Goal: Task Accomplishment & Management: Use online tool/utility

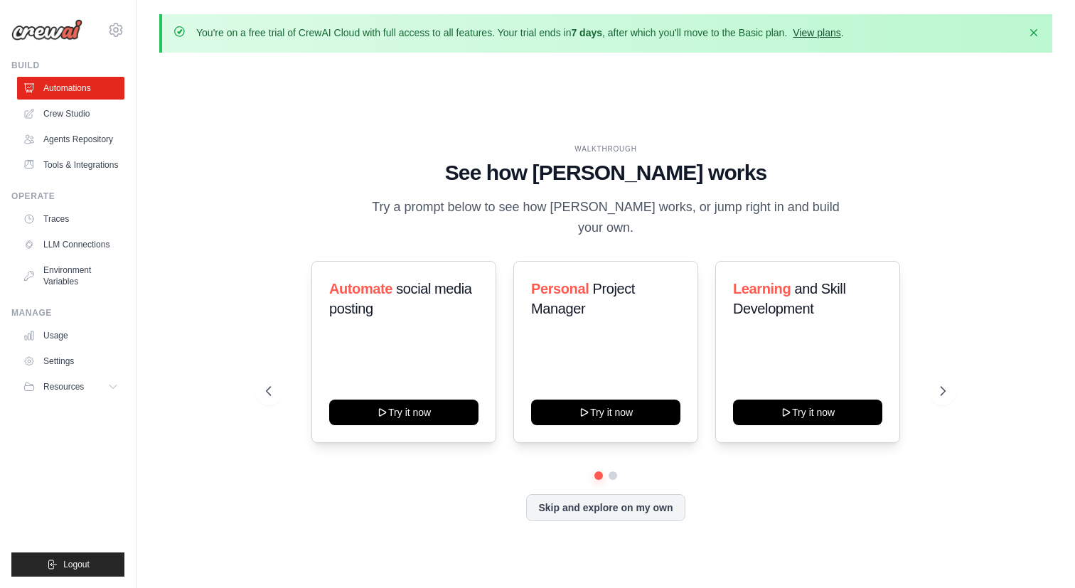
click at [840, 32] on link "View plans" at bounding box center [817, 32] width 48 height 11
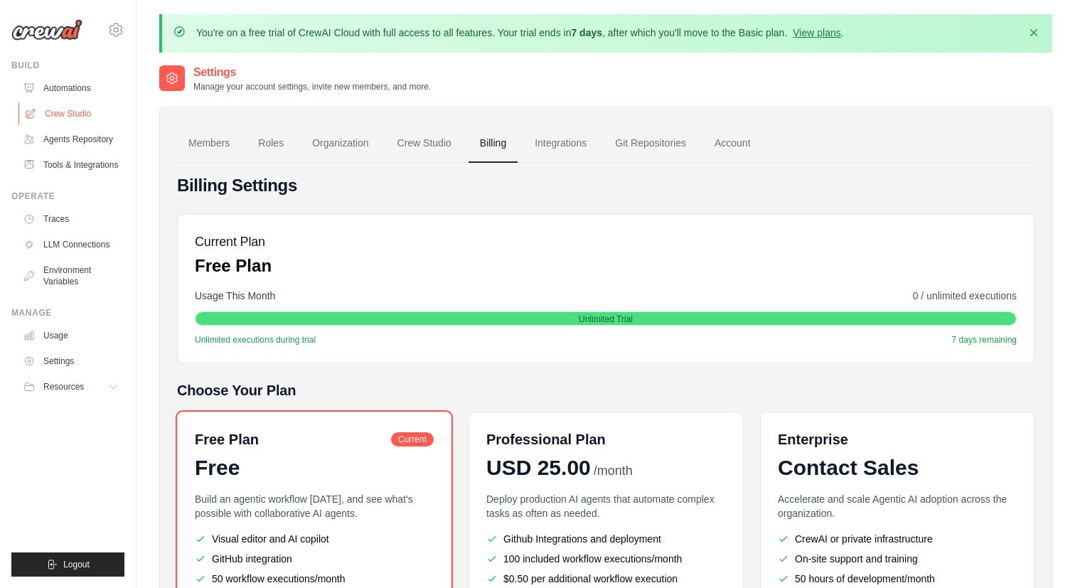
click at [89, 105] on link "Crew Studio" at bounding box center [71, 113] width 107 height 23
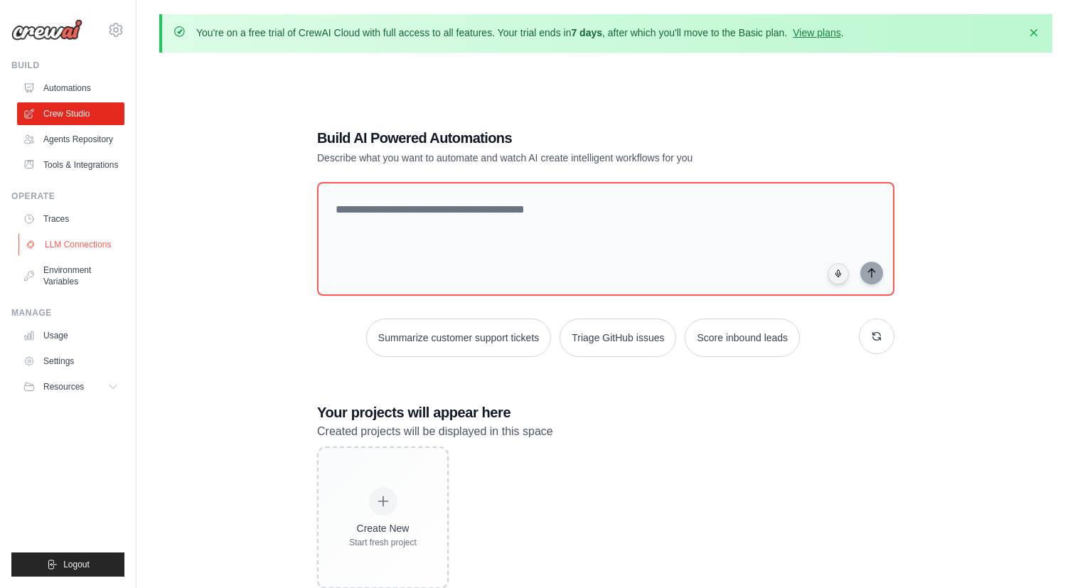
click at [61, 252] on link "LLM Connections" at bounding box center [71, 244] width 107 height 23
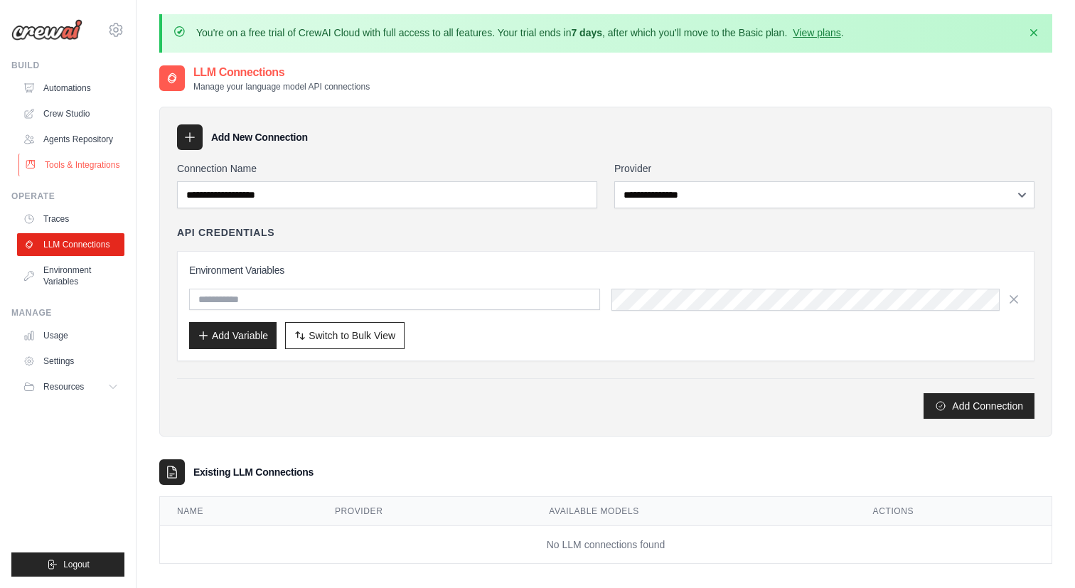
click at [87, 164] on link "Tools & Integrations" at bounding box center [71, 165] width 107 height 23
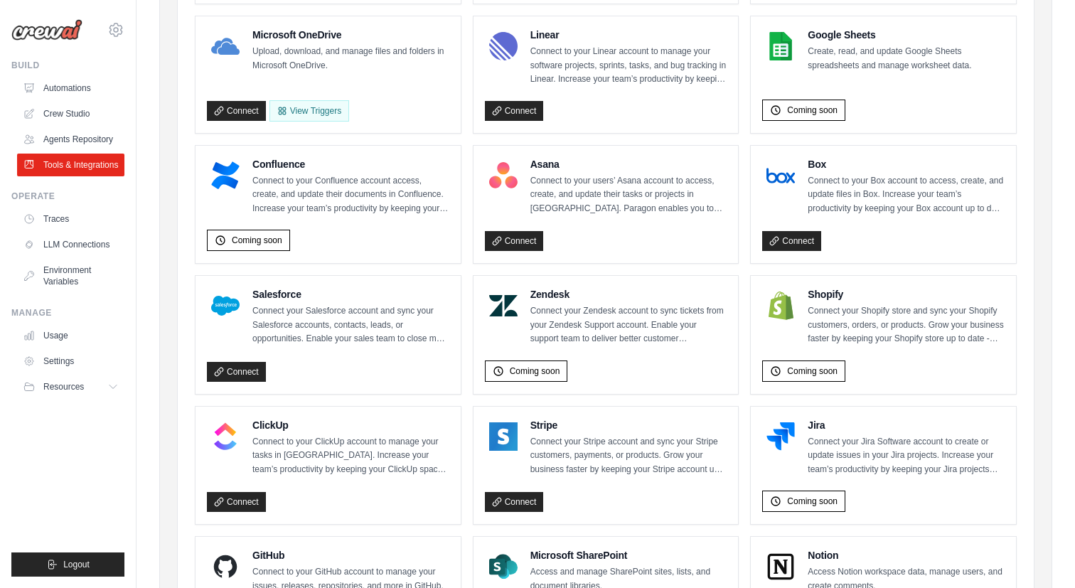
scroll to position [456, 0]
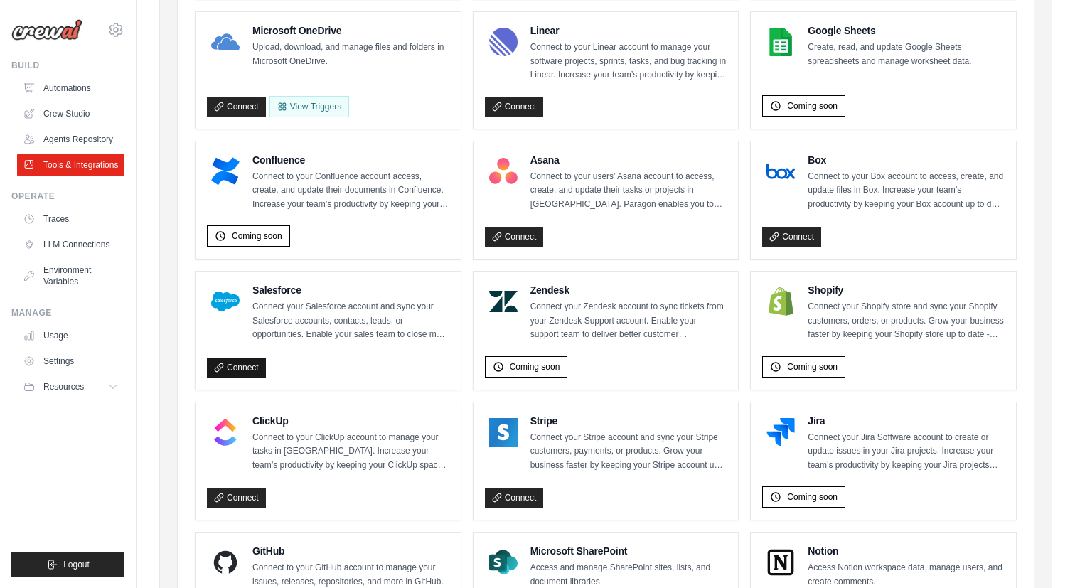
click at [260, 377] on link "Connect" at bounding box center [236, 368] width 59 height 20
click at [85, 251] on link "LLM Connections" at bounding box center [71, 244] width 107 height 23
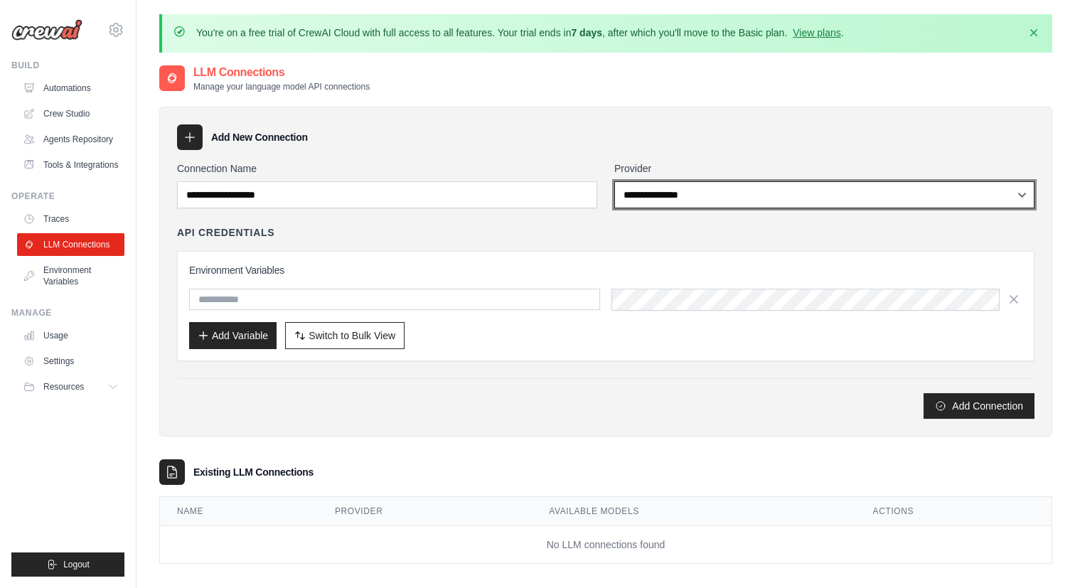
click at [663, 186] on select "**********" at bounding box center [824, 194] width 420 height 27
select select "*********"
click at [614, 181] on select "**********" at bounding box center [824, 194] width 420 height 27
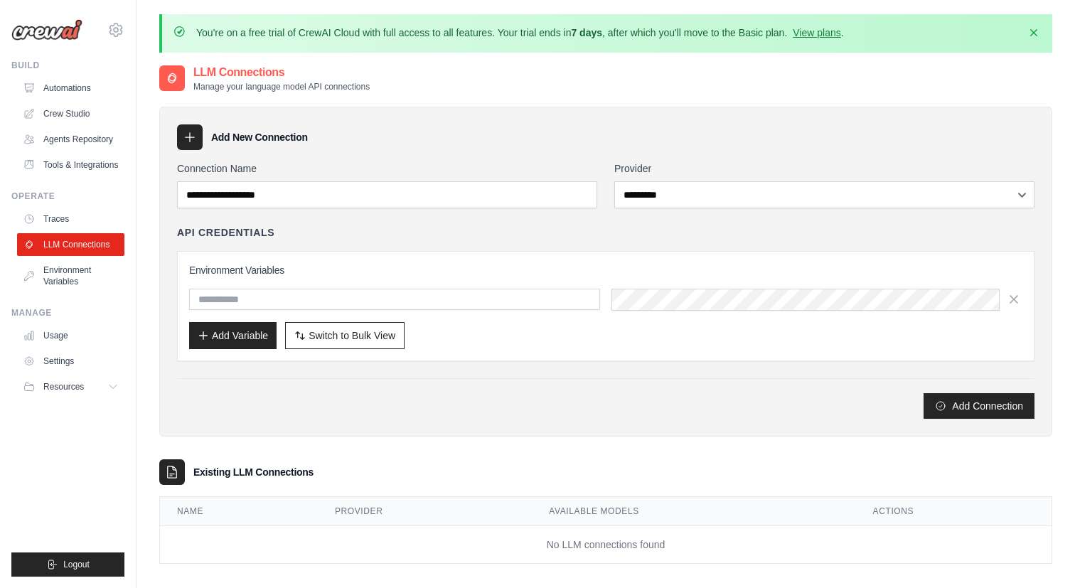
click at [624, 232] on div "API Credentials" at bounding box center [605, 232] width 857 height 14
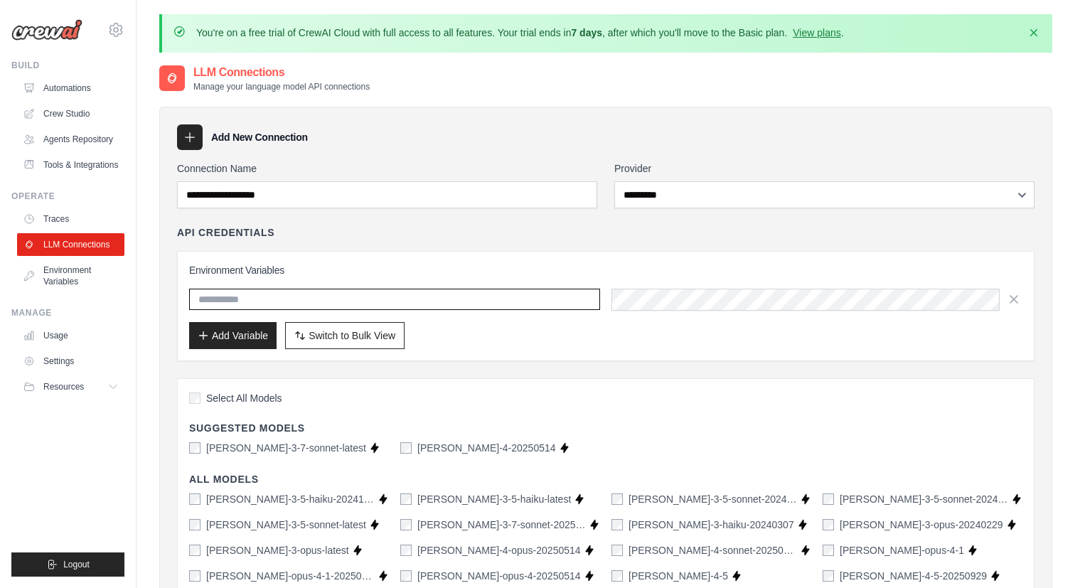
click at [277, 301] on input "text" at bounding box center [394, 299] width 411 height 21
paste input "**********"
type input "**********"
click at [350, 250] on div "**********" at bounding box center [605, 293] width 857 height 136
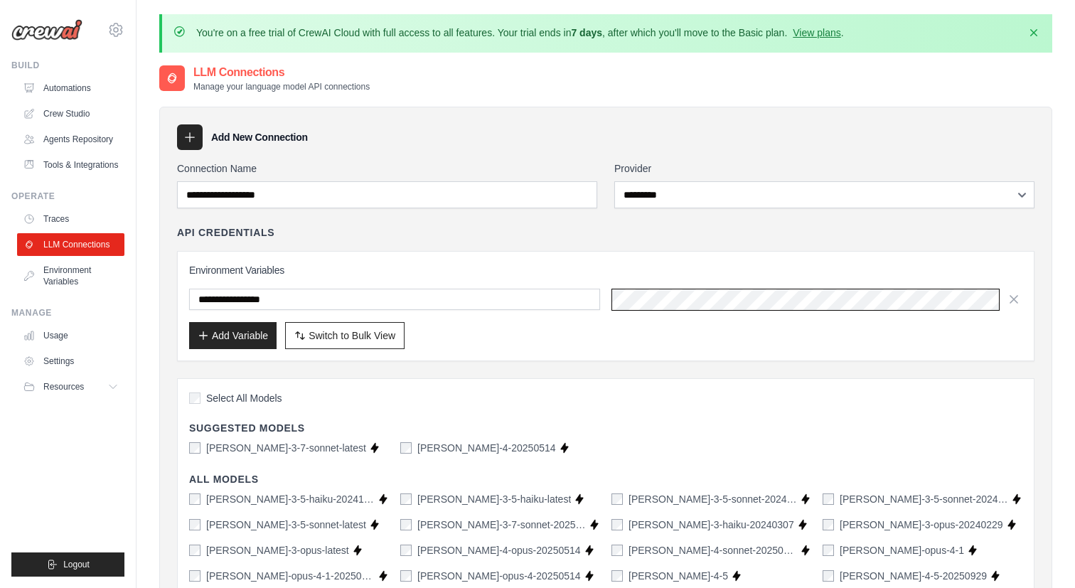
scroll to position [0, 277]
click at [644, 325] on div "Add Variable Switch to Bulk View Switch to Table View" at bounding box center [605, 335] width 833 height 27
click at [232, 338] on button "Add Variable" at bounding box center [232, 334] width 87 height 27
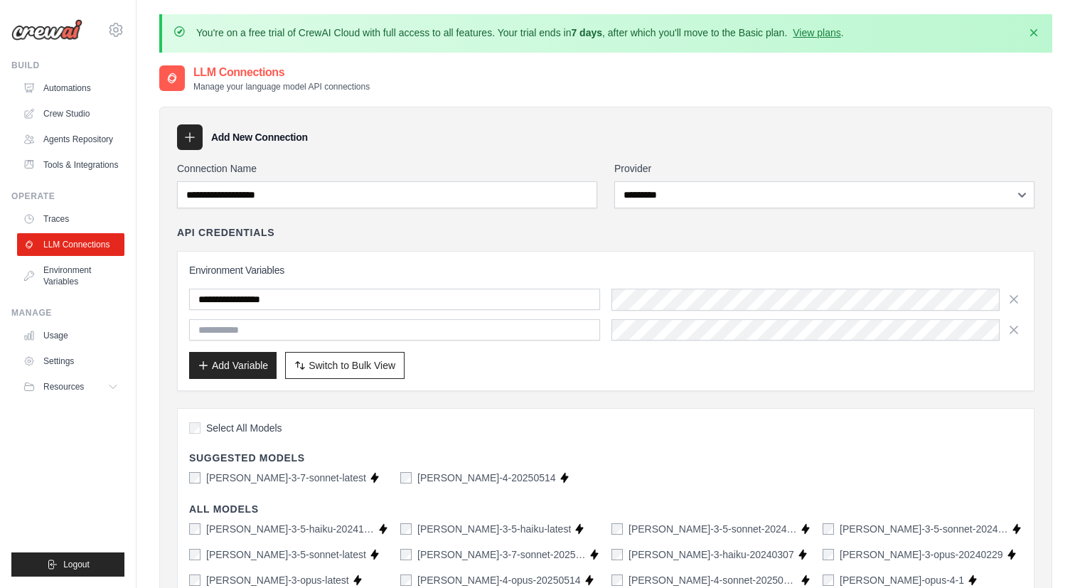
click at [291, 328] on input "text" at bounding box center [394, 329] width 411 height 21
click at [257, 328] on input "text" at bounding box center [394, 329] width 411 height 21
paste input "**********"
type input "**********"
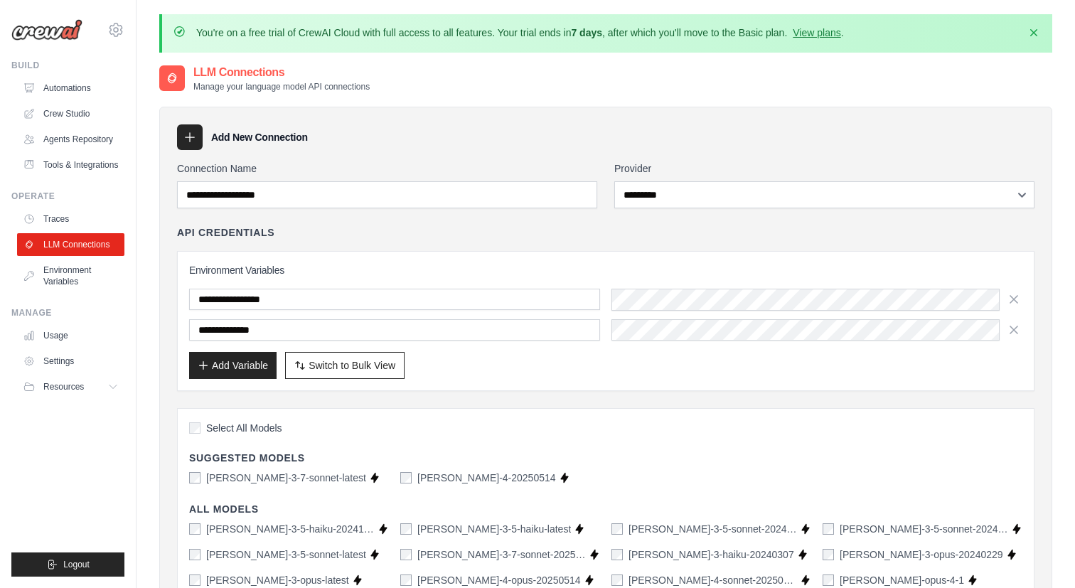
click at [557, 352] on div "Add Variable Switch to Bulk View Switch to Table View" at bounding box center [605, 365] width 833 height 27
click at [244, 364] on button "Add Variable" at bounding box center [232, 364] width 87 height 27
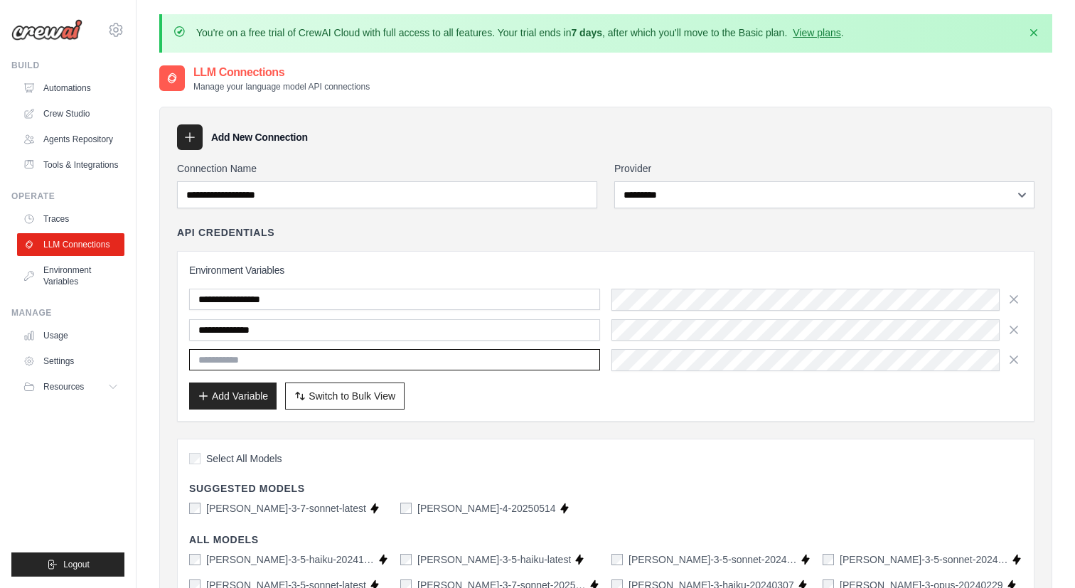
click at [243, 360] on input "text" at bounding box center [394, 359] width 411 height 21
paste input "**********"
type input "**********"
click at [592, 378] on div "**********" at bounding box center [605, 336] width 833 height 146
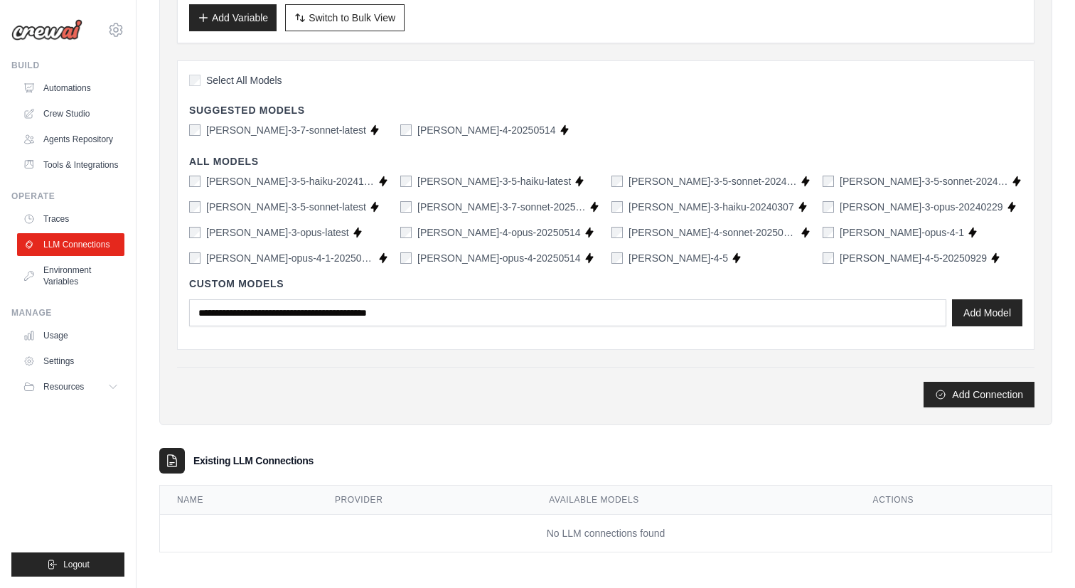
scroll to position [0, 0]
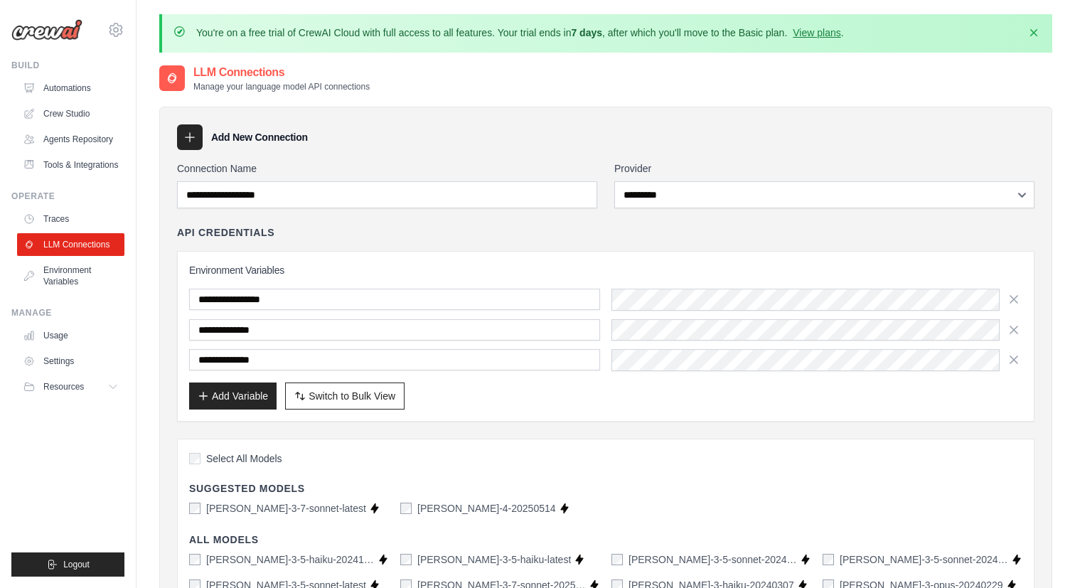
click at [496, 401] on div "Add Variable Switch to Bulk View Switch to Table View" at bounding box center [605, 395] width 833 height 27
click at [366, 395] on span "Switch to Bulk View" at bounding box center [352, 395] width 87 height 14
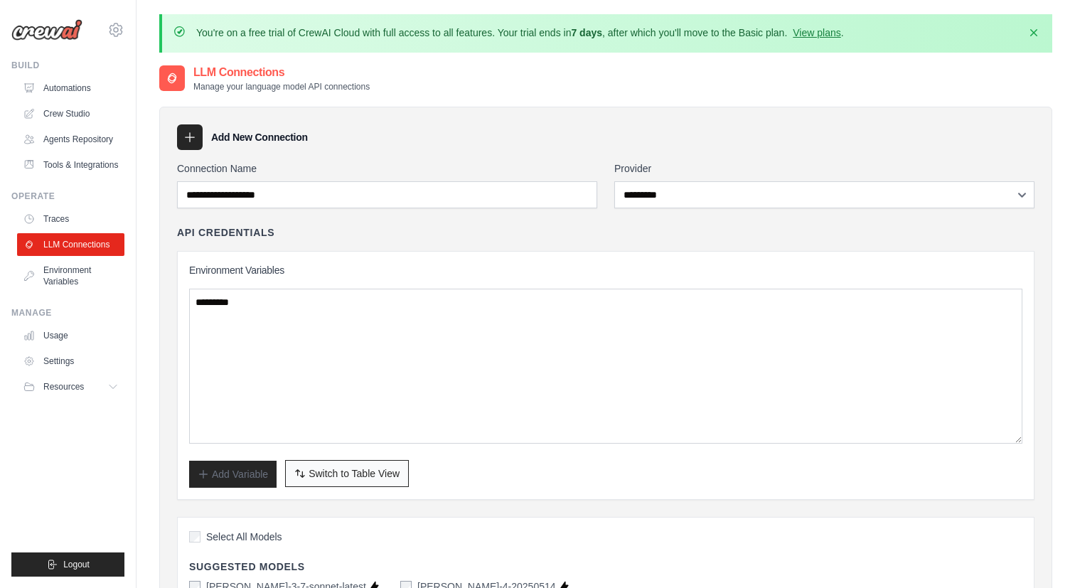
click at [343, 476] on span "Switch to Table View" at bounding box center [354, 473] width 91 height 14
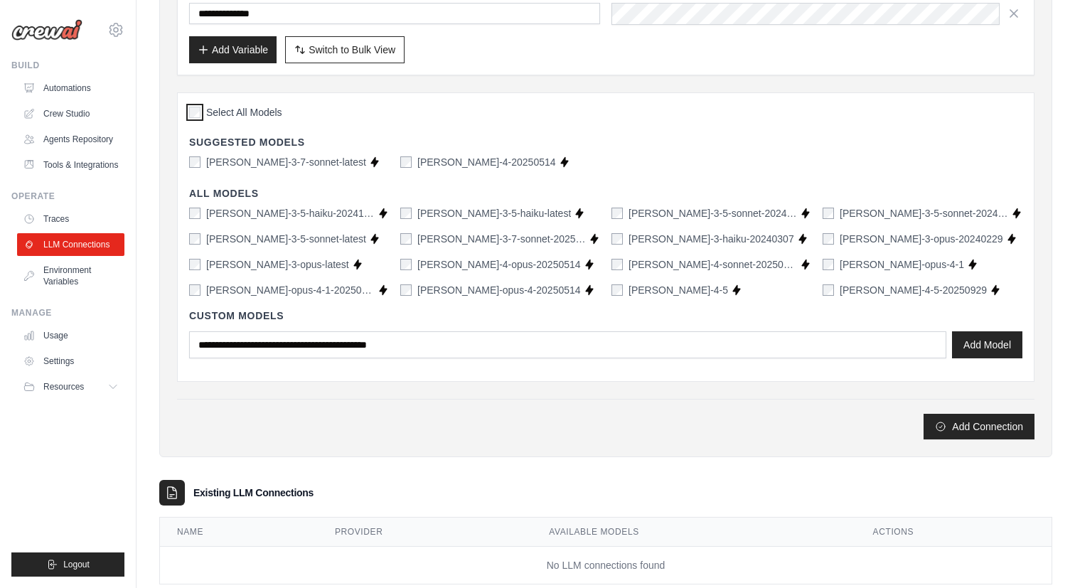
scroll to position [378, 0]
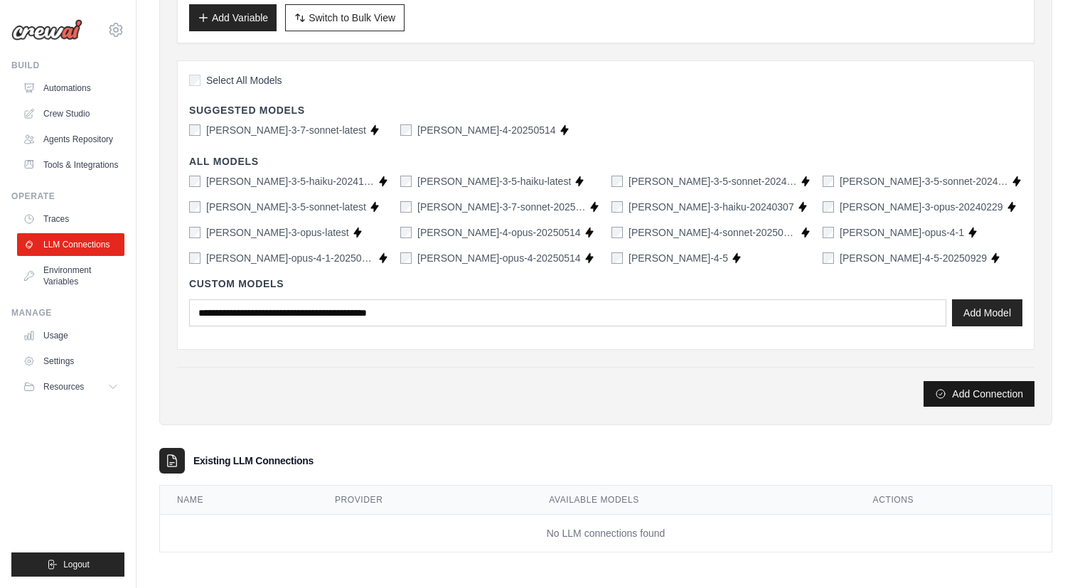
click at [965, 399] on button "Add Connection" at bounding box center [979, 394] width 111 height 26
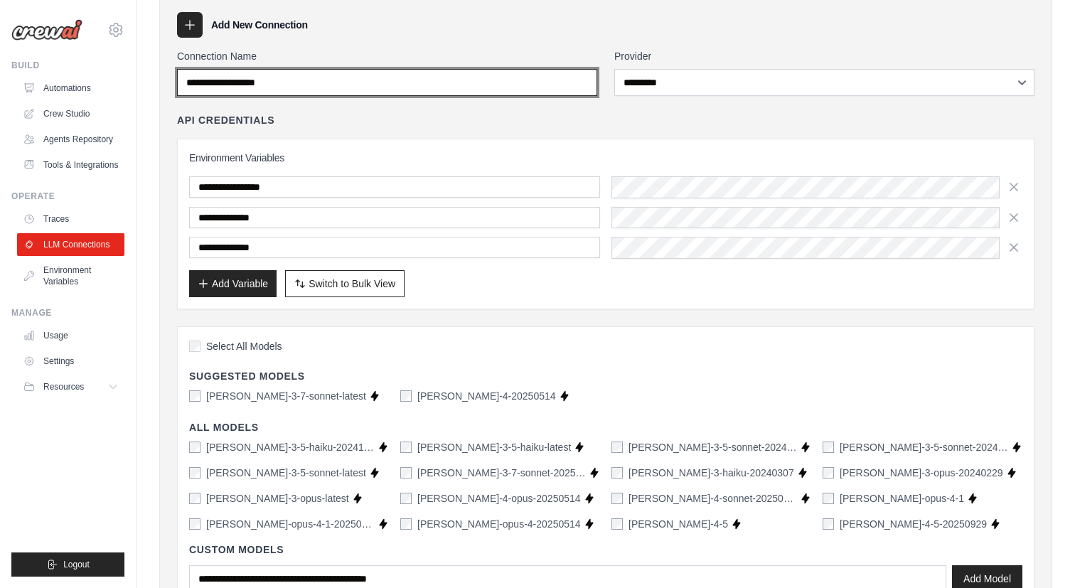
scroll to position [109, 0]
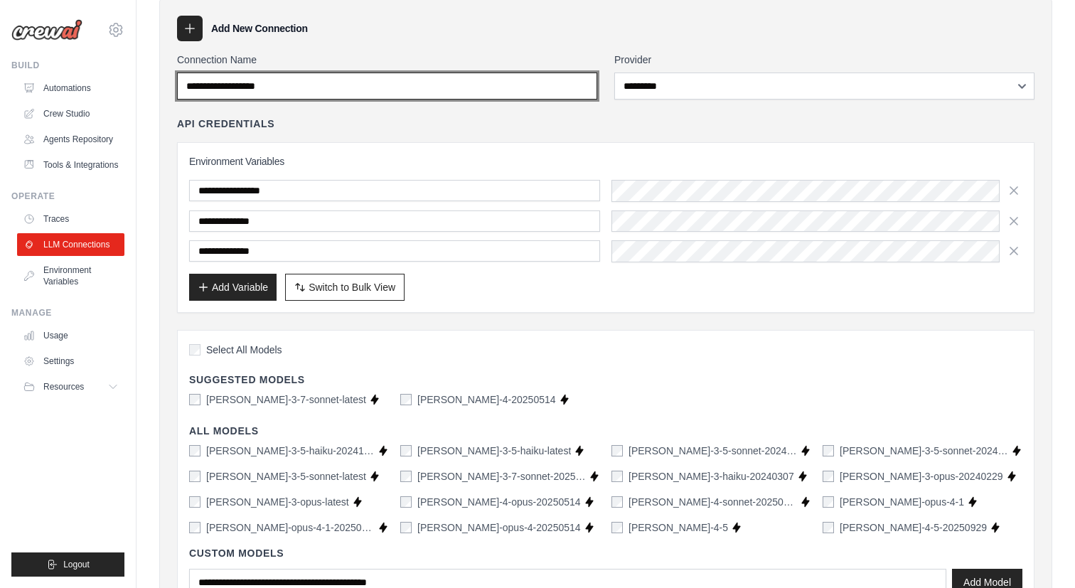
click at [532, 88] on input "Connection Name" at bounding box center [387, 86] width 420 height 27
click at [574, 92] on input "*********" at bounding box center [387, 86] width 420 height 27
type input "*********"
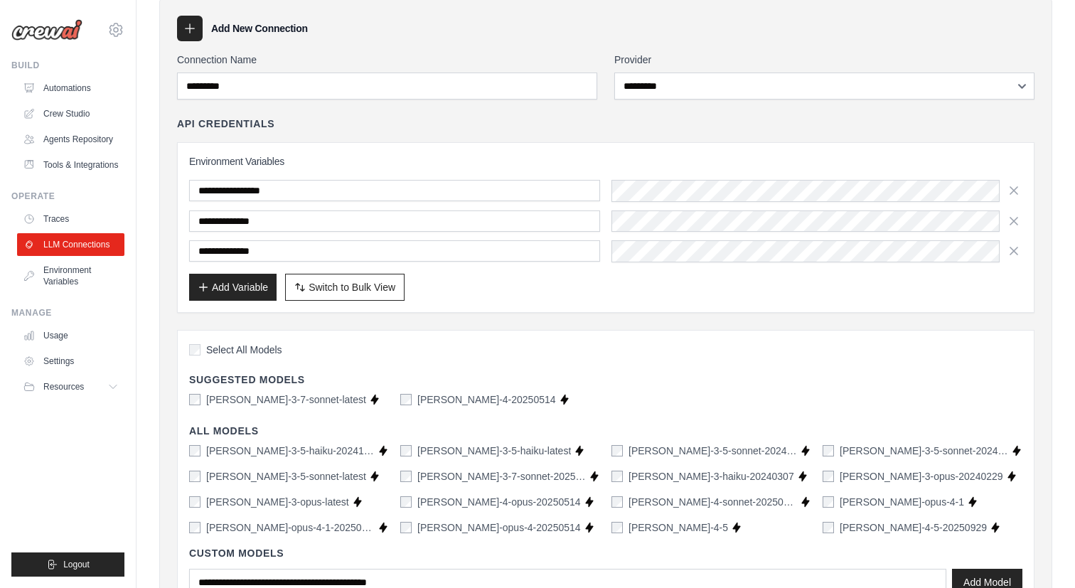
click at [569, 125] on div "API Credentials" at bounding box center [605, 124] width 857 height 14
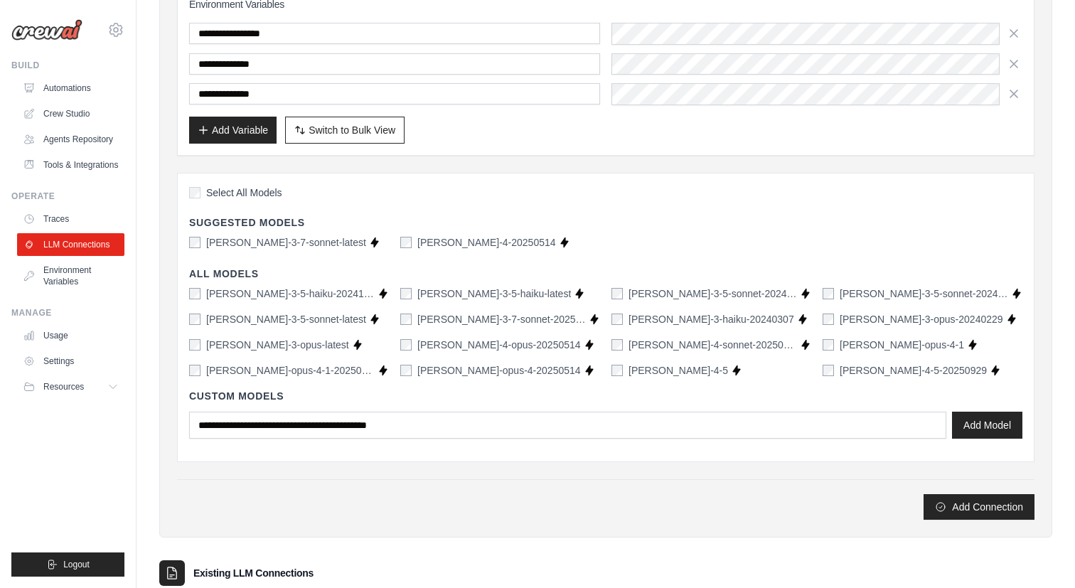
scroll to position [337, 0]
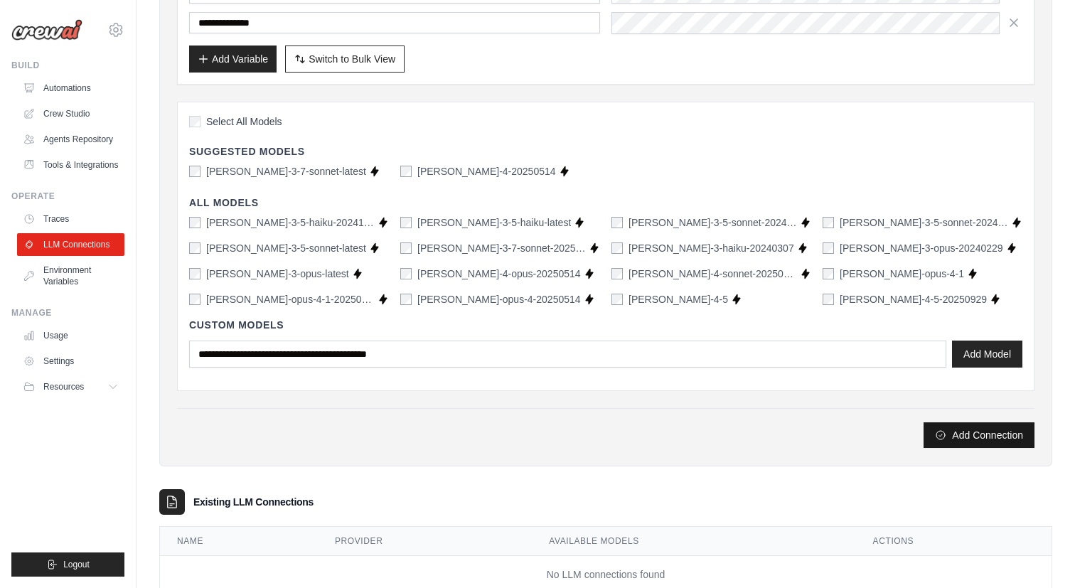
click at [970, 433] on button "Add Connection" at bounding box center [979, 435] width 111 height 26
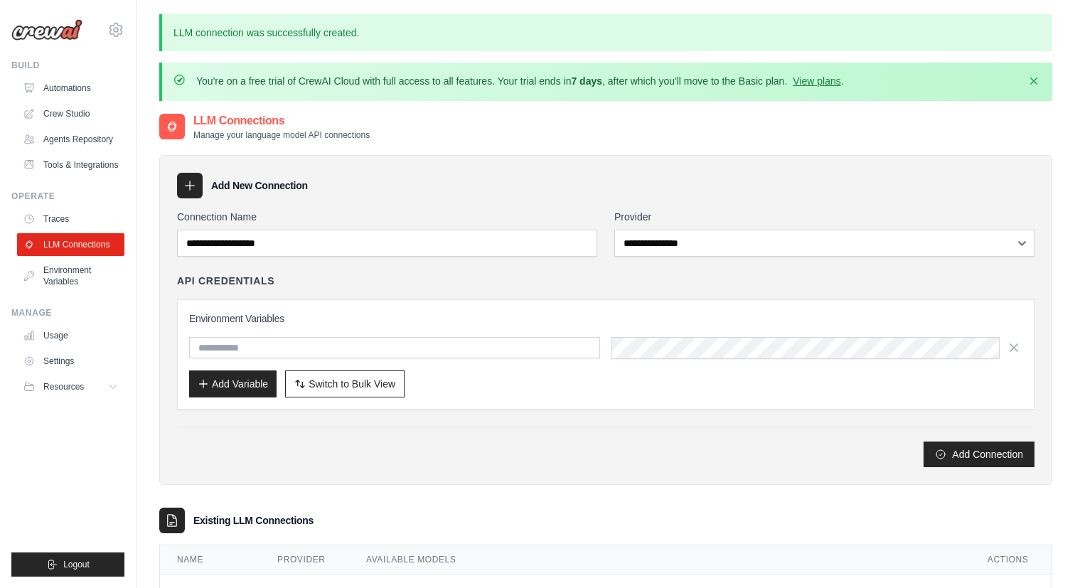
scroll to position [126, 0]
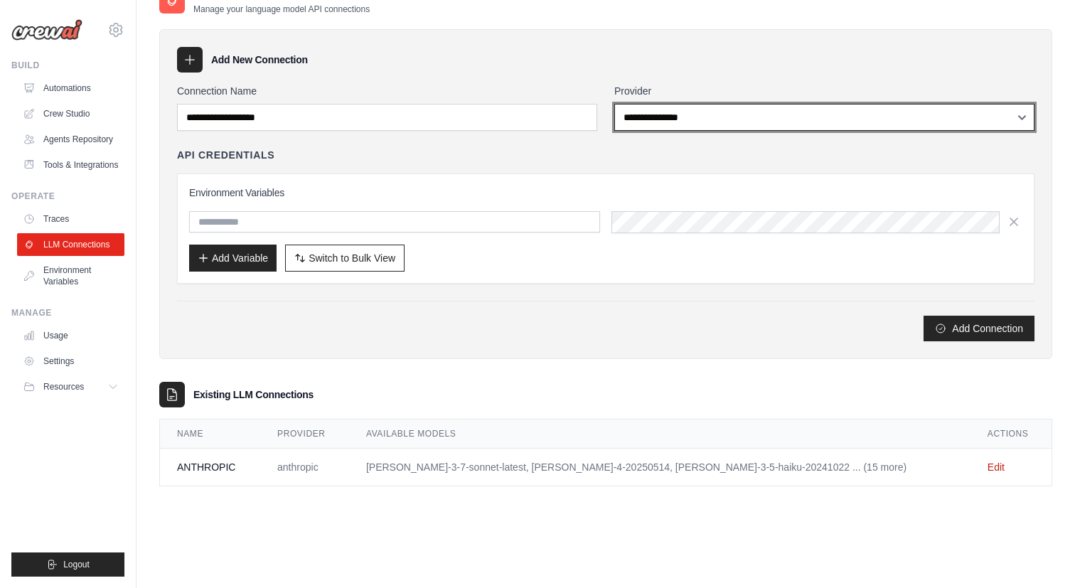
click at [648, 120] on select "**********" at bounding box center [824, 117] width 420 height 27
select select "******"
click at [614, 104] on select "**********" at bounding box center [824, 117] width 420 height 27
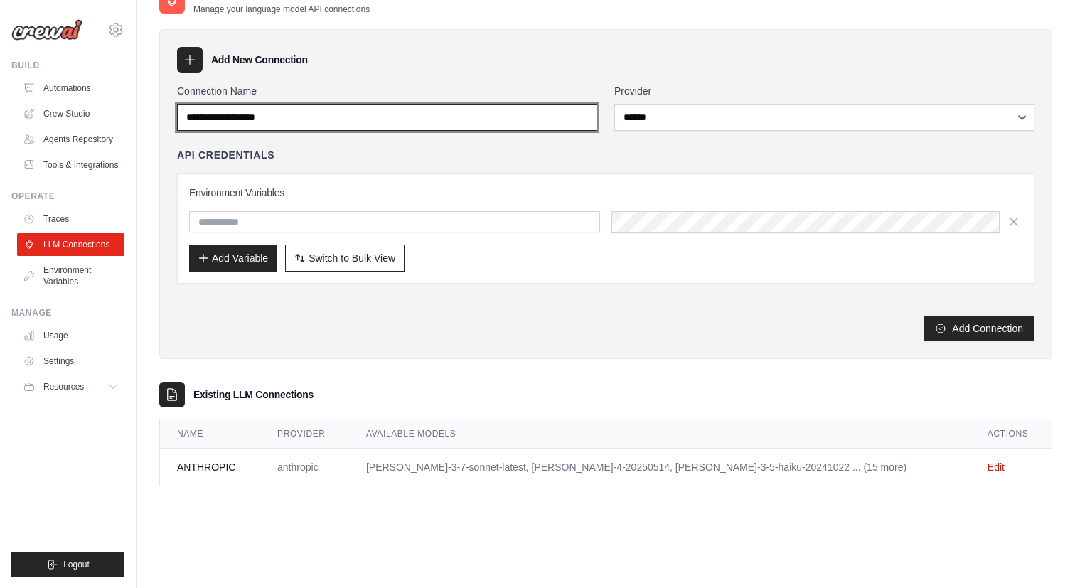
click at [539, 117] on input "Connection Name" at bounding box center [387, 117] width 420 height 27
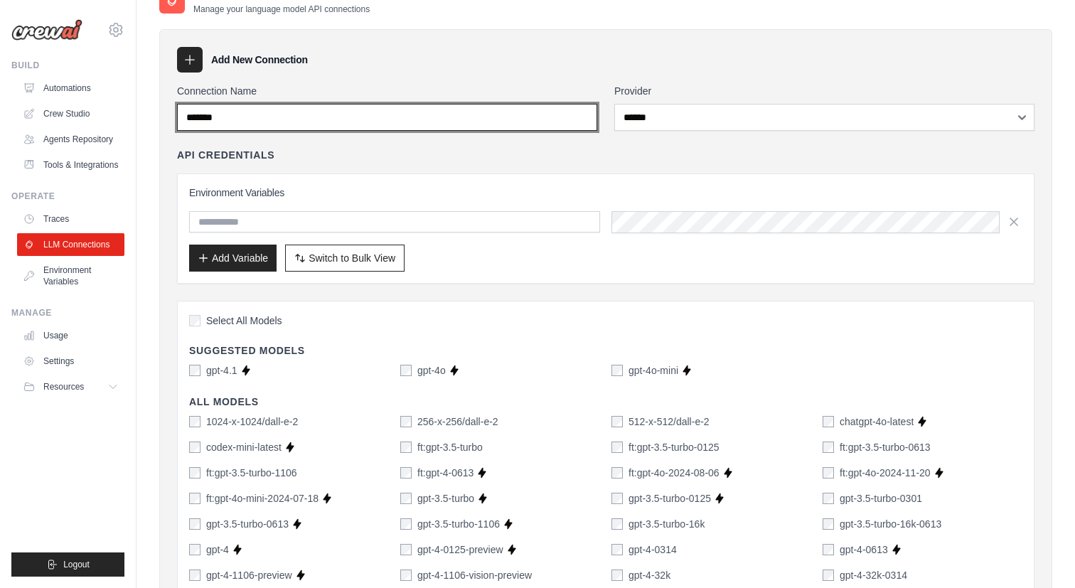
type input "*******"
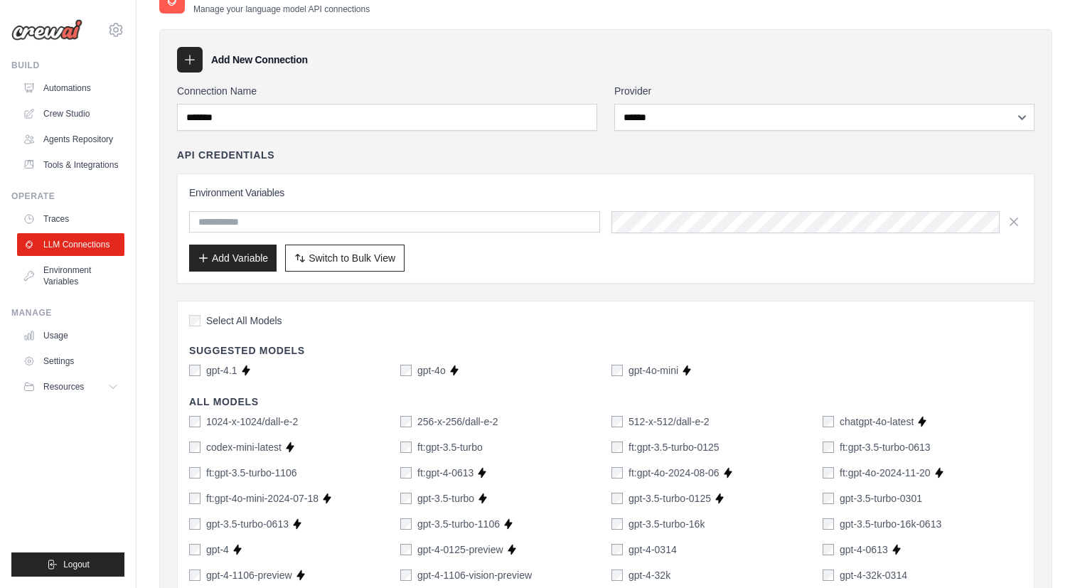
click at [562, 171] on div "API Credentials Environment Variables Add Variable Switch to Bulk View Switch t…" at bounding box center [605, 216] width 857 height 136
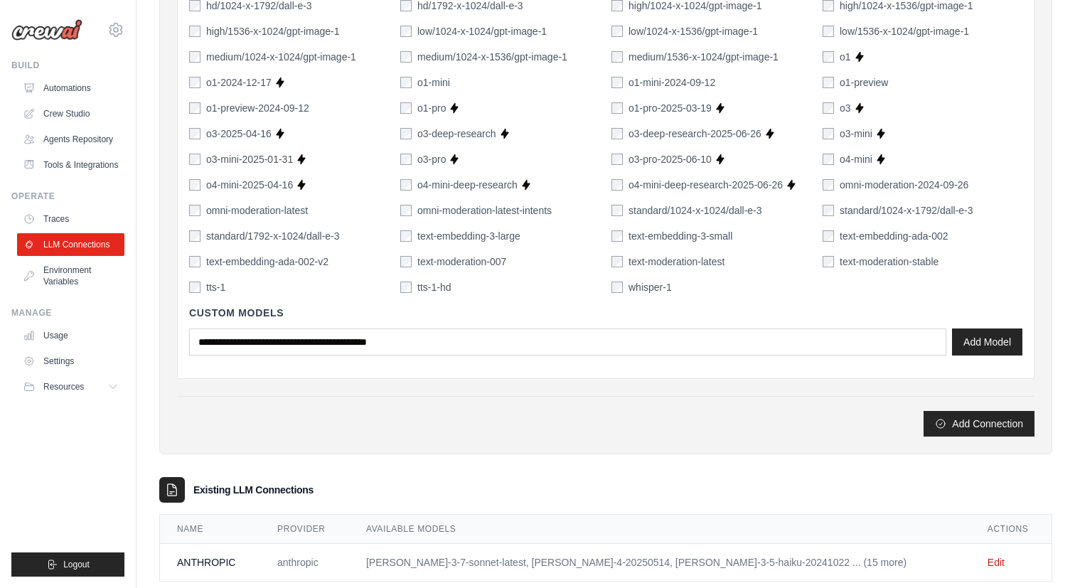
scroll to position [1057, 0]
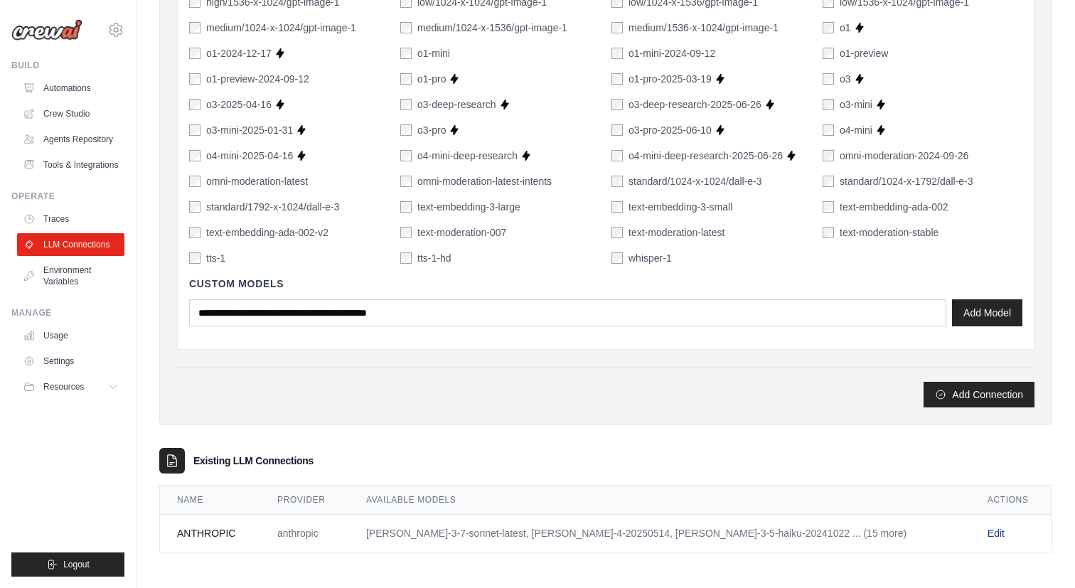
click at [988, 530] on link "Edit" at bounding box center [996, 533] width 17 height 11
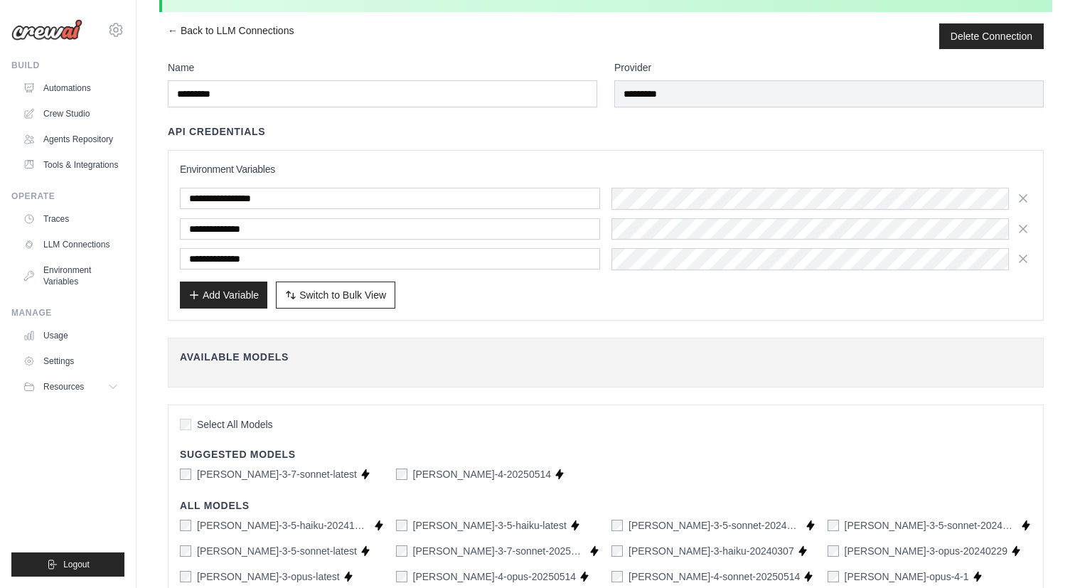
scroll to position [55, 0]
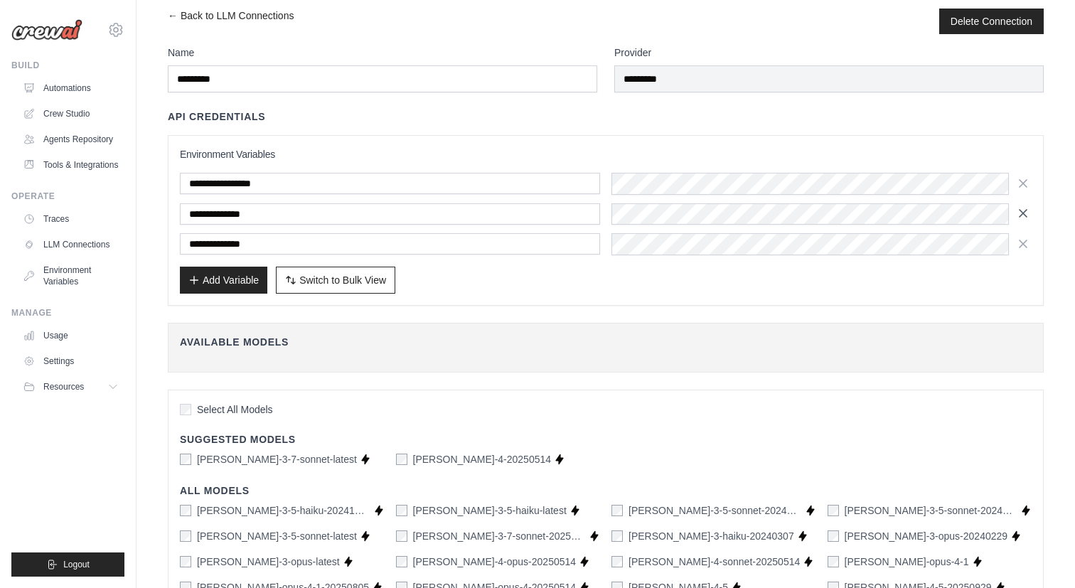
click at [1023, 212] on icon "button" at bounding box center [1023, 213] width 7 height 7
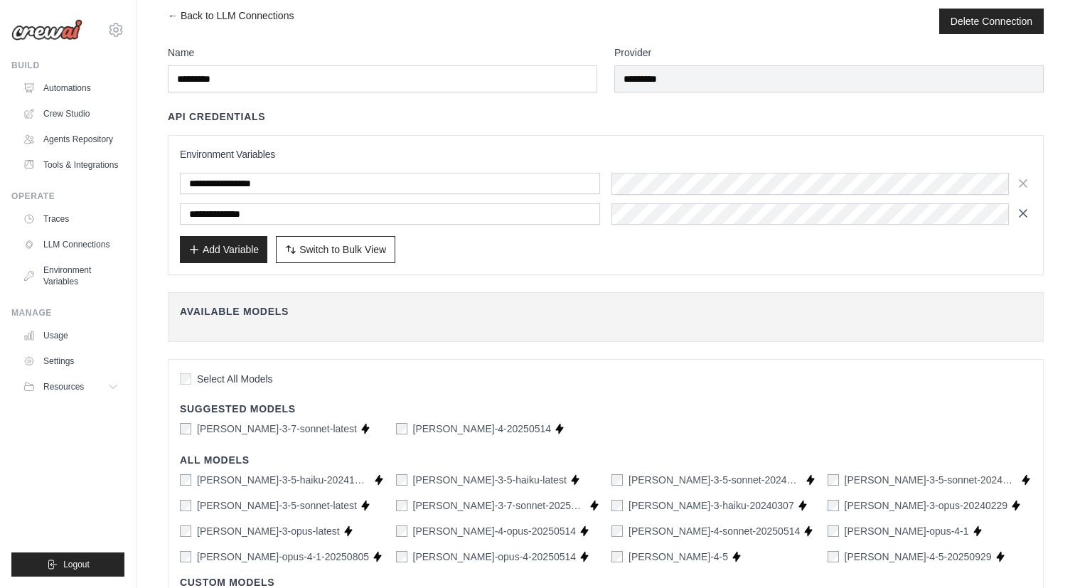
click at [1025, 217] on icon "button" at bounding box center [1023, 213] width 14 height 14
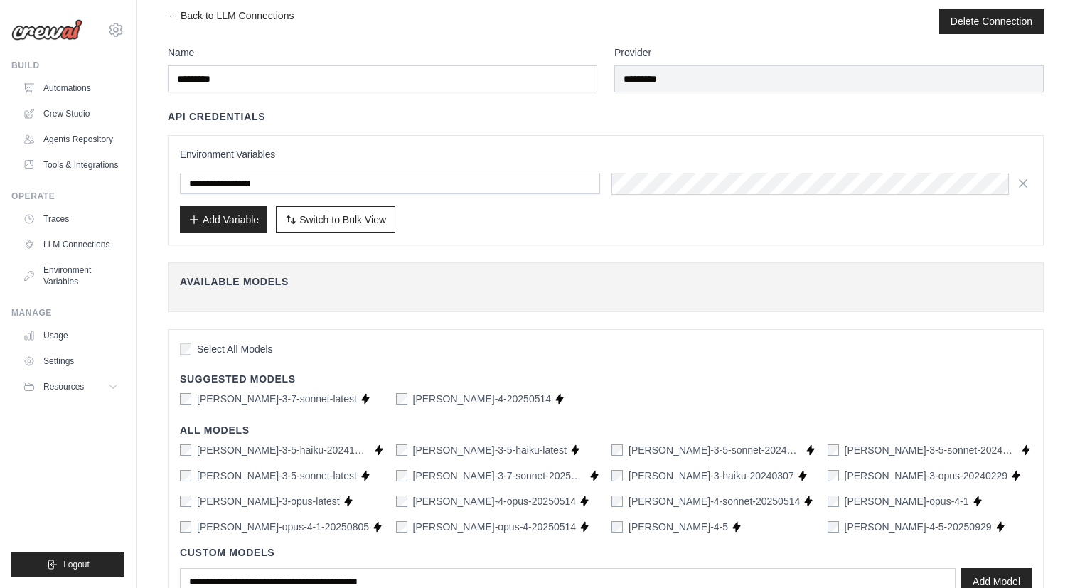
scroll to position [156, 0]
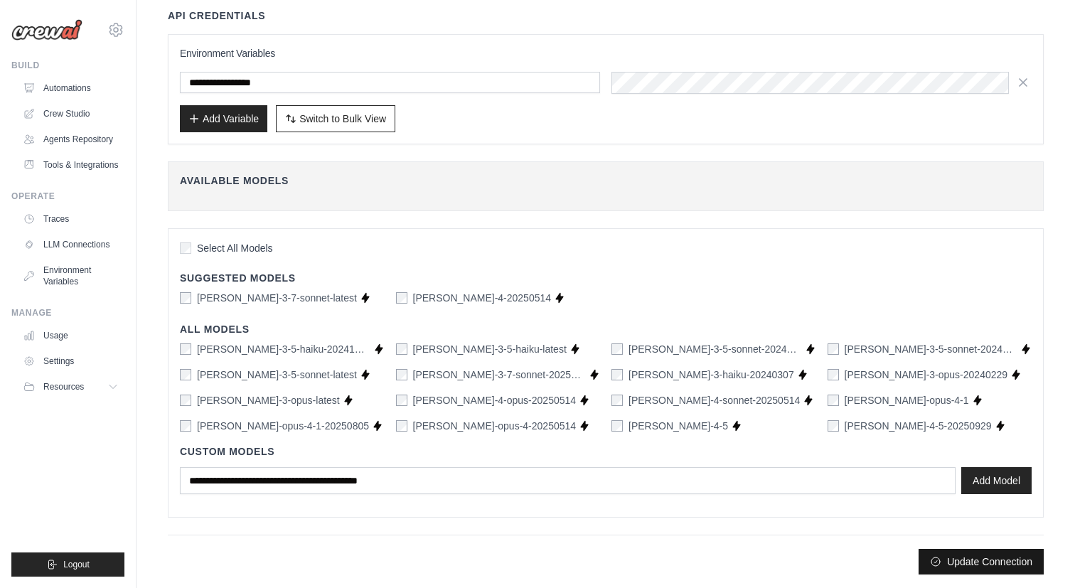
click at [989, 565] on button "Update Connection" at bounding box center [981, 562] width 125 height 26
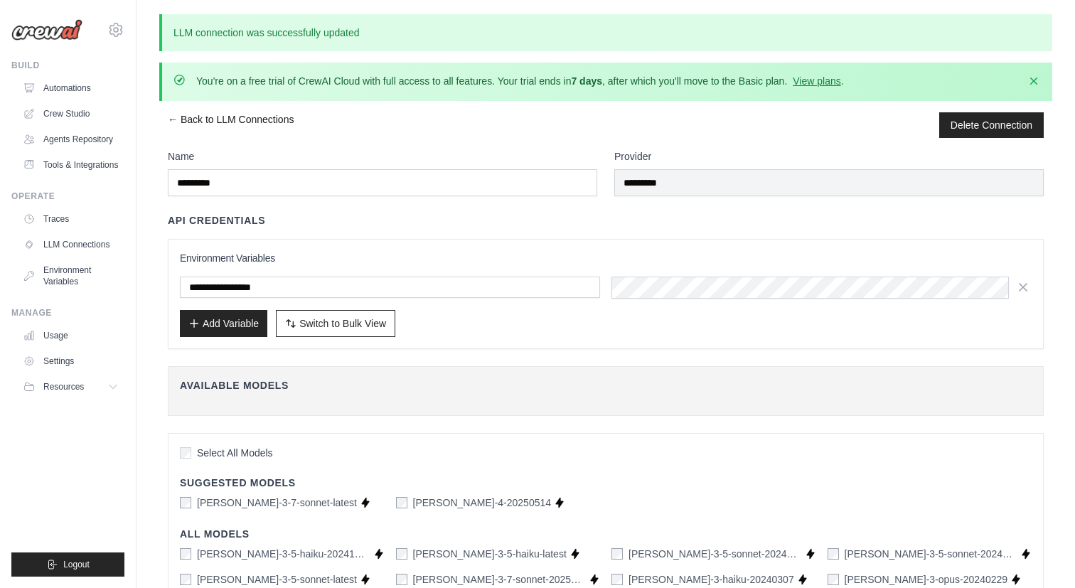
click at [250, 117] on link "← Back to LLM Connections" at bounding box center [231, 125] width 126 height 26
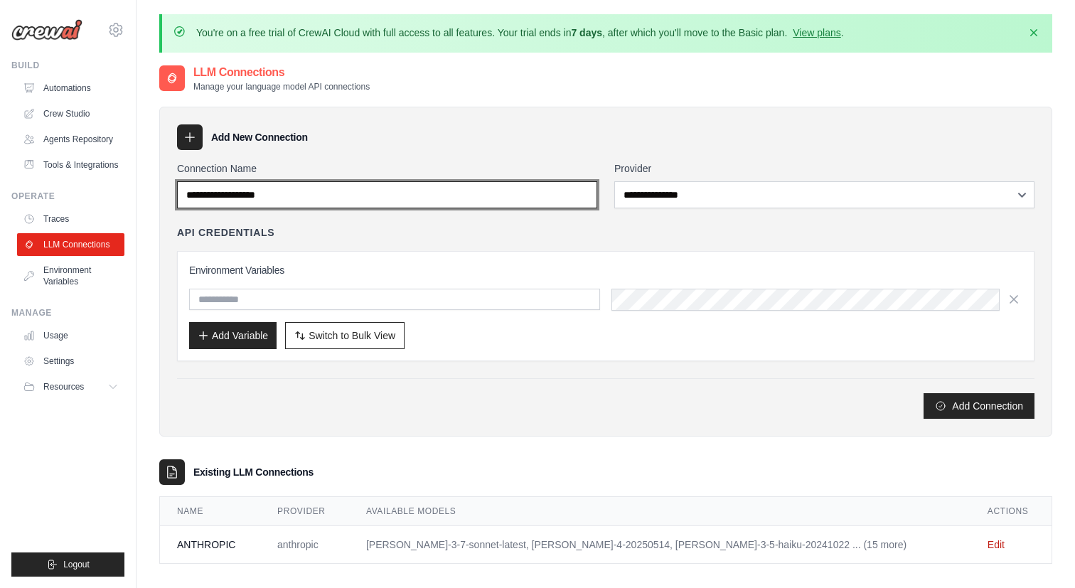
click at [261, 196] on input "Connection Name" at bounding box center [387, 194] width 420 height 27
type input "*"
type input "*******"
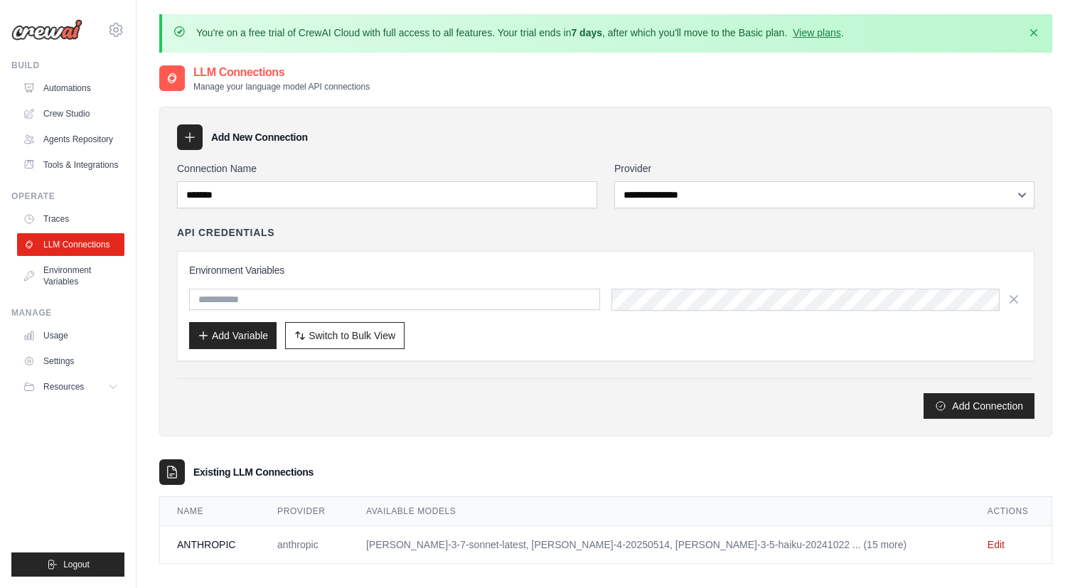
click at [414, 174] on label "Connection Name" at bounding box center [387, 168] width 420 height 14
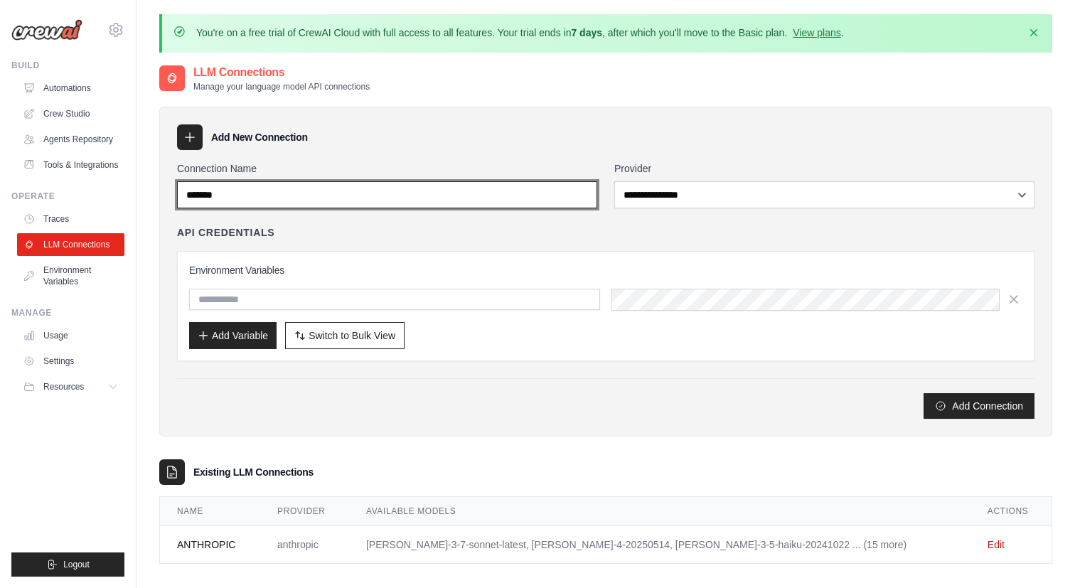
click at [414, 181] on input "*******" at bounding box center [387, 194] width 420 height 27
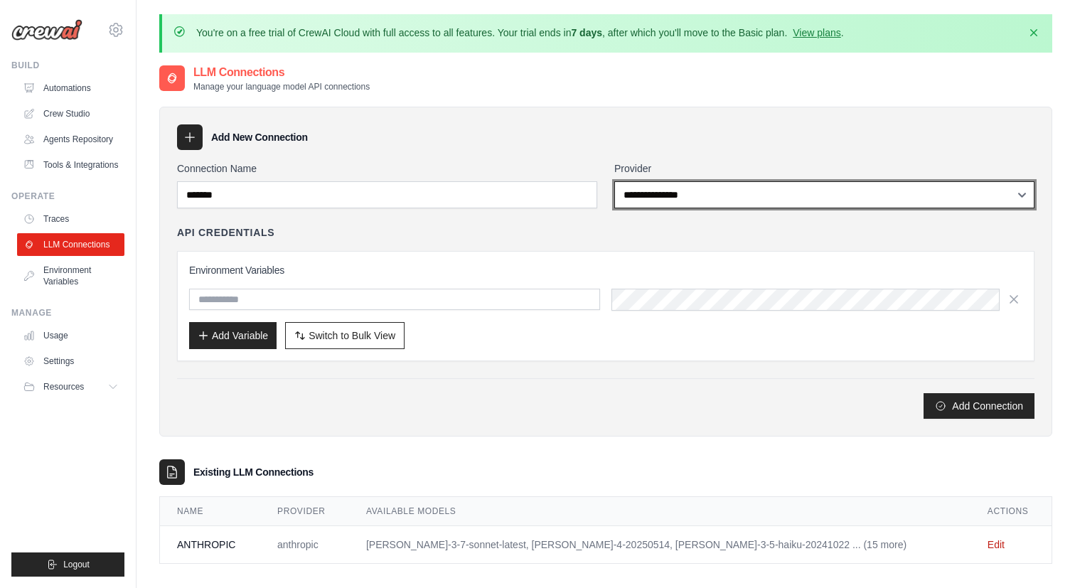
click at [695, 203] on select "**********" at bounding box center [824, 194] width 420 height 27
select select "******"
click at [614, 181] on select "**********" at bounding box center [824, 194] width 420 height 27
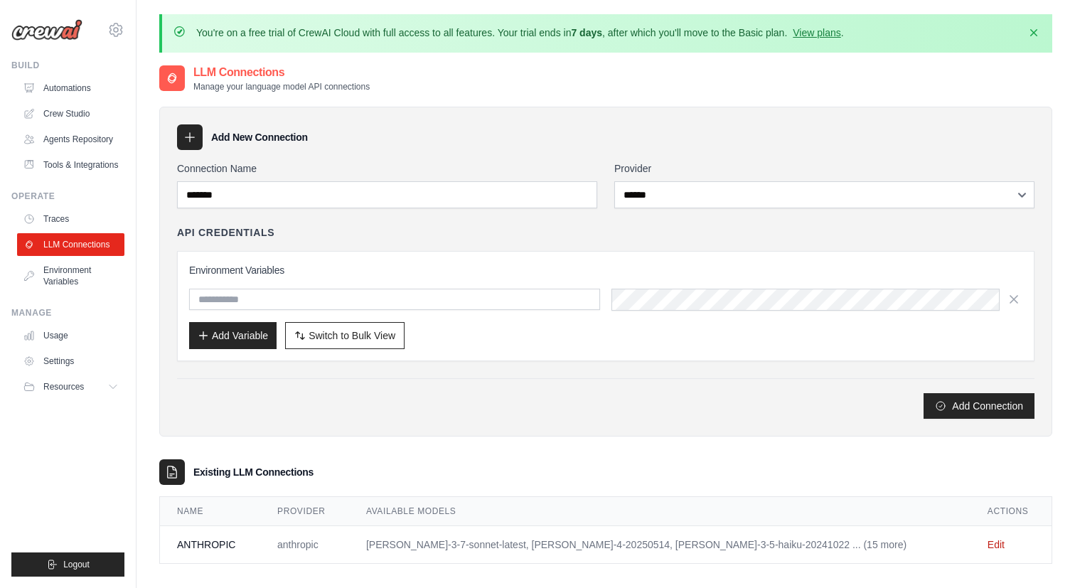
click at [537, 235] on div "API Credentials" at bounding box center [605, 232] width 857 height 14
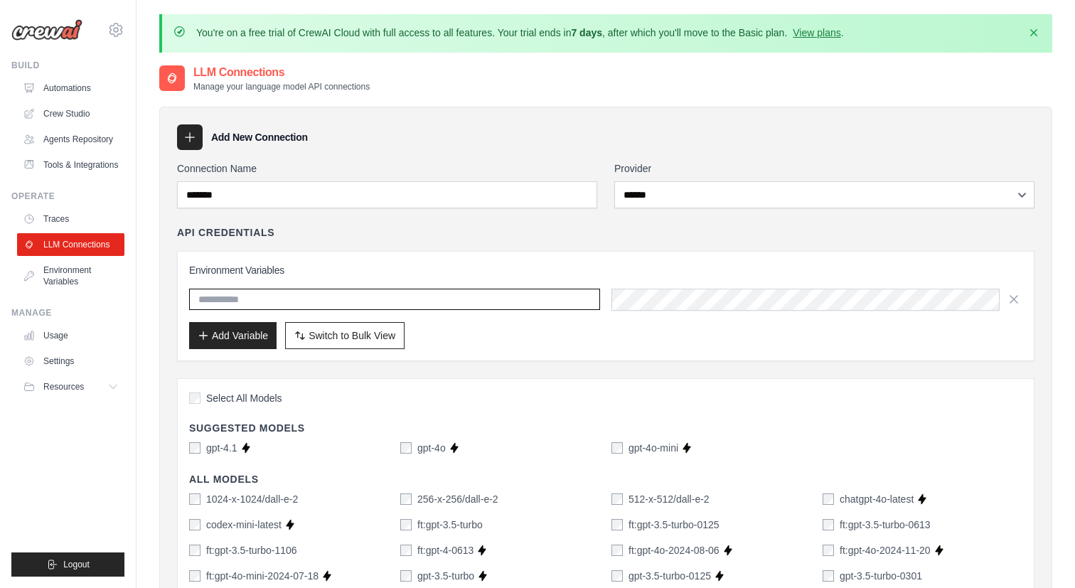
click at [322, 297] on input "text" at bounding box center [394, 299] width 411 height 21
paste input "**********"
type input "**********"
click at [365, 273] on h3 "Environment Variables" at bounding box center [605, 270] width 833 height 14
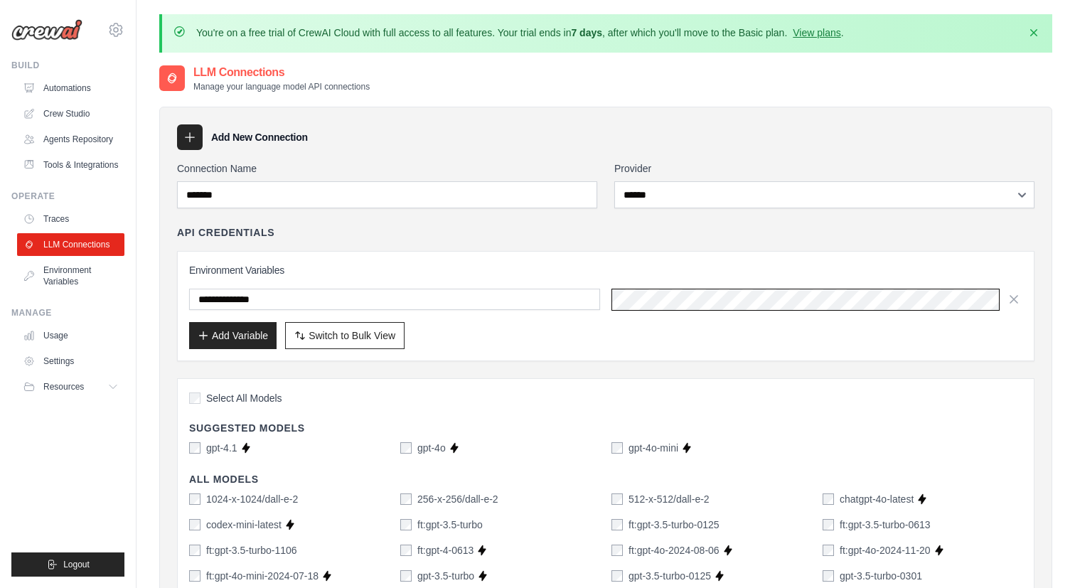
scroll to position [0, 613]
click at [616, 329] on div "Add Variable Switch to Bulk View Switch to Table View" at bounding box center [605, 335] width 833 height 27
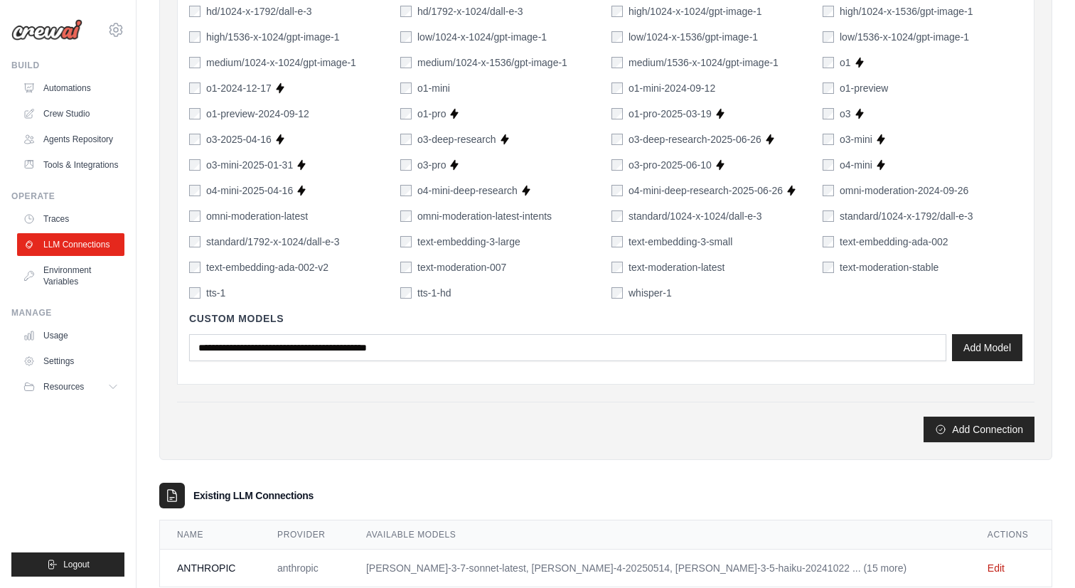
scroll to position [1009, 0]
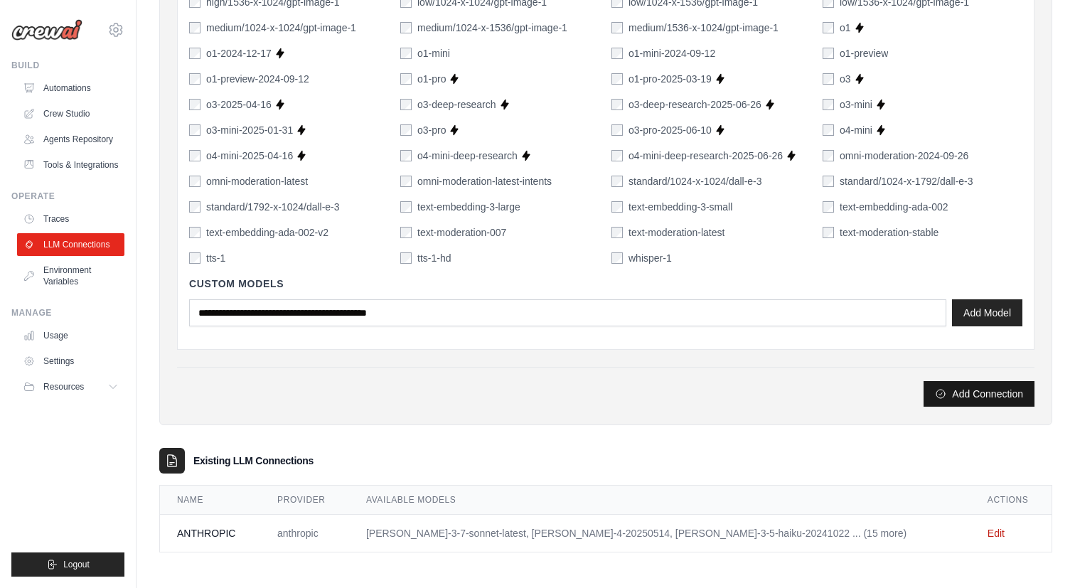
click at [935, 392] on icon "submit" at bounding box center [940, 393] width 11 height 11
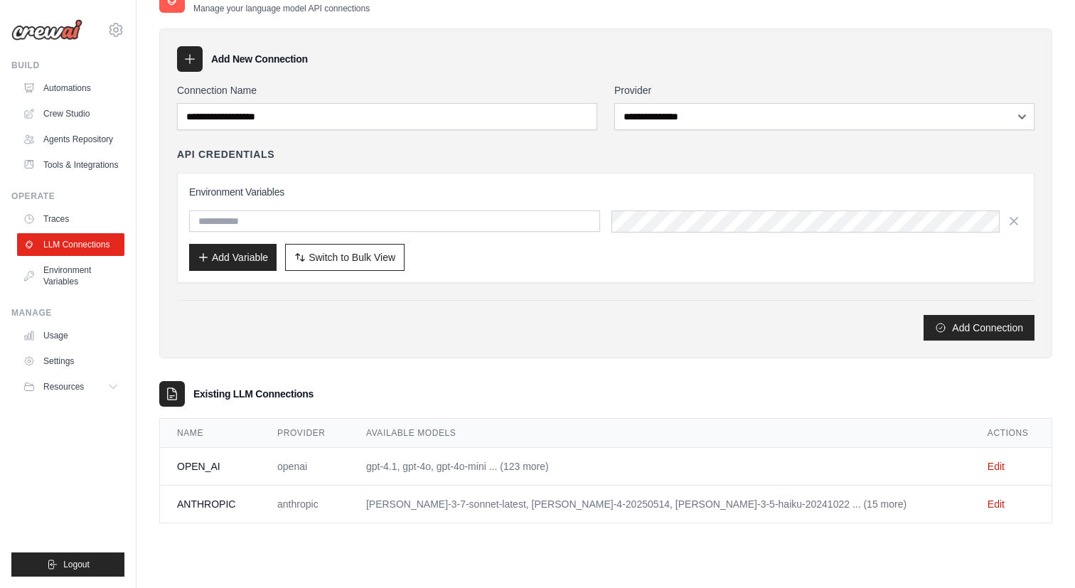
scroll to position [0, 0]
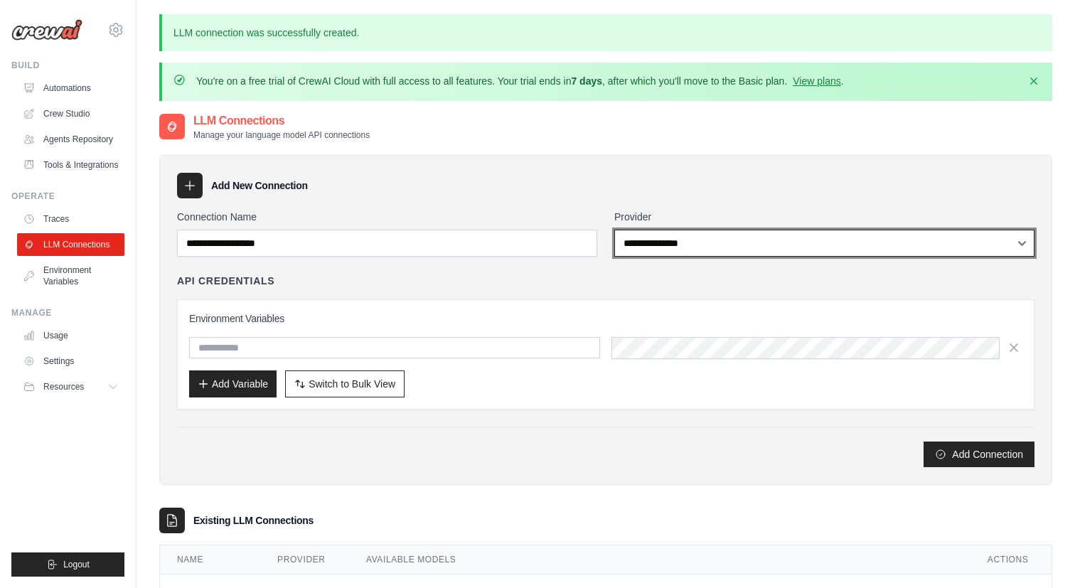
click at [668, 245] on select "**********" at bounding box center [824, 243] width 420 height 27
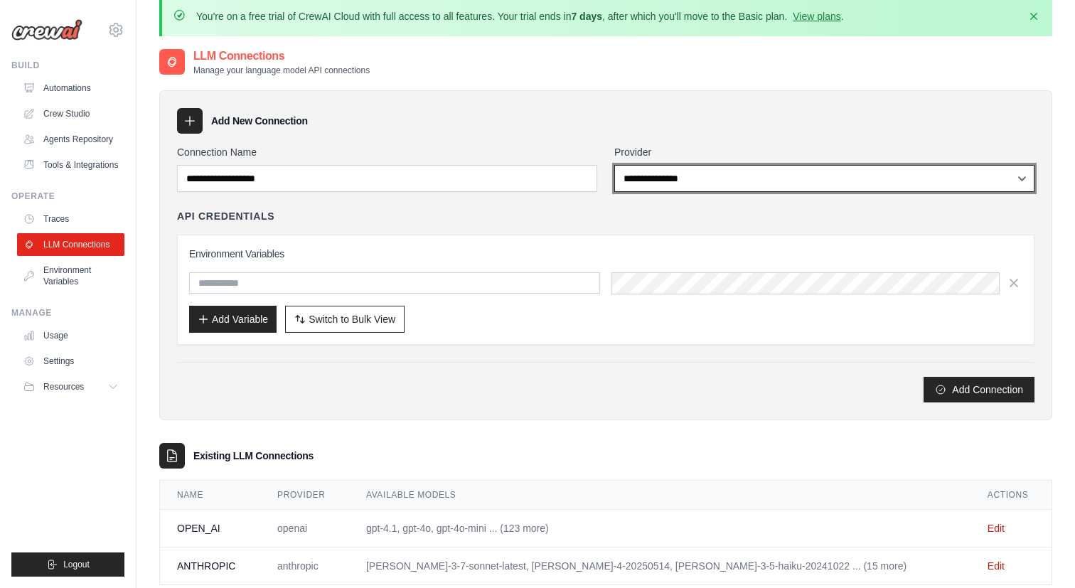
scroll to position [126, 0]
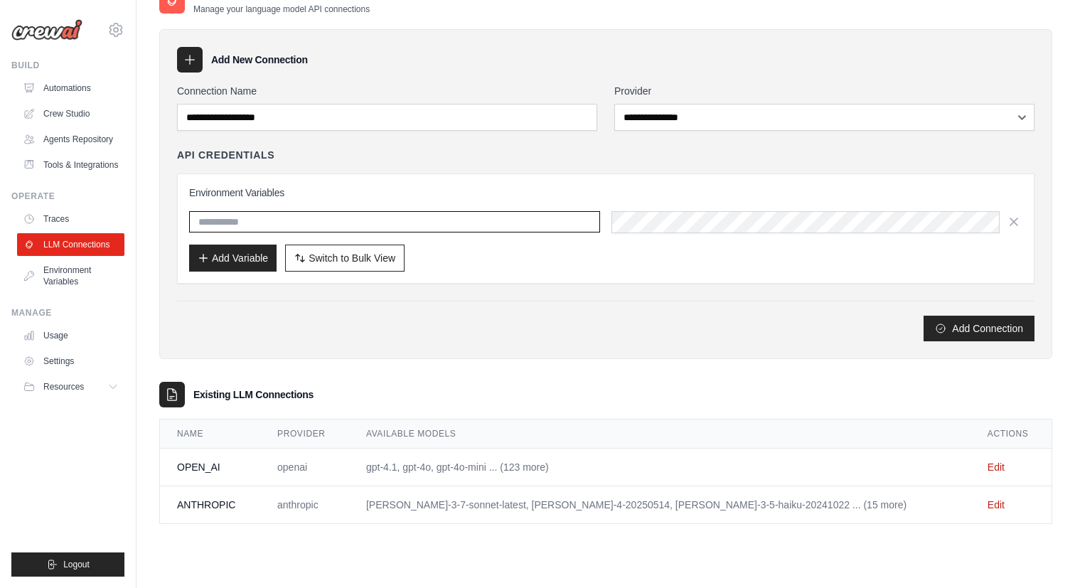
click at [304, 214] on input "text" at bounding box center [394, 221] width 411 height 21
click at [80, 282] on link "Environment Variables" at bounding box center [71, 276] width 107 height 34
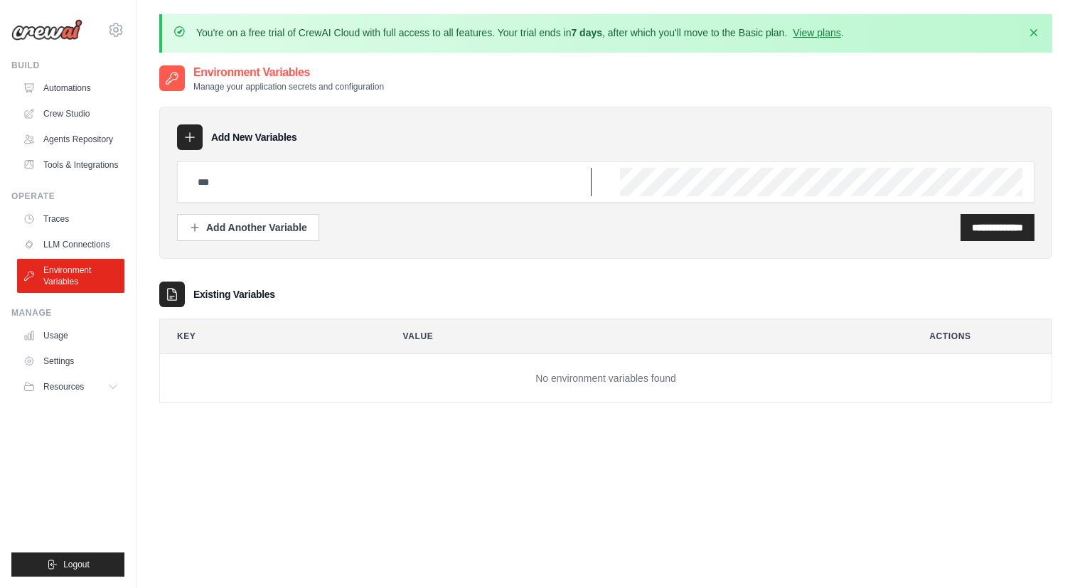
click at [403, 183] on input "text" at bounding box center [390, 182] width 402 height 28
click at [365, 181] on input "text" at bounding box center [390, 182] width 402 height 28
paste input "**********"
type input "**********"
click at [960, 223] on div "**********" at bounding box center [997, 227] width 74 height 27
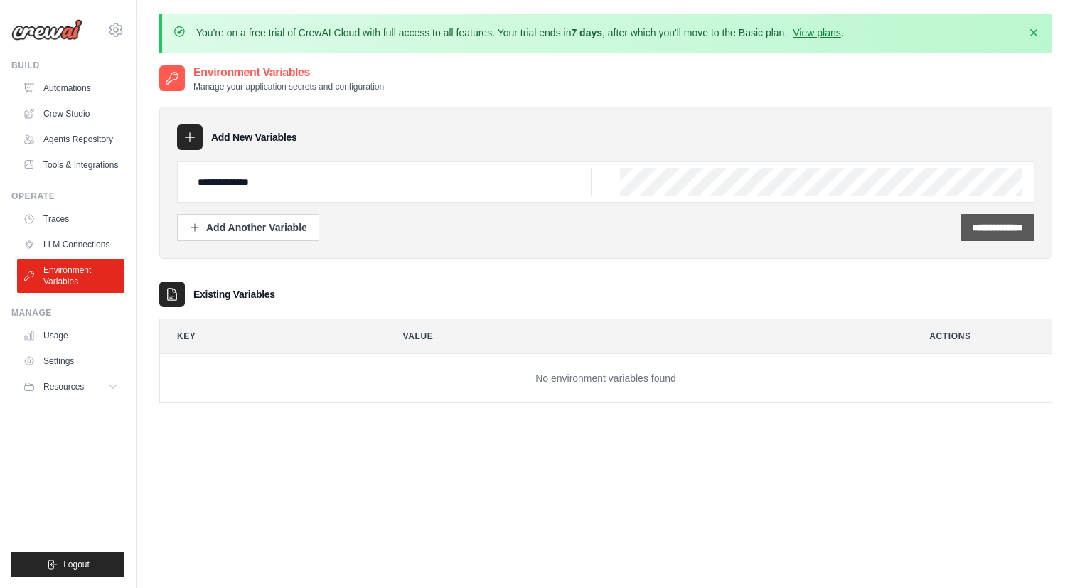
click at [973, 230] on input "**********" at bounding box center [997, 227] width 51 height 14
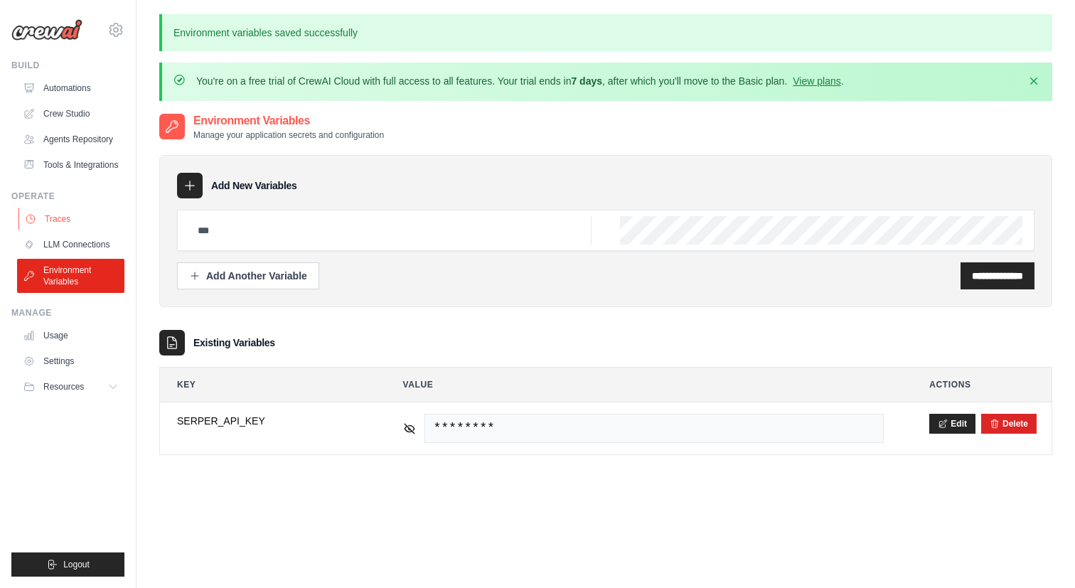
click at [70, 230] on link "Traces" at bounding box center [71, 219] width 107 height 23
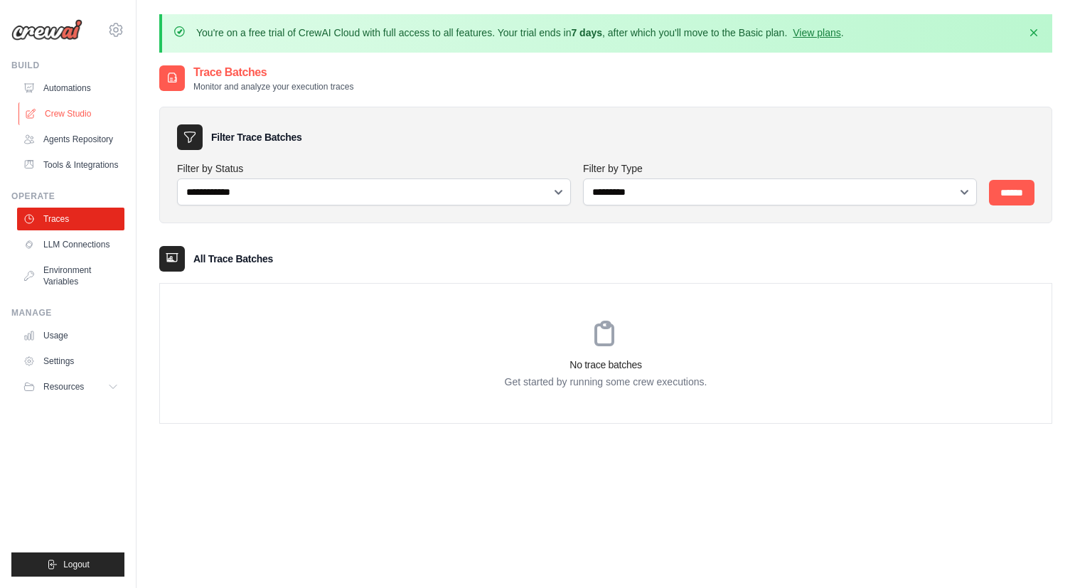
click at [81, 104] on link "Crew Studio" at bounding box center [71, 113] width 107 height 23
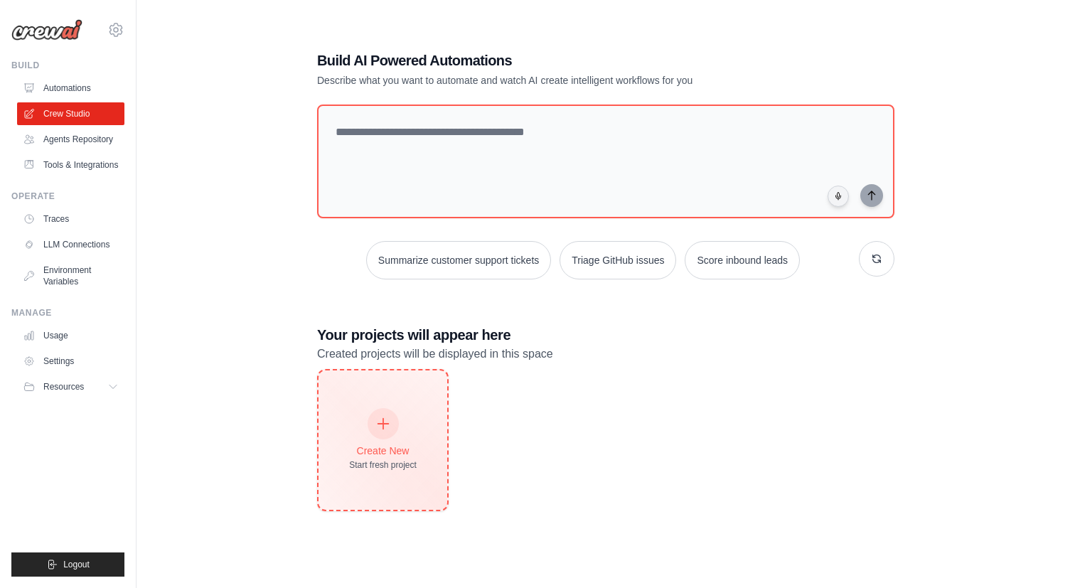
click at [384, 422] on icon at bounding box center [383, 424] width 16 height 16
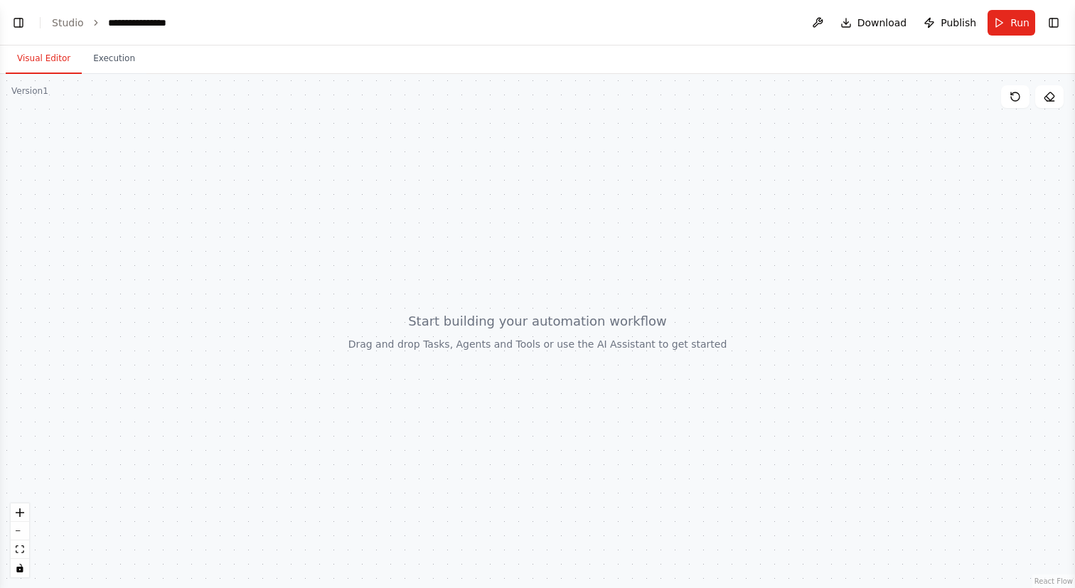
click at [50, 53] on button "Visual Editor" at bounding box center [44, 59] width 76 height 30
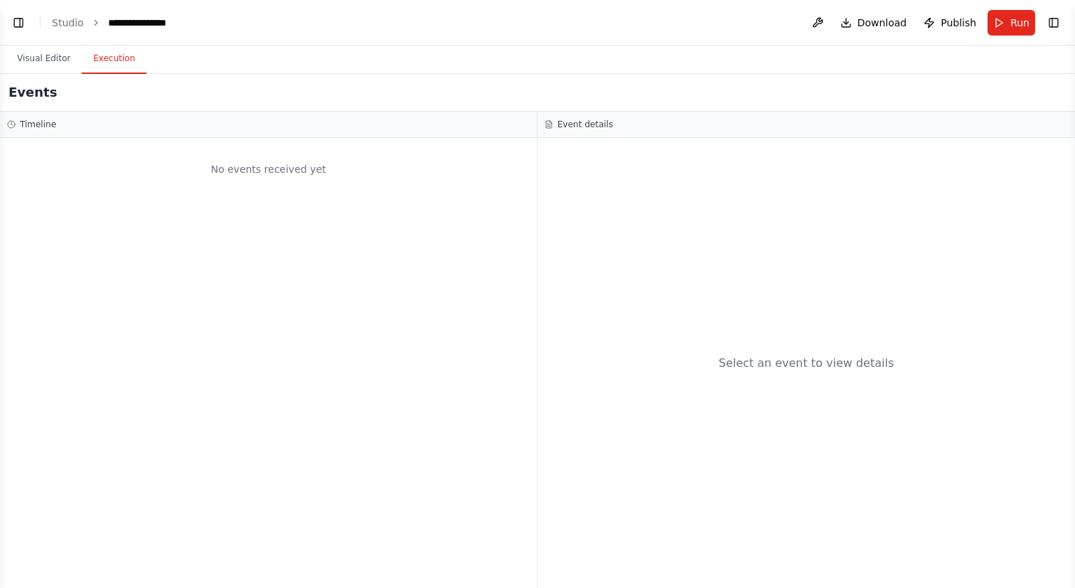
click at [106, 50] on button "Execution" at bounding box center [114, 59] width 65 height 30
click at [15, 34] on header "**********" at bounding box center [537, 23] width 1075 height 46
click at [21, 17] on button "Toggle Left Sidebar" at bounding box center [19, 23] width 20 height 20
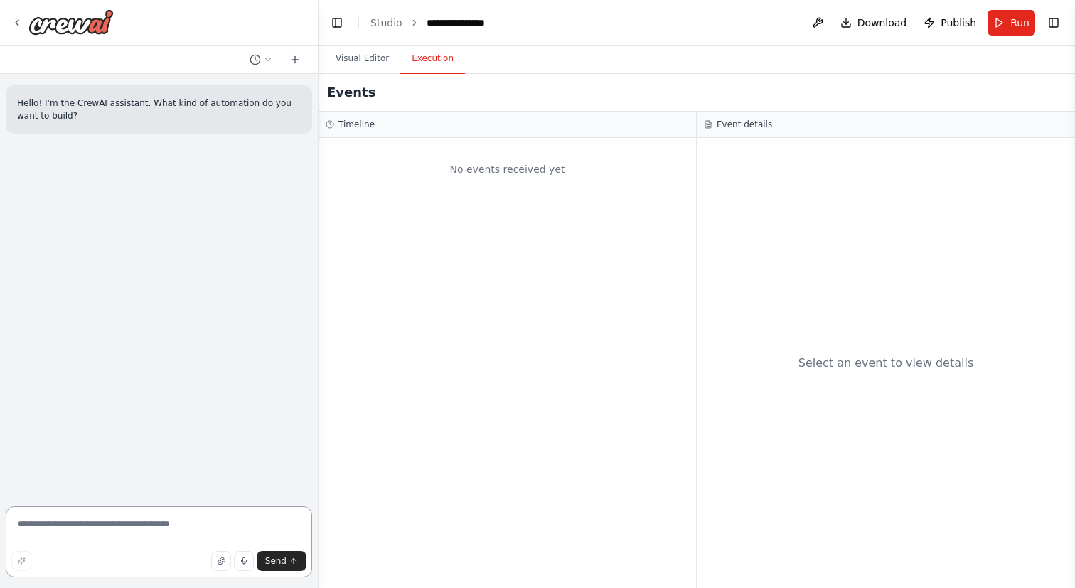
click at [86, 510] on textarea at bounding box center [159, 541] width 306 height 71
paste textarea "**********"
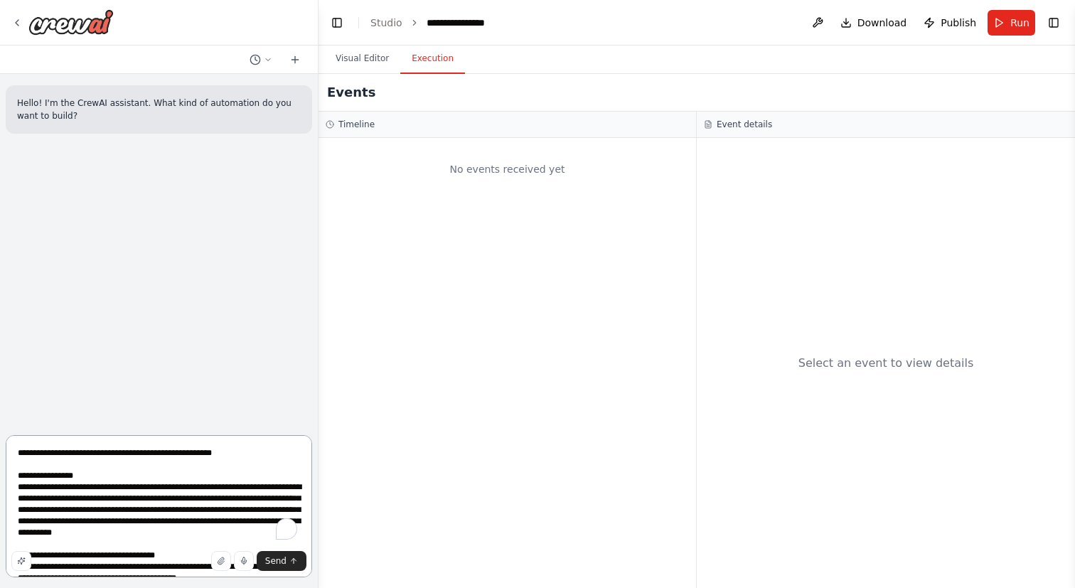
scroll to position [427, 0]
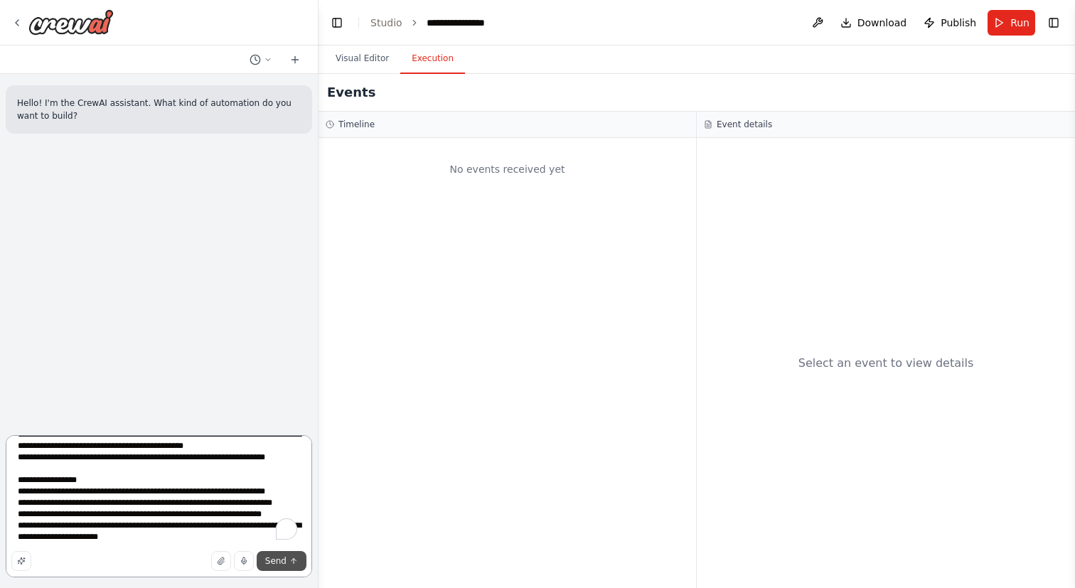
type textarea "**********"
click at [279, 564] on span "Send" at bounding box center [275, 560] width 21 height 11
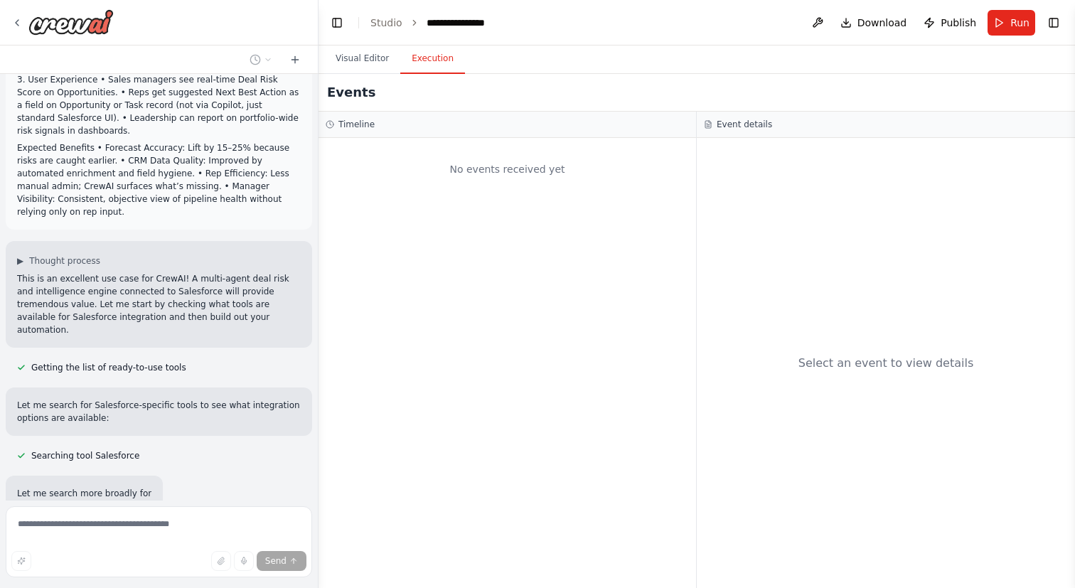
scroll to position [470, 0]
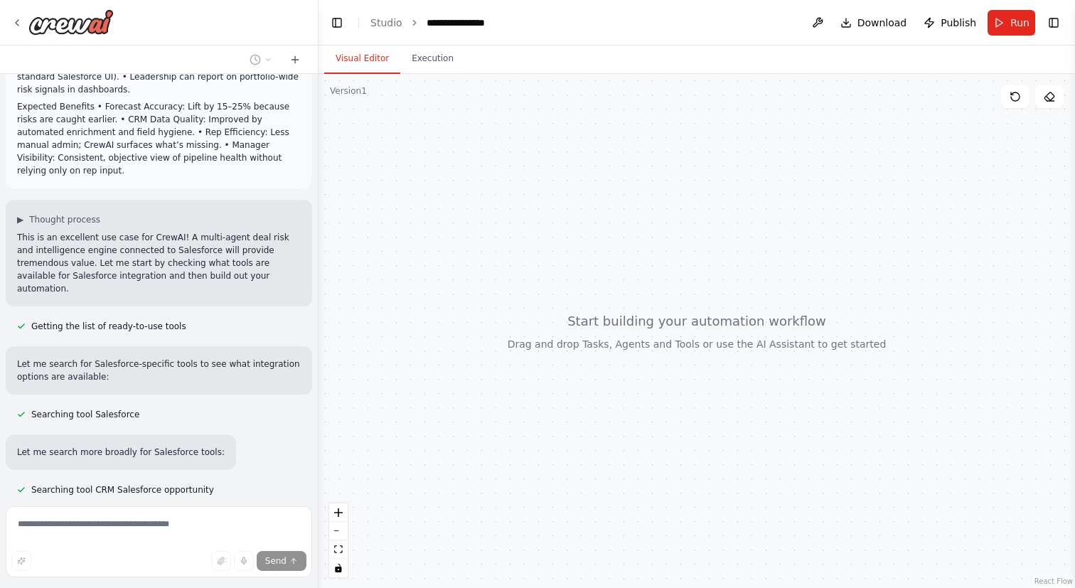
click at [360, 54] on button "Visual Editor" at bounding box center [362, 59] width 76 height 30
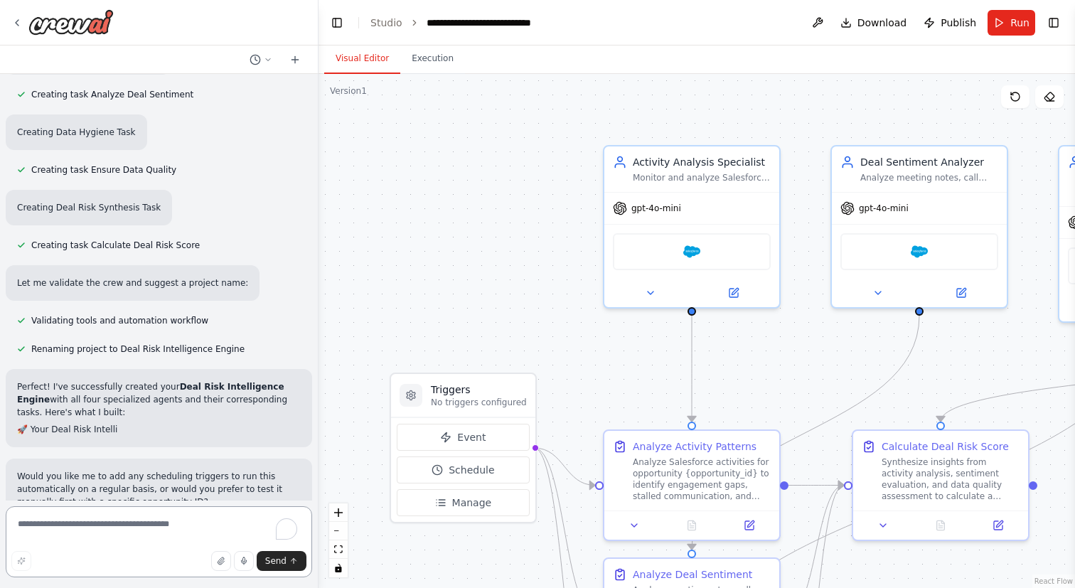
scroll to position [1743, 0]
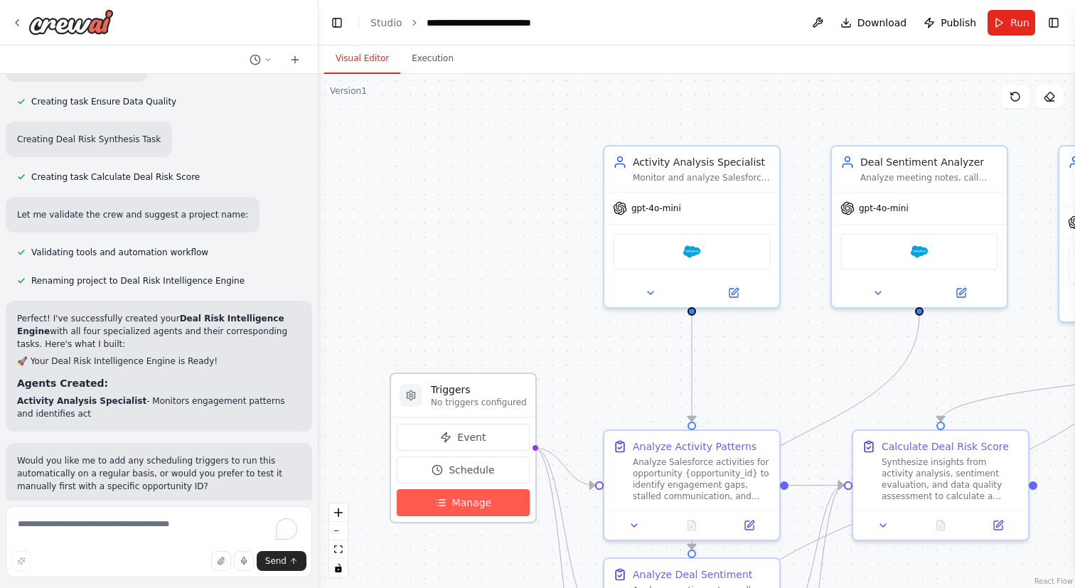
click at [501, 498] on button "Manage" at bounding box center [463, 502] width 133 height 27
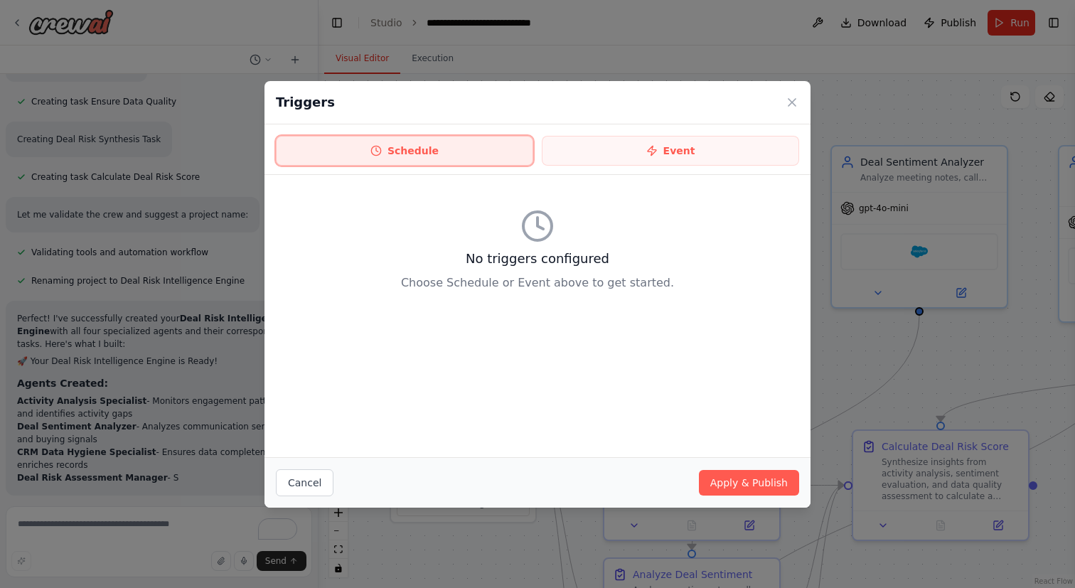
click at [405, 149] on button "Schedule" at bounding box center [404, 151] width 257 height 30
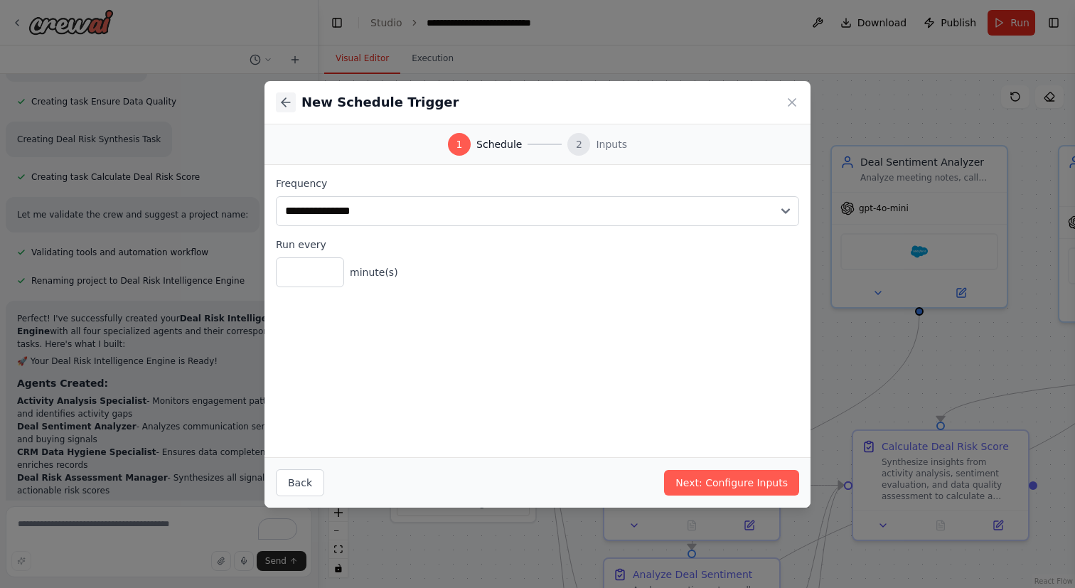
click at [284, 104] on icon at bounding box center [286, 102] width 14 height 14
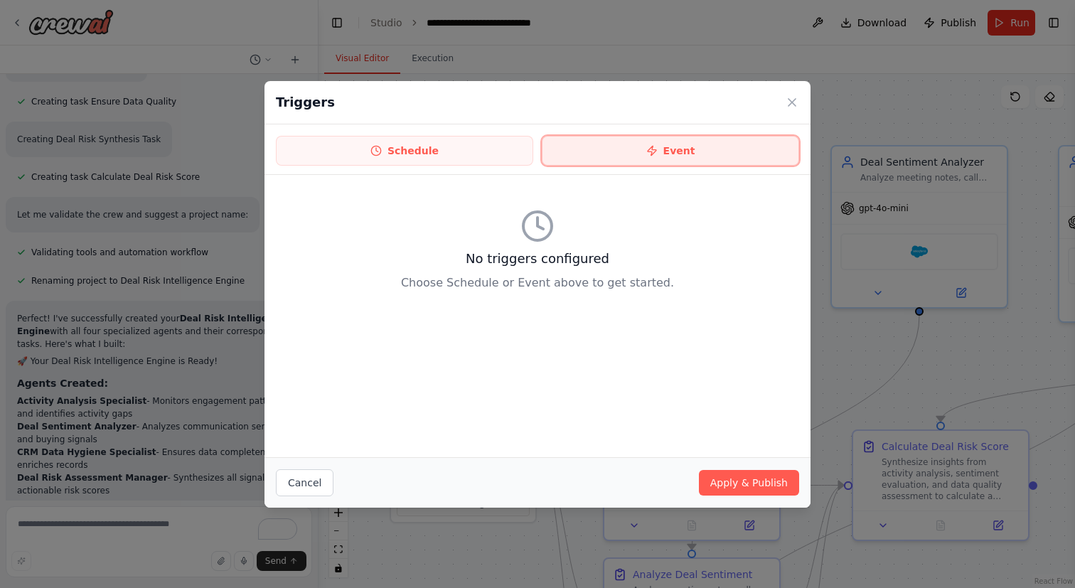
click at [559, 146] on button "Event" at bounding box center [670, 151] width 257 height 30
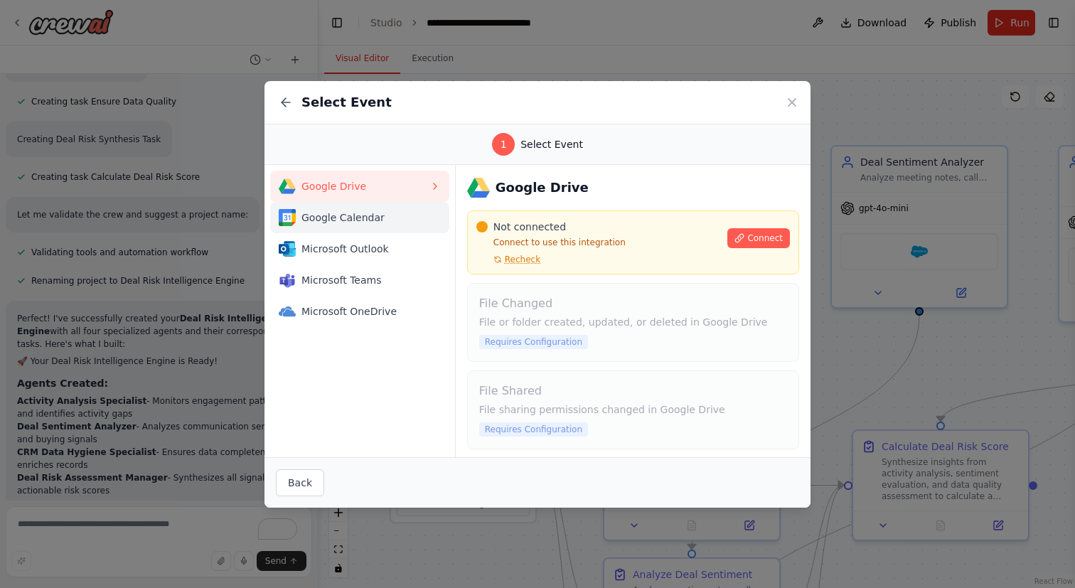
click at [394, 218] on span "Google Calendar" at bounding box center [365, 217] width 128 height 14
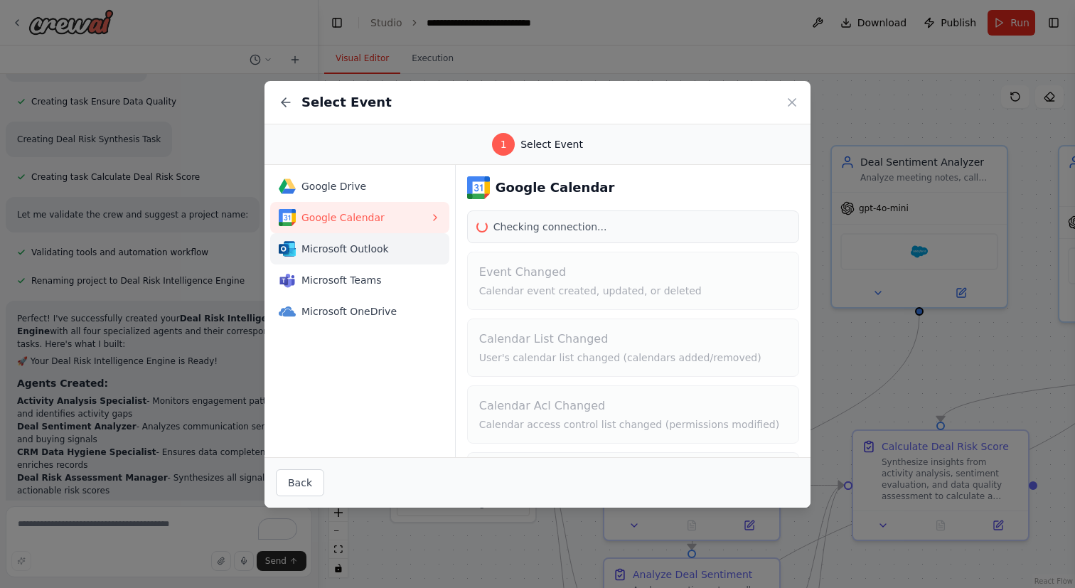
click at [395, 247] on span "Microsoft Outlook" at bounding box center [365, 249] width 128 height 14
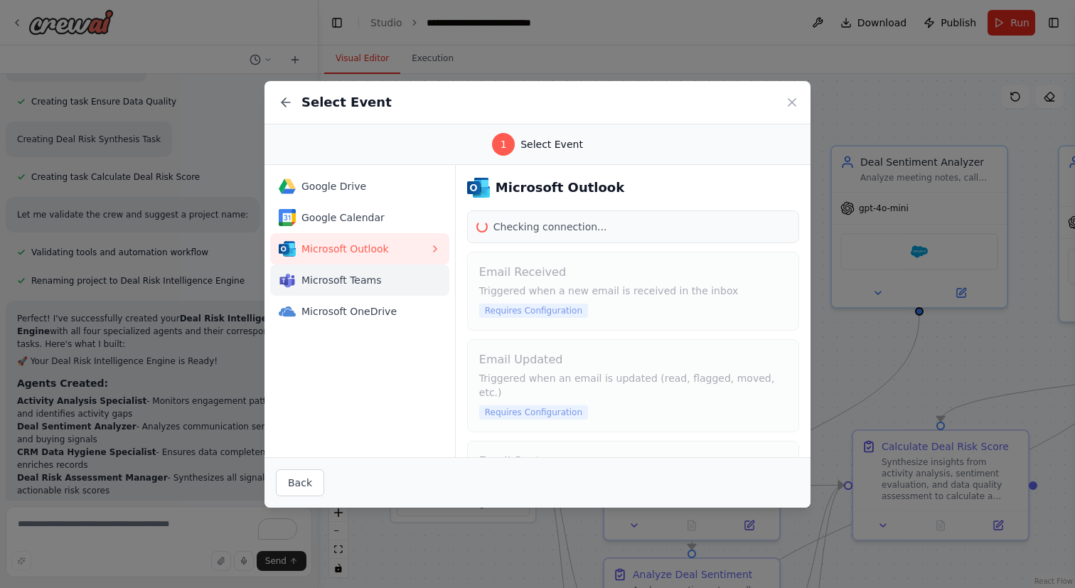
click at [395, 268] on button "Microsoft Teams" at bounding box center [359, 279] width 179 height 31
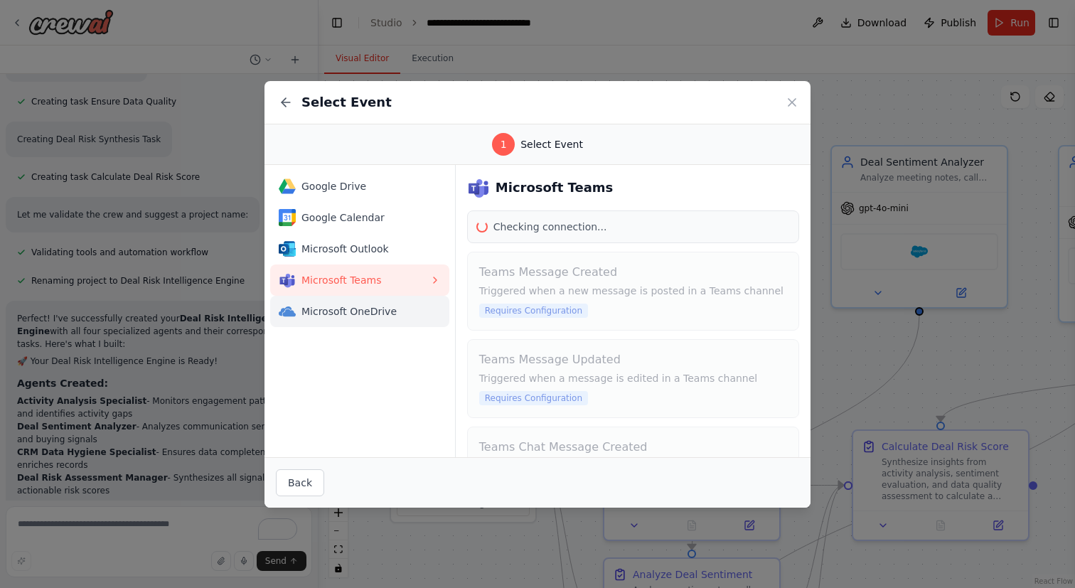
click at [395, 309] on span "Microsoft OneDrive" at bounding box center [365, 311] width 128 height 14
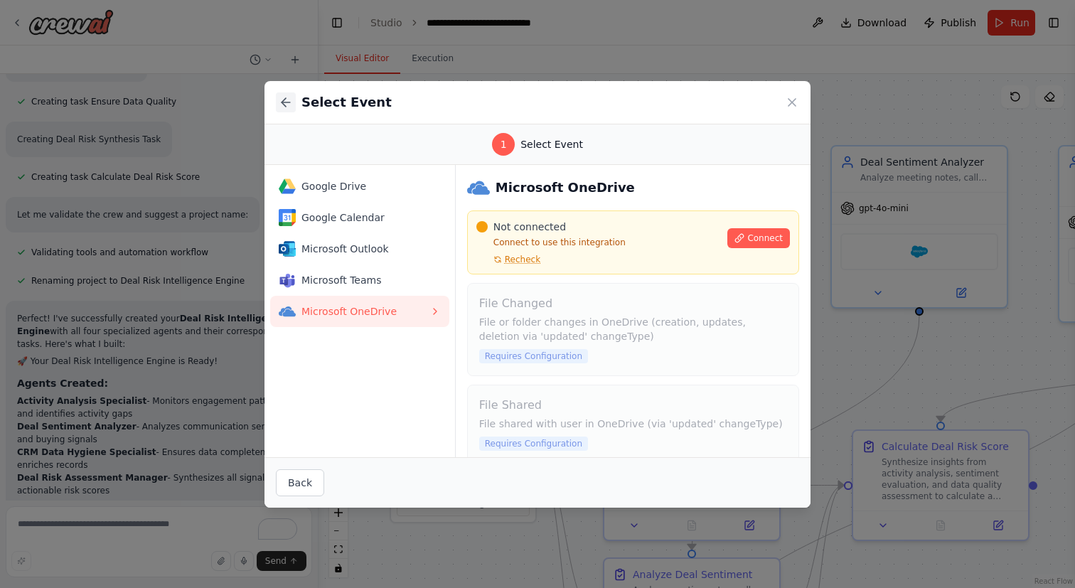
click at [280, 98] on icon at bounding box center [286, 102] width 14 height 14
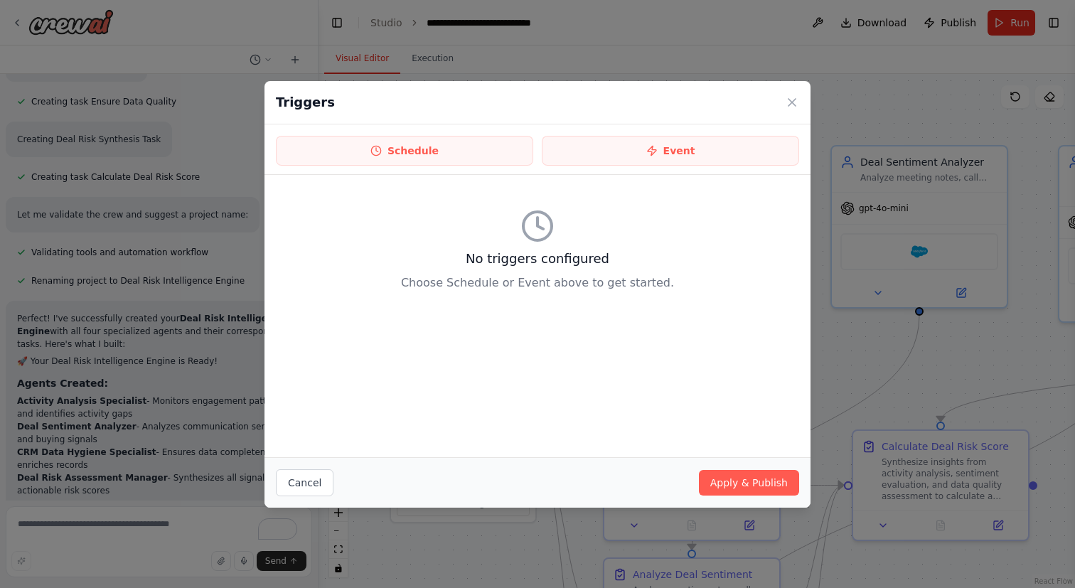
scroll to position [2244, 0]
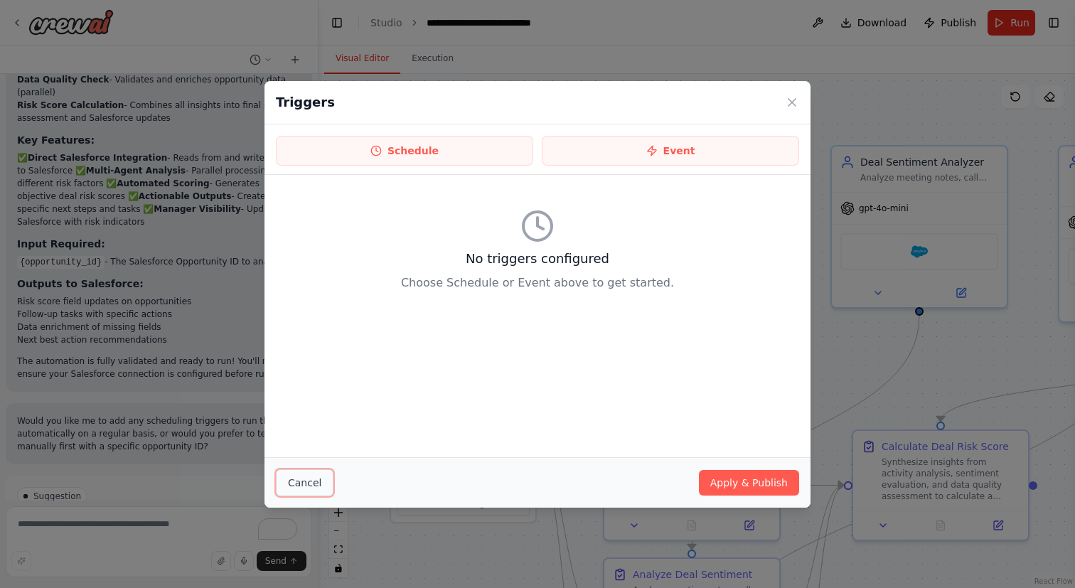
click at [321, 487] on button "Cancel" at bounding box center [305, 482] width 58 height 27
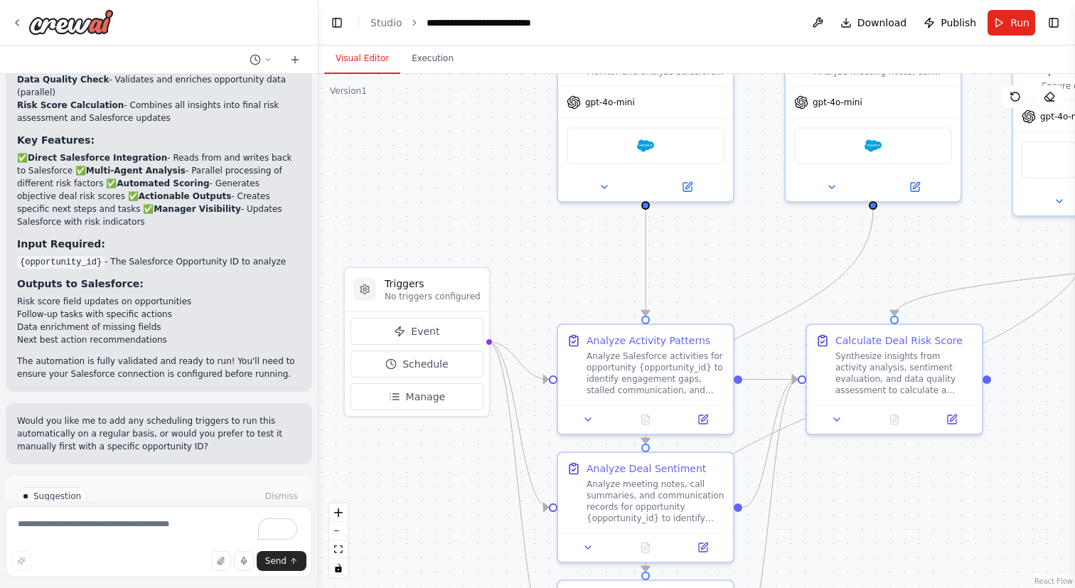
drag, startPoint x: 505, startPoint y: 302, endPoint x: 459, endPoint y: 196, distance: 115.3
click at [459, 196] on div ".deletable-edge-delete-btn { width: 20px; height: 20px; border: 0px solid #ffff…" at bounding box center [697, 331] width 756 height 514
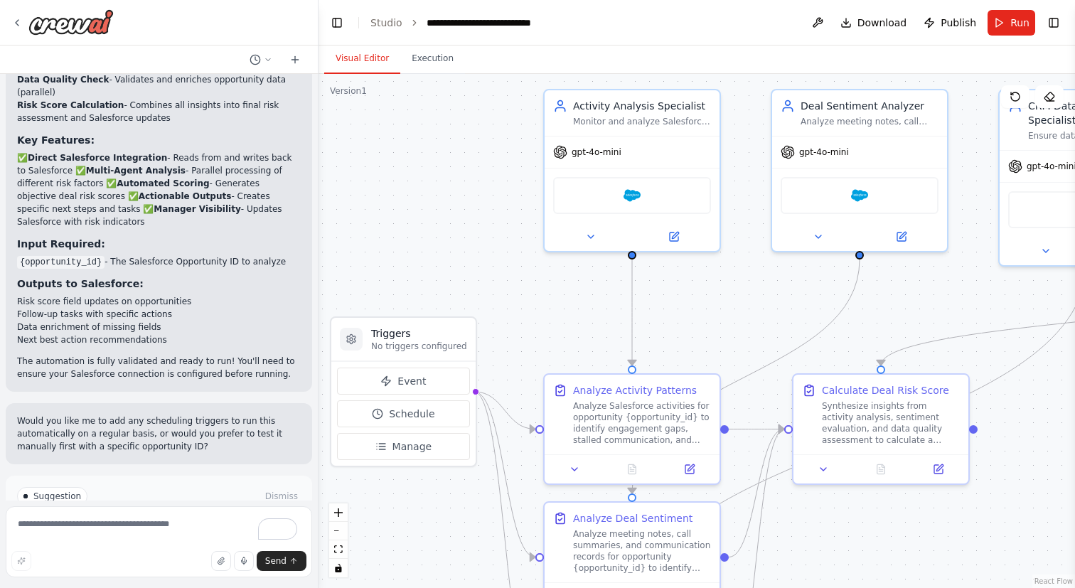
drag, startPoint x: 501, startPoint y: 185, endPoint x: 487, endPoint y: 235, distance: 51.6
click at [487, 235] on div ".deletable-edge-delete-btn { width: 20px; height: 20px; border: 0px solid #ffff…" at bounding box center [697, 331] width 756 height 514
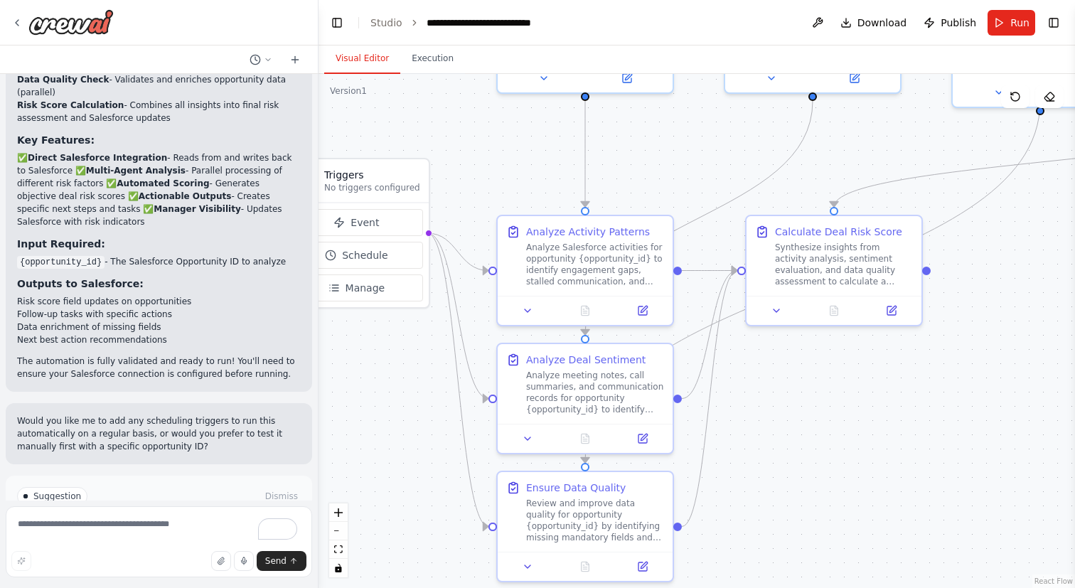
drag, startPoint x: 592, startPoint y: 300, endPoint x: 542, endPoint y: 131, distance: 176.4
click at [542, 132] on div ".deletable-edge-delete-btn { width: 20px; height: 20px; border: 0px solid #ffff…" at bounding box center [697, 331] width 756 height 514
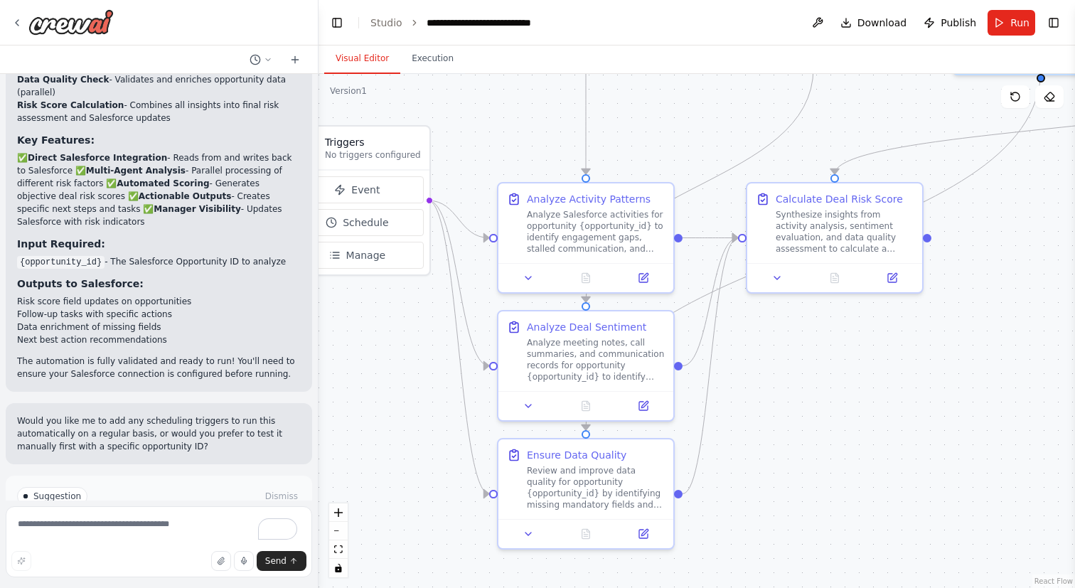
drag, startPoint x: 481, startPoint y: 332, endPoint x: 484, endPoint y: 306, distance: 26.5
click at [484, 306] on div ".deletable-edge-delete-btn { width: 20px; height: 20px; border: 0px solid #ffff…" at bounding box center [697, 331] width 756 height 514
drag, startPoint x: 402, startPoint y: 379, endPoint x: 407, endPoint y: 366, distance: 13.7
click at [406, 368] on div ".deletable-edge-delete-btn { width: 20px; height: 20px; border: 0px solid #ffff…" at bounding box center [697, 331] width 756 height 514
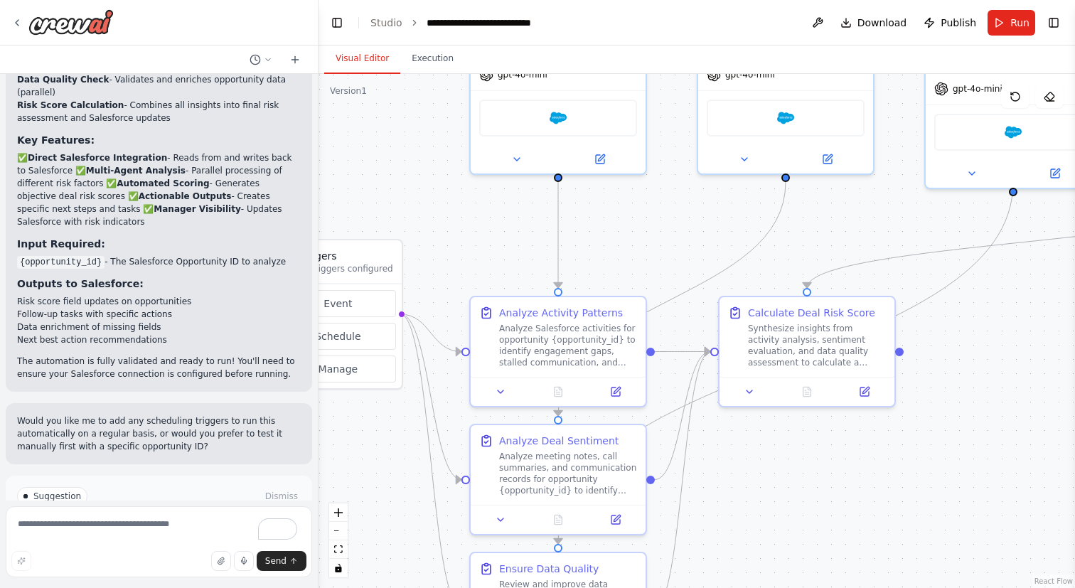
drag, startPoint x: 481, startPoint y: 142, endPoint x: 410, endPoint y: 339, distance: 209.4
click at [410, 339] on div ".deletable-edge-delete-btn { width: 20px; height: 20px; border: 0px solid #ffff…" at bounding box center [697, 331] width 756 height 514
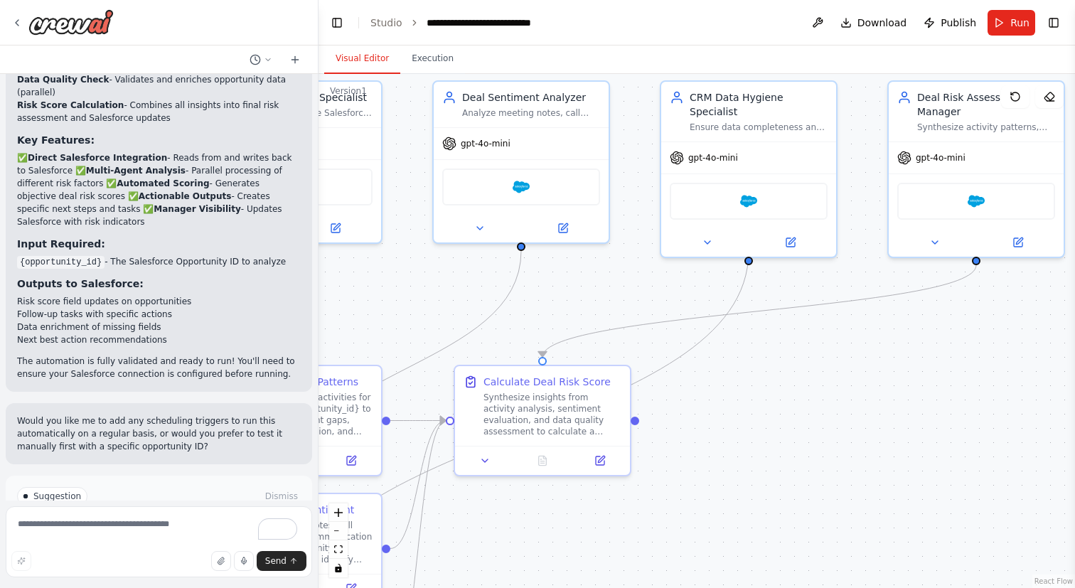
drag, startPoint x: 626, startPoint y: 311, endPoint x: 381, endPoint y: 304, distance: 244.7
click at [381, 304] on div ".deletable-edge-delete-btn { width: 20px; height: 20px; border: 0px solid #ffff…" at bounding box center [697, 331] width 756 height 514
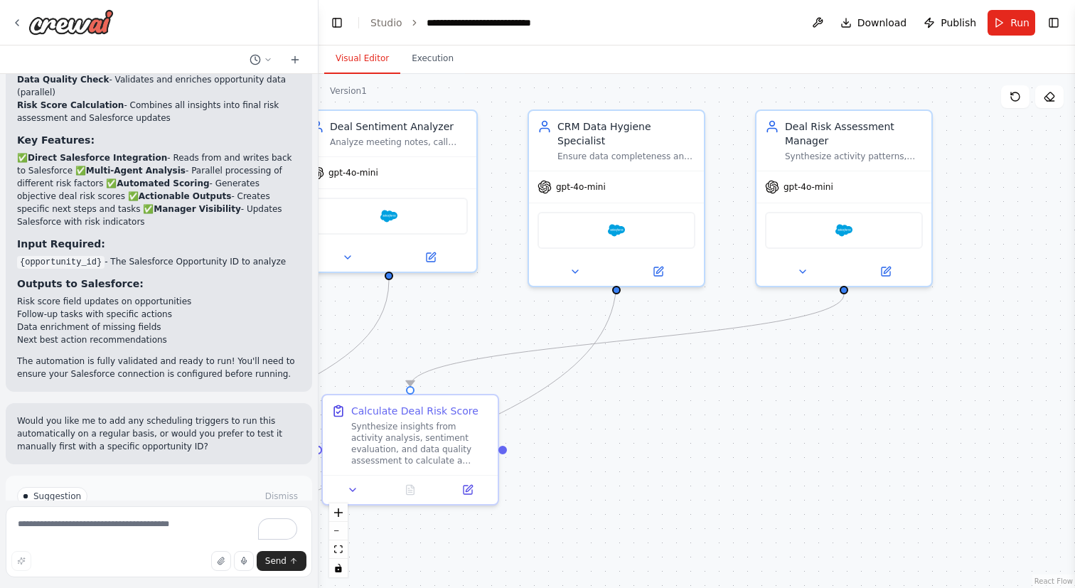
drag, startPoint x: 712, startPoint y: 341, endPoint x: 801, endPoint y: 355, distance: 90.0
click at [801, 355] on div ".deletable-edge-delete-btn { width: 20px; height: 20px; border: 0px solid #ffff…" at bounding box center [697, 331] width 756 height 514
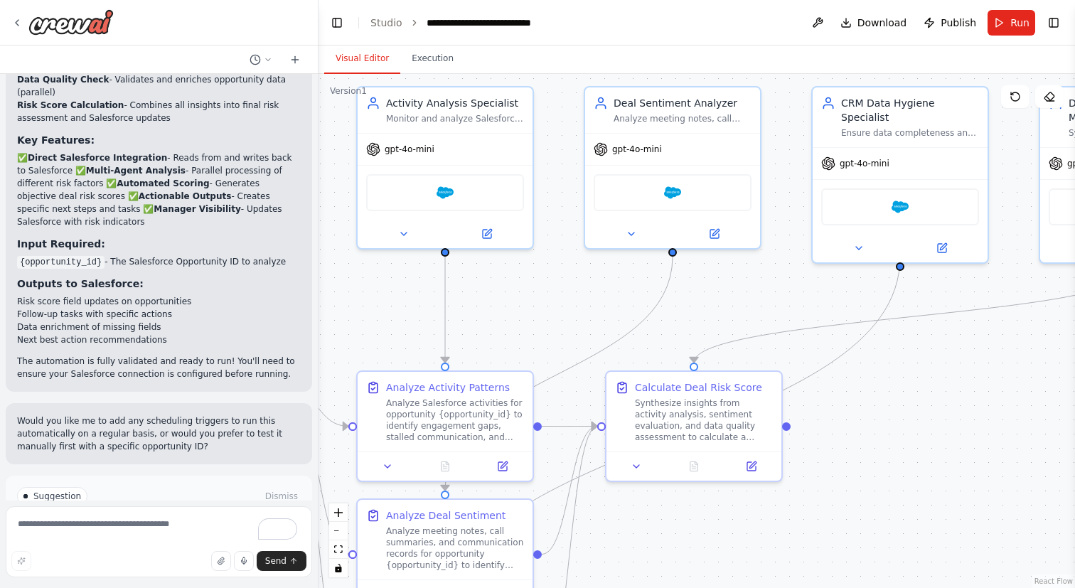
drag, startPoint x: 678, startPoint y: 269, endPoint x: 818, endPoint y: 259, distance: 140.5
click at [818, 259] on div ".deletable-edge-delete-btn { width: 20px; height: 20px; border: 0px solid #ffff…" at bounding box center [697, 331] width 756 height 514
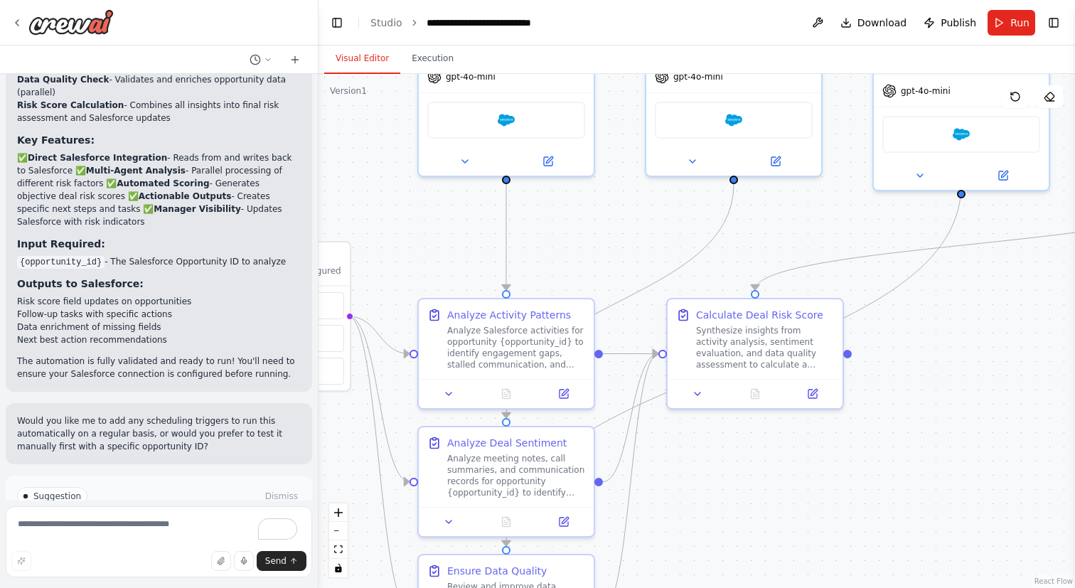
drag, startPoint x: 470, startPoint y: 322, endPoint x: 480, endPoint y: 208, distance: 114.2
click at [480, 208] on div ".deletable-edge-delete-btn { width: 20px; height: 20px; border: 0px solid #ffff…" at bounding box center [697, 331] width 756 height 514
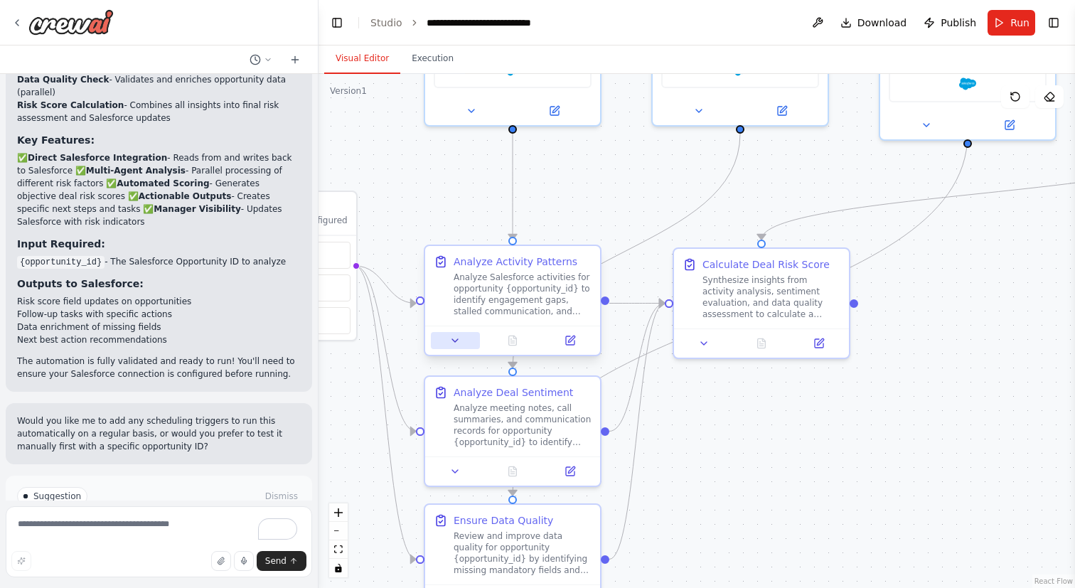
click at [461, 339] on button at bounding box center [455, 340] width 49 height 17
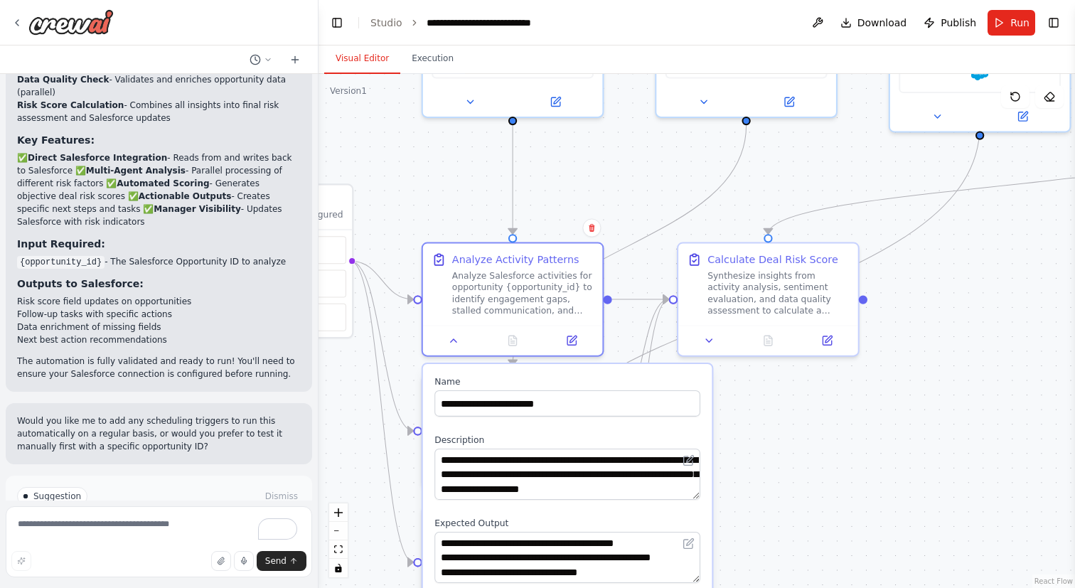
drag, startPoint x: 586, startPoint y: 378, endPoint x: 586, endPoint y: 354, distance: 23.5
click at [586, 375] on label "Name" at bounding box center [567, 380] width 266 height 11
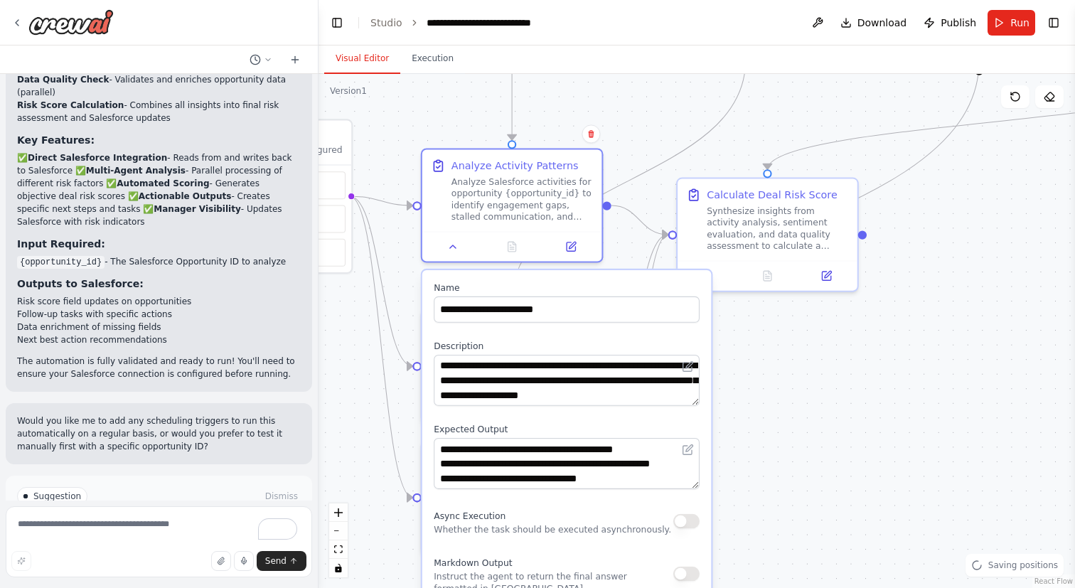
drag, startPoint x: 621, startPoint y: 299, endPoint x: 608, endPoint y: 177, distance: 122.2
click at [608, 177] on div ".deletable-edge-delete-btn { width: 20px; height: 20px; border: 0px solid #ffff…" at bounding box center [697, 331] width 756 height 514
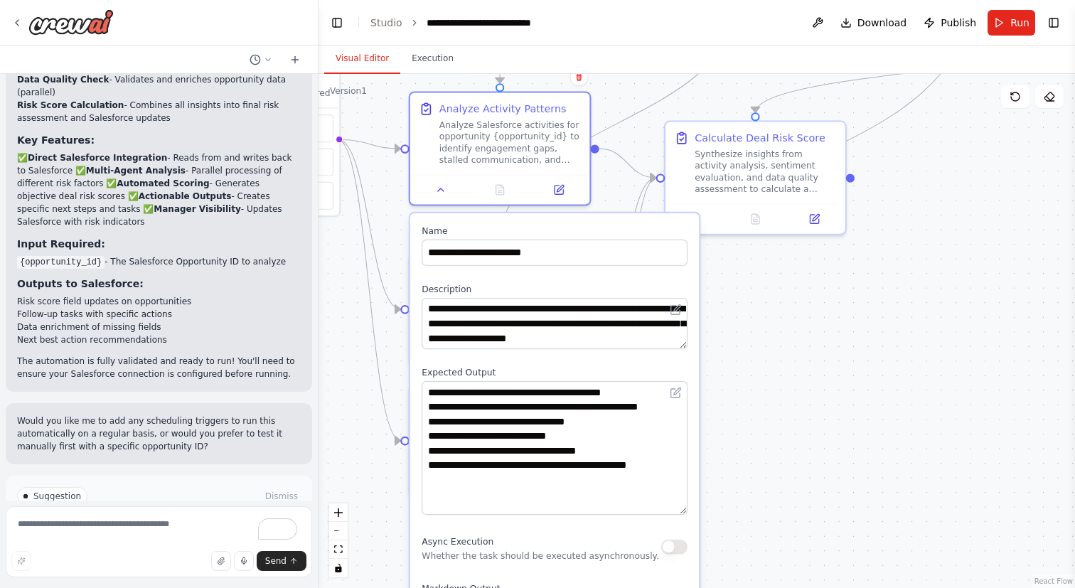
drag, startPoint x: 680, startPoint y: 428, endPoint x: 677, endPoint y: 510, distance: 82.5
click at [677, 510] on textarea "**********" at bounding box center [555, 448] width 266 height 134
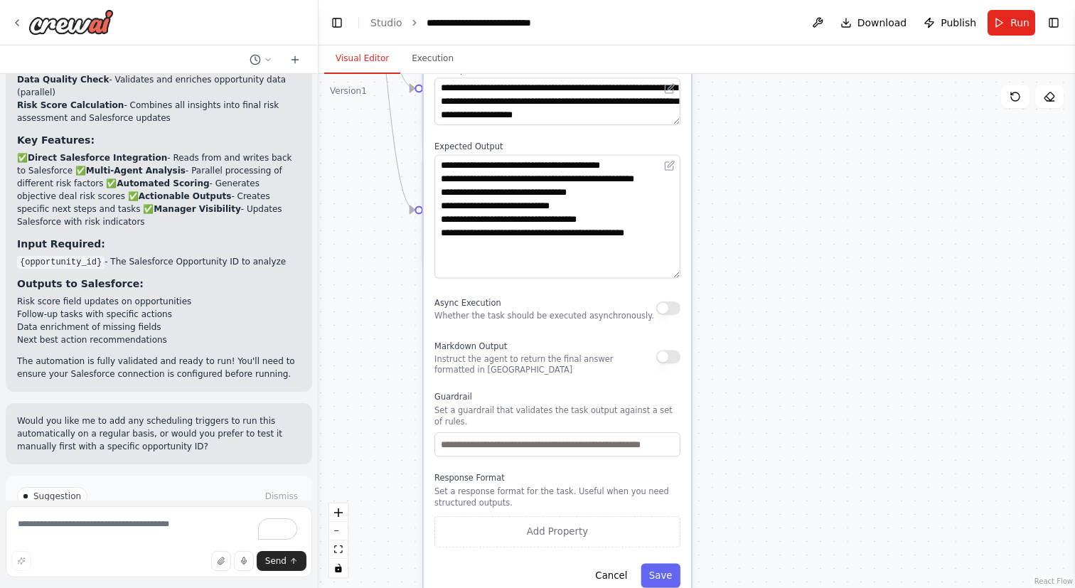
drag, startPoint x: 763, startPoint y: 488, endPoint x: 758, endPoint y: 256, distance: 231.8
click at [758, 256] on div ".deletable-edge-delete-btn { width: 20px; height: 20px; border: 0px solid #ffff…" at bounding box center [697, 331] width 756 height 514
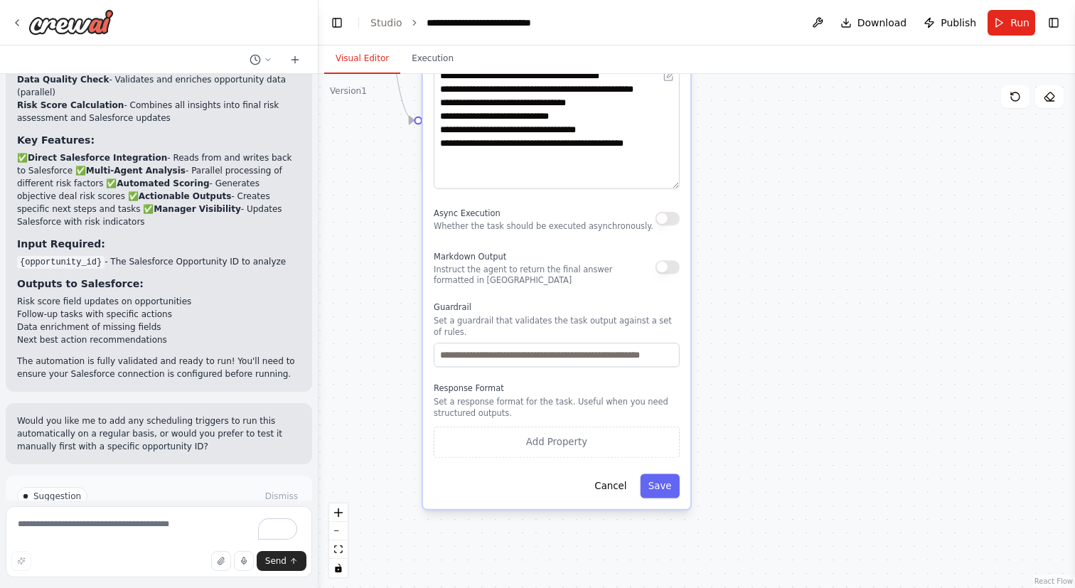
drag, startPoint x: 734, startPoint y: 349, endPoint x: 734, endPoint y: 259, distance: 89.6
click at [734, 259] on div ".deletable-edge-delete-btn { width: 20px; height: 20px; border: 0px solid #ffff…" at bounding box center [697, 331] width 756 height 514
click at [651, 491] on button "Save" at bounding box center [659, 485] width 39 height 24
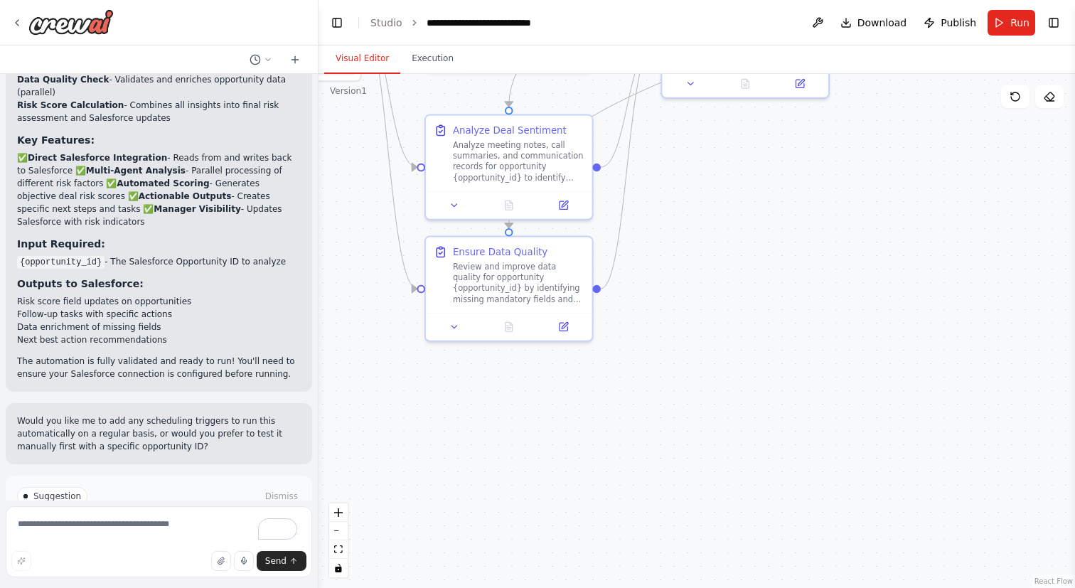
drag, startPoint x: 751, startPoint y: 316, endPoint x: 756, endPoint y: 499, distance: 182.8
click at [756, 499] on div ".deletable-edge-delete-btn { width: 20px; height: 20px; border: 0px solid #ffff…" at bounding box center [697, 331] width 756 height 514
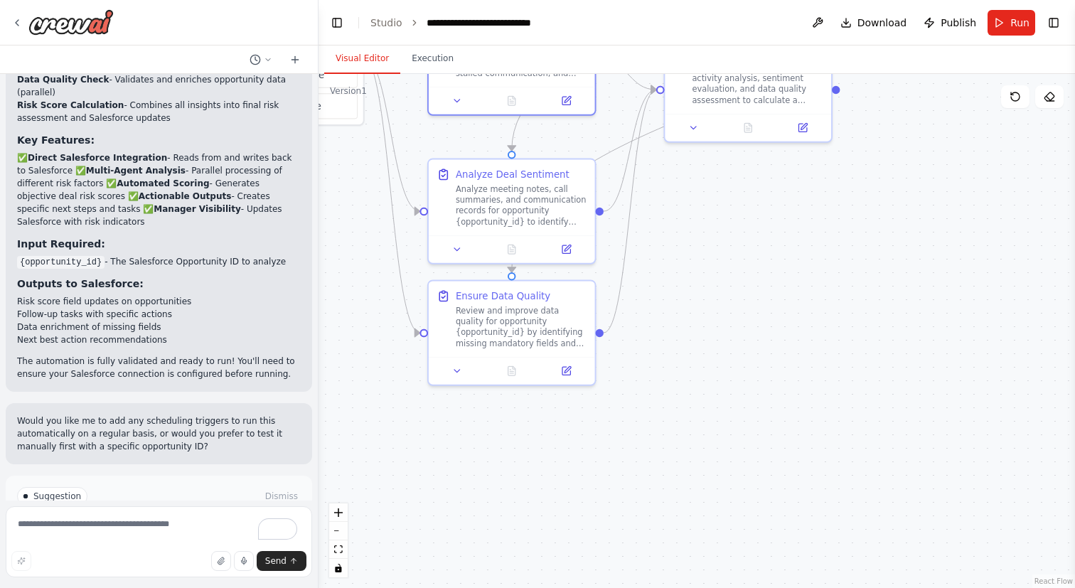
drag, startPoint x: 789, startPoint y: 349, endPoint x: 790, endPoint y: 379, distance: 29.9
click at [790, 379] on div ".deletable-edge-delete-btn { width: 20px; height: 20px; border: 0px solid #ffff…" at bounding box center [697, 331] width 756 height 514
click at [997, 31] on button "Run" at bounding box center [1012, 23] width 48 height 26
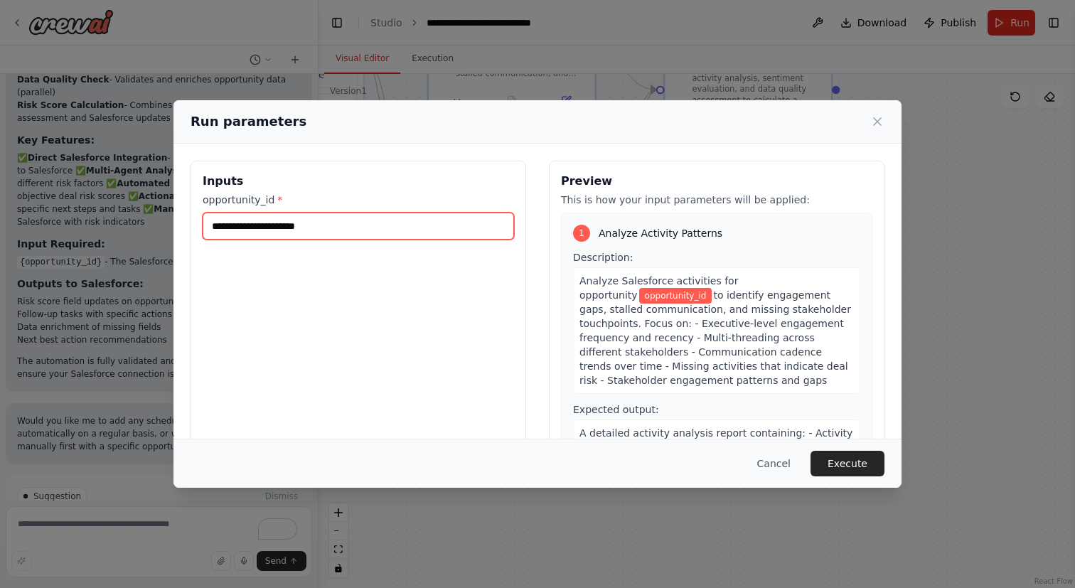
click at [471, 221] on input "opportunity_id *" at bounding box center [358, 226] width 311 height 27
paste input "**********"
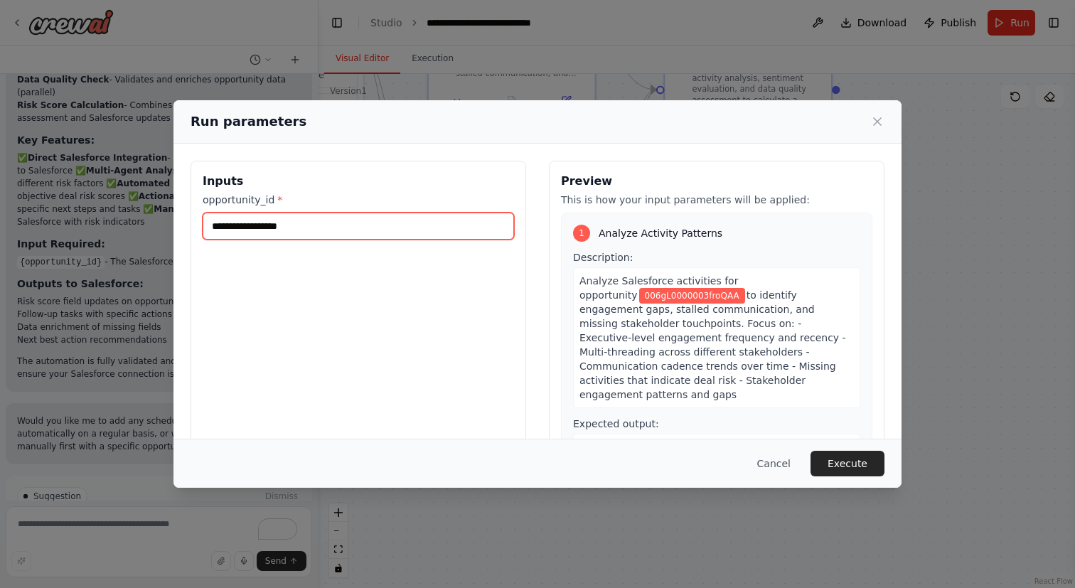
type input "**********"
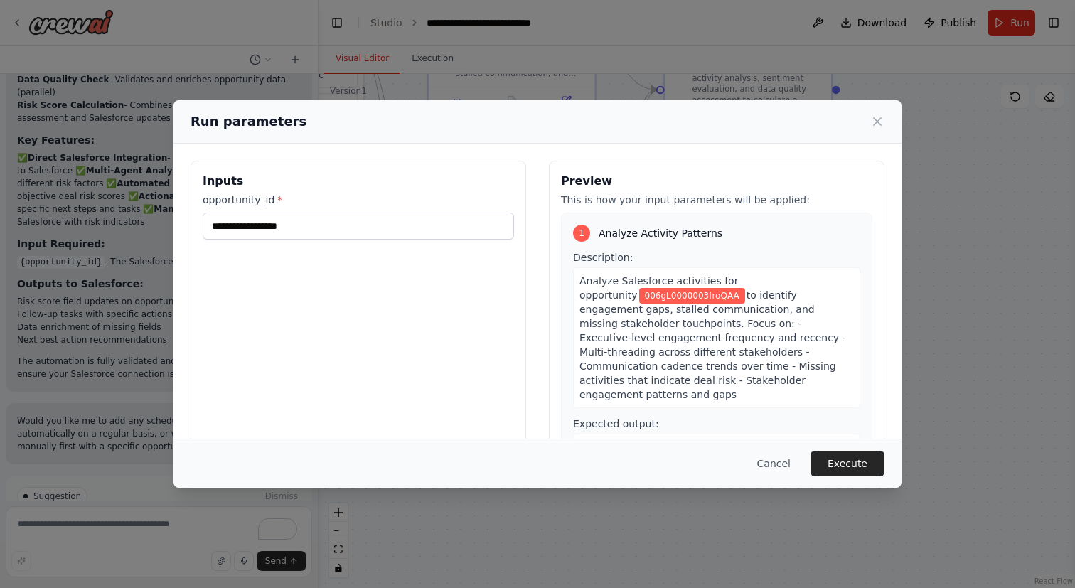
click at [473, 275] on div "**********" at bounding box center [359, 329] width 336 height 337
click at [850, 446] on div "Cancel Execute" at bounding box center [537, 463] width 728 height 49
click at [850, 459] on button "Execute" at bounding box center [847, 464] width 74 height 26
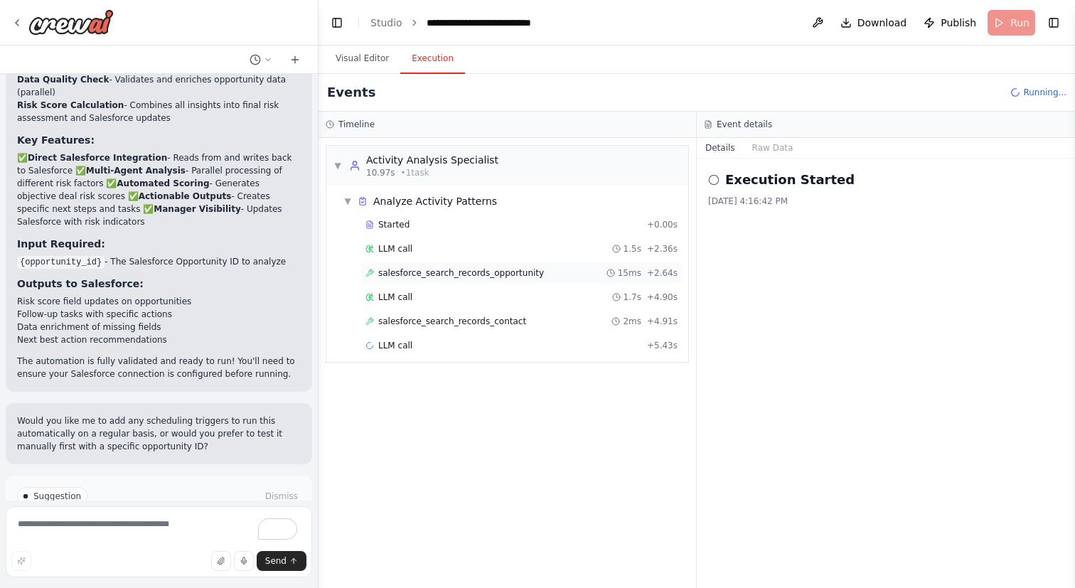
click at [488, 265] on div "salesforce_search_records_opportunity 15ms + 2.64s" at bounding box center [521, 272] width 322 height 21
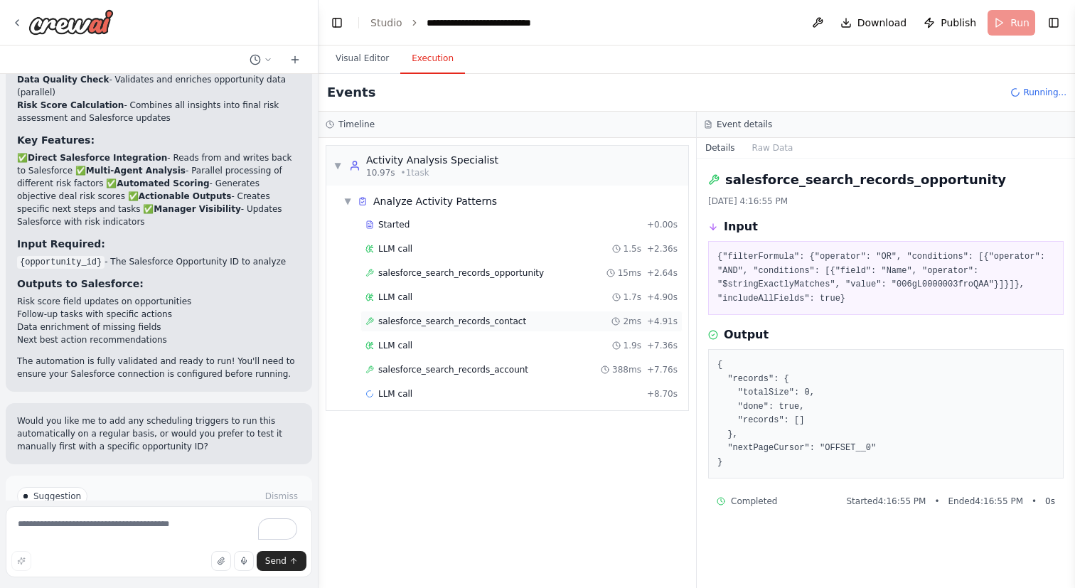
click at [491, 324] on span "salesforce_search_records_contact" at bounding box center [452, 321] width 148 height 11
click at [474, 277] on span "salesforce_search_records_opportunity" at bounding box center [461, 272] width 166 height 11
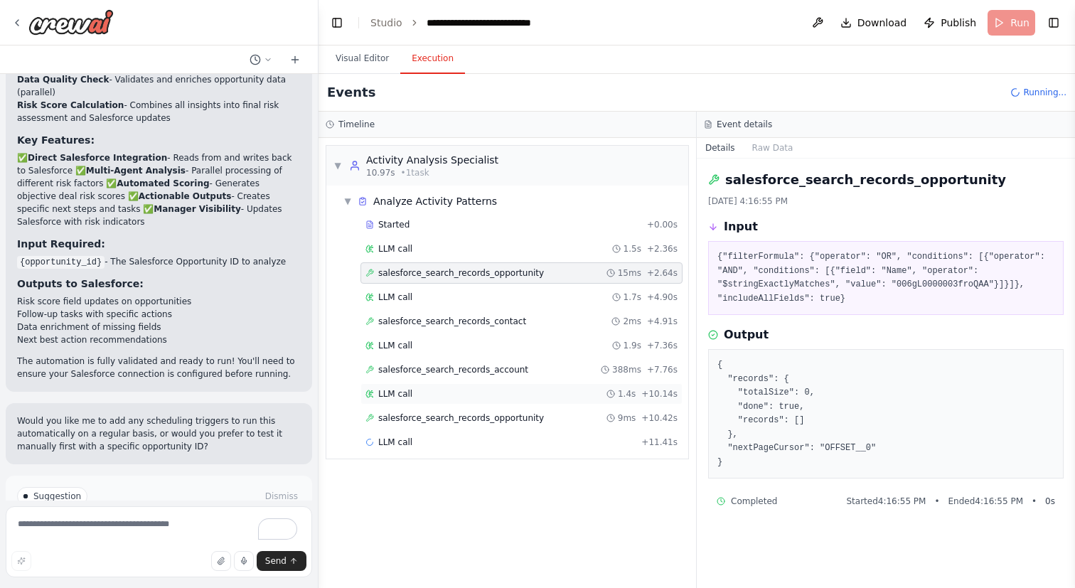
click at [481, 396] on div "LLM call 1.4s + 10.14s" at bounding box center [521, 393] width 312 height 11
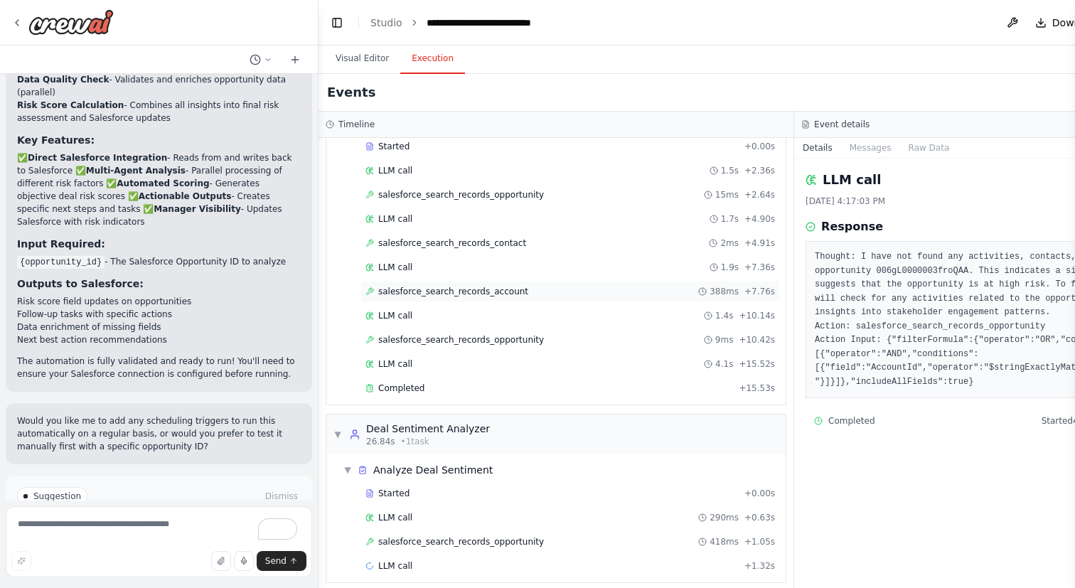
scroll to position [89, 0]
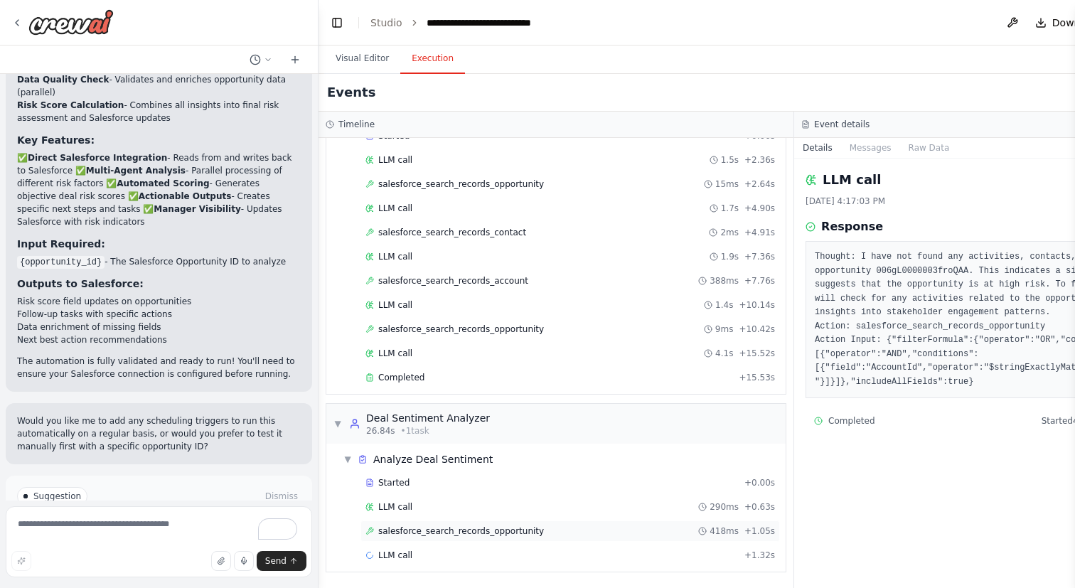
click at [557, 527] on div "salesforce_search_records_opportunity 418ms + 1.05s" at bounding box center [570, 530] width 410 height 11
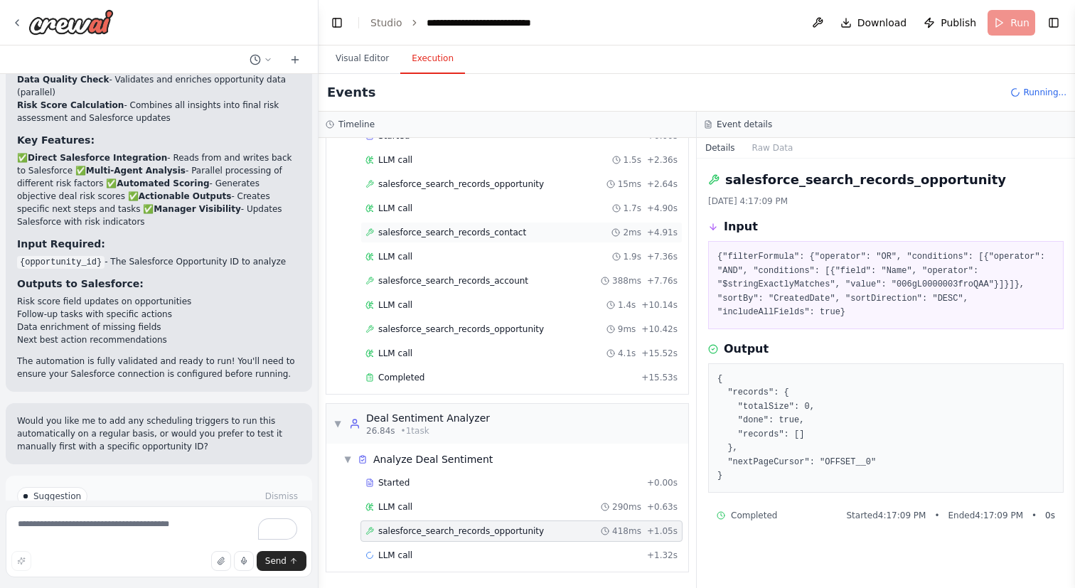
click at [500, 229] on span "salesforce_search_records_contact" at bounding box center [452, 232] width 148 height 11
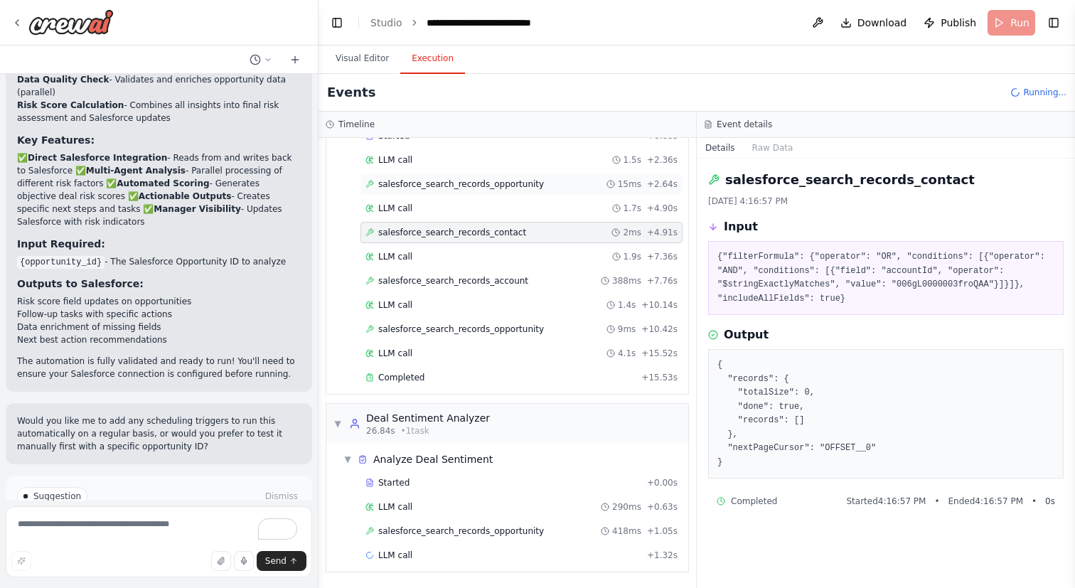
click at [481, 188] on span "salesforce_search_records_opportunity" at bounding box center [461, 183] width 166 height 11
click at [471, 168] on div "LLM call 1.5s + 2.36s" at bounding box center [521, 159] width 322 height 21
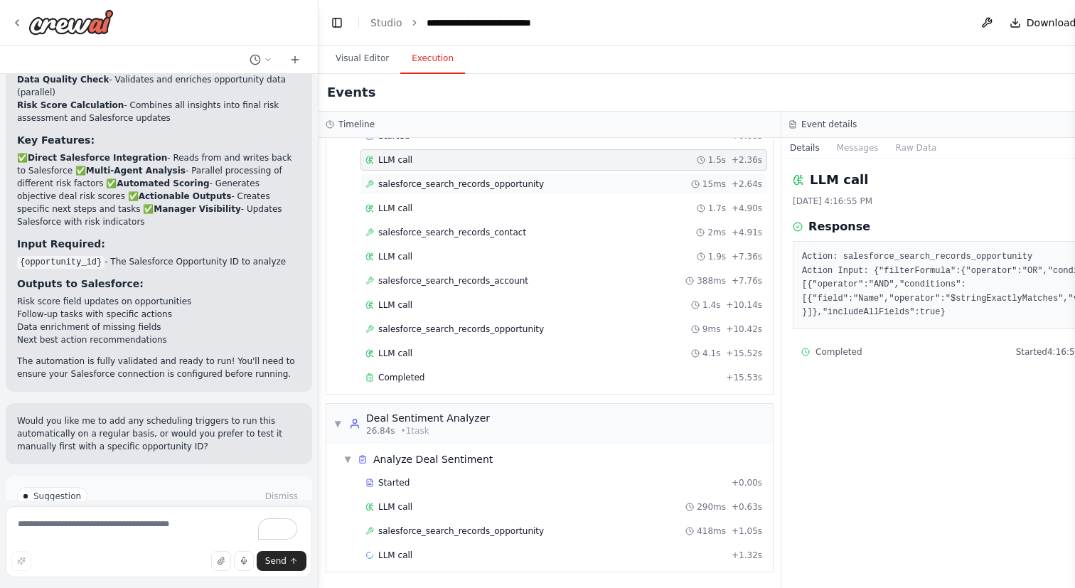
click at [470, 187] on span "salesforce_search_records_opportunity" at bounding box center [461, 183] width 166 height 11
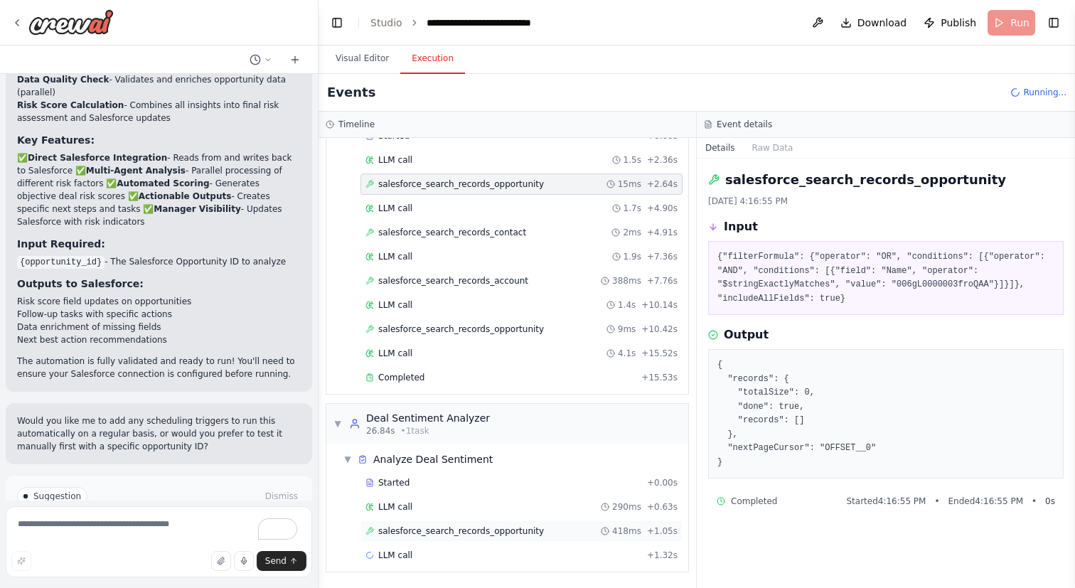
click at [496, 526] on span "salesforce_search_records_opportunity" at bounding box center [461, 530] width 166 height 11
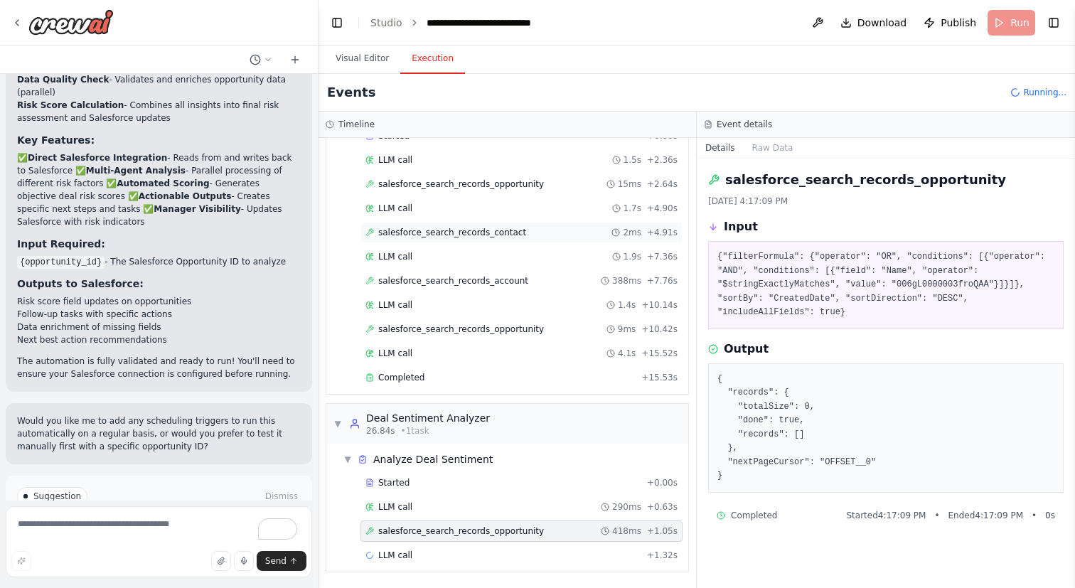
click at [446, 237] on span "salesforce_search_records_contact" at bounding box center [452, 232] width 148 height 11
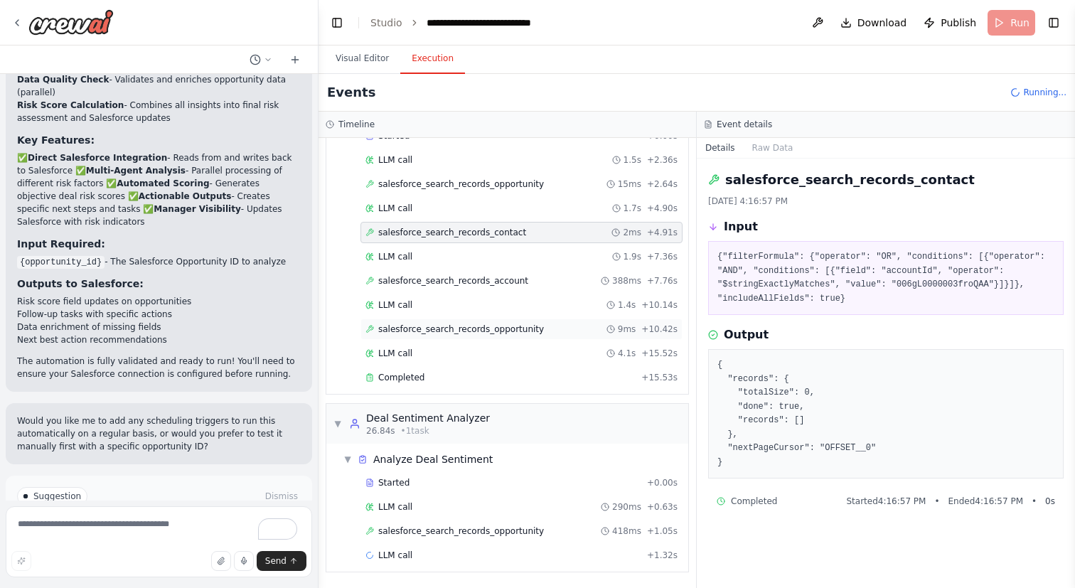
click at [464, 330] on span "salesforce_search_records_opportunity" at bounding box center [461, 328] width 166 height 11
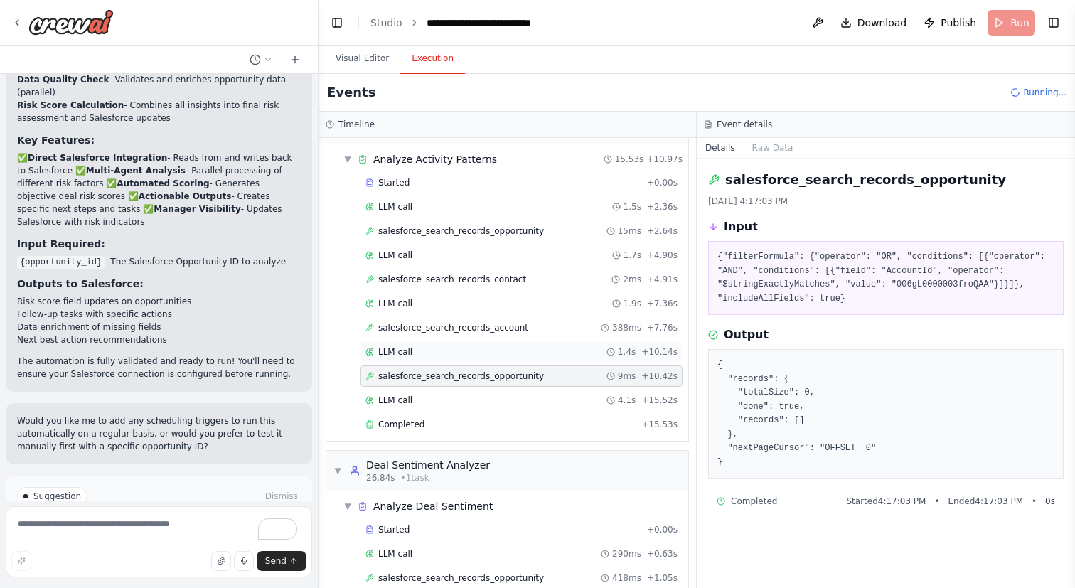
scroll to position [0, 0]
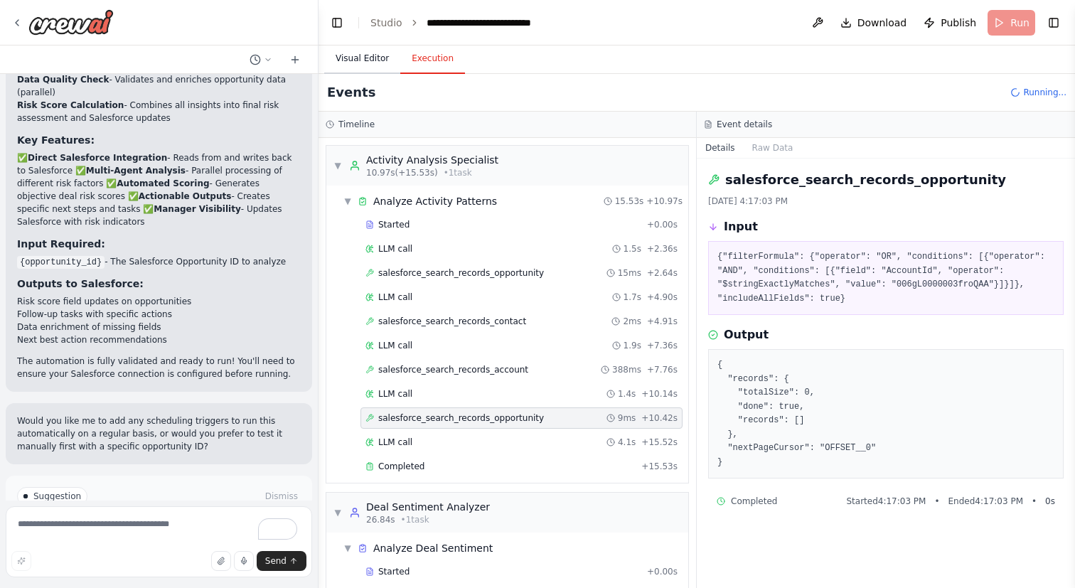
click at [361, 58] on button "Visual Editor" at bounding box center [362, 59] width 76 height 30
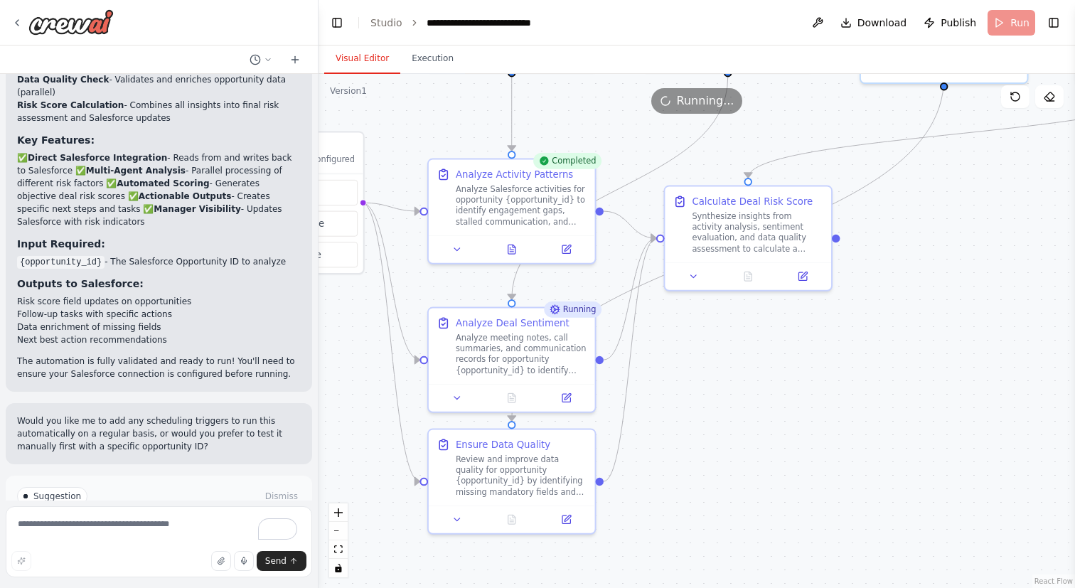
drag, startPoint x: 713, startPoint y: 279, endPoint x: 712, endPoint y: 476, distance: 196.9
click at [712, 476] on div ".deletable-edge-delete-btn { width: 20px; height: 20px; border: 0px solid #ffff…" at bounding box center [697, 331] width 756 height 514
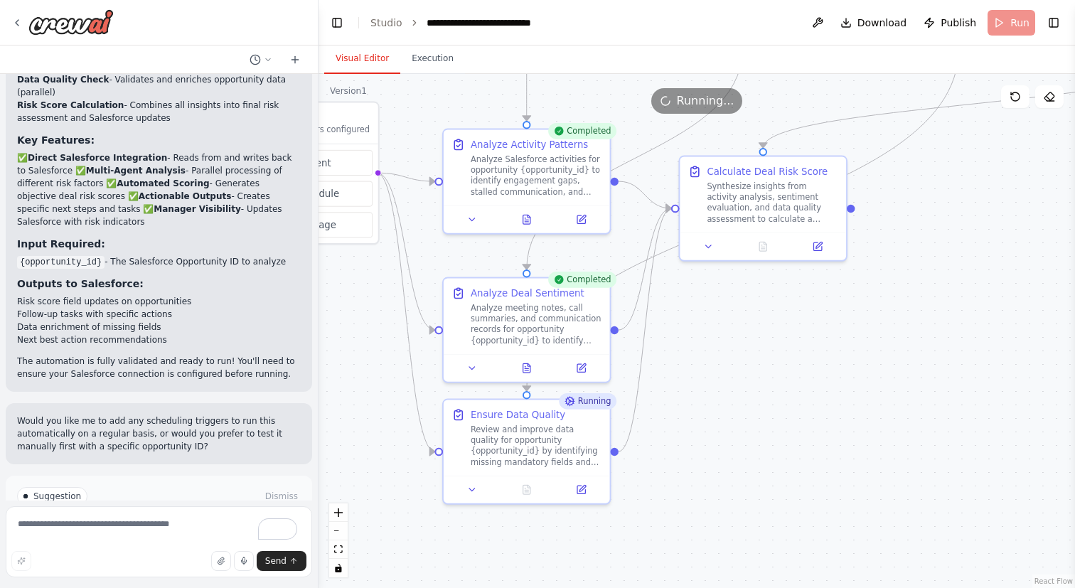
drag, startPoint x: 706, startPoint y: 451, endPoint x: 722, endPoint y: 373, distance: 79.9
click at [722, 373] on div ".deletable-edge-delete-btn { width: 20px; height: 20px; border: 0px solid #ffff…" at bounding box center [697, 331] width 756 height 514
click at [442, 67] on button "Execution" at bounding box center [432, 59] width 65 height 30
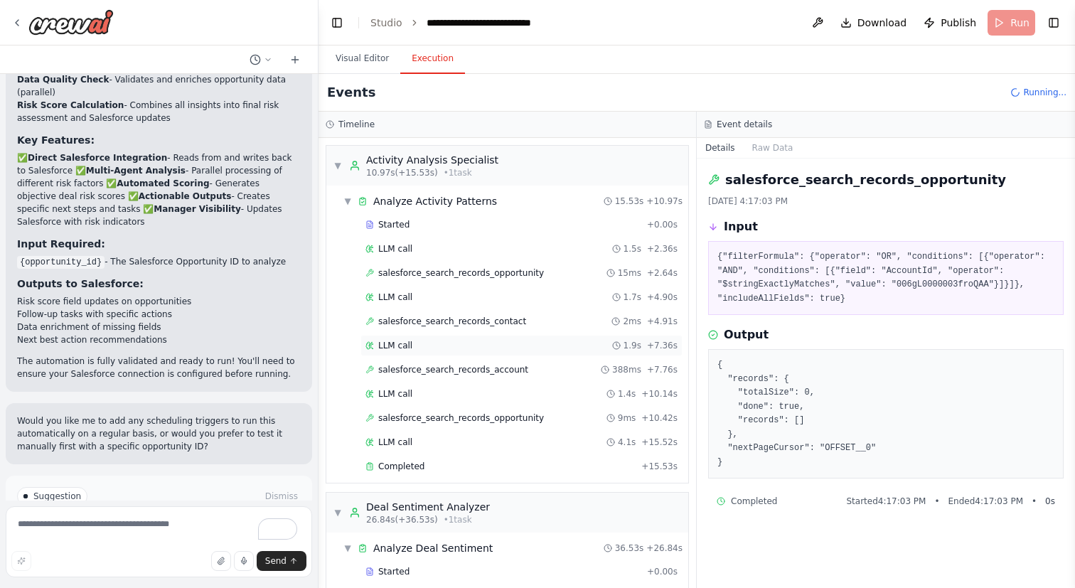
scroll to position [242, 0]
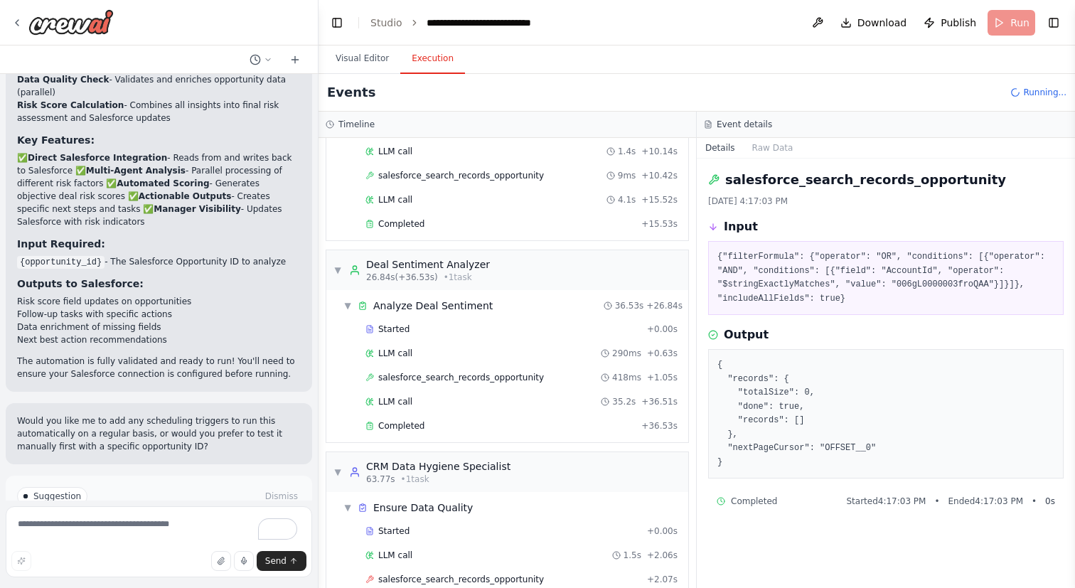
click at [485, 365] on div "Started + 0.00s LLM call 290ms + 0.63s salesforce_search_records_opportunity 41…" at bounding box center [513, 379] width 351 height 121
click at [486, 380] on span "salesforce_search_records_opportunity" at bounding box center [461, 377] width 166 height 11
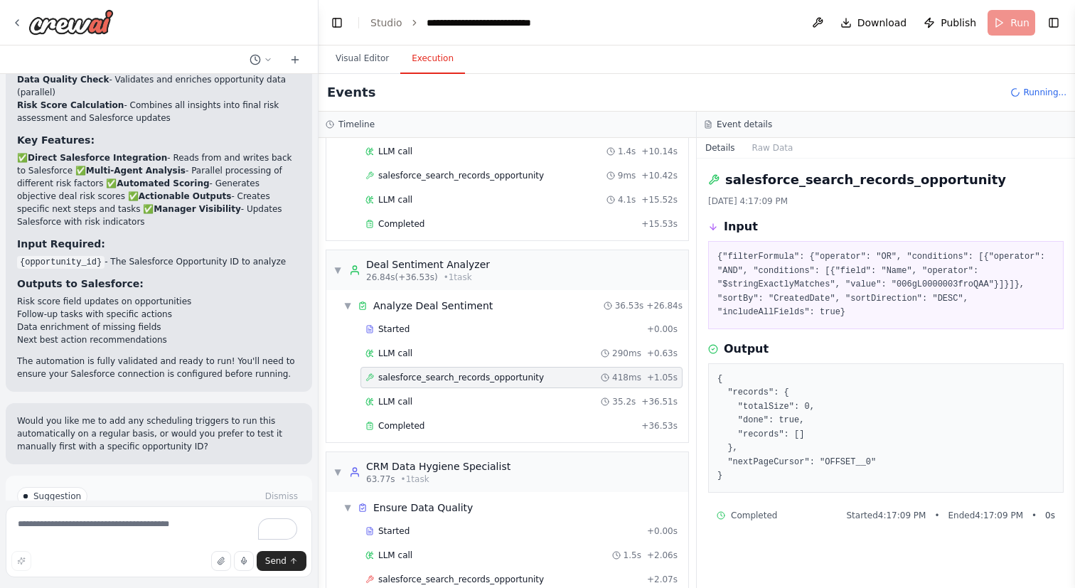
scroll to position [339, 0]
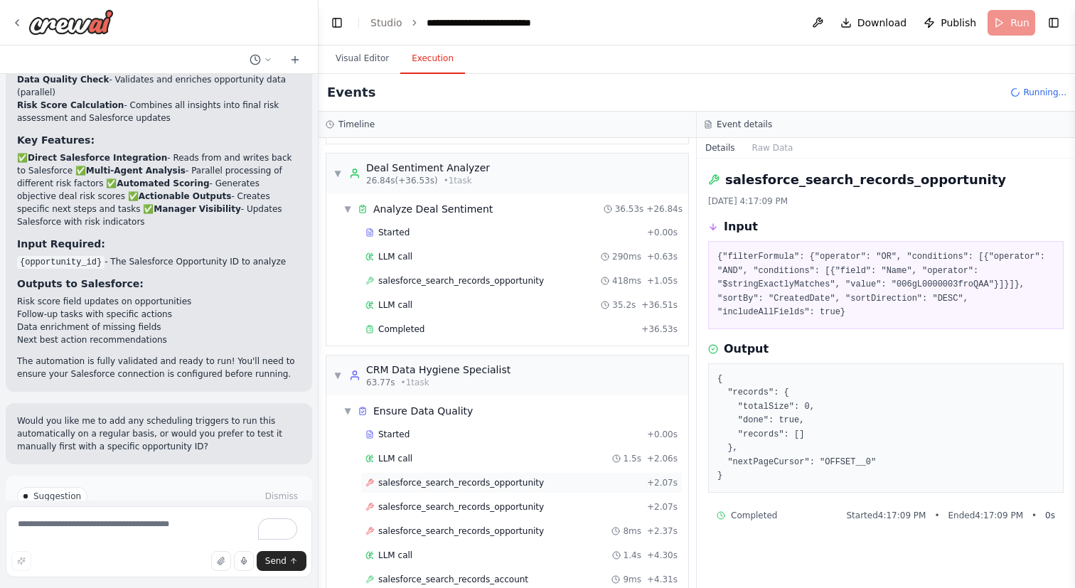
click at [484, 480] on span "salesforce_search_records_opportunity" at bounding box center [461, 482] width 166 height 11
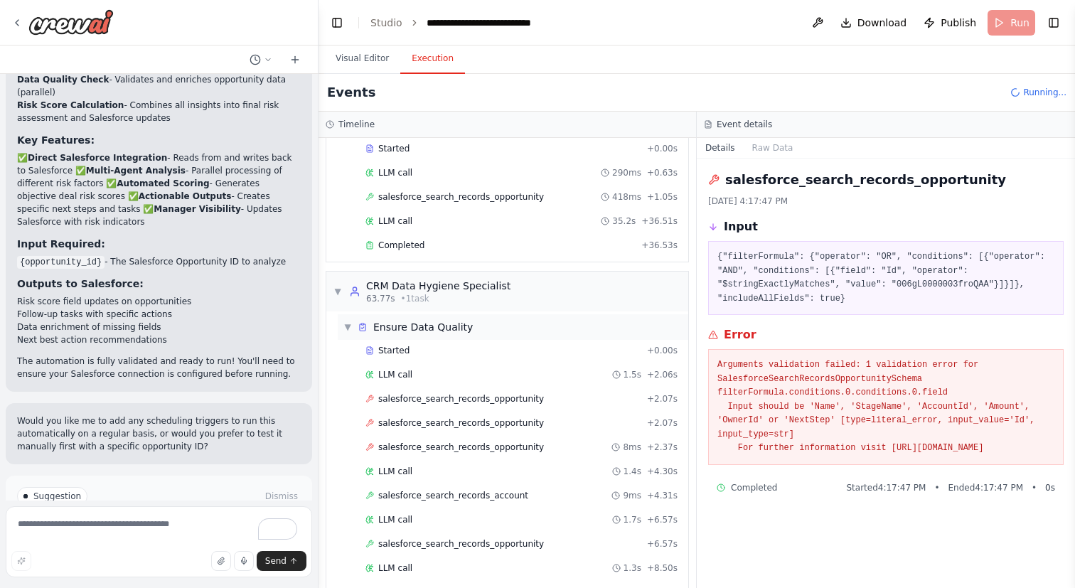
scroll to position [460, 0]
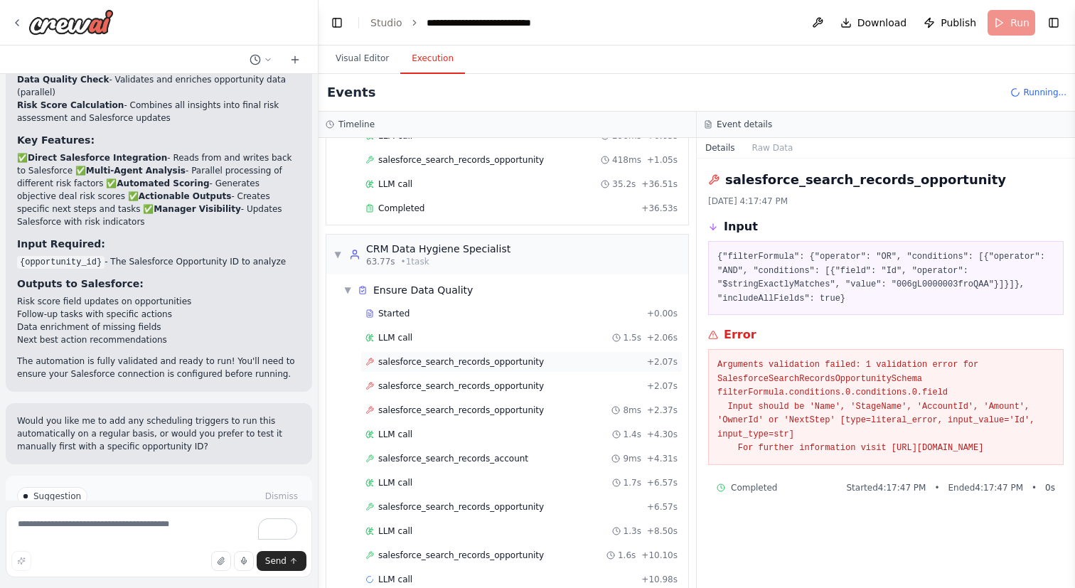
click at [473, 363] on span "salesforce_search_records_opportunity" at bounding box center [461, 361] width 166 height 11
click at [474, 384] on span "salesforce_search_records_opportunity" at bounding box center [461, 385] width 166 height 11
click at [476, 405] on span "salesforce_search_records_opportunity" at bounding box center [461, 410] width 166 height 11
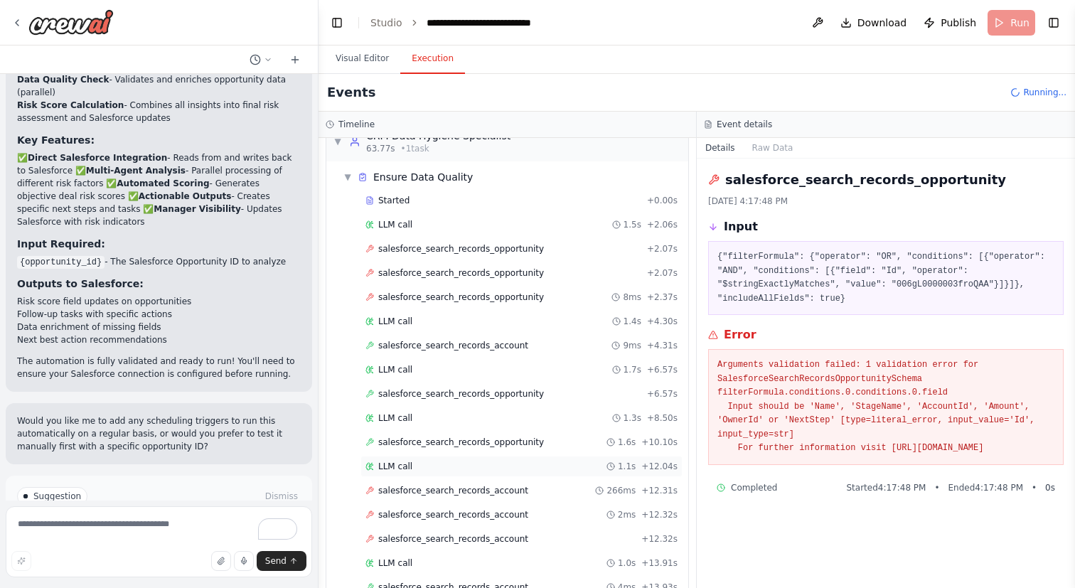
scroll to position [629, 0]
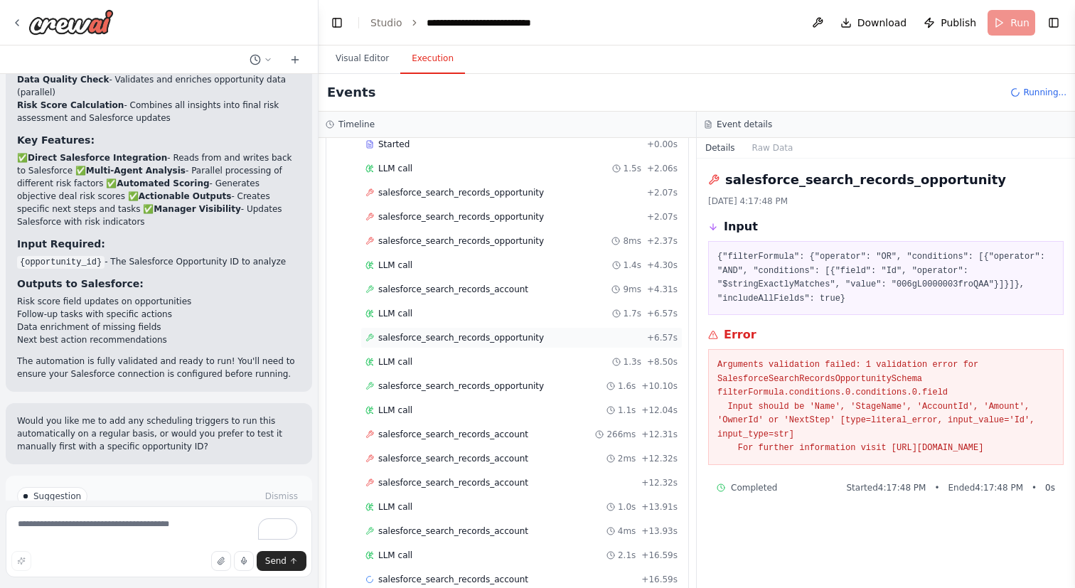
click at [452, 338] on span "salesforce_search_records_opportunity" at bounding box center [461, 337] width 166 height 11
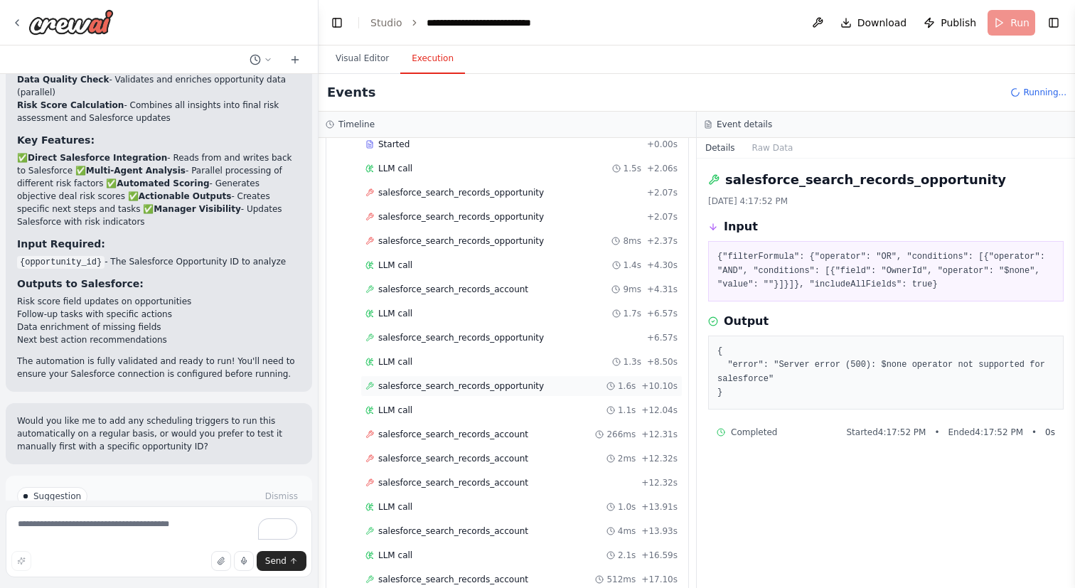
click at [456, 382] on span "salesforce_search_records_opportunity" at bounding box center [461, 385] width 166 height 11
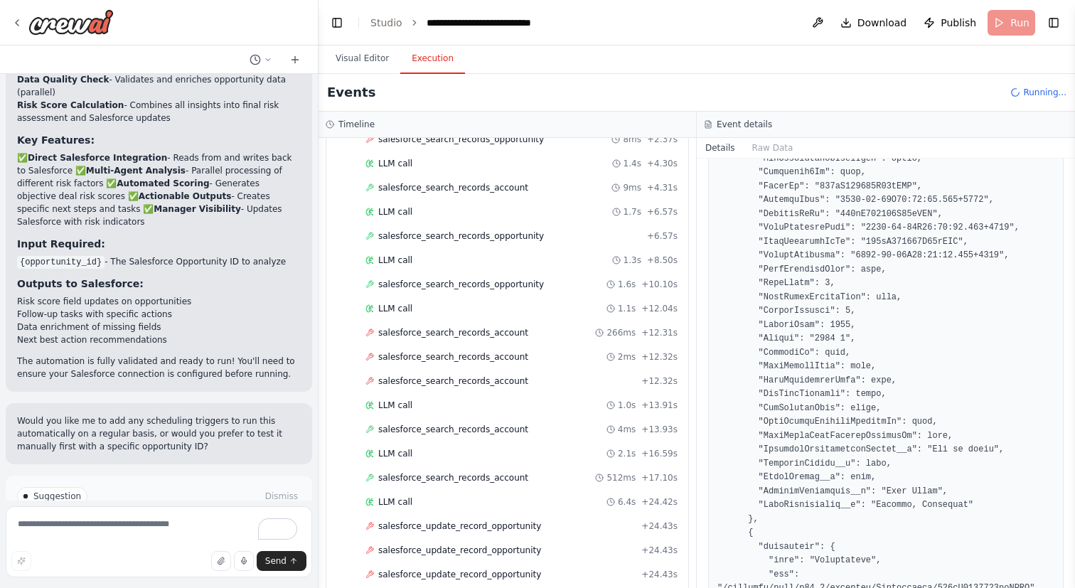
scroll to position [750, 0]
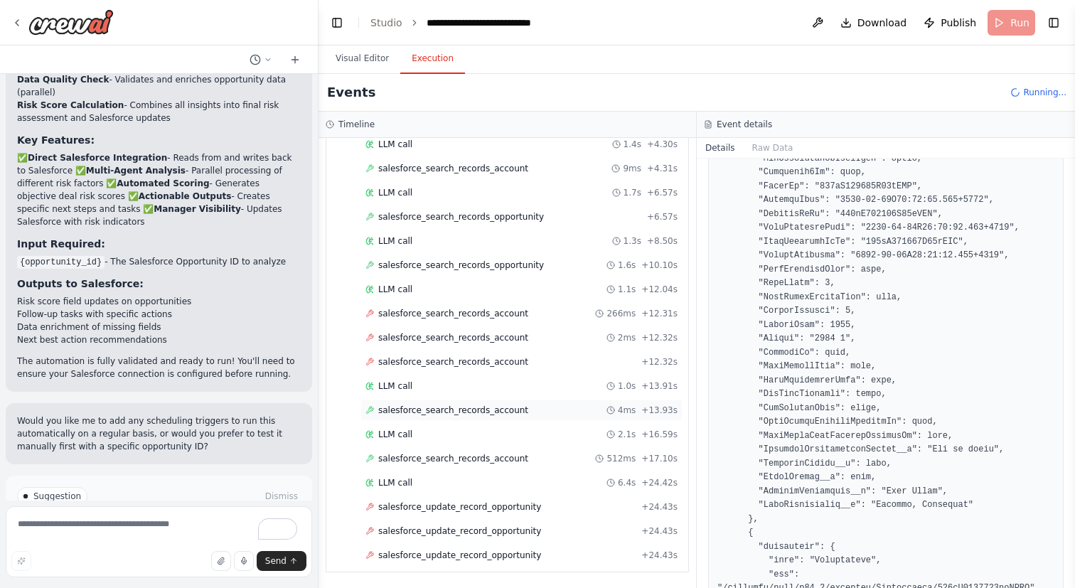
click at [550, 414] on div "salesforce_search_records_account 4ms + 13.93s" at bounding box center [521, 410] width 312 height 11
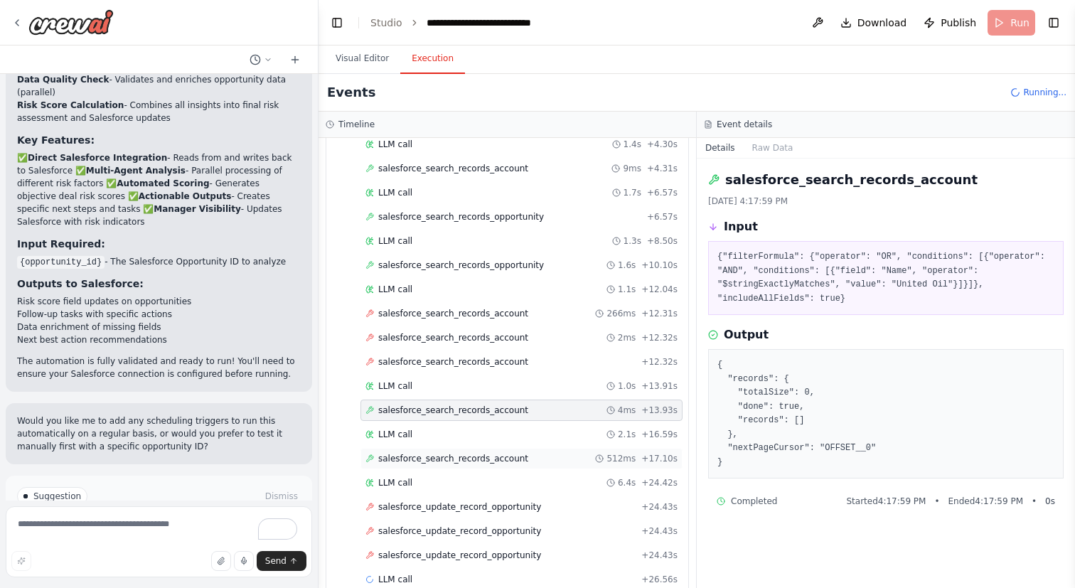
click at [577, 450] on div "salesforce_search_records_account 512ms + 17.10s" at bounding box center [521, 458] width 322 height 21
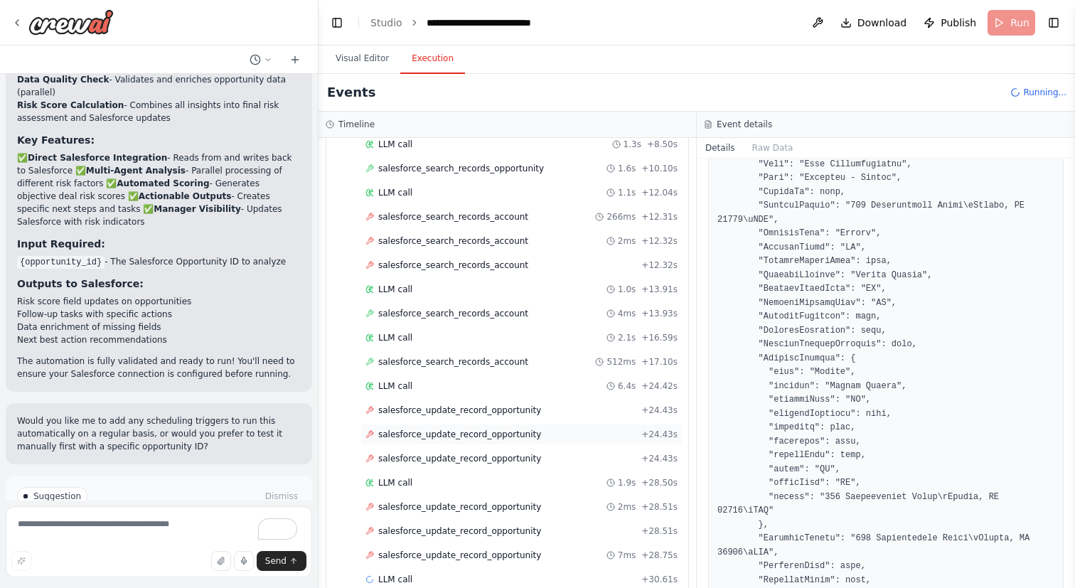
scroll to position [871, 0]
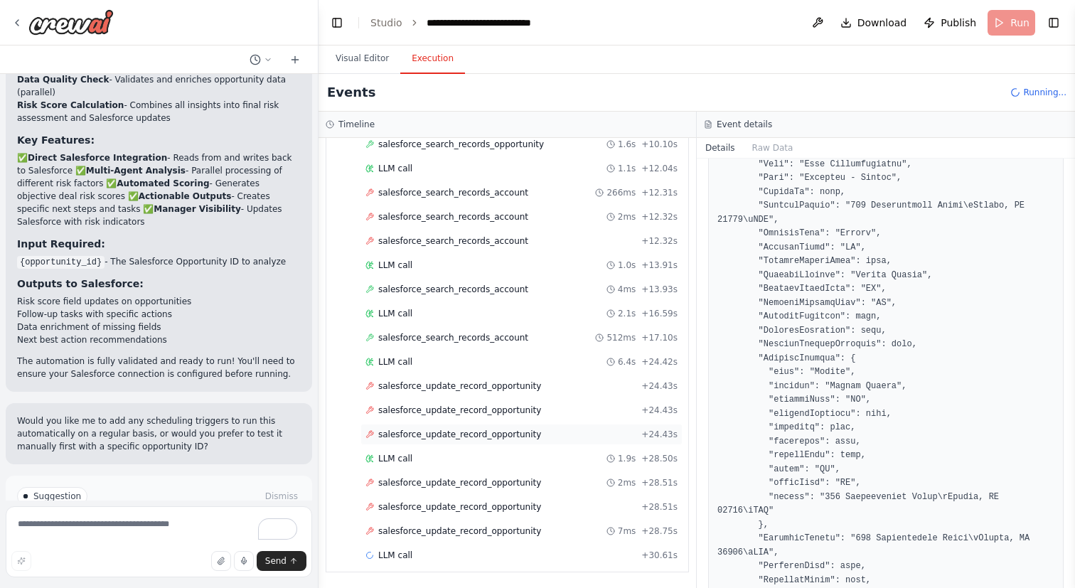
click at [518, 434] on span "salesforce_update_record_opportunity" at bounding box center [459, 434] width 163 height 11
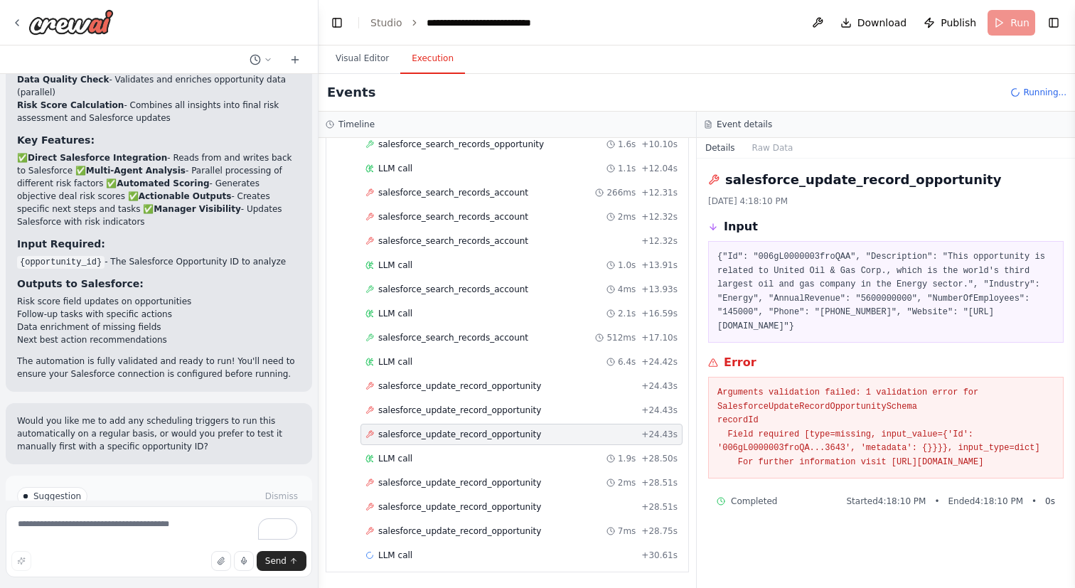
scroll to position [0, 0]
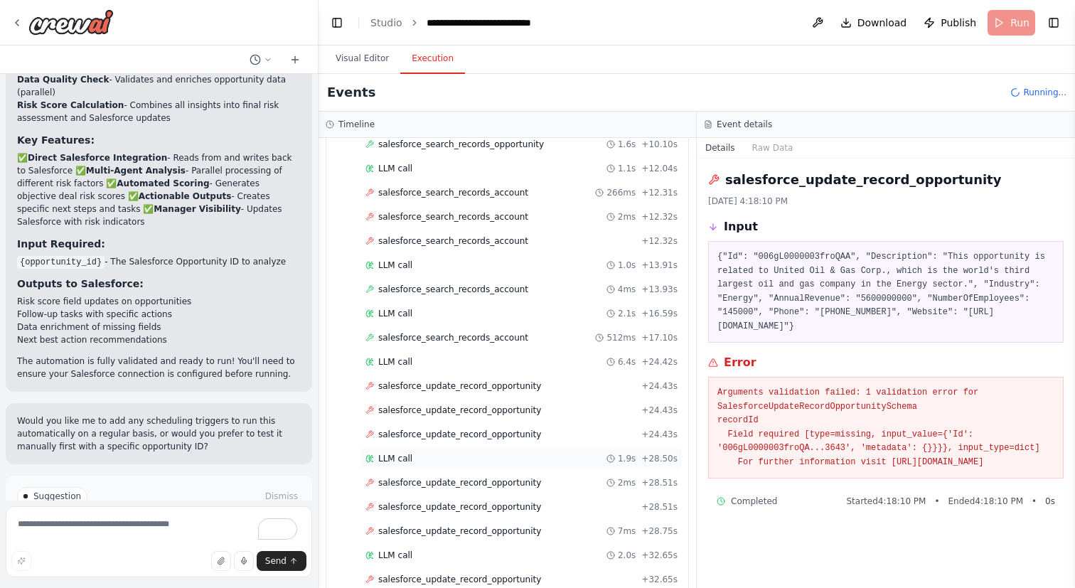
click at [513, 457] on div "LLM call 1.9s + 28.50s" at bounding box center [521, 458] width 312 height 11
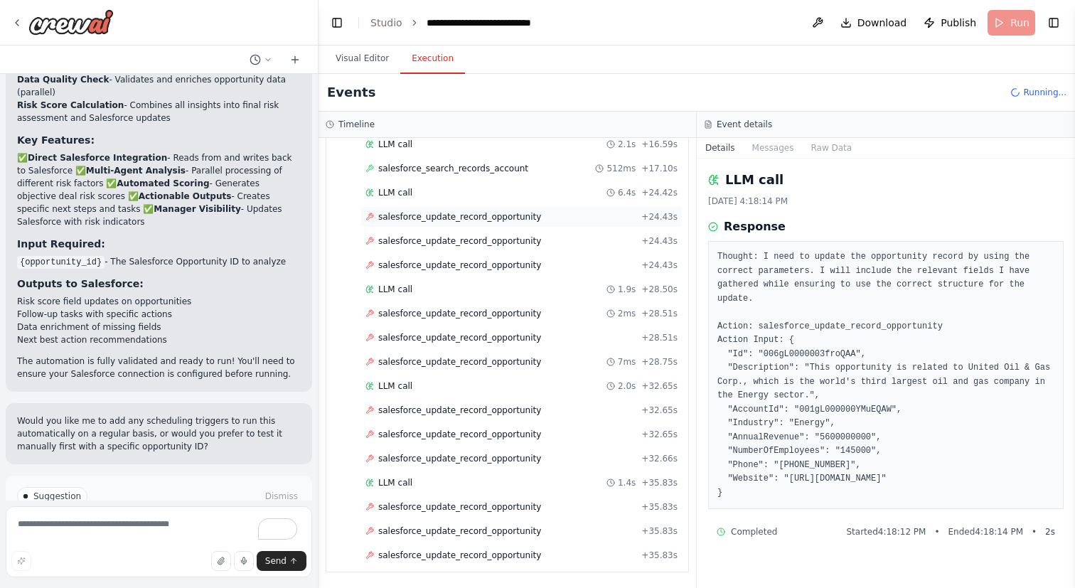
scroll to position [1064, 0]
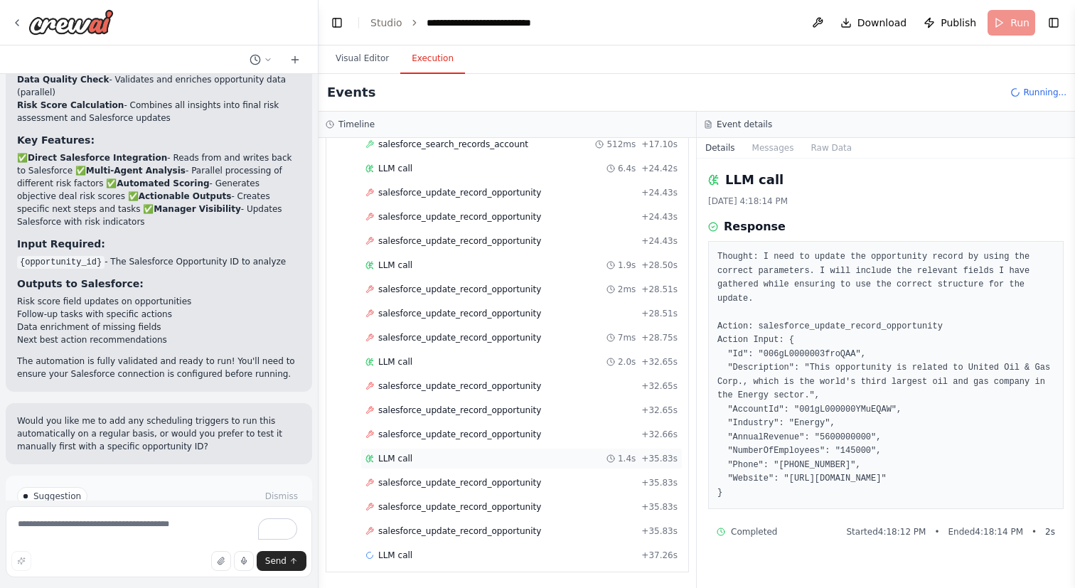
click at [502, 456] on div "LLM call 1.4s + 35.83s" at bounding box center [521, 458] width 312 height 11
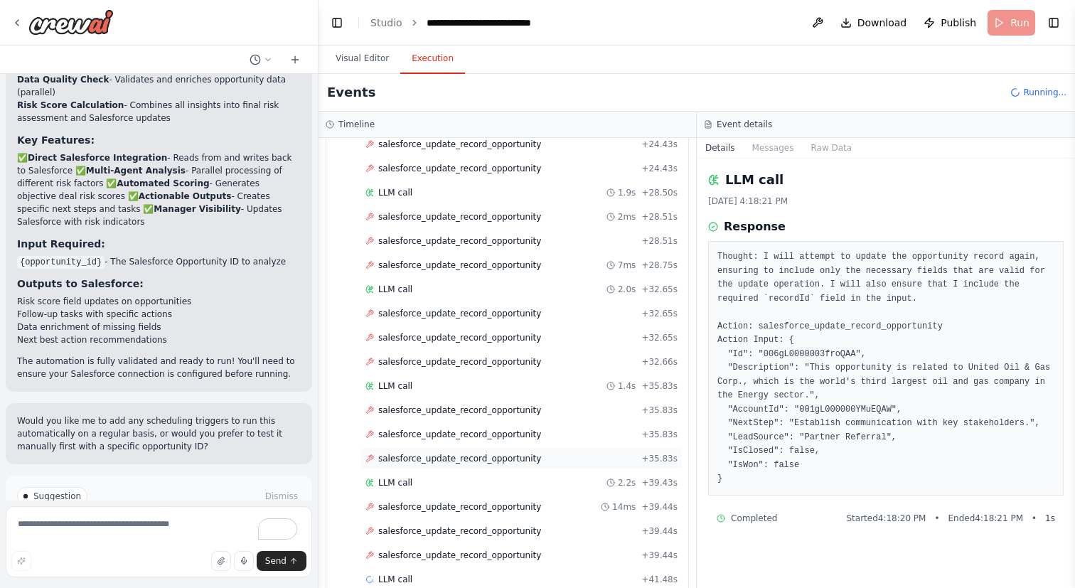
scroll to position [1161, 0]
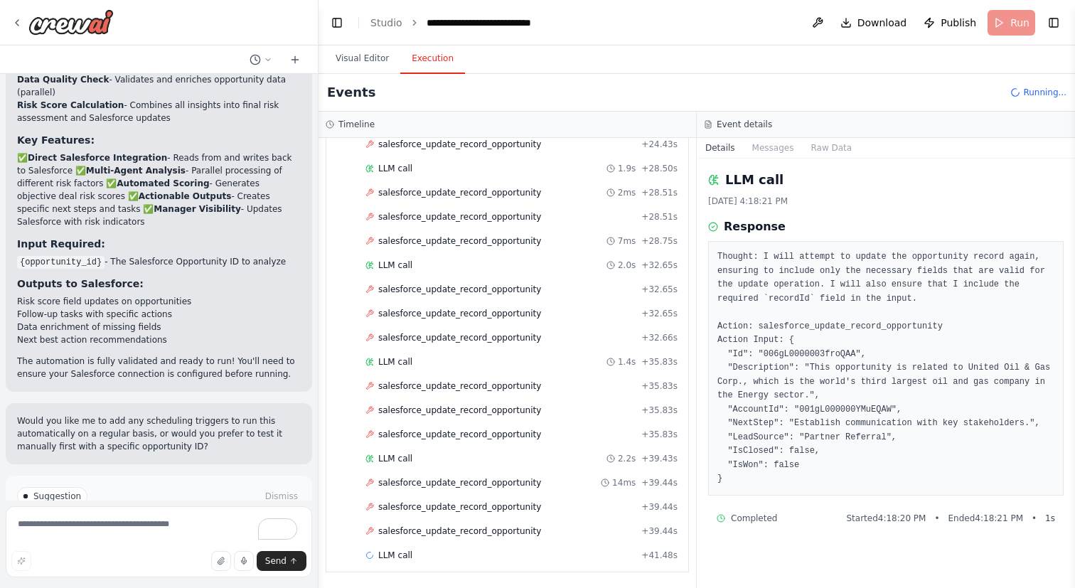
click at [492, 423] on div "Started + 0.00s LLM call 1.5s + 2.06s salesforce_search_records_opportunity + 2…" at bounding box center [513, 85] width 351 height 967
click at [492, 432] on span "salesforce_update_record_opportunity" at bounding box center [459, 434] width 163 height 11
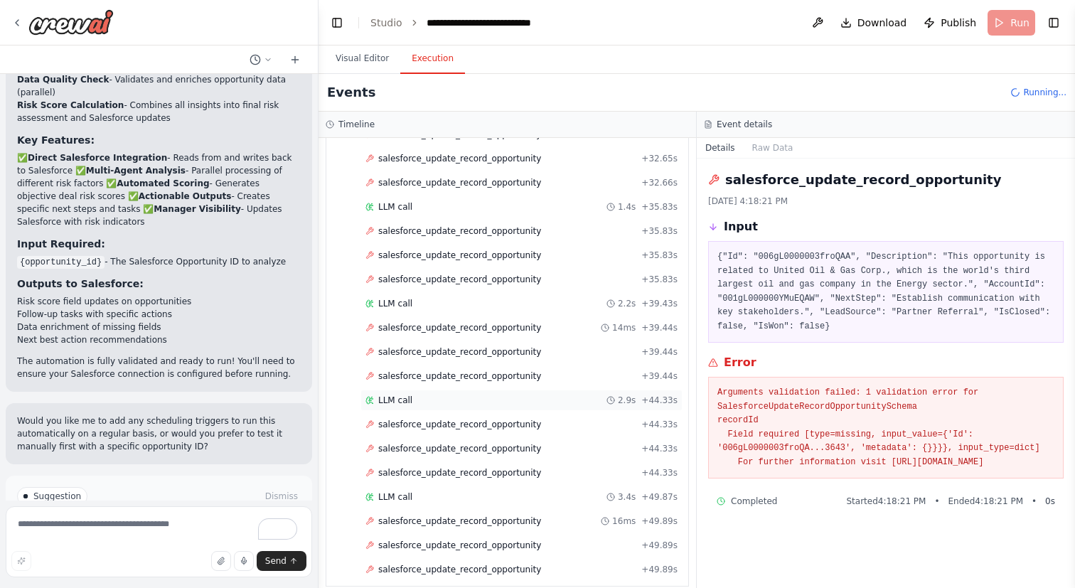
scroll to position [1330, 0]
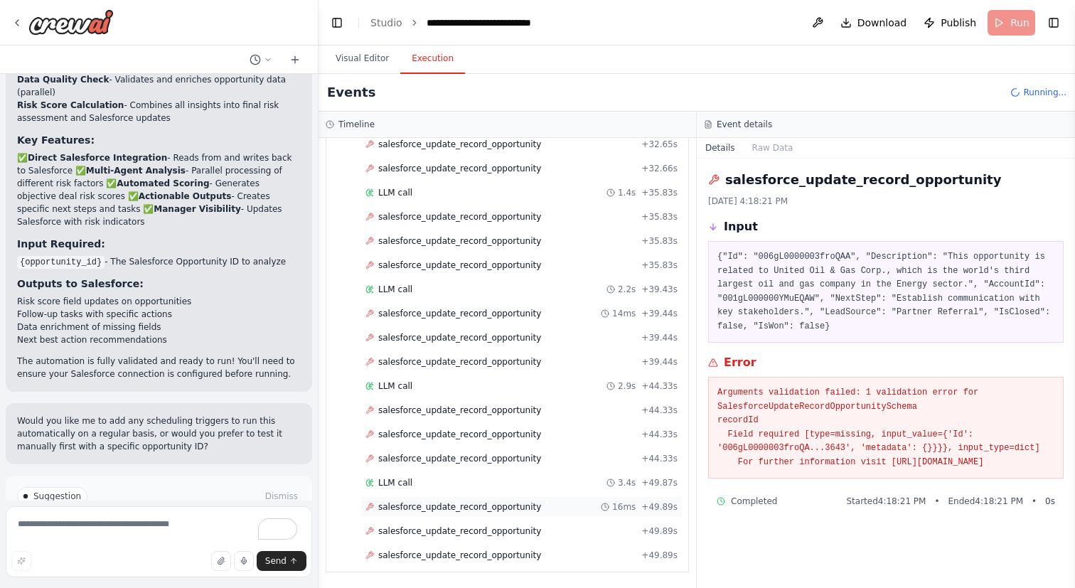
click at [498, 502] on span "salesforce_update_record_opportunity" at bounding box center [459, 506] width 163 height 11
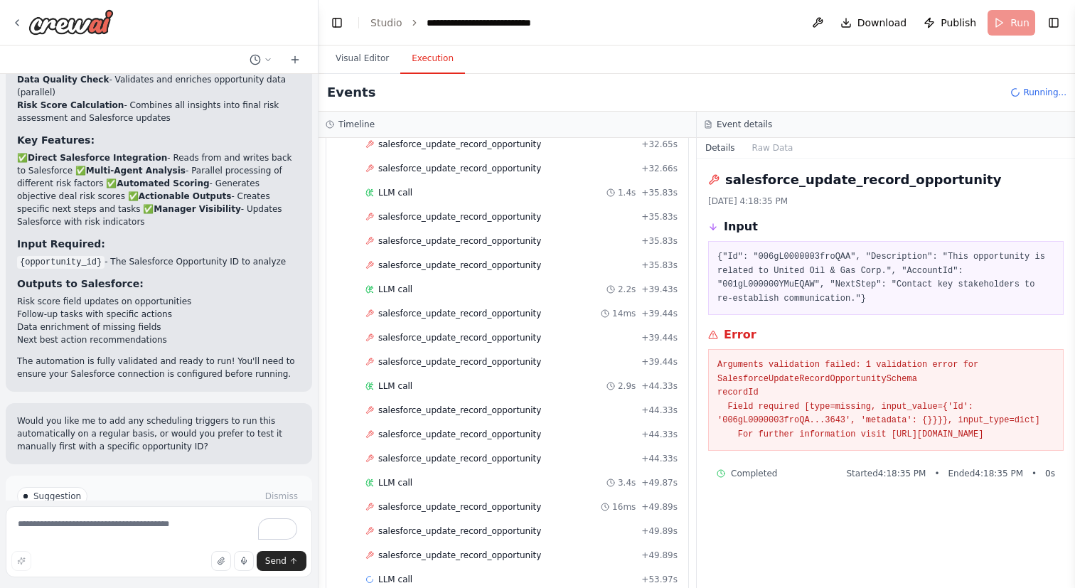
click at [508, 520] on div "Started + 0.00s LLM call 1.5s + 2.06s salesforce_search_records_opportunity + 2…" at bounding box center [513, 13] width 351 height 1160
click at [507, 481] on div "LLM call 3.4s + 49.87s" at bounding box center [521, 482] width 312 height 11
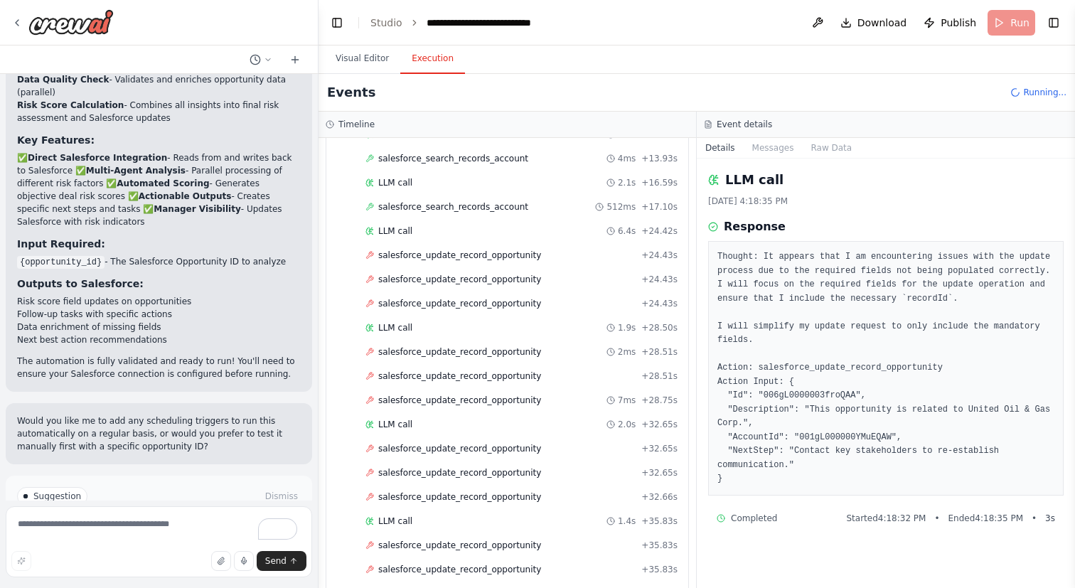
scroll to position [1620, 0]
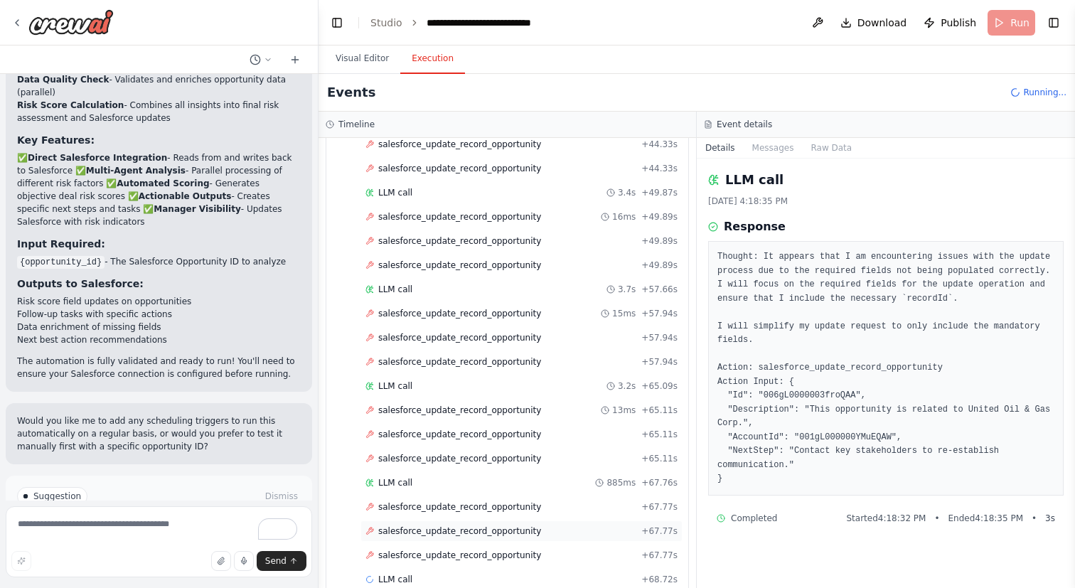
click at [535, 536] on div "salesforce_update_record_opportunity + 67.77s" at bounding box center [521, 530] width 312 height 11
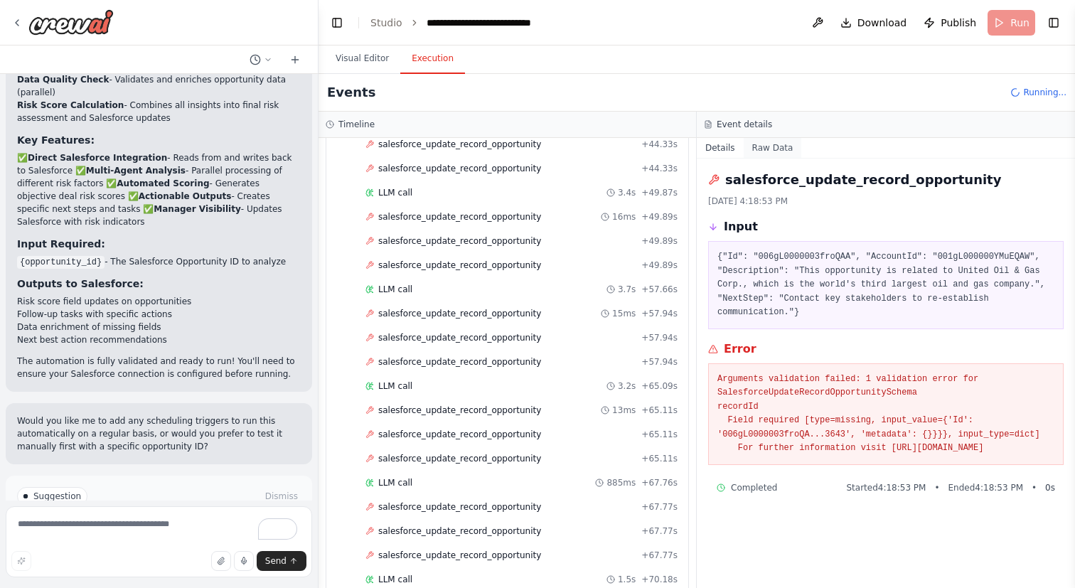
click at [761, 155] on button "Raw Data" at bounding box center [773, 148] width 58 height 20
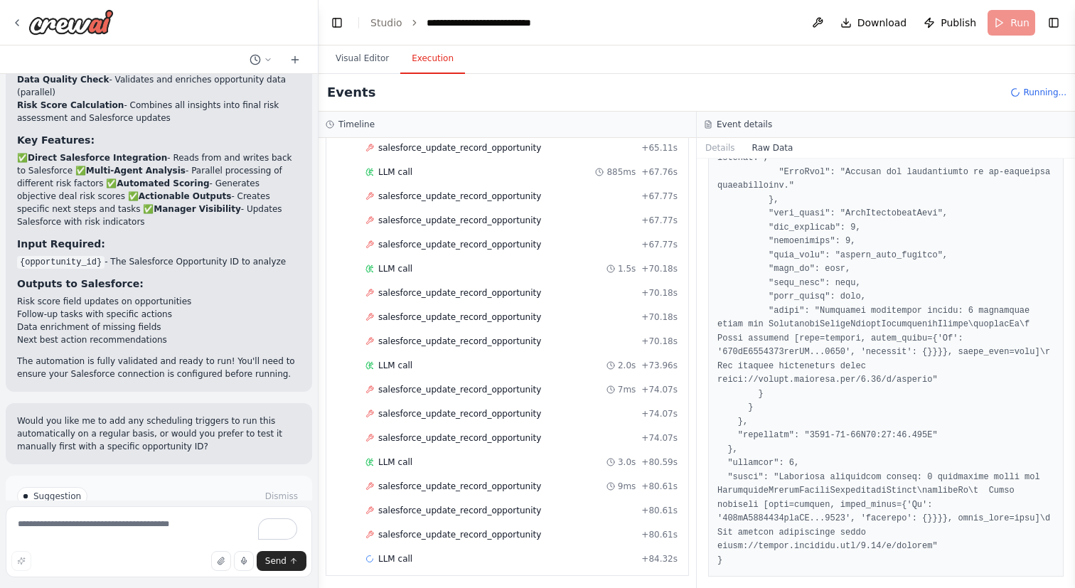
scroll to position [1935, 0]
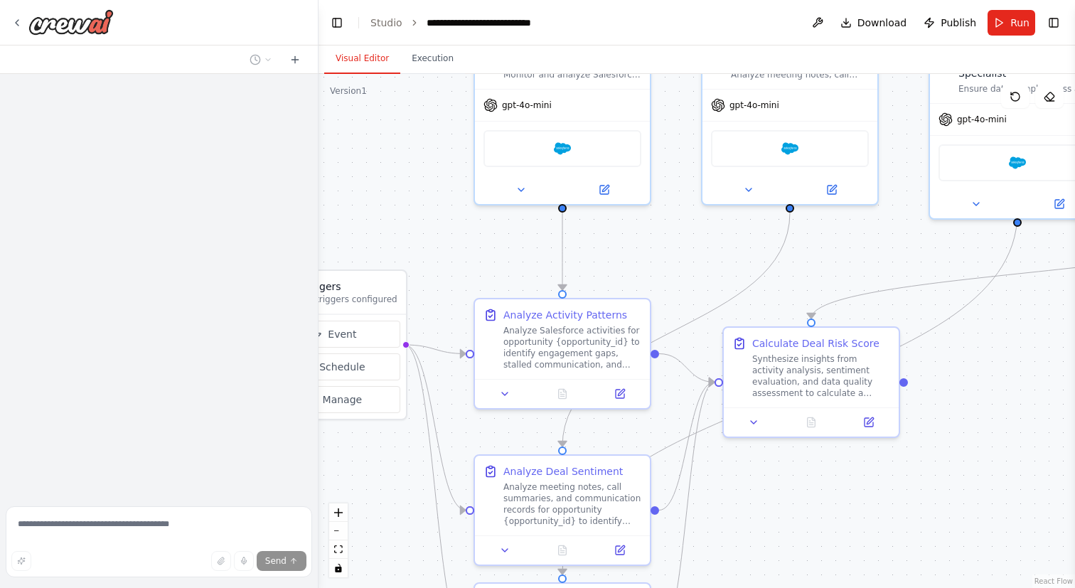
drag, startPoint x: 624, startPoint y: 367, endPoint x: 491, endPoint y: 258, distance: 172.3
click at [491, 259] on div ".deletable-edge-delete-btn { width: 20px; height: 20px; border: 0px solid #ffff…" at bounding box center [697, 331] width 756 height 514
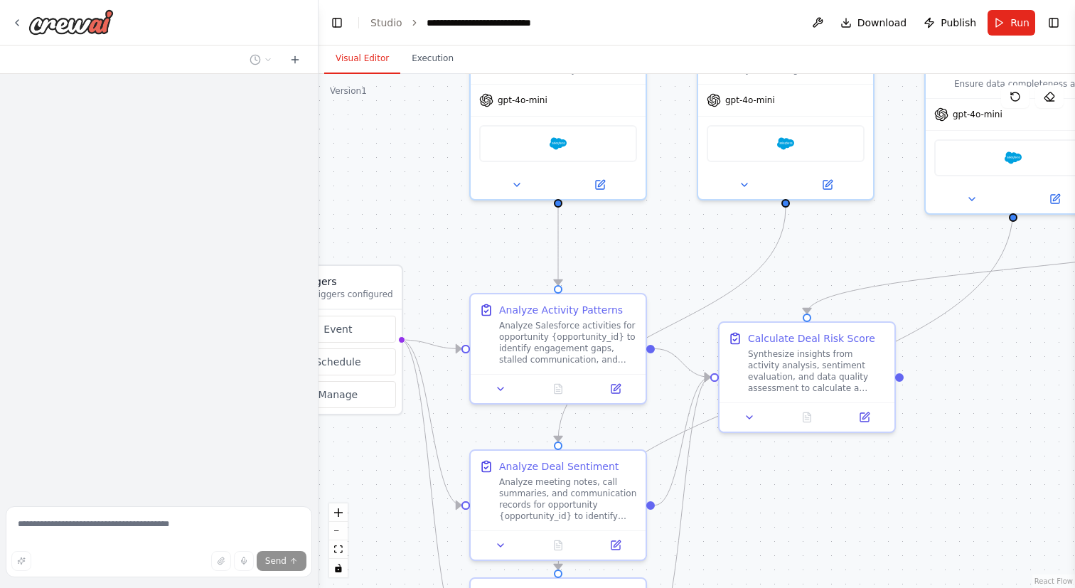
scroll to position [2129, 0]
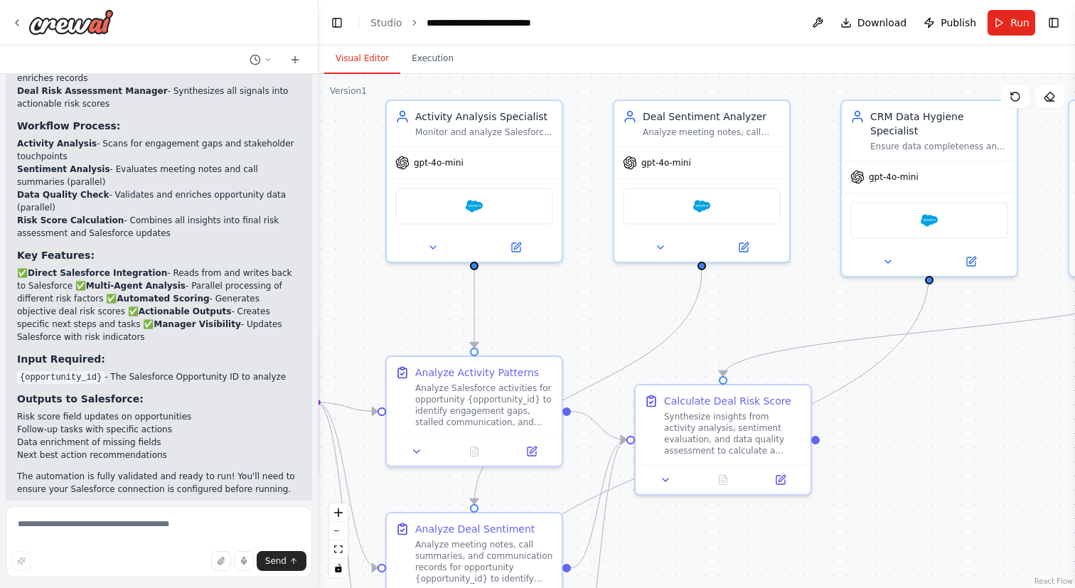
drag, startPoint x: 692, startPoint y: 259, endPoint x: 609, endPoint y: 321, distance: 103.7
click at [609, 321] on div ".deletable-edge-delete-btn { width: 20px; height: 20px; border: 0px solid #ffff…" at bounding box center [697, 331] width 756 height 514
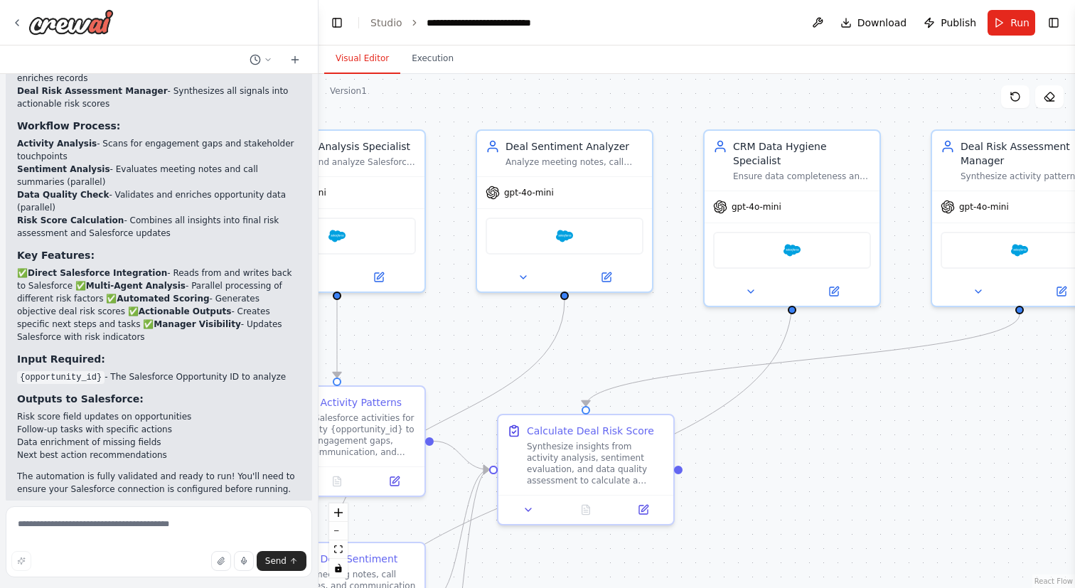
drag, startPoint x: 788, startPoint y: 277, endPoint x: 608, endPoint y: 309, distance: 183.4
click at [608, 309] on div ".deletable-edge-delete-btn { width: 20px; height: 20px; border: 0px solid #ffff…" at bounding box center [697, 331] width 756 height 514
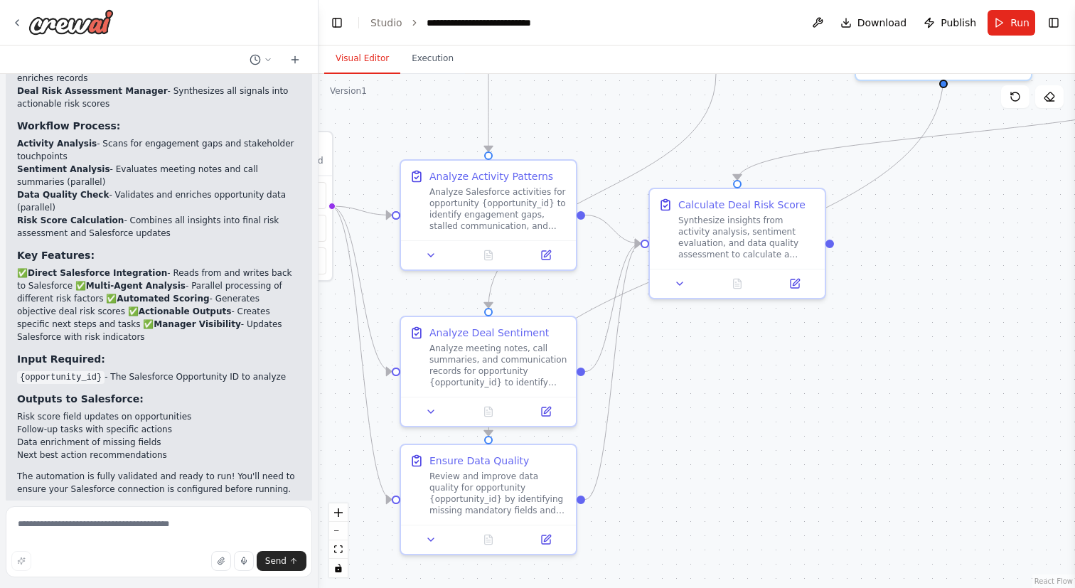
drag, startPoint x: 787, startPoint y: 405, endPoint x: 994, endPoint y: 173, distance: 310.7
click at [994, 173] on div ".deletable-edge-delete-btn { width: 20px; height: 20px; border: 0px solid #ffff…" at bounding box center [697, 331] width 756 height 514
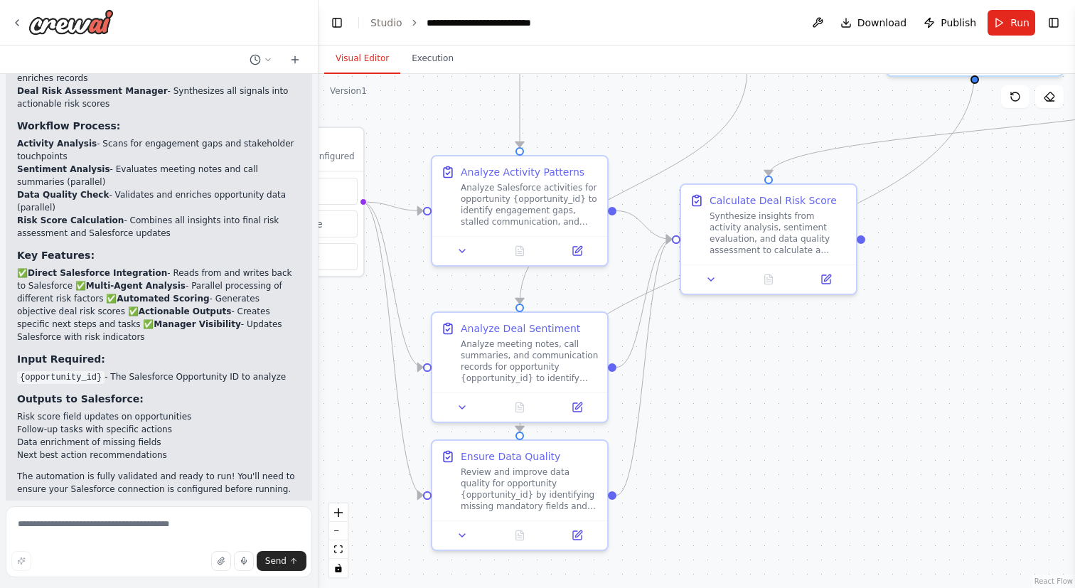
drag, startPoint x: 969, startPoint y: 334, endPoint x: 990, endPoint y: 334, distance: 21.3
click at [990, 334] on div ".deletable-edge-delete-btn { width: 20px; height: 20px; border: 0px solid #ffff…" at bounding box center [697, 331] width 756 height 514
click at [335, 29] on button "Toggle Left Sidebar" at bounding box center [337, 23] width 20 height 20
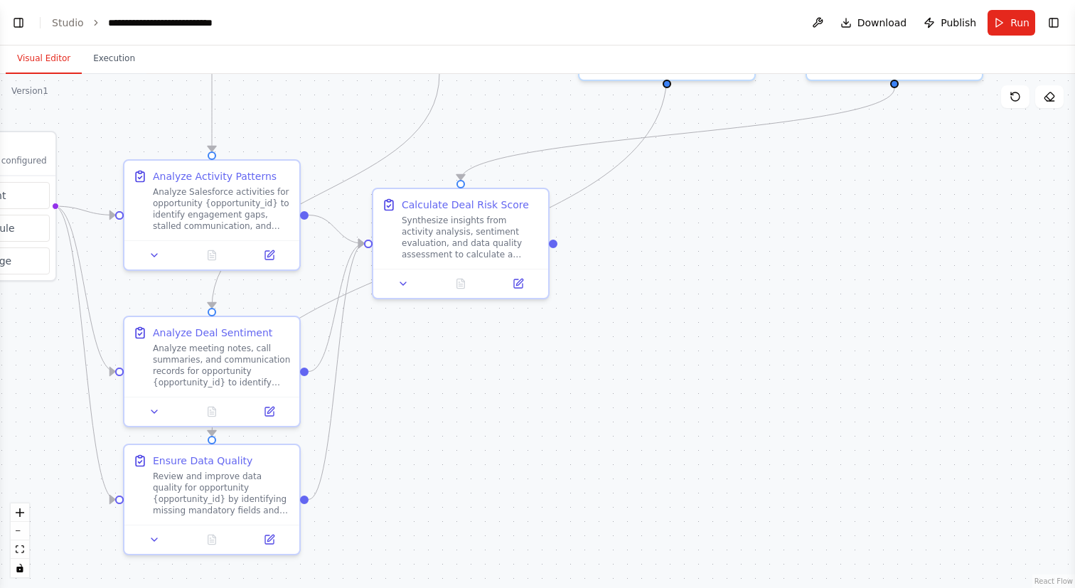
drag, startPoint x: 346, startPoint y: 135, endPoint x: 641, endPoint y: 373, distance: 379.2
click at [638, 373] on div ".deletable-edge-delete-btn { width: 20px; height: 20px; border: 0px solid #ffff…" at bounding box center [537, 331] width 1075 height 514
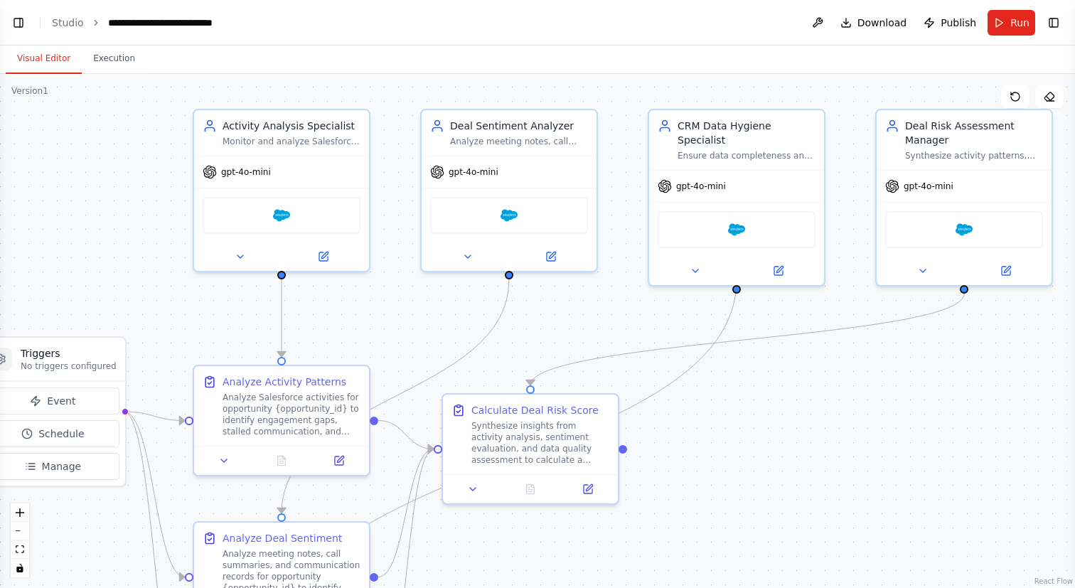
drag, startPoint x: 609, startPoint y: 354, endPoint x: 394, endPoint y: 326, distance: 216.6
click at [394, 326] on div ".deletable-edge-delete-btn { width: 20px; height: 20px; border: 0px solid #ffff…" at bounding box center [537, 331] width 1075 height 514
click at [1011, 30] on button "Run" at bounding box center [1012, 23] width 48 height 26
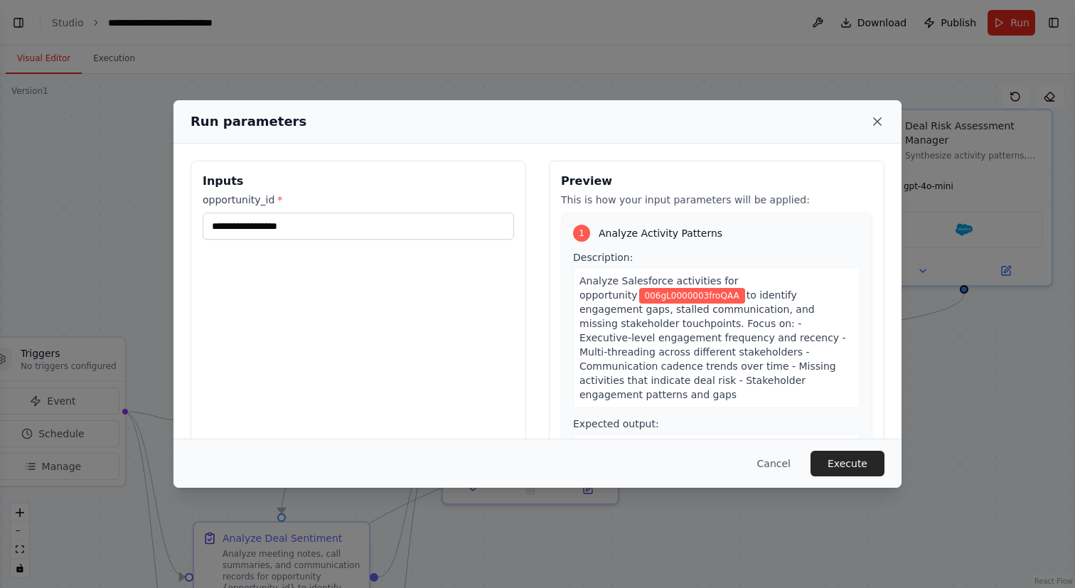
click at [879, 122] on icon at bounding box center [877, 121] width 14 height 14
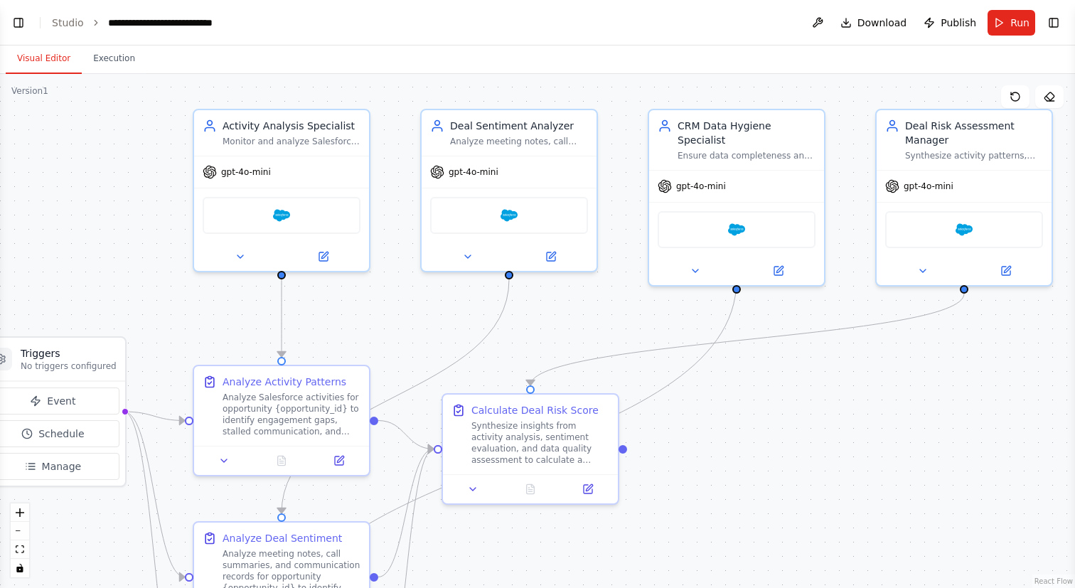
click at [7, 25] on header "**********" at bounding box center [537, 23] width 1075 height 46
click at [14, 25] on button "Toggle Left Sidebar" at bounding box center [19, 23] width 20 height 20
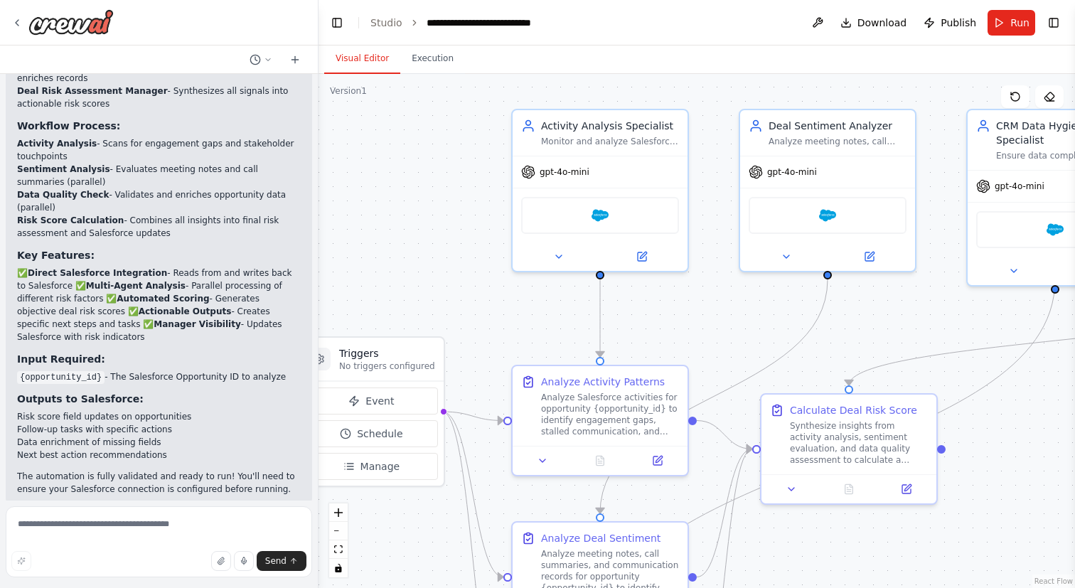
scroll to position [2244, 0]
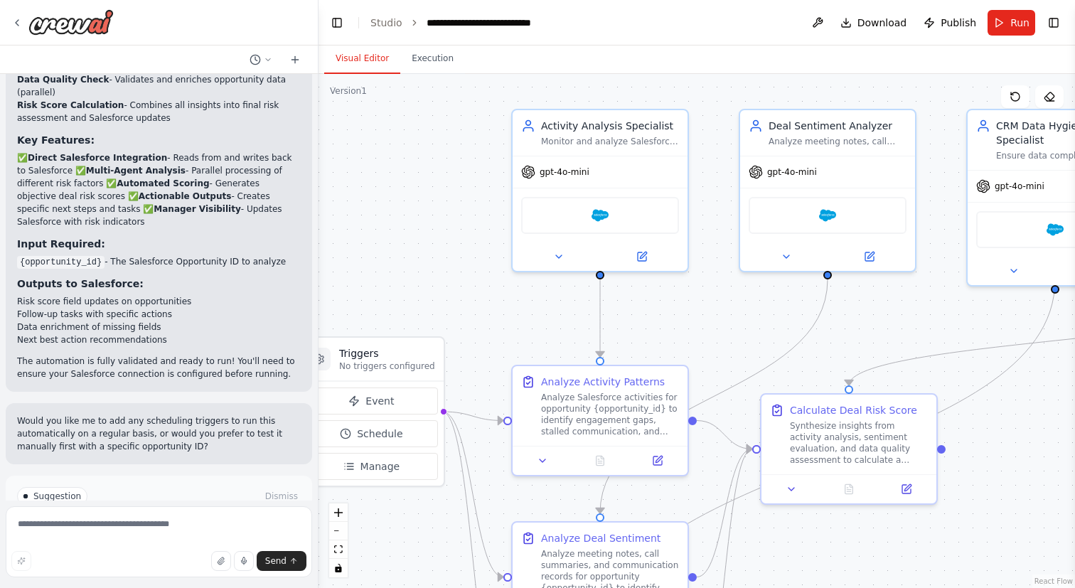
click at [135, 545] on button "Improve automation" at bounding box center [159, 556] width 284 height 23
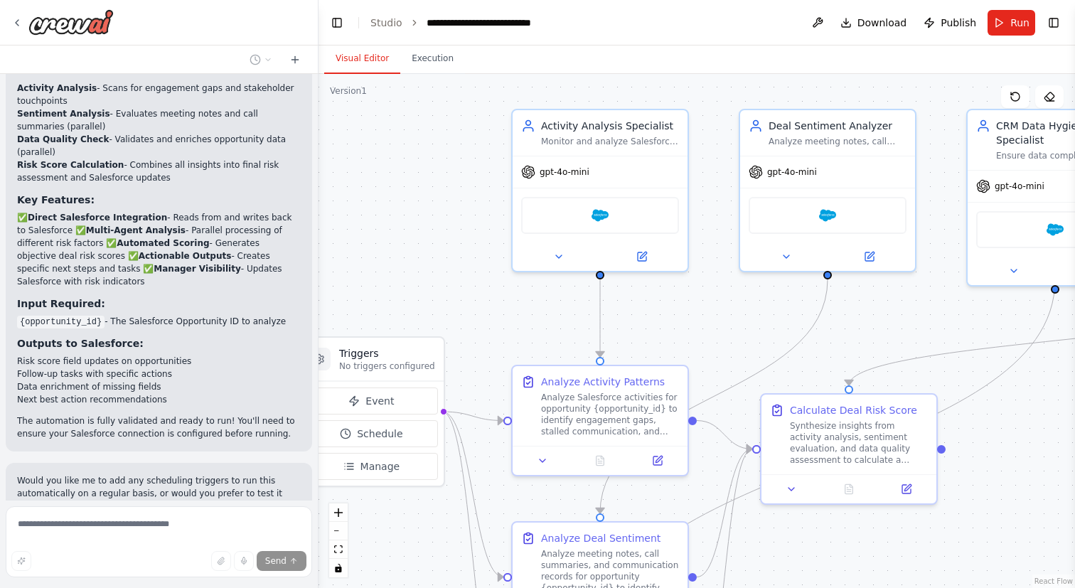
scroll to position [2280, 0]
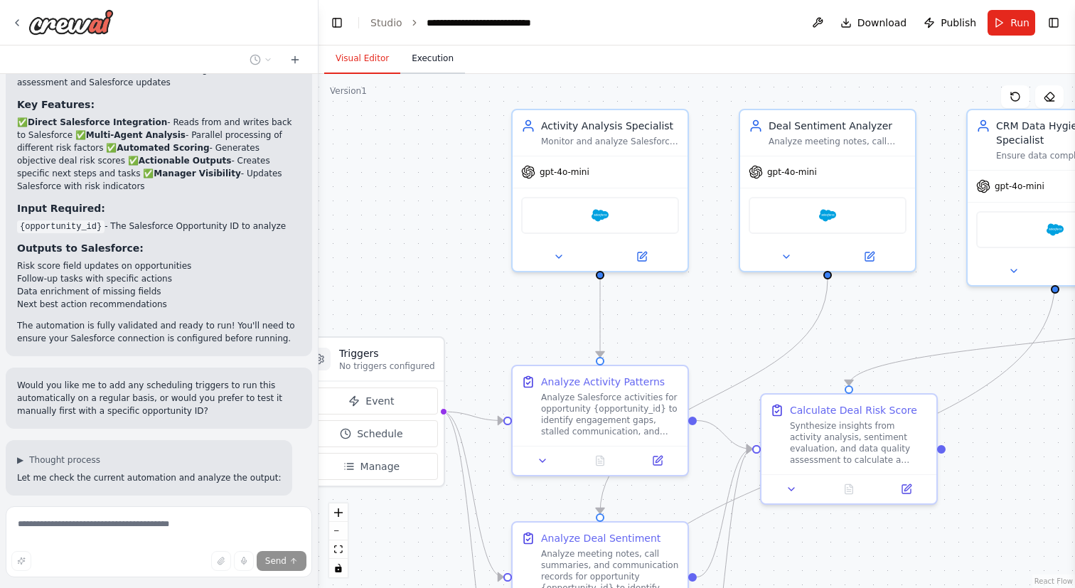
click at [428, 57] on button "Execution" at bounding box center [432, 59] width 65 height 30
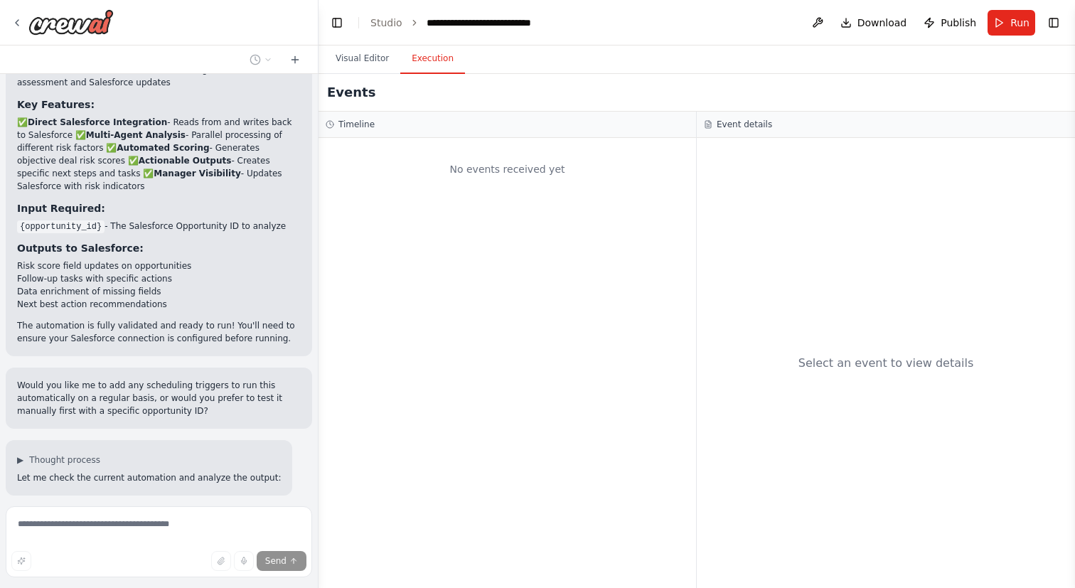
click at [410, 130] on div "Timeline" at bounding box center [508, 125] width 378 height 26
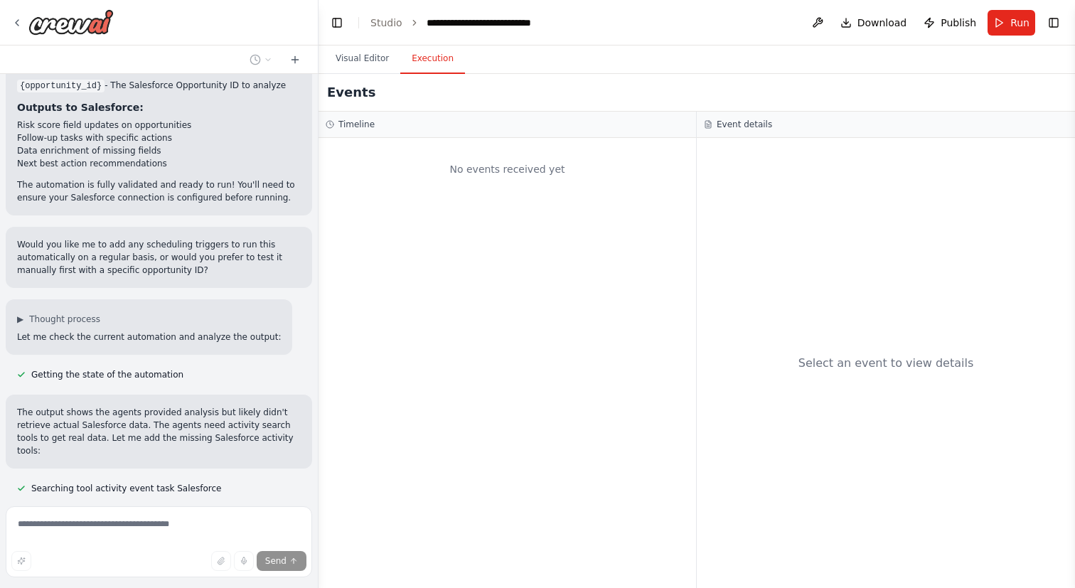
scroll to position [2449, 0]
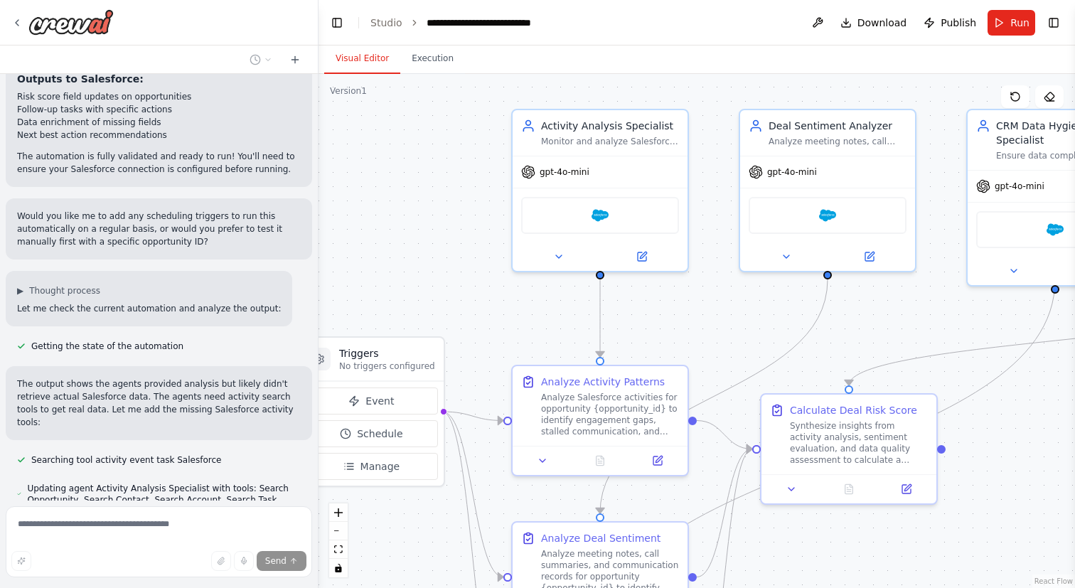
click at [355, 58] on button "Visual Editor" at bounding box center [362, 59] width 76 height 30
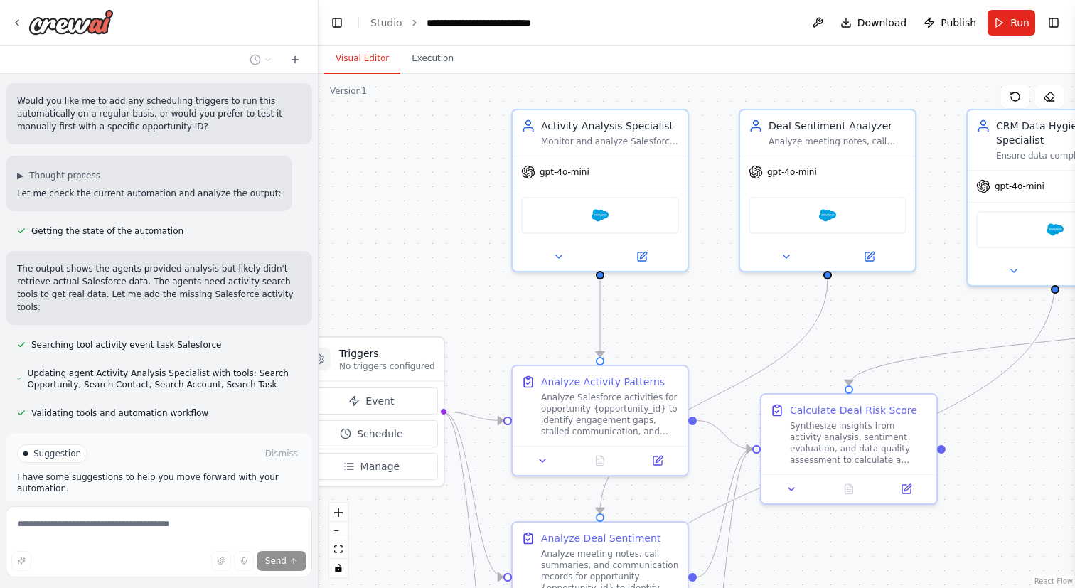
click at [63, 448] on span "Suggestion" at bounding box center [57, 453] width 48 height 11
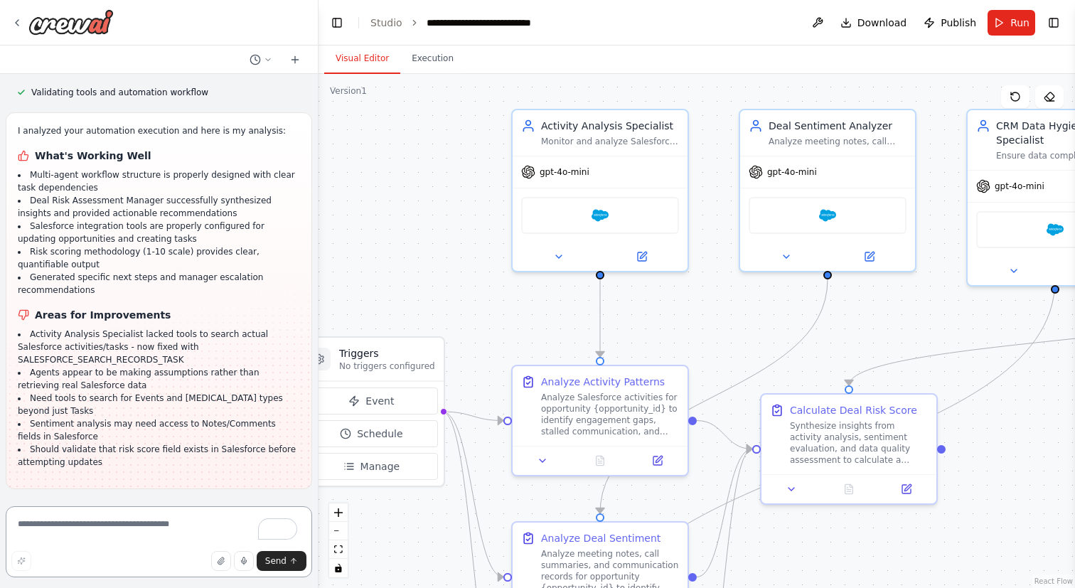
scroll to position [2897, 0]
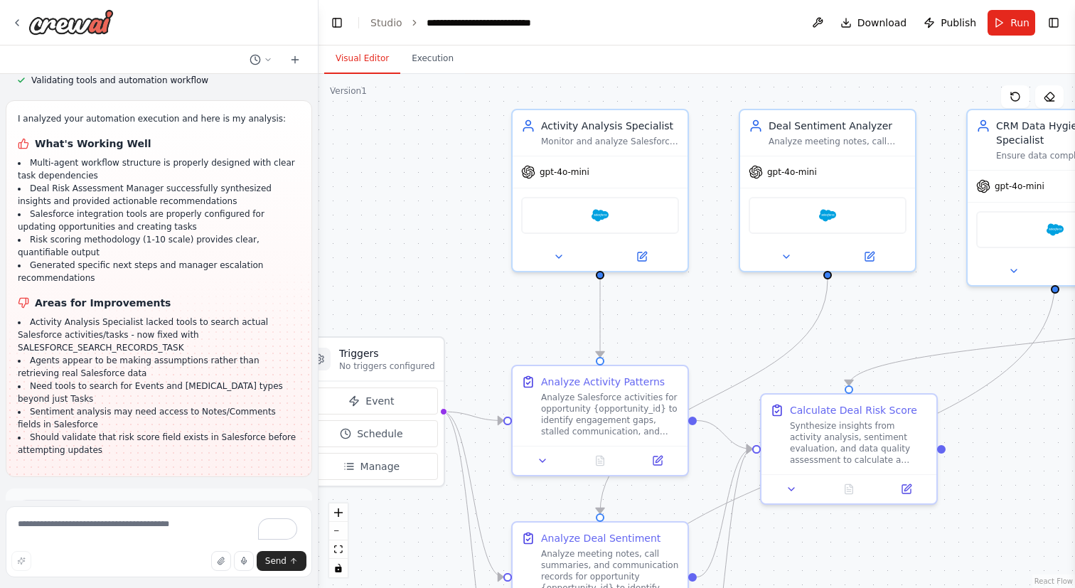
click at [141, 564] on span "Run Automation" at bounding box center [165, 569] width 69 height 11
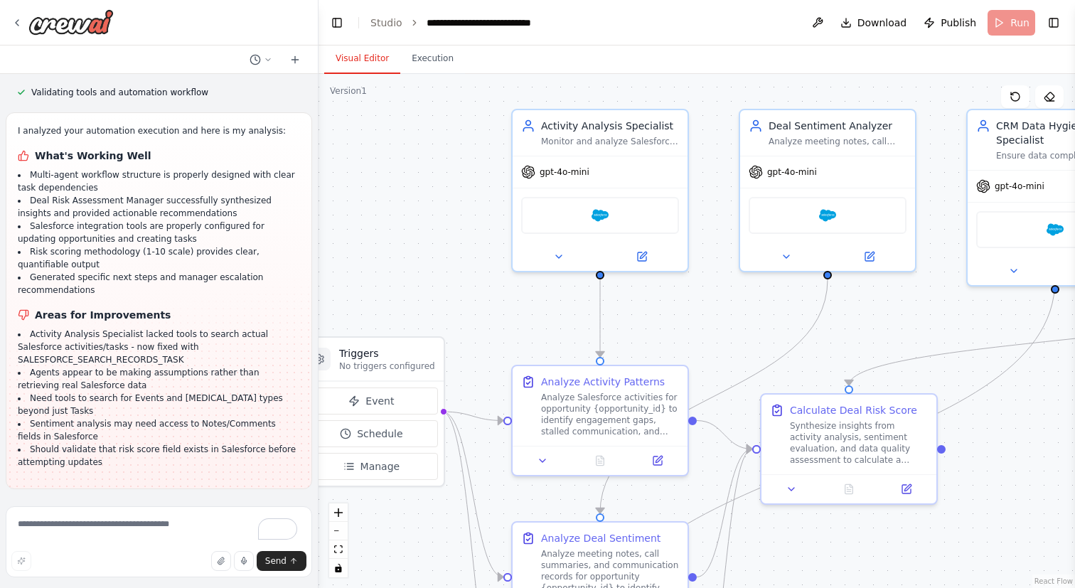
scroll to position [2782, 0]
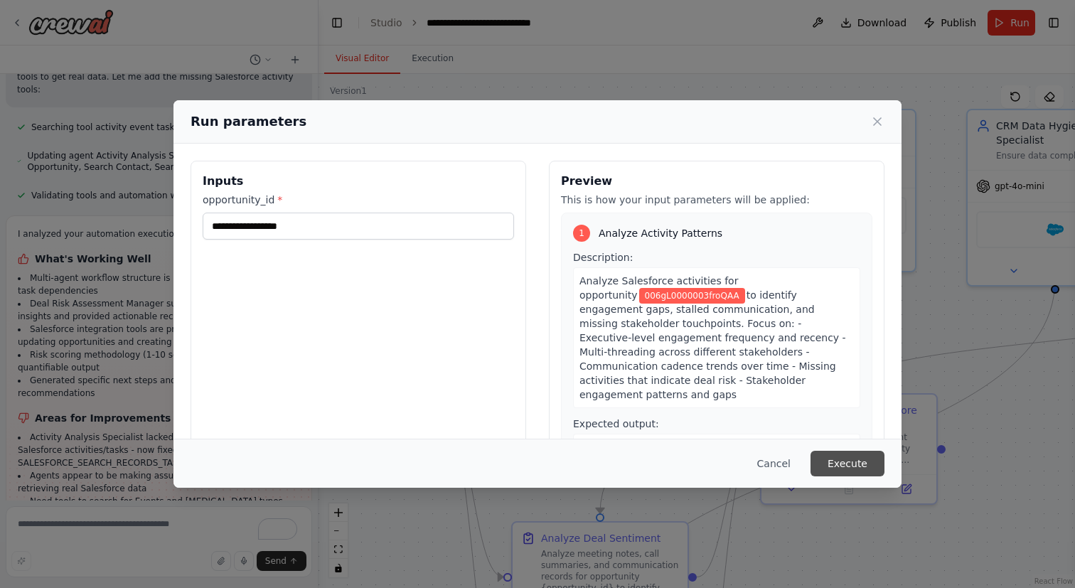
click at [861, 464] on button "Execute" at bounding box center [847, 464] width 74 height 26
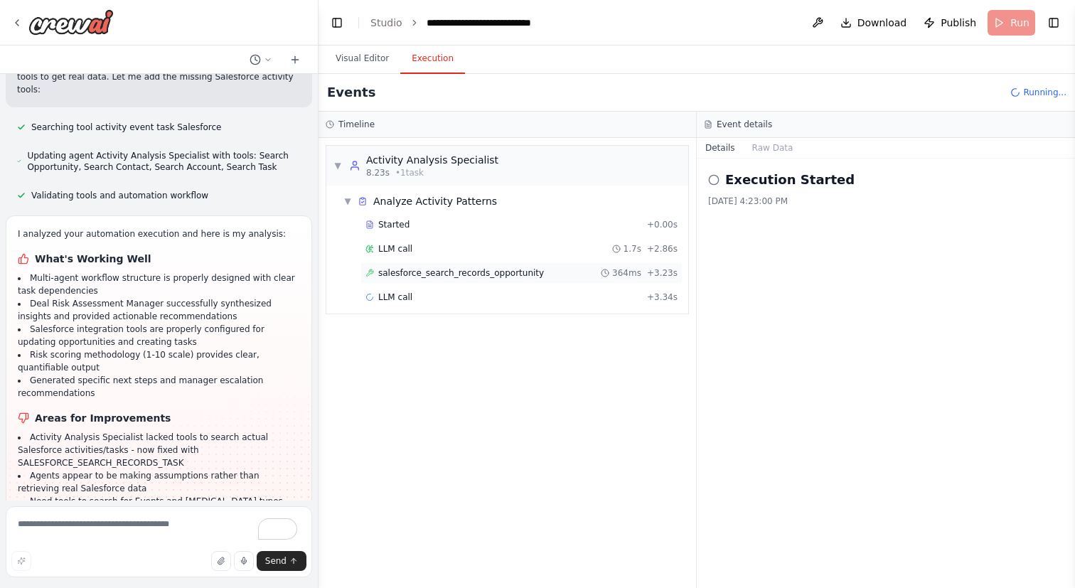
click at [417, 279] on div "salesforce_search_records_opportunity 364ms + 3.23s" at bounding box center [521, 272] width 322 height 21
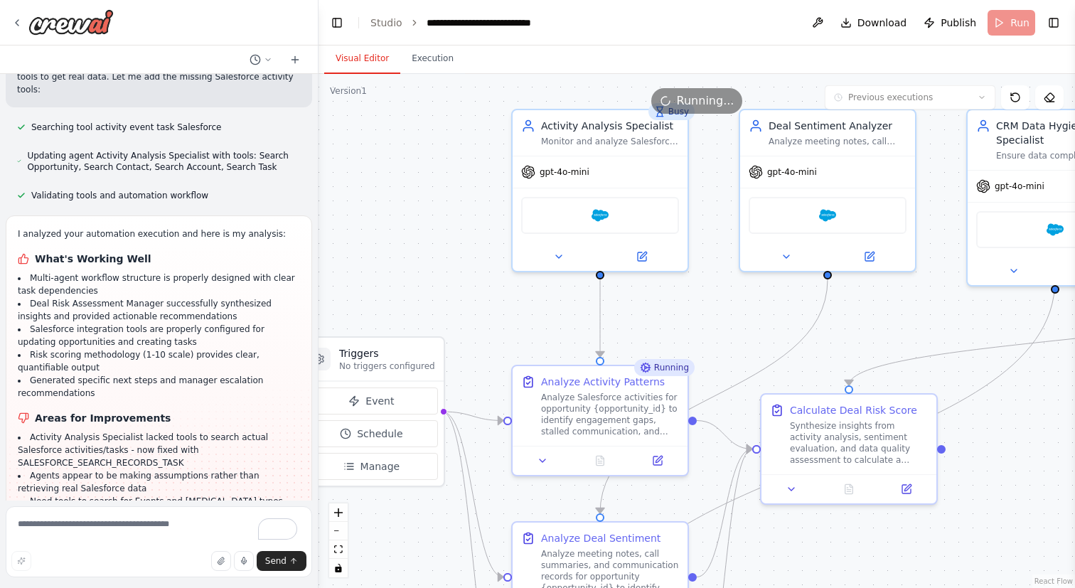
click at [346, 64] on button "Visual Editor" at bounding box center [362, 59] width 76 height 30
click at [555, 206] on div "Salesforce" at bounding box center [600, 212] width 158 height 37
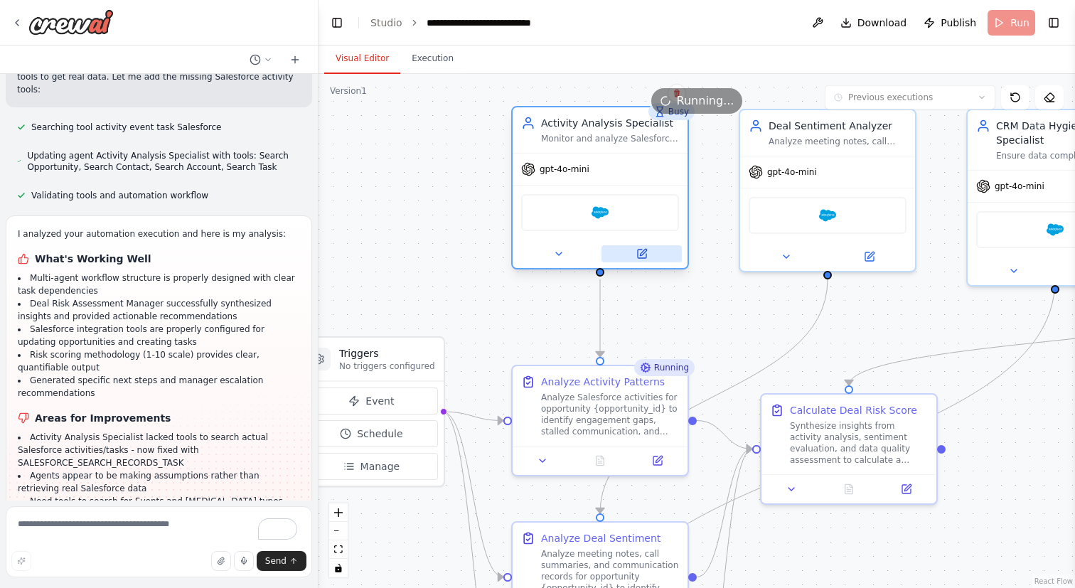
click at [638, 261] on button at bounding box center [641, 253] width 80 height 17
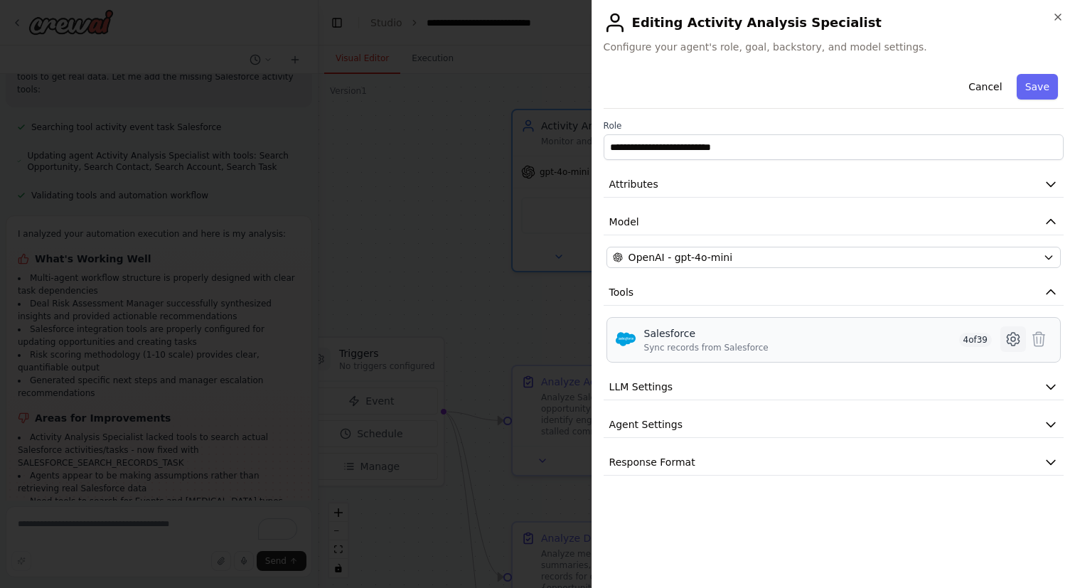
click at [1010, 338] on icon at bounding box center [1013, 339] width 17 height 17
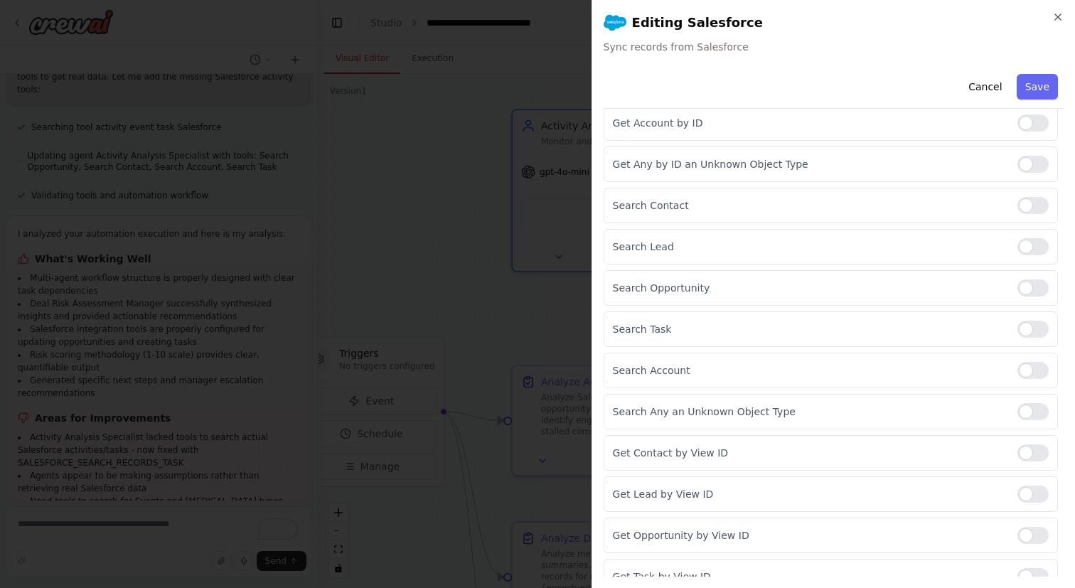
scroll to position [840, 0]
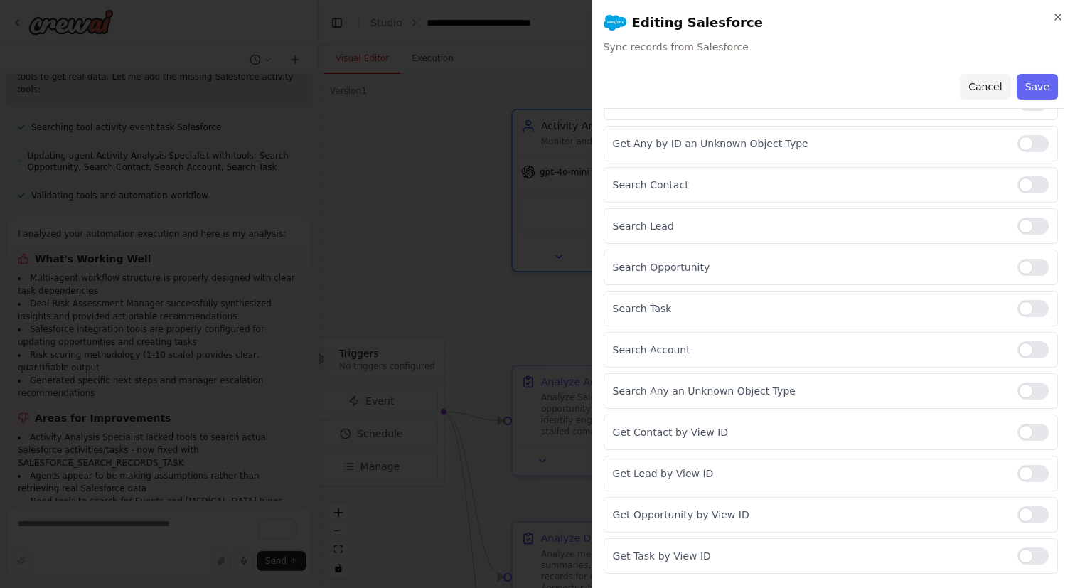
click at [992, 84] on button "Cancel" at bounding box center [985, 87] width 50 height 26
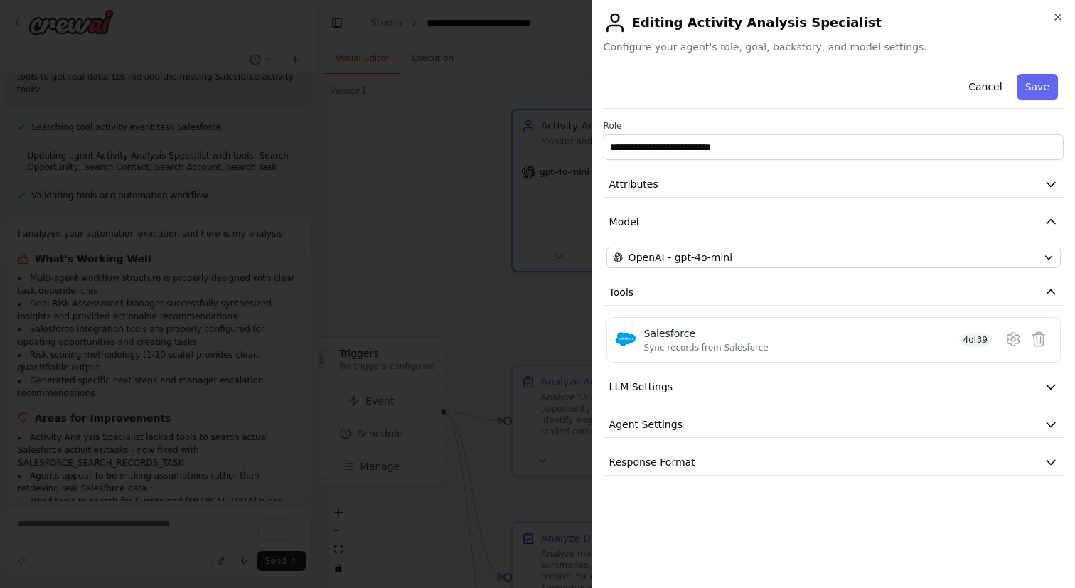
click at [992, 84] on button "Cancel" at bounding box center [985, 87] width 50 height 26
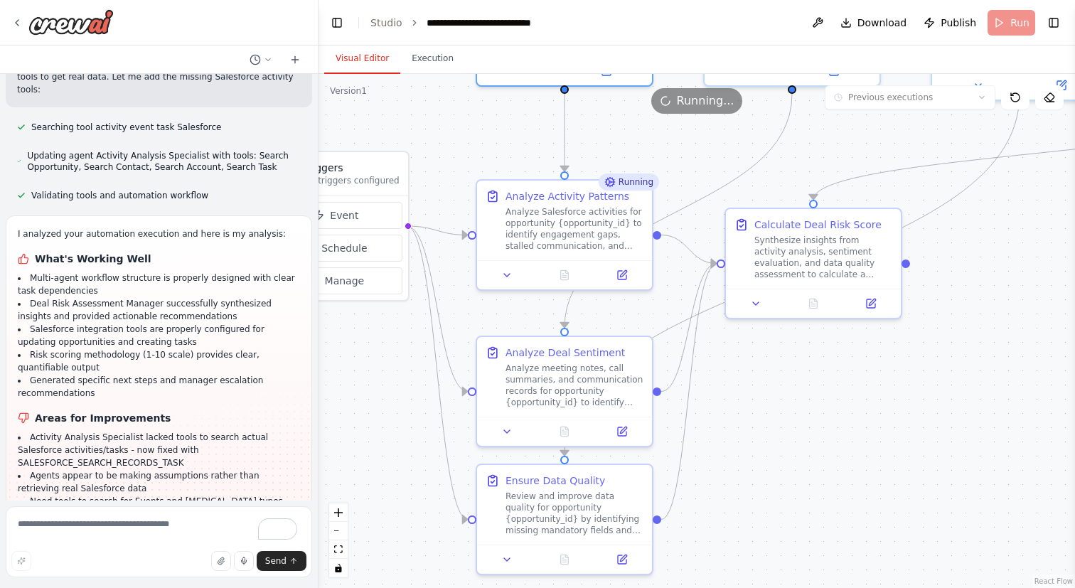
drag, startPoint x: 742, startPoint y: 304, endPoint x: 707, endPoint y: 119, distance: 188.9
click at [707, 119] on div ".deletable-edge-delete-btn { width: 20px; height: 20px; border: 0px solid #ffff…" at bounding box center [697, 331] width 756 height 514
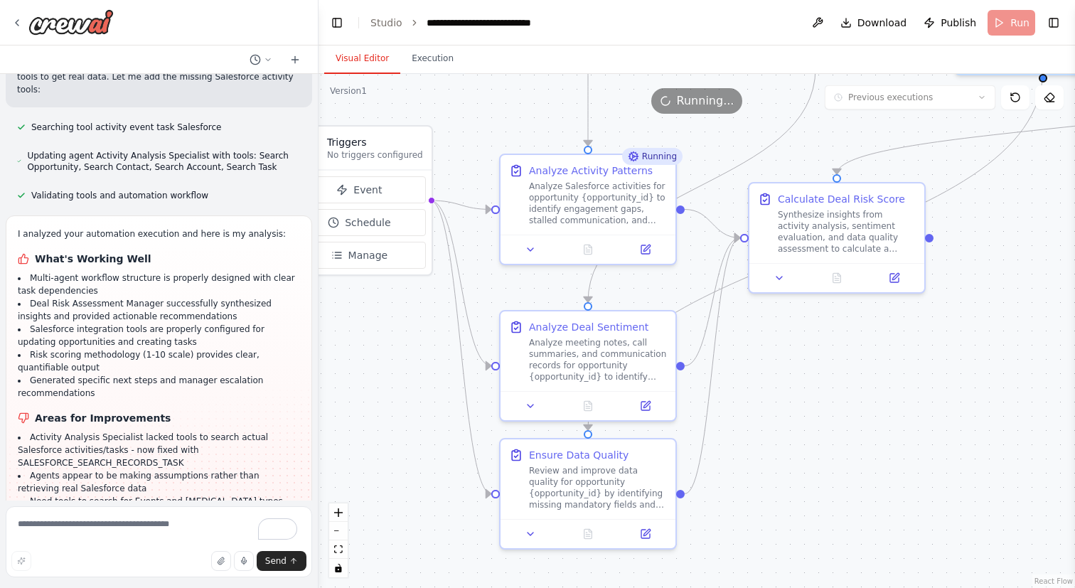
drag, startPoint x: 688, startPoint y: 164, endPoint x: 716, endPoint y: 129, distance: 44.0
click at [716, 129] on div ".deletable-edge-delete-btn { width: 20px; height: 20px; border: 0px solid #ffff…" at bounding box center [697, 331] width 756 height 514
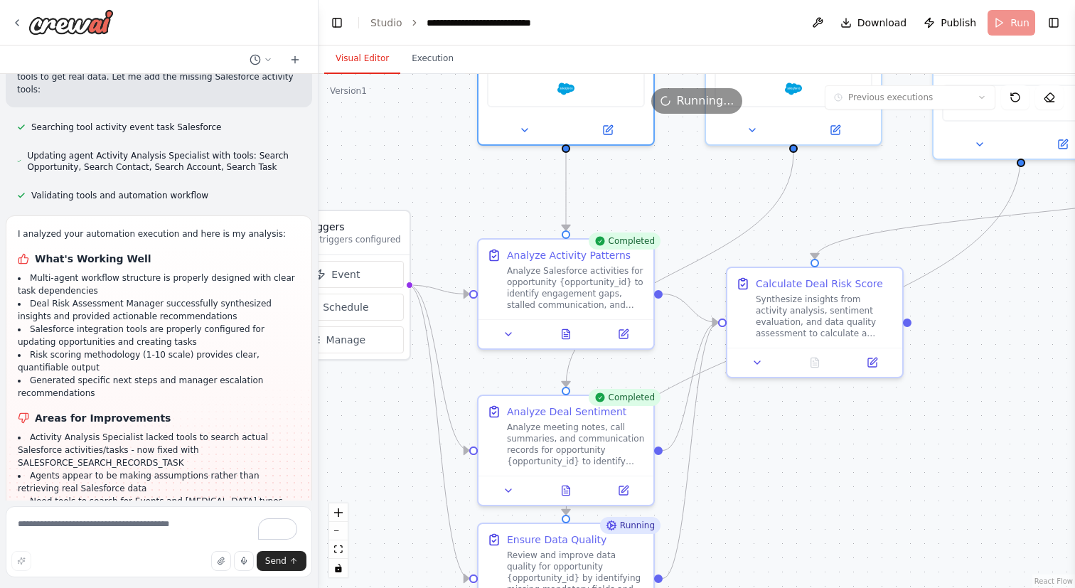
drag, startPoint x: 866, startPoint y: 365, endPoint x: 819, endPoint y: 495, distance: 137.6
click at [819, 495] on div ".deletable-edge-delete-btn { width: 20px; height: 20px; border: 0px solid #ffff…" at bounding box center [697, 331] width 756 height 514
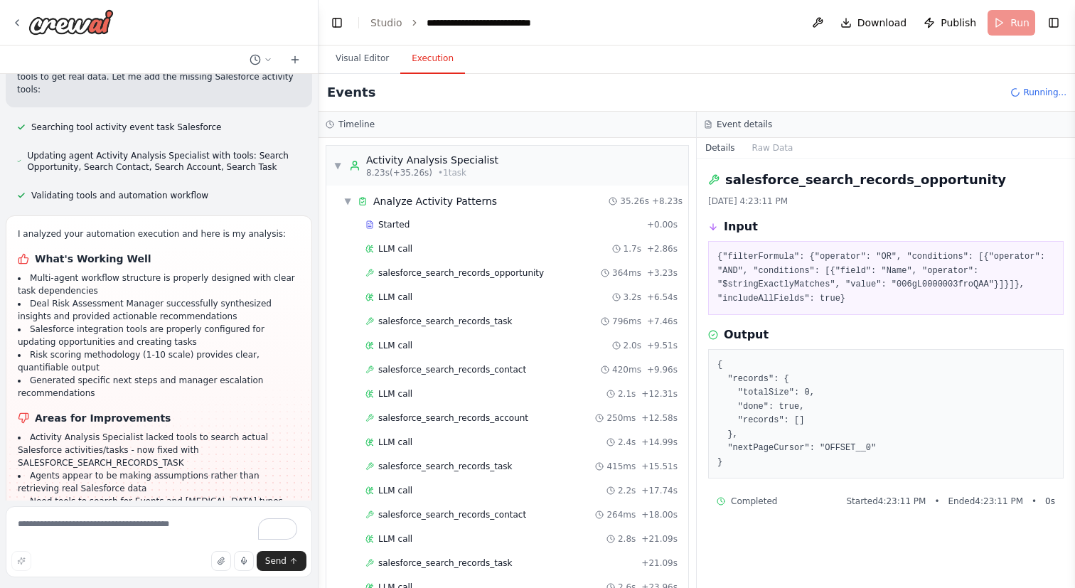
click at [433, 63] on button "Execution" at bounding box center [432, 59] width 65 height 30
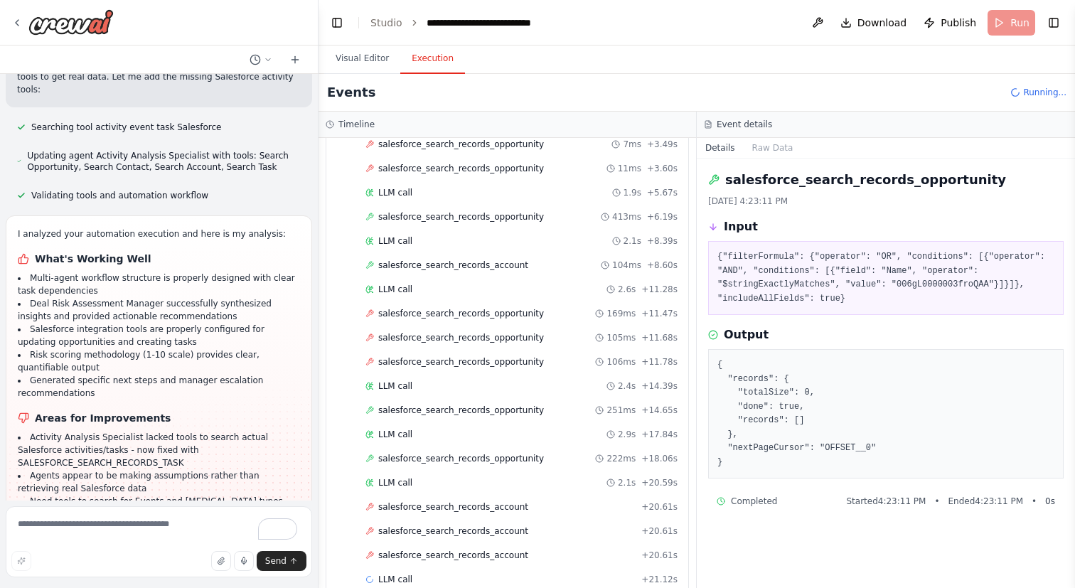
scroll to position [968, 0]
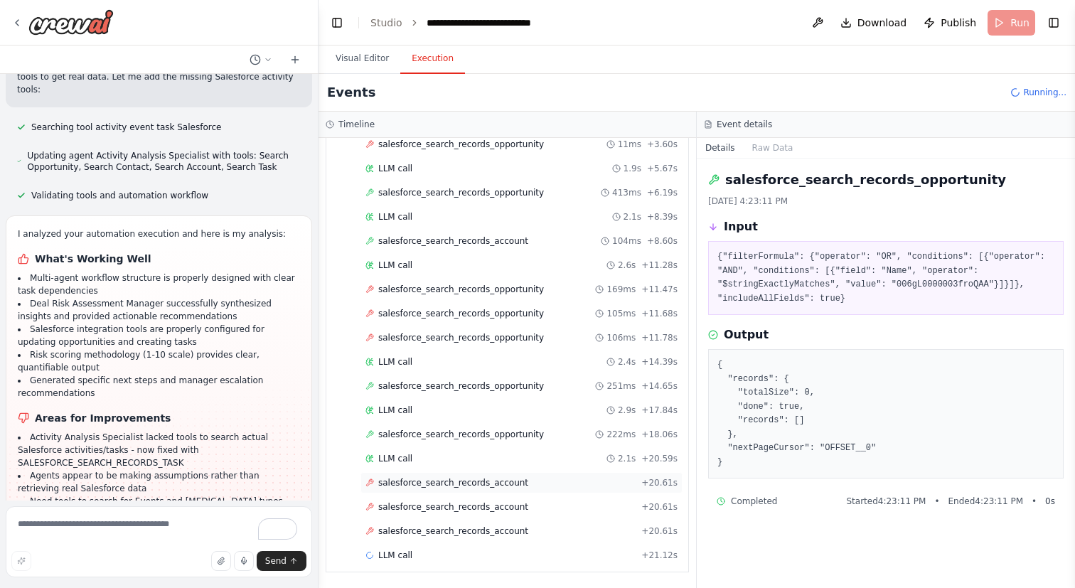
click at [493, 482] on span "salesforce_search_records_account" at bounding box center [453, 482] width 150 height 11
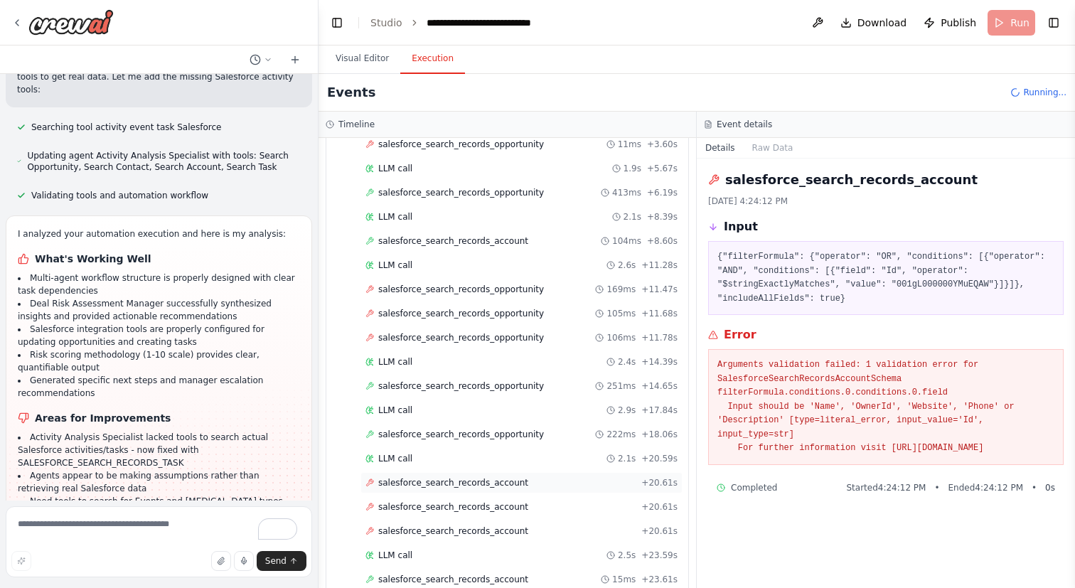
scroll to position [1016, 0]
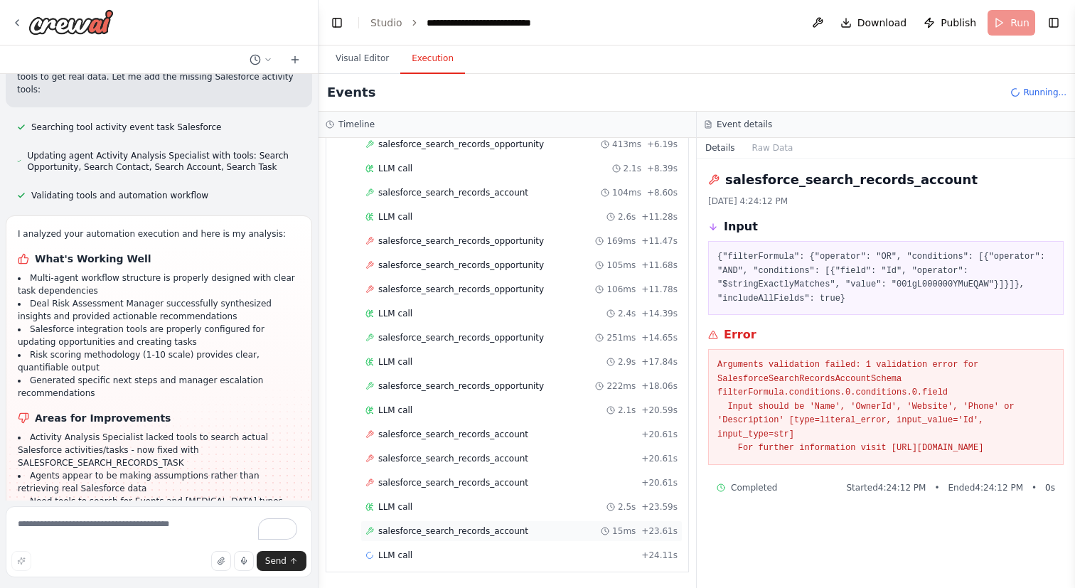
click at [494, 530] on span "salesforce_search_records_account" at bounding box center [453, 530] width 150 height 11
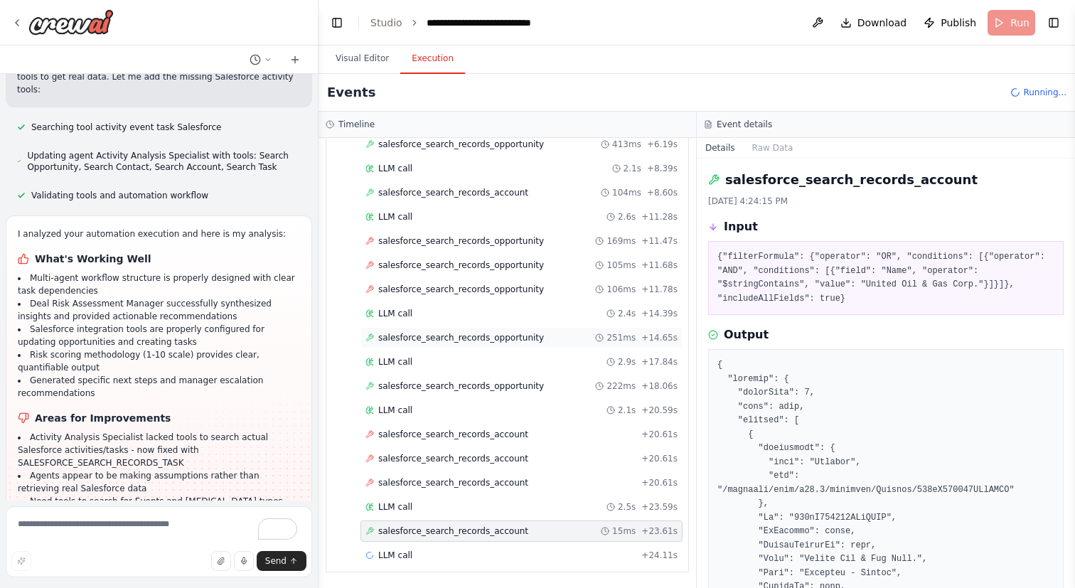
click at [475, 337] on span "salesforce_search_records_opportunity" at bounding box center [461, 337] width 166 height 11
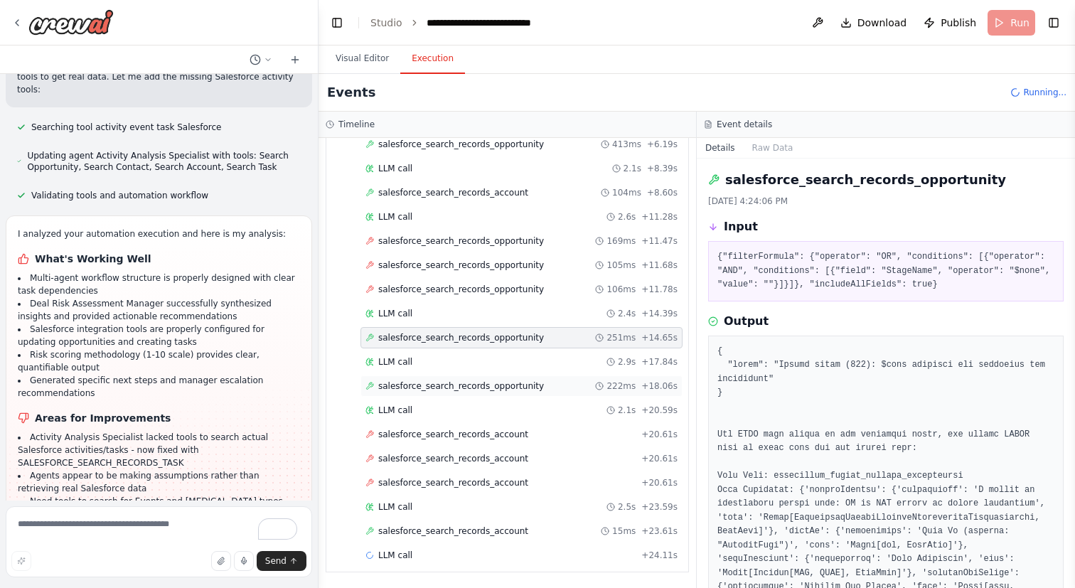
click at [488, 387] on span "salesforce_search_records_opportunity" at bounding box center [461, 385] width 166 height 11
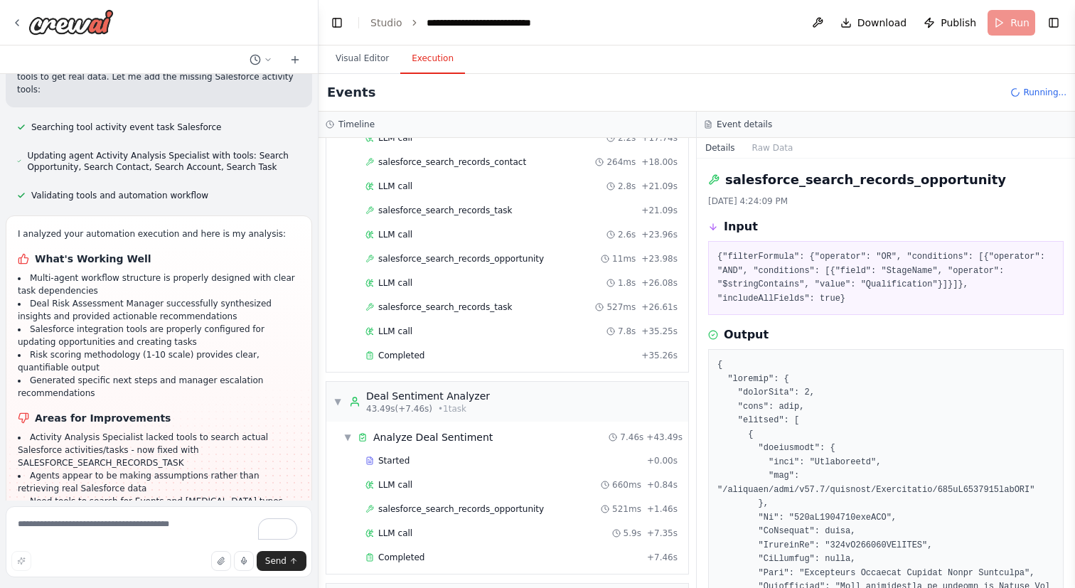
scroll to position [355, 0]
click at [482, 355] on div "Completed" at bounding box center [500, 353] width 270 height 11
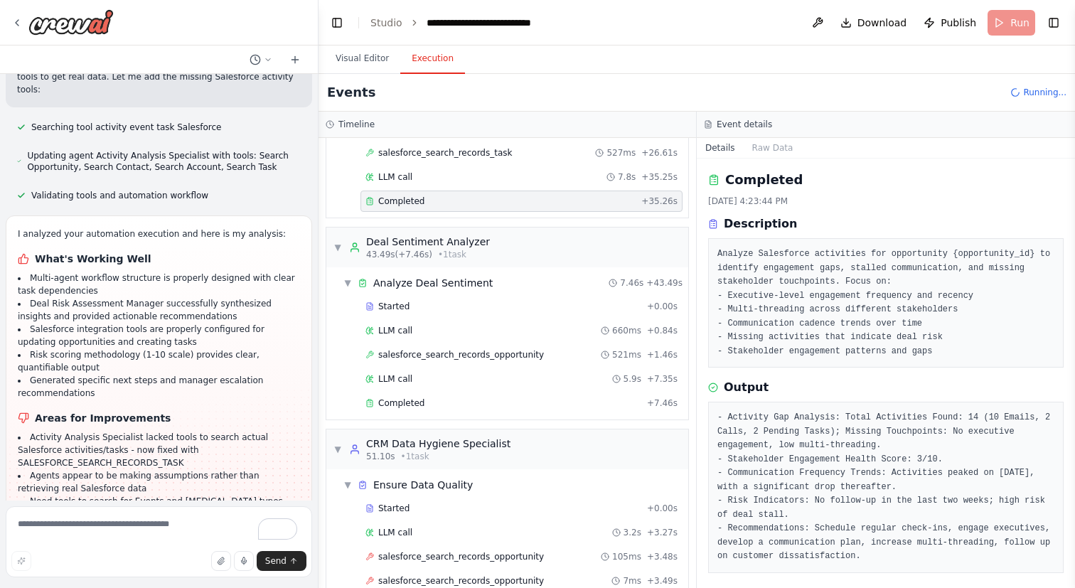
scroll to position [518, 0]
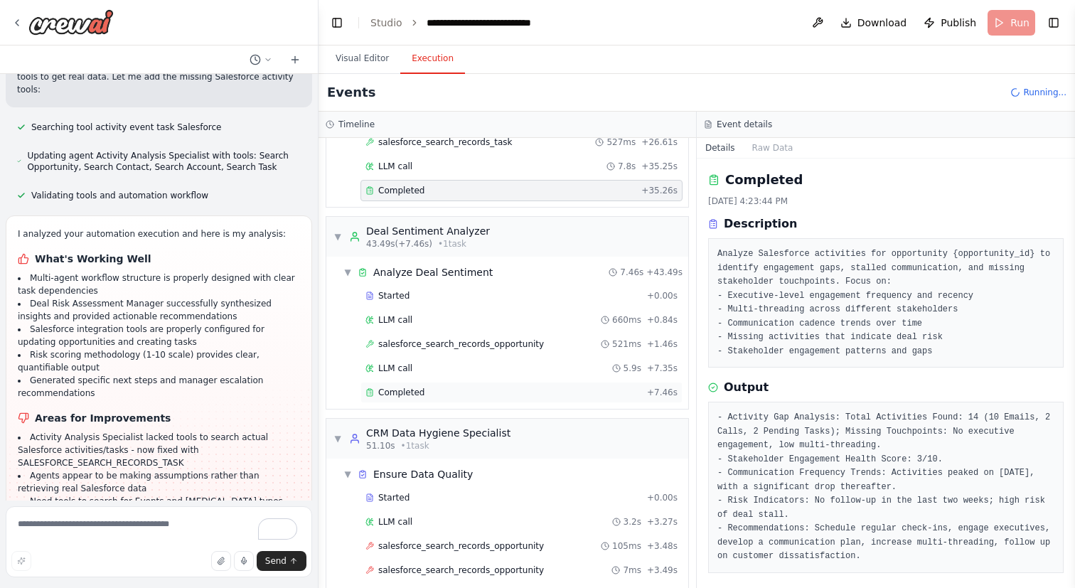
click at [483, 391] on div "Completed" at bounding box center [503, 392] width 276 height 11
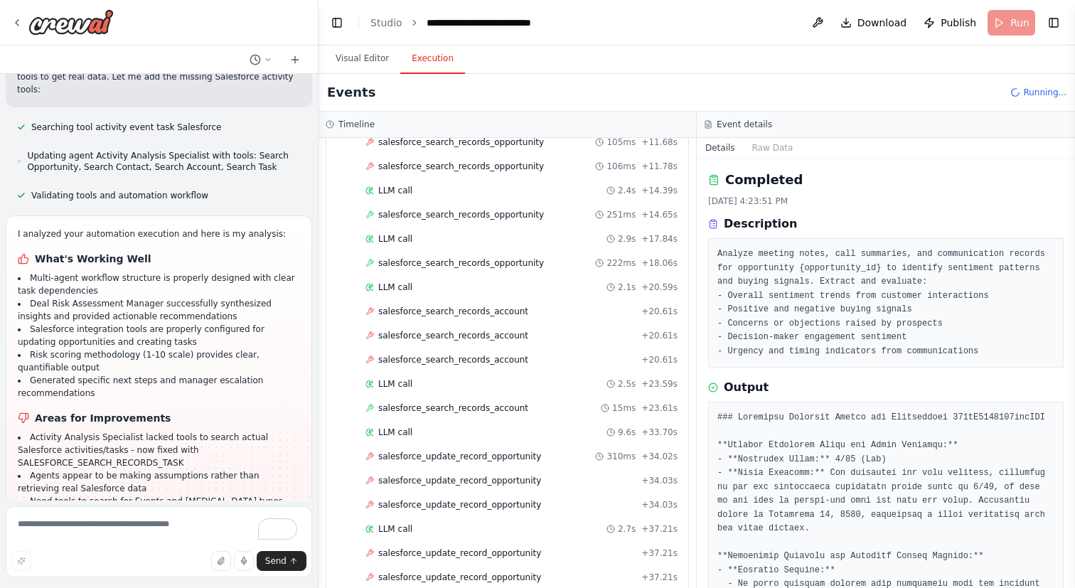
scroll to position [1306, 0]
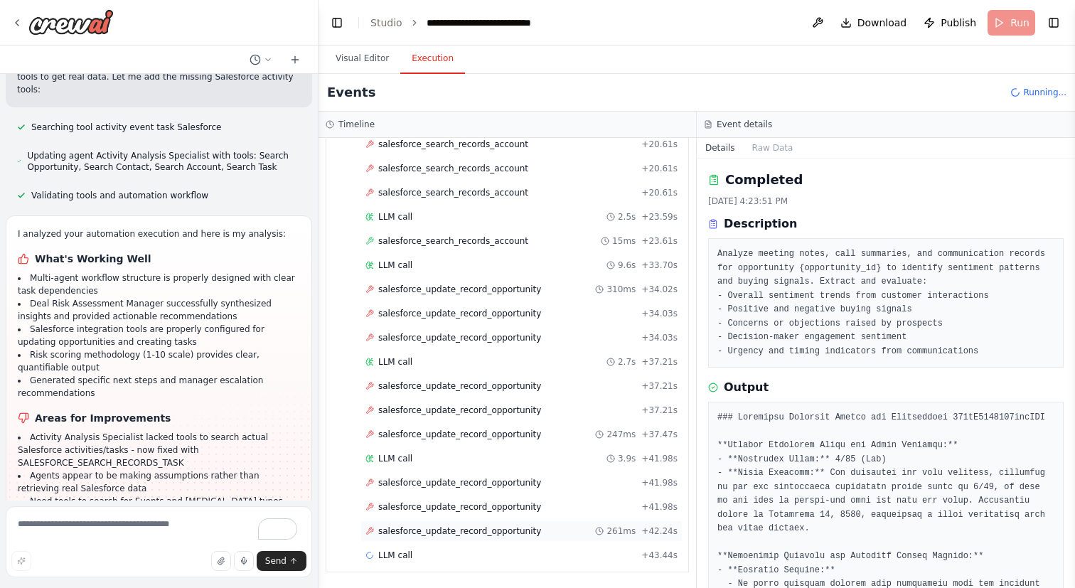
click at [492, 532] on span "salesforce_update_record_opportunity" at bounding box center [459, 530] width 163 height 11
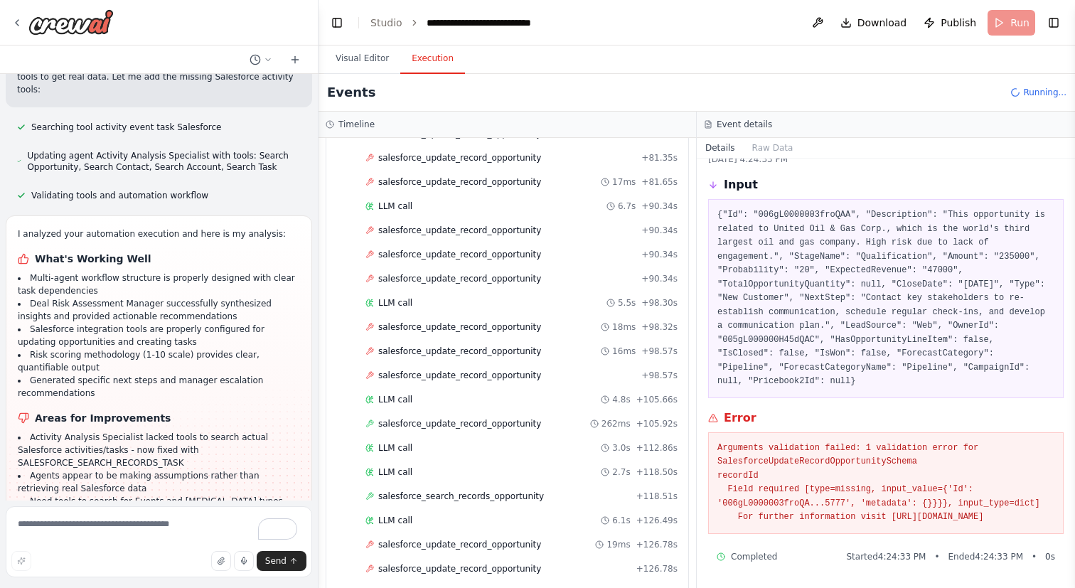
scroll to position [2200, 0]
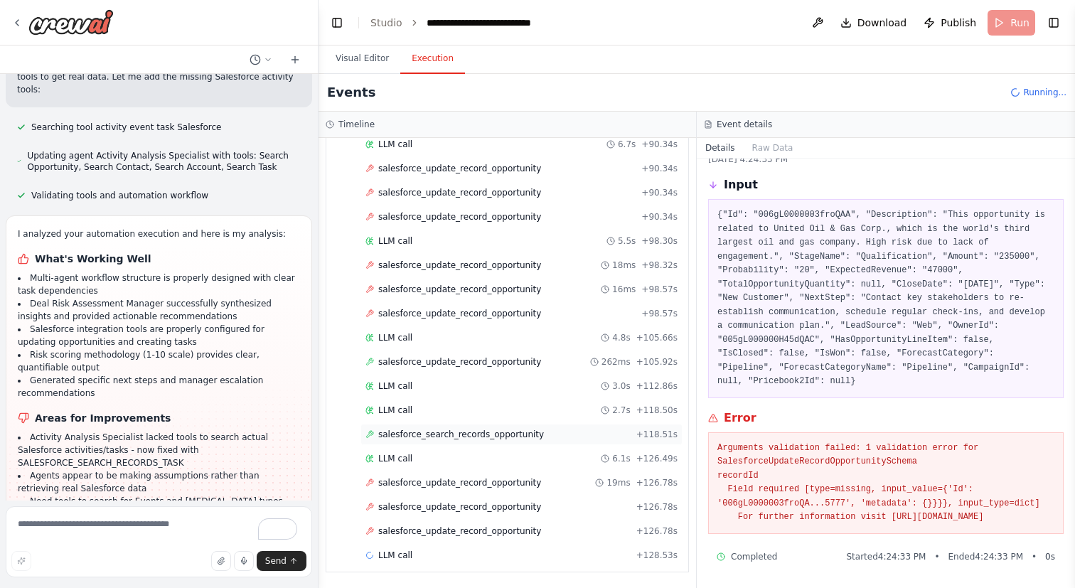
click at [475, 436] on span "salesforce_search_records_opportunity" at bounding box center [461, 434] width 166 height 11
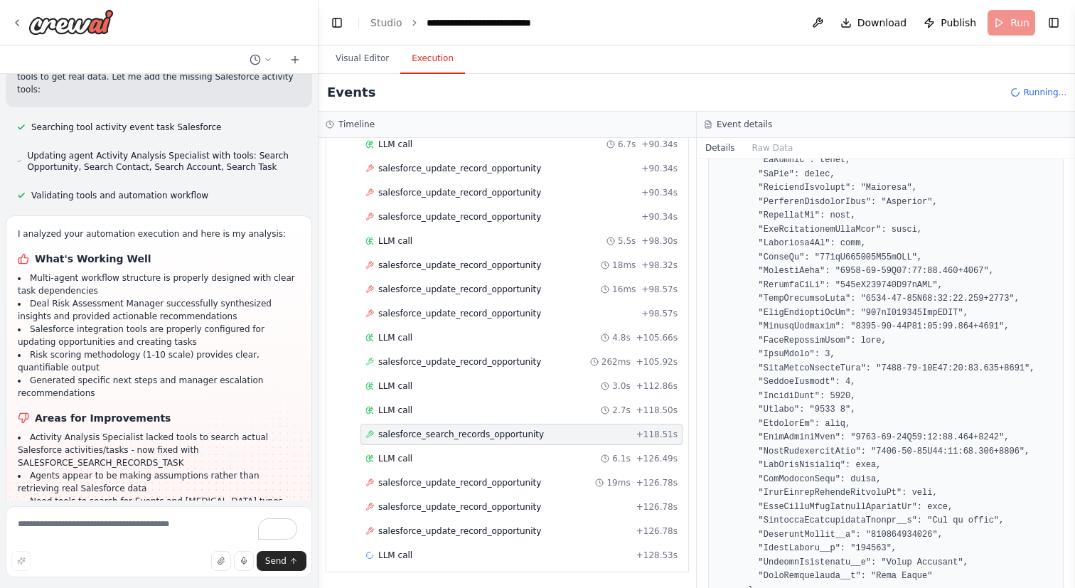
scroll to position [749, 0]
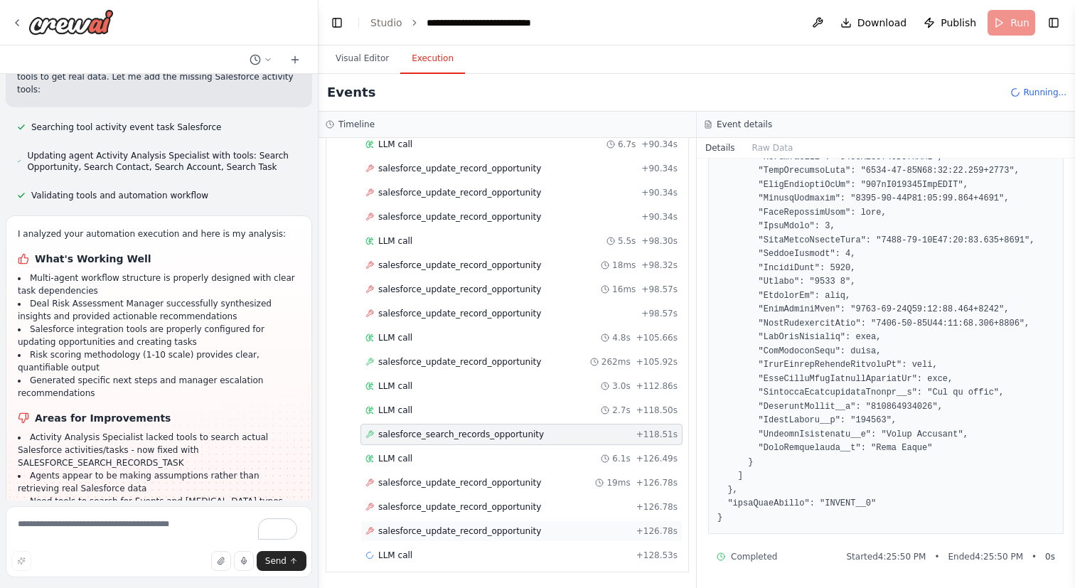
click at [559, 537] on div "salesforce_update_record_opportunity + 126.78s" at bounding box center [521, 530] width 322 height 21
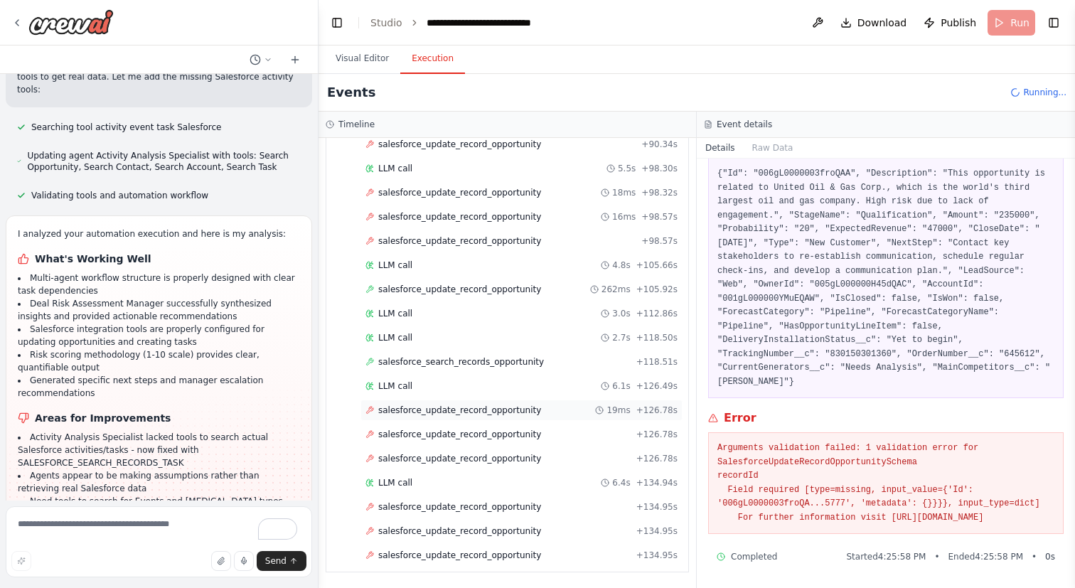
scroll to position [2297, 0]
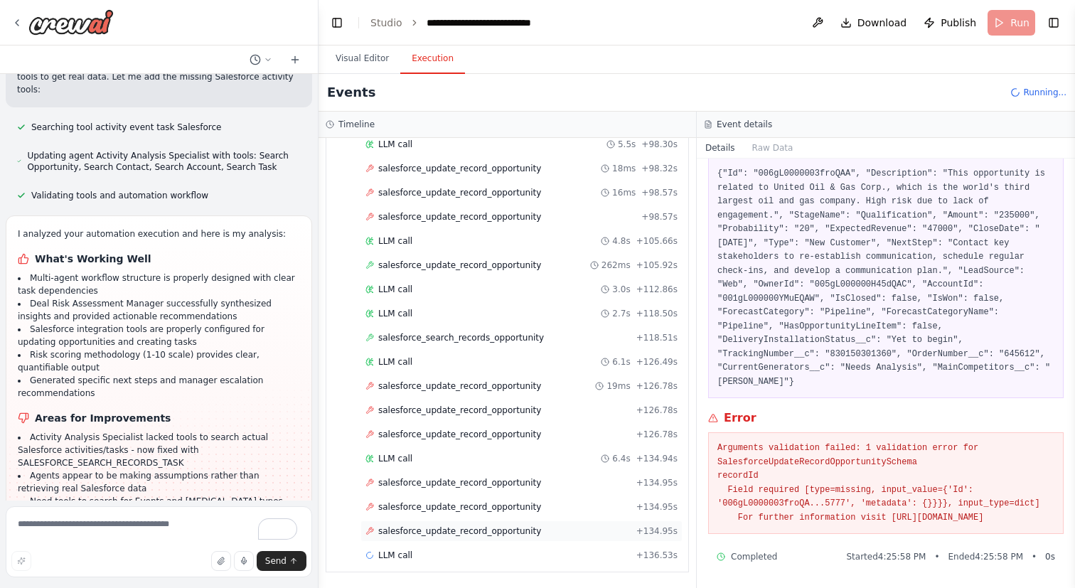
click at [520, 531] on span "salesforce_update_record_opportunity" at bounding box center [459, 530] width 163 height 11
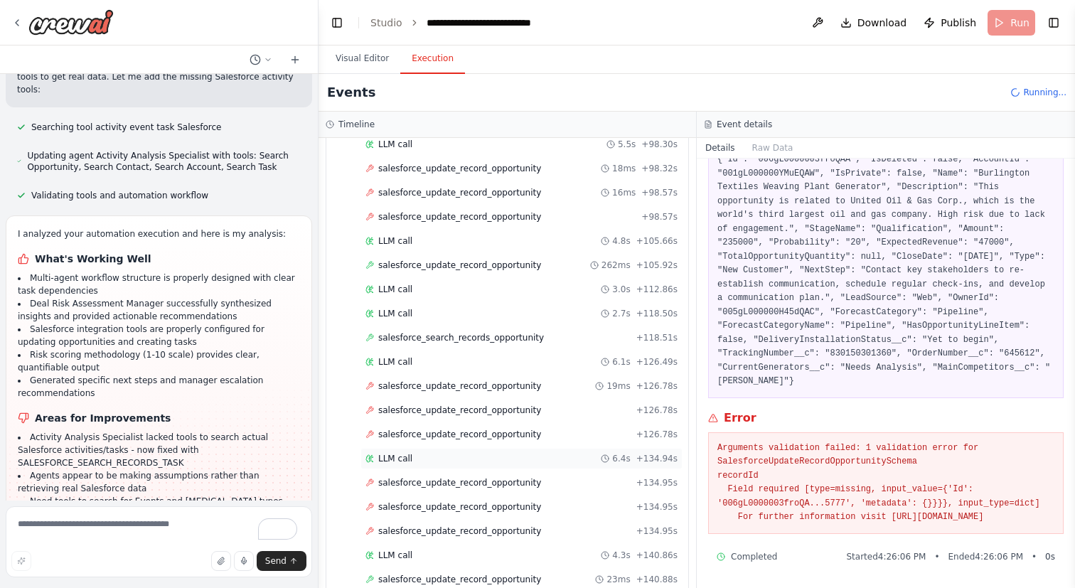
scroll to position [2321, 0]
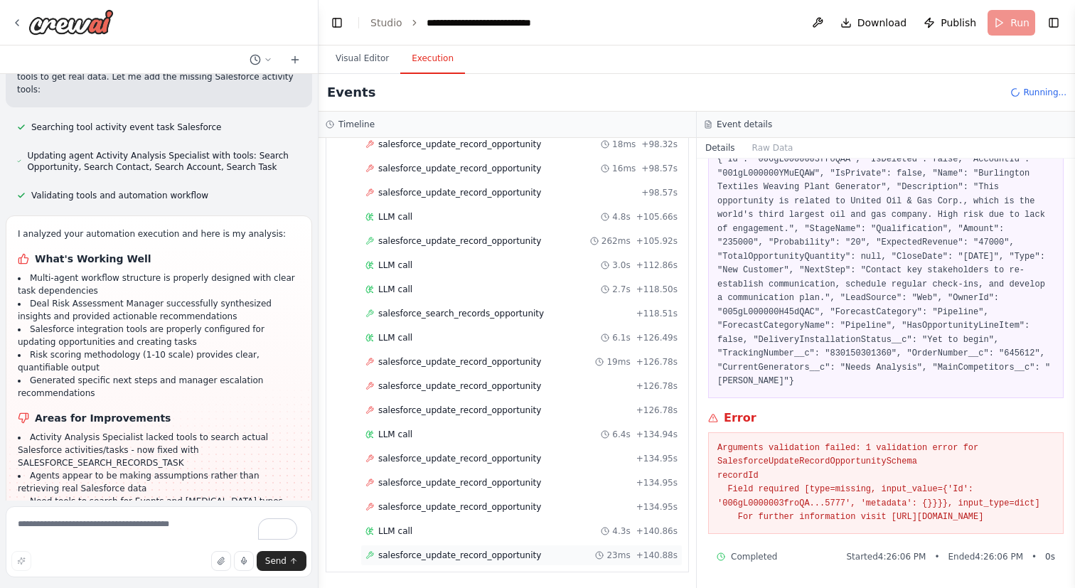
click at [472, 554] on span "salesforce_update_record_opportunity" at bounding box center [459, 555] width 163 height 11
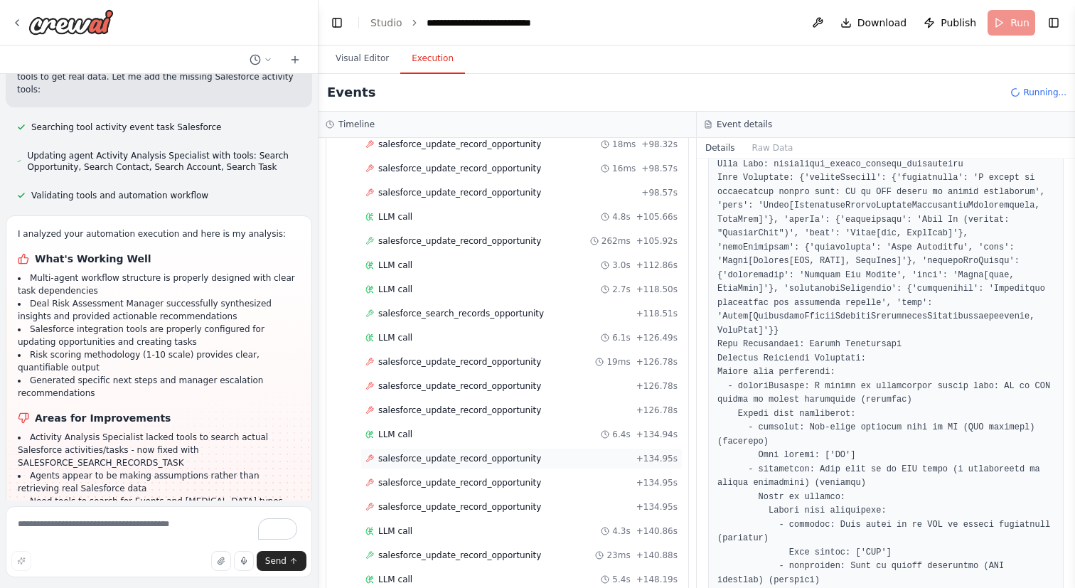
scroll to position [2394, 0]
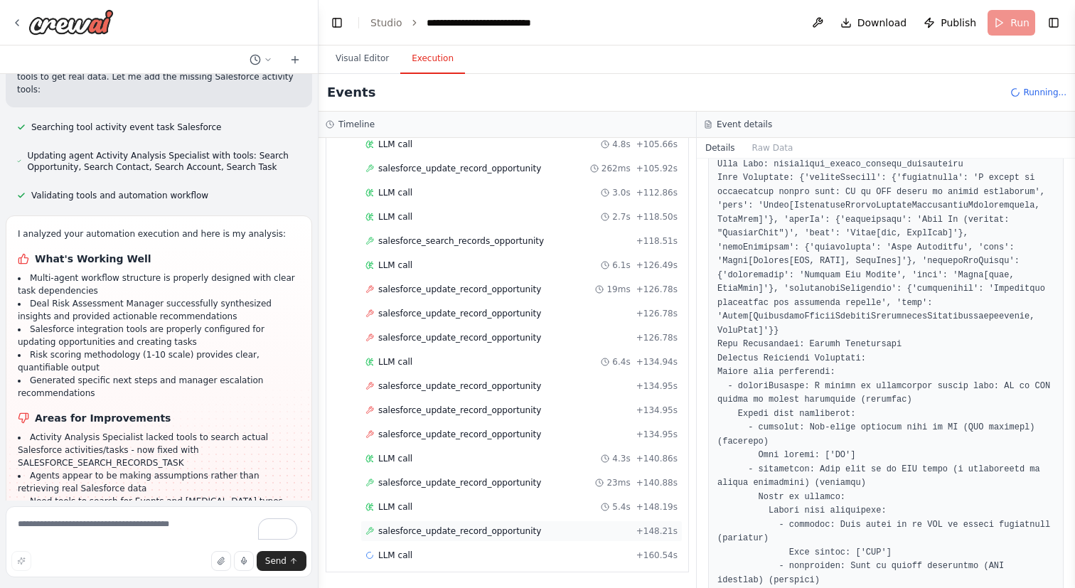
click at [537, 528] on div "salesforce_update_record_opportunity + 148.21s" at bounding box center [521, 530] width 312 height 11
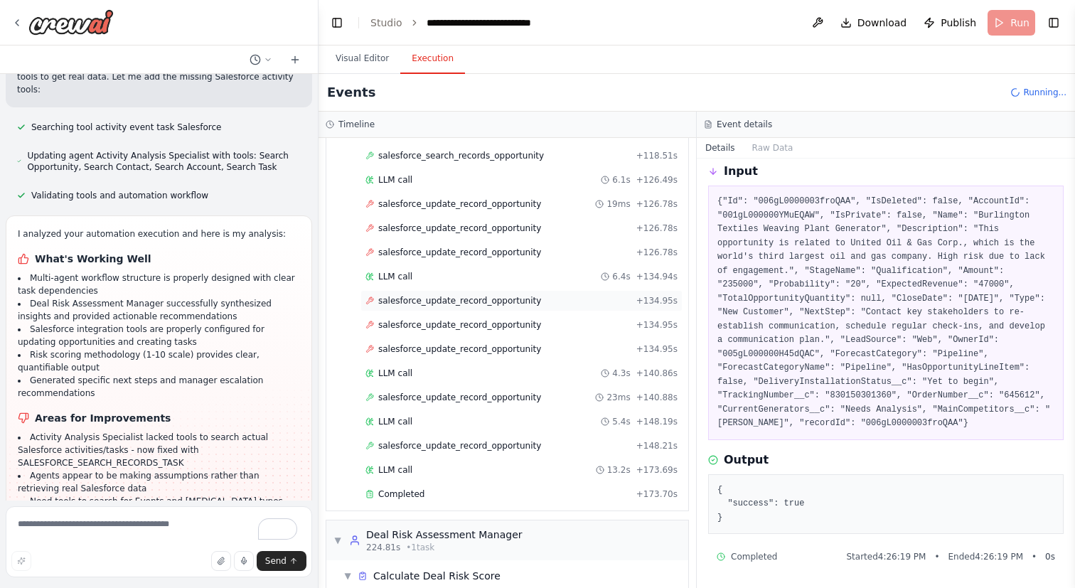
scroll to position [2644, 0]
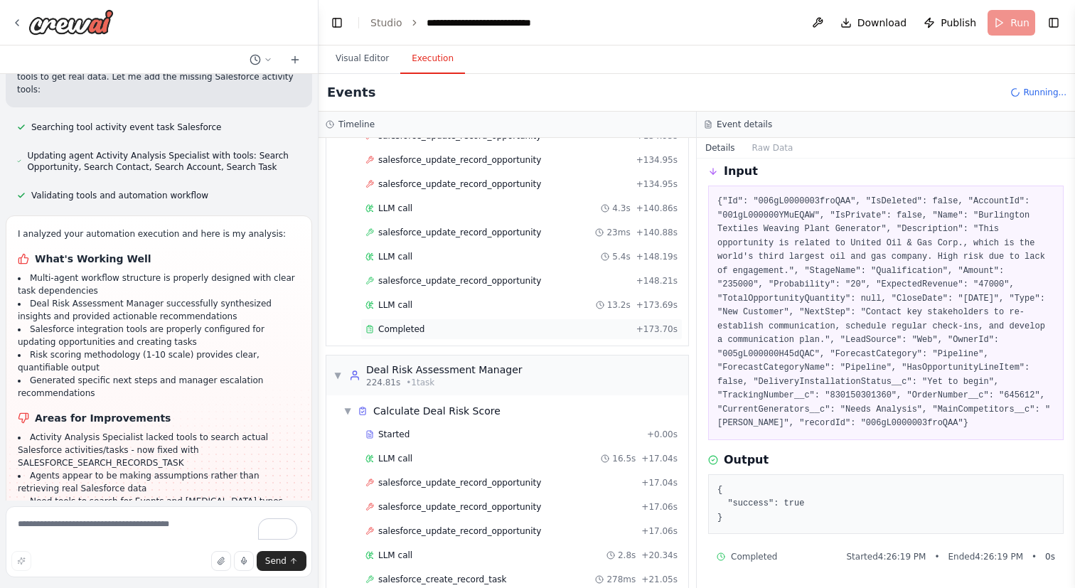
click at [530, 325] on div "Completed" at bounding box center [497, 328] width 265 height 11
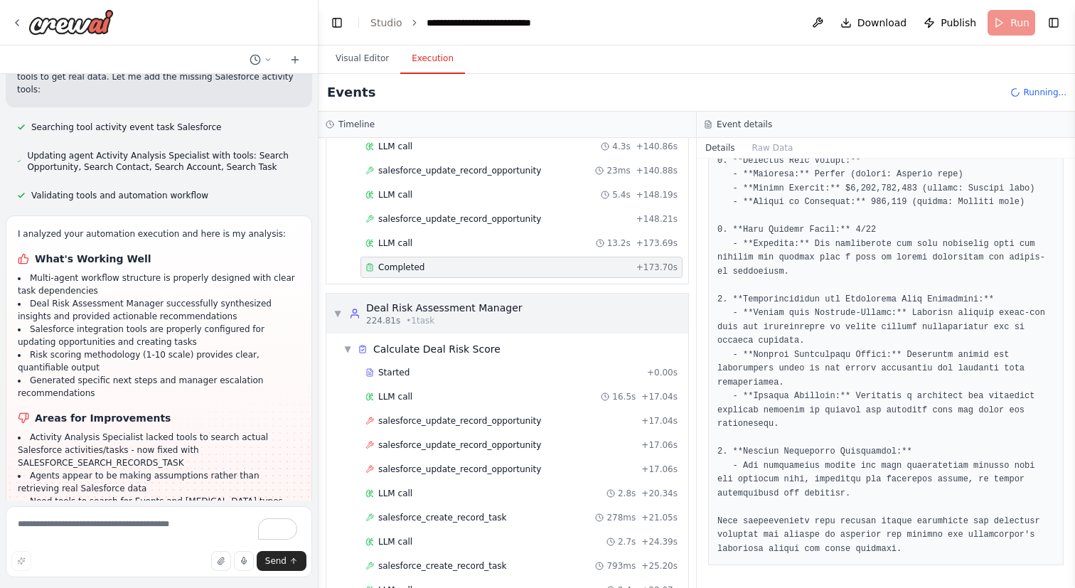
scroll to position [2789, 0]
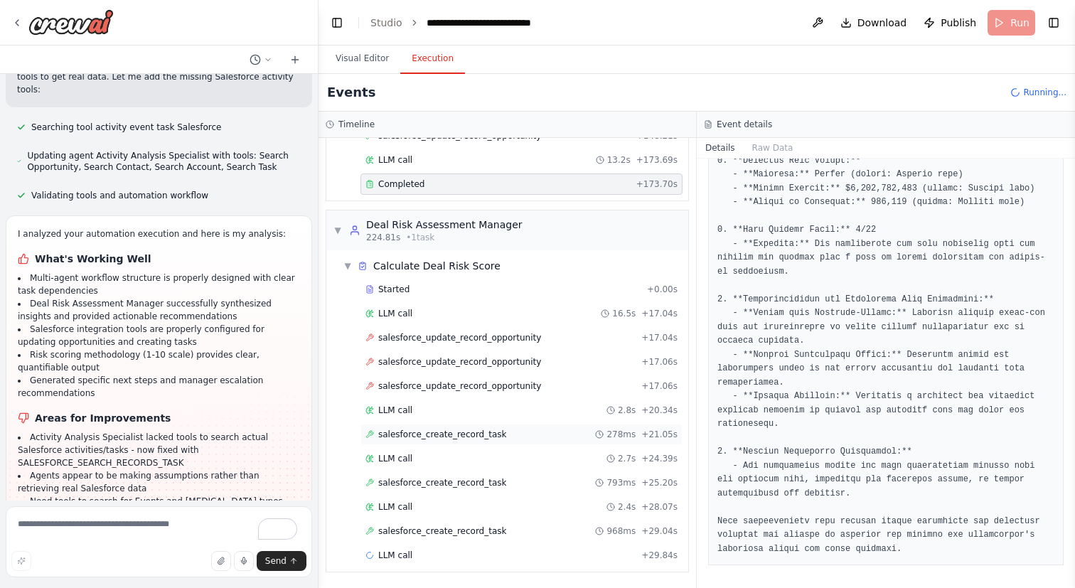
click at [524, 429] on div "salesforce_create_record_task 278ms + 21.05s" at bounding box center [521, 434] width 312 height 11
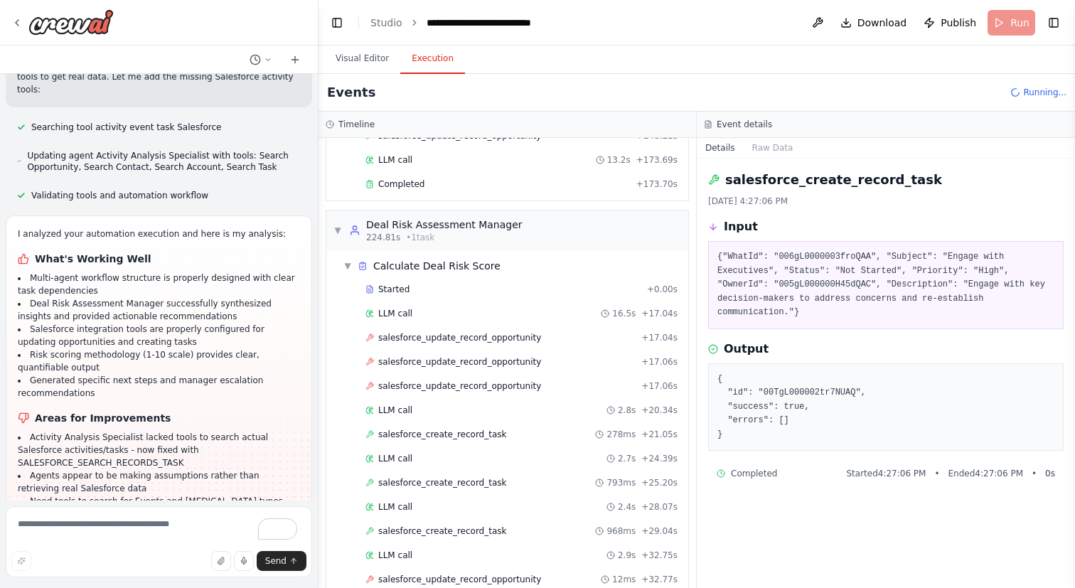
click at [809, 393] on pre "{ "id": "00TgL000002tr7NUAQ", "success": true, "errors": [] }" at bounding box center [885, 408] width 337 height 70
copy pre "00TgL000002tr7NUAQ"
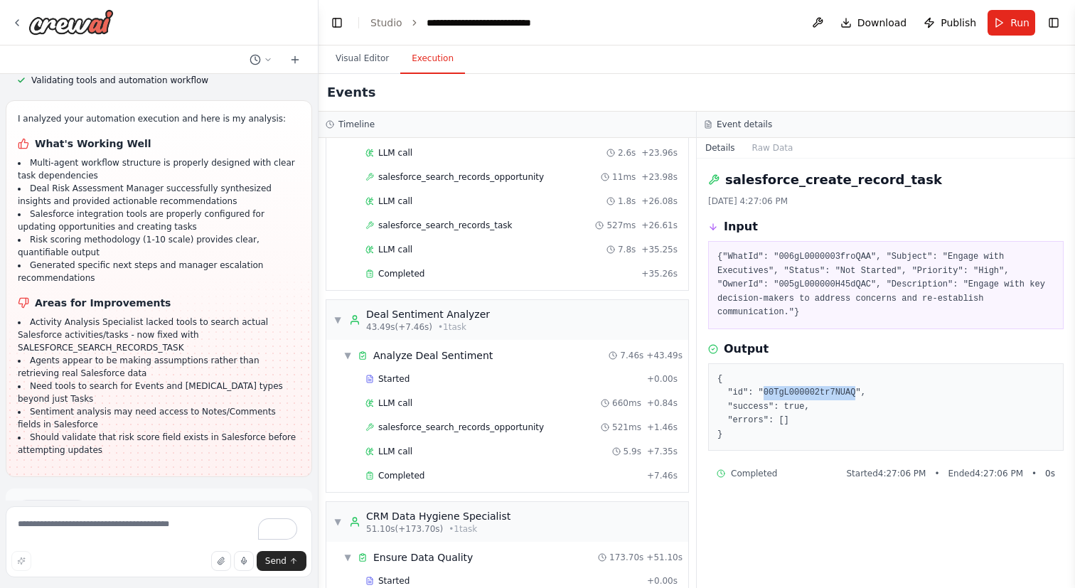
scroll to position [134, 0]
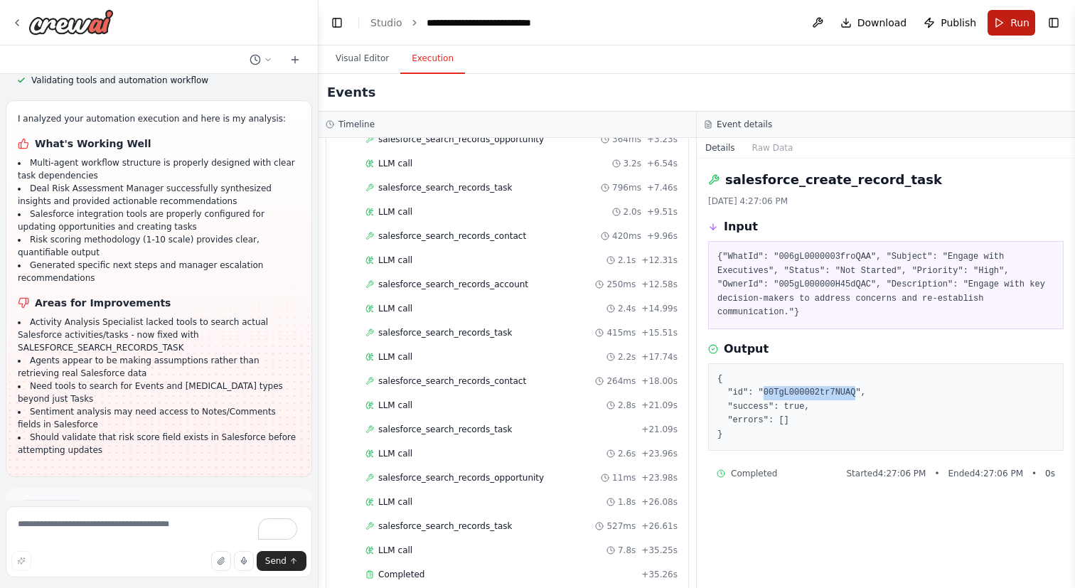
click at [1022, 33] on button "Run" at bounding box center [1012, 23] width 48 height 26
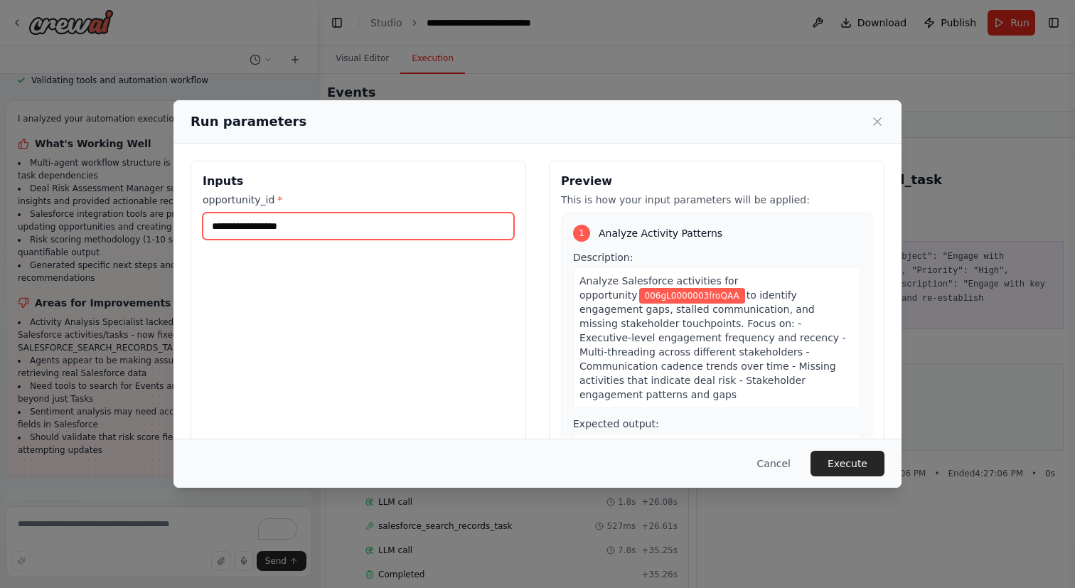
click at [343, 231] on input "**********" at bounding box center [358, 226] width 311 height 27
paste input "text"
type input "**********"
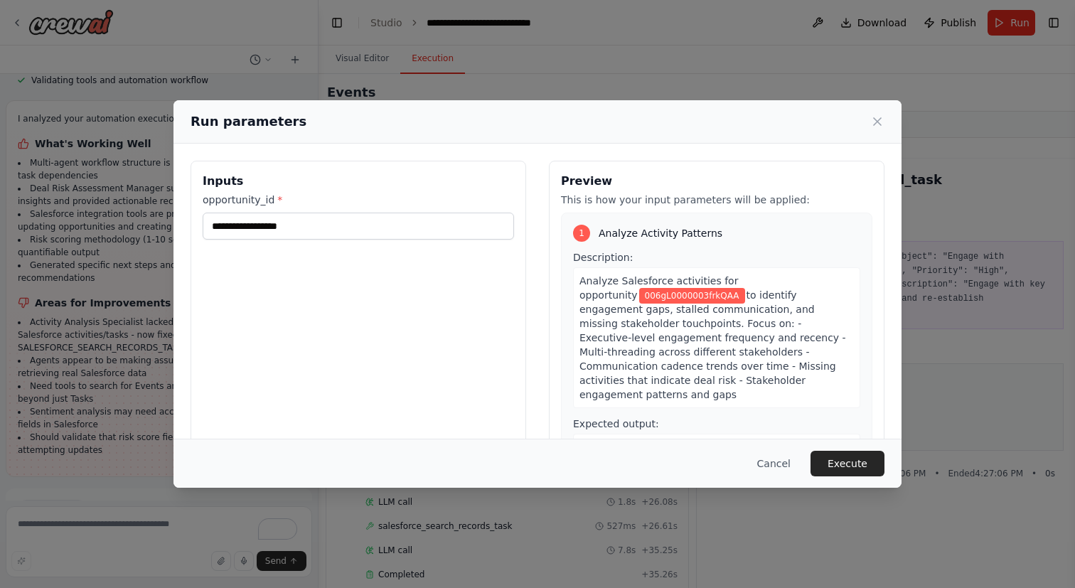
click at [438, 264] on div "**********" at bounding box center [359, 329] width 336 height 337
click at [833, 459] on button "Execute" at bounding box center [847, 464] width 74 height 26
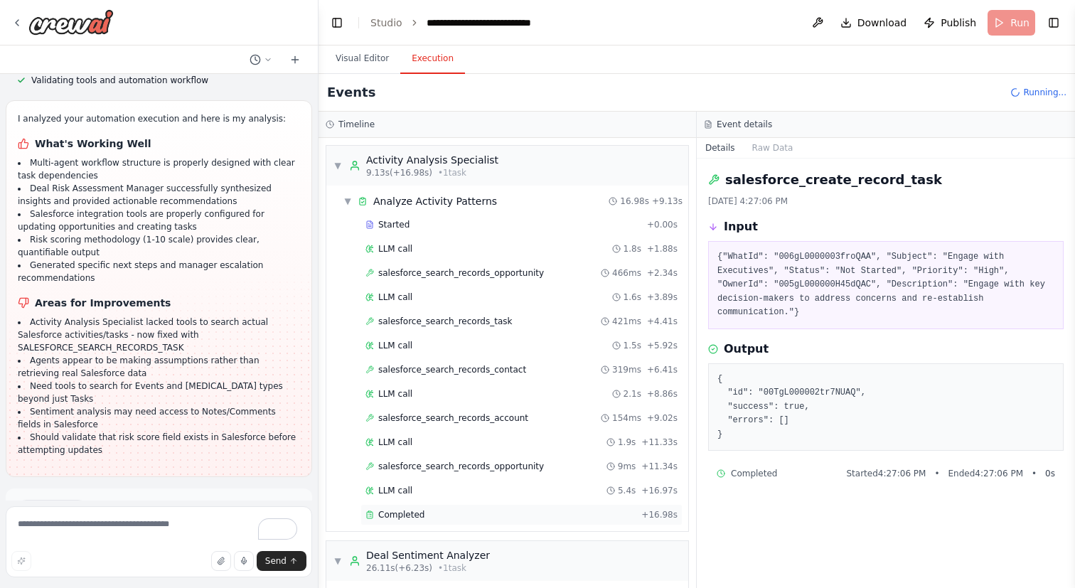
click at [483, 521] on div "Completed + 16.98s" at bounding box center [521, 514] width 322 height 21
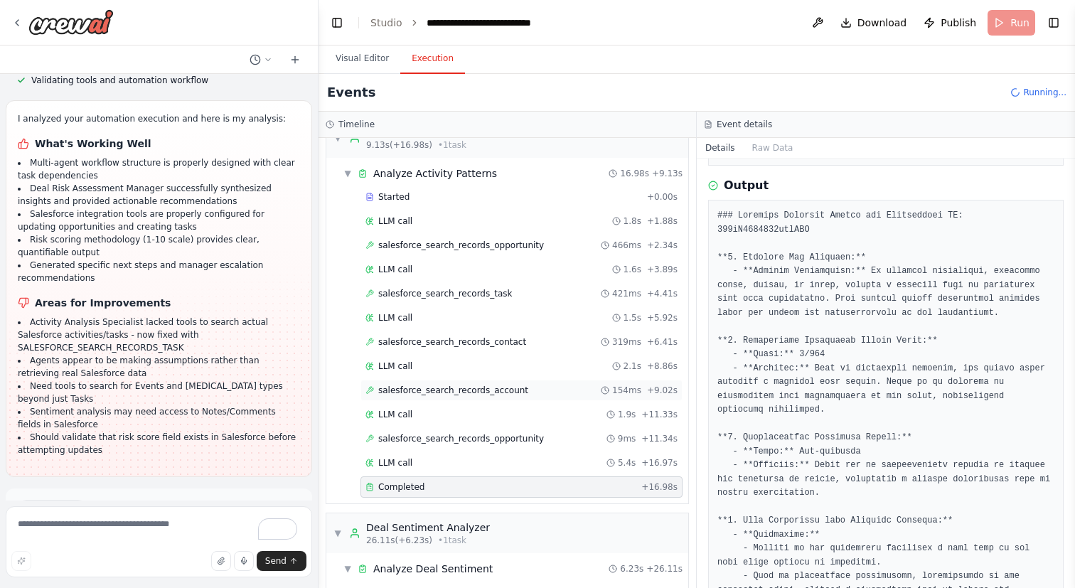
scroll to position [40, 0]
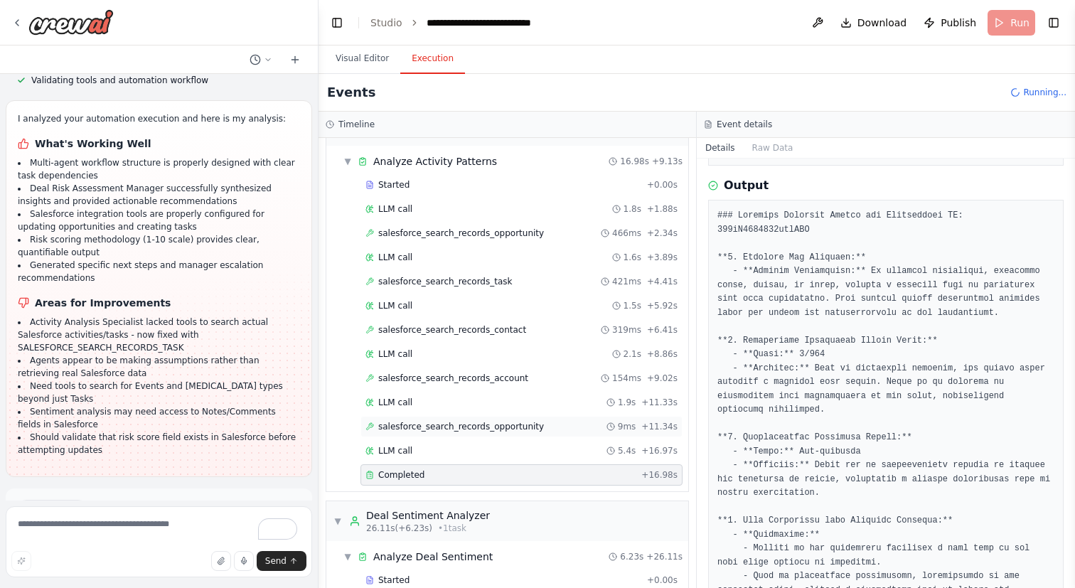
click at [567, 430] on div "salesforce_search_records_opportunity 9ms + 11.34s" at bounding box center [521, 426] width 312 height 11
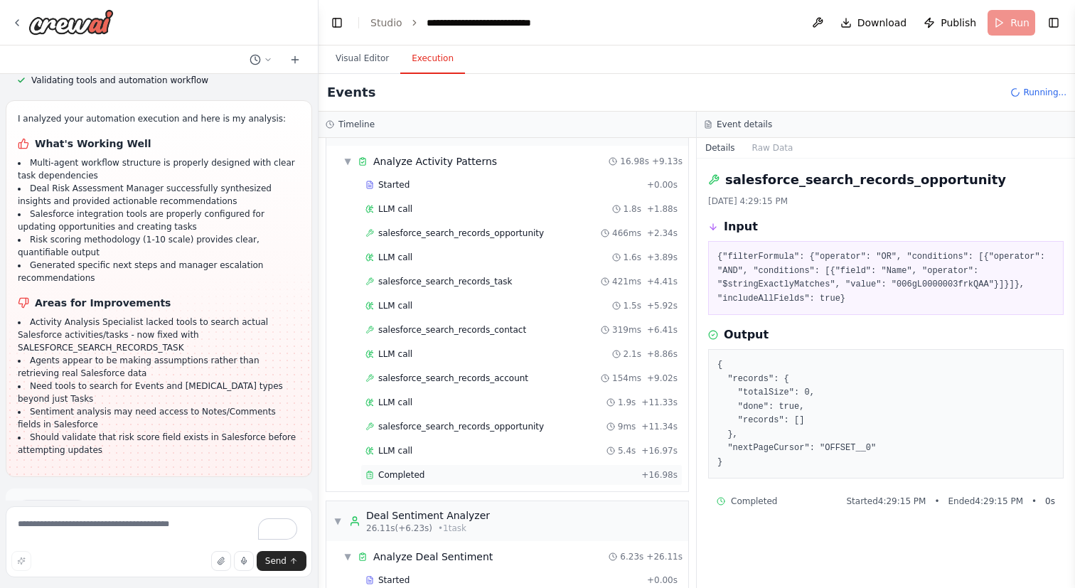
click at [545, 471] on div "Completed" at bounding box center [500, 474] width 270 height 11
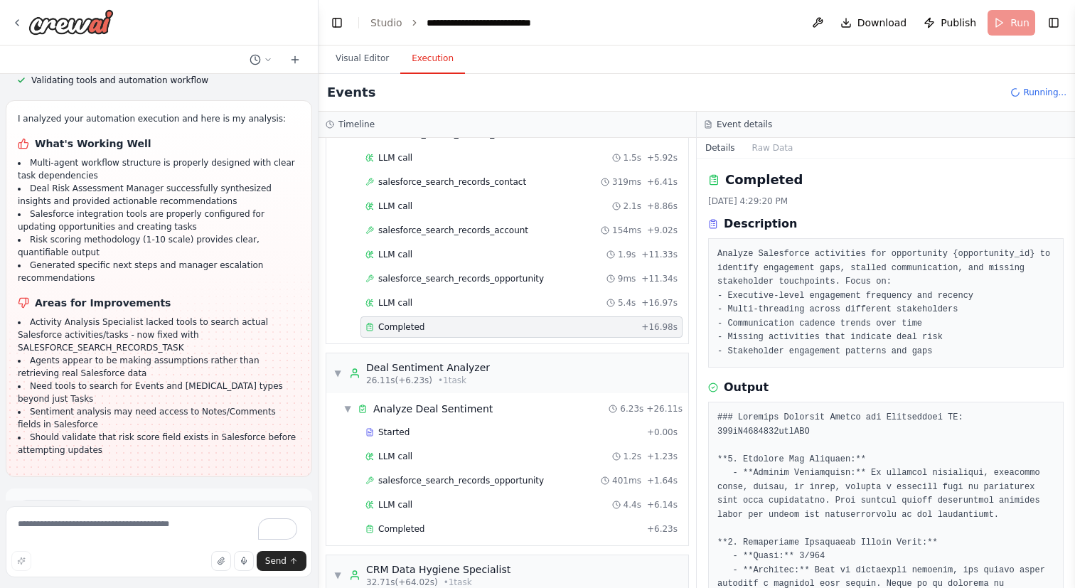
scroll to position [231, 0]
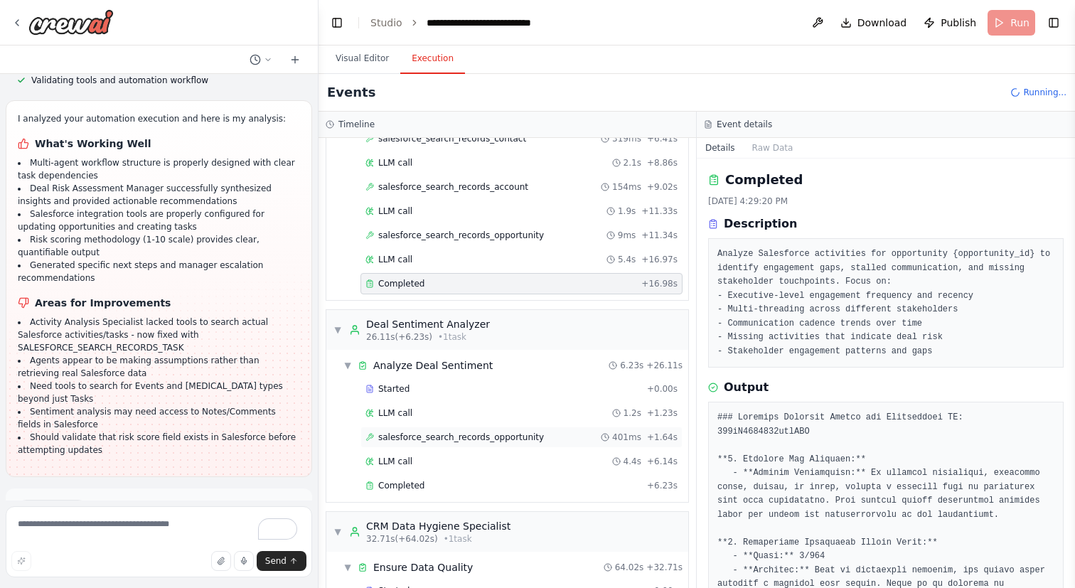
click at [542, 435] on div "salesforce_search_records_opportunity 401ms + 1.64s" at bounding box center [521, 437] width 312 height 11
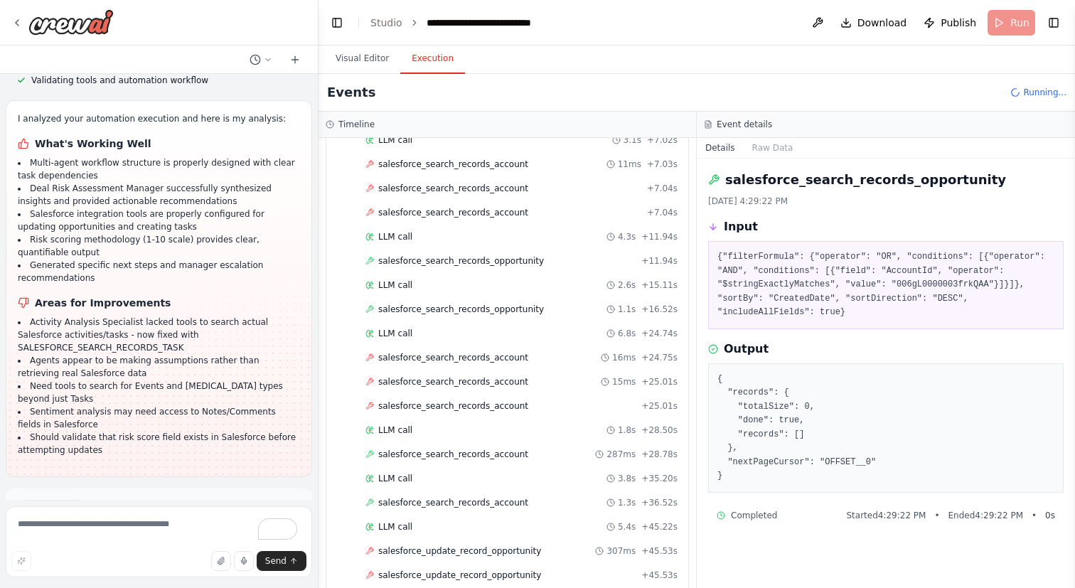
scroll to position [805, 0]
click at [526, 252] on div "salesforce_search_records_opportunity + 11.94s" at bounding box center [521, 258] width 322 height 21
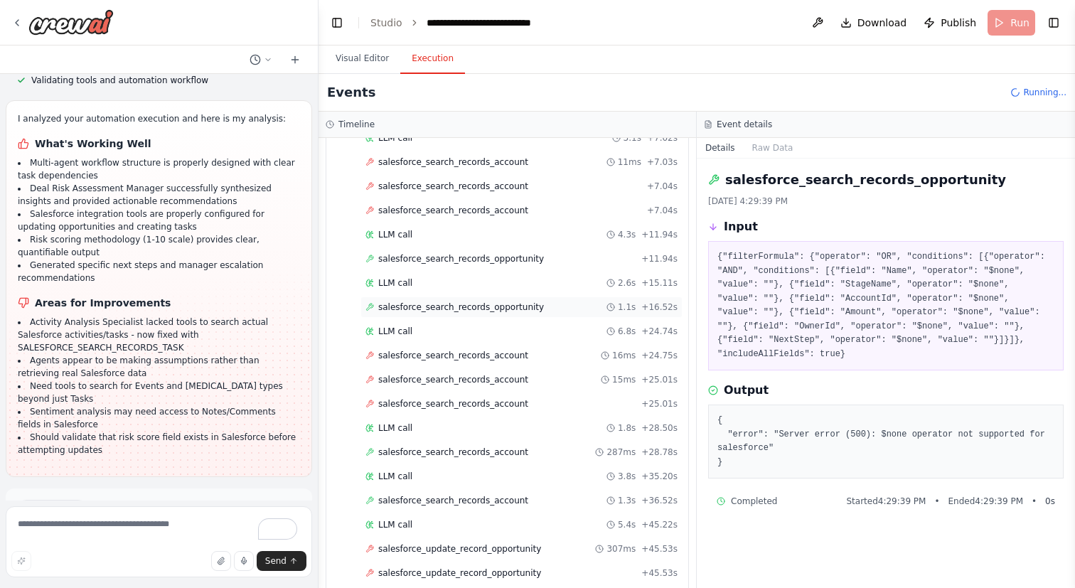
click at [507, 304] on span "salesforce_search_records_opportunity" at bounding box center [461, 306] width 166 height 11
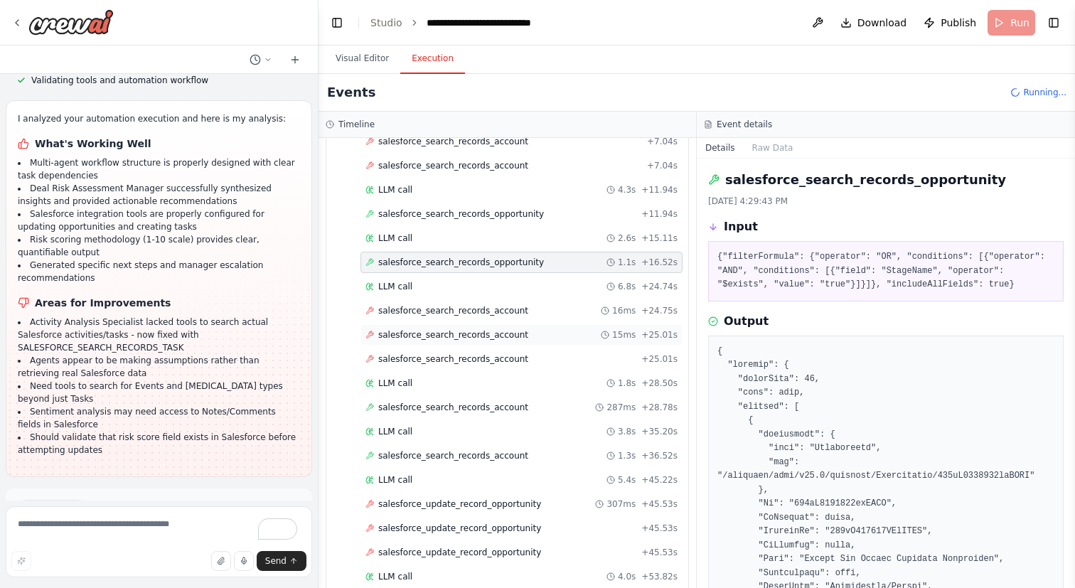
scroll to position [855, 0]
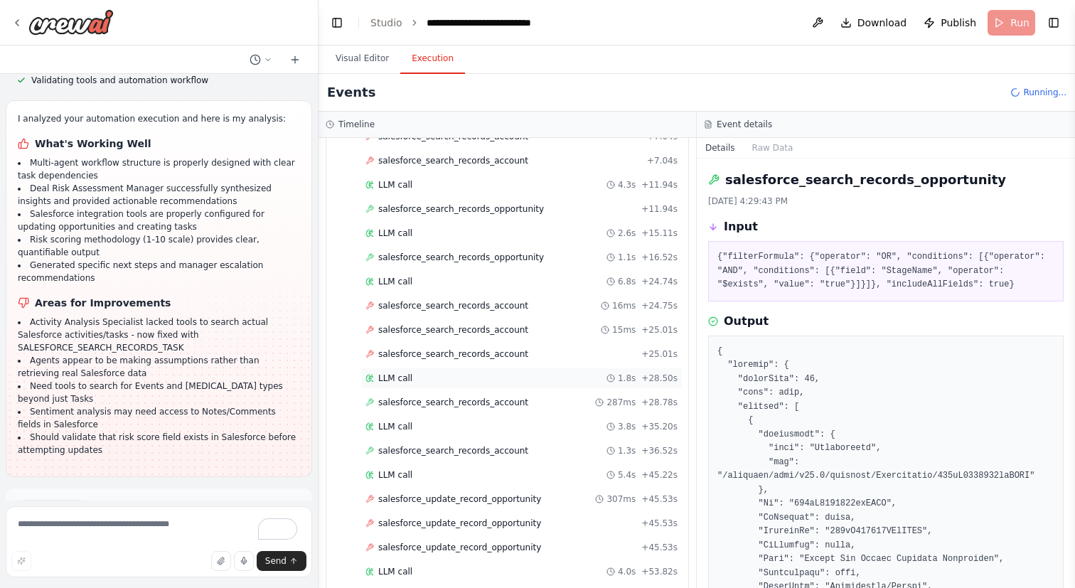
click at [498, 378] on div "LLM call 1.8s + 28.50s" at bounding box center [521, 378] width 312 height 11
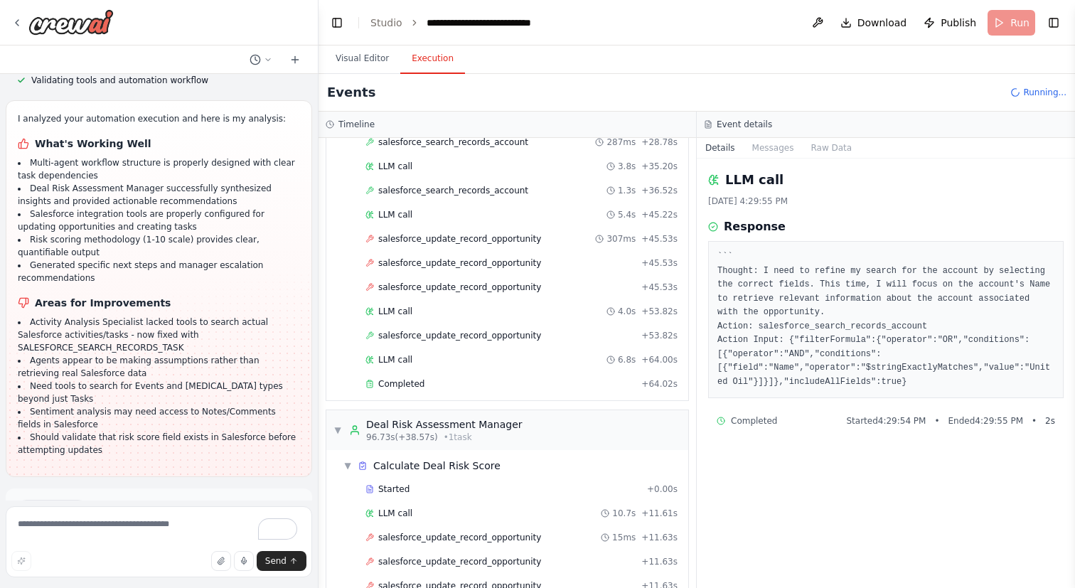
scroll to position [1126, 0]
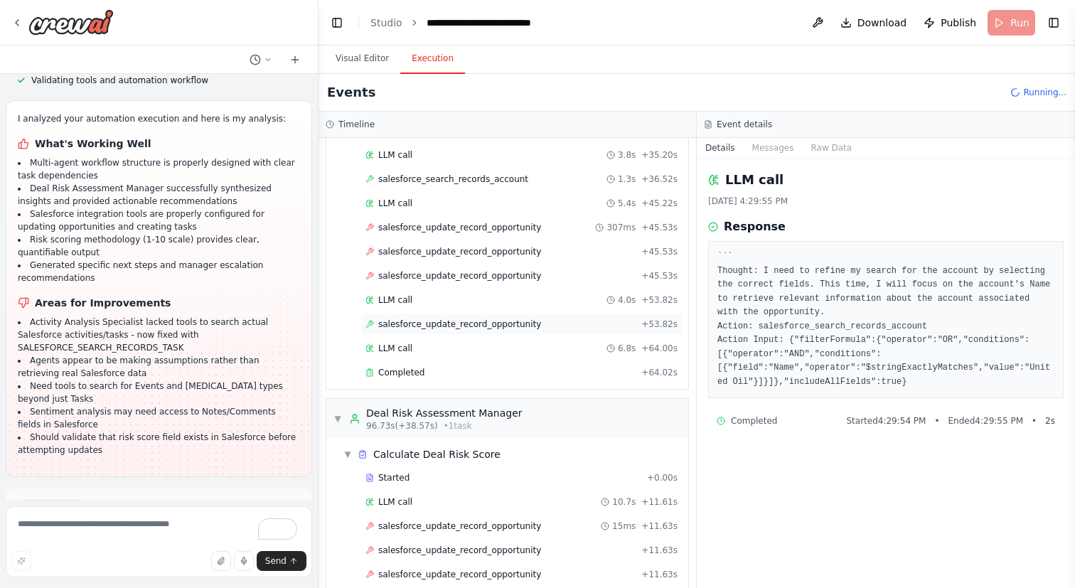
click at [499, 331] on div "salesforce_update_record_opportunity + 53.82s" at bounding box center [521, 324] width 322 height 21
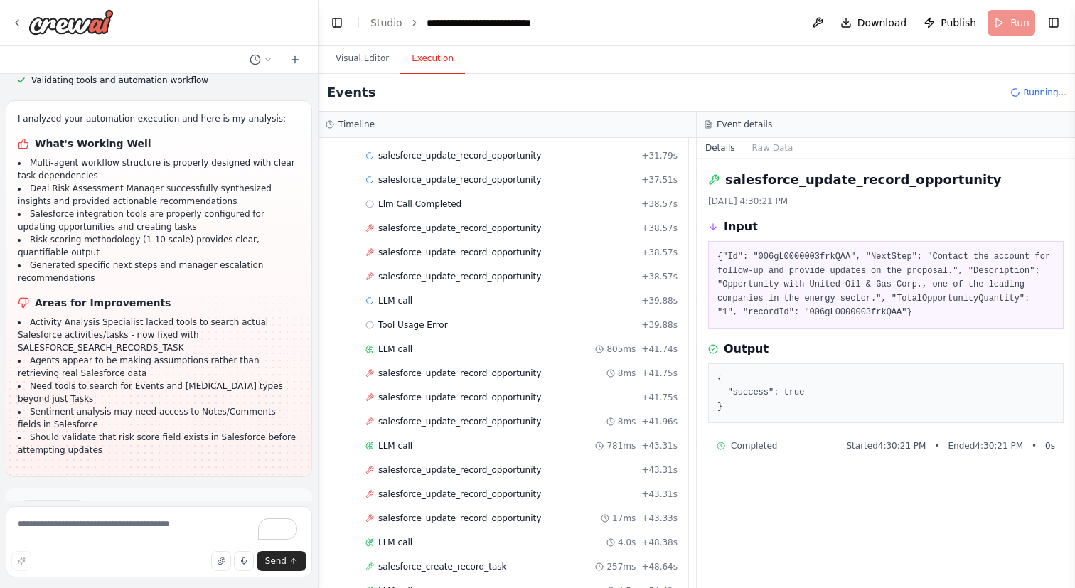
scroll to position [2016, 0]
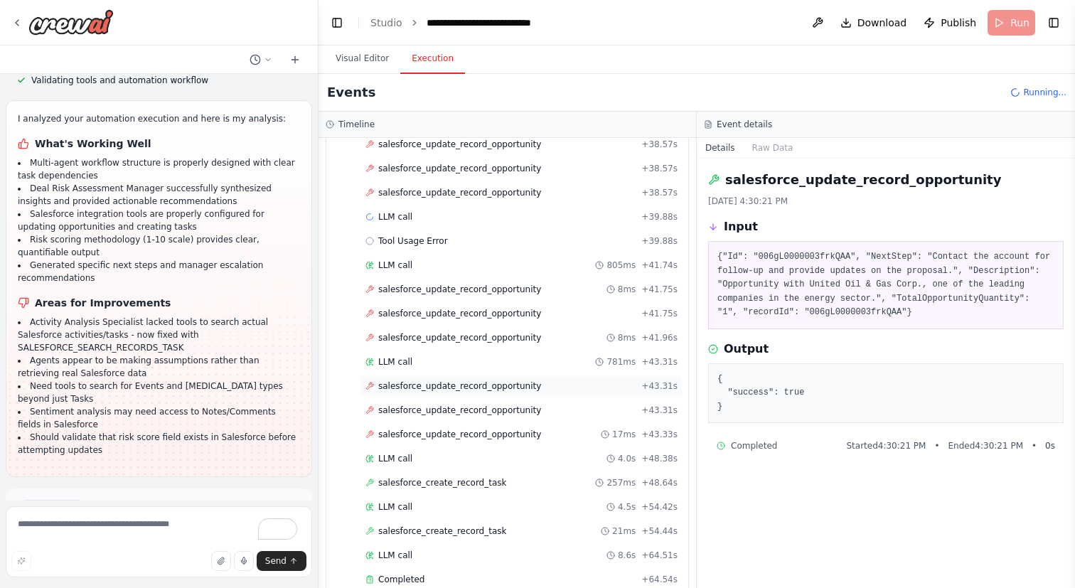
click at [502, 384] on span "salesforce_update_record_opportunity" at bounding box center [459, 385] width 163 height 11
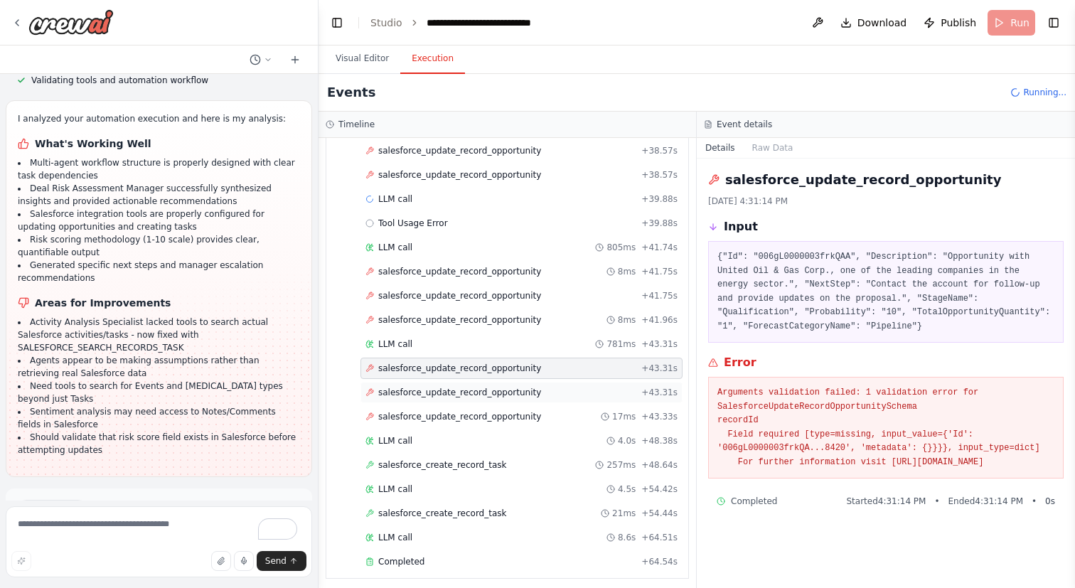
scroll to position [2040, 0]
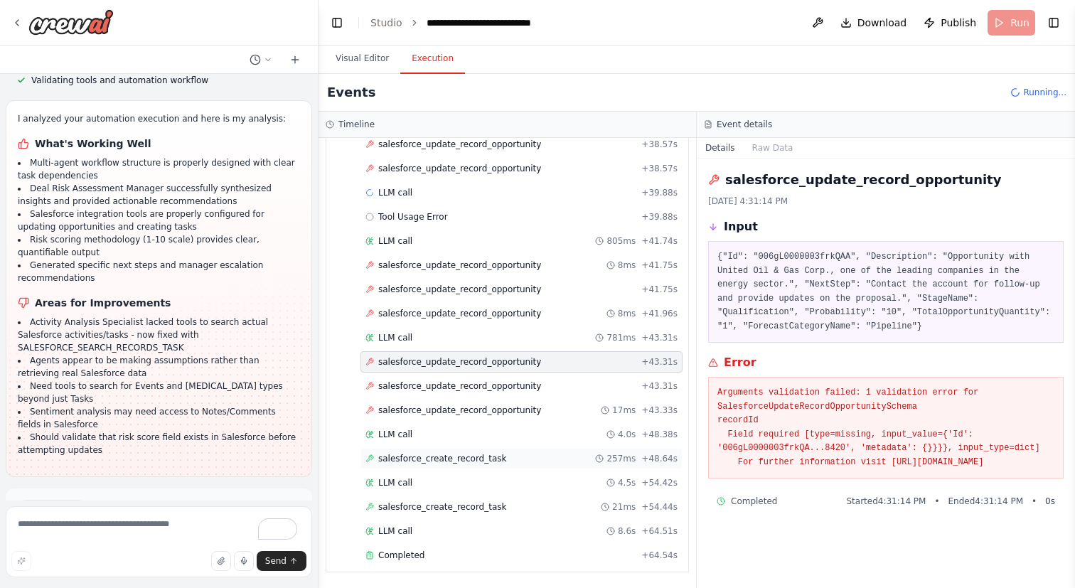
click at [500, 454] on span "salesforce_create_record_task" at bounding box center [442, 458] width 128 height 11
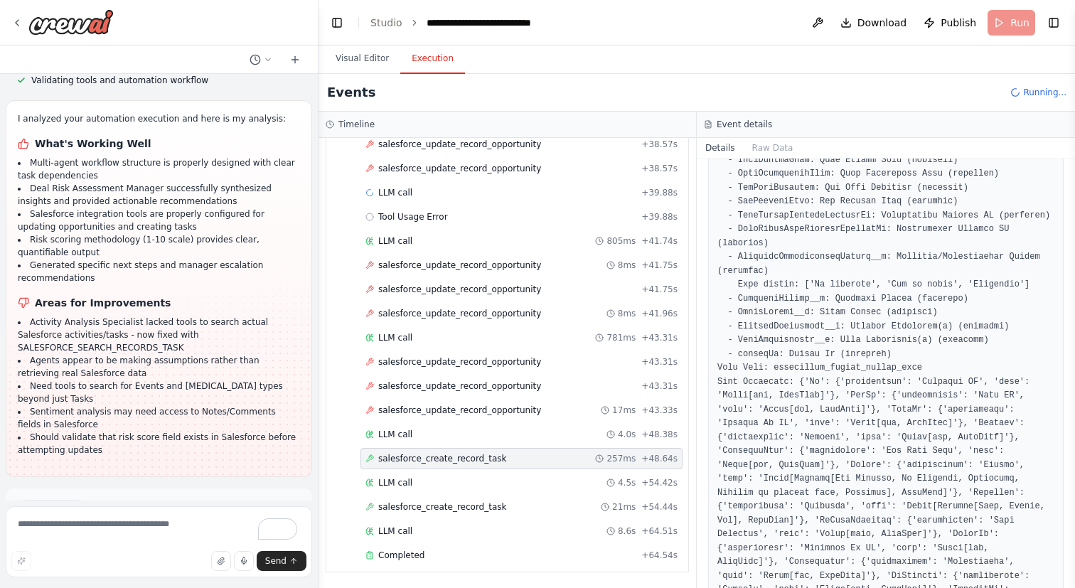
scroll to position [2274, 0]
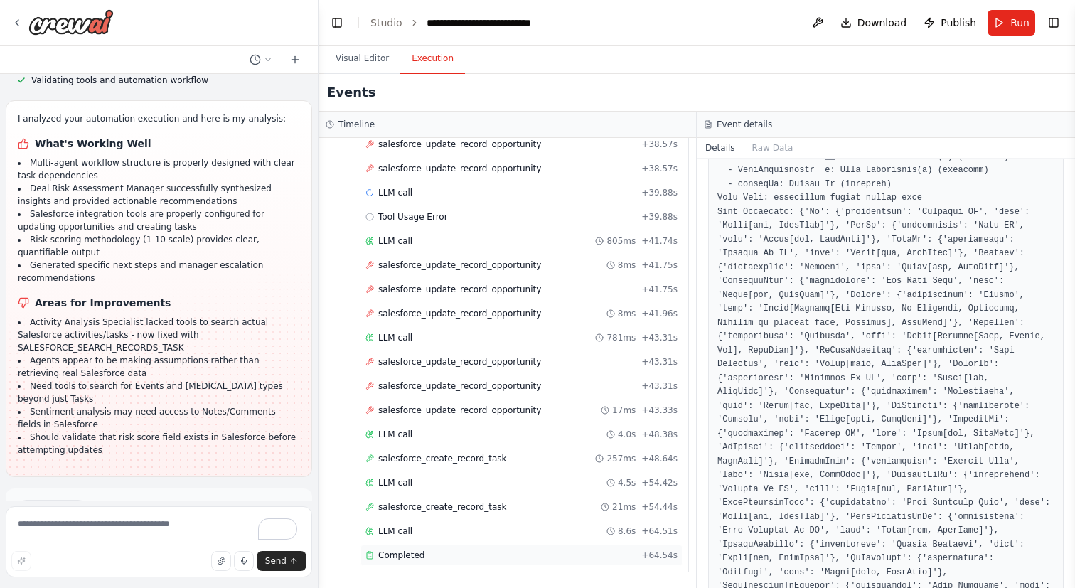
click at [559, 555] on div "Completed" at bounding box center [500, 555] width 270 height 11
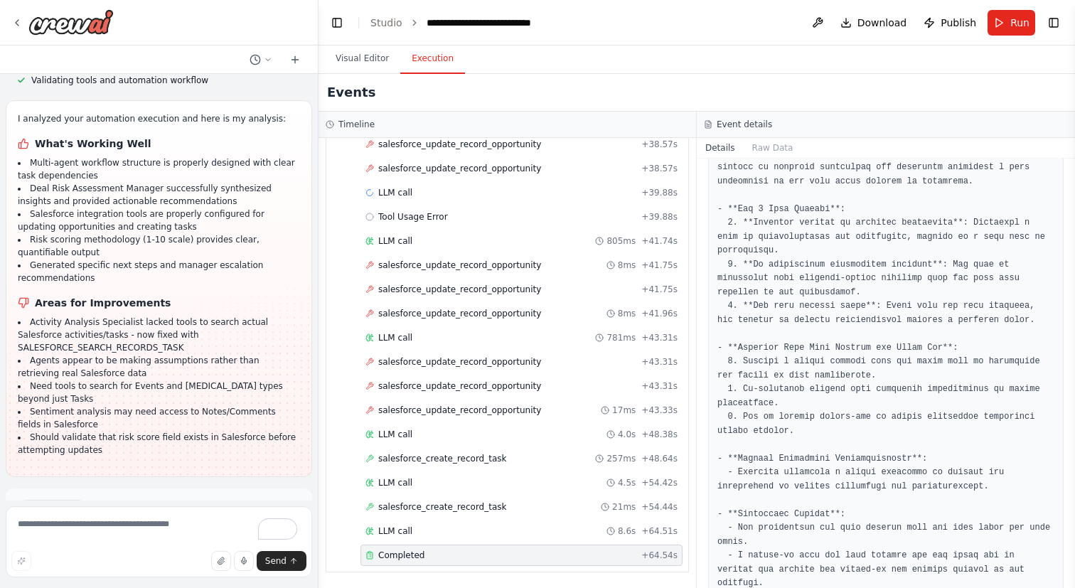
scroll to position [437, 0]
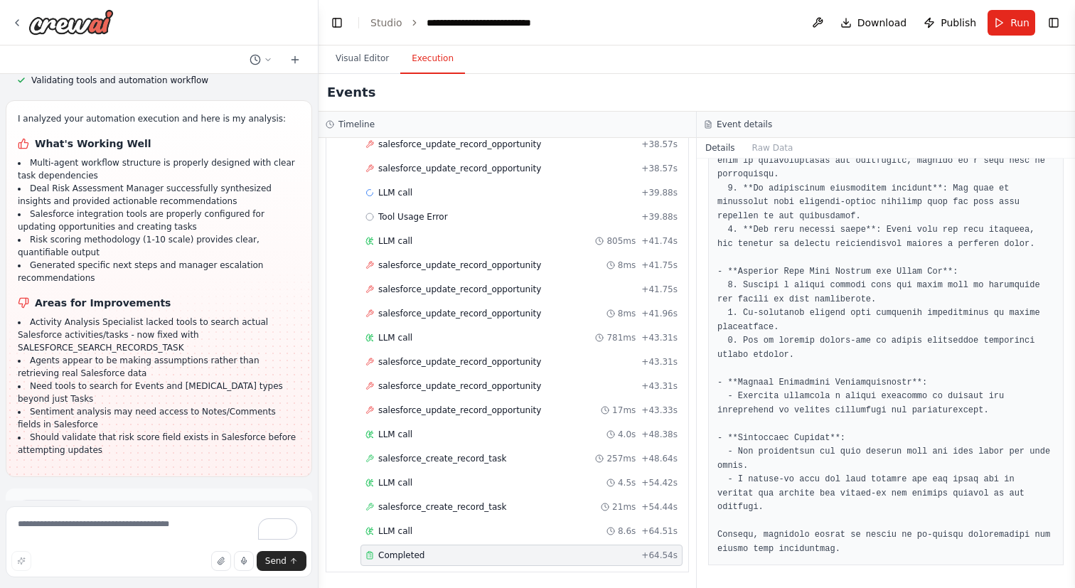
click at [265, 558] on button "Improve automation" at bounding box center [159, 569] width 284 height 23
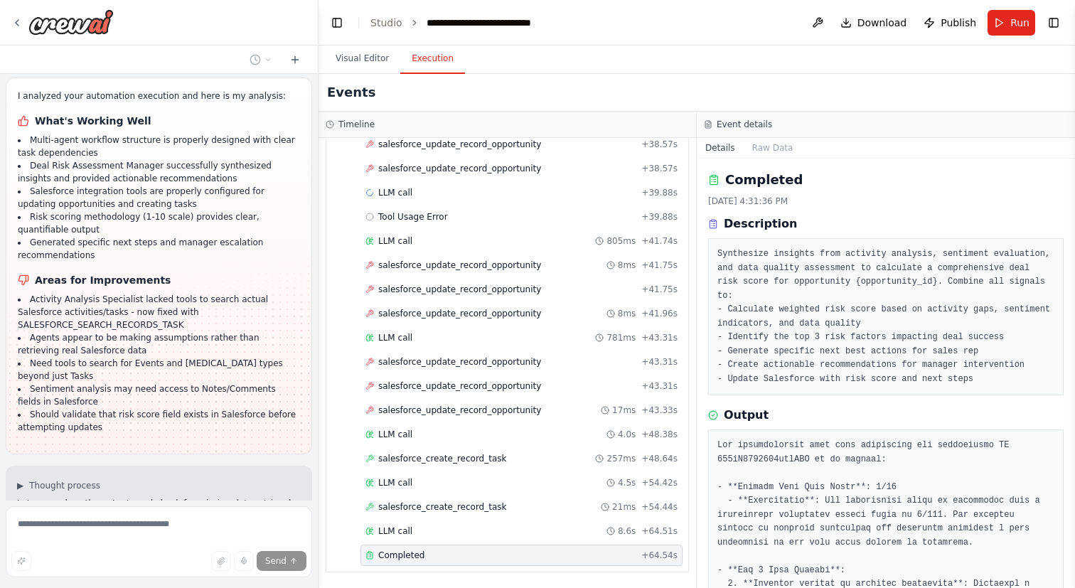
scroll to position [2933, 0]
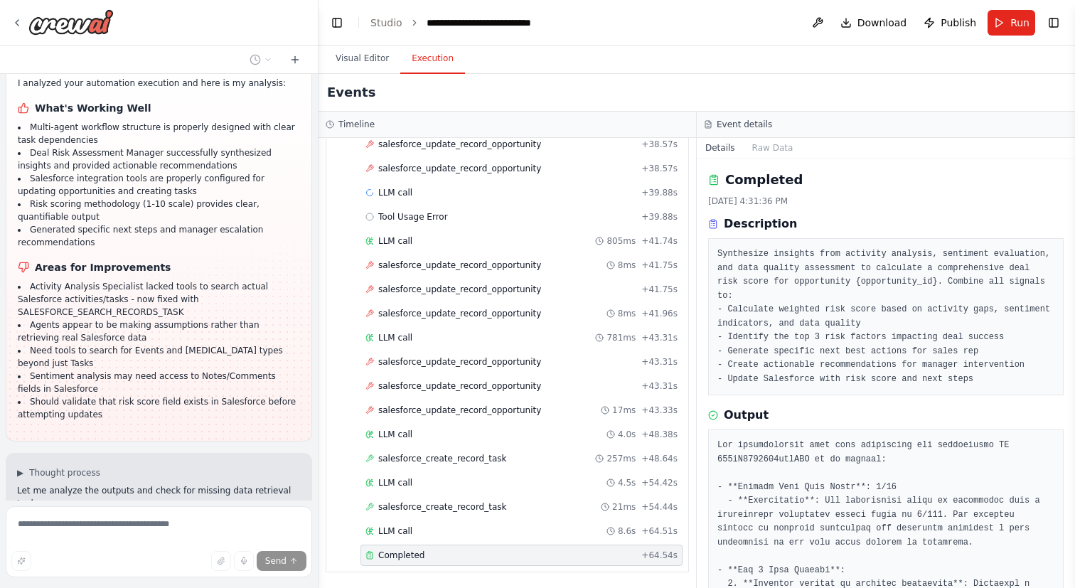
click at [195, 439] on div "Hello! I'm the CrewAI assistant. What kind of automation do you want to build? …" at bounding box center [159, 287] width 318 height 427
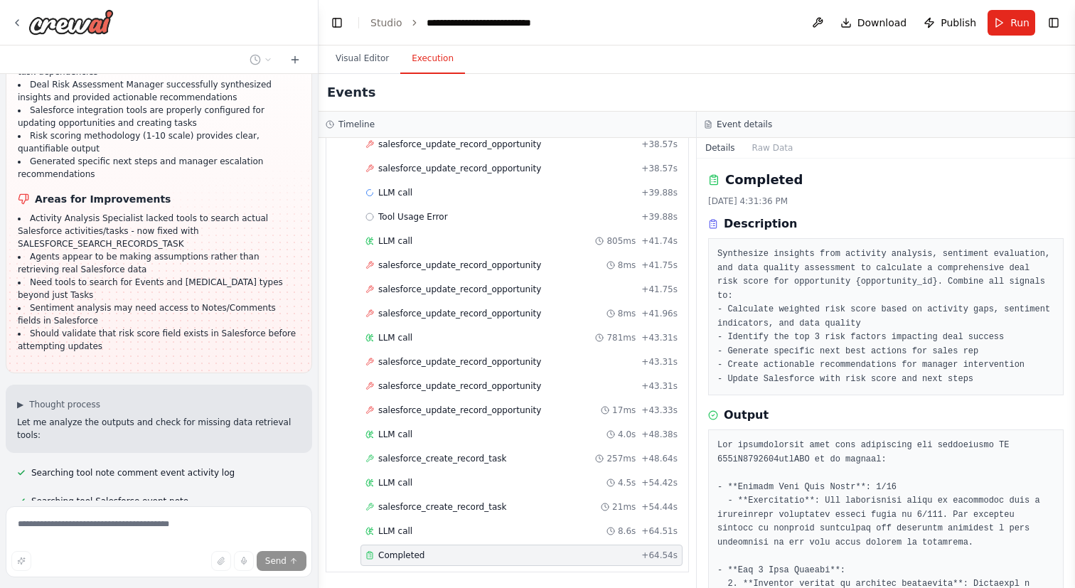
scroll to position [3029, 0]
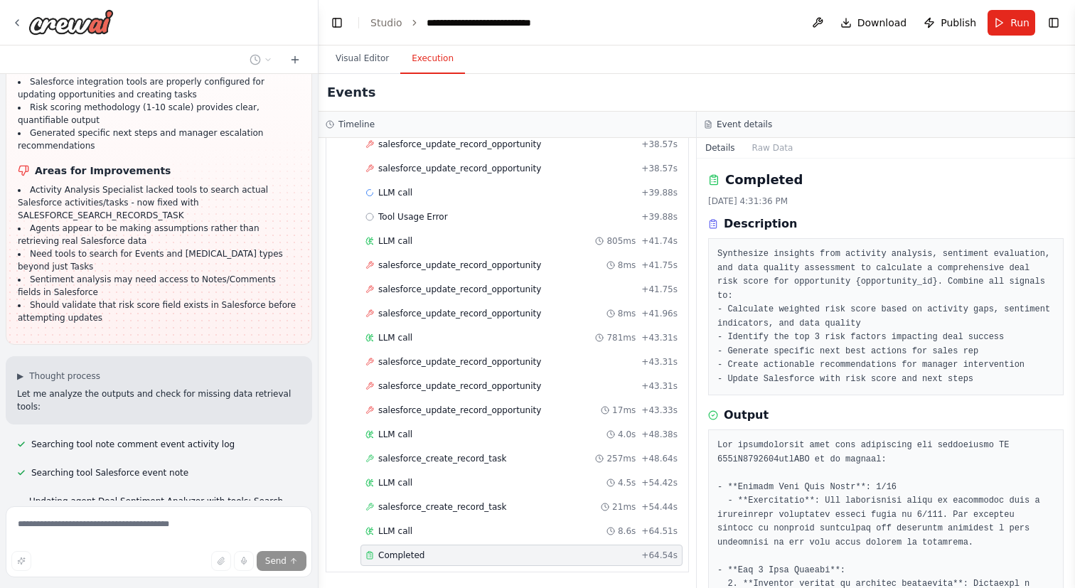
click at [203, 535] on button at bounding box center [213, 540] width 28 height 11
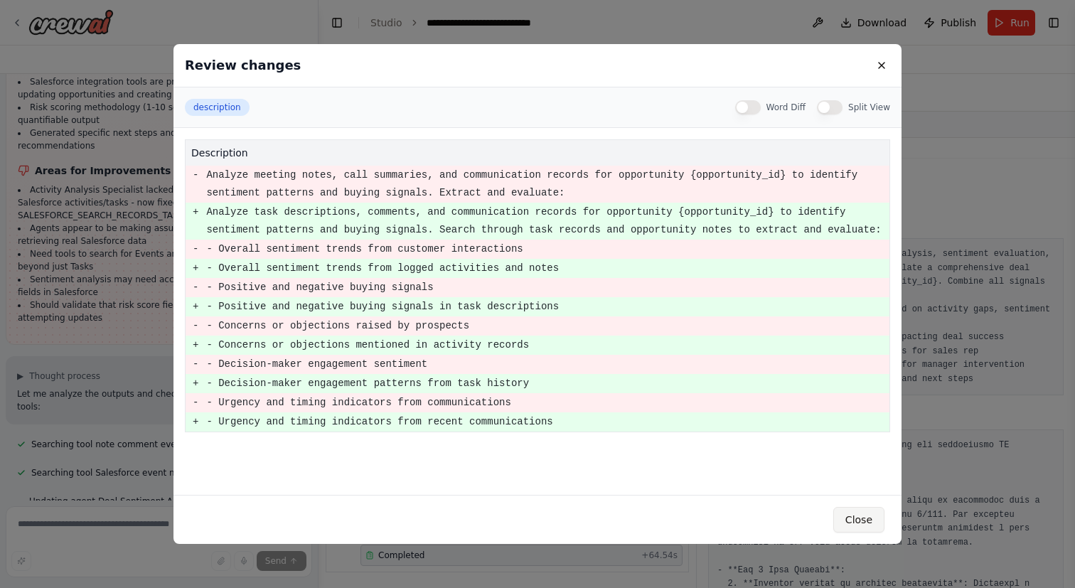
click at [868, 520] on button "Close" at bounding box center [858, 520] width 51 height 26
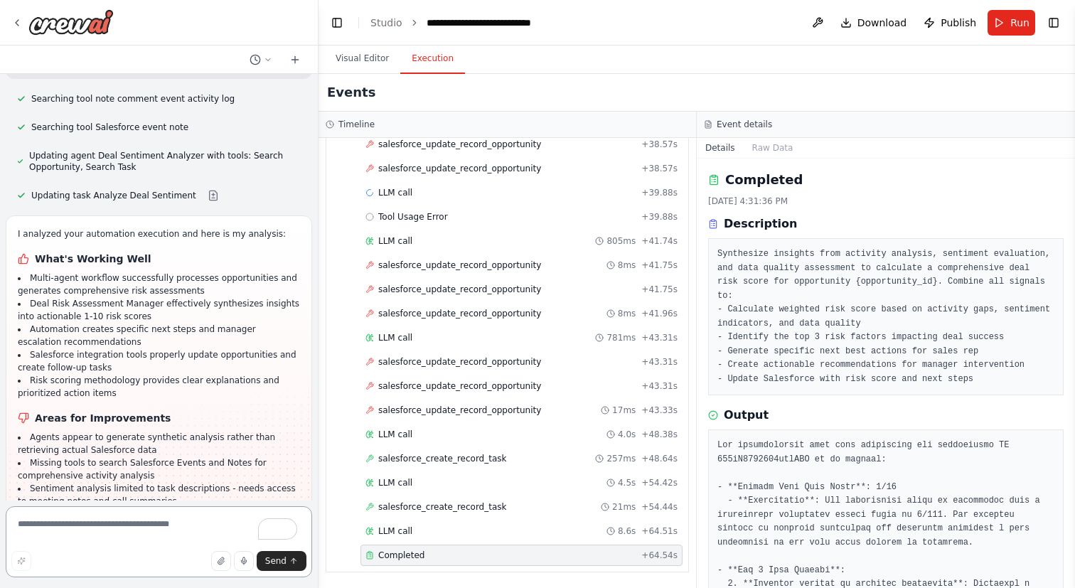
scroll to position [3464, 0]
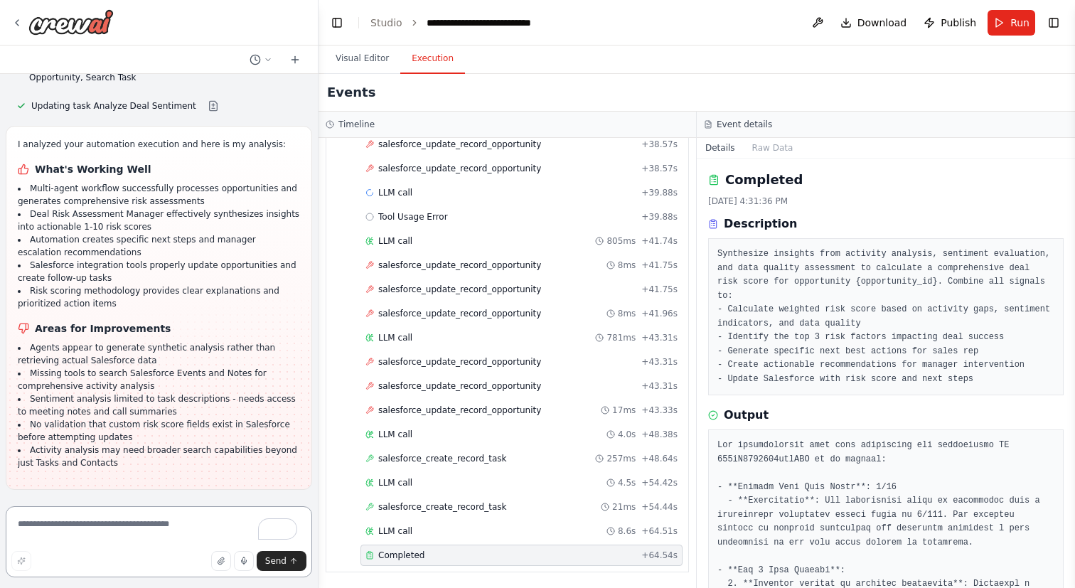
click at [131, 526] on textarea "To enrich screen reader interactions, please activate Accessibility in Grammarl…" at bounding box center [159, 541] width 306 height 71
paste textarea "**********"
type textarea "**********"
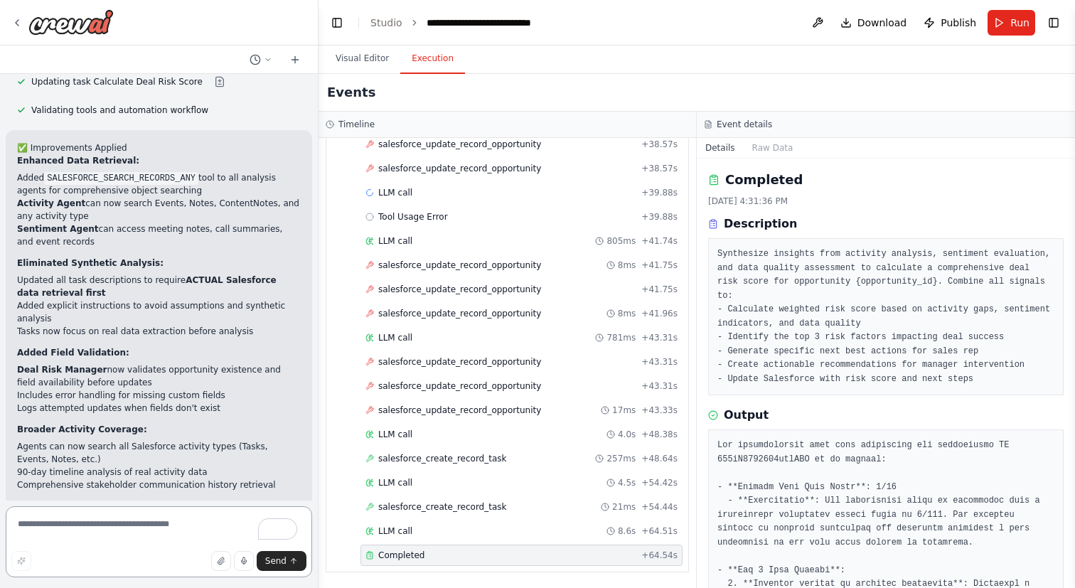
scroll to position [4542, 0]
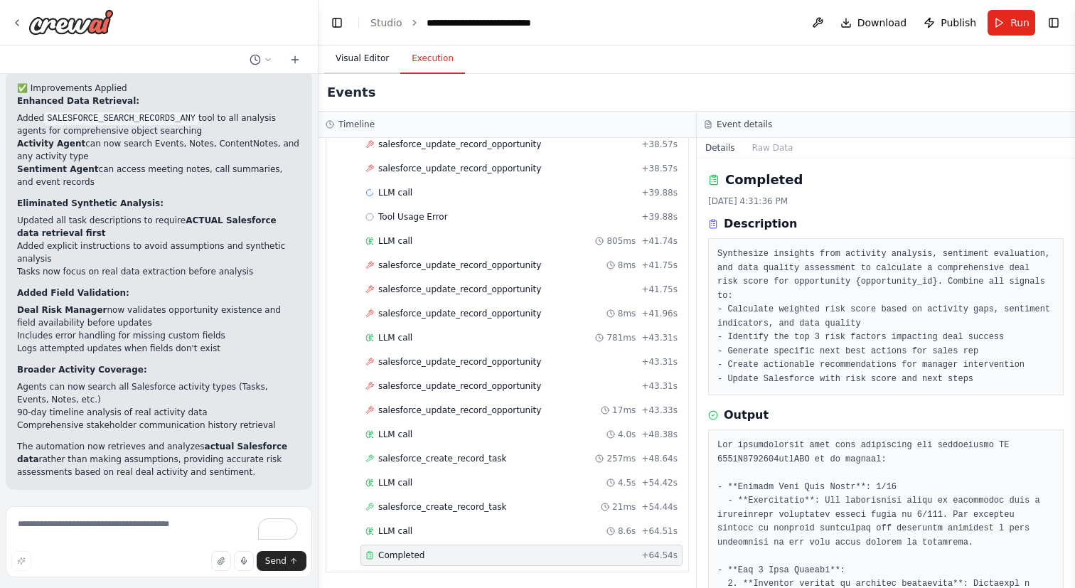
click at [342, 54] on button "Visual Editor" at bounding box center [362, 59] width 76 height 30
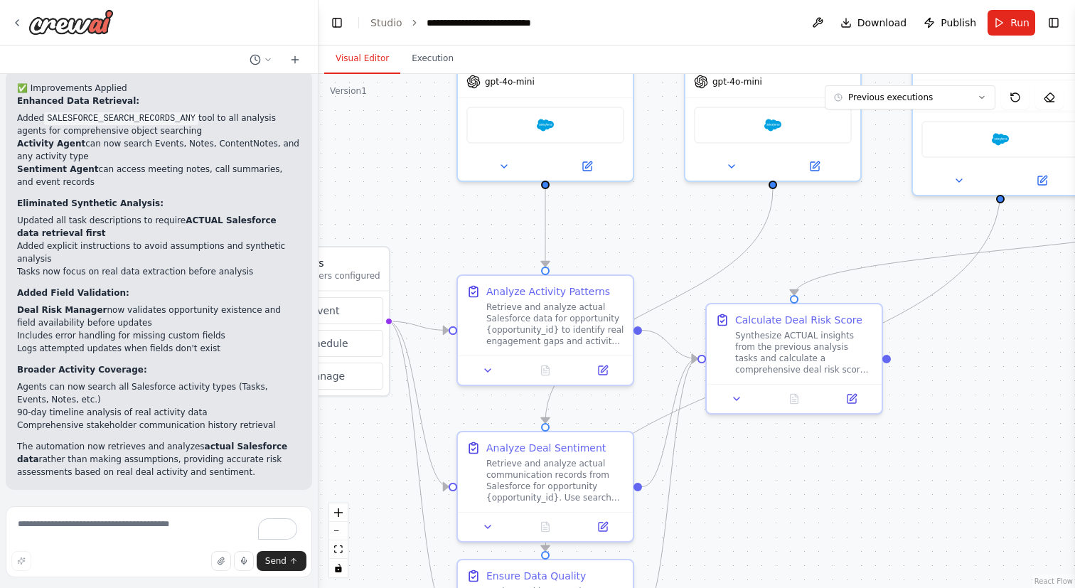
click at [212, 571] on button "Run Automation" at bounding box center [159, 582] width 284 height 23
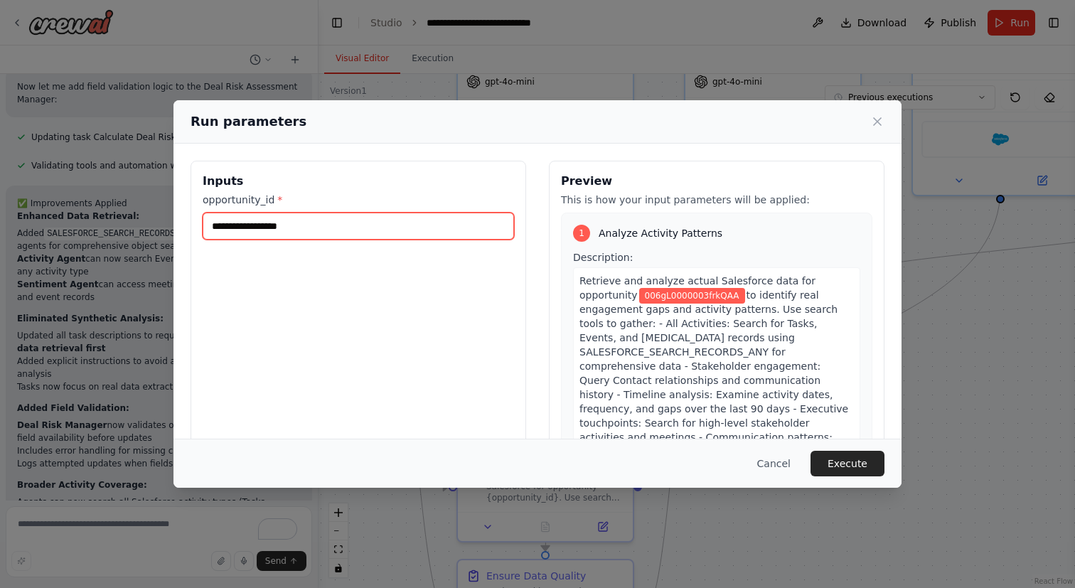
click at [440, 228] on input "**********" at bounding box center [358, 226] width 311 height 27
paste input "text"
type input "**********"
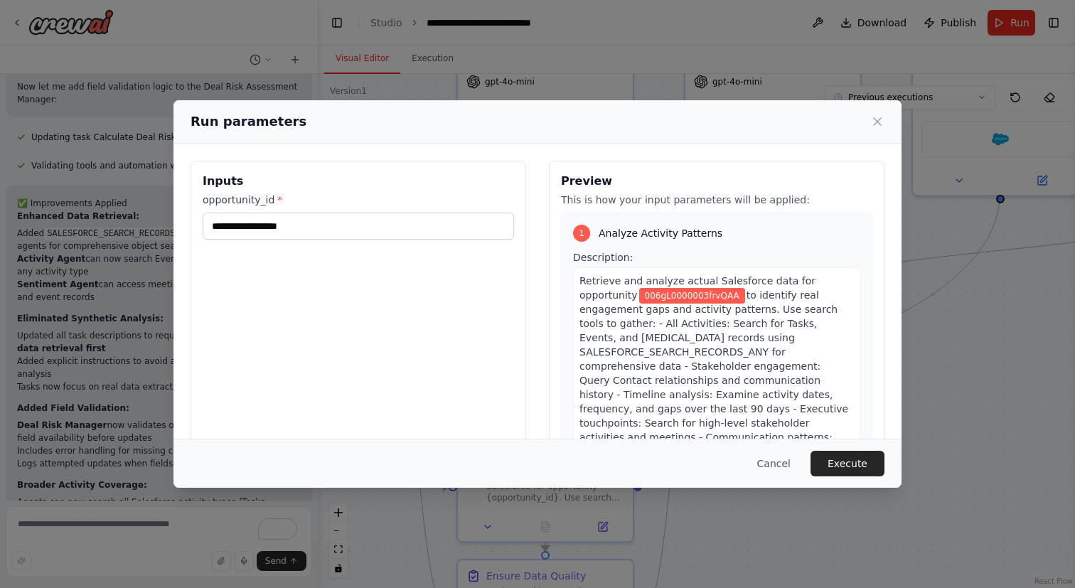
click at [445, 304] on div "**********" at bounding box center [359, 329] width 336 height 337
click at [855, 460] on button "Execute" at bounding box center [847, 464] width 74 height 26
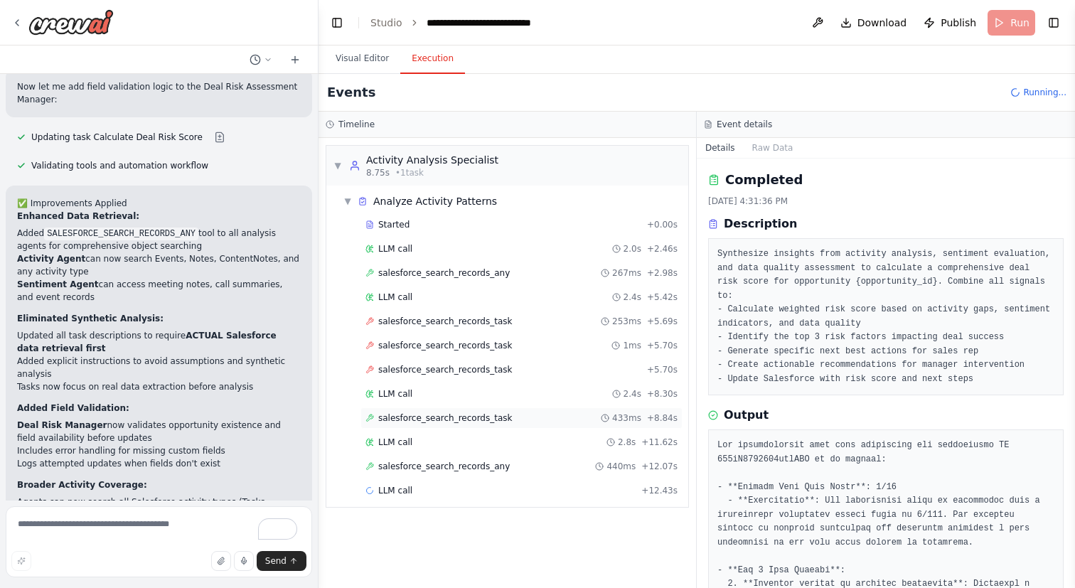
click at [478, 422] on span "salesforce_search_records_task" at bounding box center [445, 417] width 134 height 11
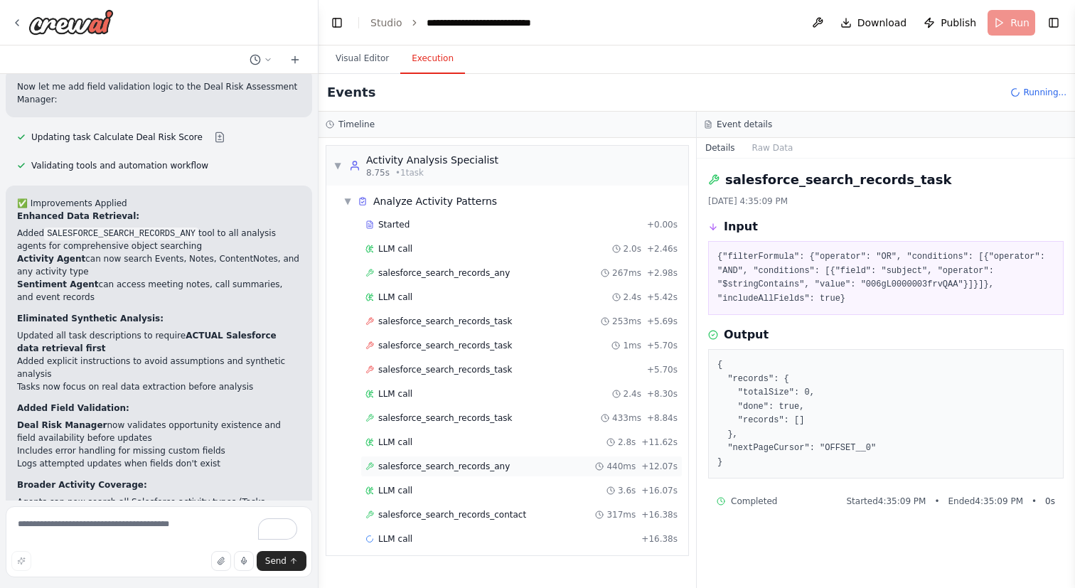
click at [469, 471] on span "salesforce_search_records_any" at bounding box center [444, 466] width 132 height 11
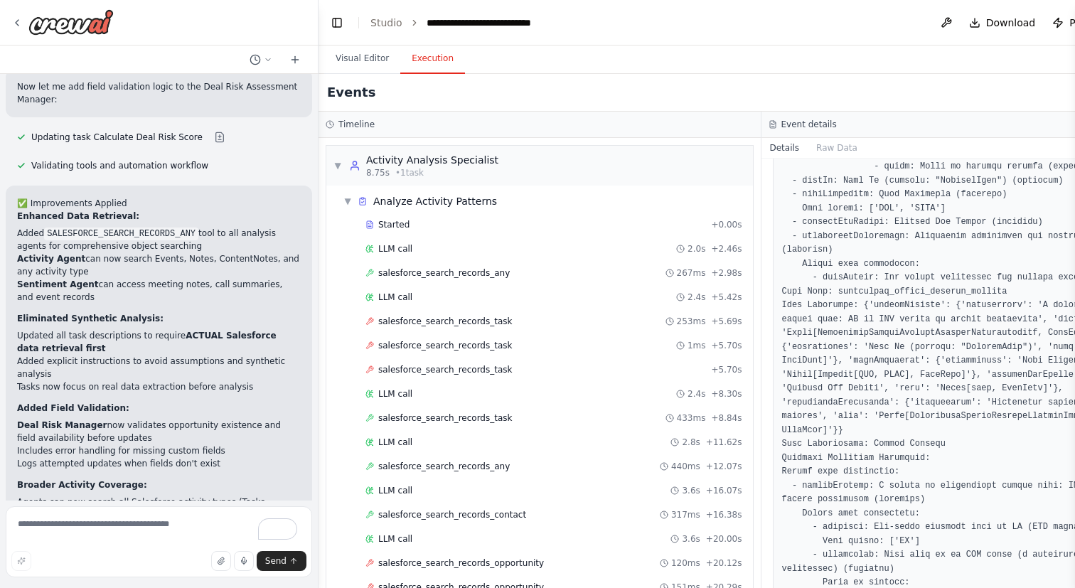
scroll to position [1002, 0]
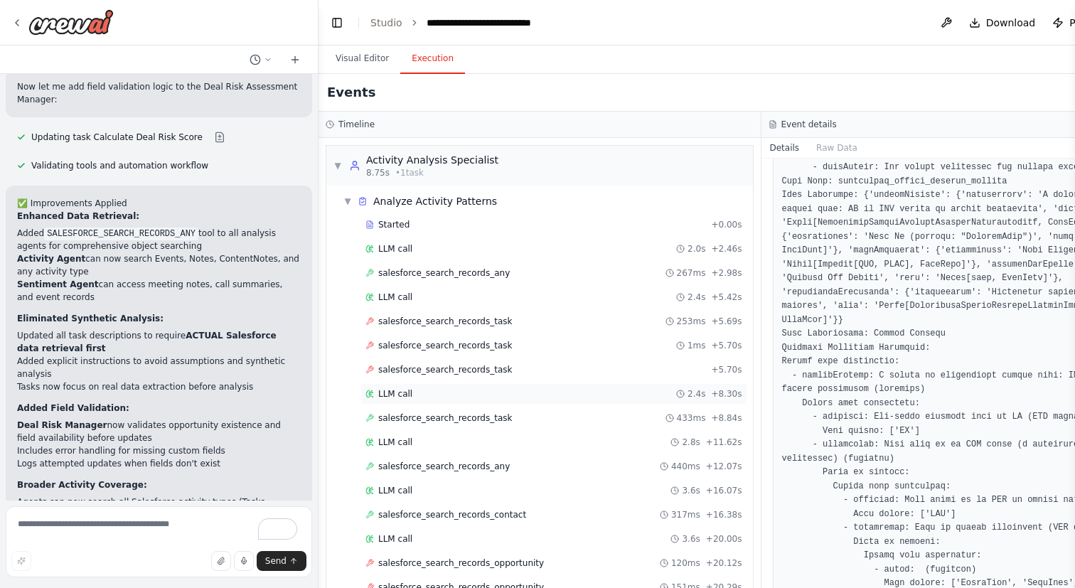
click at [452, 398] on div "LLM call 2.4s + 8.30s" at bounding box center [553, 393] width 377 height 11
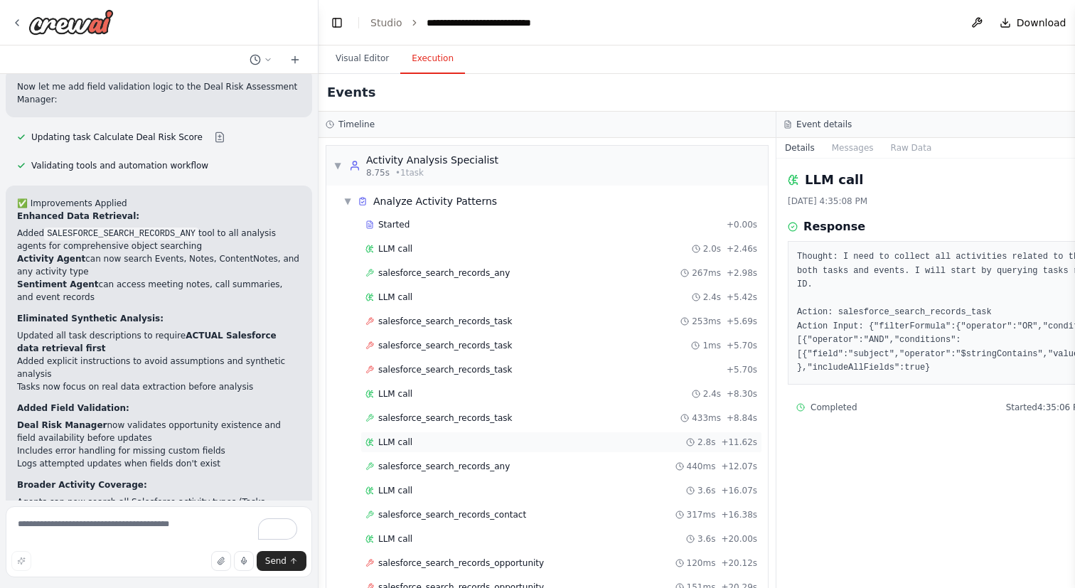
click at [439, 439] on div "LLM call 2.8s + 11.62s" at bounding box center [561, 442] width 392 height 11
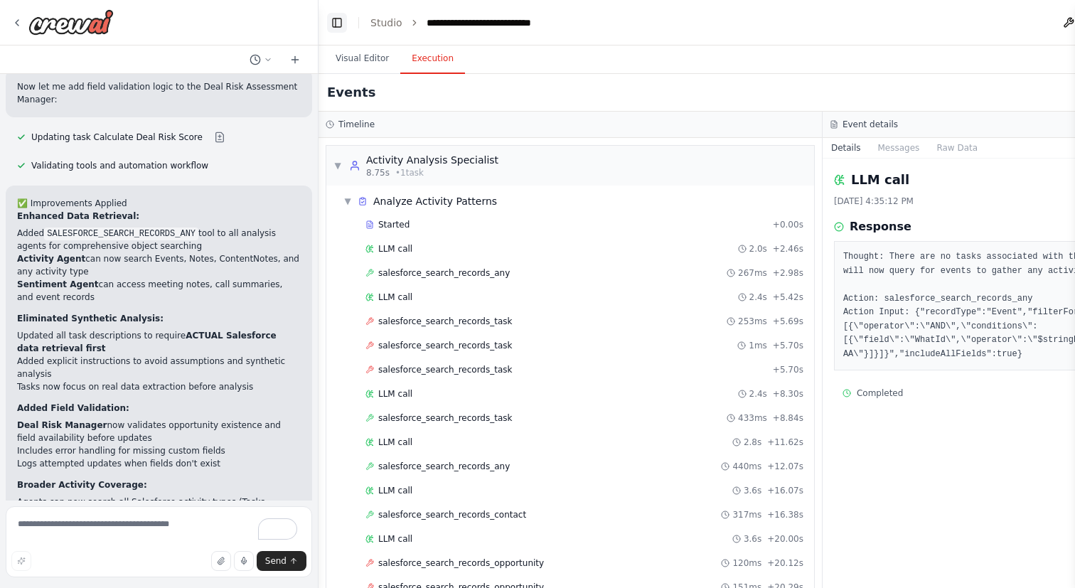
click at [335, 26] on button "Toggle Left Sidebar" at bounding box center [337, 23] width 20 height 20
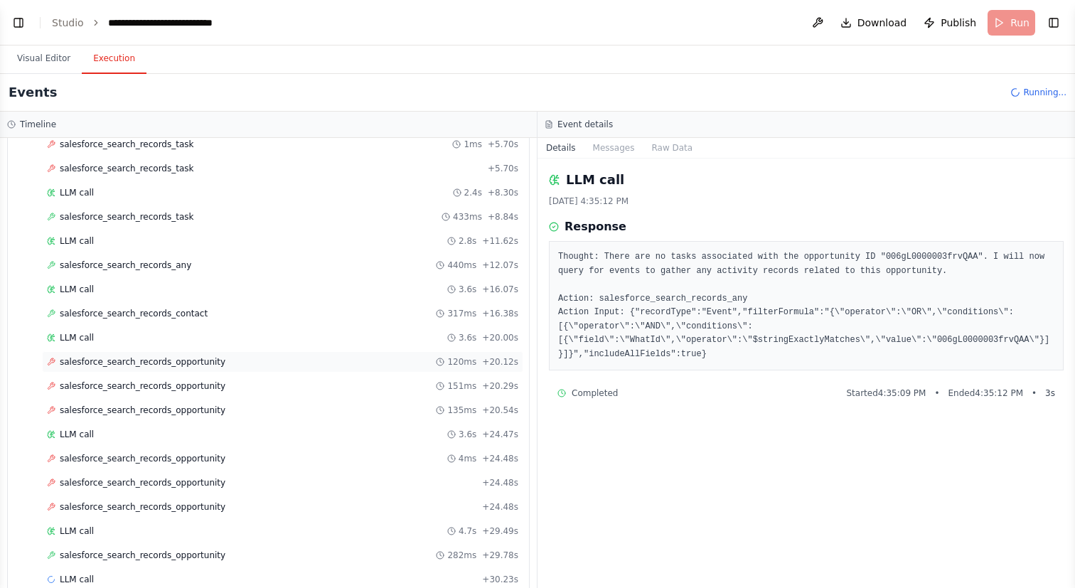
scroll to position [225, 0]
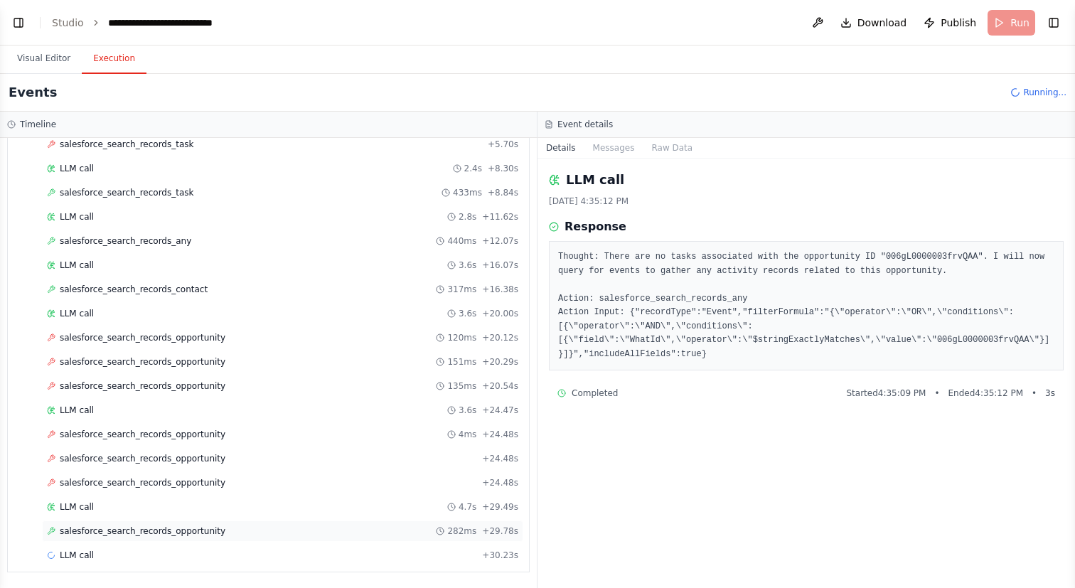
click at [164, 523] on div "salesforce_search_records_opportunity 282ms + 29.78s" at bounding box center [282, 530] width 481 height 21
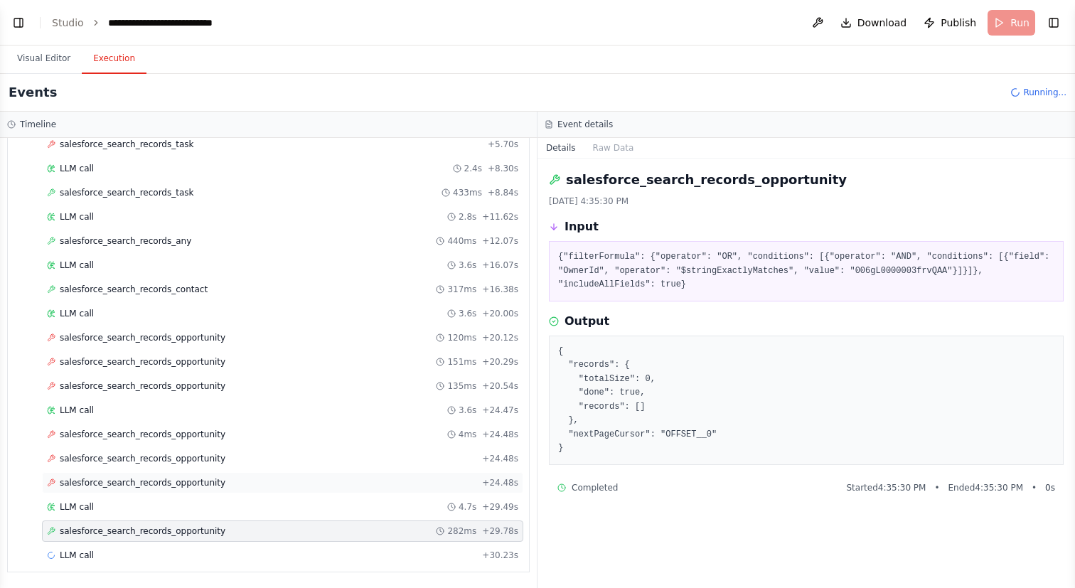
click at [168, 481] on span "salesforce_search_records_opportunity" at bounding box center [143, 482] width 166 height 11
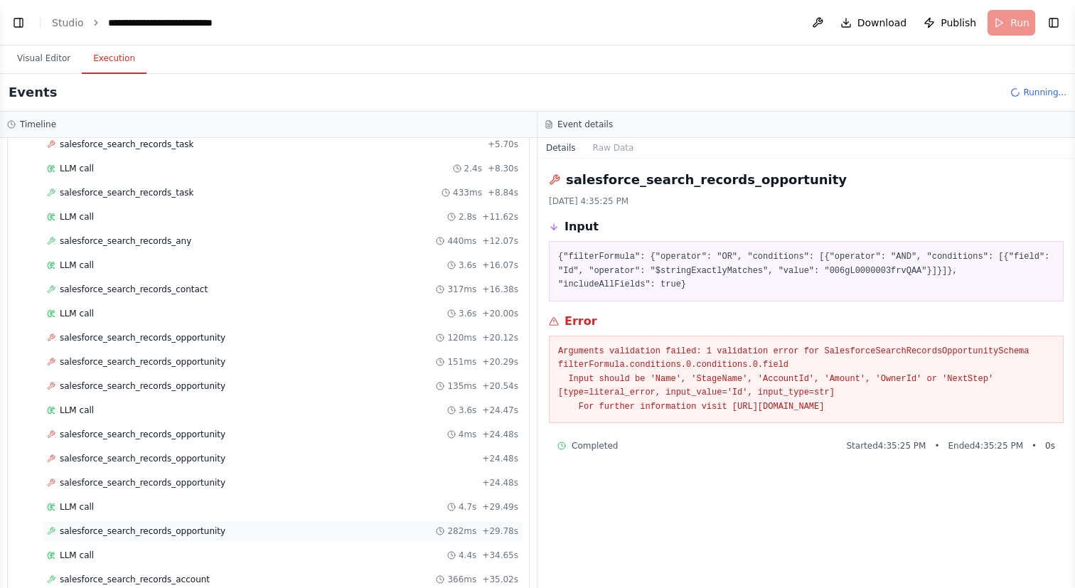
scroll to position [274, 0]
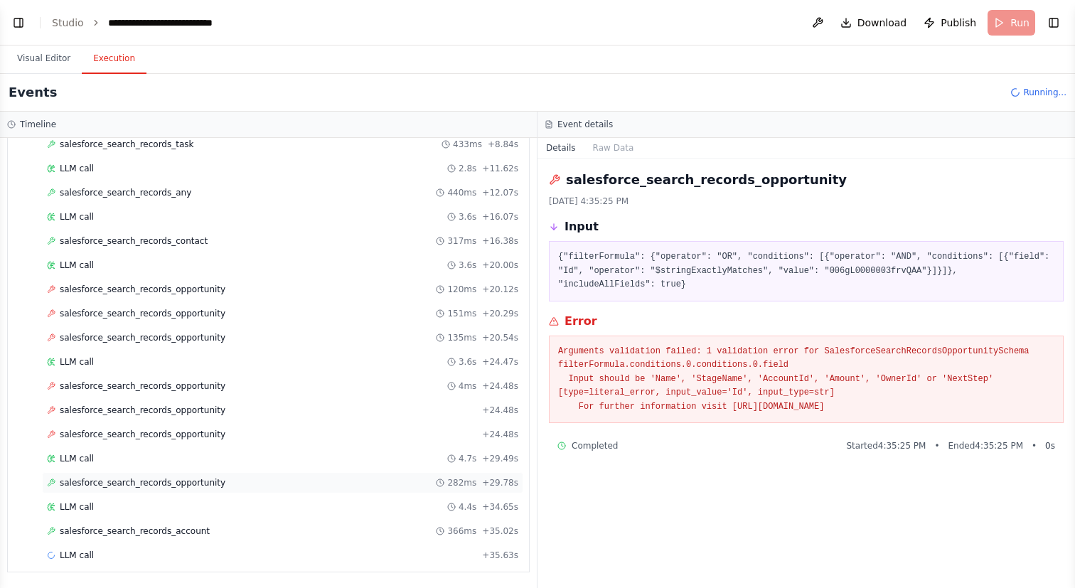
click at [169, 475] on div "salesforce_search_records_opportunity 282ms + 29.78s" at bounding box center [282, 482] width 481 height 21
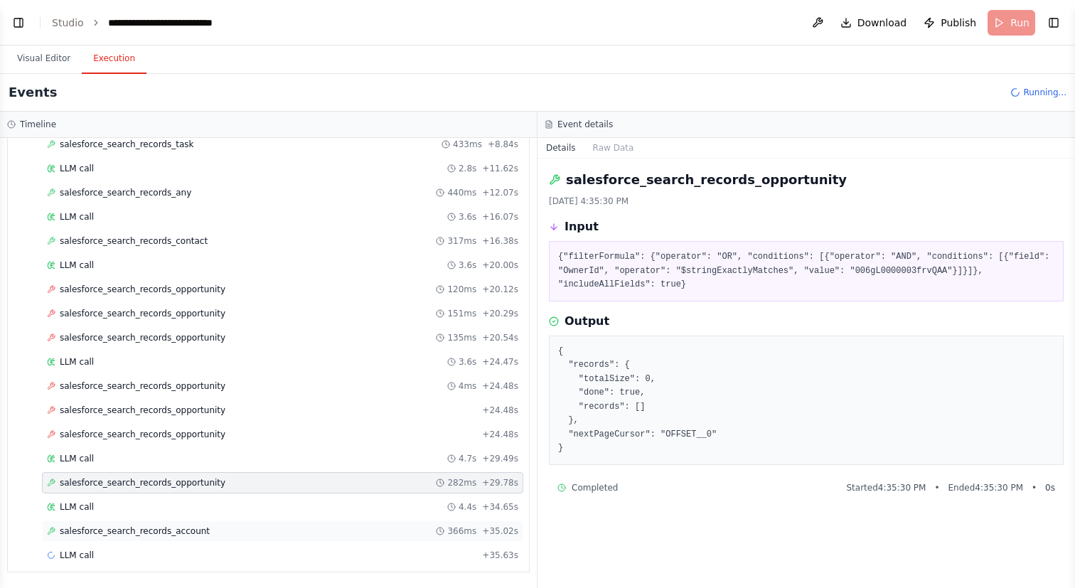
click at [173, 528] on span "salesforce_search_records_account" at bounding box center [135, 530] width 150 height 11
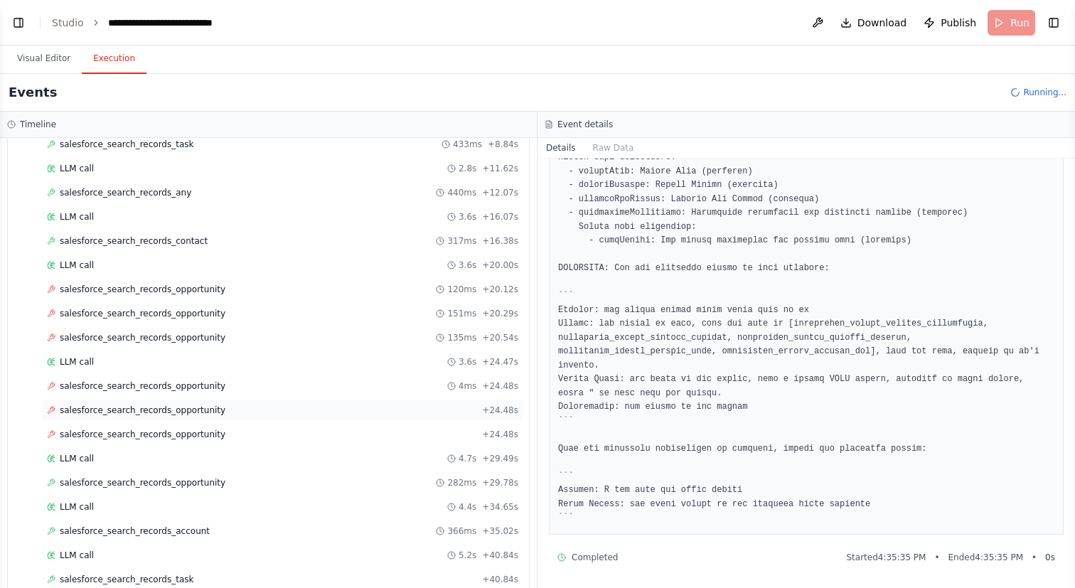
scroll to position [322, 0]
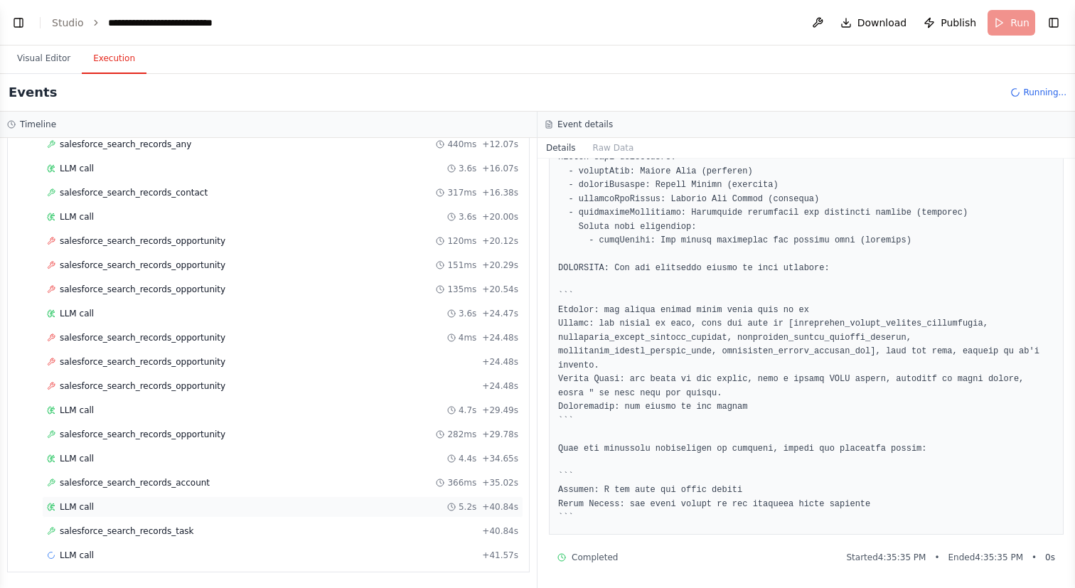
click at [190, 510] on div "LLM call 5.2s + 40.84s" at bounding box center [282, 506] width 471 height 11
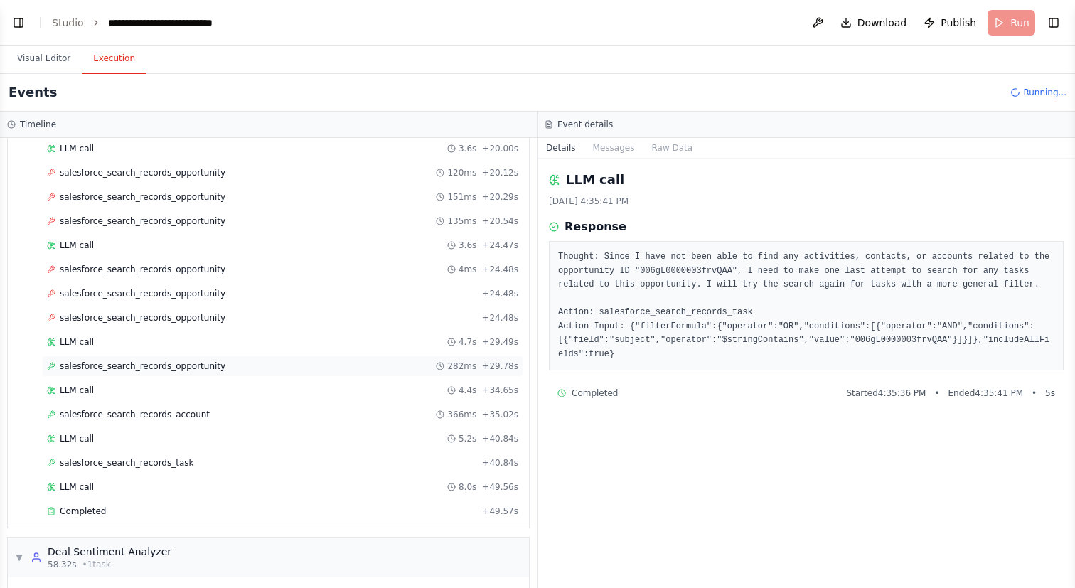
scroll to position [404, 0]
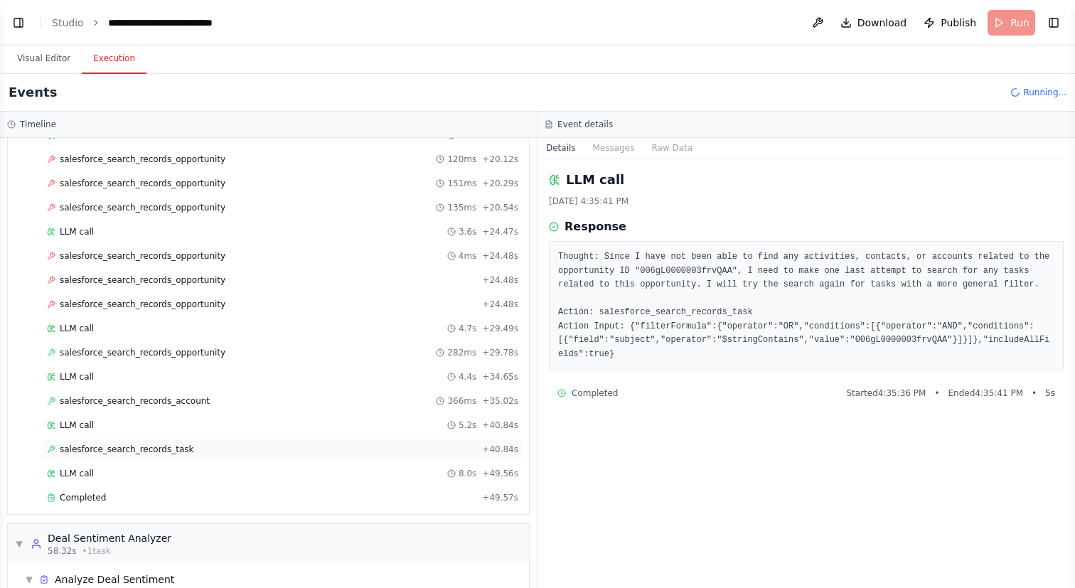
click at [162, 451] on span "salesforce_search_records_task" at bounding box center [127, 449] width 134 height 11
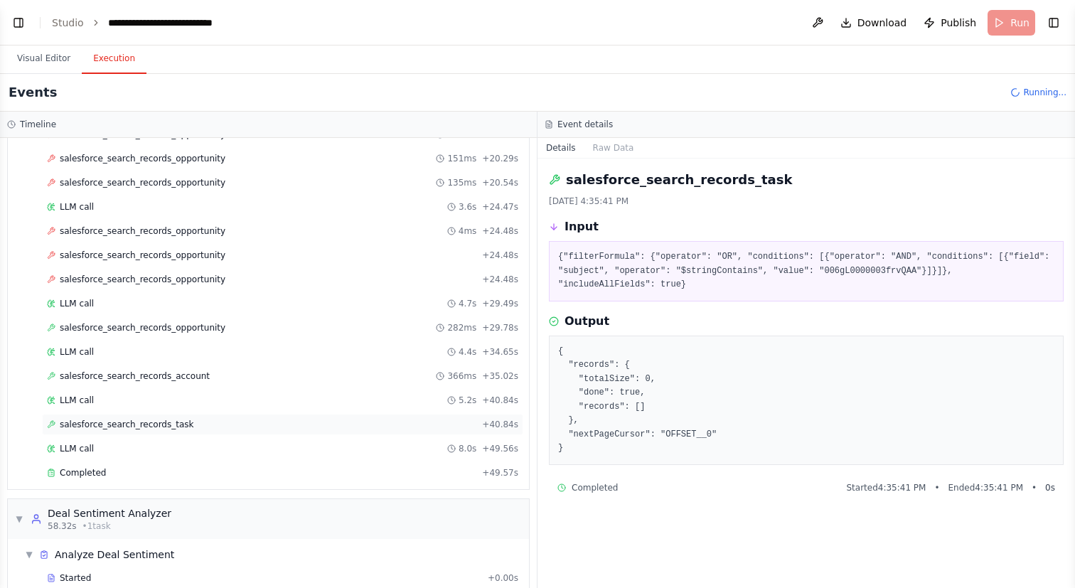
scroll to position [433, 0]
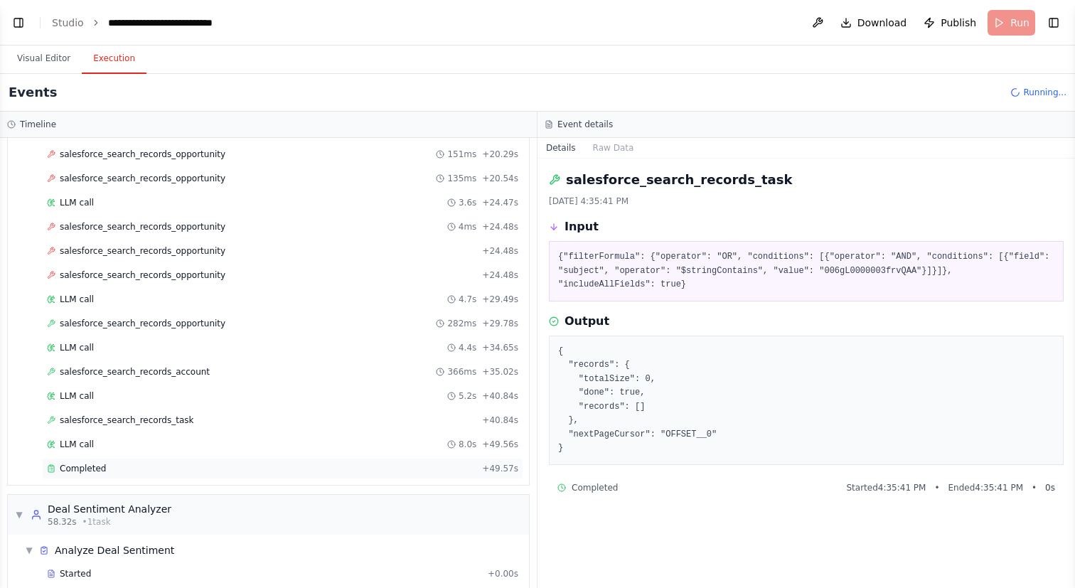
click at [141, 465] on div "Completed" at bounding box center [261, 468] width 429 height 11
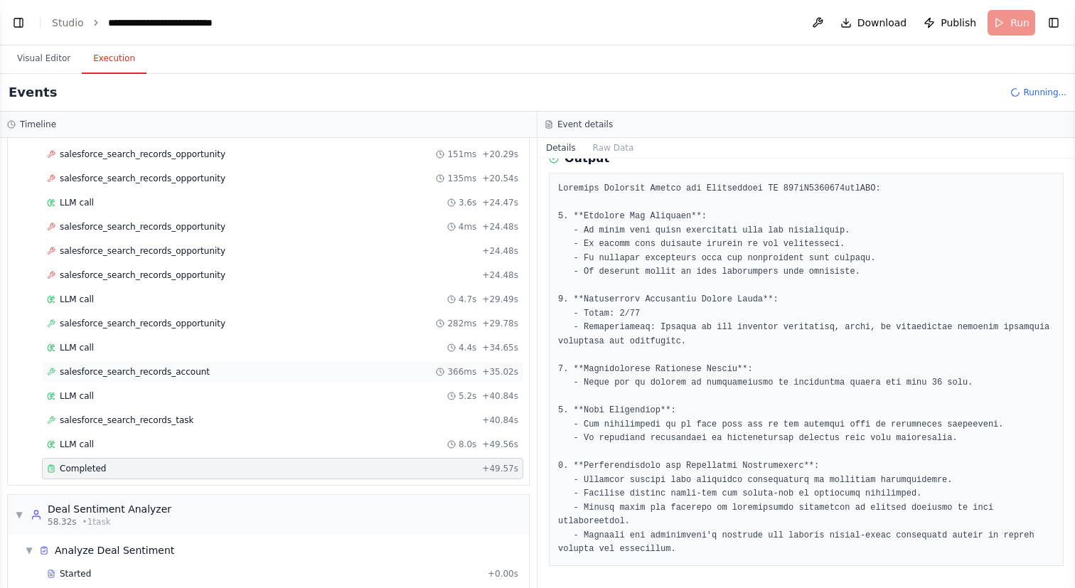
scroll to position [524, 0]
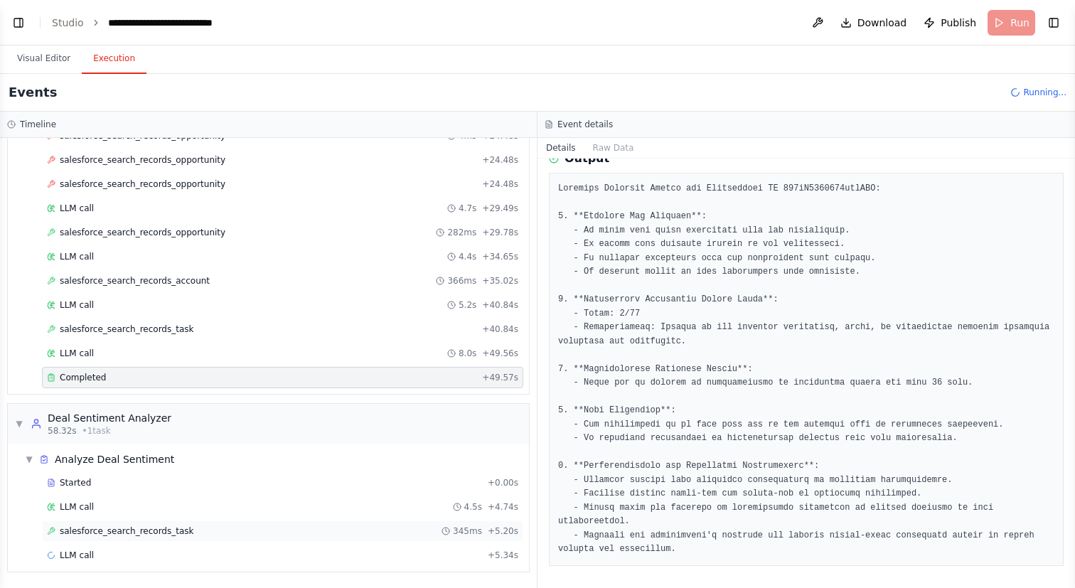
click at [163, 524] on div "salesforce_search_records_task 345ms + 5.20s" at bounding box center [282, 530] width 481 height 21
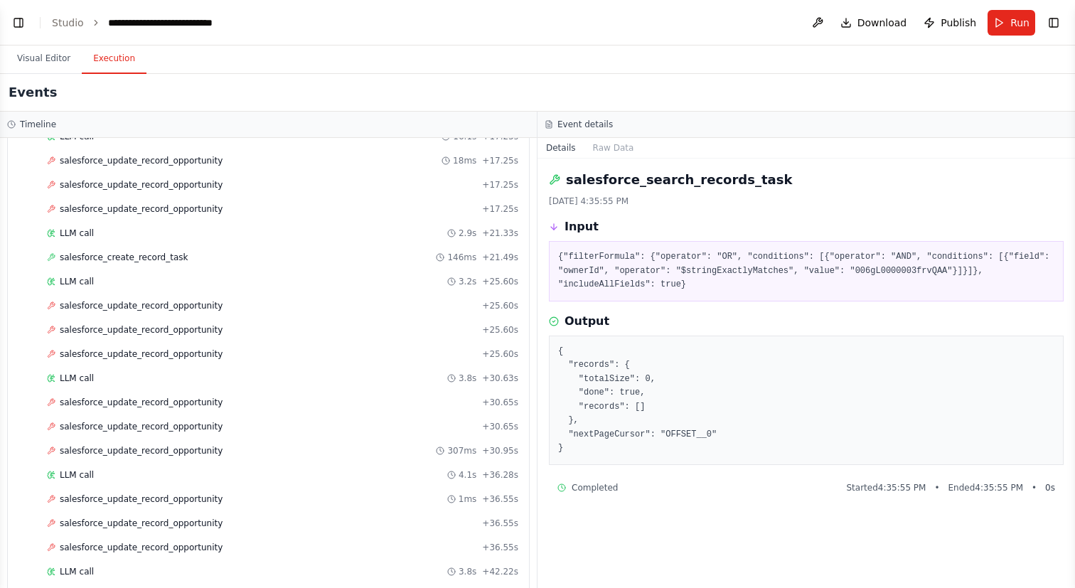
scroll to position [2161, 0]
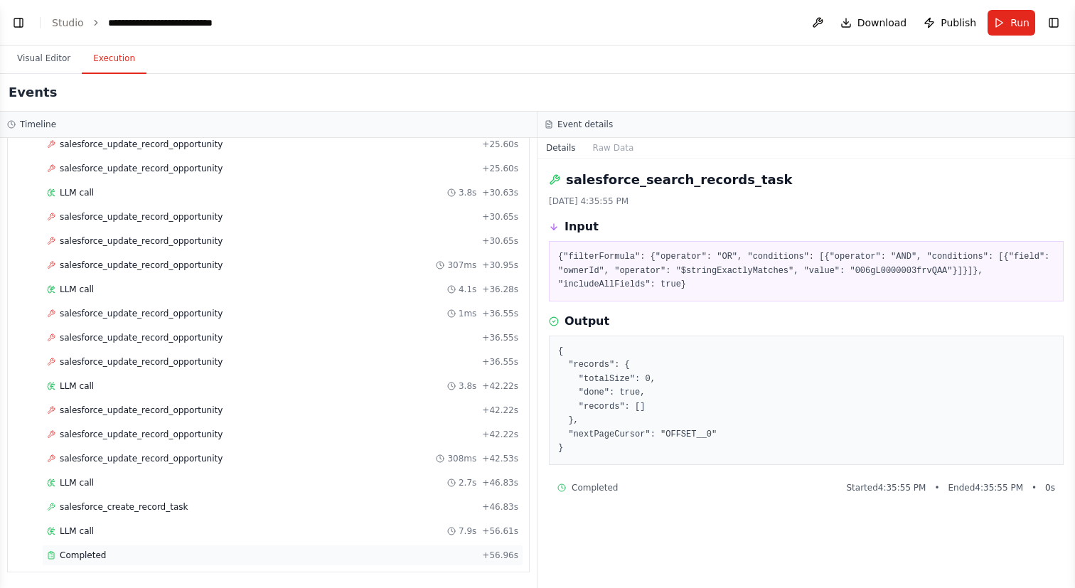
click at [144, 560] on div "Completed" at bounding box center [261, 555] width 429 height 11
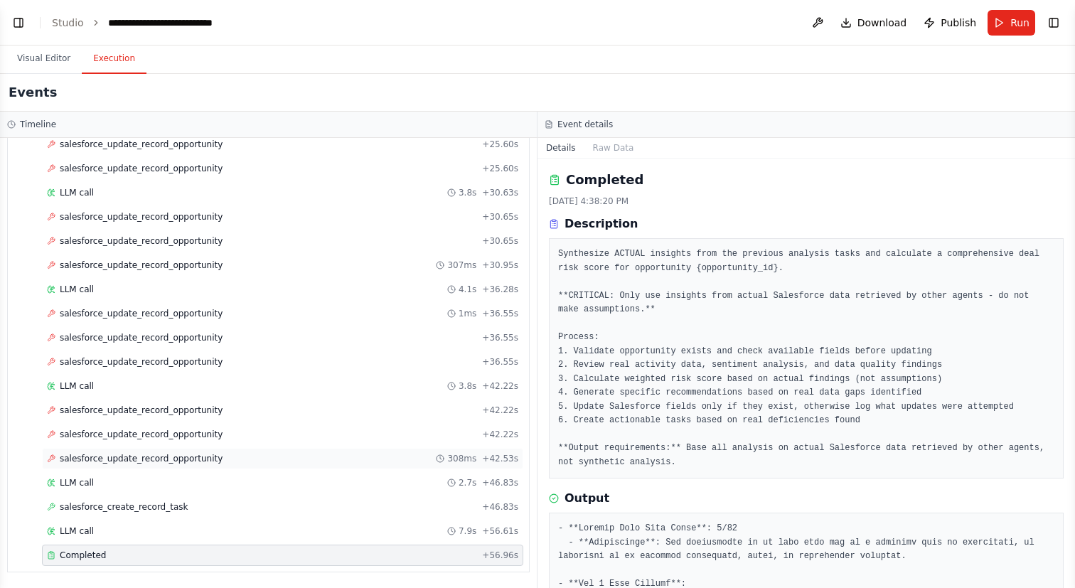
click at [154, 461] on span "salesforce_update_record_opportunity" at bounding box center [141, 458] width 163 height 11
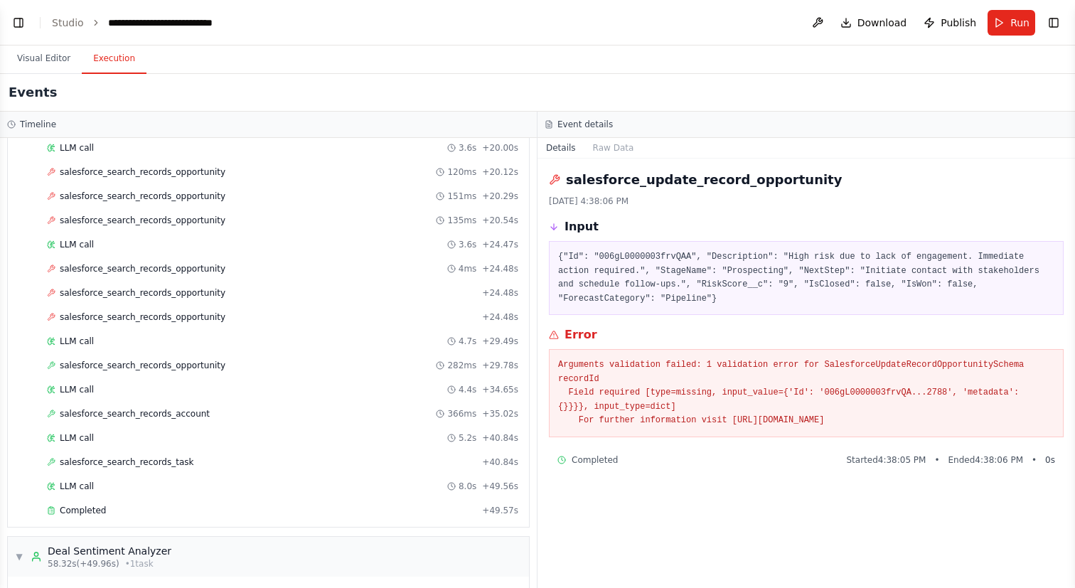
scroll to position [0, 0]
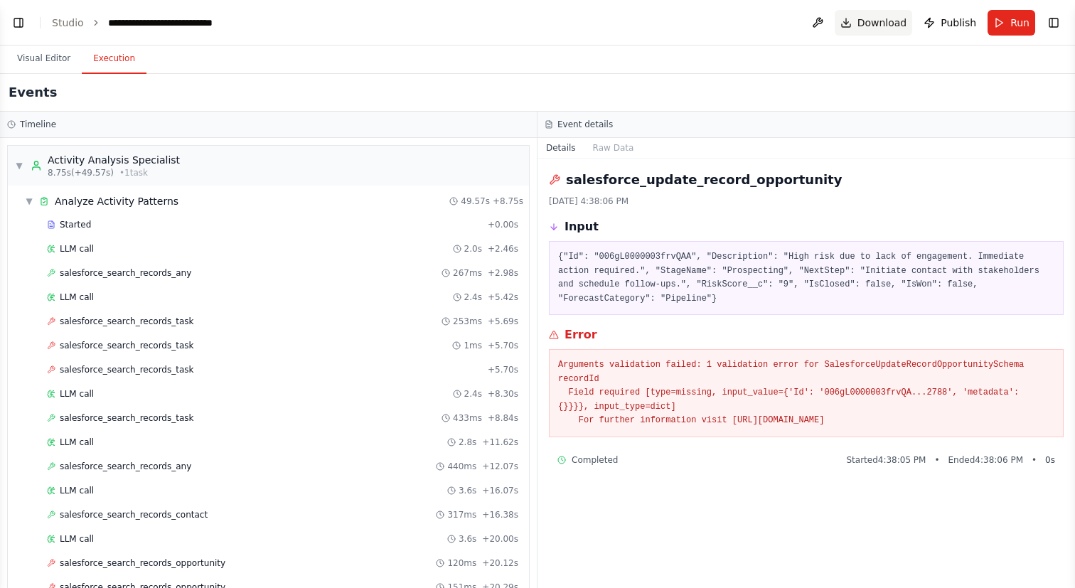
click at [892, 26] on span "Download" at bounding box center [882, 23] width 50 height 14
click at [975, 10] on button "Publish" at bounding box center [950, 23] width 64 height 26
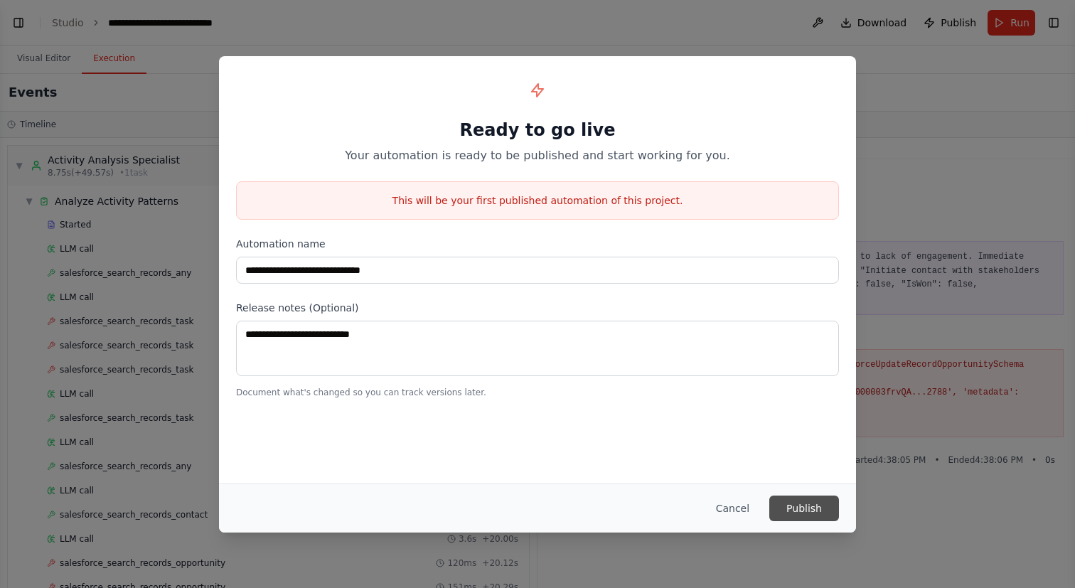
click at [783, 502] on button "Publish" at bounding box center [804, 509] width 70 height 26
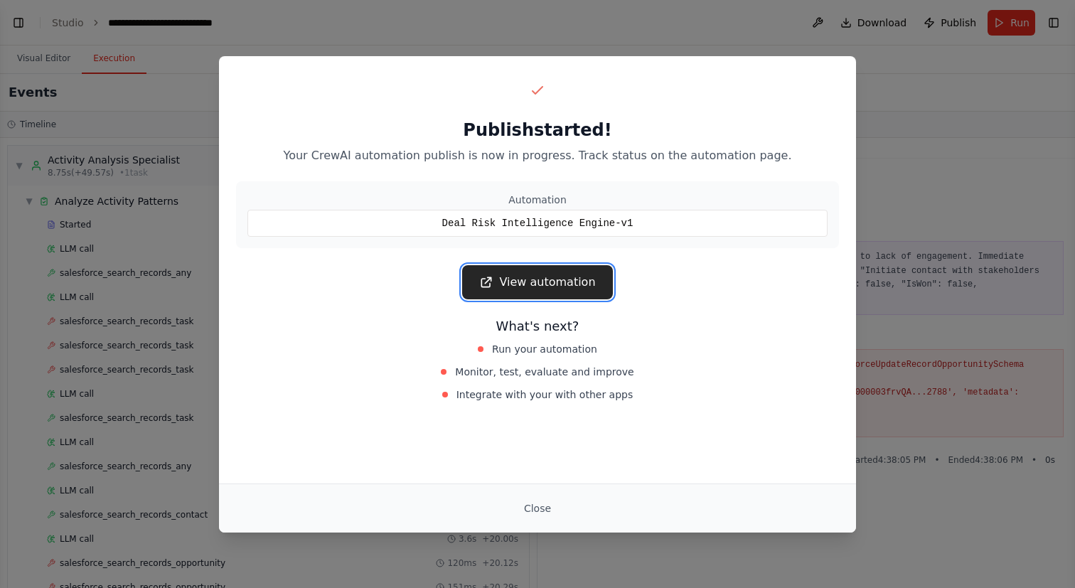
click at [547, 278] on link "View automation" at bounding box center [537, 282] width 150 height 34
click at [498, 272] on link "View automation" at bounding box center [537, 282] width 150 height 34
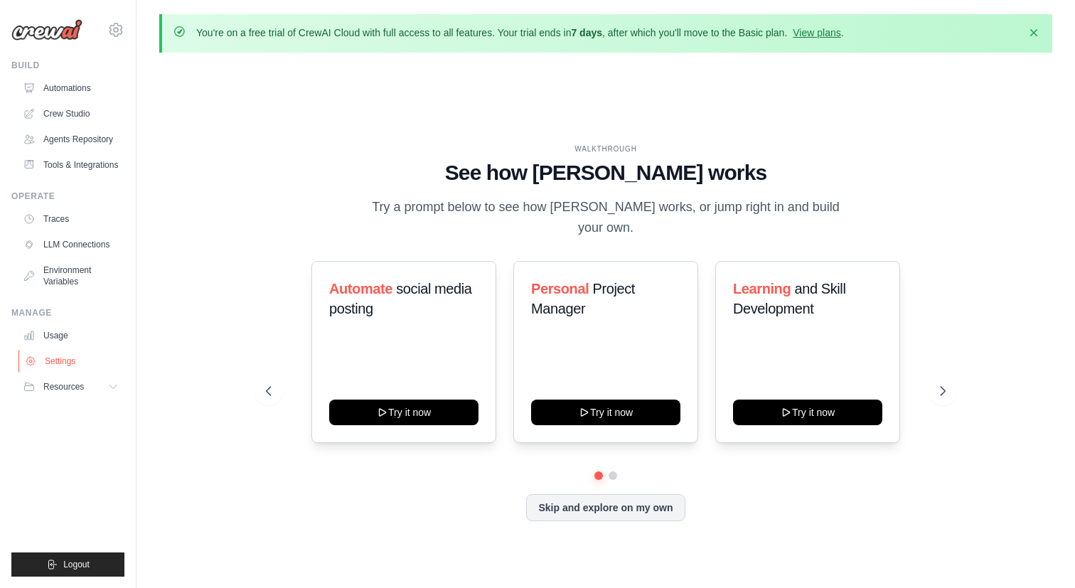
click at [80, 373] on link "Settings" at bounding box center [71, 361] width 107 height 23
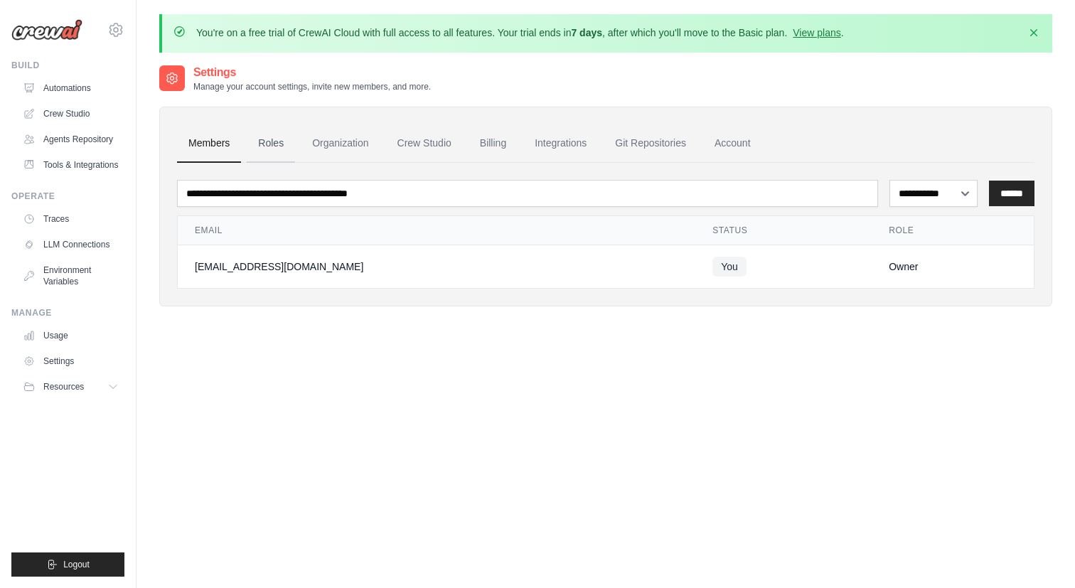
click at [274, 146] on link "Roles" at bounding box center [271, 143] width 48 height 38
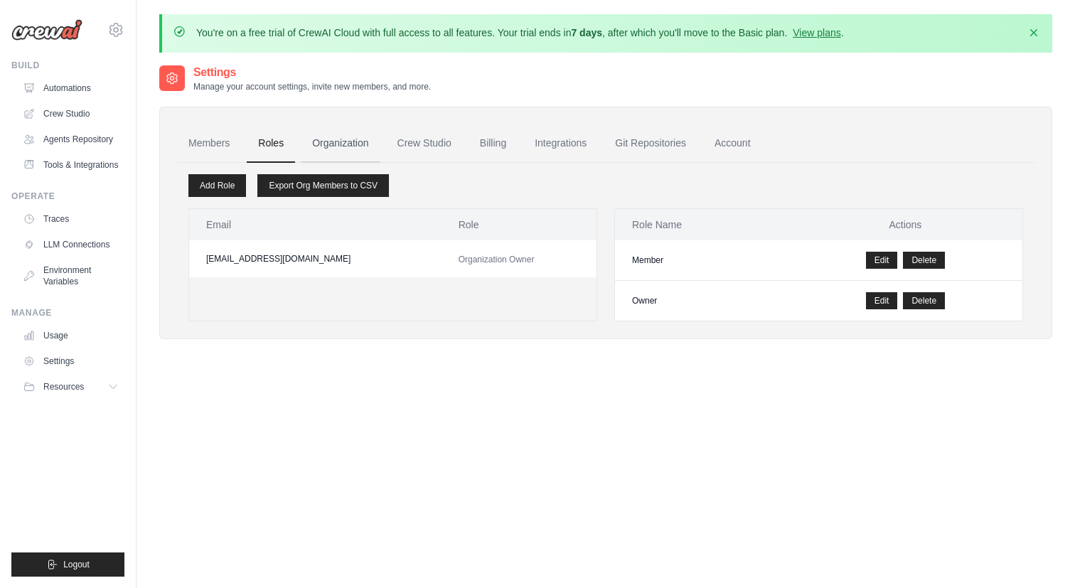
click at [330, 144] on link "Organization" at bounding box center [340, 143] width 79 height 38
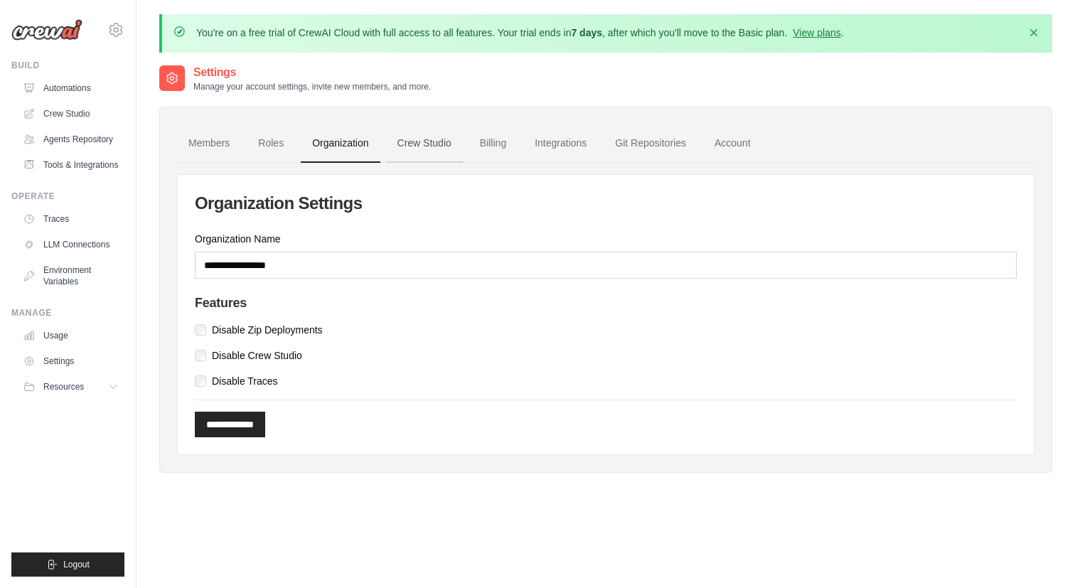
click at [427, 148] on link "Crew Studio" at bounding box center [424, 143] width 77 height 38
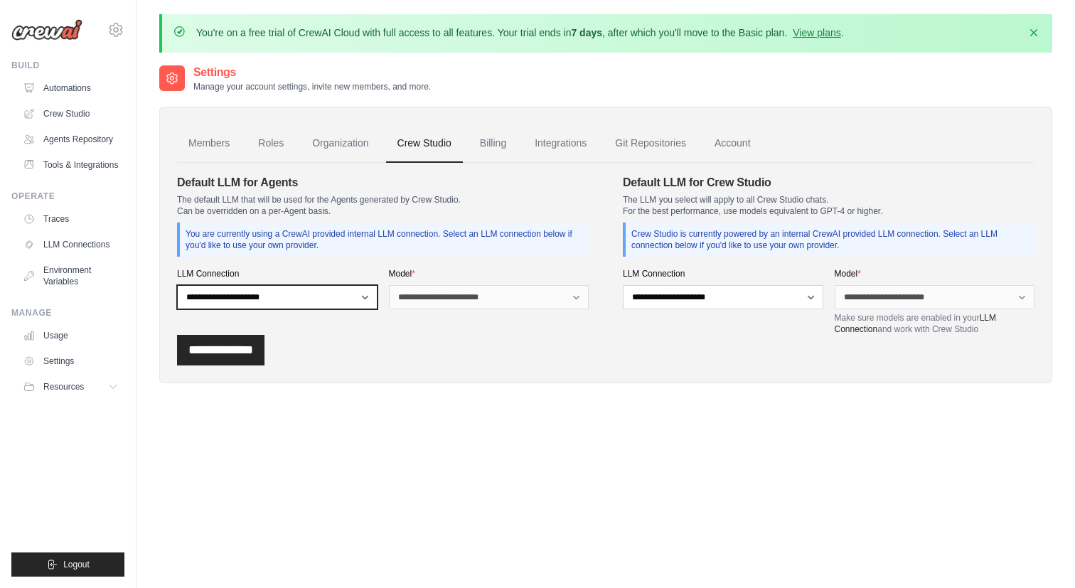
click at [357, 296] on select "**********" at bounding box center [277, 297] width 200 height 24
select select "******"
click at [177, 285] on select "**********" at bounding box center [277, 297] width 200 height 24
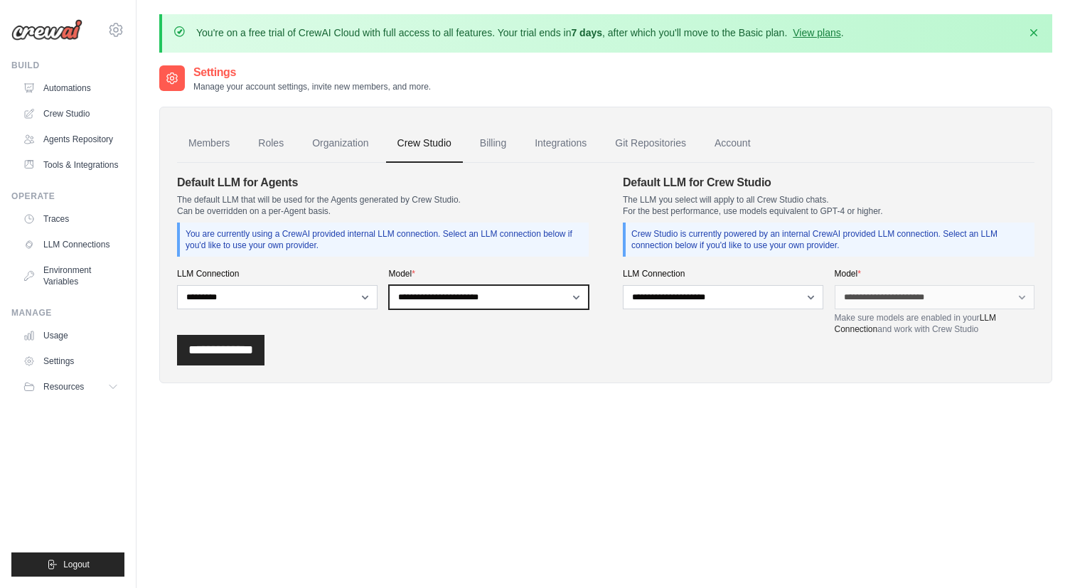
click at [442, 298] on select "**********" at bounding box center [489, 297] width 200 height 24
click at [518, 156] on link "Billing" at bounding box center [493, 143] width 49 height 38
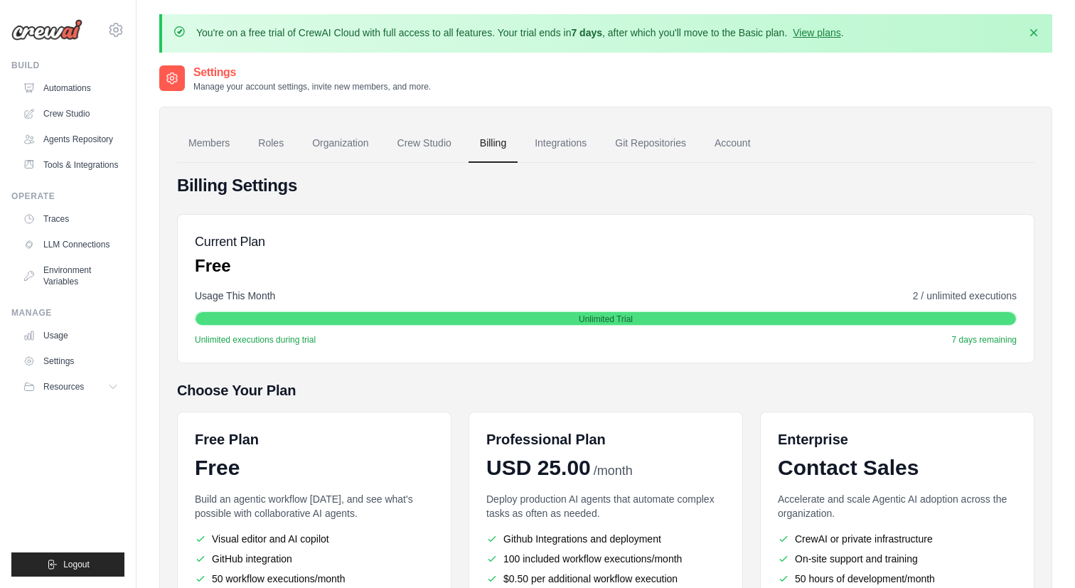
click at [564, 150] on link "Integrations" at bounding box center [560, 143] width 75 height 38
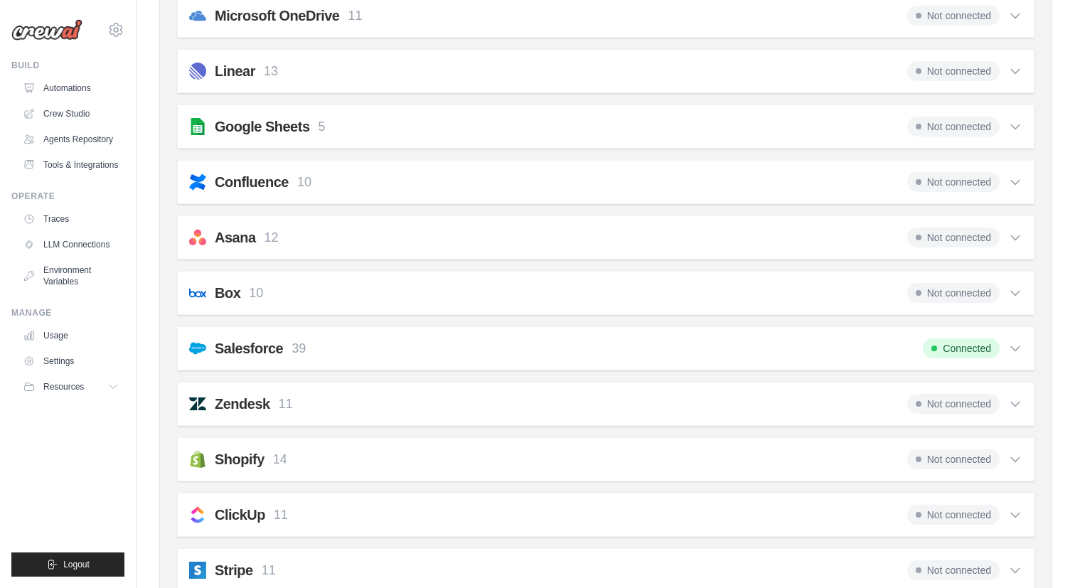
scroll to position [704, 0]
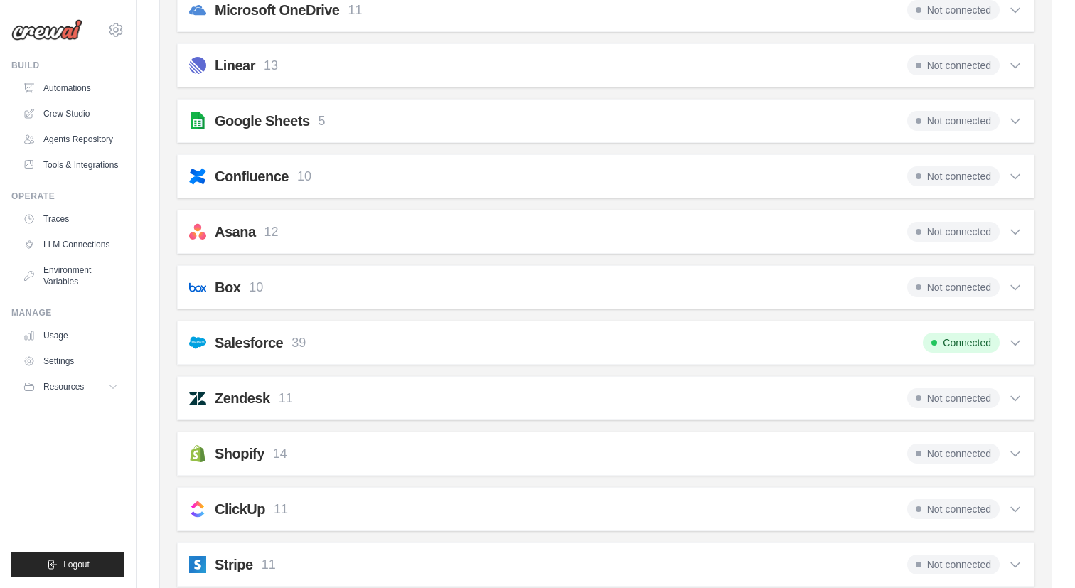
click at [1017, 341] on icon at bounding box center [1015, 343] width 9 height 4
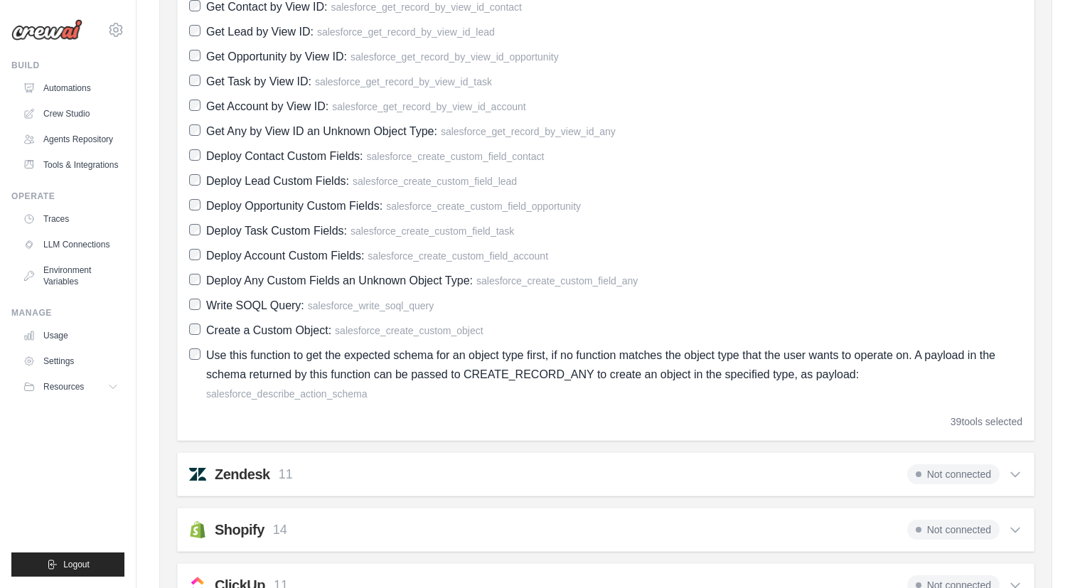
scroll to position [1710, 0]
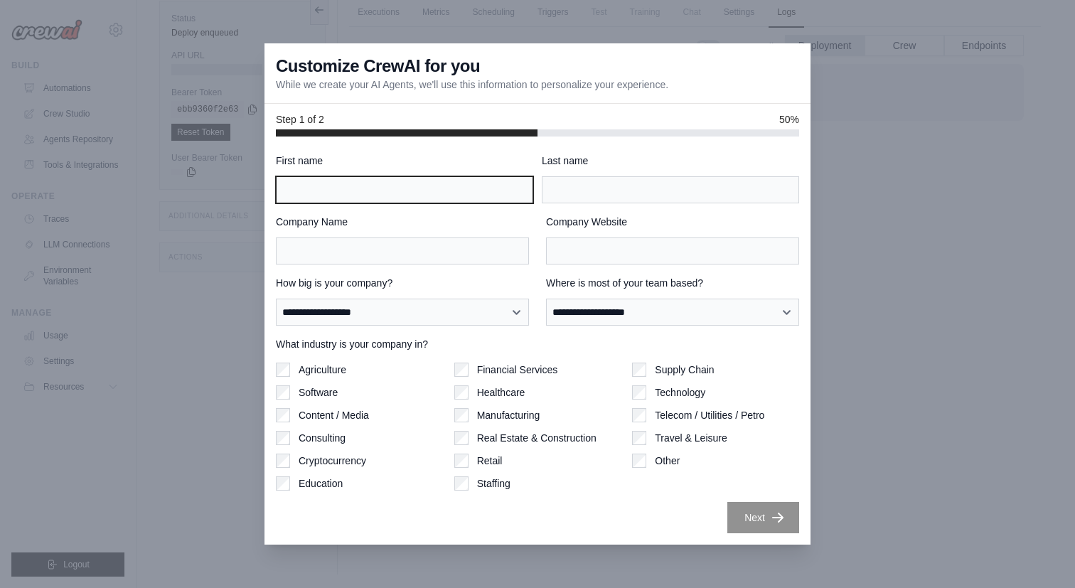
click at [460, 198] on input "First name" at bounding box center [404, 189] width 257 height 27
type input "*********"
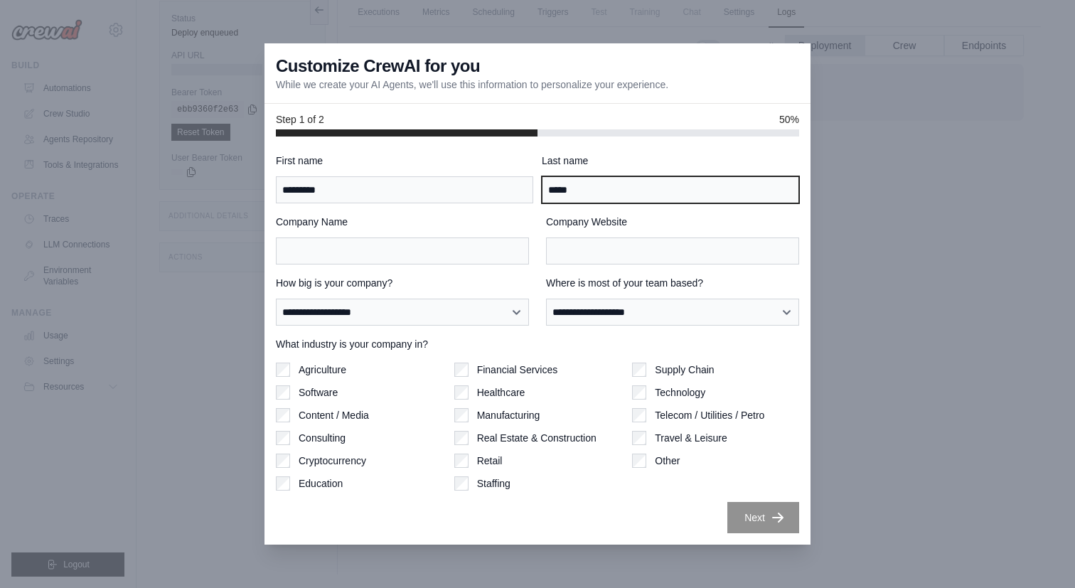
type input "*****"
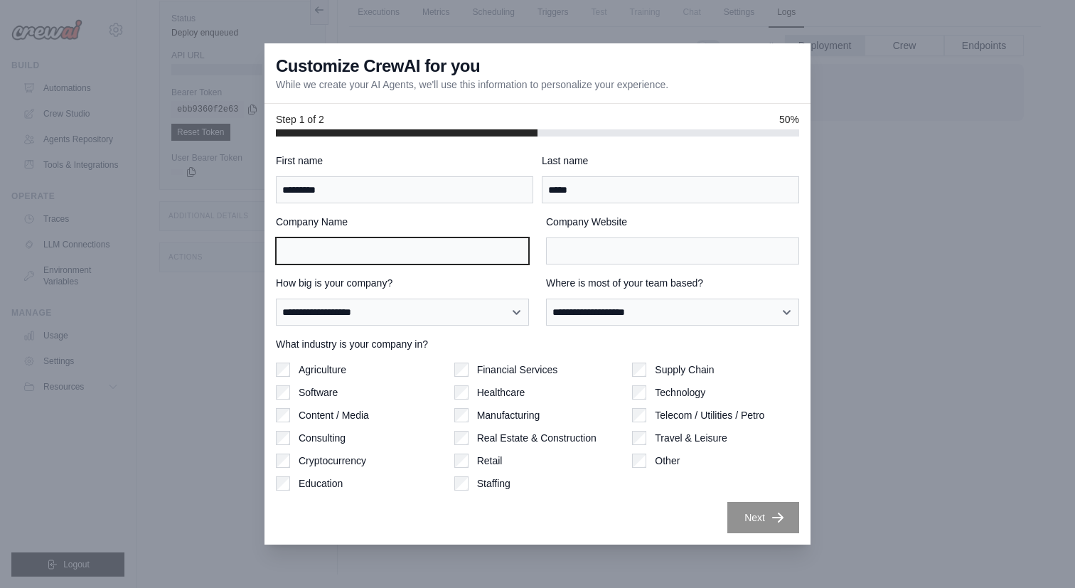
click at [407, 248] on input "Company Name" at bounding box center [402, 250] width 253 height 27
type input "*****"
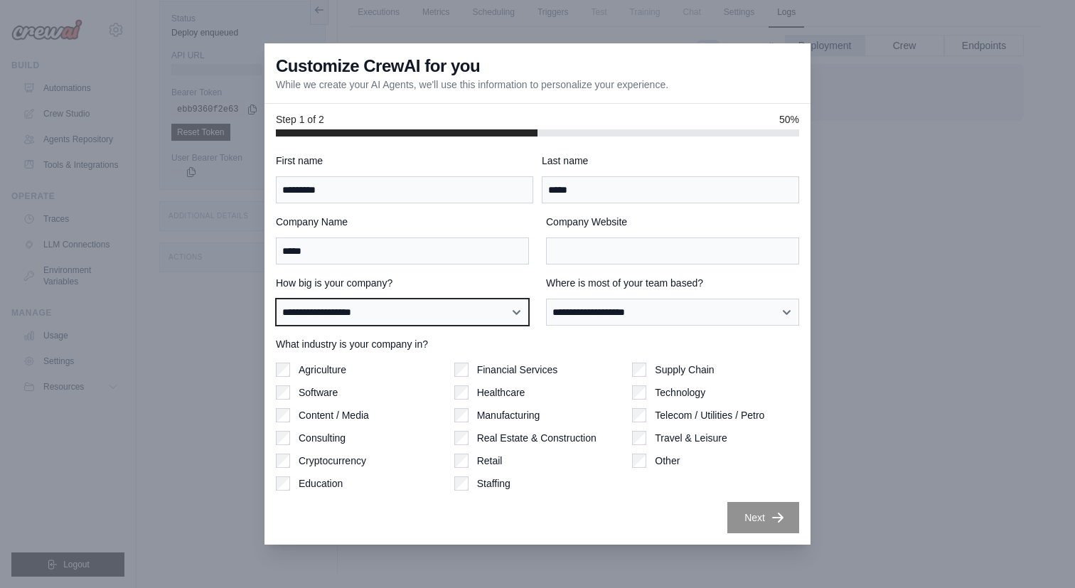
click at [338, 314] on select "**********" at bounding box center [402, 312] width 253 height 27
select select "**********"
click at [276, 299] on select "**********" at bounding box center [402, 312] width 253 height 27
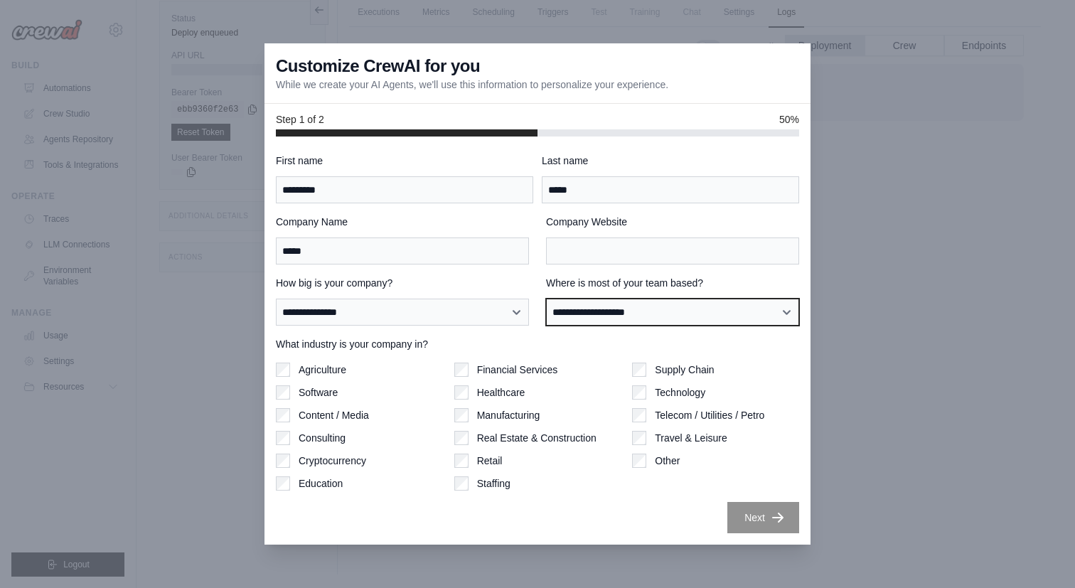
click at [622, 309] on select "**********" at bounding box center [672, 312] width 253 height 27
select select "**********"
click at [546, 299] on select "**********" at bounding box center [672, 312] width 253 height 27
click at [317, 367] on label "Agriculture" at bounding box center [323, 370] width 48 height 14
click at [640, 427] on div "Supply Chain Technology Telecom / Utilities / Petro Travel & Leisure Other" at bounding box center [715, 427] width 167 height 128
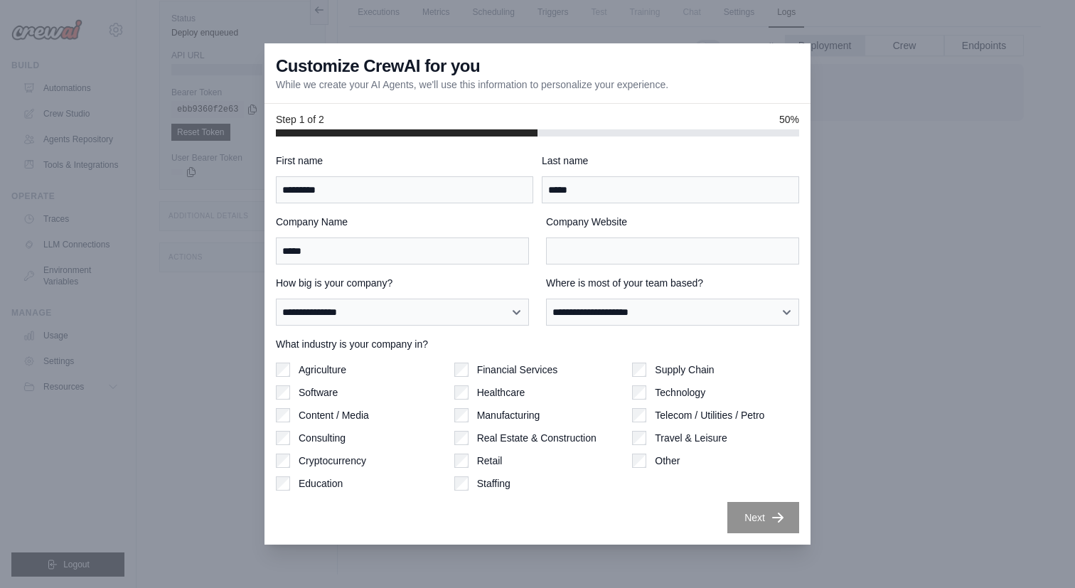
click at [550, 431] on label "Real Estate & Construction" at bounding box center [536, 438] width 119 height 14
click at [529, 412] on label "Manufacturing" at bounding box center [508, 415] width 63 height 14
click at [508, 394] on label "Healthcare" at bounding box center [501, 392] width 48 height 14
click at [336, 435] on label "Consulting" at bounding box center [322, 438] width 47 height 14
click at [599, 240] on input "Company Website" at bounding box center [672, 250] width 253 height 27
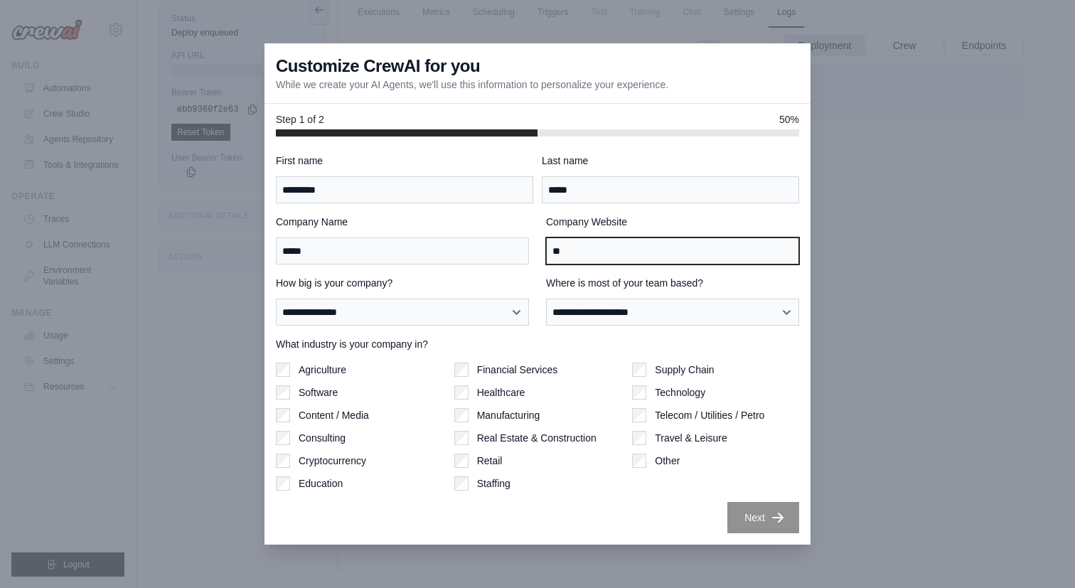
type input "*"
type input "**********"
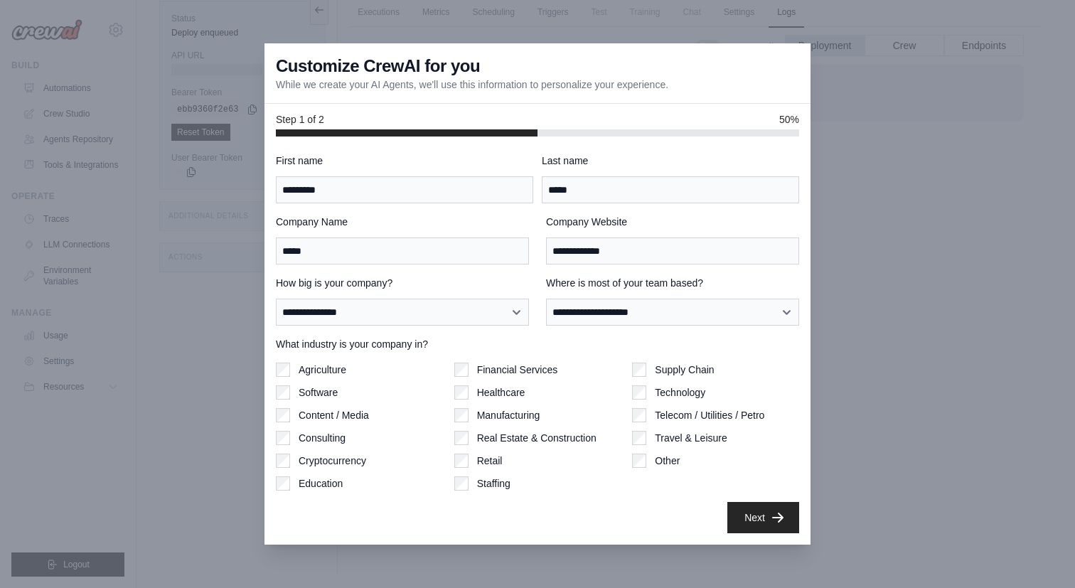
click at [617, 218] on label "Company Website" at bounding box center [672, 222] width 253 height 14
click at [617, 237] on input "**********" at bounding box center [672, 250] width 253 height 27
click at [754, 518] on button "Next" at bounding box center [763, 516] width 72 height 31
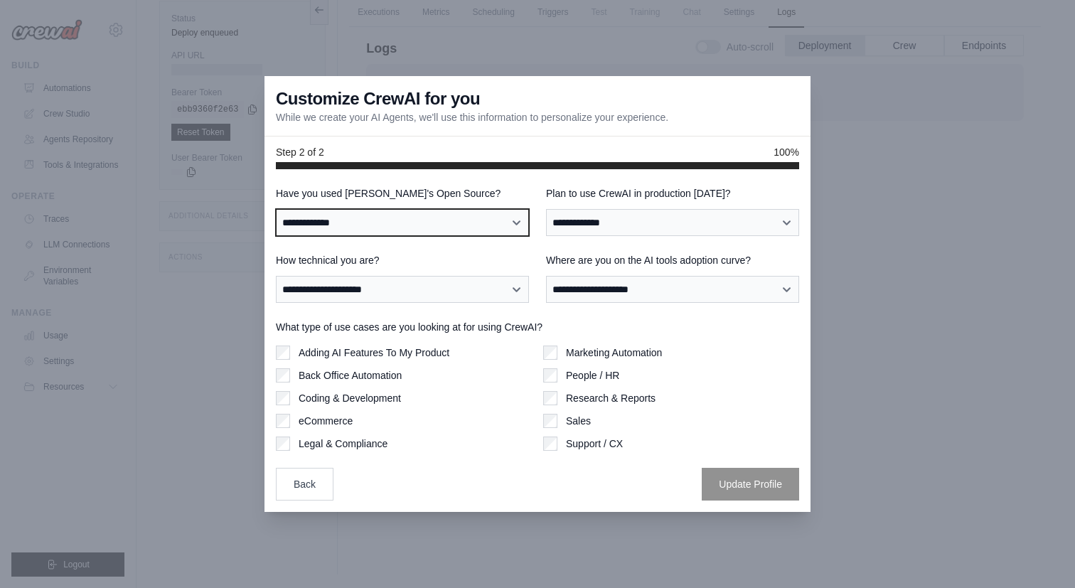
click at [438, 220] on select "**********" at bounding box center [402, 222] width 253 height 27
select select "**********"
click at [276, 209] on select "**********" at bounding box center [402, 222] width 253 height 27
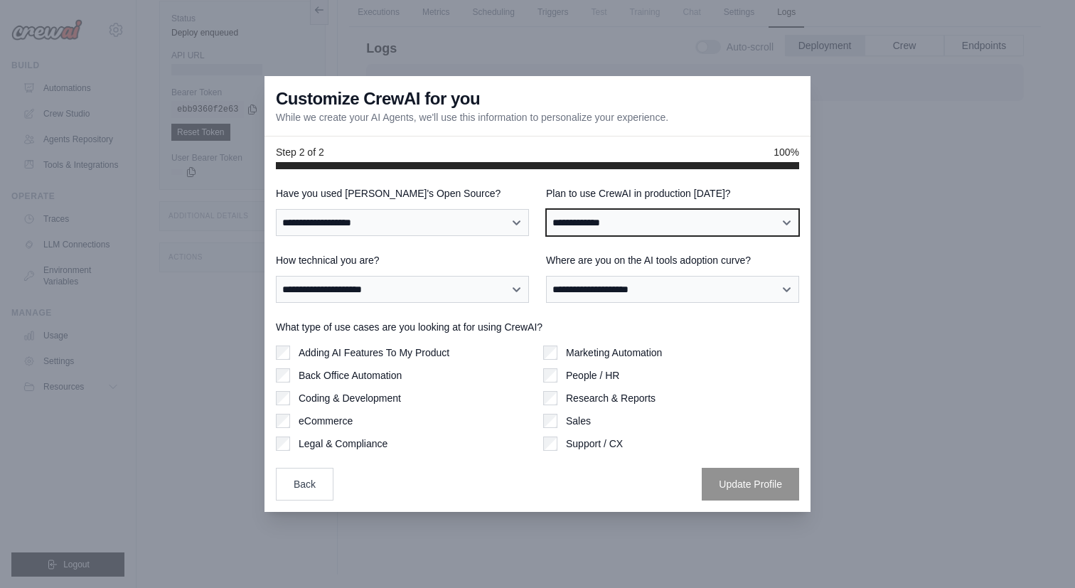
click at [590, 226] on select "**********" at bounding box center [672, 222] width 253 height 27
select select "*****"
click at [546, 209] on select "**********" at bounding box center [672, 222] width 253 height 27
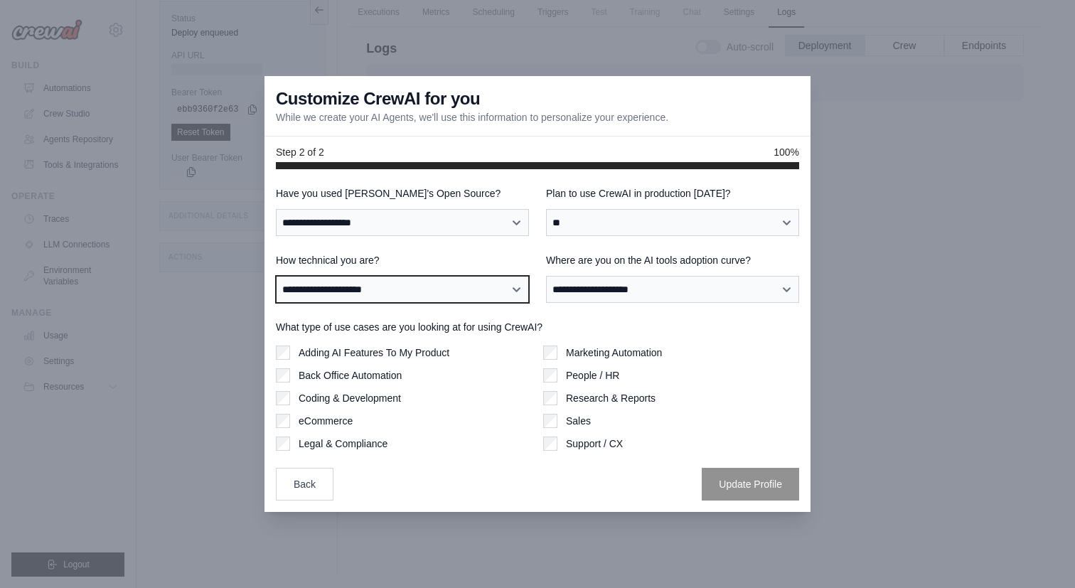
click at [471, 285] on select "**********" at bounding box center [402, 289] width 253 height 27
select select "**********"
click at [276, 276] on select "**********" at bounding box center [402, 289] width 253 height 27
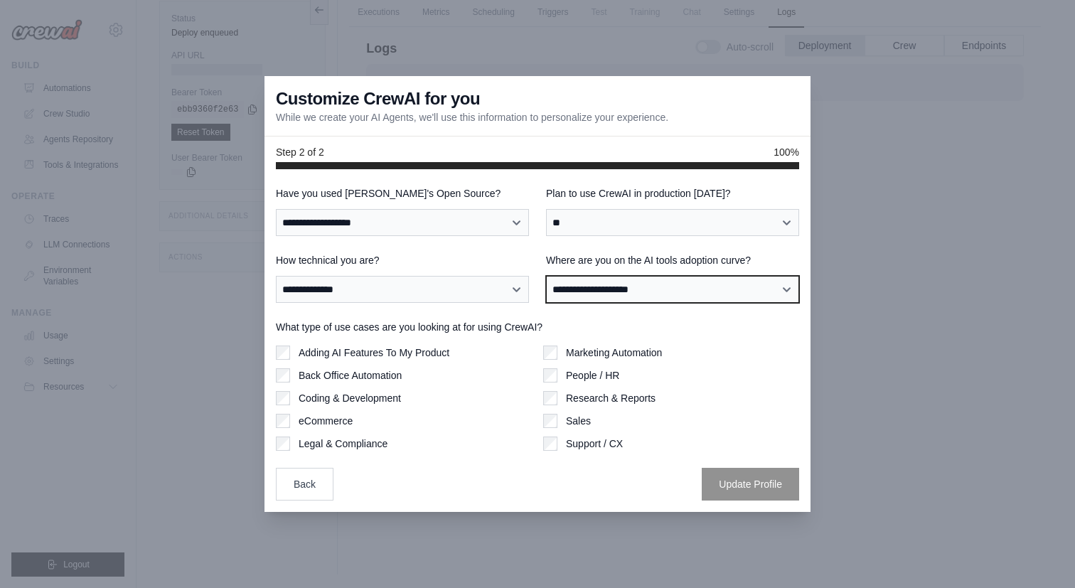
click at [589, 290] on select "**********" at bounding box center [672, 289] width 253 height 27
select select "**********"
click at [546, 276] on select "**********" at bounding box center [672, 289] width 253 height 27
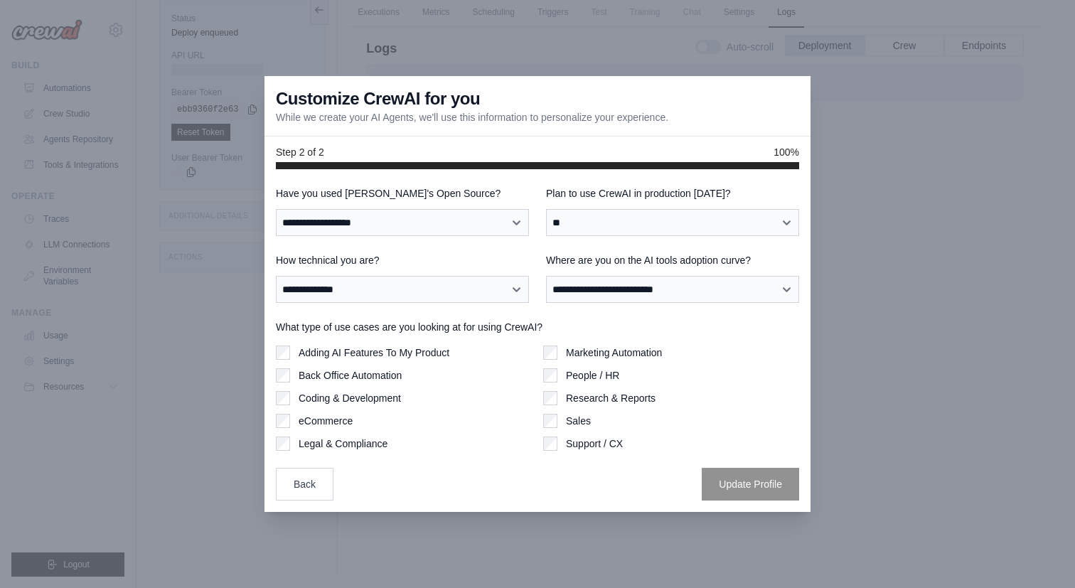
click at [362, 351] on label "Adding AI Features To My Product" at bounding box center [374, 353] width 151 height 14
click at [365, 382] on label "Back Office Automation" at bounding box center [350, 375] width 103 height 14
click at [365, 400] on label "Coding & Development" at bounding box center [350, 398] width 102 height 14
click at [353, 416] on label "eCommerce" at bounding box center [326, 421] width 54 height 14
click at [355, 437] on label "Legal & Compliance" at bounding box center [343, 444] width 89 height 14
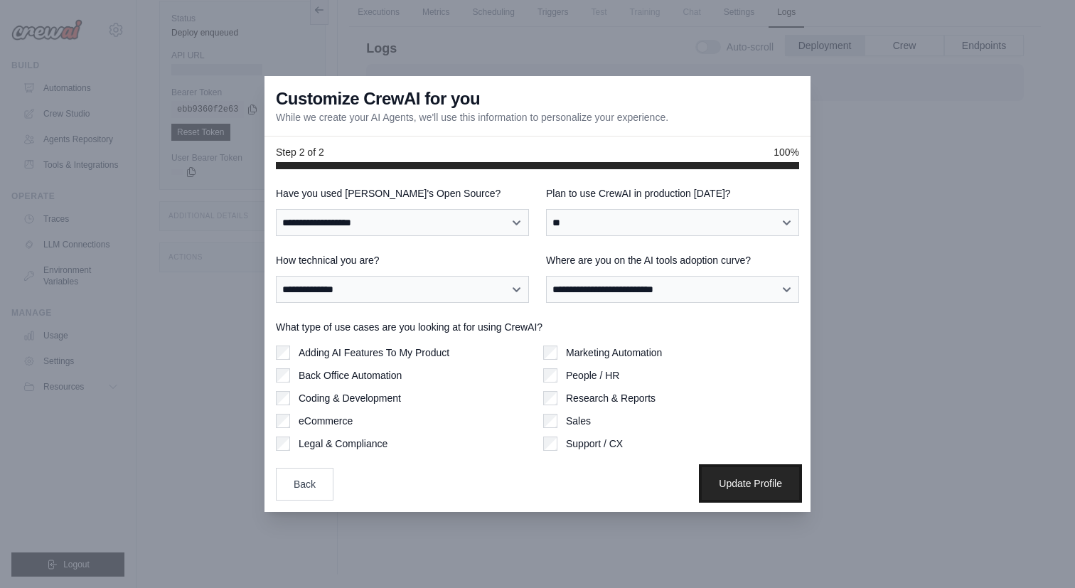
click at [729, 486] on button "Update Profile" at bounding box center [750, 483] width 97 height 33
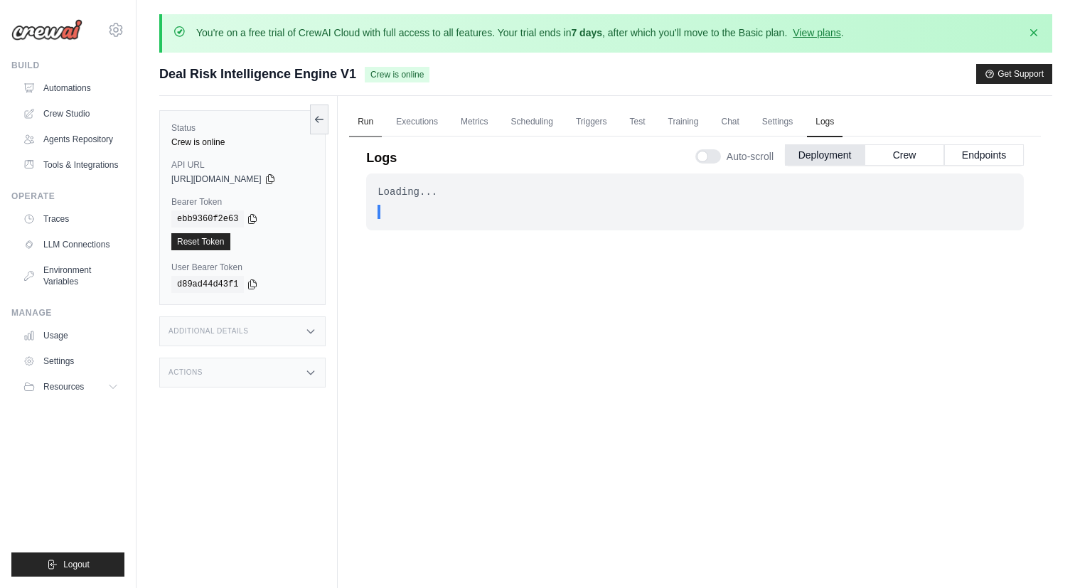
click at [361, 117] on link "Run" at bounding box center [365, 122] width 33 height 30
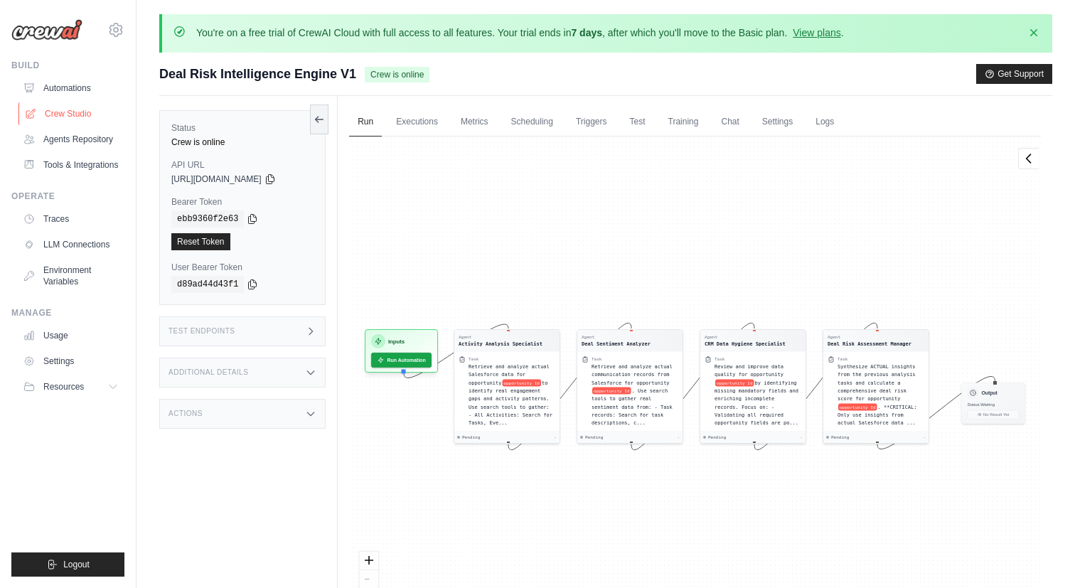
click at [73, 107] on link "Crew Studio" at bounding box center [71, 113] width 107 height 23
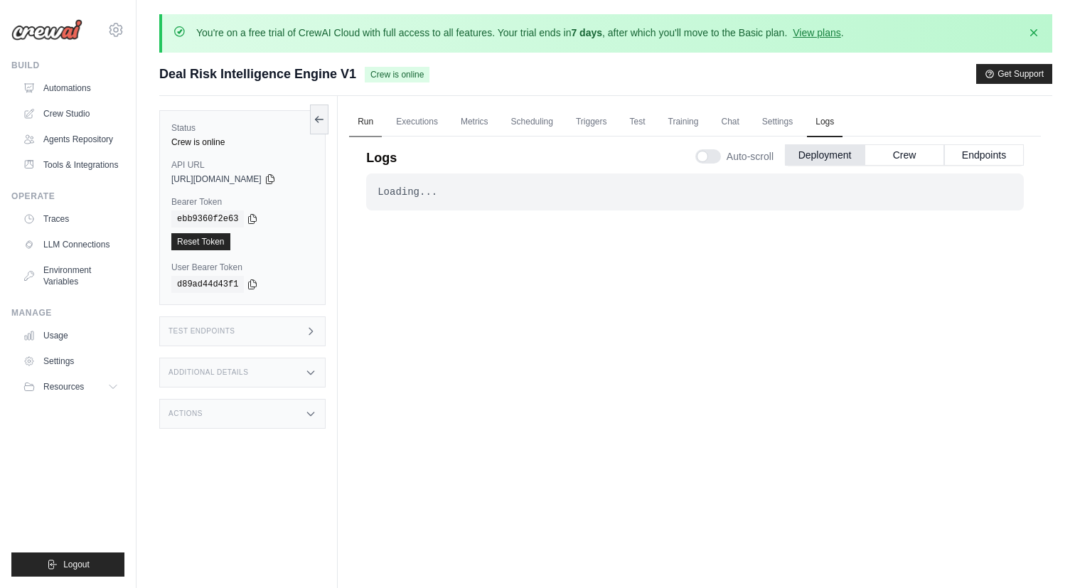
click at [359, 113] on link "Run" at bounding box center [365, 122] width 33 height 30
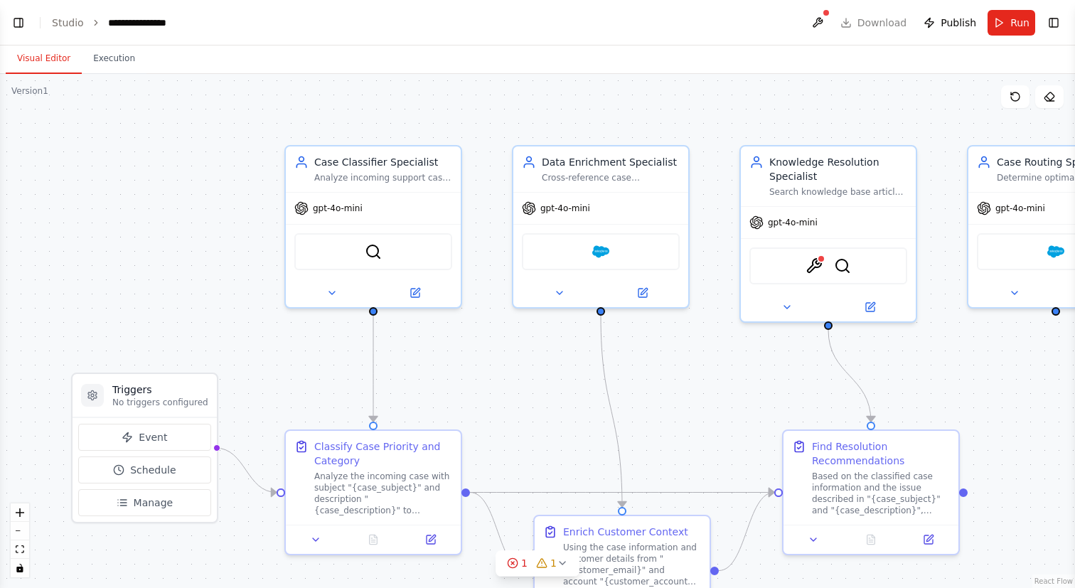
scroll to position [658, 0]
click at [818, 25] on button at bounding box center [817, 23] width 23 height 26
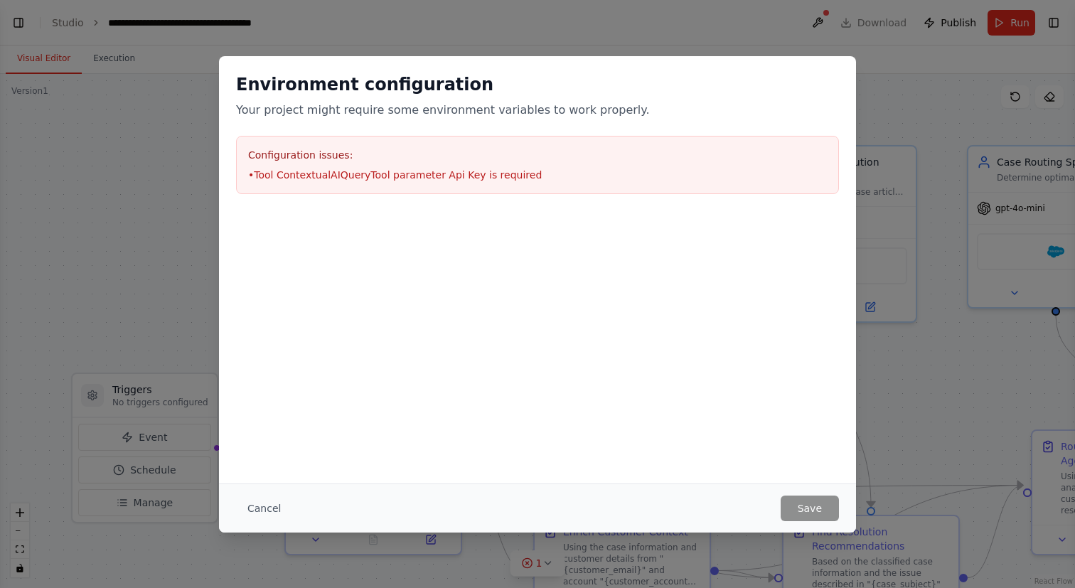
scroll to position [761, 0]
click at [314, 172] on li "• Tool ContextualAIQueryTool parameter Api Key is required" at bounding box center [537, 175] width 579 height 14
copy li "ContextualAIQueryTool"
click at [247, 496] on button "Cancel" at bounding box center [264, 509] width 56 height 26
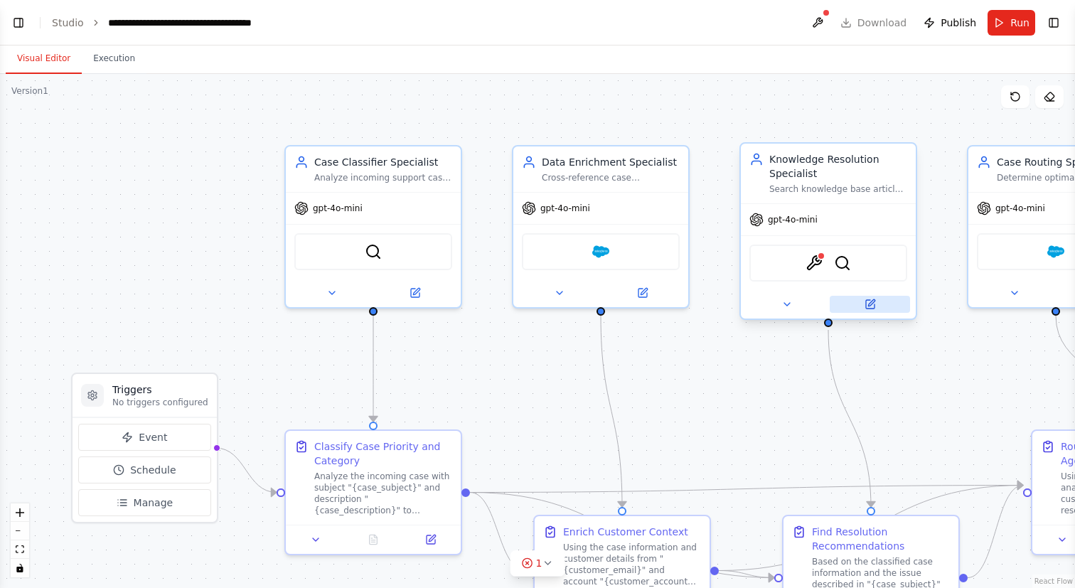
scroll to position [796, 0]
click at [877, 310] on button at bounding box center [870, 304] width 80 height 17
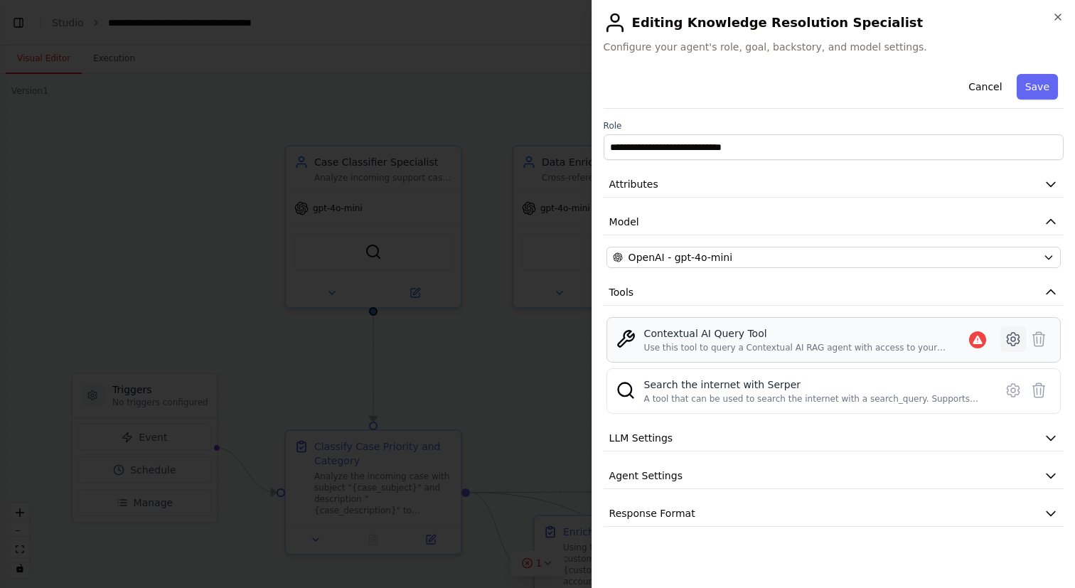
click at [1011, 345] on body "Use Case: Automated Case Triage & Resolution Crew Business Problem Enterprise s…" at bounding box center [537, 294] width 1075 height 588
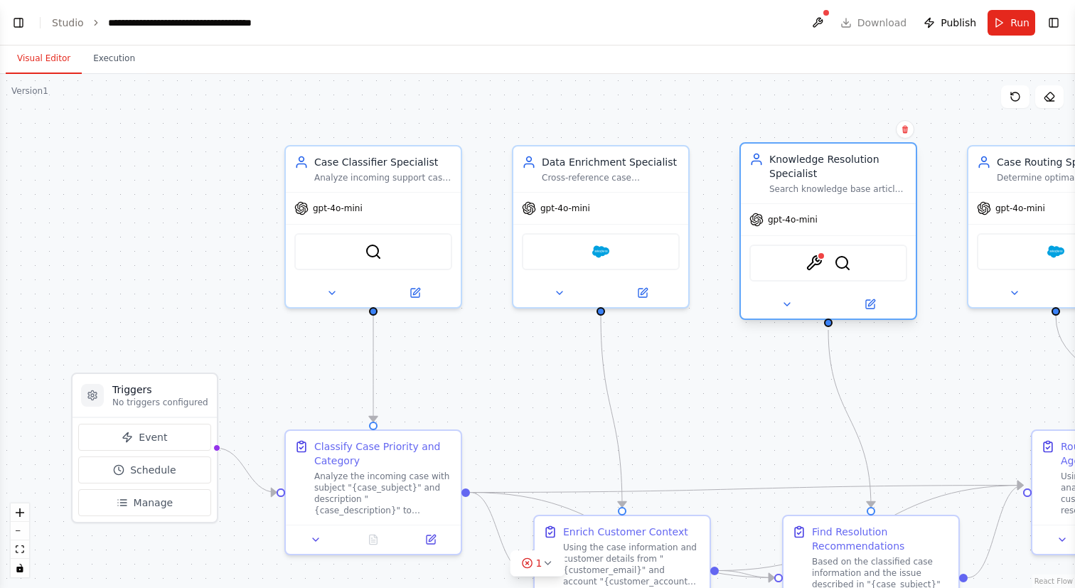
scroll to position [1049, 0]
click at [818, 268] on img at bounding box center [814, 263] width 17 height 17
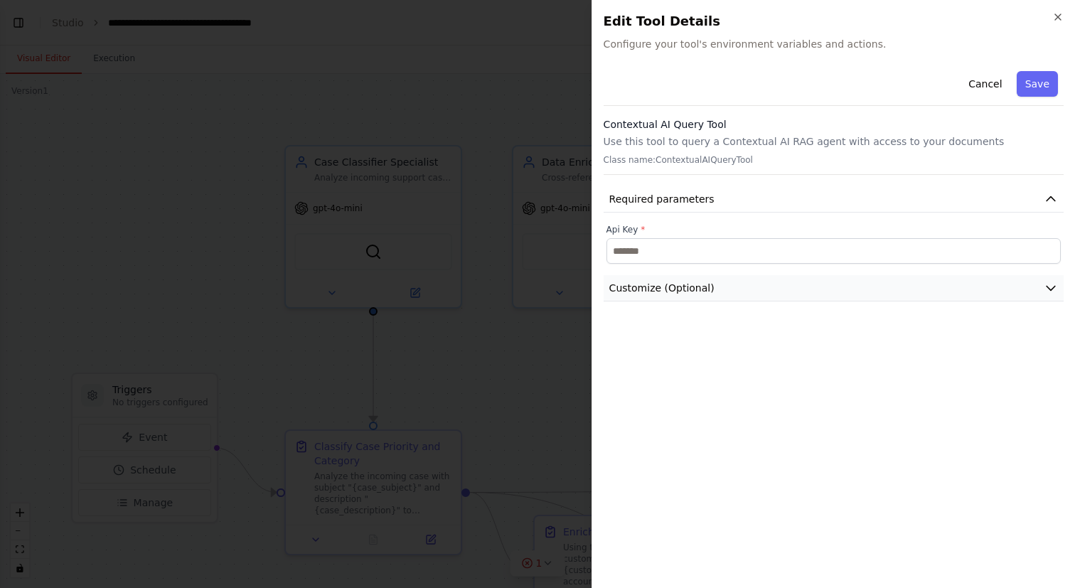
click at [746, 290] on button "Customize (Optional)" at bounding box center [834, 288] width 460 height 26
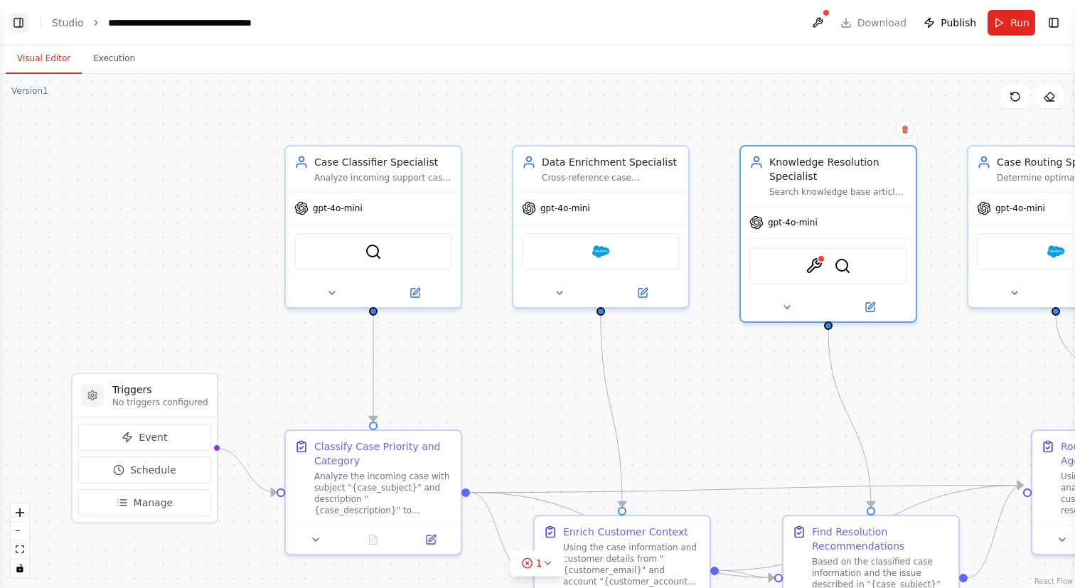
click at [16, 20] on button "Toggle Left Sidebar" at bounding box center [19, 23] width 20 height 20
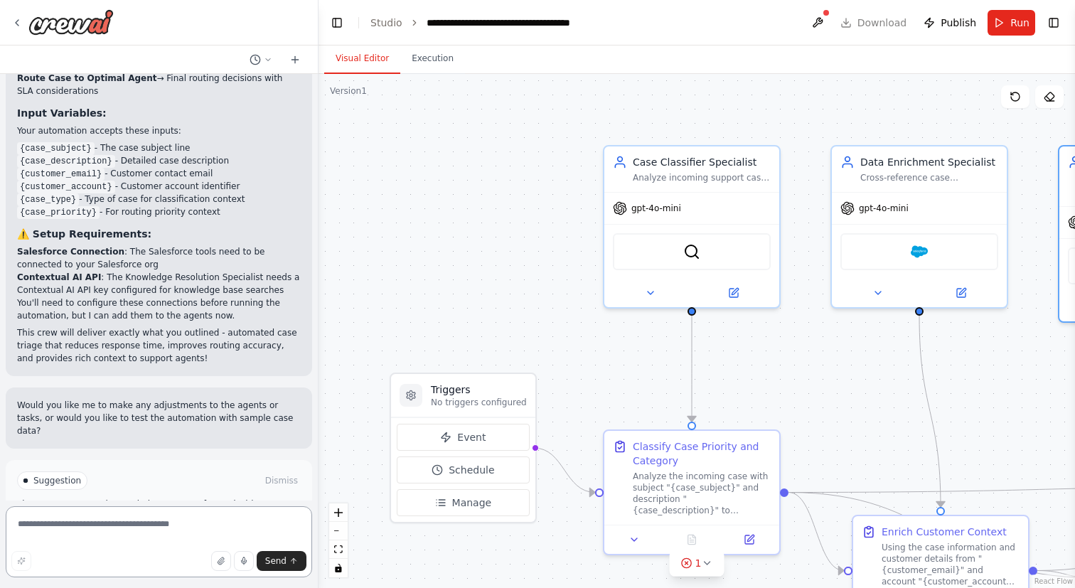
click at [200, 525] on textarea at bounding box center [159, 541] width 306 height 71
type textarea "**********"
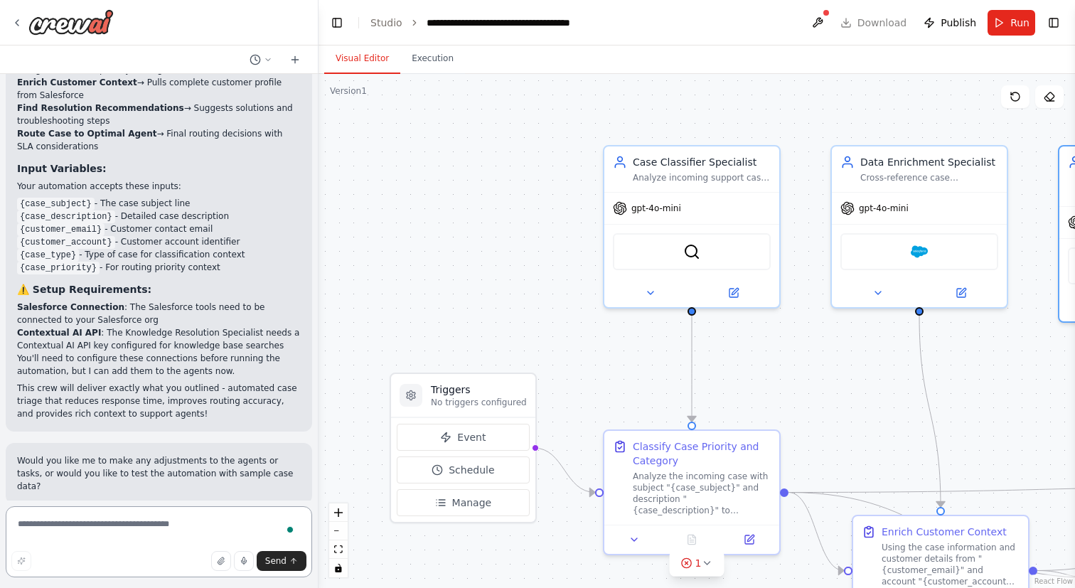
scroll to position [1507, 0]
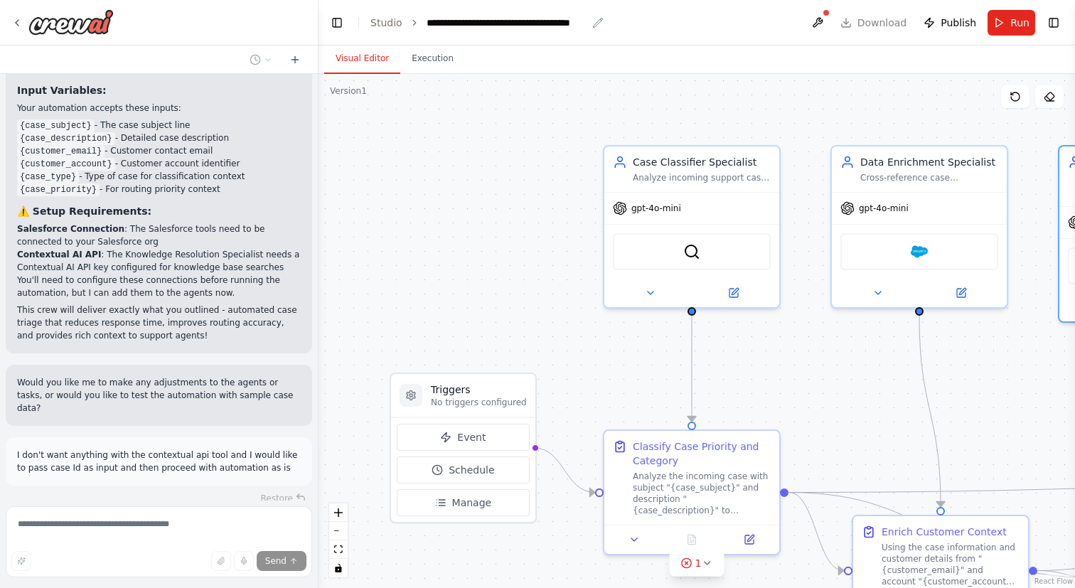
click at [548, 24] on div "**********" at bounding box center [507, 23] width 160 height 14
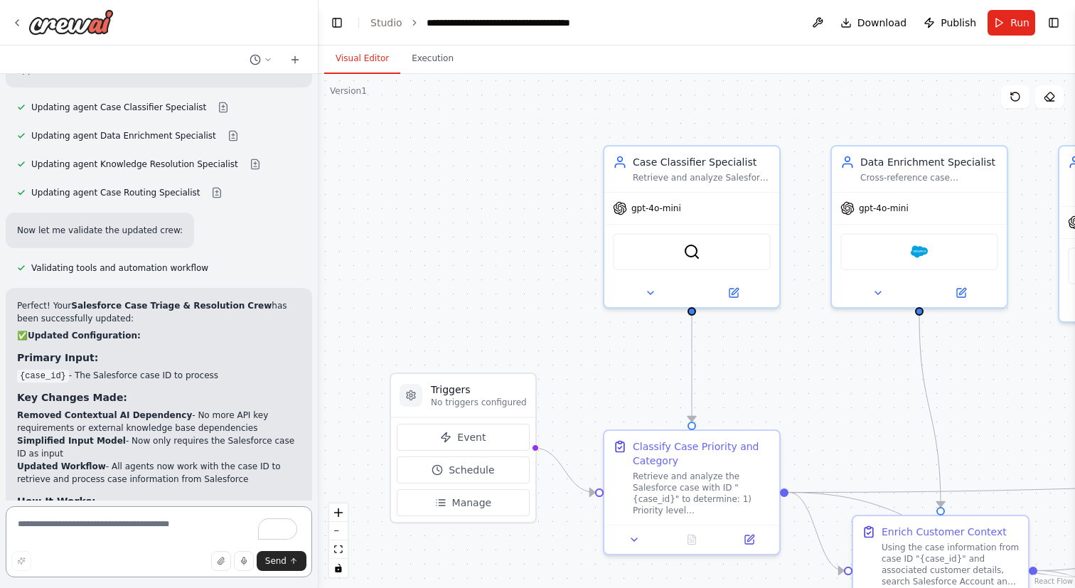
scroll to position [2724, 0]
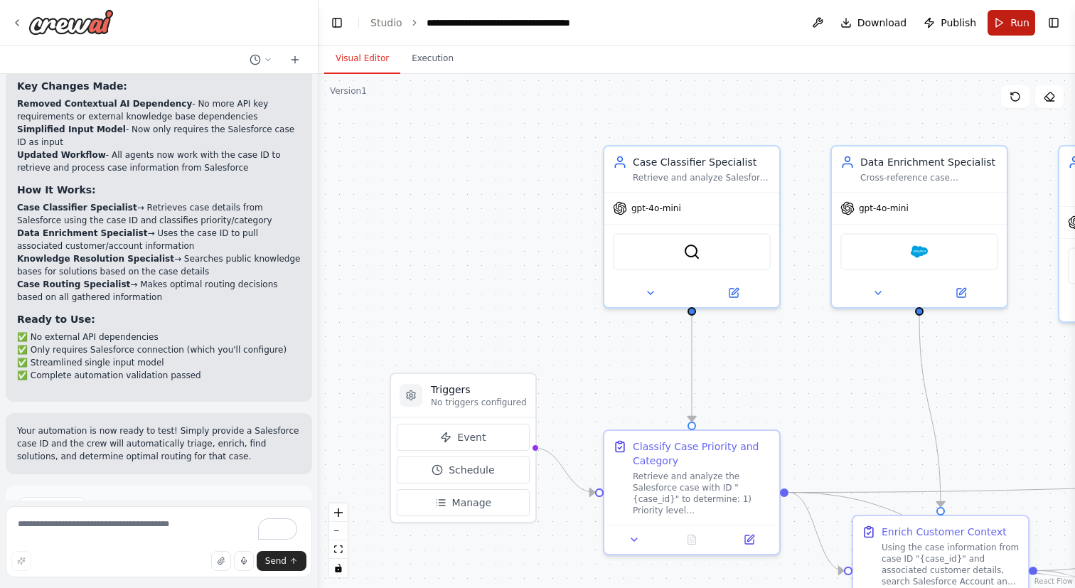
click at [1005, 26] on button "Run" at bounding box center [1012, 23] width 48 height 26
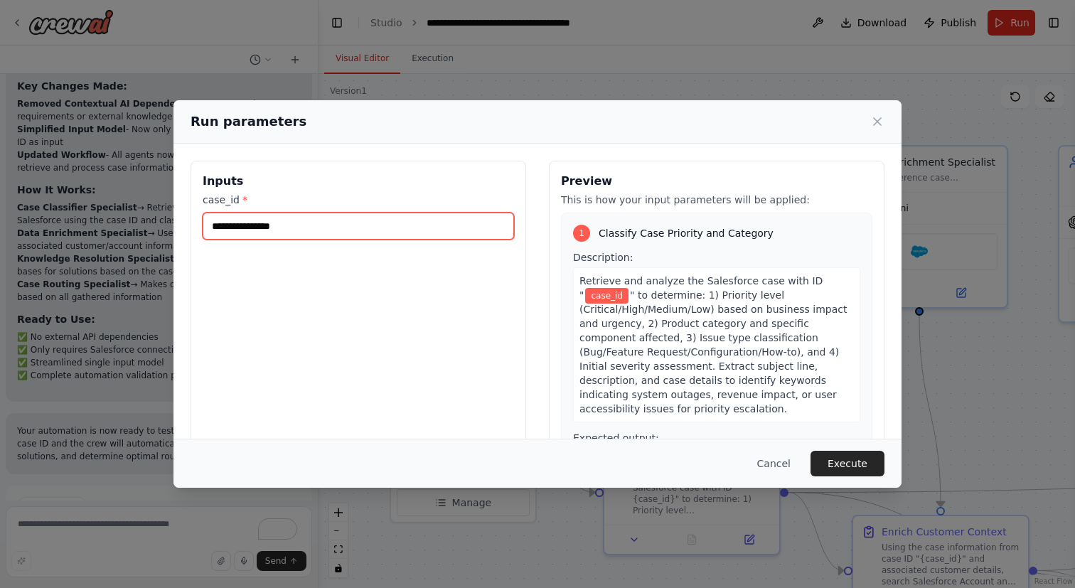
click at [425, 230] on input "case_id *" at bounding box center [358, 226] width 311 height 27
paste input "**********"
type input "**********"
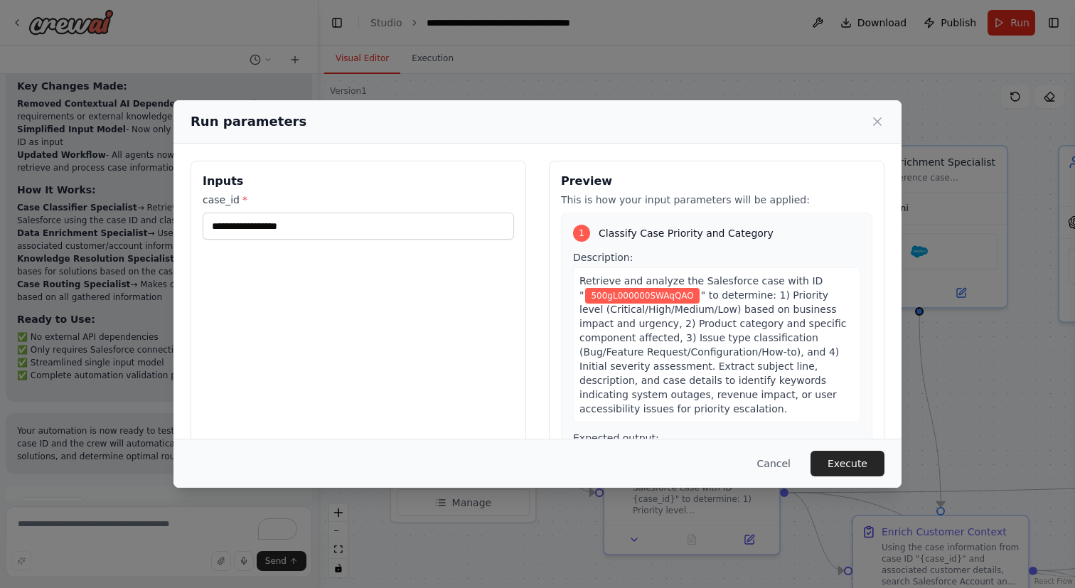
click at [438, 385] on div "**********" at bounding box center [359, 329] width 336 height 337
click at [835, 461] on button "Execute" at bounding box center [847, 464] width 74 height 26
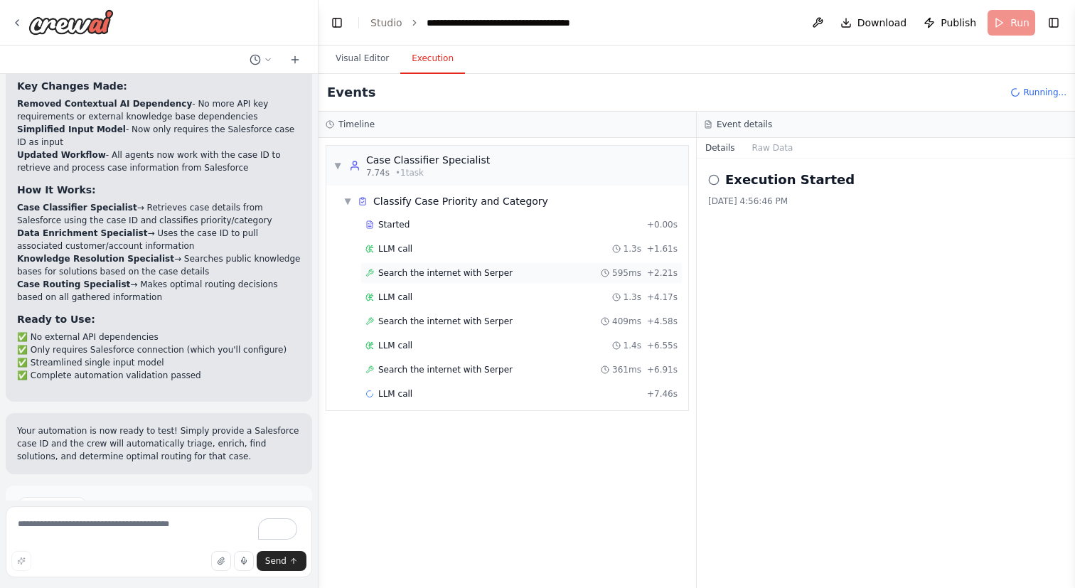
click at [509, 279] on div "Search the internet with Serper 595ms + 2.21s" at bounding box center [521, 272] width 322 height 21
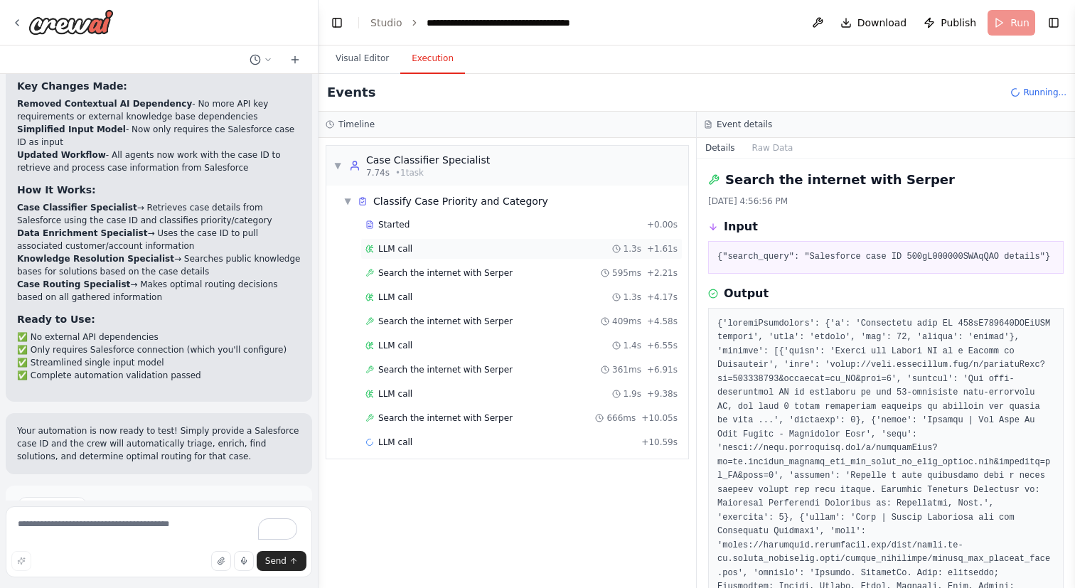
click at [492, 253] on div "LLM call 1.3s + 1.61s" at bounding box center [521, 248] width 312 height 11
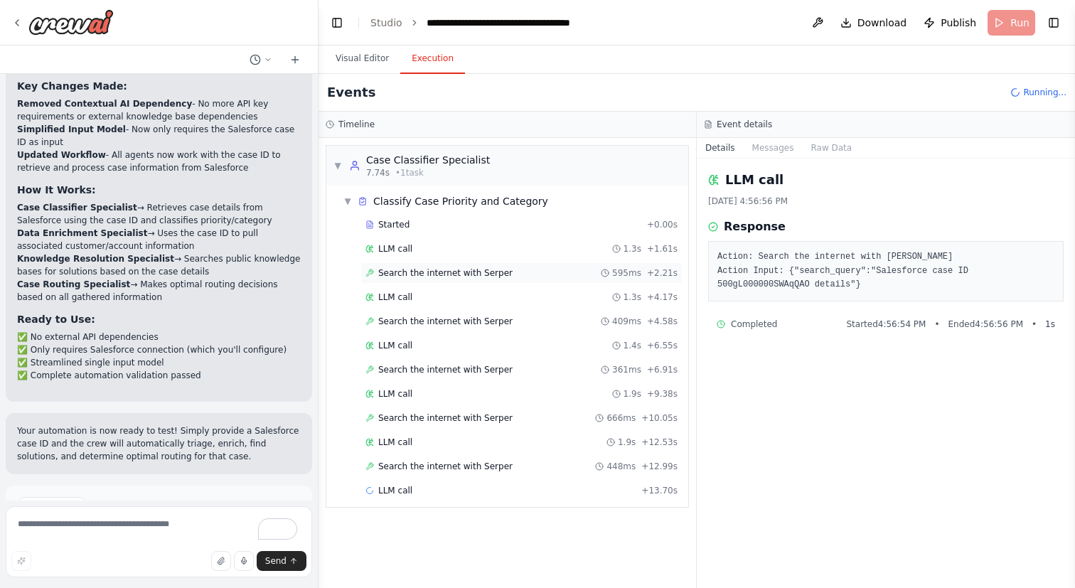
click at [473, 277] on span "Search the internet with Serper" at bounding box center [445, 272] width 134 height 11
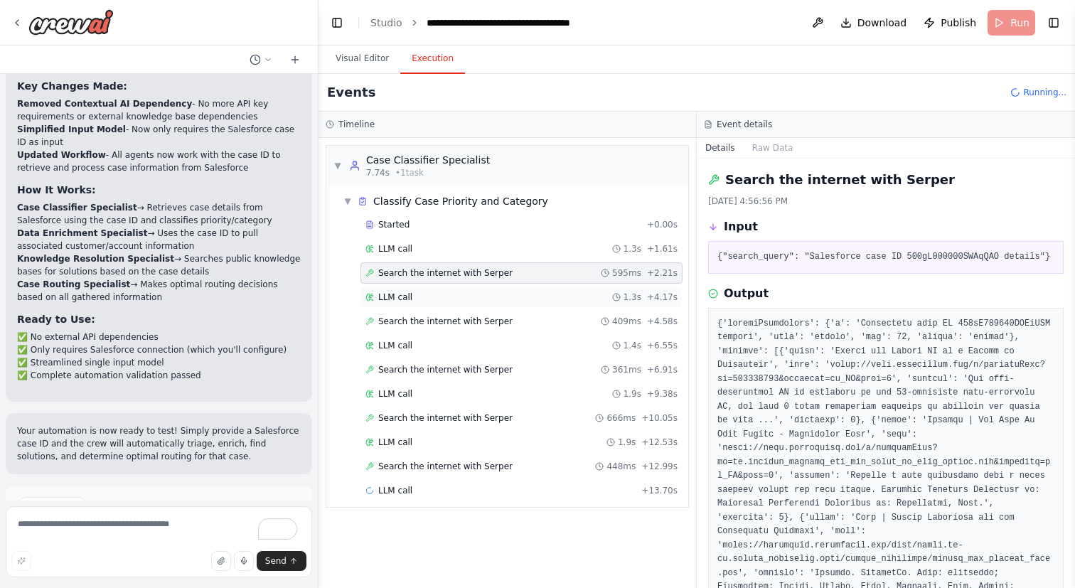
click at [472, 292] on div "LLM call 1.3s + 4.17s" at bounding box center [521, 296] width 312 height 11
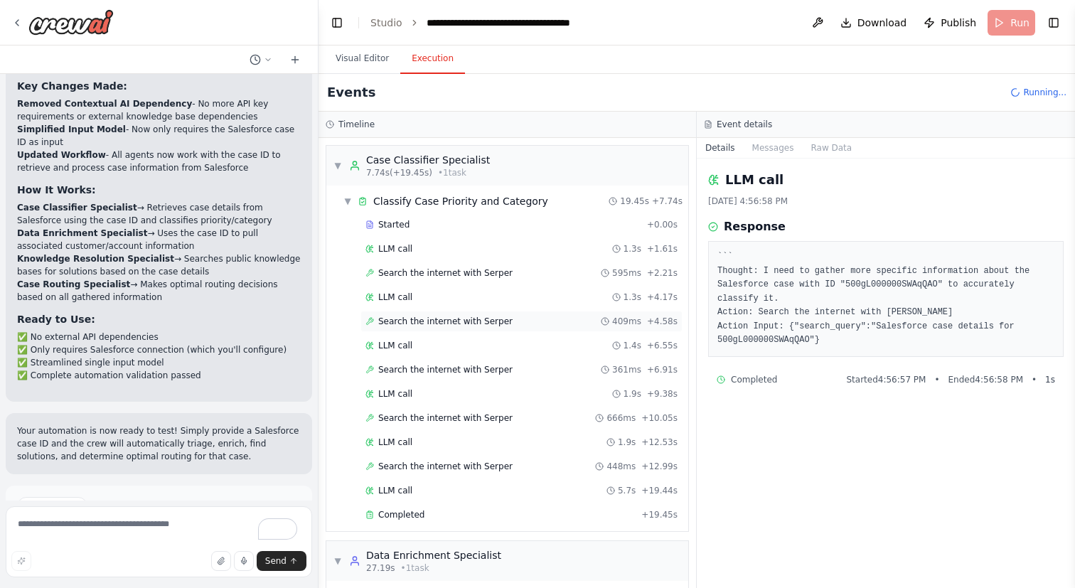
click at [473, 321] on span "Search the internet with Serper" at bounding box center [445, 321] width 134 height 11
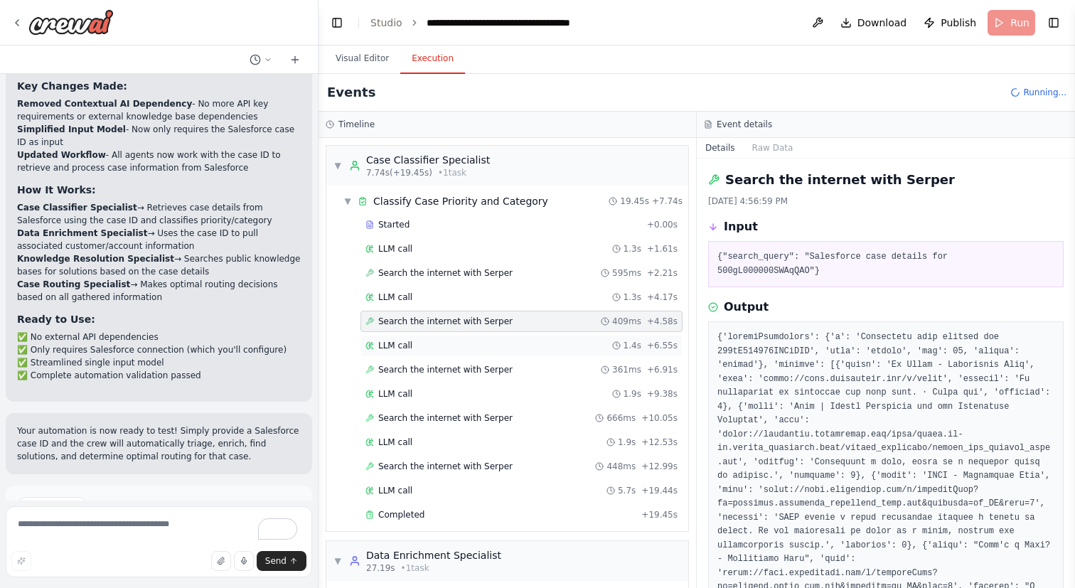
click at [475, 354] on div "LLM call 1.4s + 6.55s" at bounding box center [521, 345] width 322 height 21
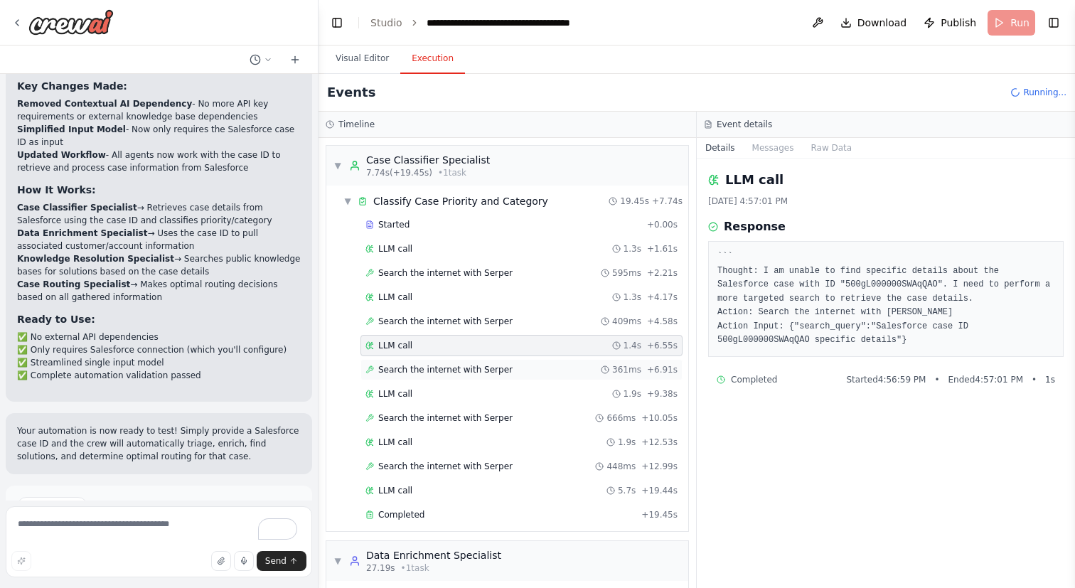
click at [476, 375] on span "Search the internet with Serper" at bounding box center [445, 369] width 134 height 11
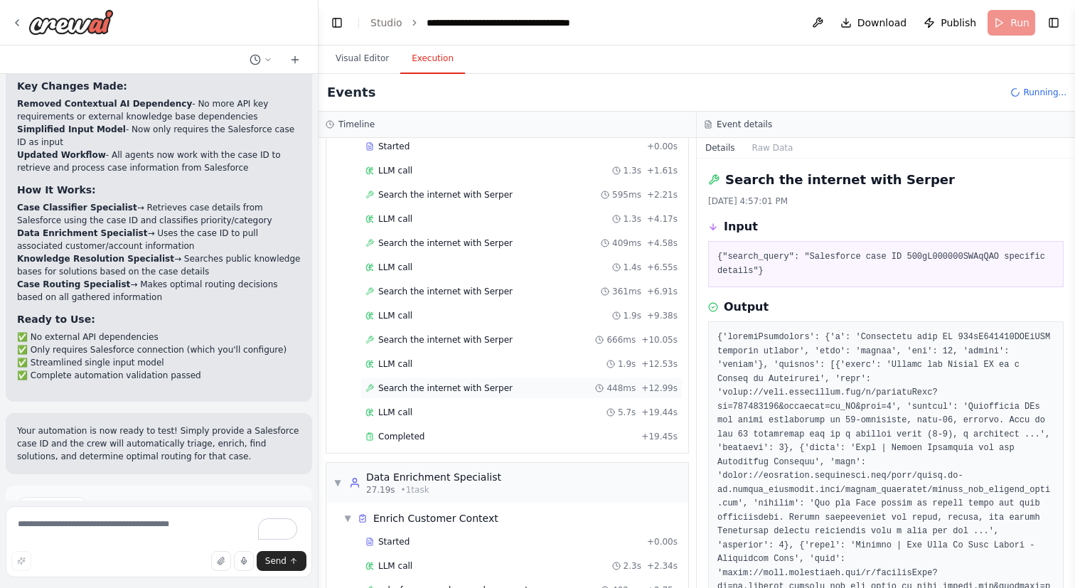
scroll to position [137, 0]
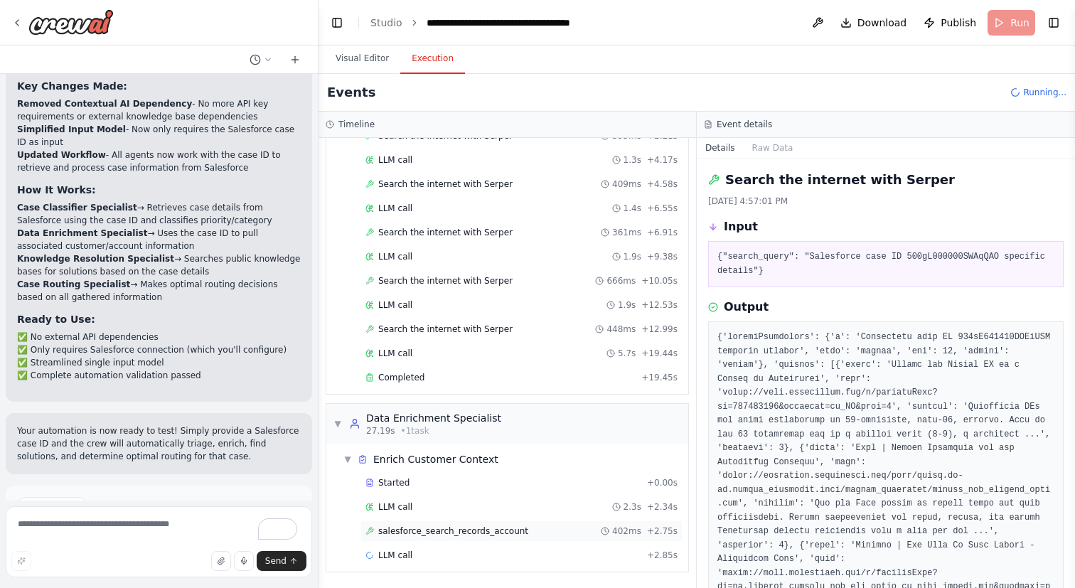
click at [480, 527] on span "salesforce_search_records_account" at bounding box center [453, 530] width 150 height 11
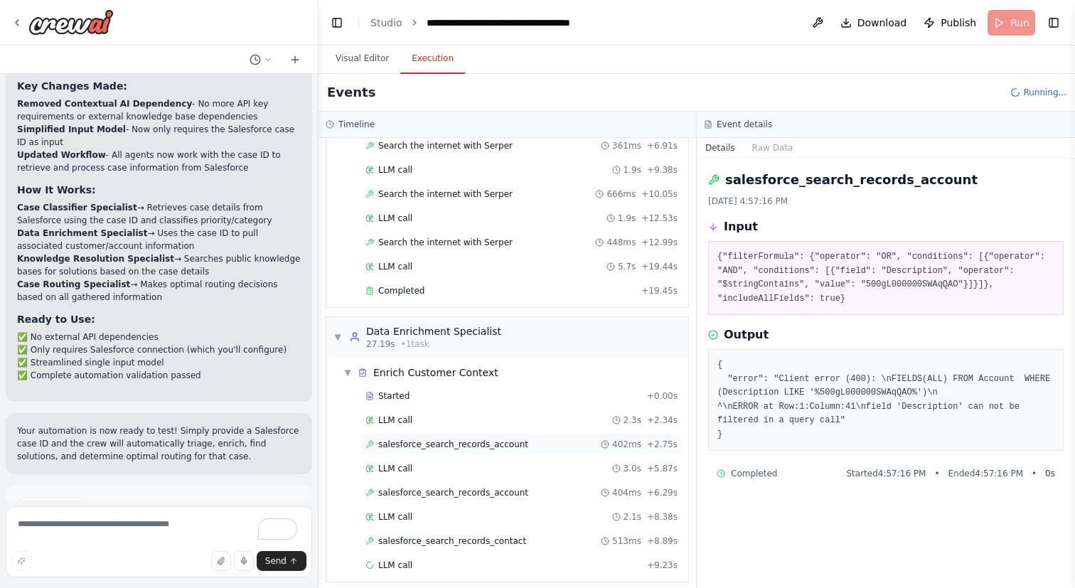
scroll to position [234, 0]
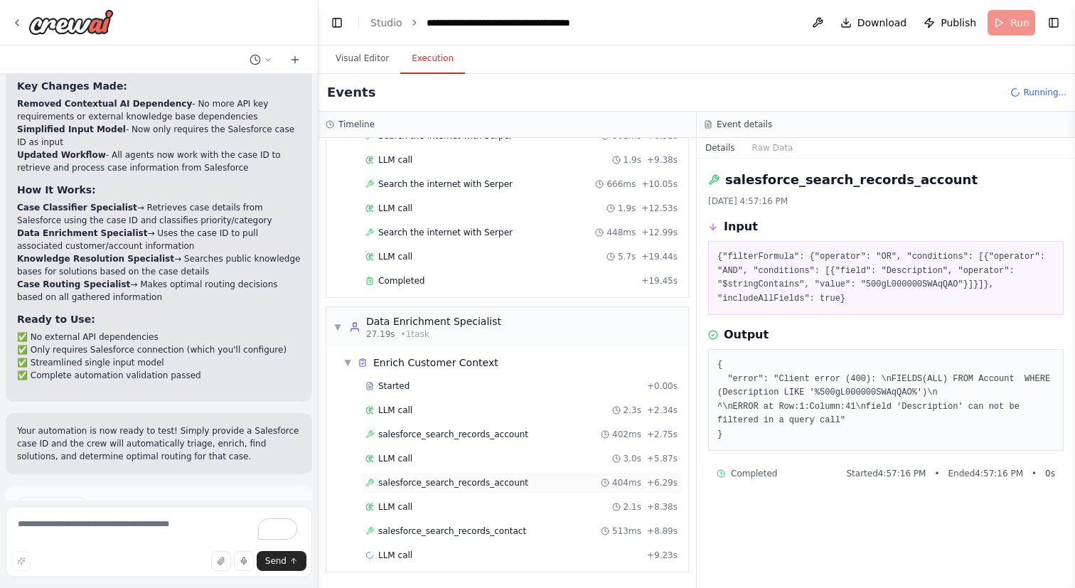
click at [488, 483] on span "salesforce_search_records_account" at bounding box center [453, 482] width 150 height 11
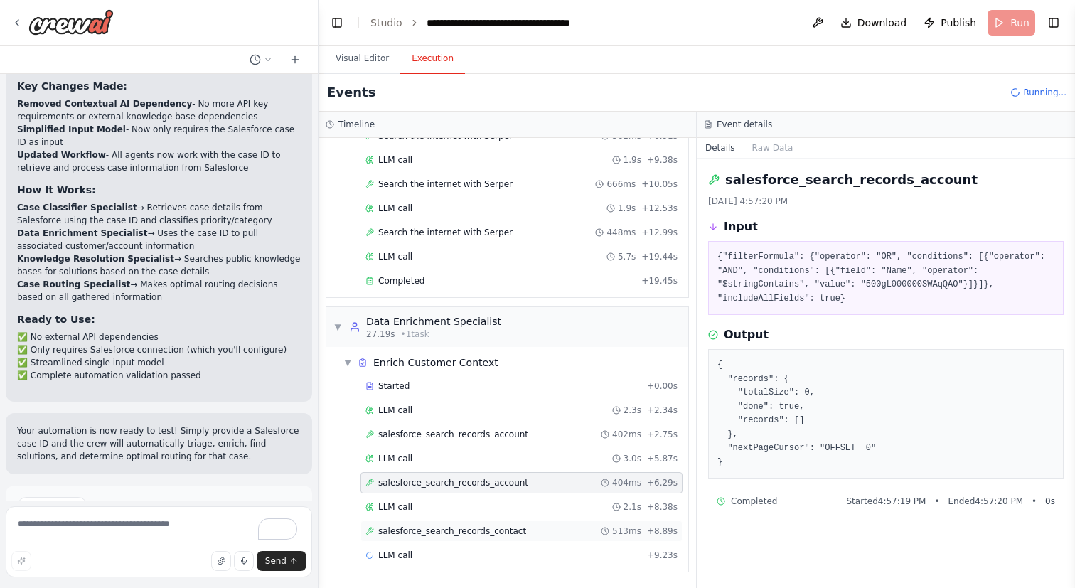
click at [490, 528] on span "salesforce_search_records_contact" at bounding box center [452, 530] width 148 height 11
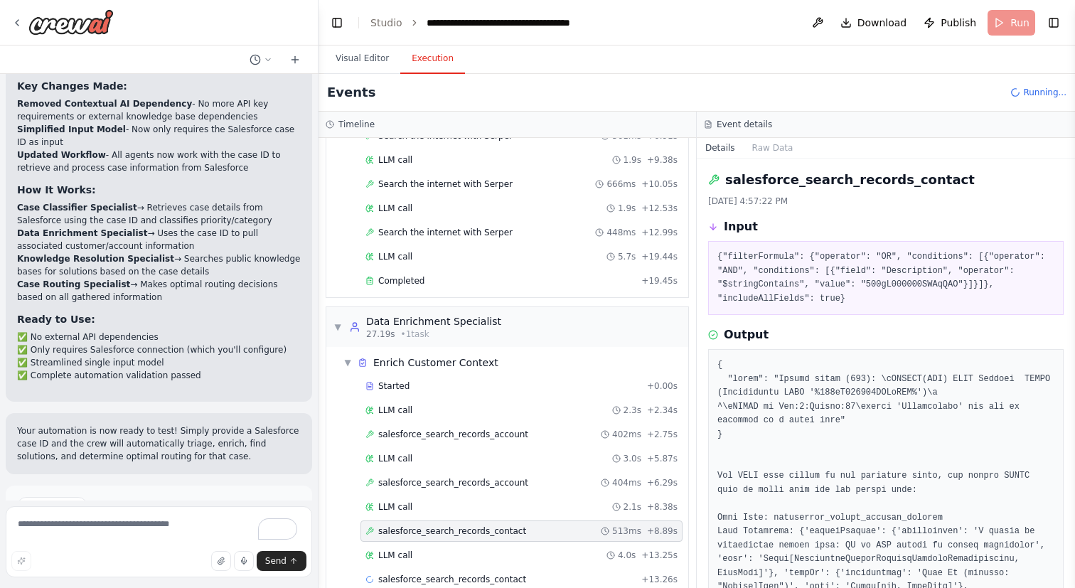
scroll to position [258, 0]
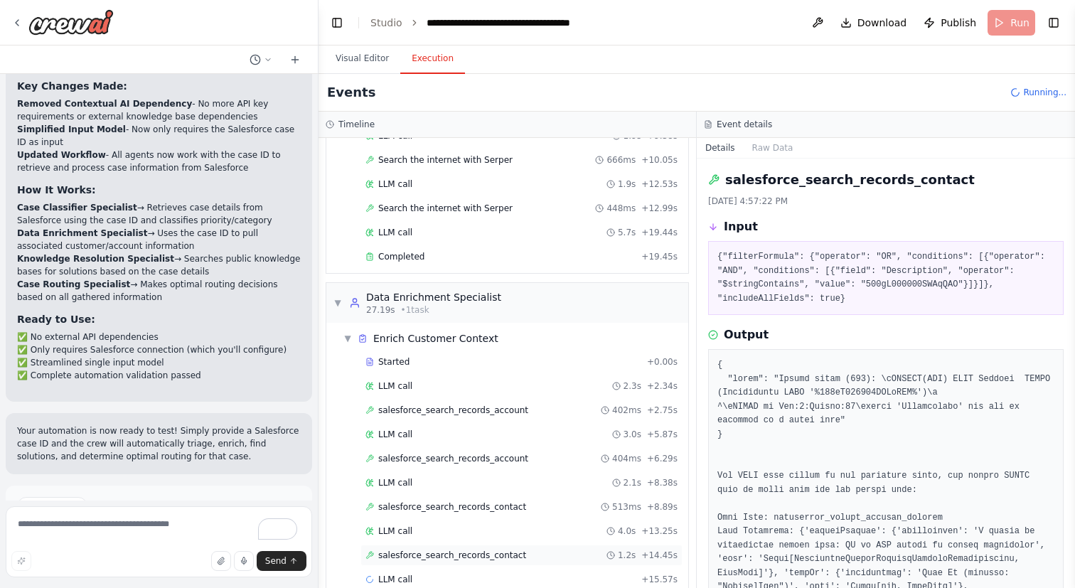
click at [503, 552] on span "salesforce_search_records_contact" at bounding box center [452, 555] width 148 height 11
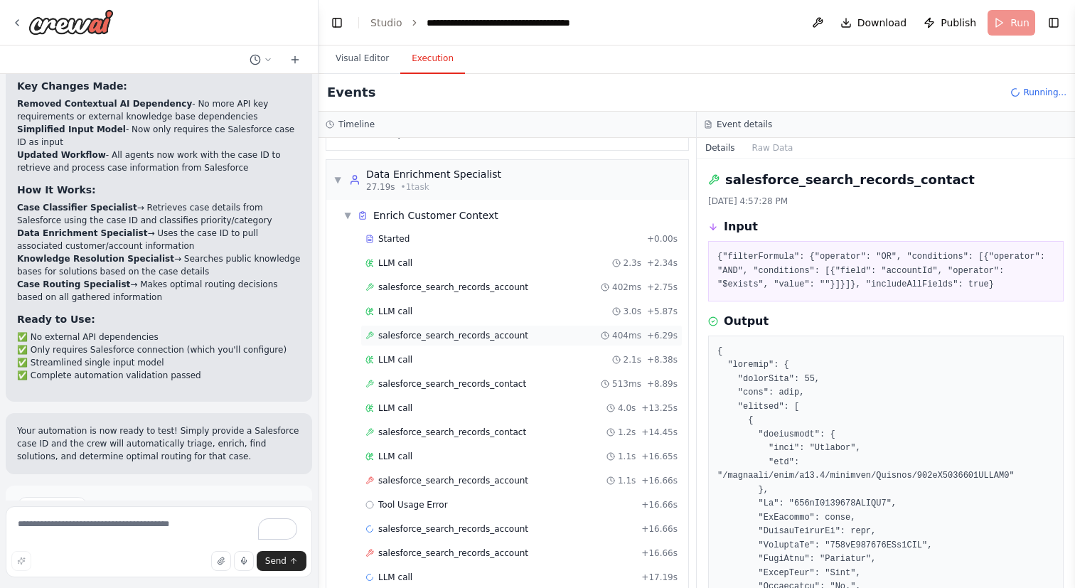
scroll to position [382, 0]
click at [510, 486] on div "salesforce_search_records_account 1.1s + 16.66s" at bounding box center [521, 479] width 322 height 21
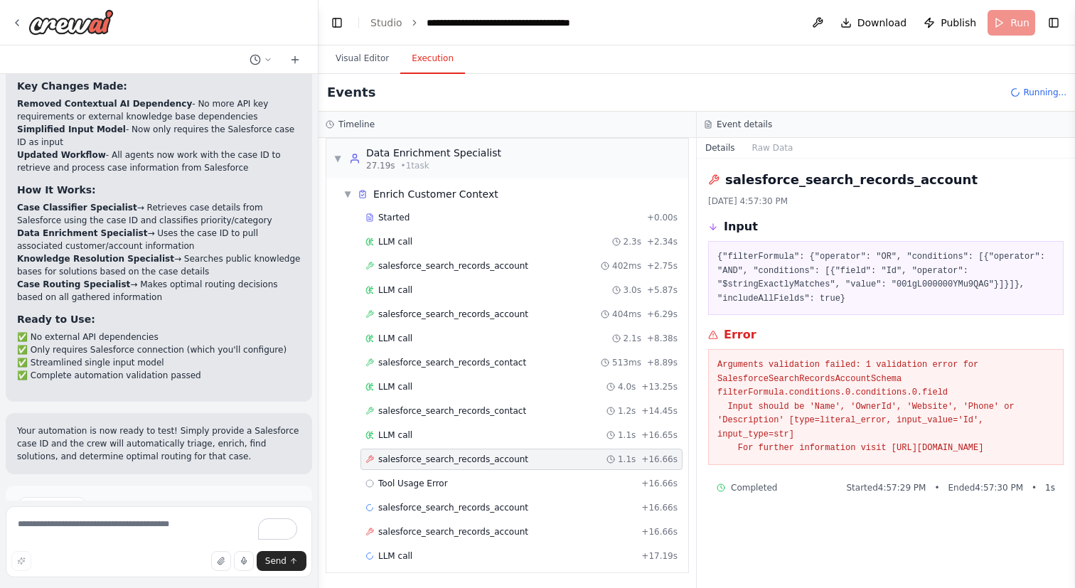
scroll to position [403, 0]
click at [510, 512] on span "salesforce_search_records_account" at bounding box center [453, 506] width 150 height 11
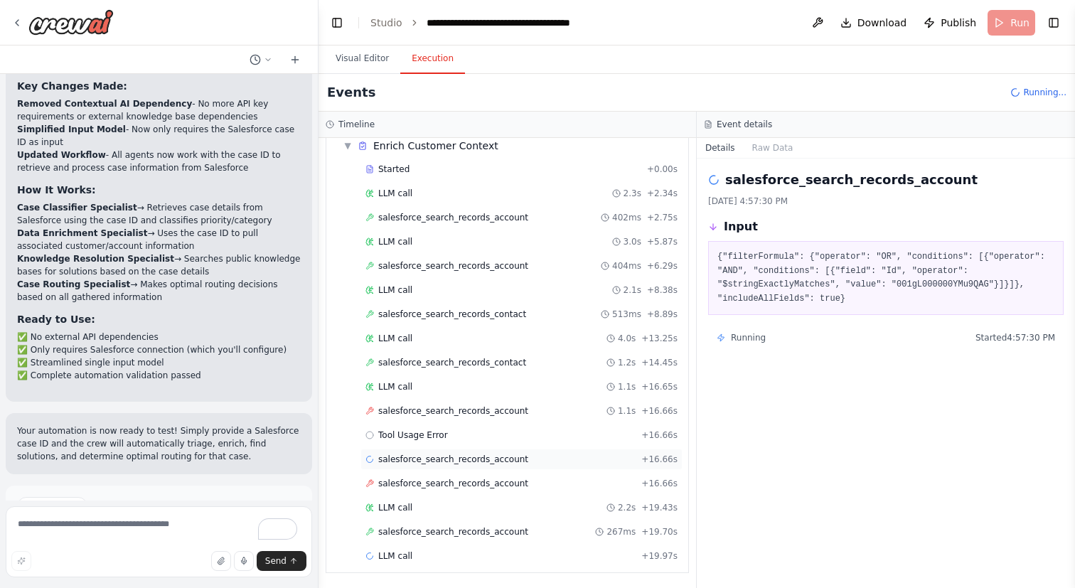
scroll to position [451, 0]
click at [510, 533] on span "salesforce_search_records_account" at bounding box center [453, 530] width 150 height 11
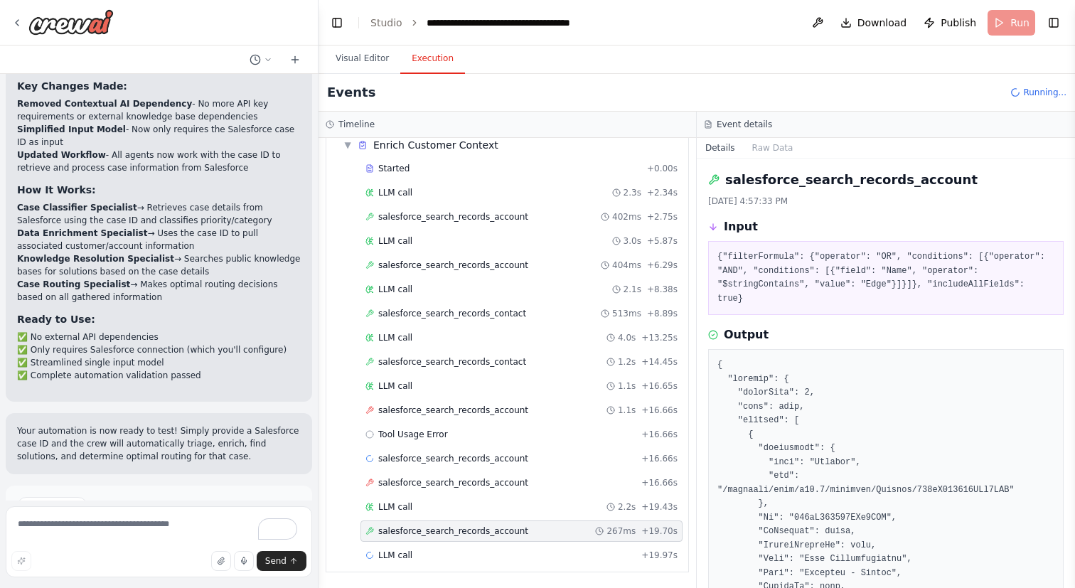
click at [488, 422] on div "Started + 0.00s LLM call 2.3s + 2.34s salesforce_search_records_account 402ms +…" at bounding box center [513, 363] width 351 height 411
click at [488, 430] on div "Tool Usage Error + 16.66s" at bounding box center [521, 434] width 312 height 11
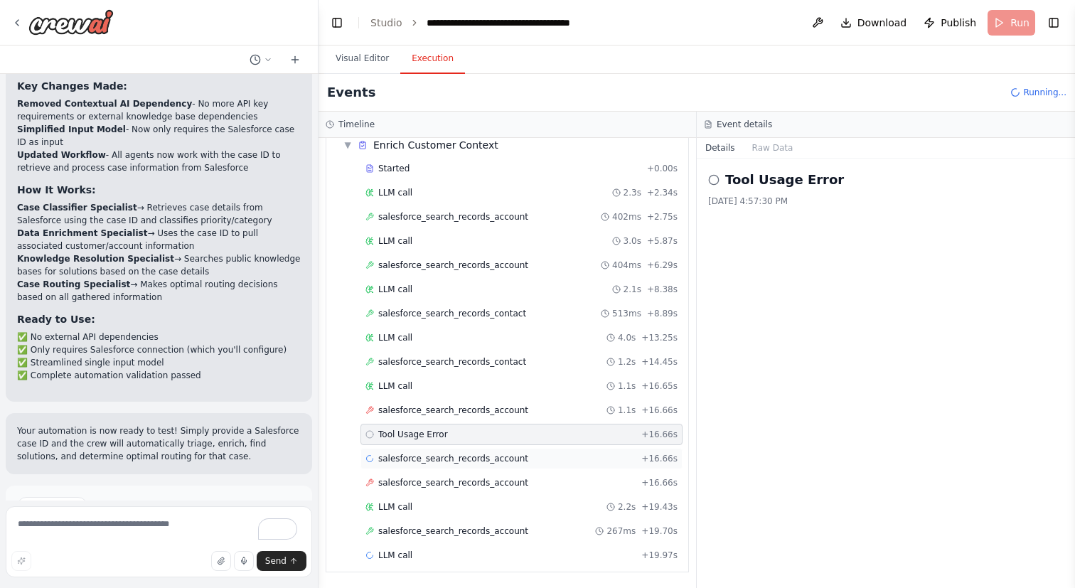
click at [487, 451] on div "salesforce_search_records_account + 16.66s" at bounding box center [521, 458] width 322 height 21
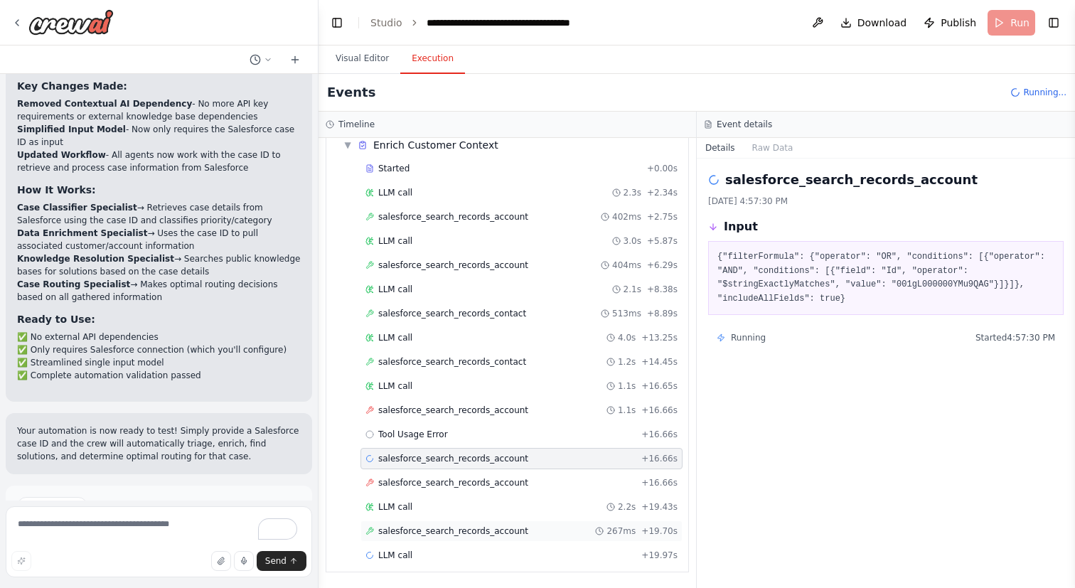
click at [488, 529] on span "salesforce_search_records_account" at bounding box center [453, 530] width 150 height 11
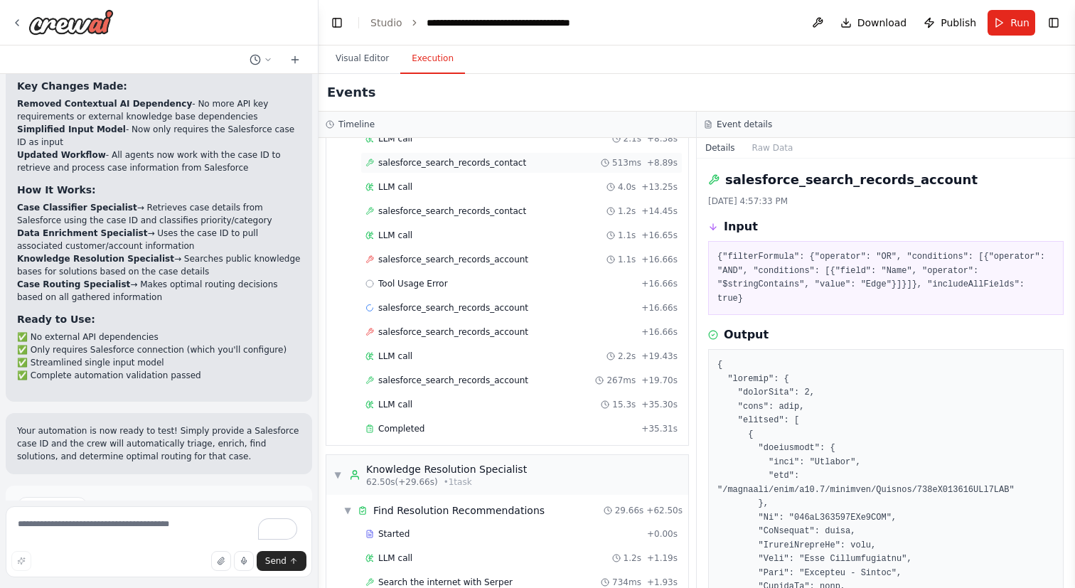
scroll to position [1024, 0]
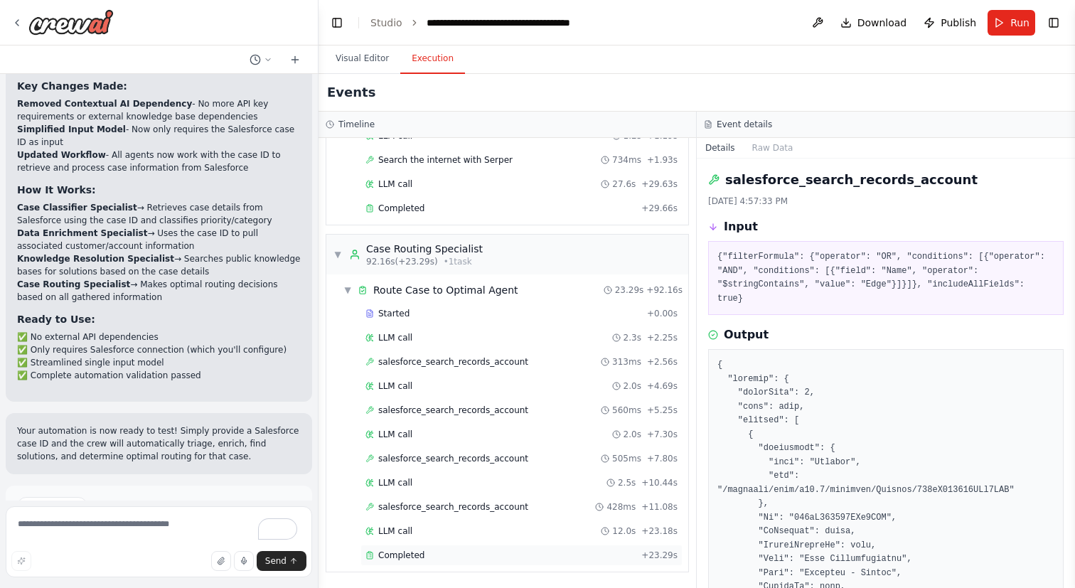
click at [472, 557] on div "Completed" at bounding box center [500, 555] width 270 height 11
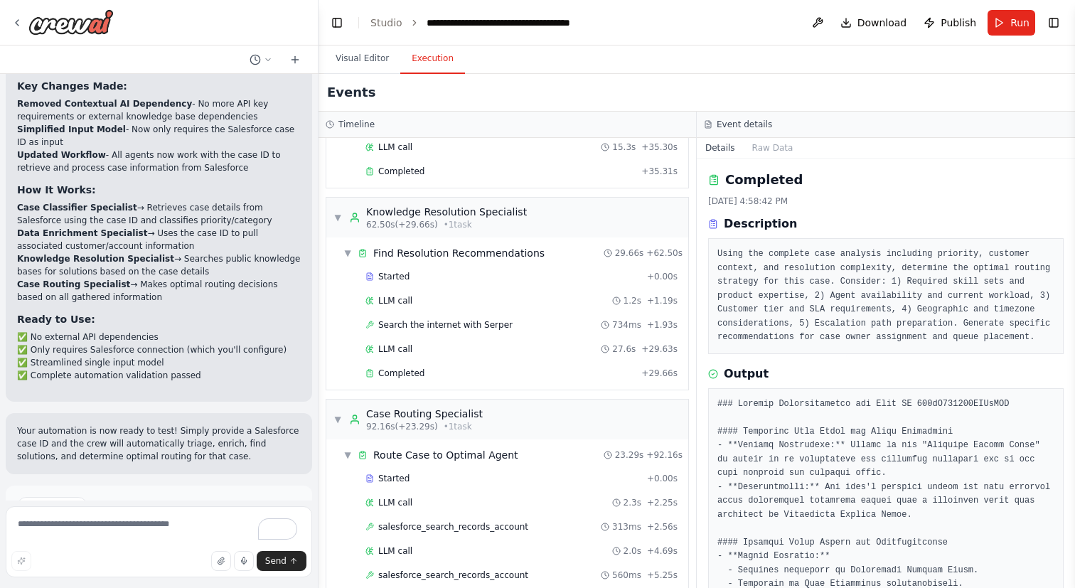
scroll to position [839, 0]
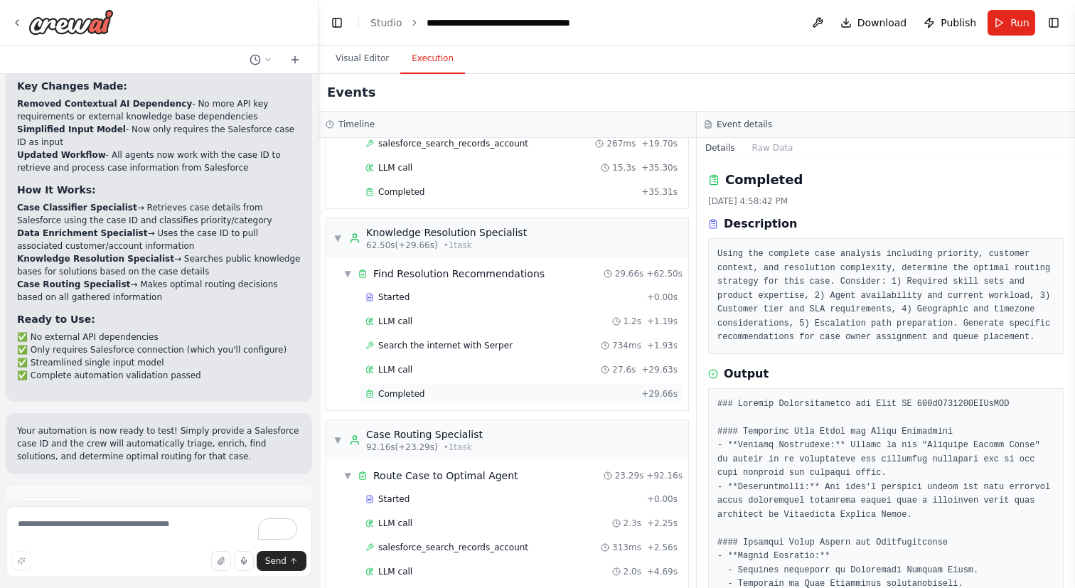
click at [478, 402] on div "Completed + 29.66s" at bounding box center [521, 393] width 322 height 21
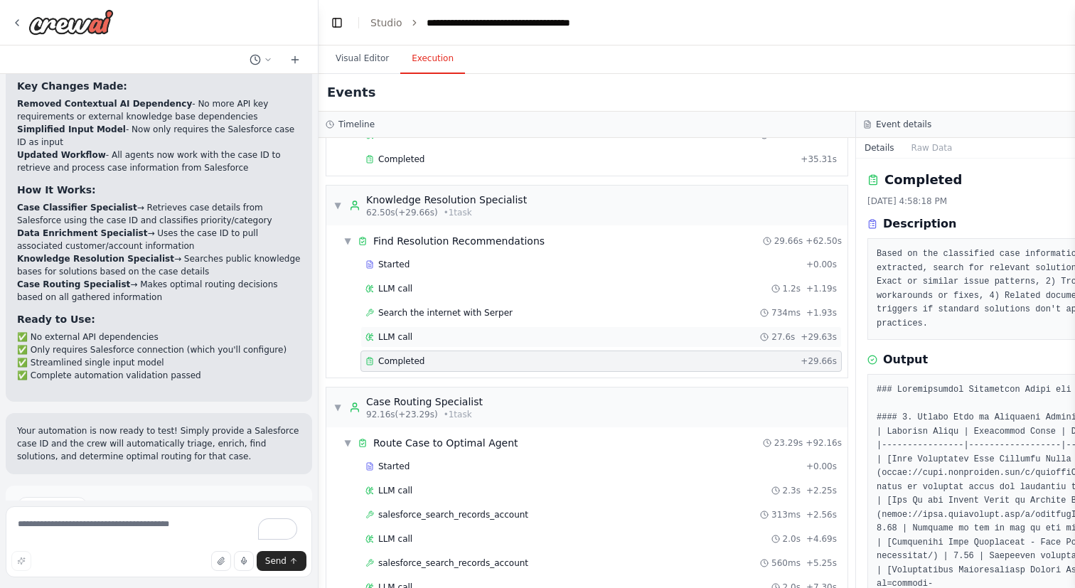
scroll to position [1024, 0]
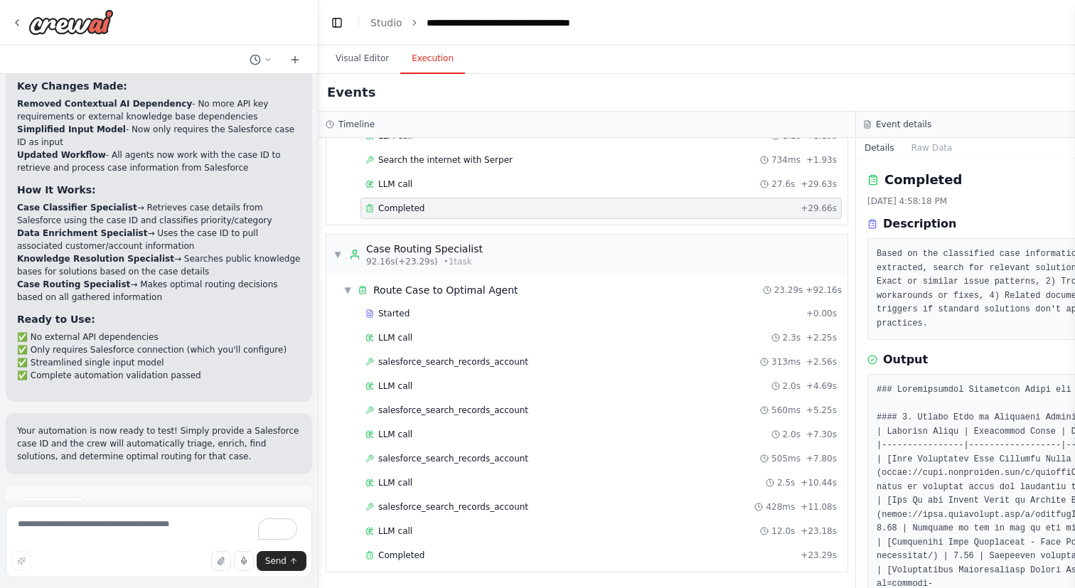
click at [476, 348] on div "Started + 0.00s LLM call 2.3s + 2.25s salesforce_search_records_account 313ms +…" at bounding box center [593, 436] width 510 height 266
click at [487, 336] on div "LLM call 2.3s + 2.25s" at bounding box center [600, 337] width 471 height 11
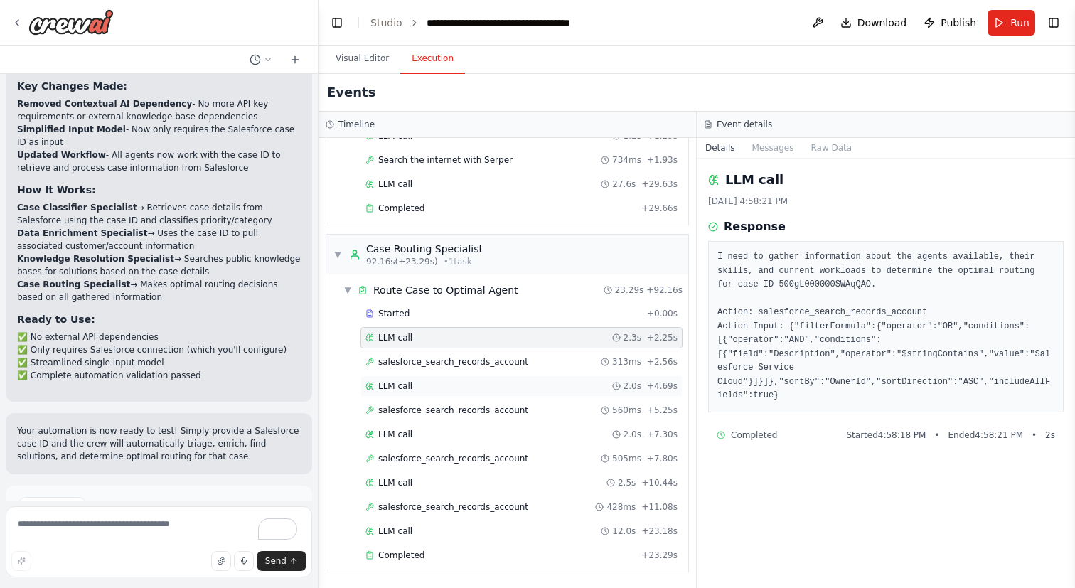
click at [449, 390] on div "LLM call 2.0s + 4.69s" at bounding box center [521, 385] width 312 height 11
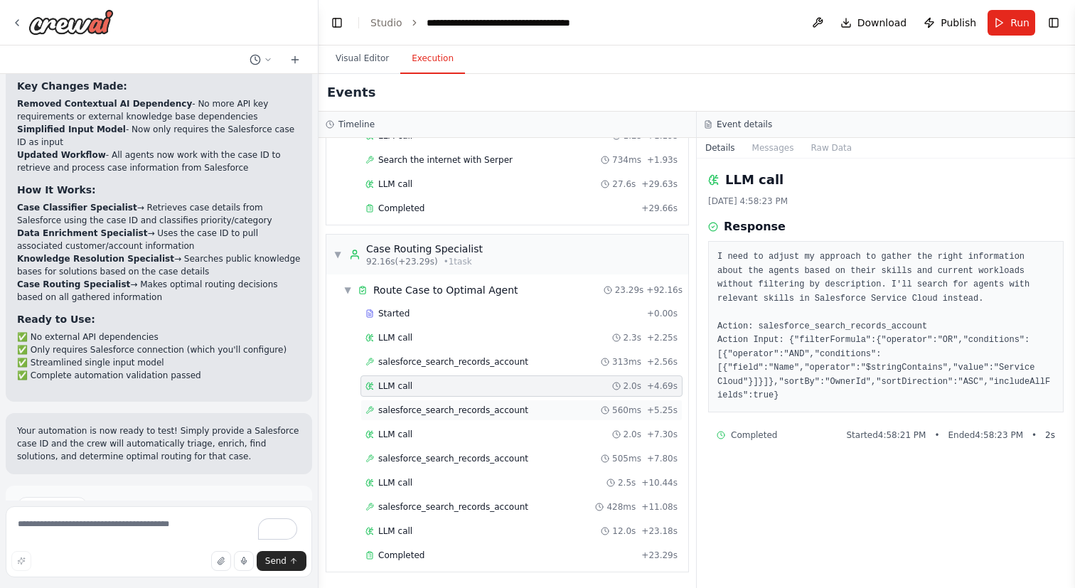
click at [449, 414] on span "salesforce_search_records_account" at bounding box center [453, 410] width 150 height 11
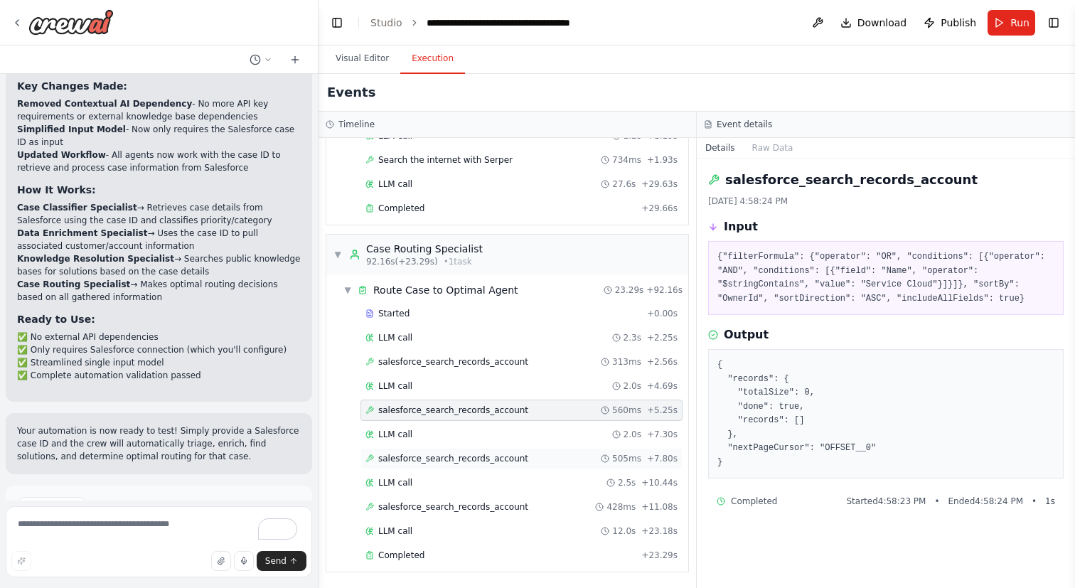
click at [529, 455] on div "salesforce_search_records_account 505ms + 7.80s" at bounding box center [521, 458] width 312 height 11
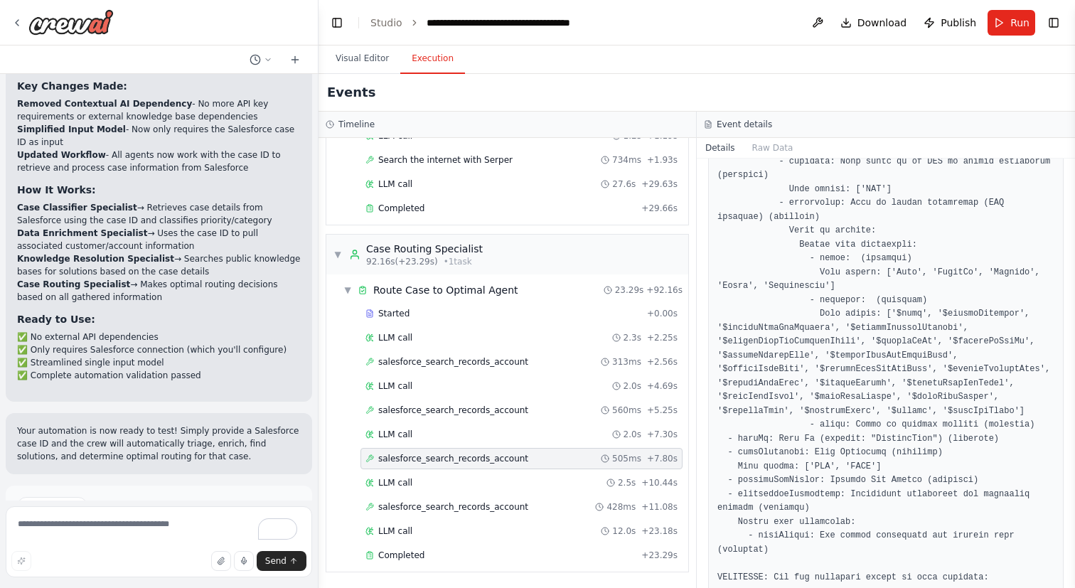
scroll to position [1054, 0]
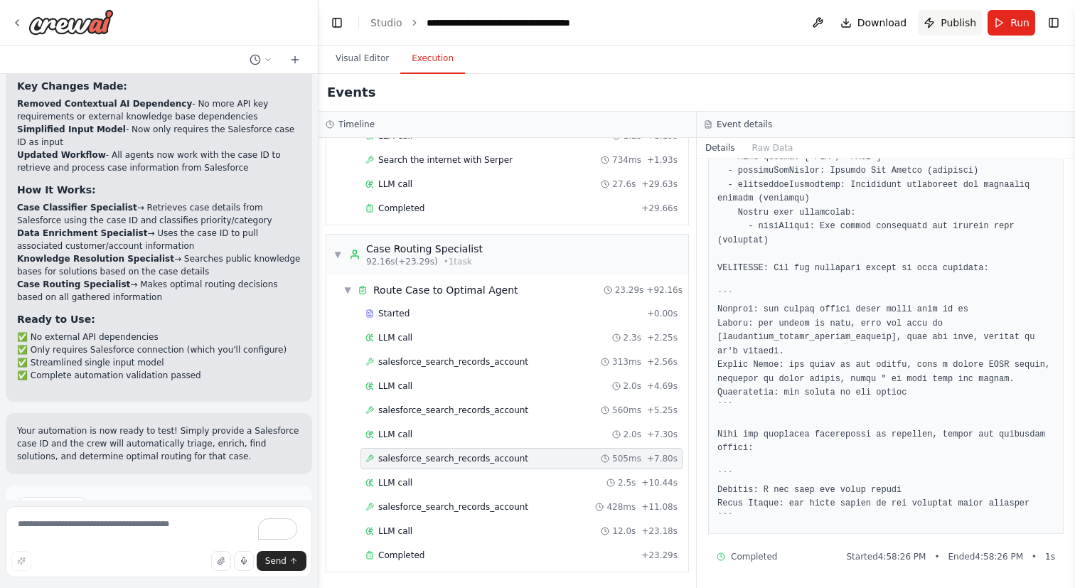
click at [940, 20] on button "Publish" at bounding box center [950, 23] width 64 height 26
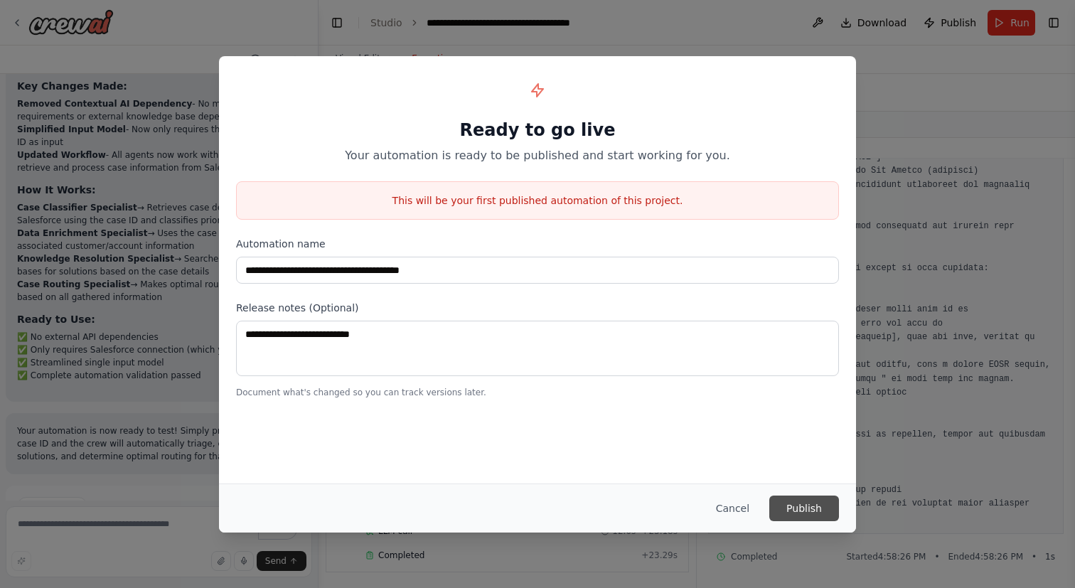
click at [793, 502] on button "Publish" at bounding box center [804, 509] width 70 height 26
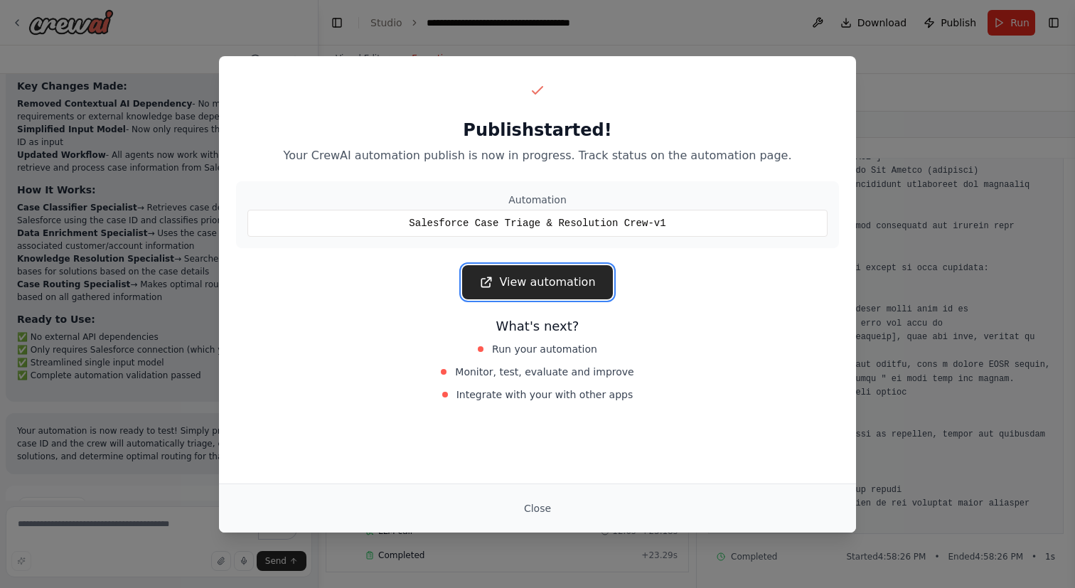
click at [567, 294] on link "View automation" at bounding box center [537, 282] width 150 height 34
click at [537, 510] on button "Close" at bounding box center [538, 509] width 50 height 26
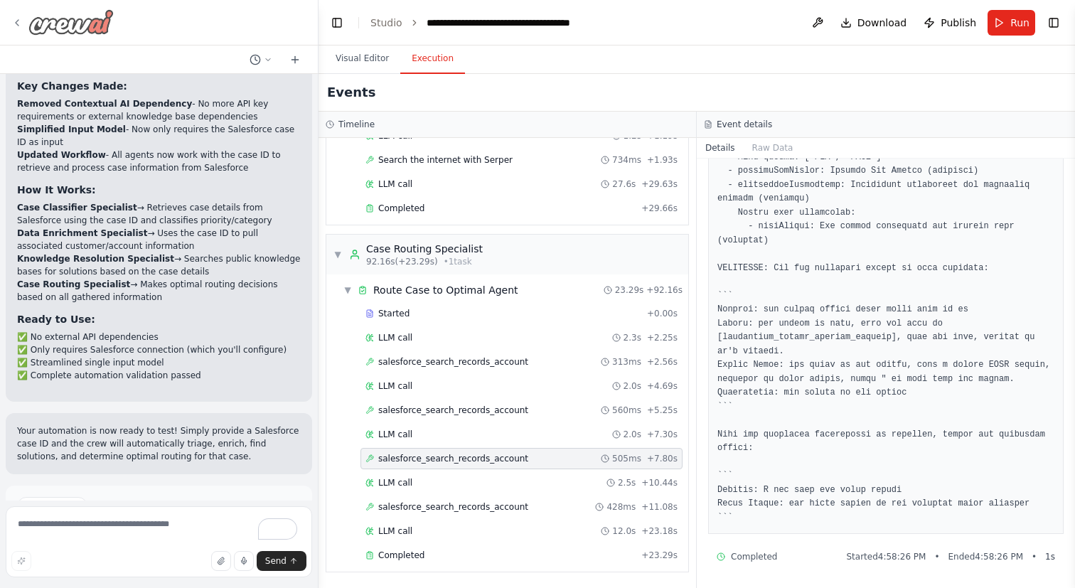
click at [21, 19] on icon at bounding box center [16, 22] width 11 height 11
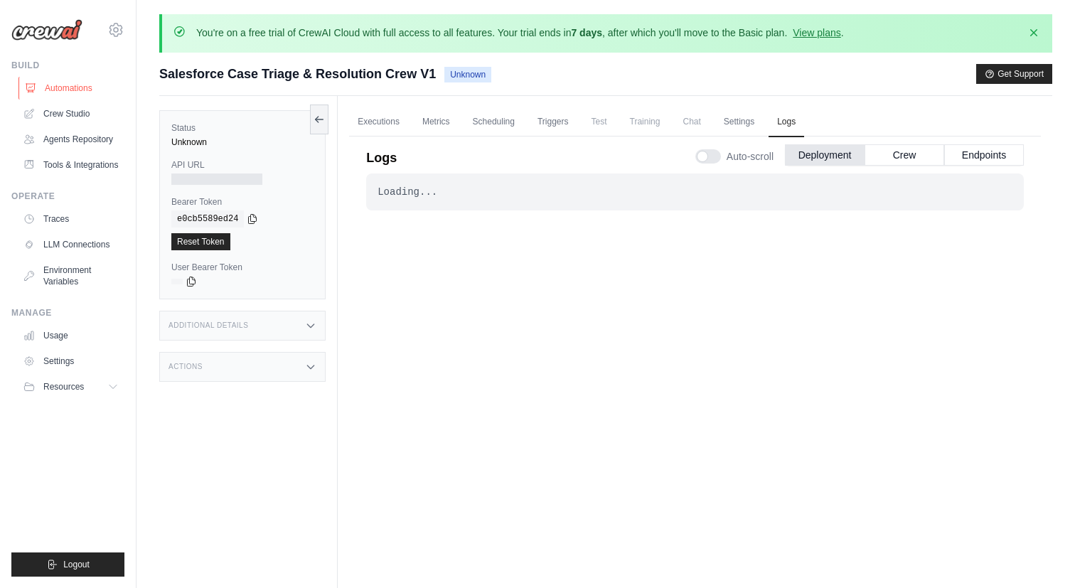
click at [80, 96] on link "Automations" at bounding box center [71, 88] width 107 height 23
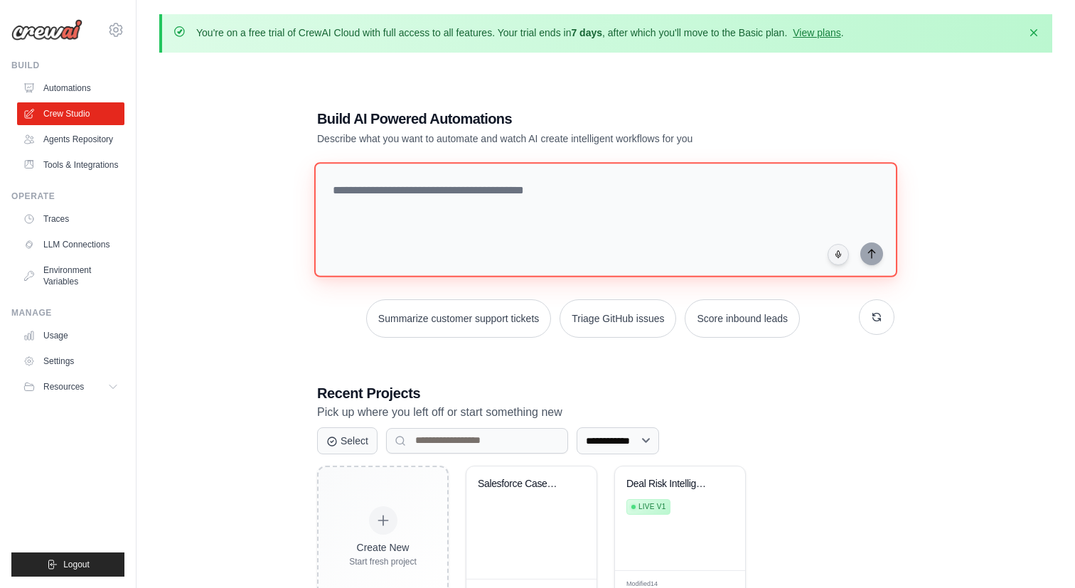
click at [367, 194] on textarea at bounding box center [605, 219] width 583 height 115
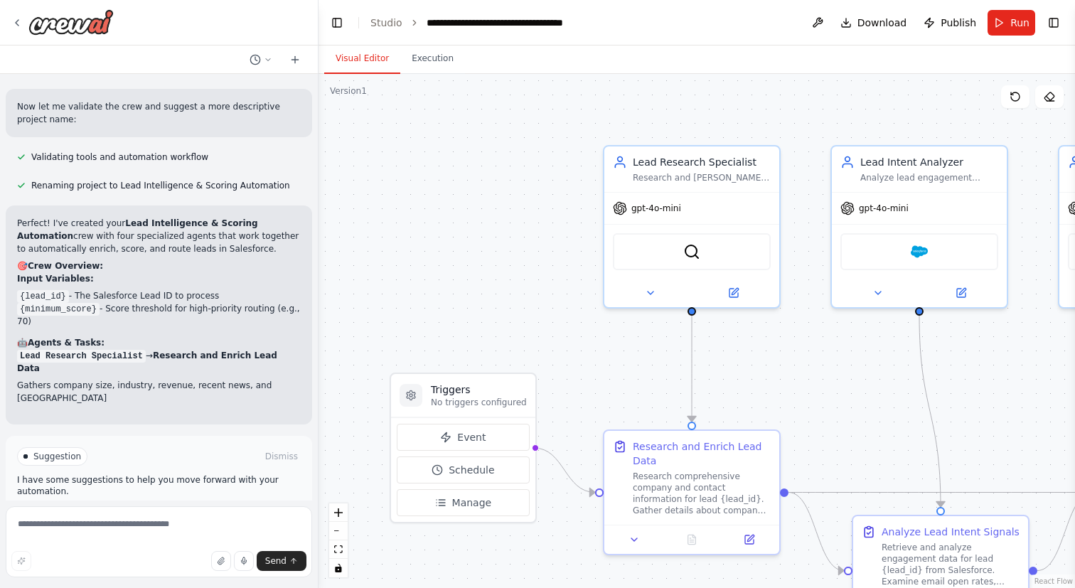
scroll to position [1034, 0]
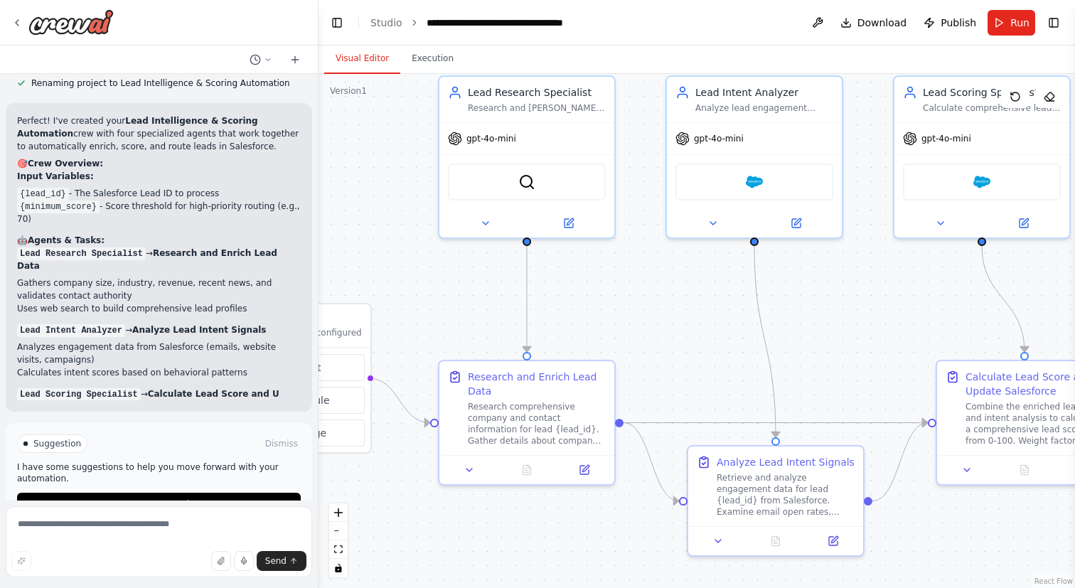
click at [281, 237] on div "Business Problem Sales teams burn time on raw leads that aren’t qualified. Impo…" at bounding box center [537, 294] width 1075 height 588
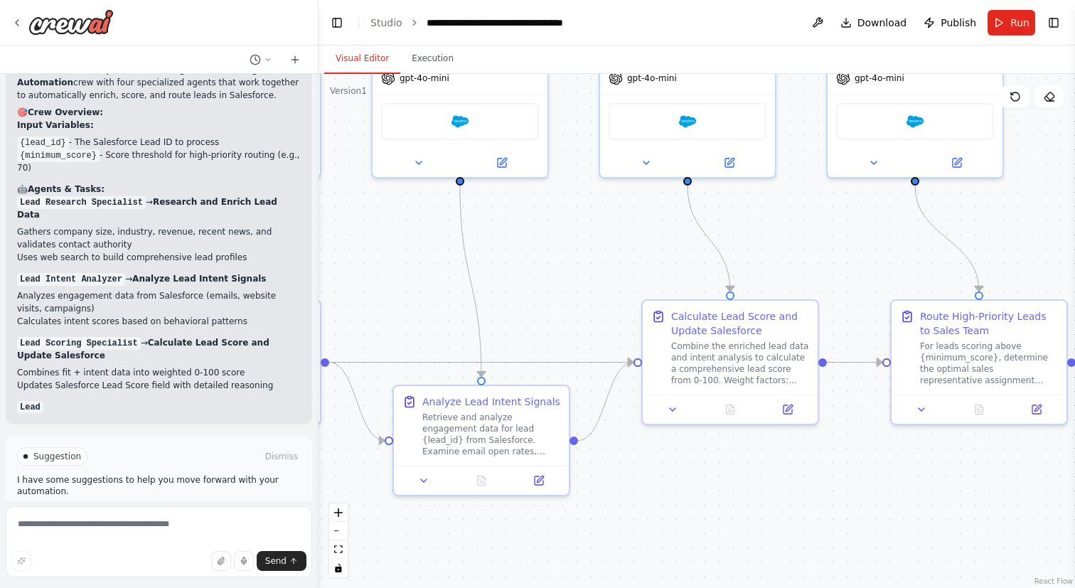
drag, startPoint x: 569, startPoint y: 292, endPoint x: 311, endPoint y: 248, distance: 261.8
click at [311, 248] on div "Business Problem Sales teams burn time on raw leads that aren’t qualified. Impo…" at bounding box center [537, 294] width 1075 height 588
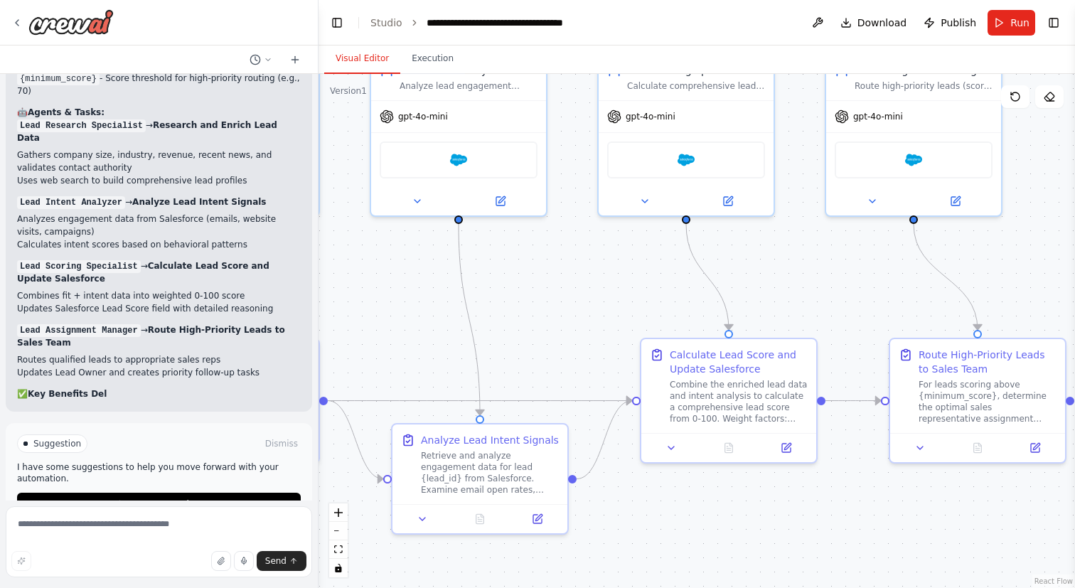
drag, startPoint x: 658, startPoint y: 269, endPoint x: 700, endPoint y: 306, distance: 56.9
click at [700, 306] on div ".deletable-edge-delete-btn { width: 20px; height: 20px; border: 0px solid #ffff…" at bounding box center [697, 331] width 756 height 514
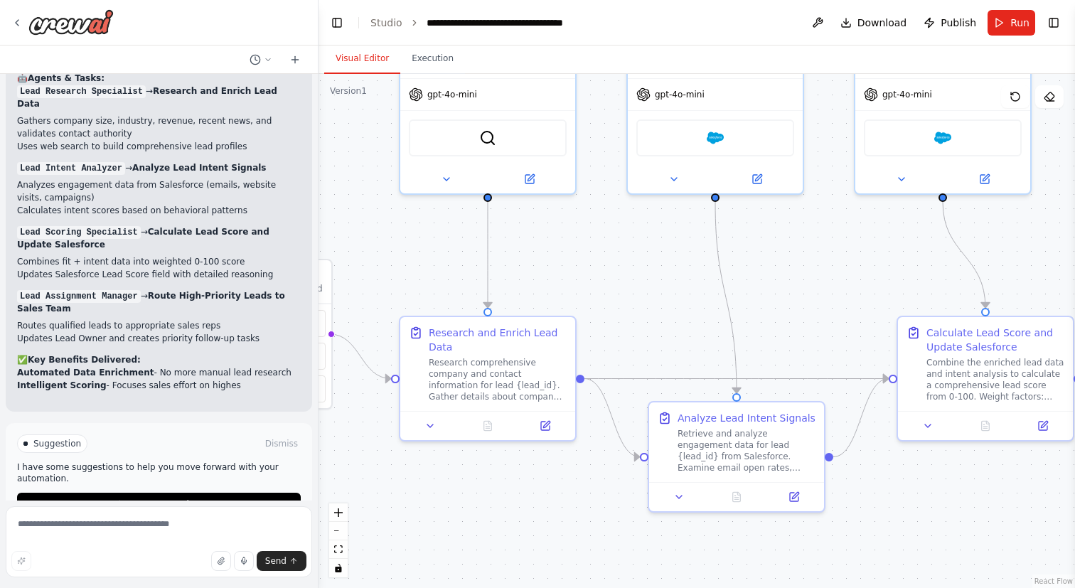
drag, startPoint x: 625, startPoint y: 310, endPoint x: 852, endPoint y: 277, distance: 229.1
click at [852, 278] on div ".deletable-edge-delete-btn { width: 20px; height: 20px; border: 0px solid #ffff…" at bounding box center [697, 331] width 756 height 514
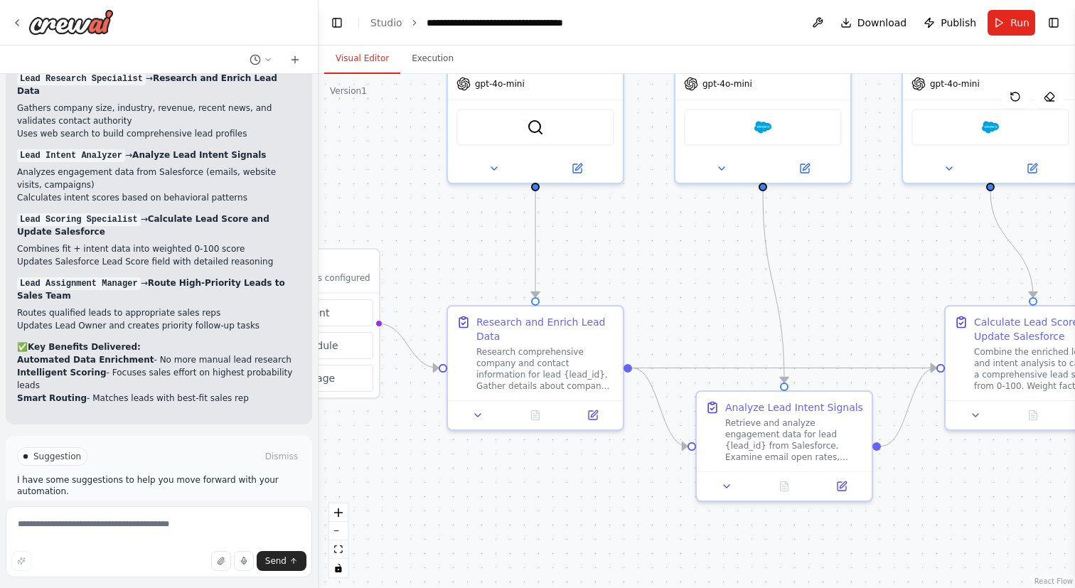
drag, startPoint x: 640, startPoint y: 277, endPoint x: 693, endPoint y: 277, distance: 53.3
click at [693, 277] on div ".deletable-edge-delete-btn { width: 20px; height: 20px; border: 0px solid #ffff…" at bounding box center [697, 331] width 756 height 514
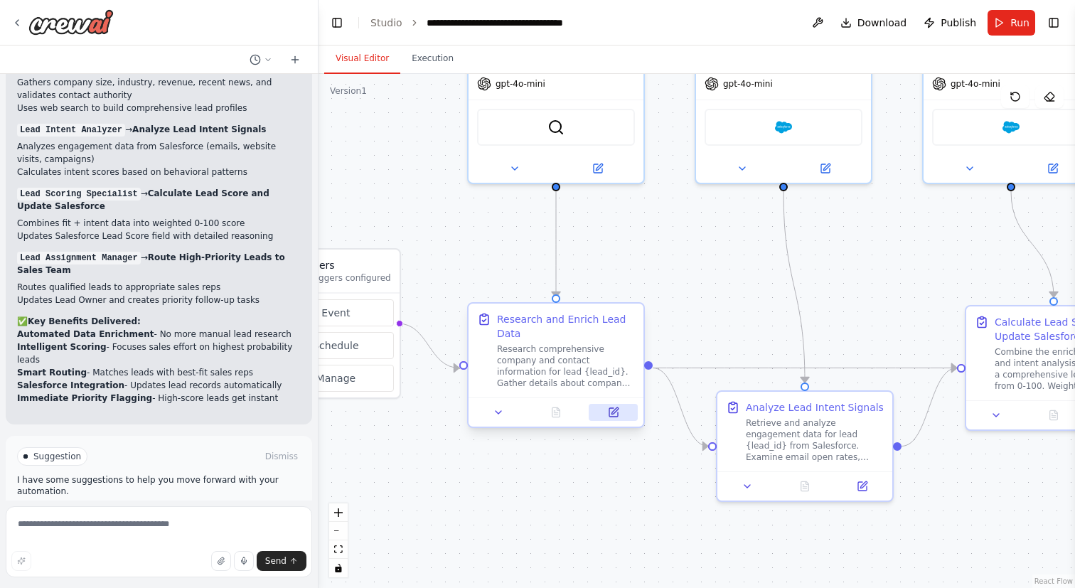
click at [611, 414] on icon at bounding box center [613, 412] width 9 height 9
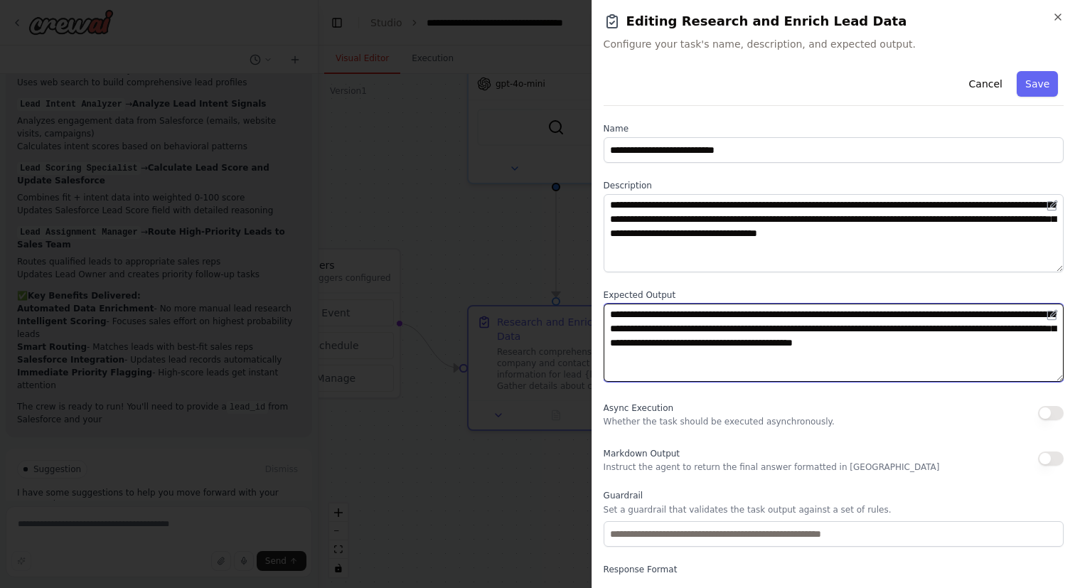
click at [702, 322] on textarea "**********" at bounding box center [834, 343] width 460 height 78
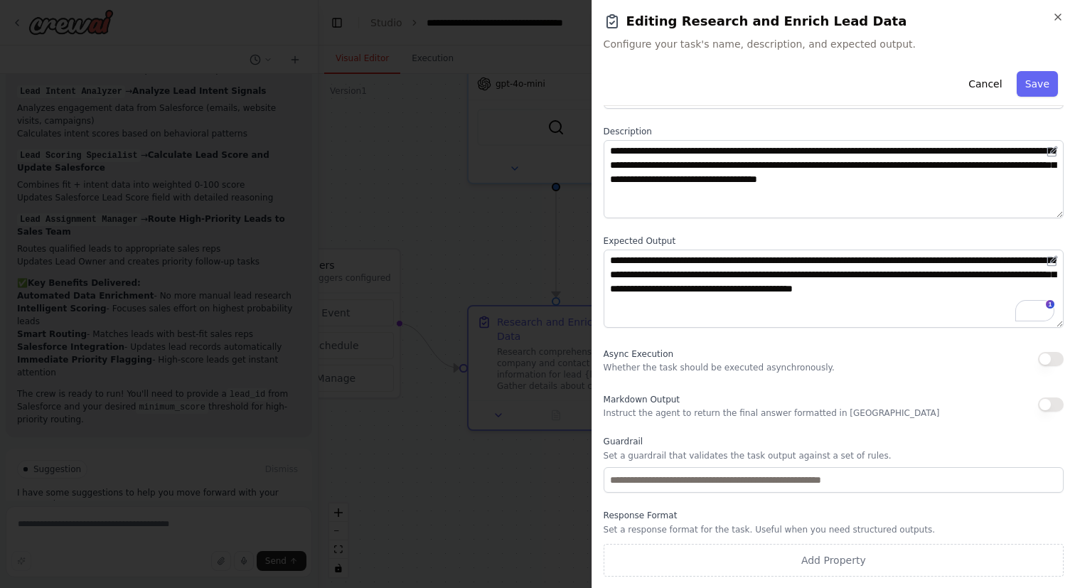
scroll to position [54, 0]
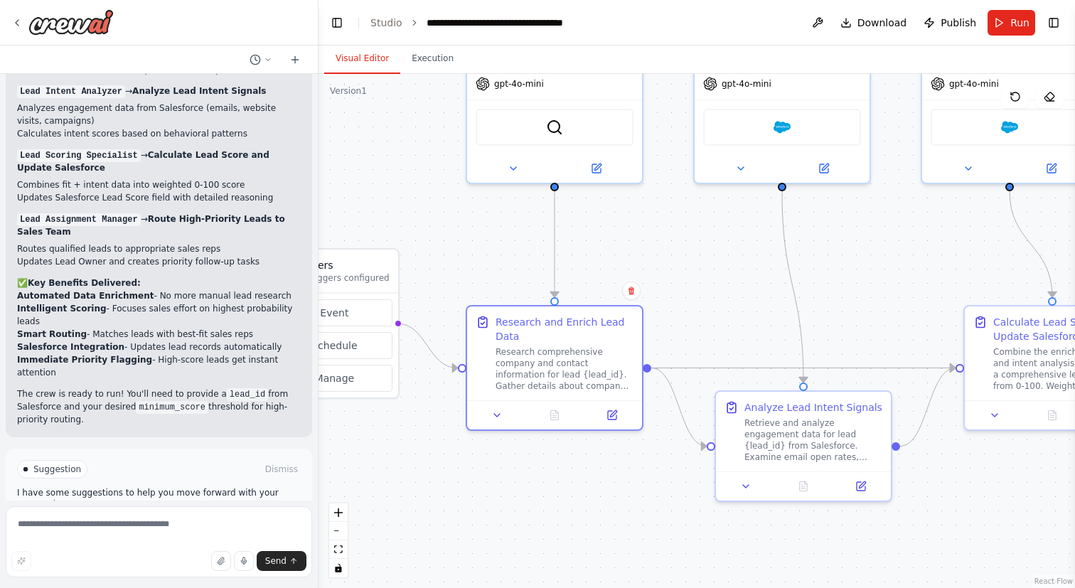
drag, startPoint x: 480, startPoint y: 262, endPoint x: 445, endPoint y: 262, distance: 34.8
click at [445, 262] on div ".deletable-edge-delete-btn { width: 20px; height: 20px; border: 0px solid #ffff…" at bounding box center [697, 331] width 756 height 514
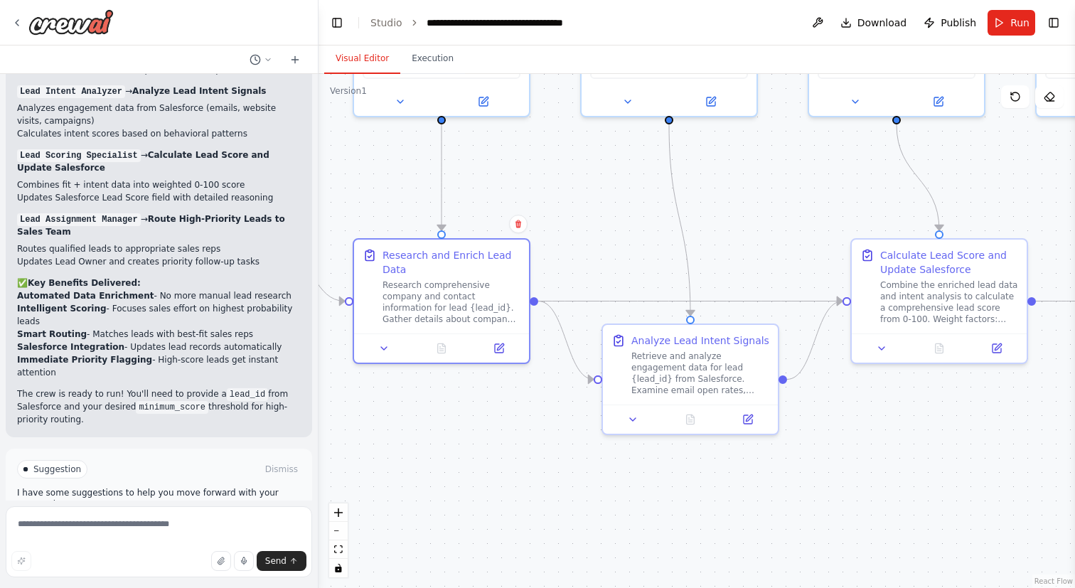
drag, startPoint x: 732, startPoint y: 347, endPoint x: 616, endPoint y: 250, distance: 151.9
click at [616, 250] on div ".deletable-edge-delete-btn { width: 20px; height: 20px; border: 0px solid #ffff…" at bounding box center [697, 331] width 756 height 514
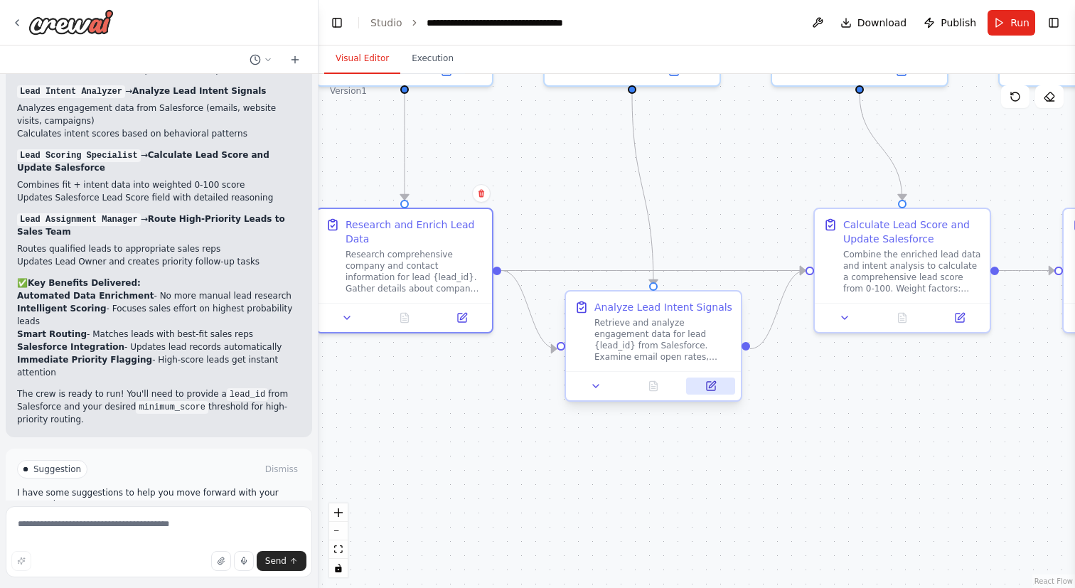
click at [714, 392] on button at bounding box center [710, 386] width 49 height 17
drag, startPoint x: 586, startPoint y: 211, endPoint x: 348, endPoint y: 212, distance: 238.2
click at [348, 212] on div ".deletable-edge-delete-btn { width: 20px; height: 20px; border: 0px solid #ffff…" at bounding box center [697, 331] width 756 height 514
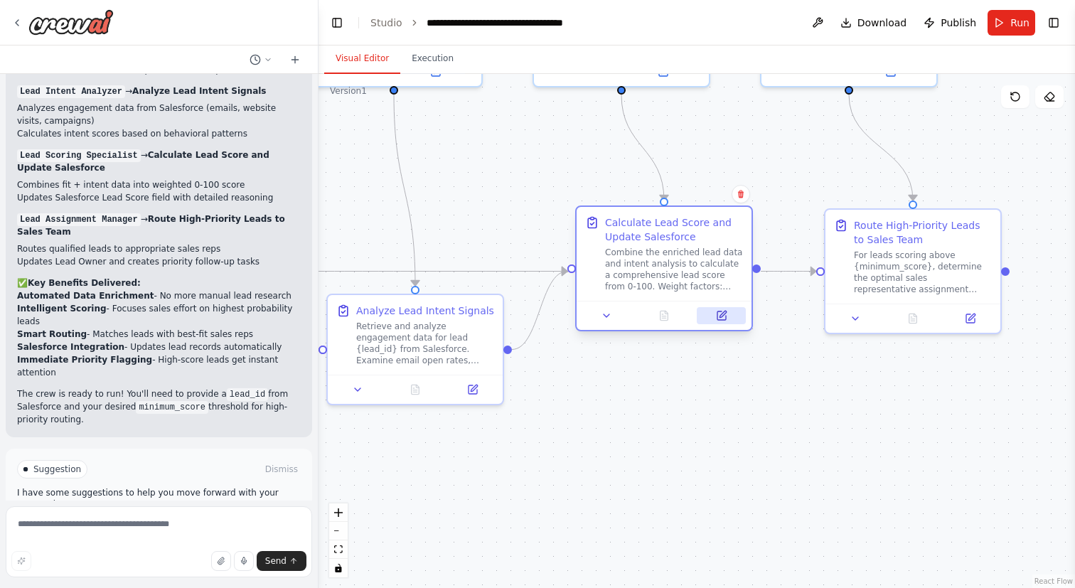
click at [718, 316] on icon at bounding box center [721, 315] width 9 height 9
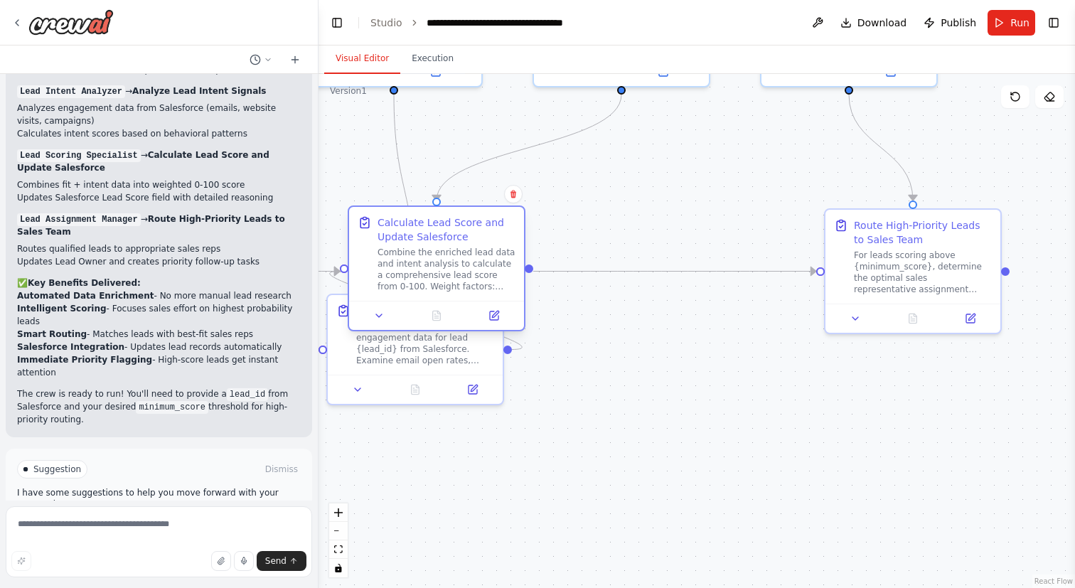
drag, startPoint x: 647, startPoint y: 279, endPoint x: 416, endPoint y: 279, distance: 231.1
click at [416, 279] on div "Combine the enriched lead data and intent analysis to calculate a comprehensive…" at bounding box center [447, 270] width 138 height 46
click at [336, 555] on button "fit view" at bounding box center [338, 549] width 18 height 18
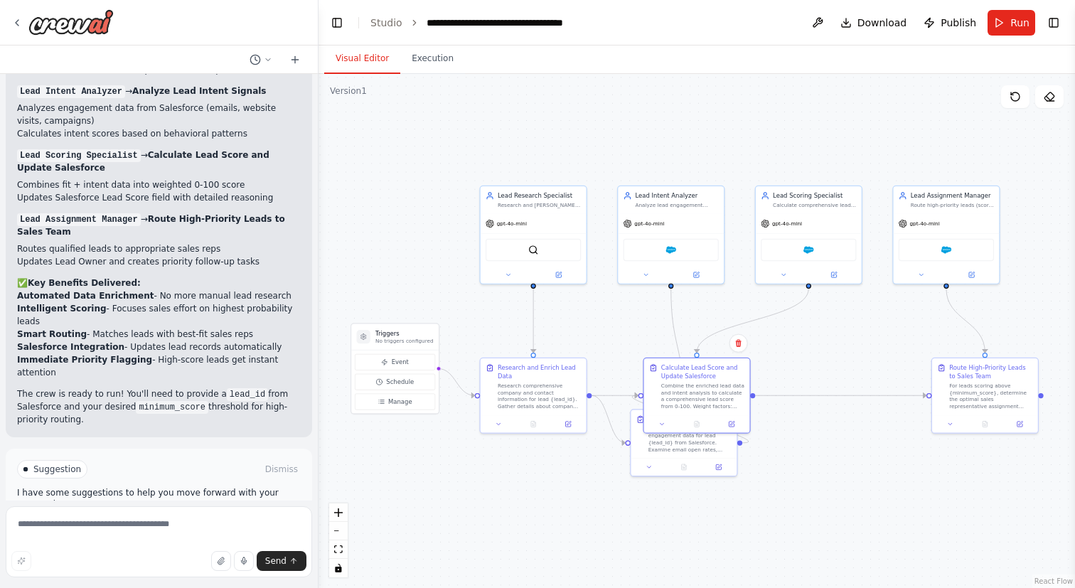
drag, startPoint x: 530, startPoint y: 493, endPoint x: 321, endPoint y: 429, distance: 219.3
click at [321, 429] on div ".deletable-edge-delete-btn { width: 20px; height: 20px; border: 0px solid #ffff…" at bounding box center [697, 331] width 756 height 514
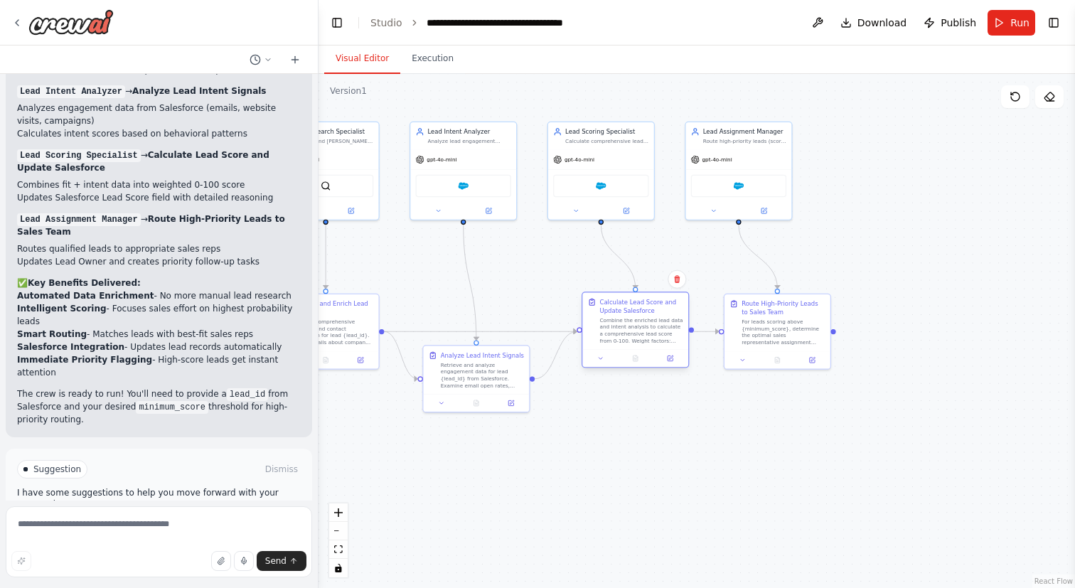
drag, startPoint x: 454, startPoint y: 324, endPoint x: 596, endPoint y: 326, distance: 141.5
click at [600, 326] on div "Combine the enriched lead data and intent analysis to calculate a comprehensive…" at bounding box center [641, 330] width 83 height 28
click at [822, 363] on button at bounding box center [812, 358] width 30 height 11
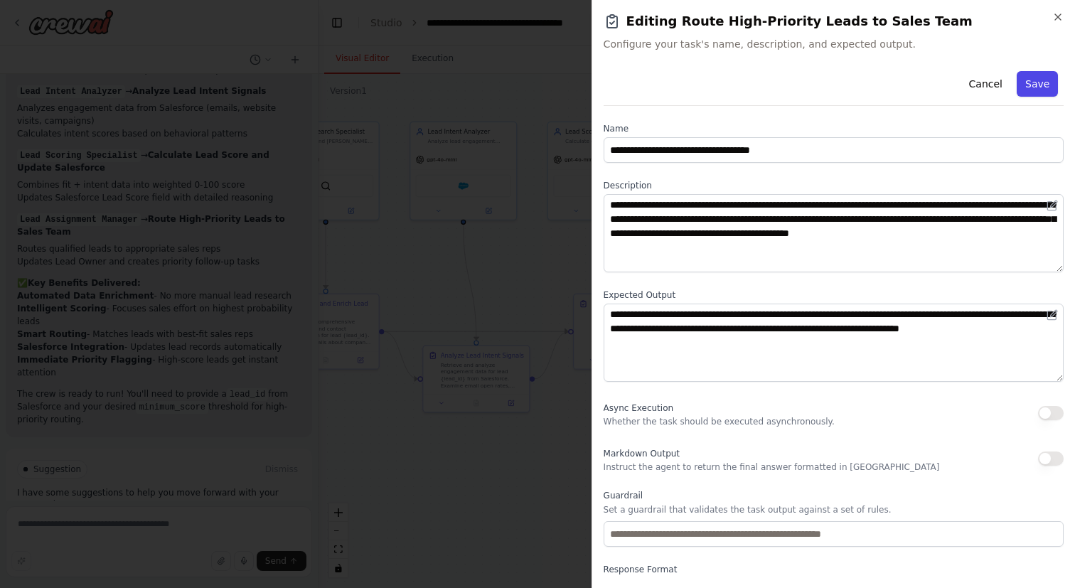
click at [1044, 88] on button "Save" at bounding box center [1037, 84] width 41 height 26
click at [1051, 16] on h2 "Editing Route High-Priority Leads to Sales Team" at bounding box center [834, 21] width 460 height 20
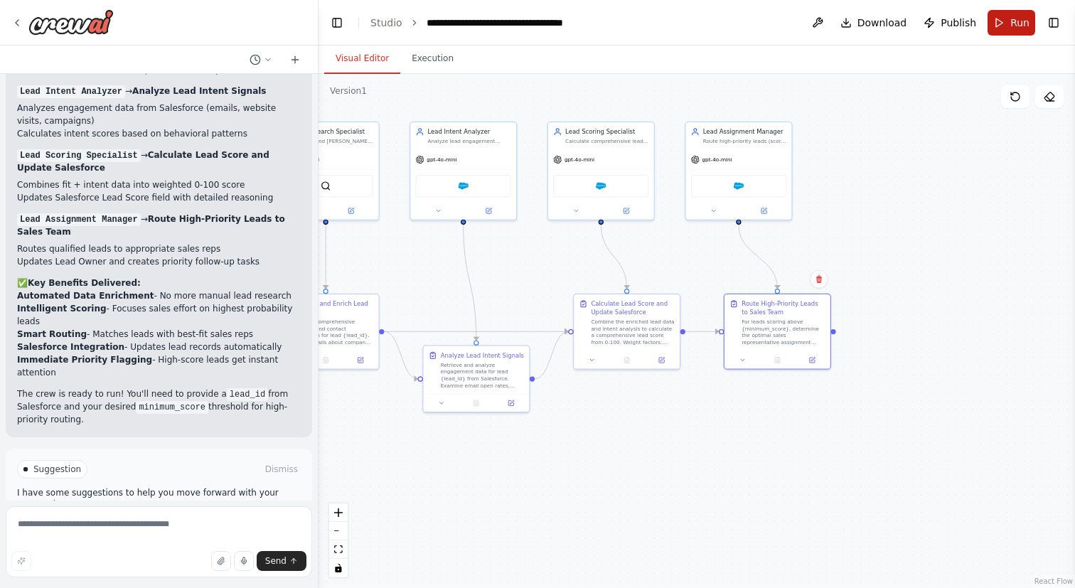
click at [1017, 21] on span "Run" at bounding box center [1019, 23] width 19 height 14
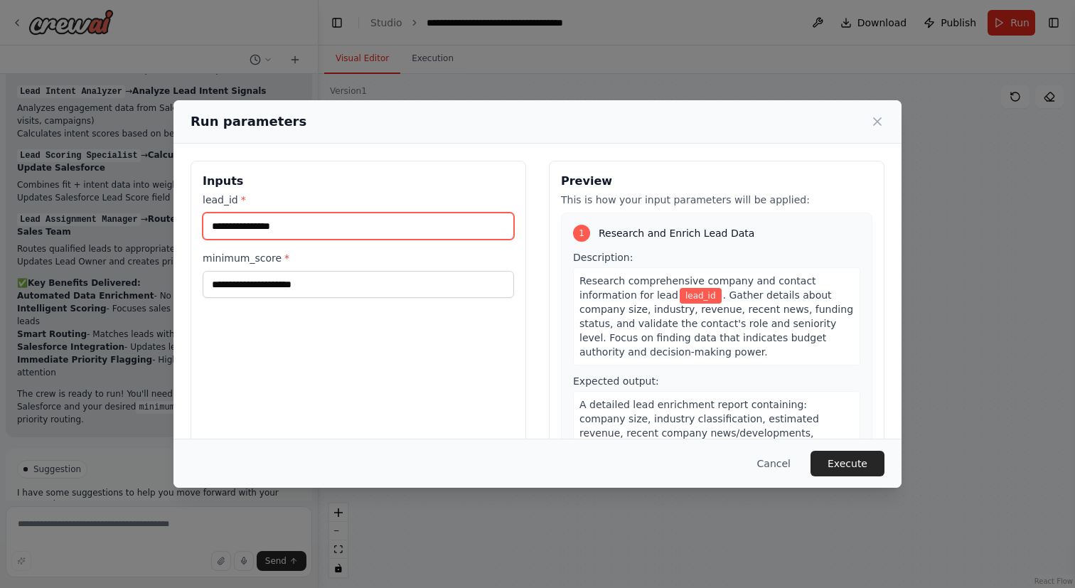
click at [365, 228] on input "lead_id *" at bounding box center [358, 226] width 311 height 27
paste input "**********"
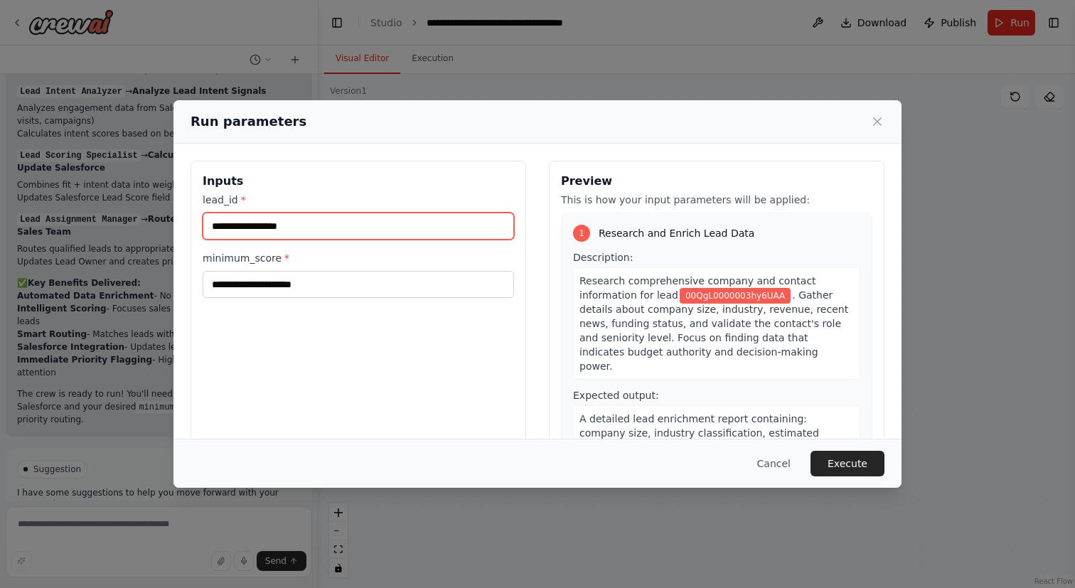
click at [368, 231] on input "**********" at bounding box center [358, 226] width 311 height 27
type input "**********"
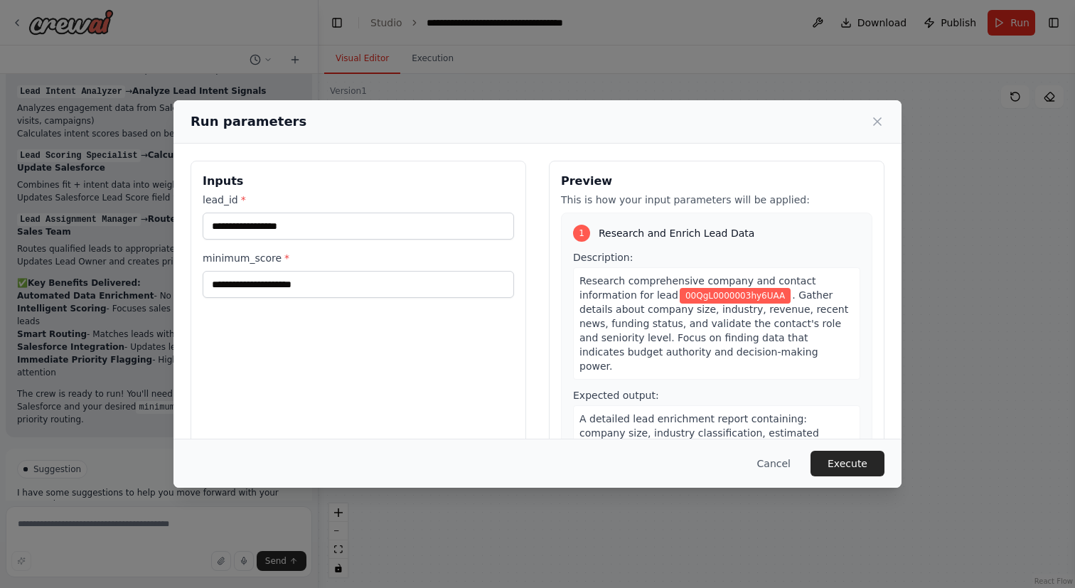
click at [368, 255] on label "minimum_score *" at bounding box center [358, 258] width 311 height 14
click at [368, 271] on input "minimum_score *" at bounding box center [358, 284] width 311 height 27
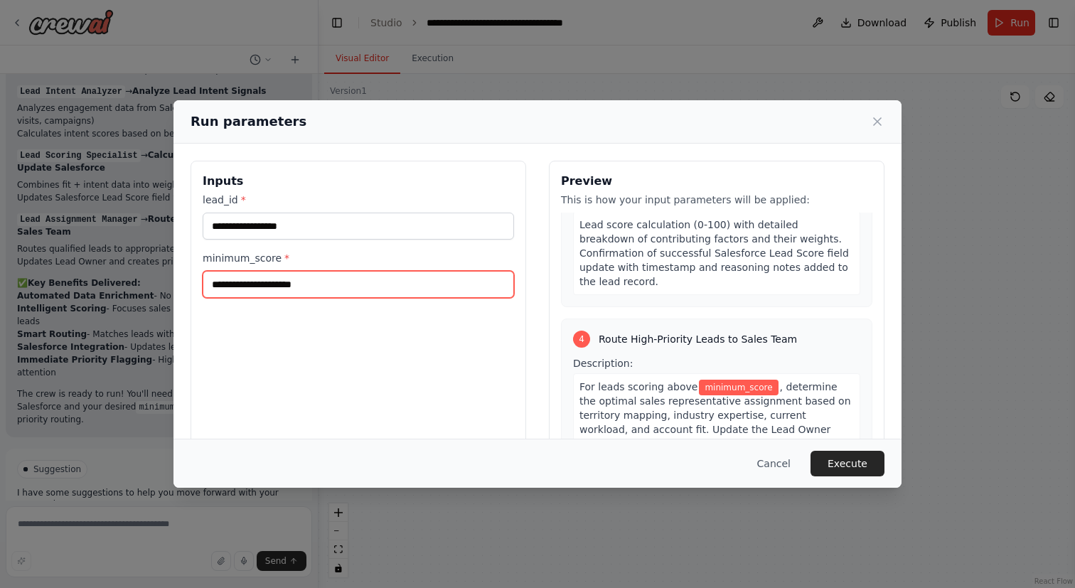
scroll to position [873, 0]
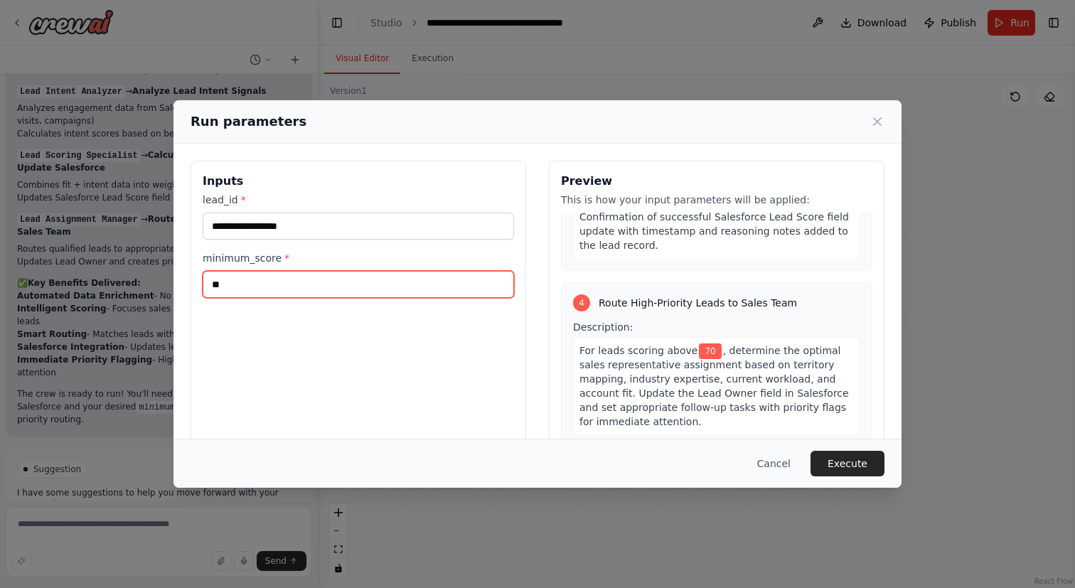
type input "**"
click at [436, 364] on div "**********" at bounding box center [359, 329] width 336 height 337
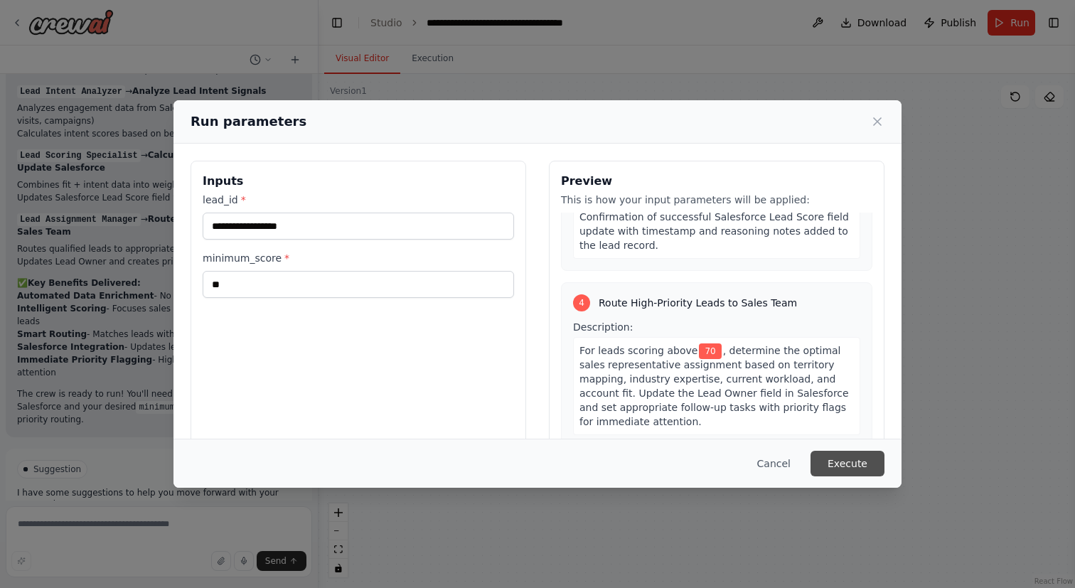
click at [850, 462] on button "Execute" at bounding box center [847, 464] width 74 height 26
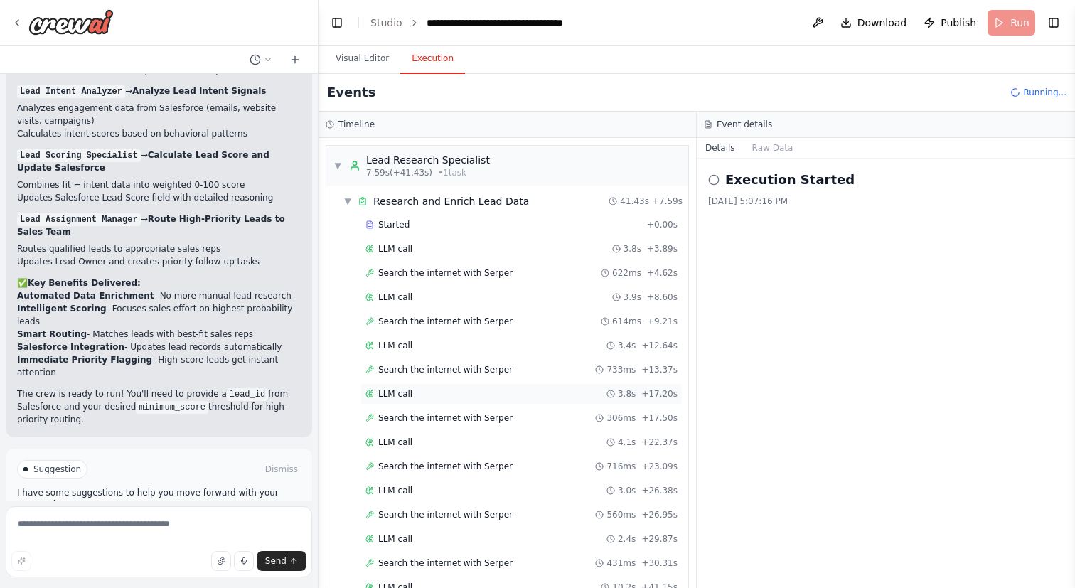
scroll to position [387, 0]
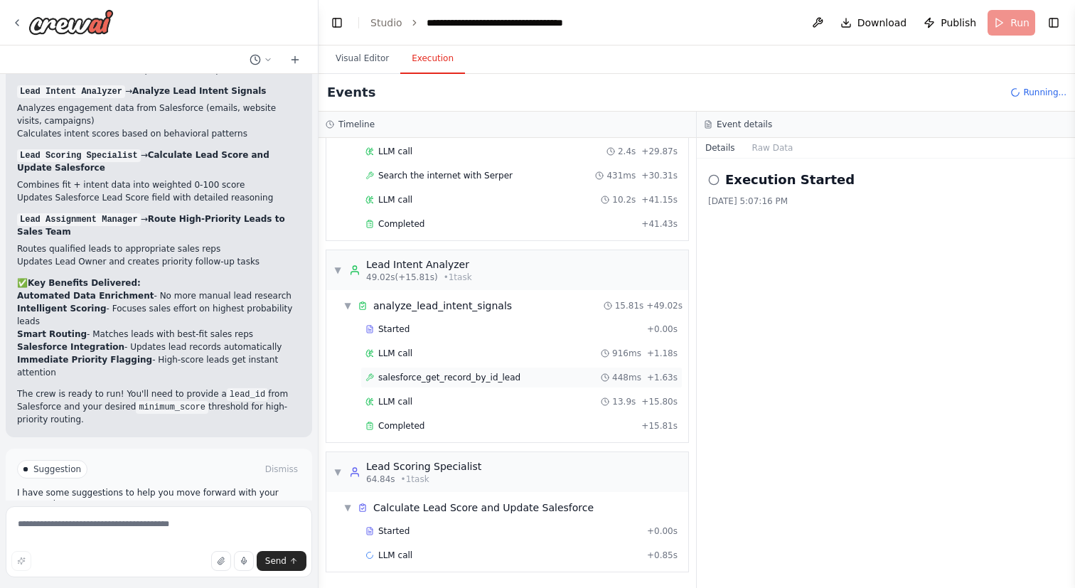
click at [520, 370] on div "salesforce_get_record_by_id_lead 448ms + 1.63s" at bounding box center [521, 377] width 322 height 21
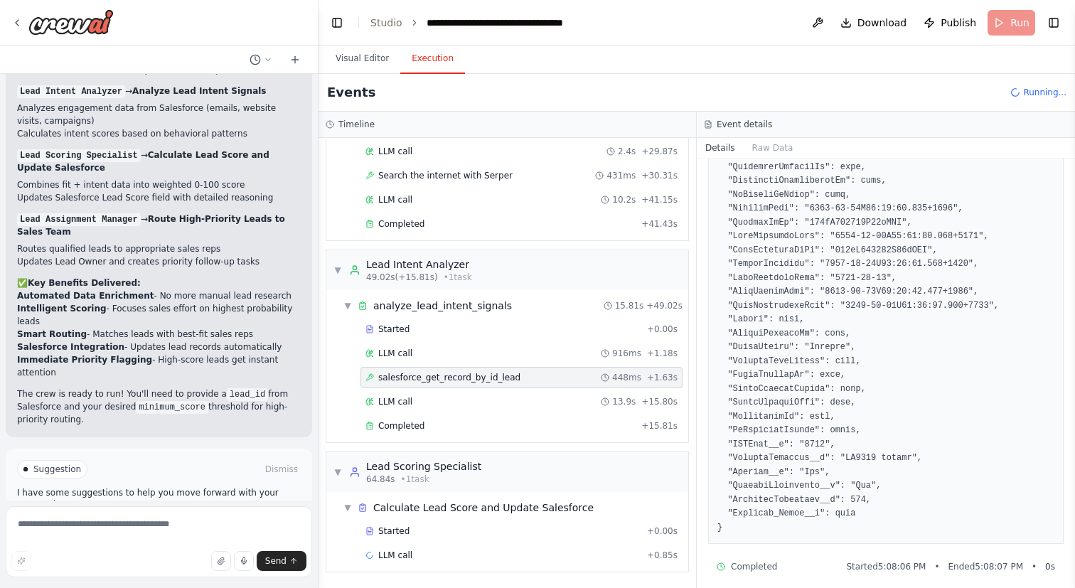
scroll to position [915, 0]
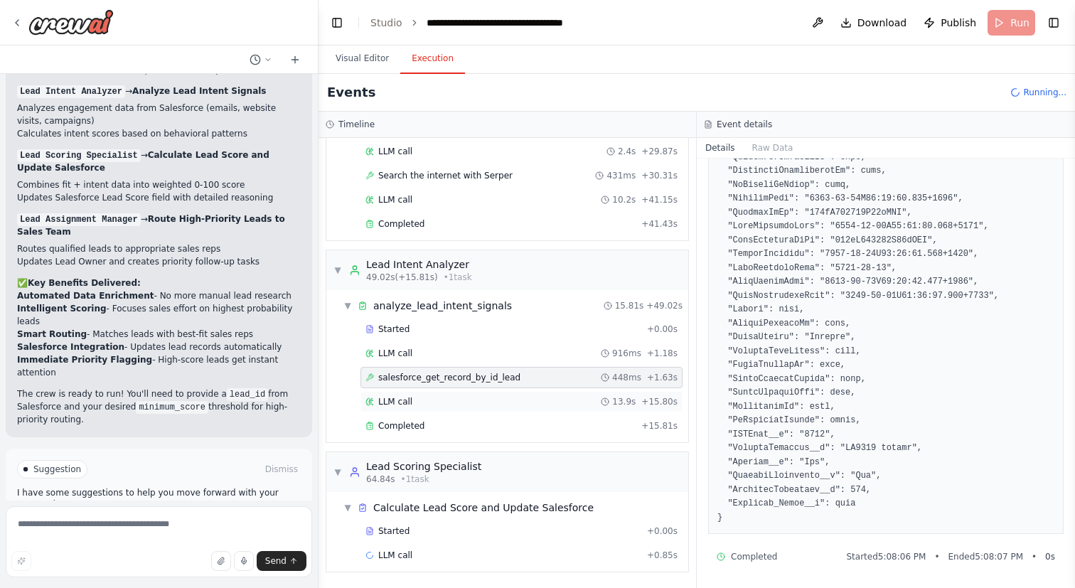
click at [439, 408] on div "LLM call 13.9s + 15.80s" at bounding box center [521, 401] width 322 height 21
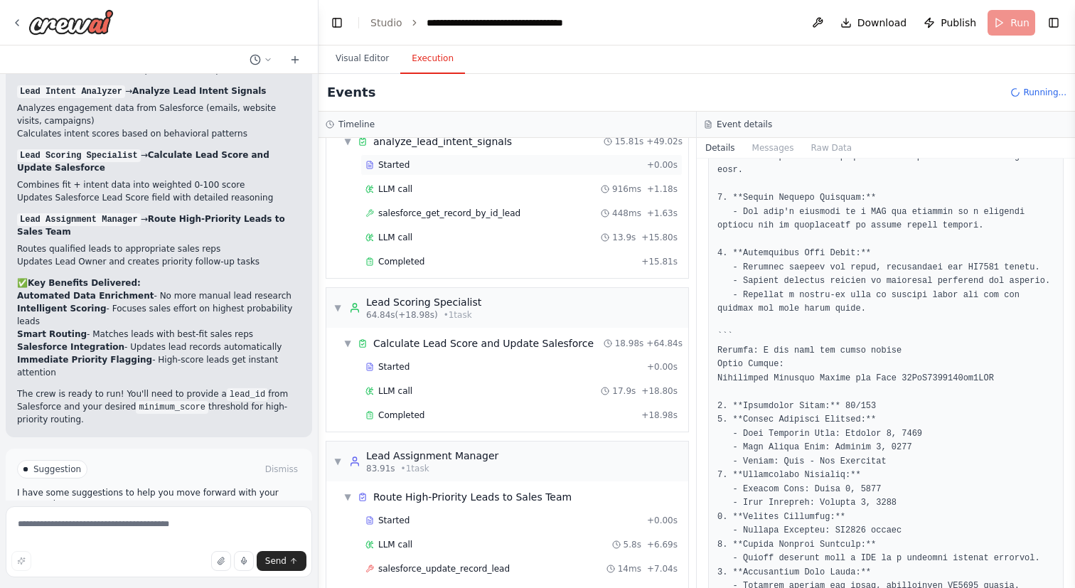
scroll to position [638, 0]
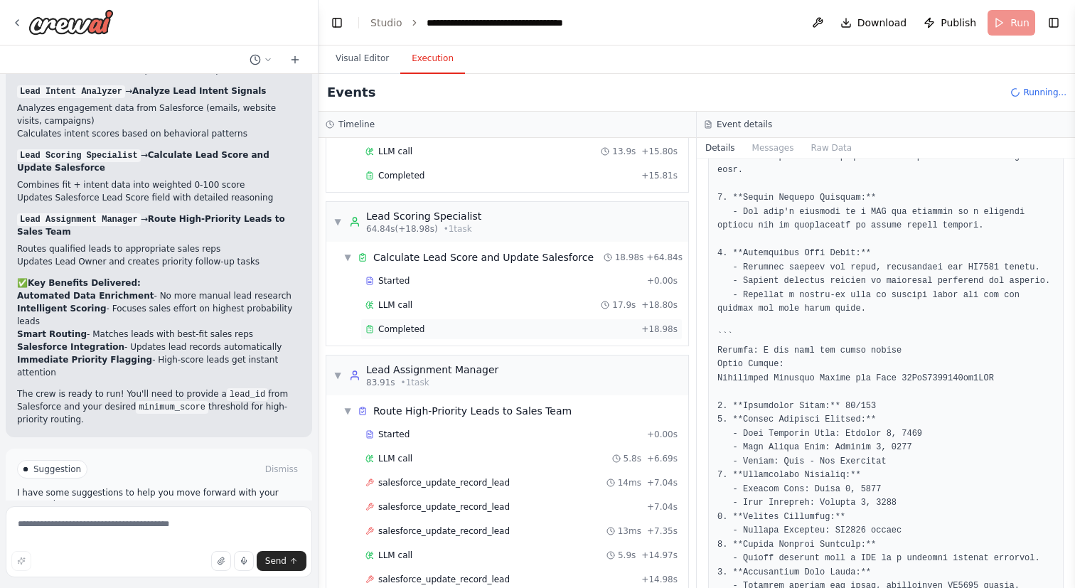
click at [539, 324] on div "Completed" at bounding box center [500, 328] width 270 height 11
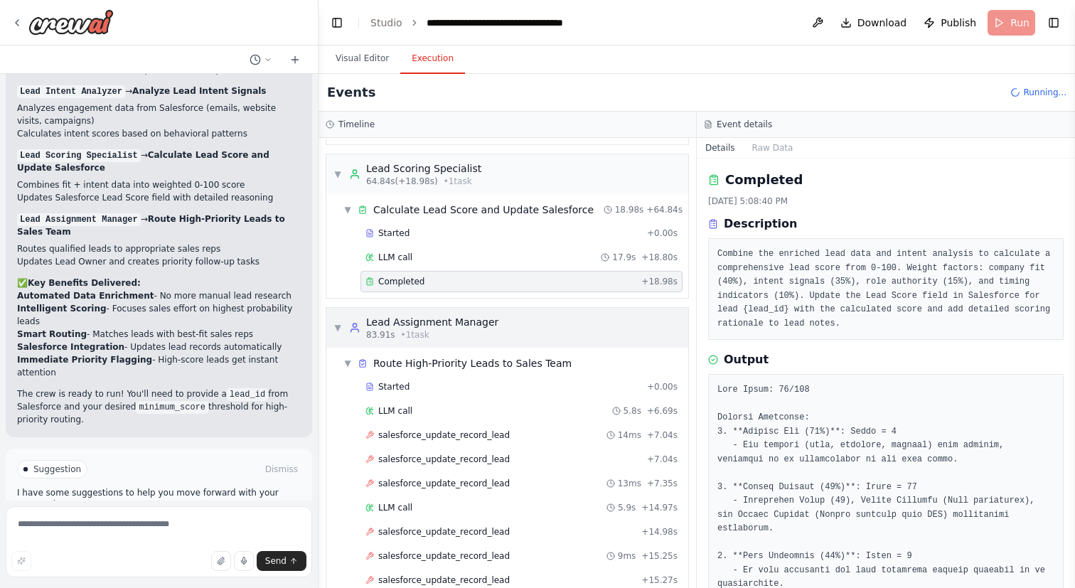
scroll to position [710, 0]
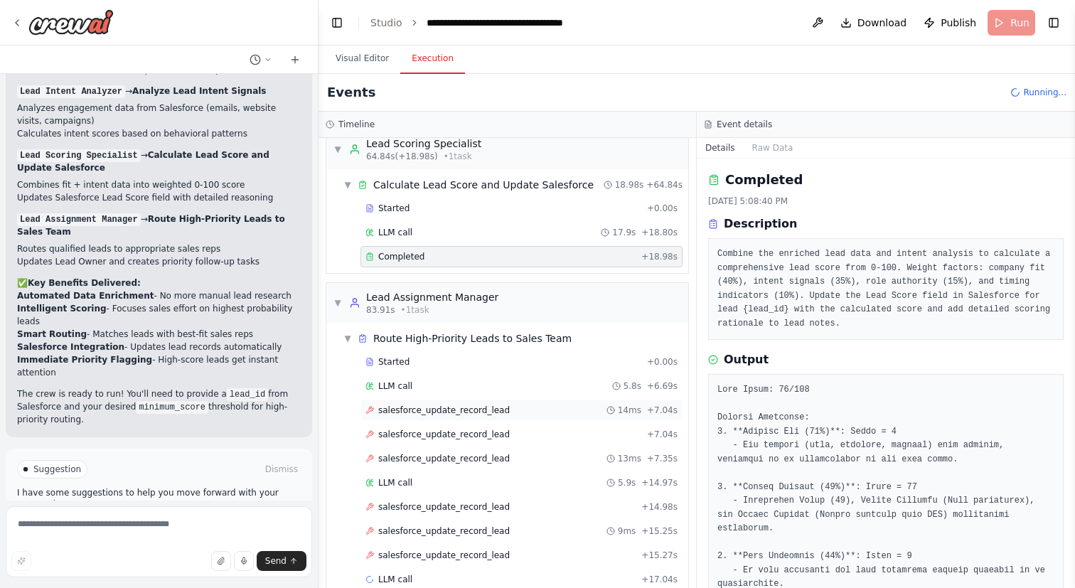
click at [542, 407] on div "salesforce_update_record_lead 14ms + 7.04s" at bounding box center [521, 410] width 312 height 11
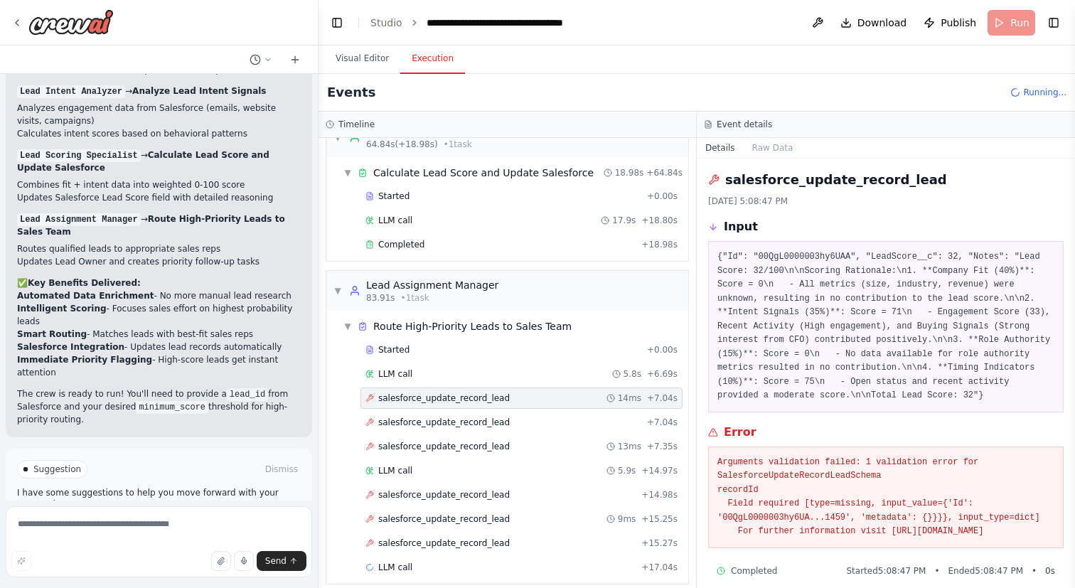
scroll to position [734, 0]
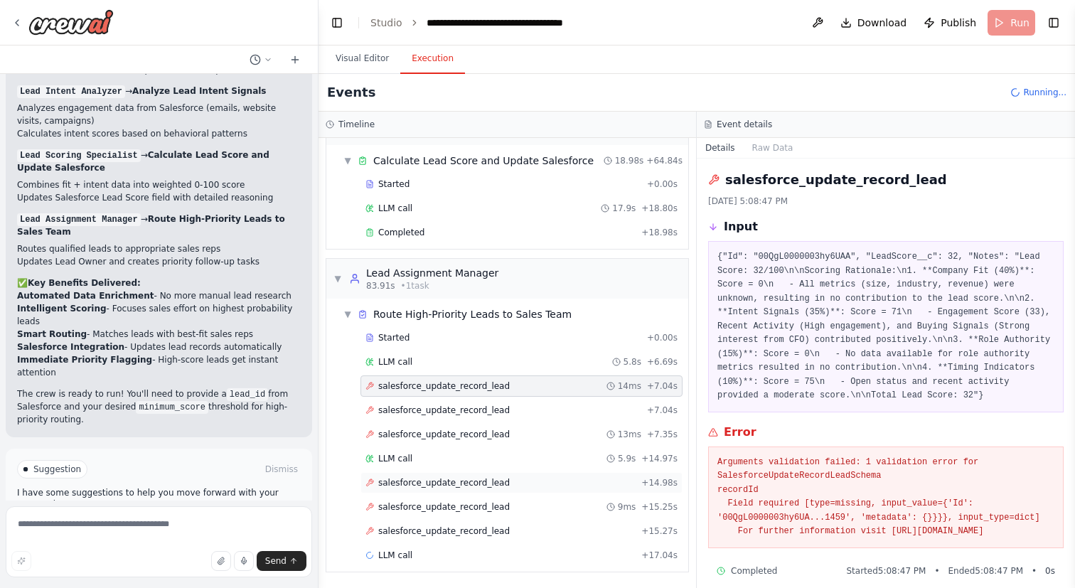
click at [576, 492] on div "salesforce_update_record_lead + 14.98s" at bounding box center [521, 482] width 322 height 21
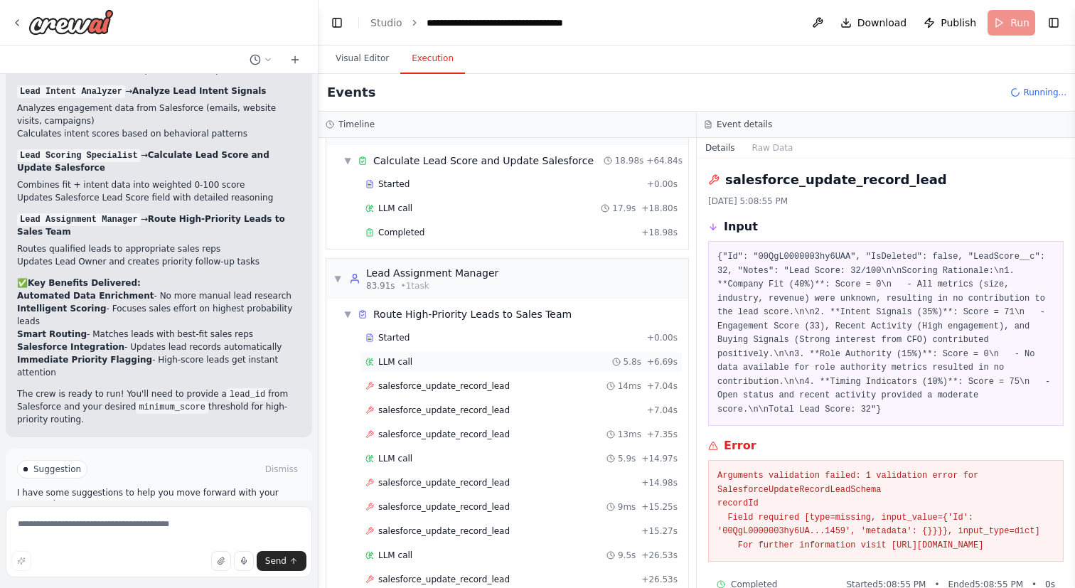
scroll to position [807, 0]
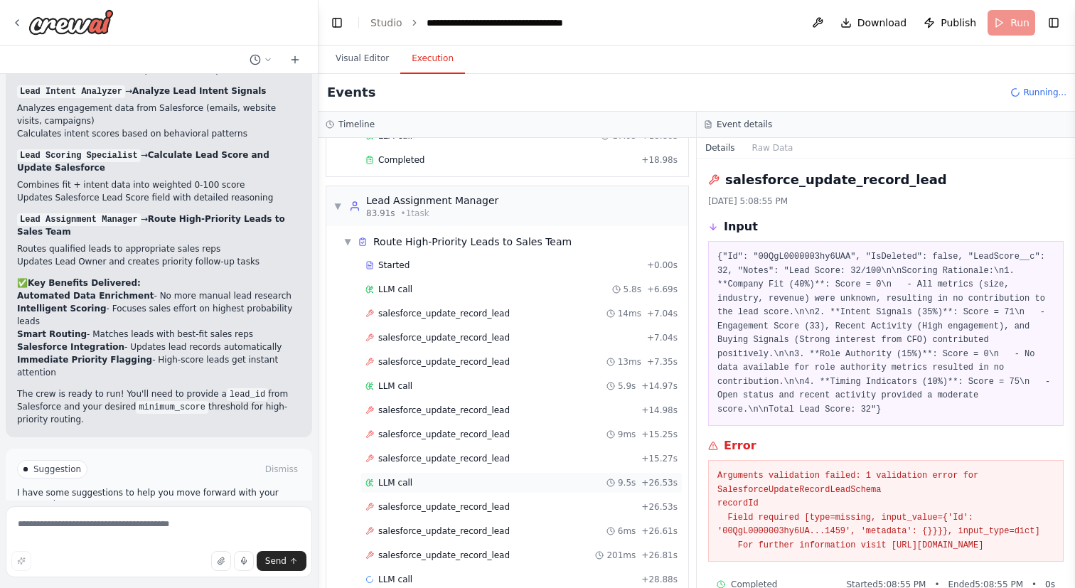
click at [503, 477] on div "LLM call 9.5s + 26.53s" at bounding box center [521, 482] width 312 height 11
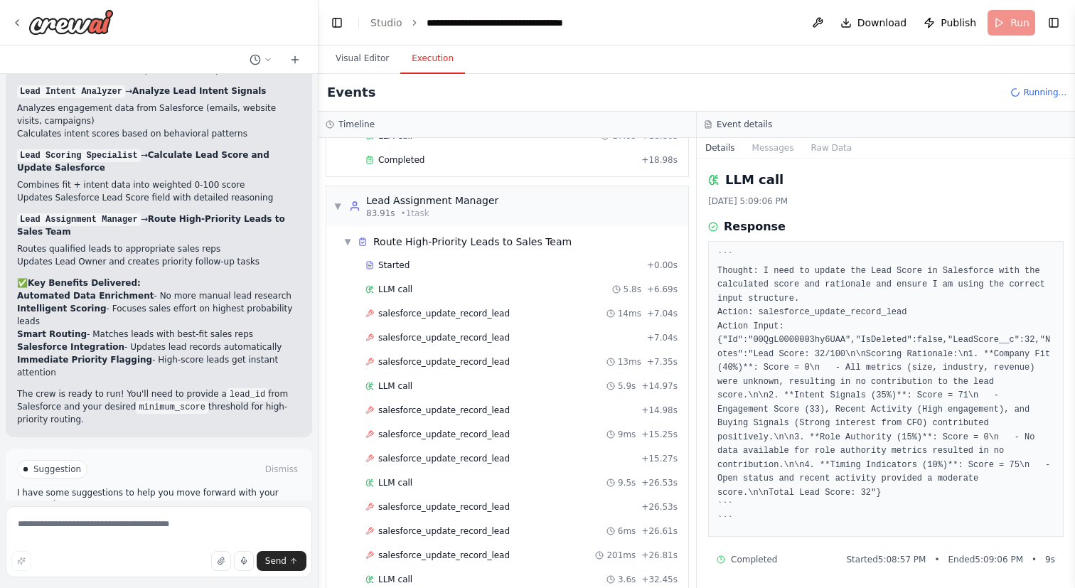
click at [972, 331] on pre "``` Thought: I need to update the Lead Score in Salesforce with the calculated …" at bounding box center [885, 388] width 337 height 277
click at [972, 338] on pre "``` Thought: I need to update the Lead Score in Salesforce with the calculated …" at bounding box center [885, 388] width 337 height 277
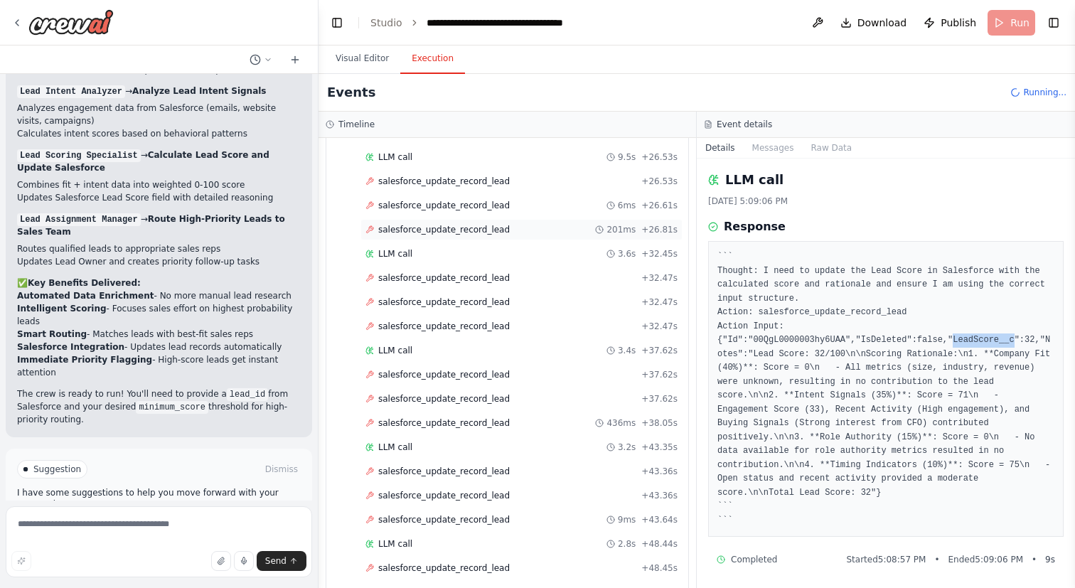
scroll to position [1435, 0]
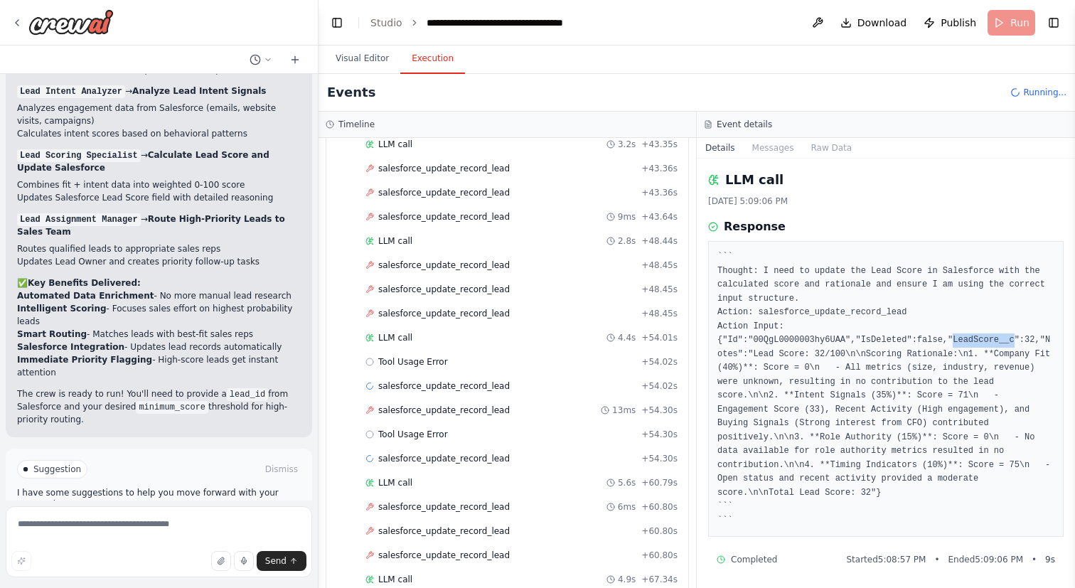
copy pre "LeadScore__c"
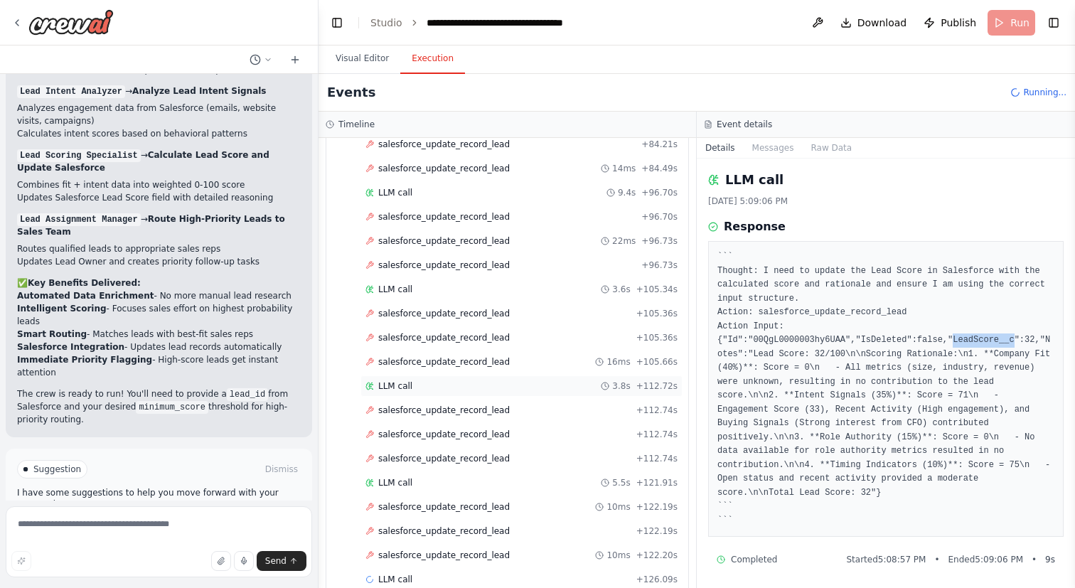
scroll to position [2040, 0]
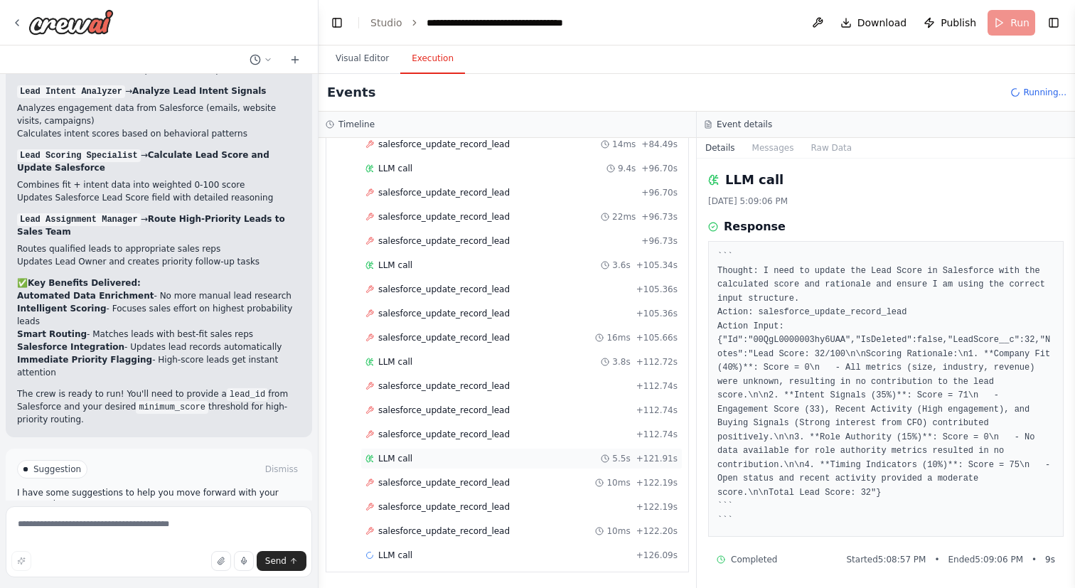
click at [523, 464] on div "LLM call 5.5s + 121.91s" at bounding box center [521, 458] width 322 height 21
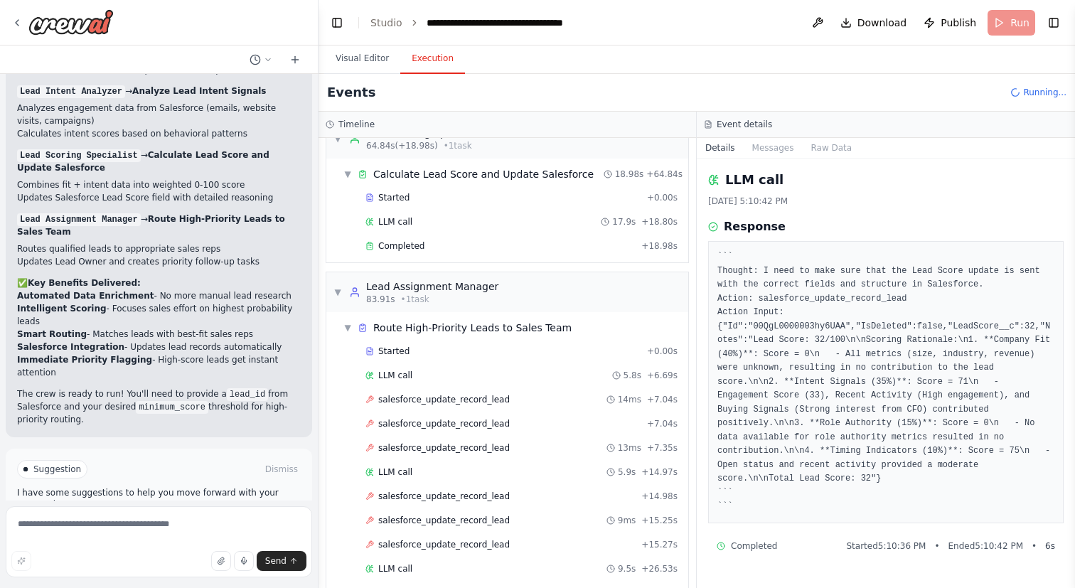
scroll to position [708, 0]
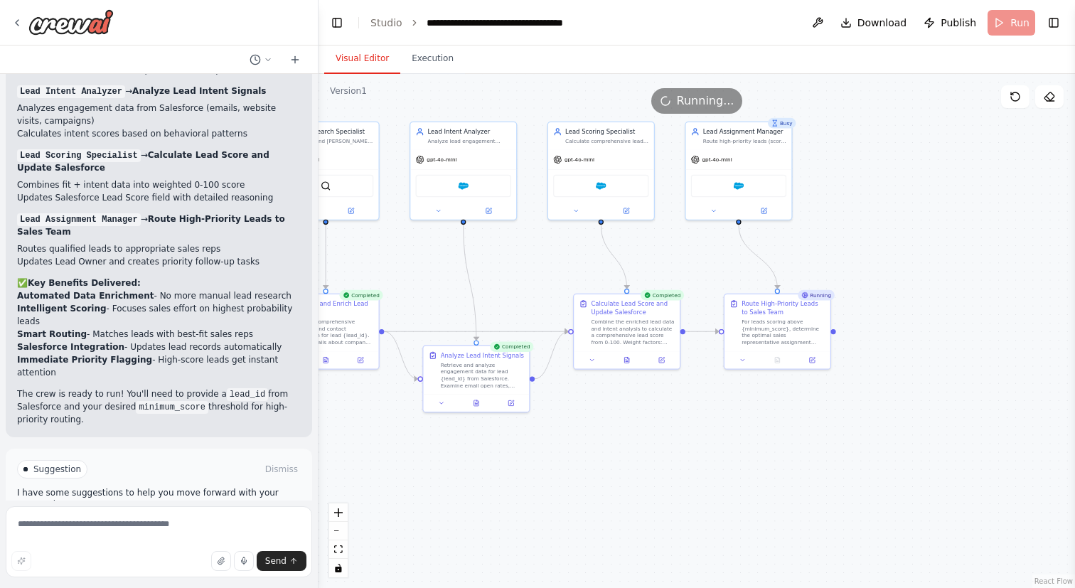
click at [346, 65] on button "Visual Editor" at bounding box center [362, 59] width 76 height 30
click at [745, 141] on div "Route high-priority leads (score above {minimum_score}) to the appropriate sale…" at bounding box center [744, 139] width 83 height 7
click at [814, 358] on icon at bounding box center [812, 357] width 5 height 5
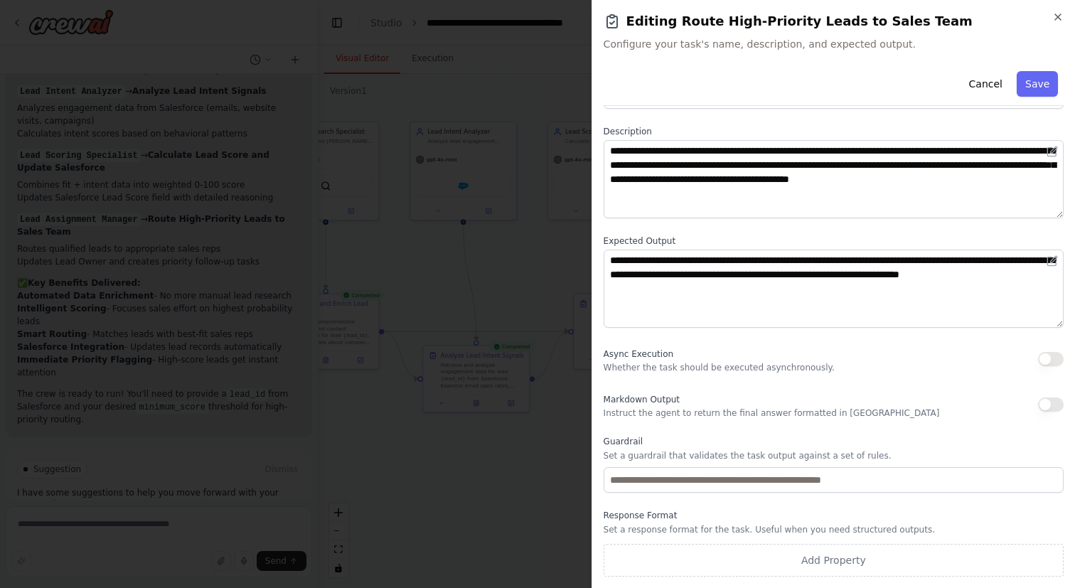
scroll to position [0, 0]
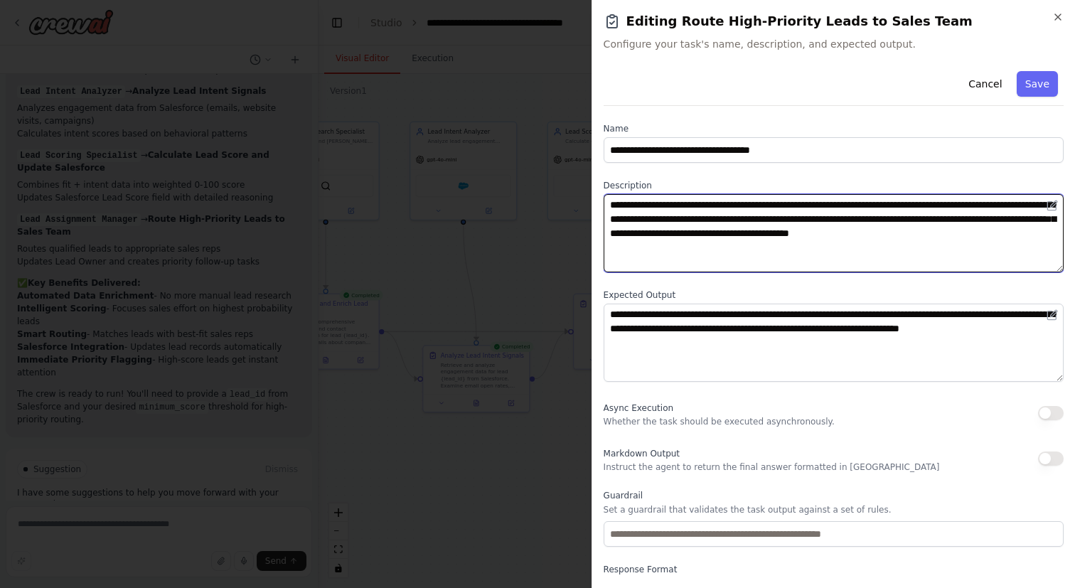
click at [742, 251] on textarea "**********" at bounding box center [834, 233] width 460 height 78
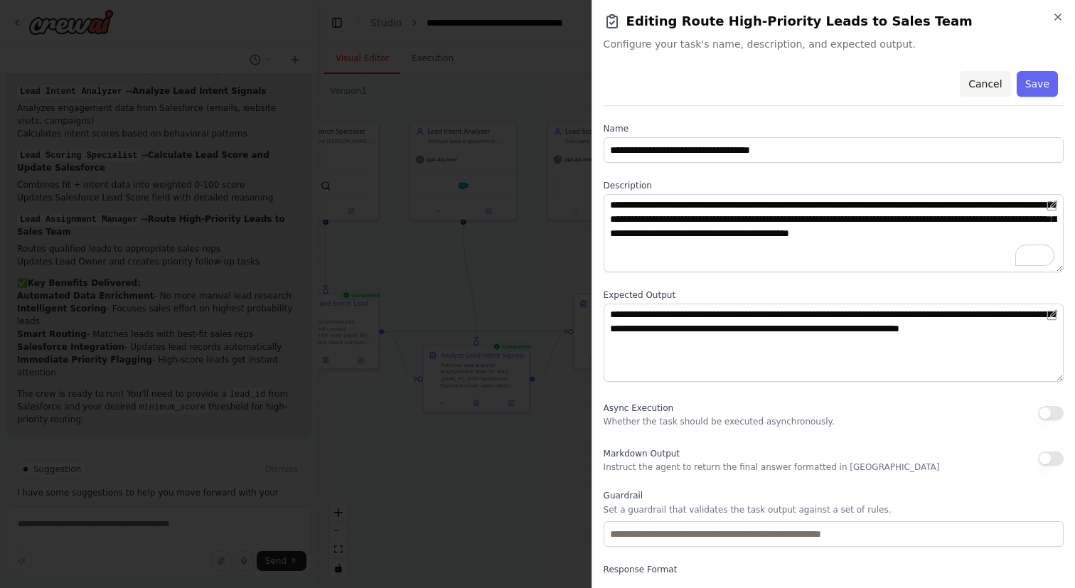
click at [985, 79] on button "Cancel" at bounding box center [985, 84] width 50 height 26
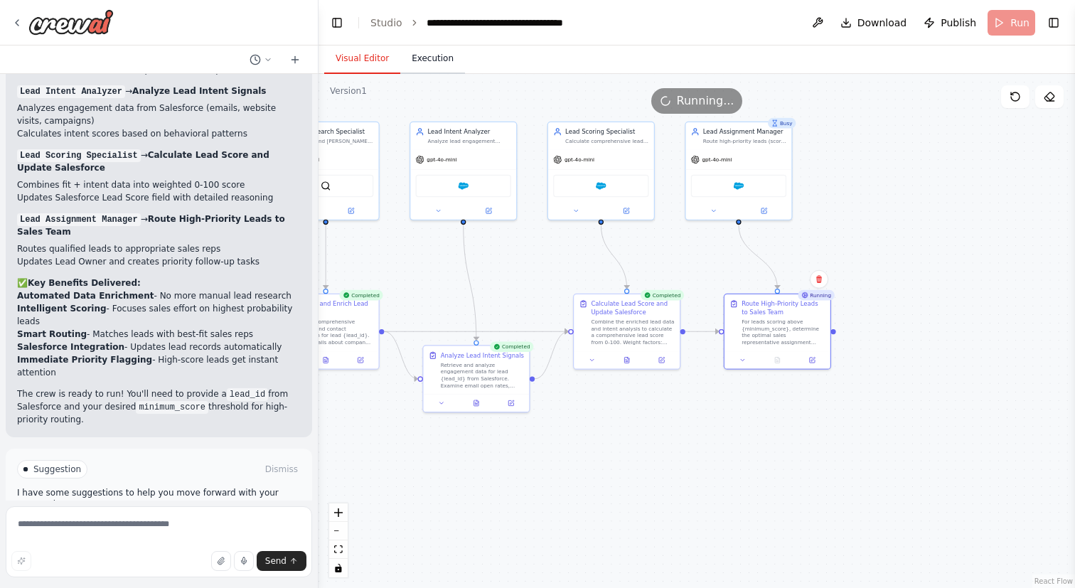
click at [437, 65] on button "Execution" at bounding box center [432, 59] width 65 height 30
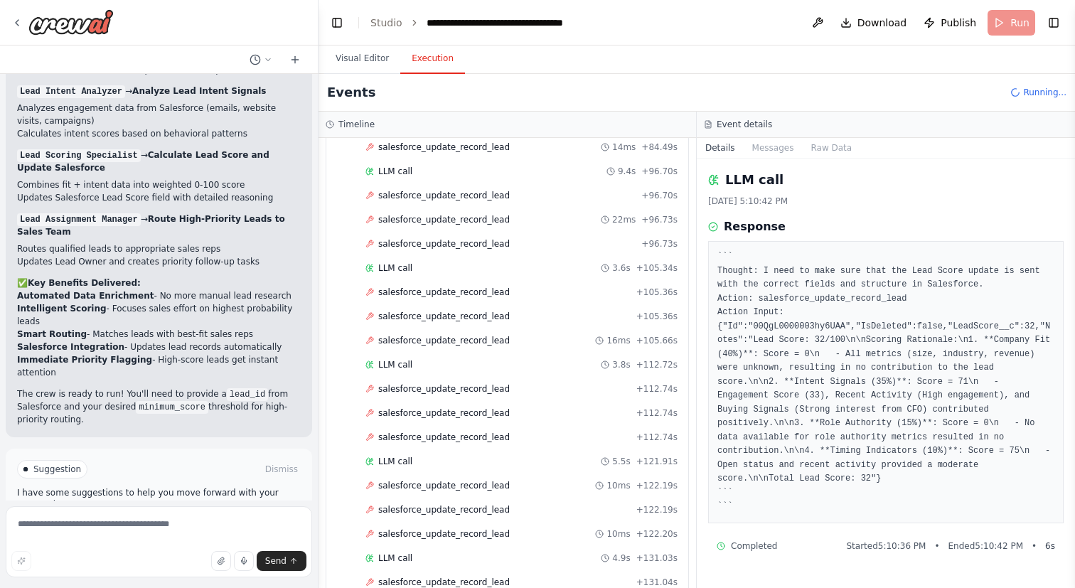
scroll to position [2330, 0]
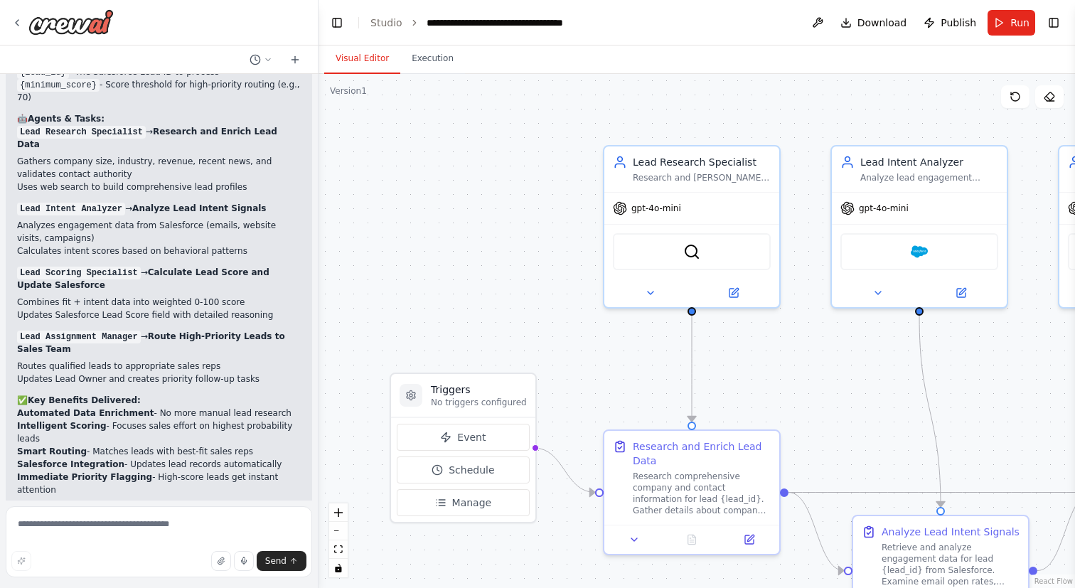
scroll to position [1248, 0]
click at [454, 42] on header "**********" at bounding box center [697, 23] width 756 height 46
click at [446, 51] on button "Execution" at bounding box center [432, 59] width 65 height 30
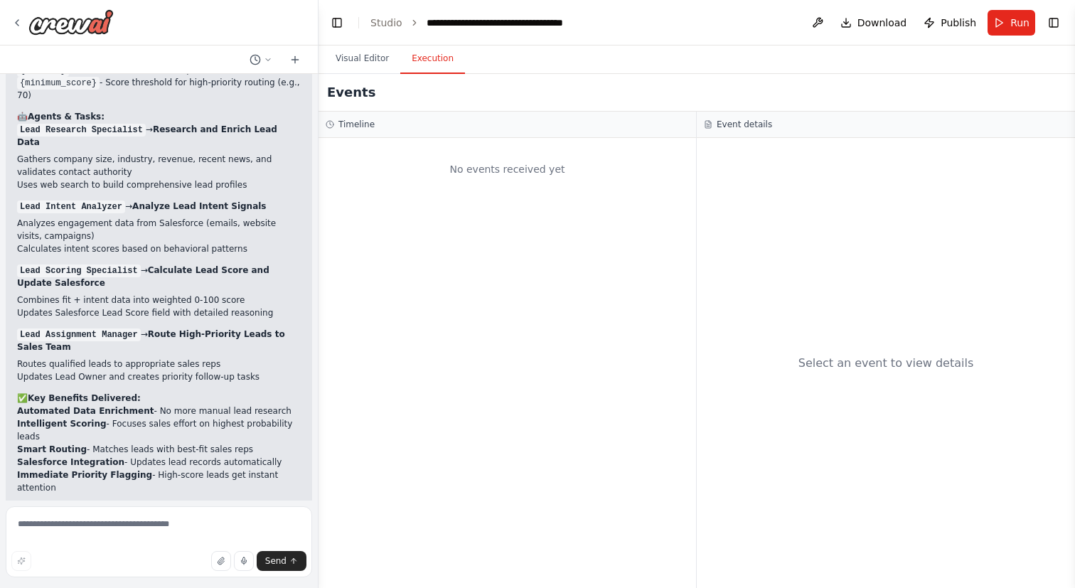
click at [502, 134] on div "Timeline" at bounding box center [508, 125] width 378 height 26
click at [355, 60] on button "Visual Editor" at bounding box center [362, 59] width 76 height 30
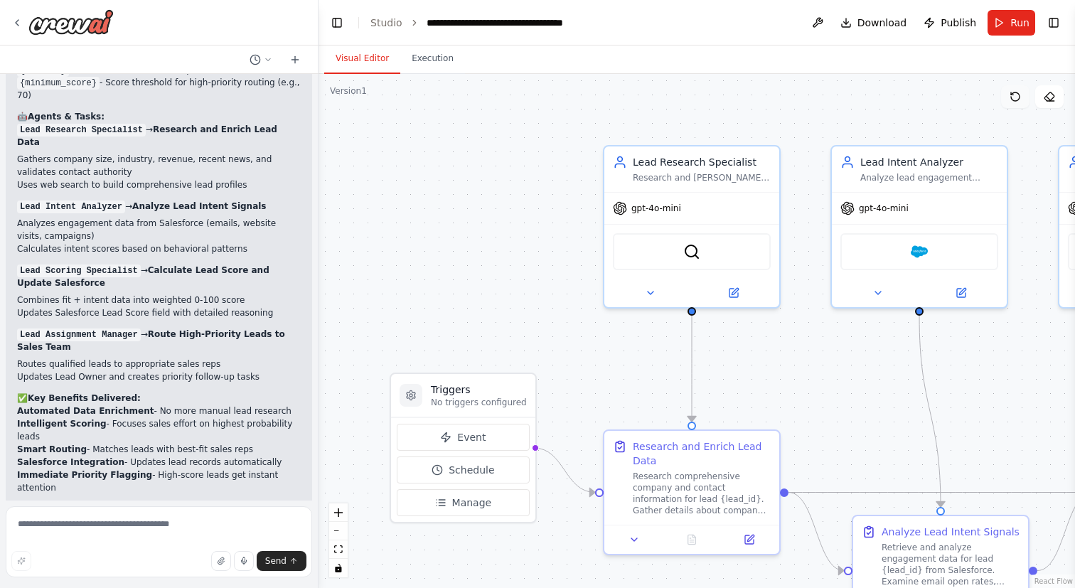
click at [1017, 101] on icon at bounding box center [1015, 96] width 11 height 11
click at [1011, 101] on icon at bounding box center [1015, 96] width 11 height 11
click at [925, 114] on div ".deletable-edge-delete-btn { width: 20px; height: 20px; border: 0px solid #ffff…" at bounding box center [697, 331] width 756 height 514
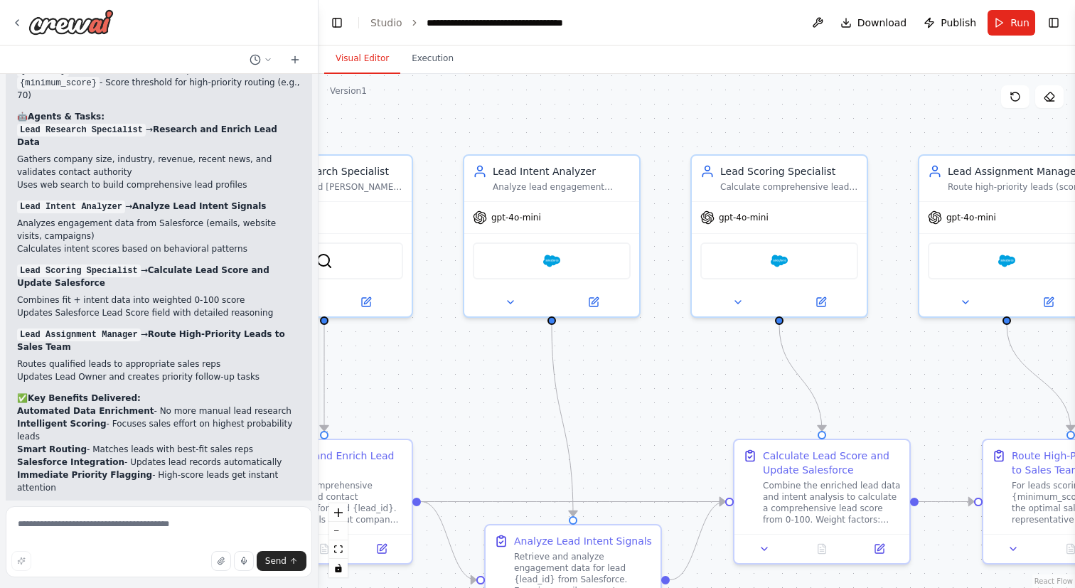
drag, startPoint x: 925, startPoint y: 114, endPoint x: 555, endPoint y: 124, distance: 369.8
click at [555, 124] on div ".deletable-edge-delete-btn { width: 20px; height: 20px; border: 0px solid #ffff…" at bounding box center [697, 331] width 756 height 514
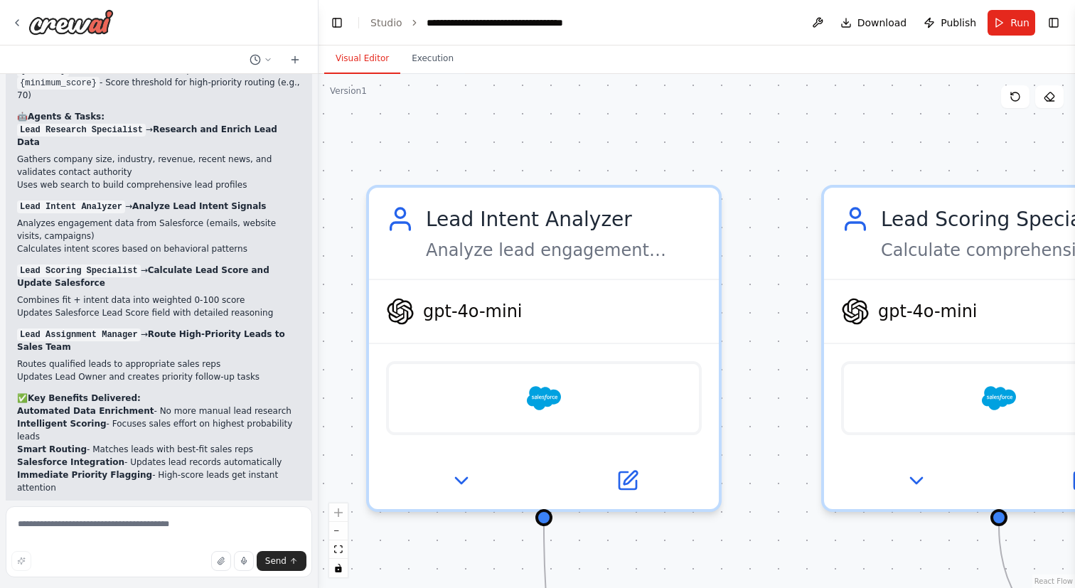
drag, startPoint x: 773, startPoint y: 334, endPoint x: 641, endPoint y: 147, distance: 229.0
click at [641, 147] on div ".deletable-edge-delete-btn { width: 20px; height: 20px; border: 0px solid #ffff…" at bounding box center [697, 331] width 756 height 514
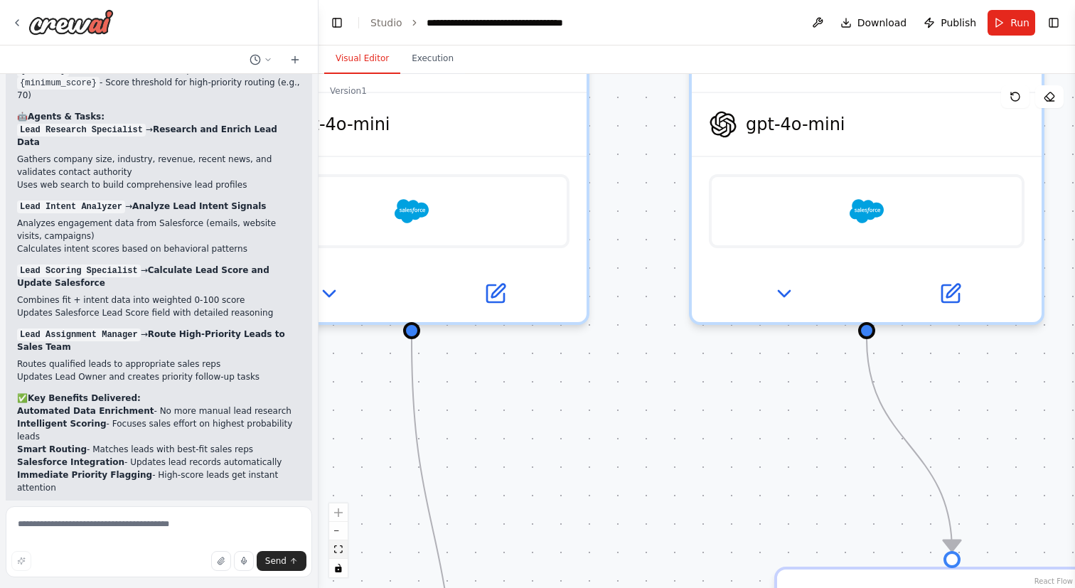
click at [340, 547] on icon "fit view" at bounding box center [338, 549] width 9 height 8
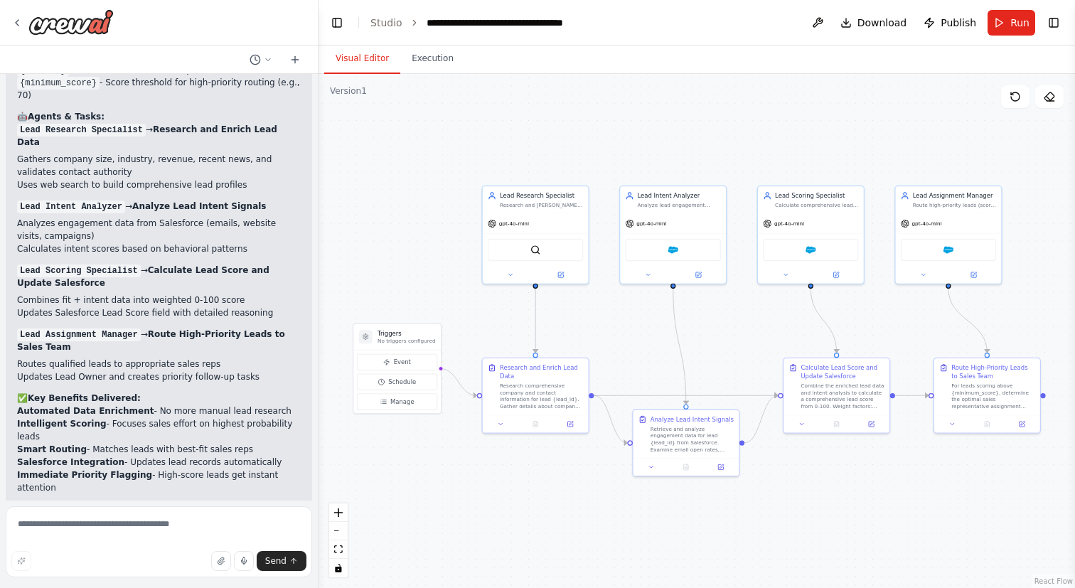
click at [555, 514] on div ".deletable-edge-delete-btn { width: 20px; height: 20px; border: 0px solid #ffff…" at bounding box center [697, 331] width 756 height 514
click at [118, 528] on textarea at bounding box center [159, 541] width 306 height 71
type textarea "**********"
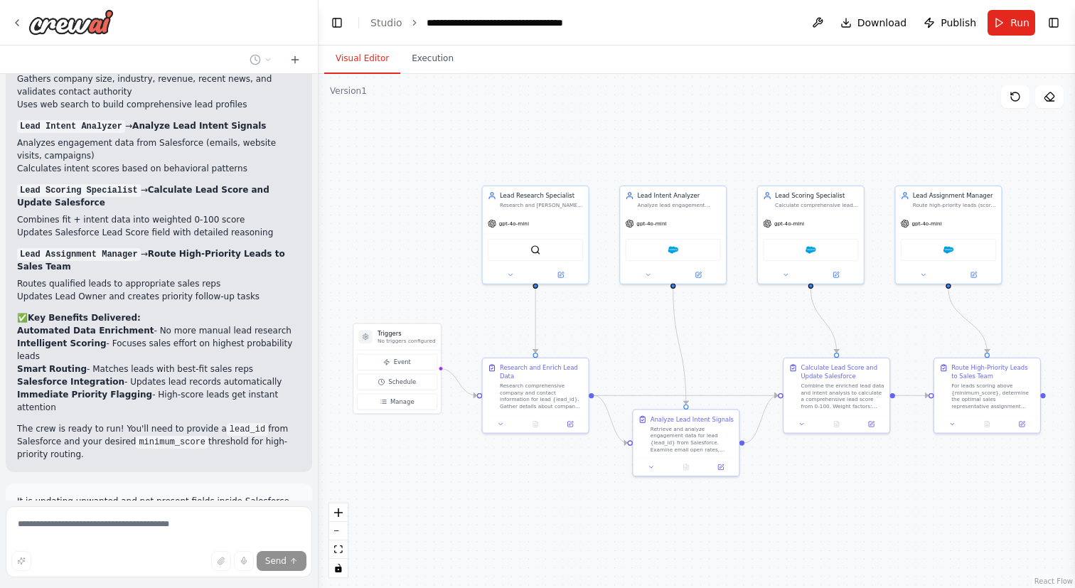
scroll to position [1330, 0]
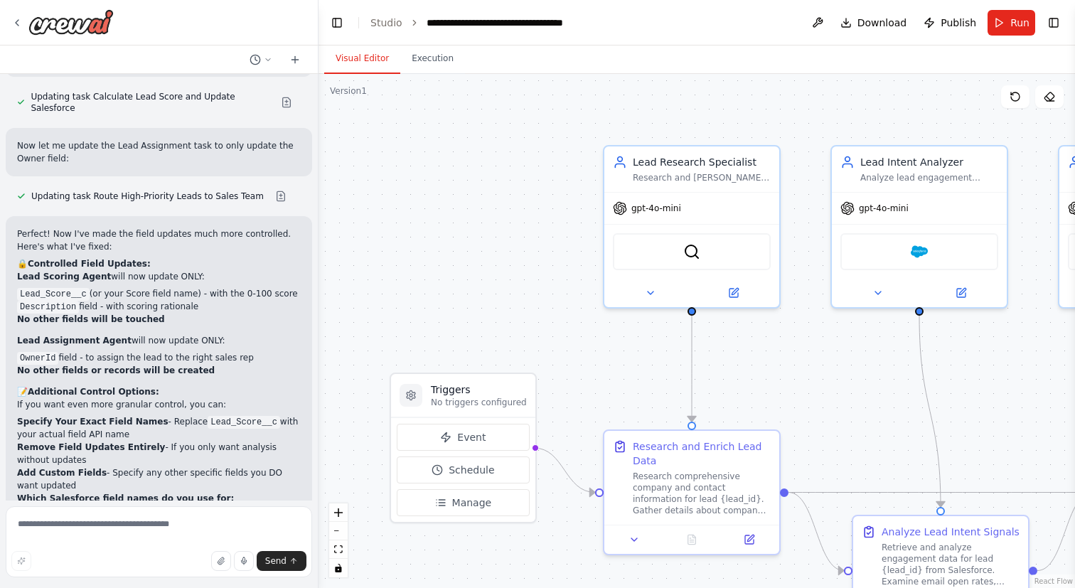
scroll to position [2072, 0]
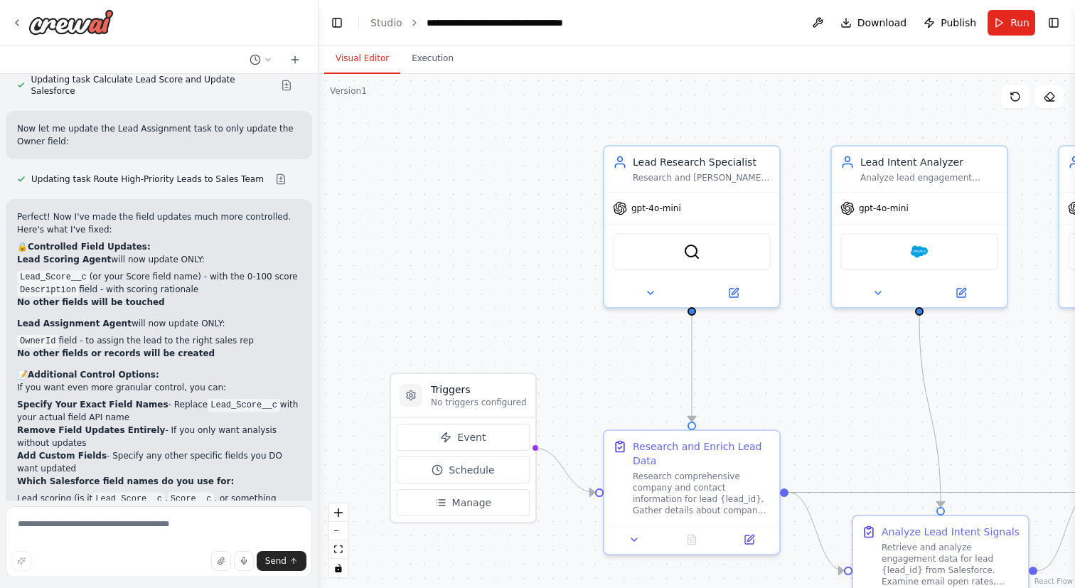
click at [227, 399] on code "Lead_Score__c" at bounding box center [244, 405] width 73 height 13
copy code "Lead_Score__c"
click at [129, 534] on textarea at bounding box center [159, 541] width 306 height 71
paste textarea "**********"
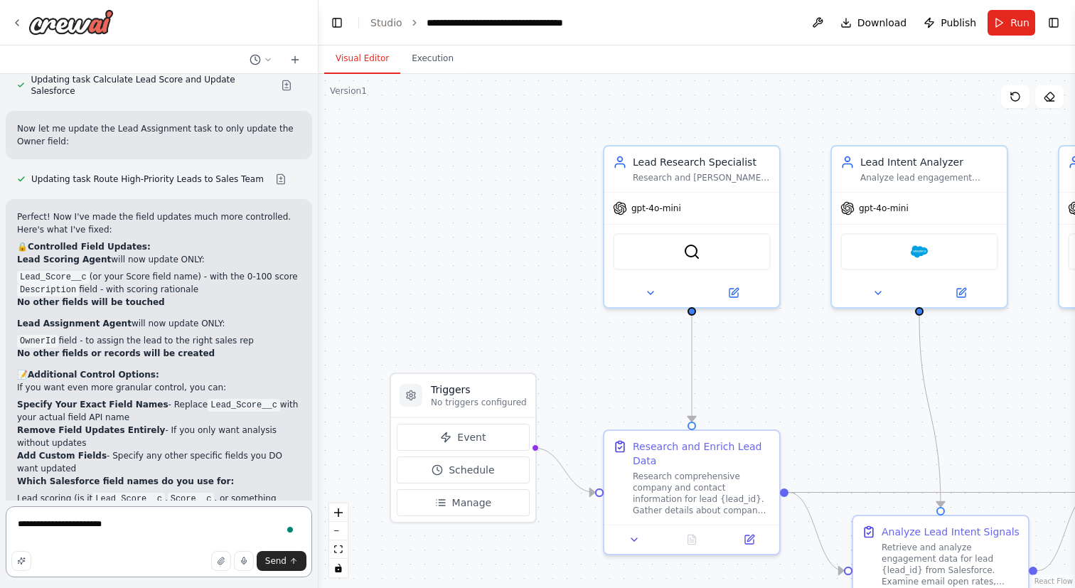
type textarea "**********"
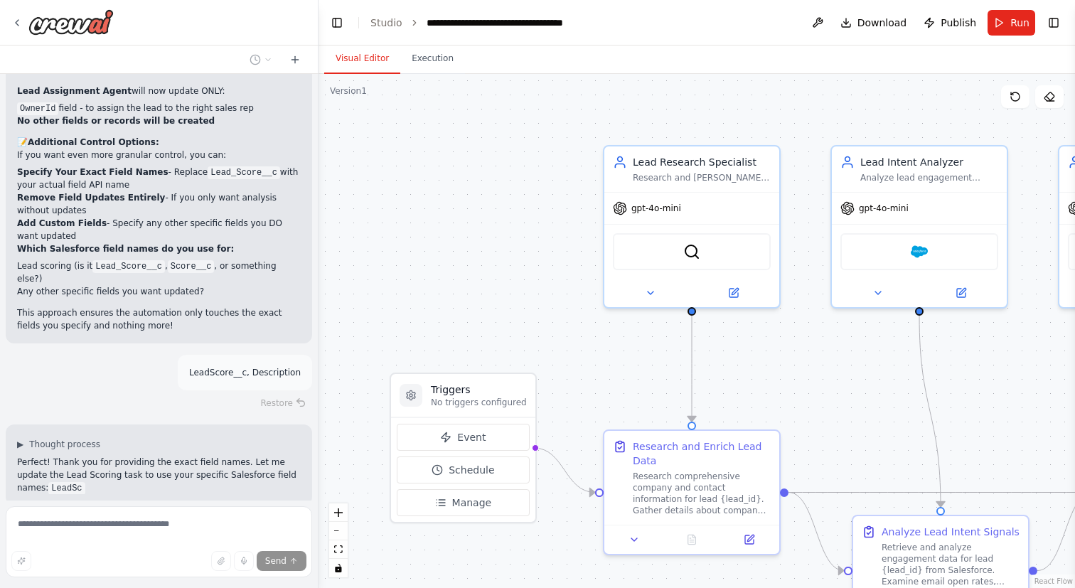
scroll to position [2317, 0]
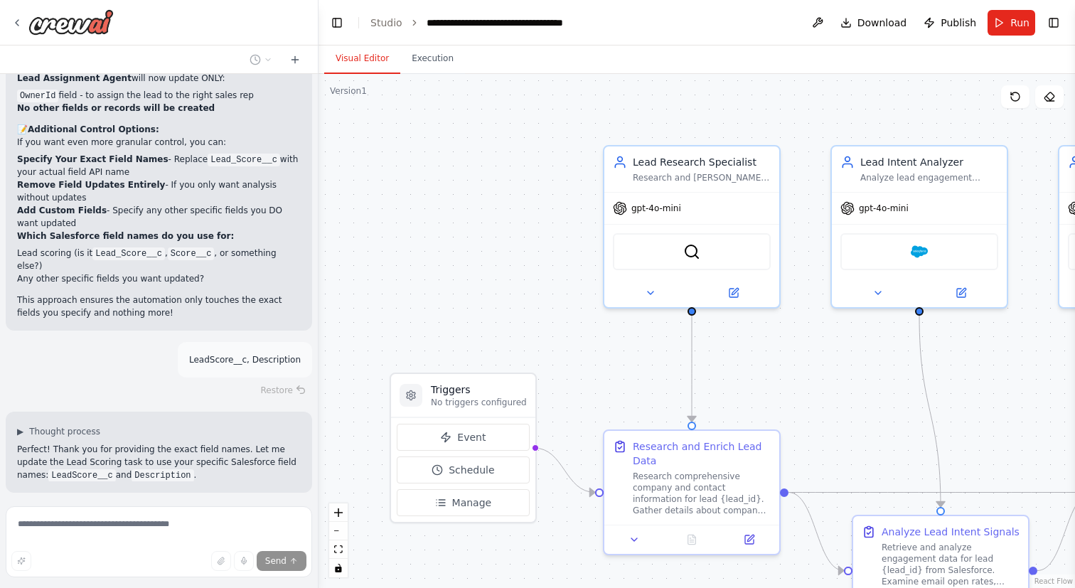
click at [288, 513] on button at bounding box center [286, 518] width 28 height 11
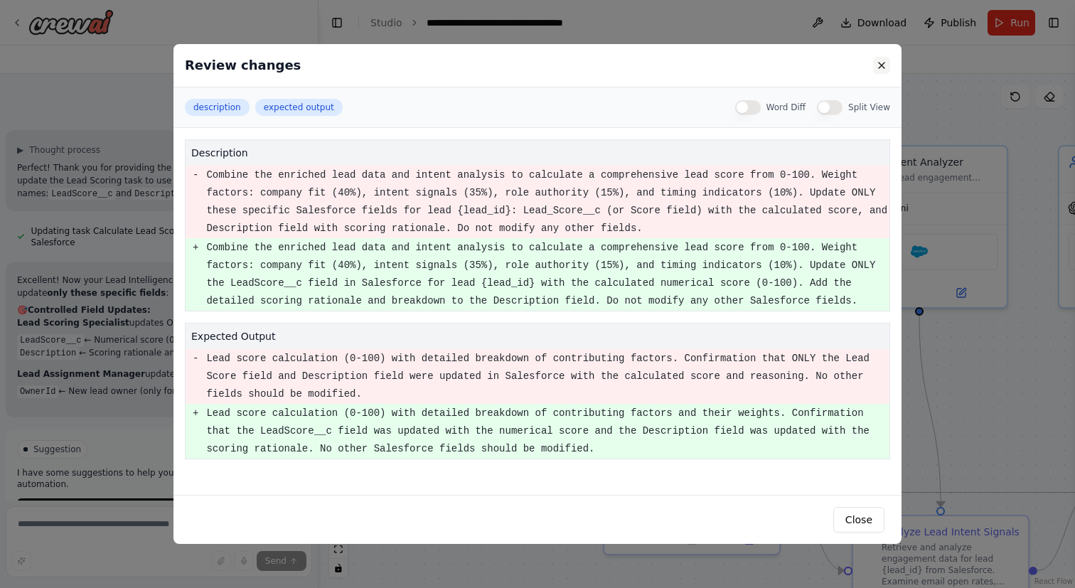
click at [884, 70] on button at bounding box center [881, 65] width 17 height 17
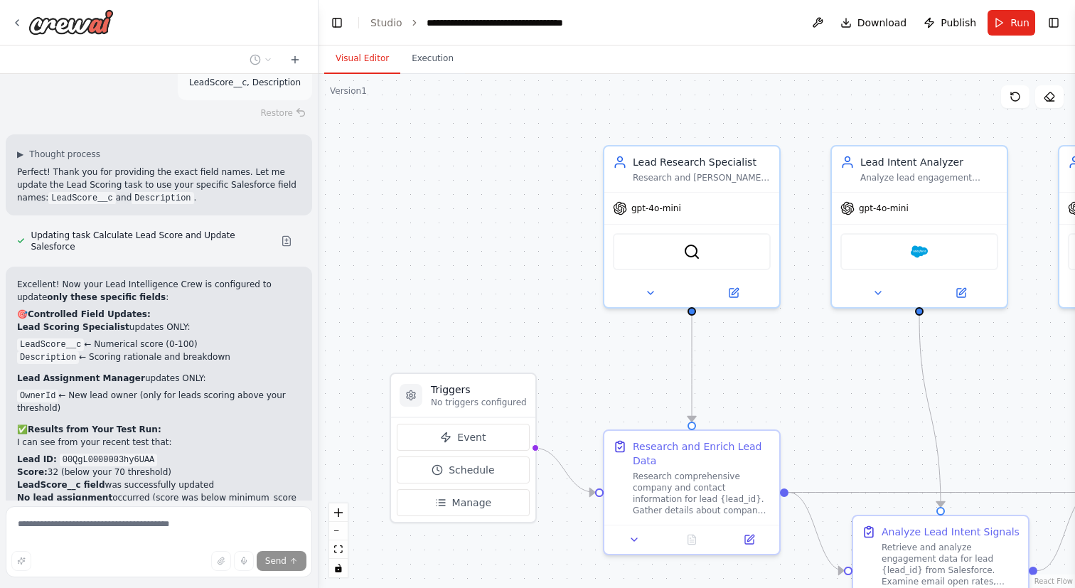
scroll to position [2599, 0]
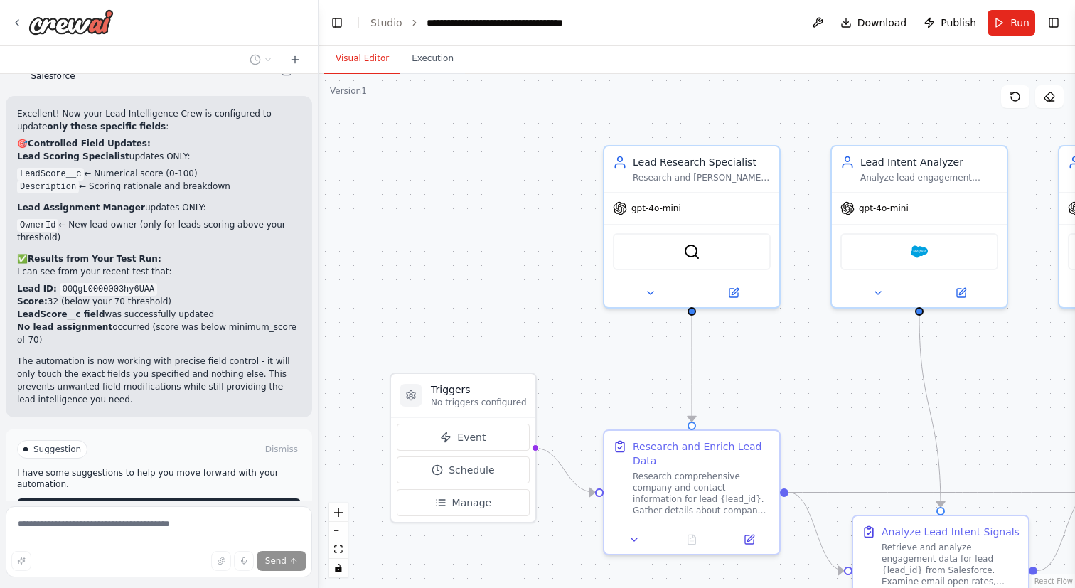
click at [173, 504] on span "Run Automation" at bounding box center [165, 509] width 69 height 11
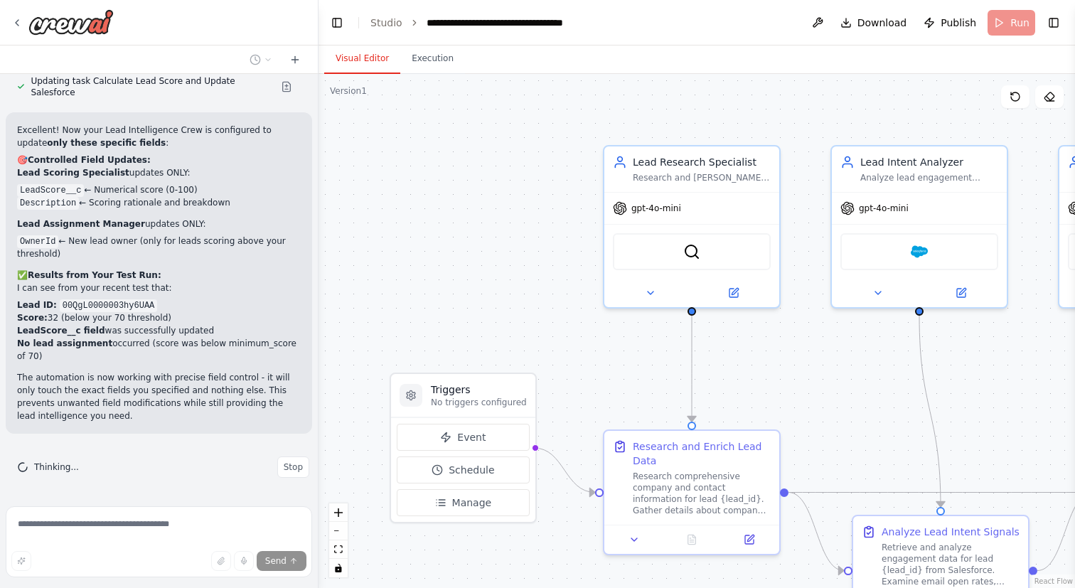
scroll to position [2650, 0]
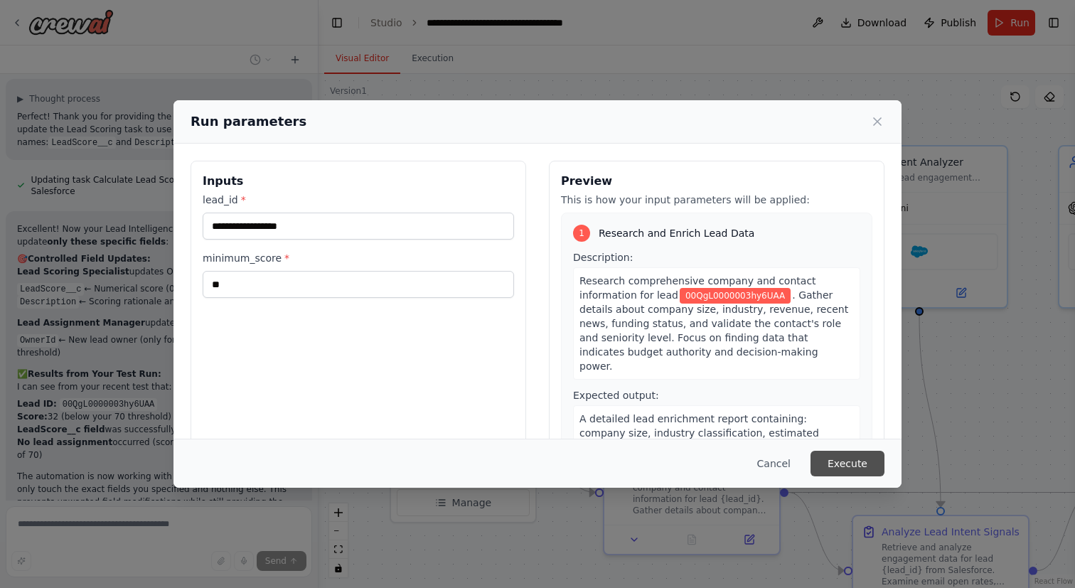
click at [833, 455] on button "Execute" at bounding box center [847, 464] width 74 height 26
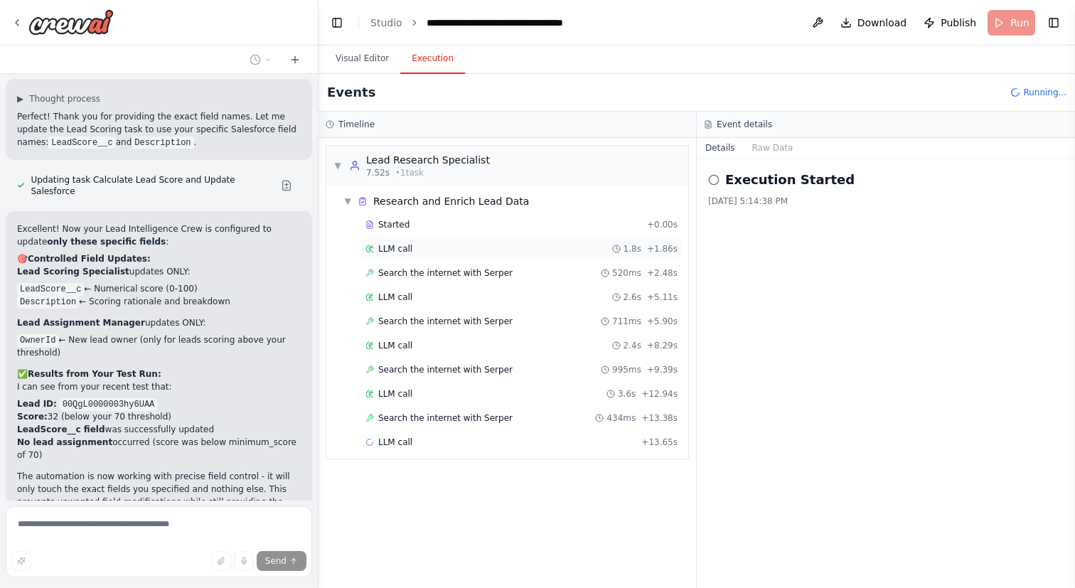
click at [480, 255] on div "LLM call 1.8s + 1.86s" at bounding box center [521, 248] width 322 height 21
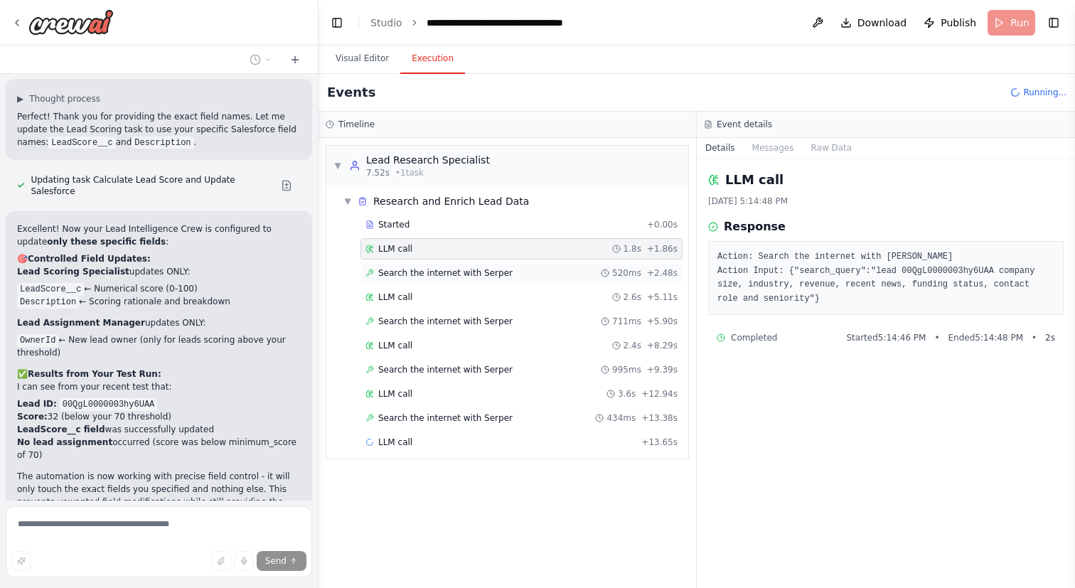
click at [478, 267] on span "Search the internet with Serper" at bounding box center [445, 272] width 134 height 11
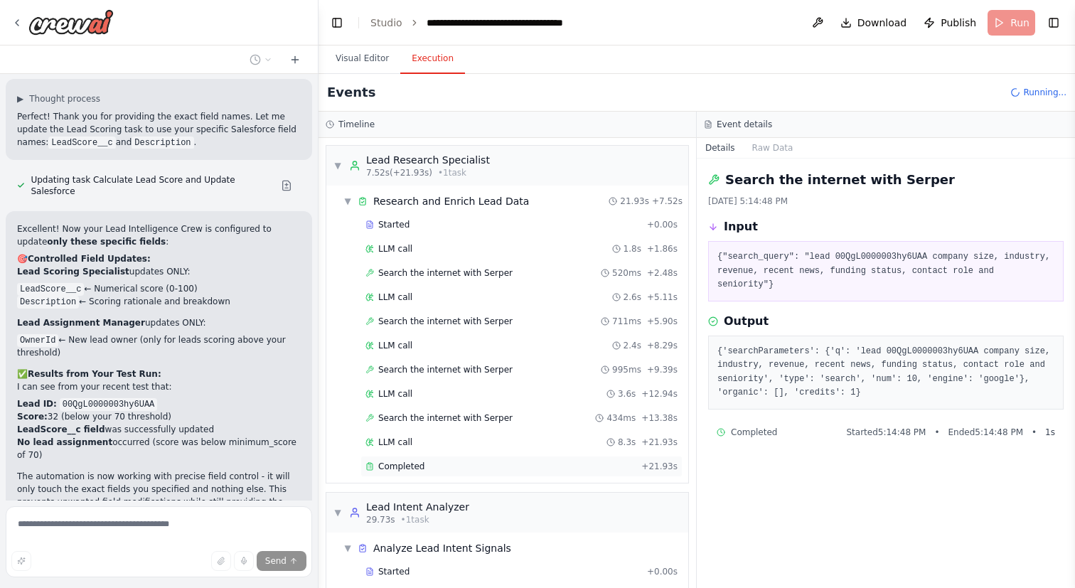
click at [470, 469] on div "Completed" at bounding box center [500, 466] width 270 height 11
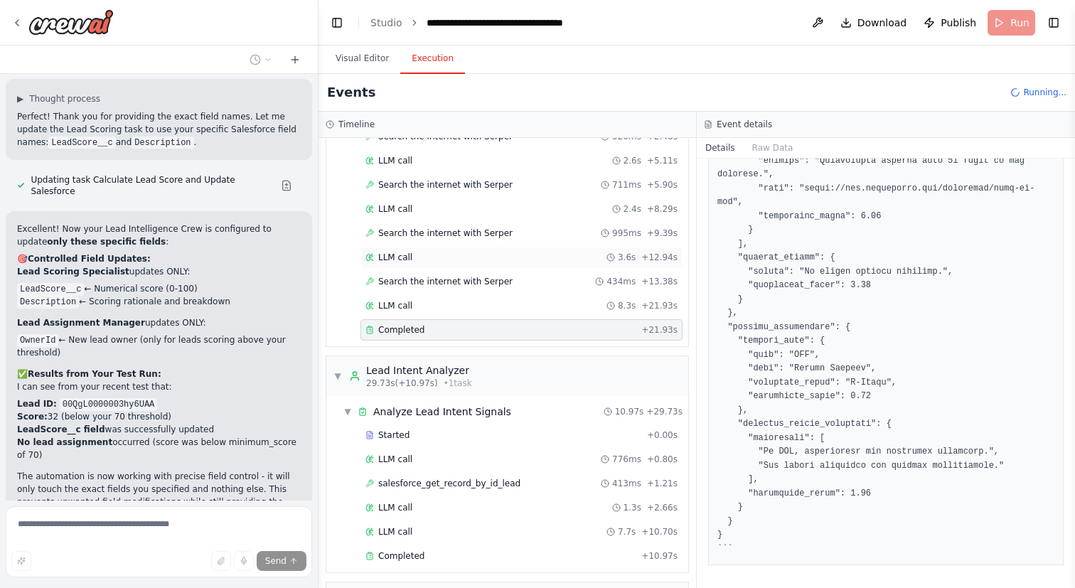
scroll to position [212, 0]
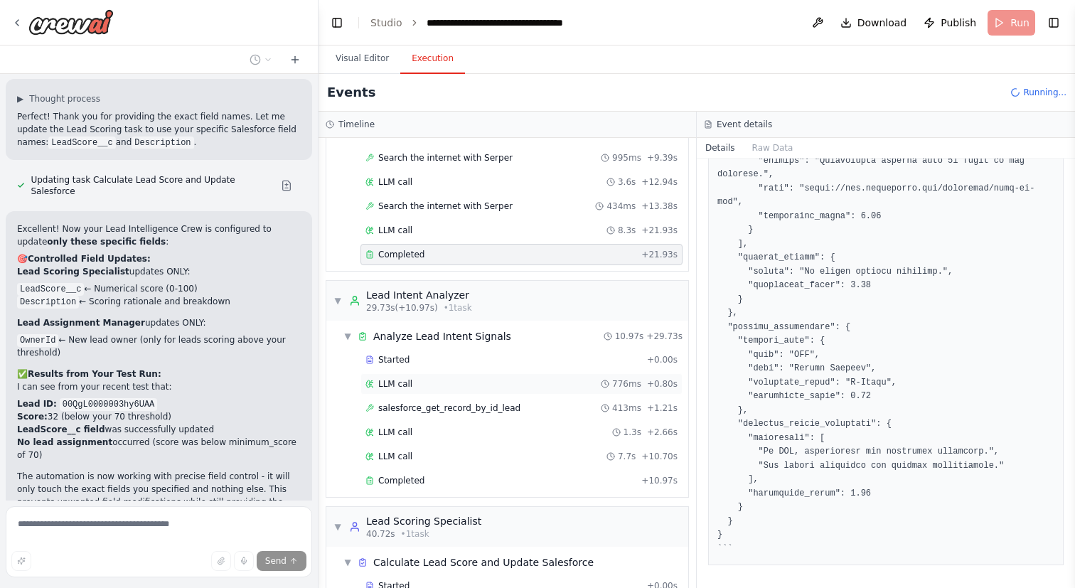
click at [473, 390] on div "LLM call 776ms + 0.80s" at bounding box center [521, 383] width 322 height 21
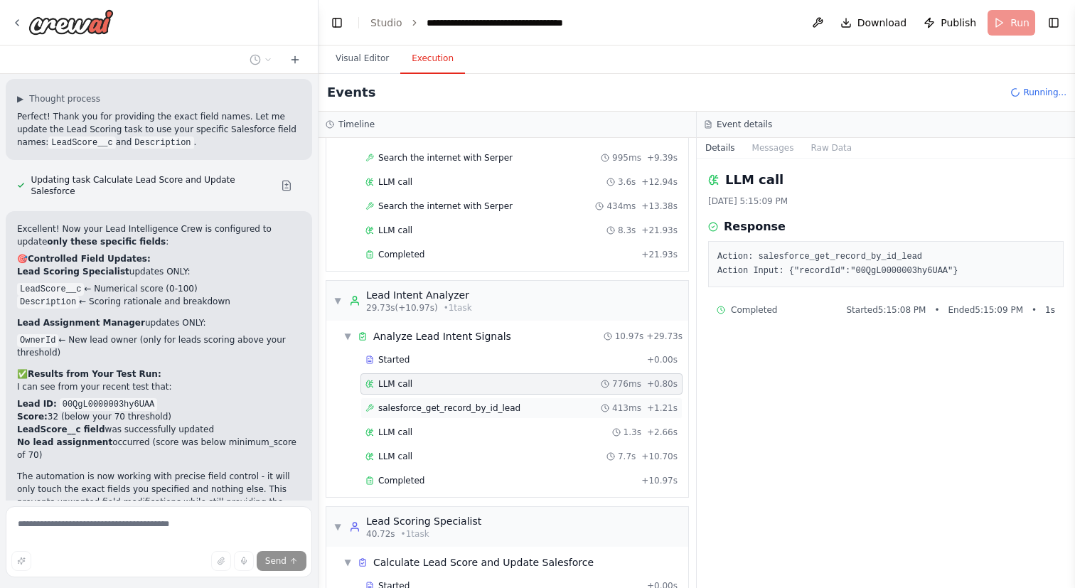
click at [473, 404] on span "salesforce_get_record_by_id_lead" at bounding box center [449, 407] width 142 height 11
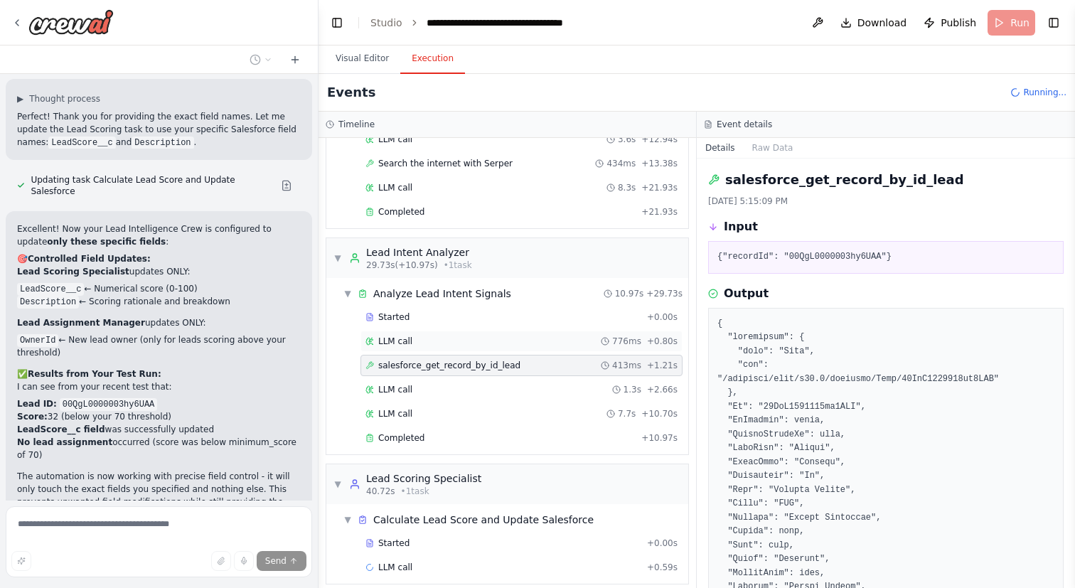
scroll to position [267, 0]
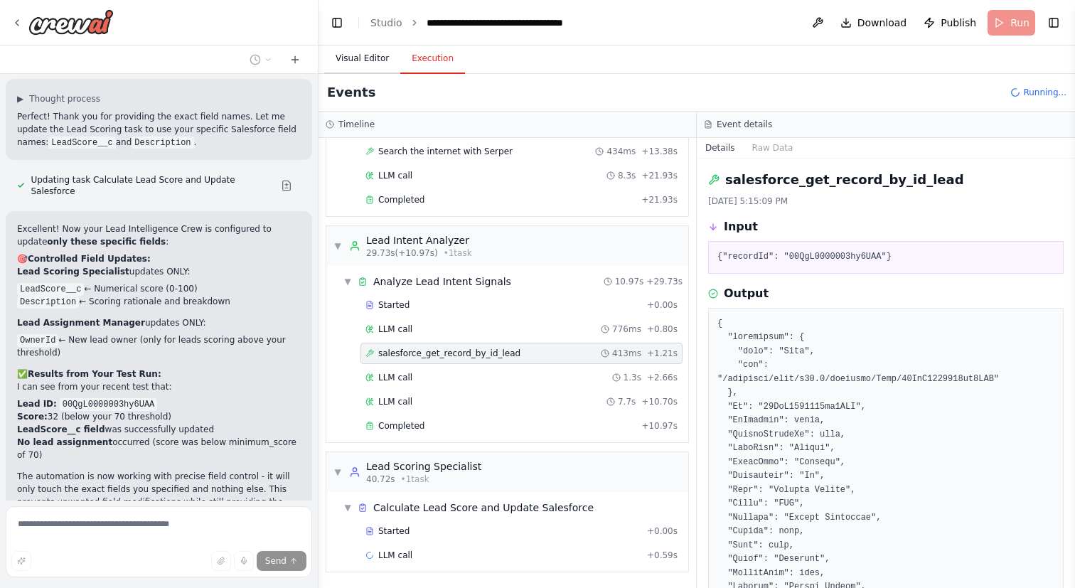
click at [383, 52] on button "Visual Editor" at bounding box center [362, 59] width 76 height 30
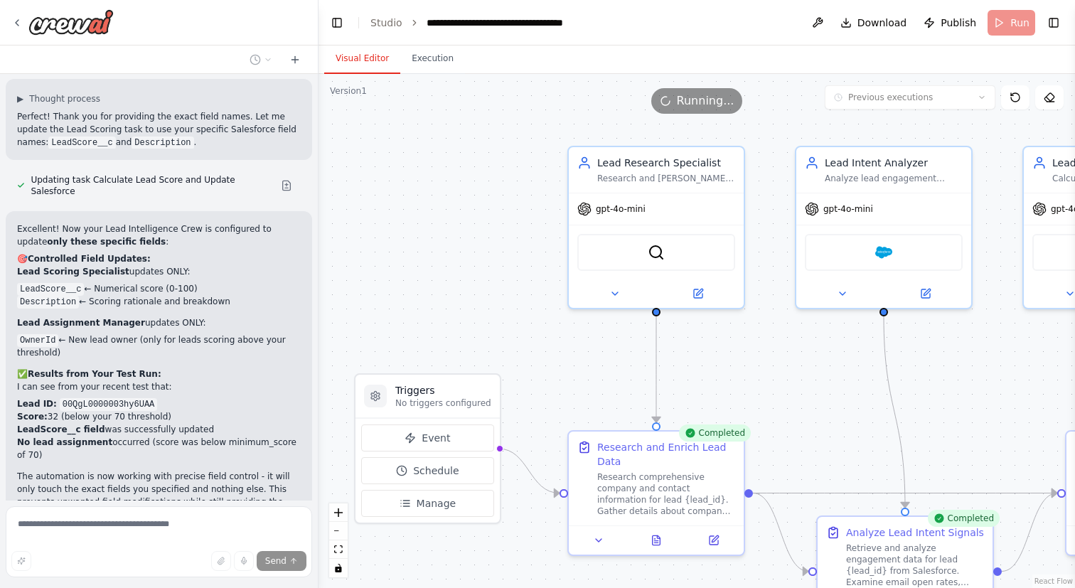
drag, startPoint x: 510, startPoint y: 171, endPoint x: 473, endPoint y: 171, distance: 36.3
click at [473, 171] on div ".deletable-edge-delete-btn { width: 20px; height: 20px; border: 0px solid #ffff…" at bounding box center [697, 331] width 756 height 514
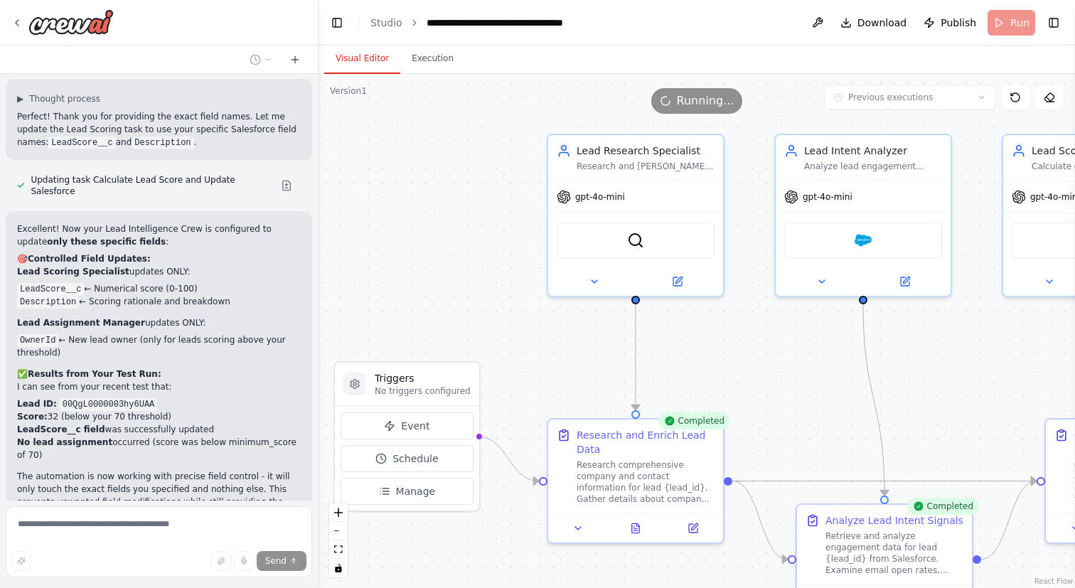
drag, startPoint x: 477, startPoint y: 235, endPoint x: 452, endPoint y: 219, distance: 29.8
click at [452, 219] on div ".deletable-edge-delete-btn { width: 20px; height: 20px; border: 0px solid #ffff…" at bounding box center [697, 331] width 756 height 514
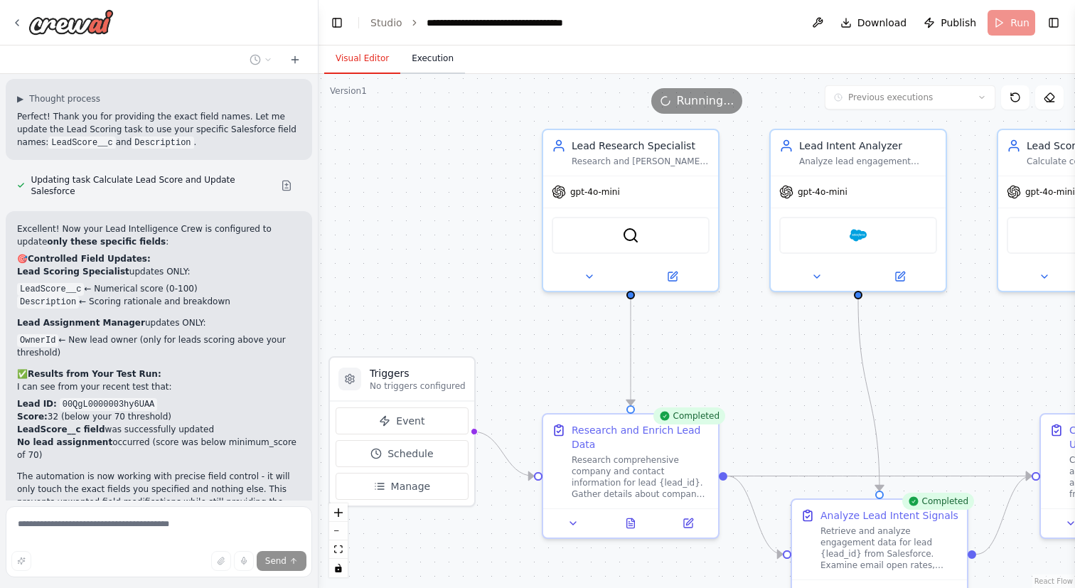
click at [439, 66] on button "Execution" at bounding box center [432, 59] width 65 height 30
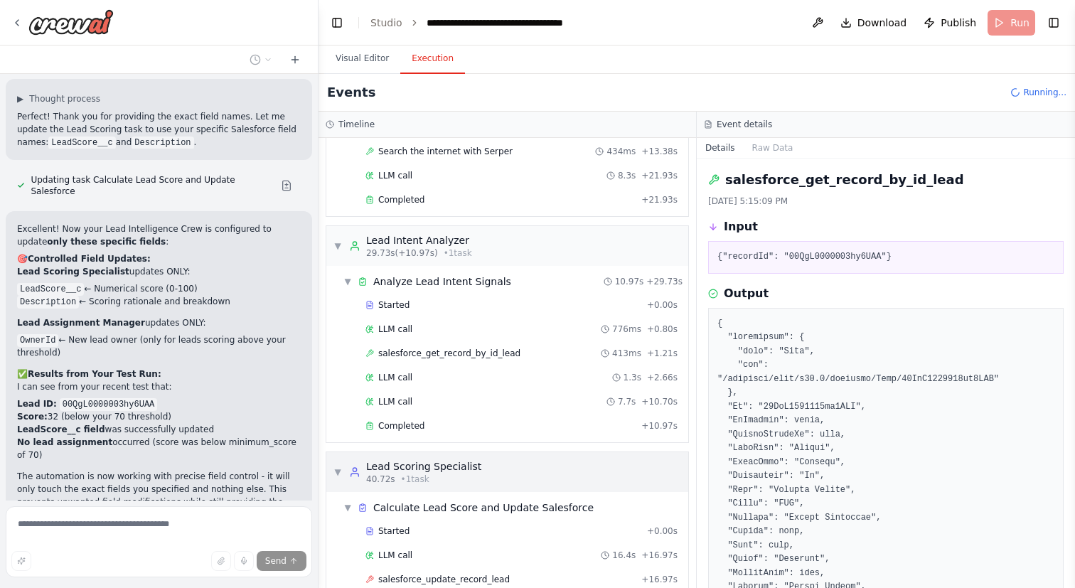
scroll to position [363, 0]
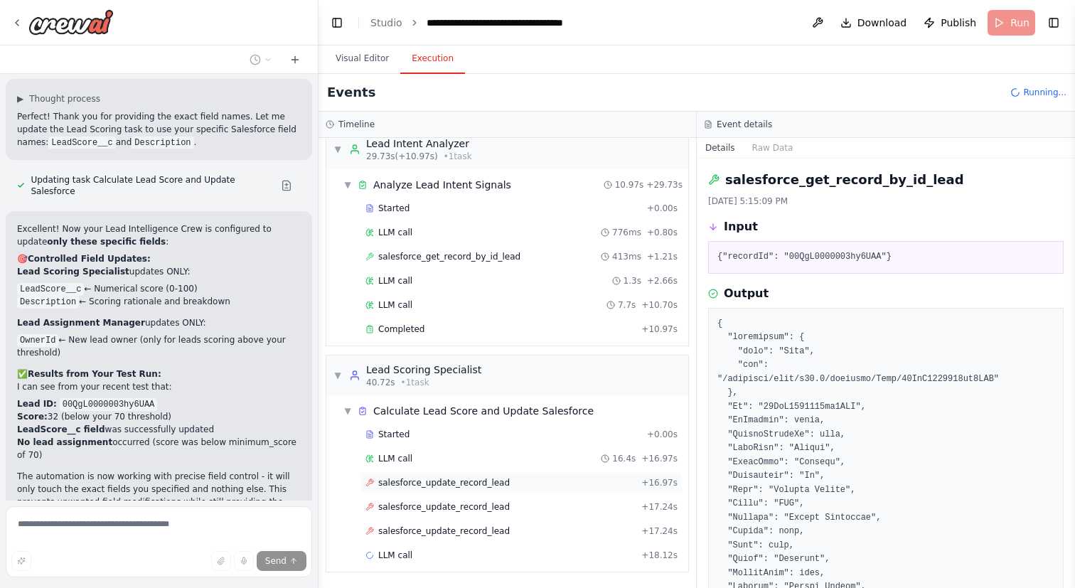
click at [471, 478] on span "salesforce_update_record_lead" at bounding box center [444, 482] width 132 height 11
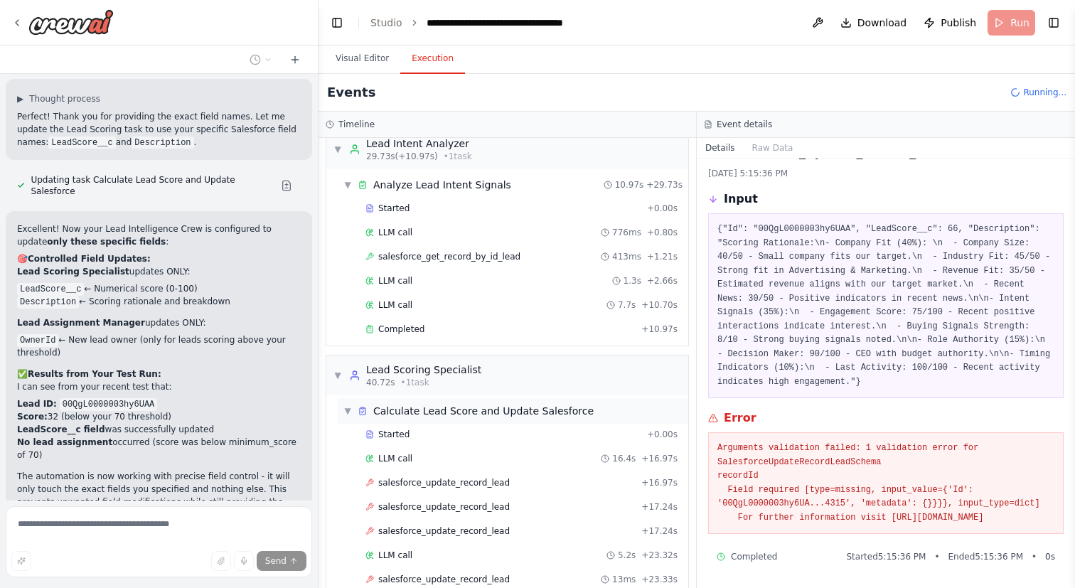
scroll to position [533, 0]
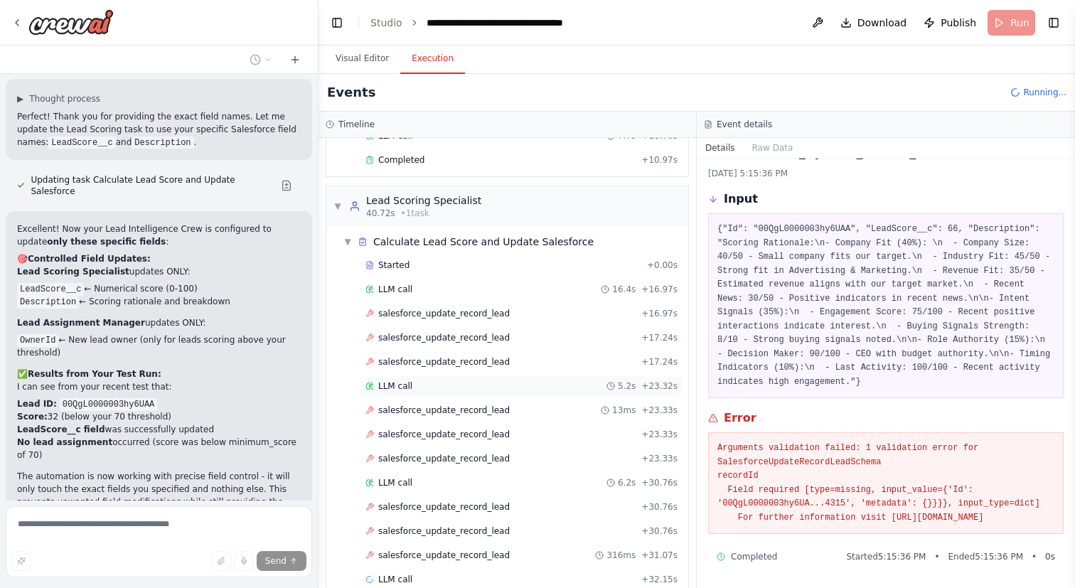
click at [561, 389] on div "LLM call 5.2s + 23.32s" at bounding box center [521, 385] width 312 height 11
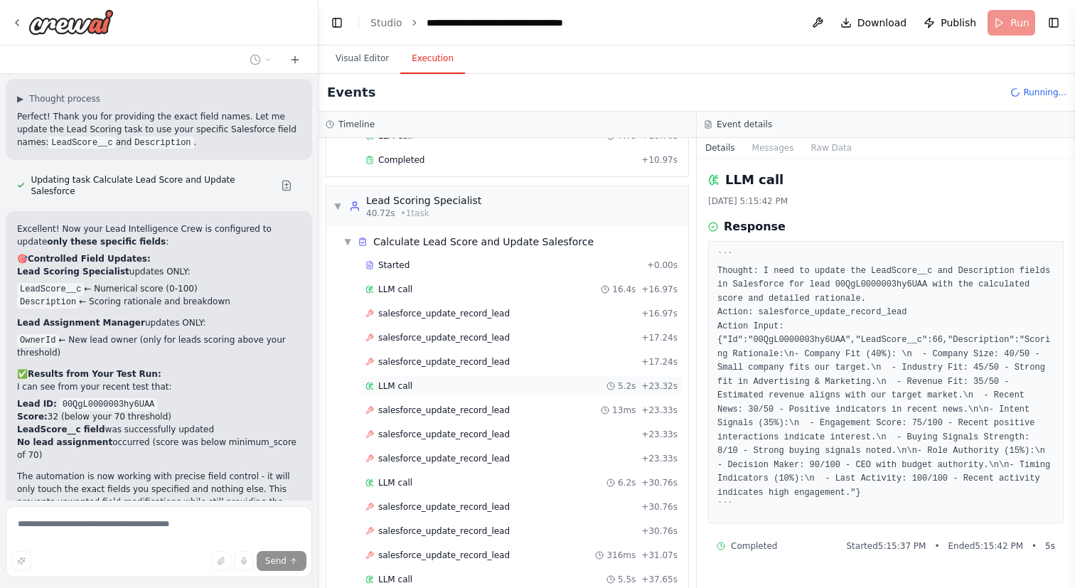
scroll to position [653, 0]
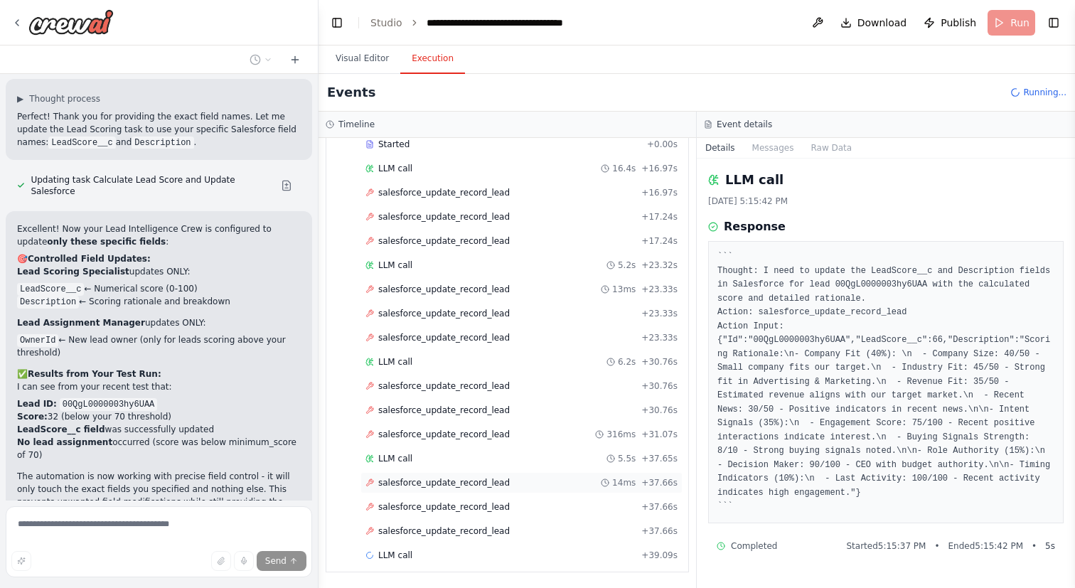
click at [515, 474] on div "salesforce_update_record_lead 14ms + 37.66s" at bounding box center [521, 482] width 322 height 21
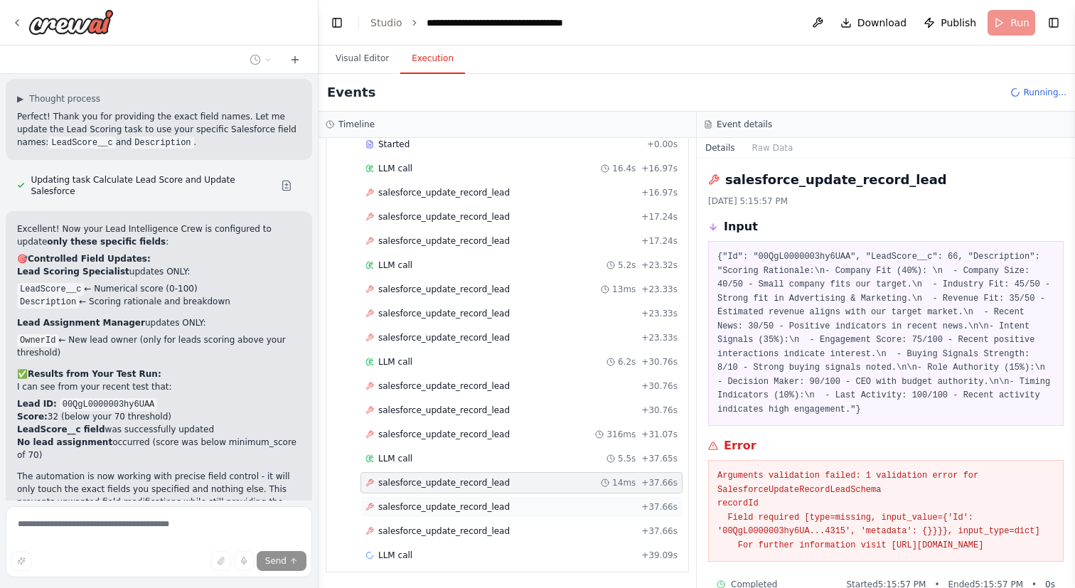
click at [533, 508] on div "salesforce_update_record_lead + 37.66s" at bounding box center [521, 506] width 312 height 11
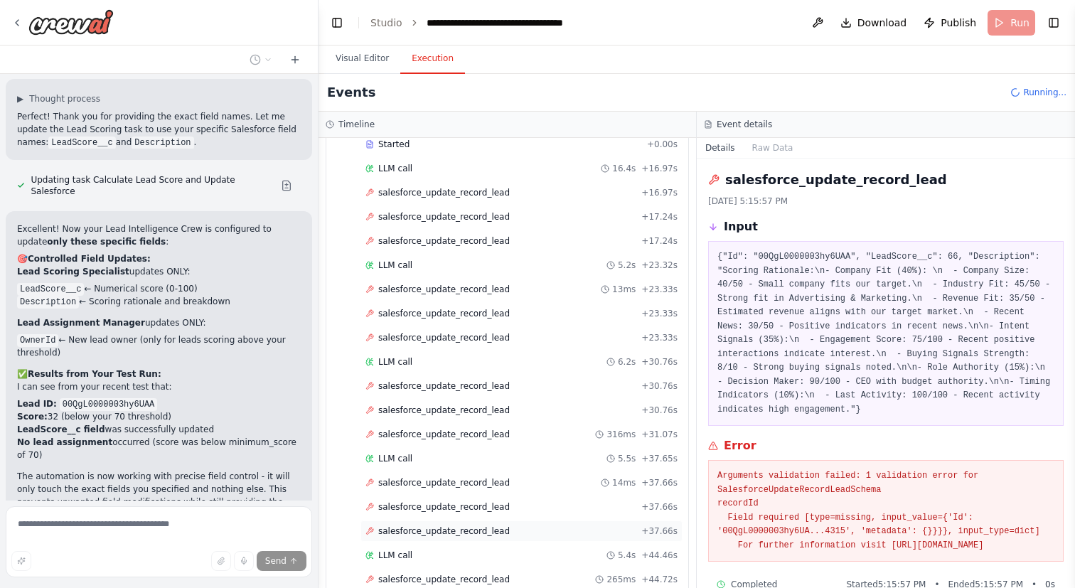
click at [534, 530] on div "salesforce_update_record_lead + 37.66s" at bounding box center [521, 530] width 312 height 11
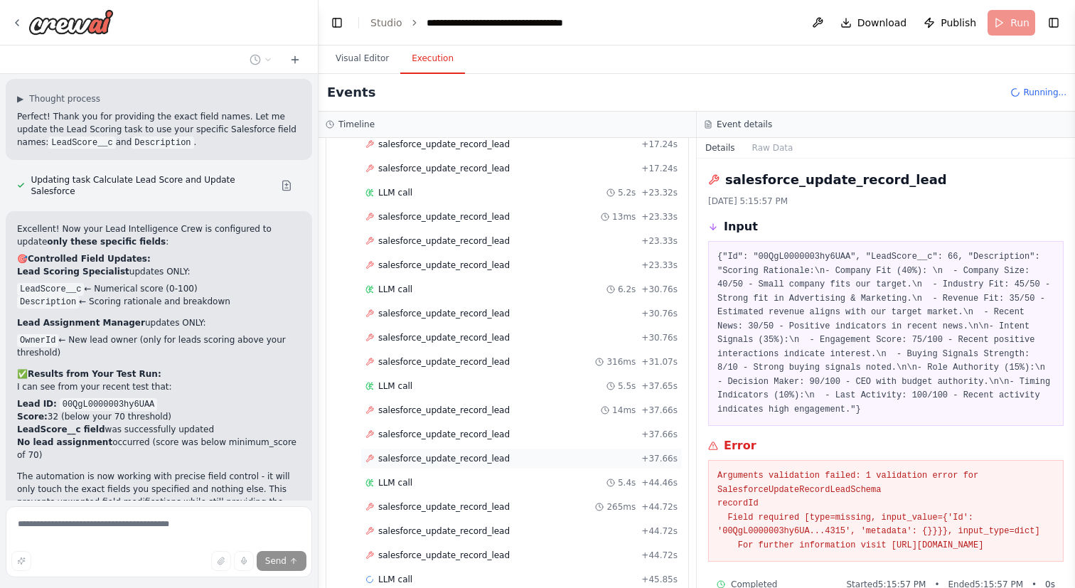
click at [534, 530] on div "salesforce_update_record_lead + 44.72s" at bounding box center [521, 530] width 312 height 11
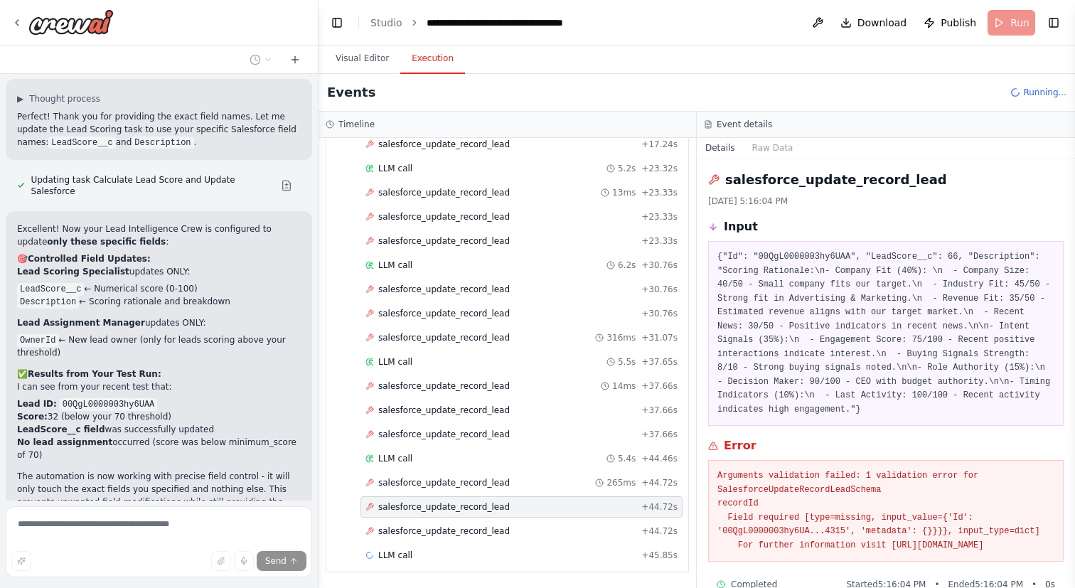
drag, startPoint x: 948, startPoint y: 561, endPoint x: 715, endPoint y: 471, distance: 249.4
click at [715, 471] on div "Arguments validation failed: 1 validation error for SalesforceUpdateRecordLeadS…" at bounding box center [885, 511] width 355 height 102
copy pre "Arguments validation failed: 1 validation error for SalesforceUpdateRecordLeadS…"
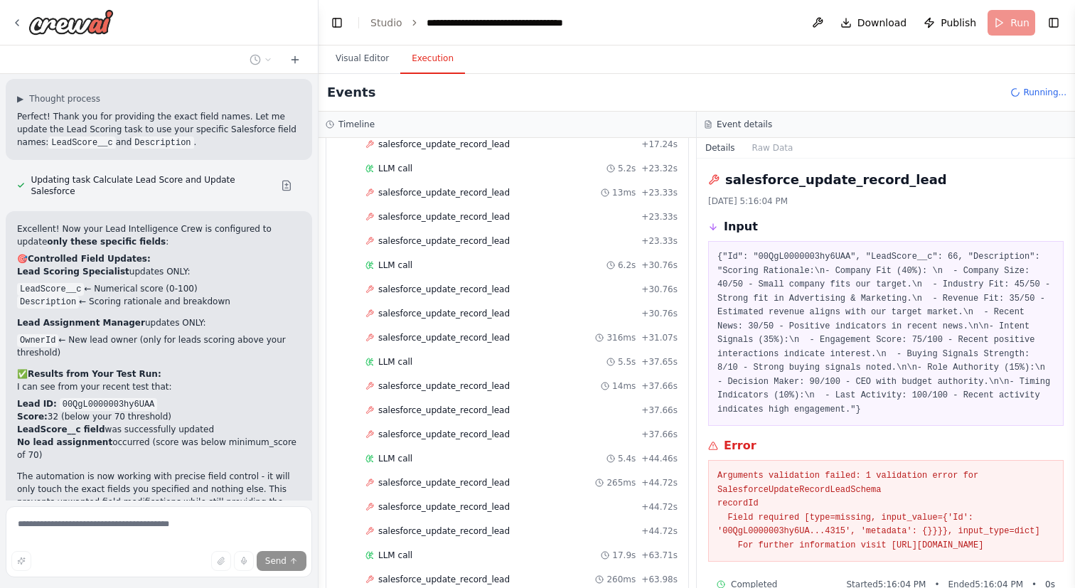
scroll to position [1137, 0]
click at [476, 534] on span "salesforce_update_record_lead" at bounding box center [444, 530] width 132 height 11
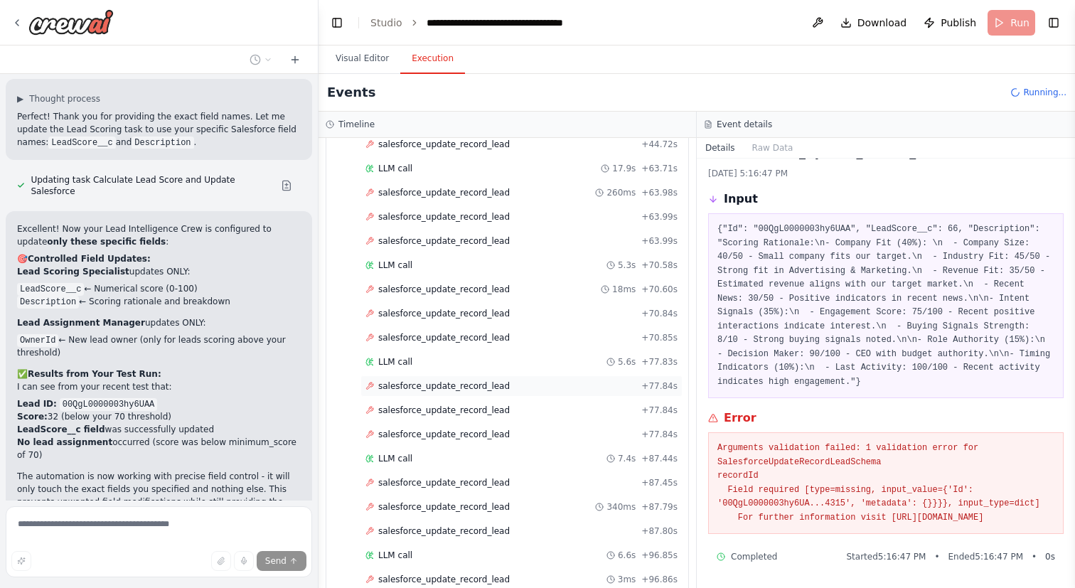
scroll to position [1427, 0]
click at [456, 490] on div "salesforce_update_record_lead + 112.95s" at bounding box center [521, 482] width 322 height 21
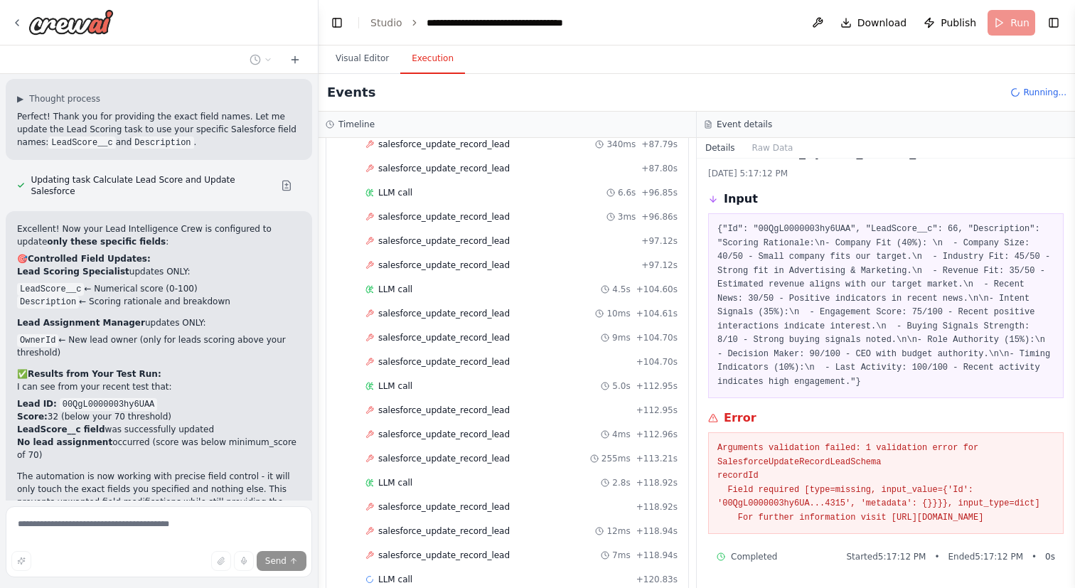
drag, startPoint x: 947, startPoint y: 518, endPoint x: 715, endPoint y: 434, distance: 247.2
click at [715, 434] on div "Arguments validation failed: 1 validation error for SalesforceUpdateRecordLeadS…" at bounding box center [885, 483] width 355 height 102
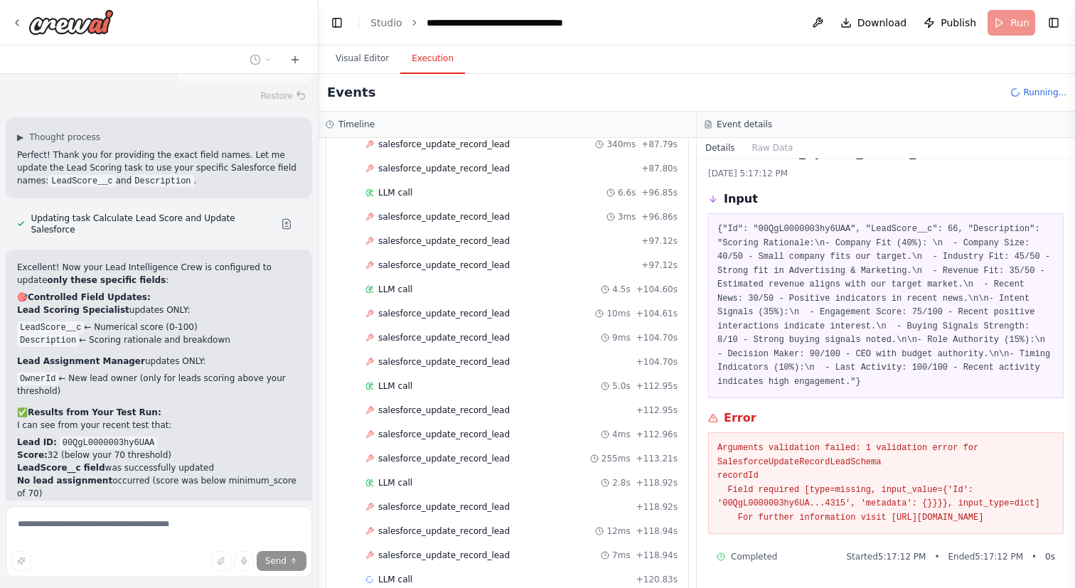
scroll to position [2650, 0]
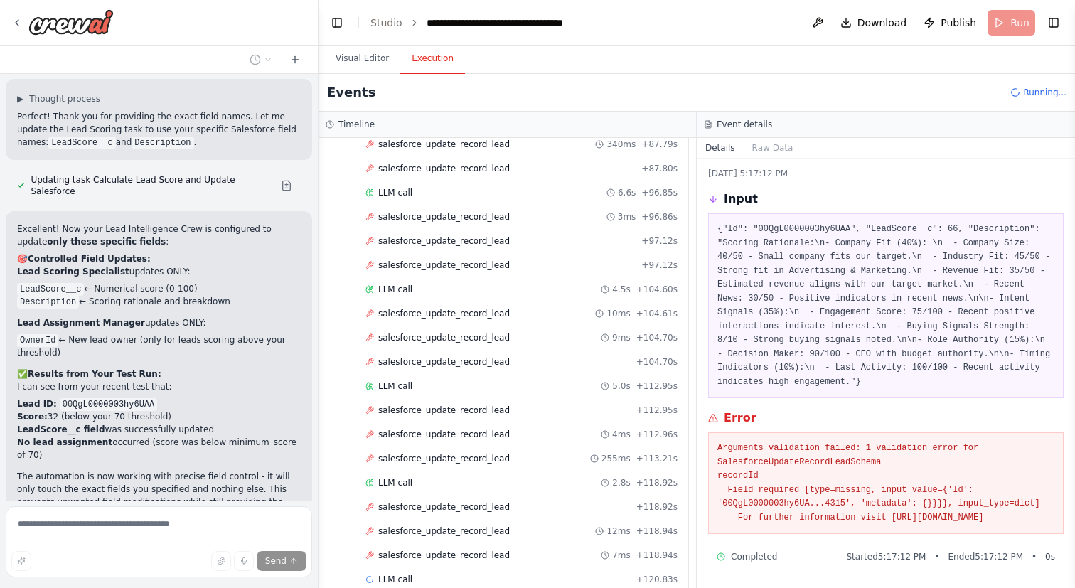
click at [286, 555] on button "Stop" at bounding box center [293, 565] width 32 height 21
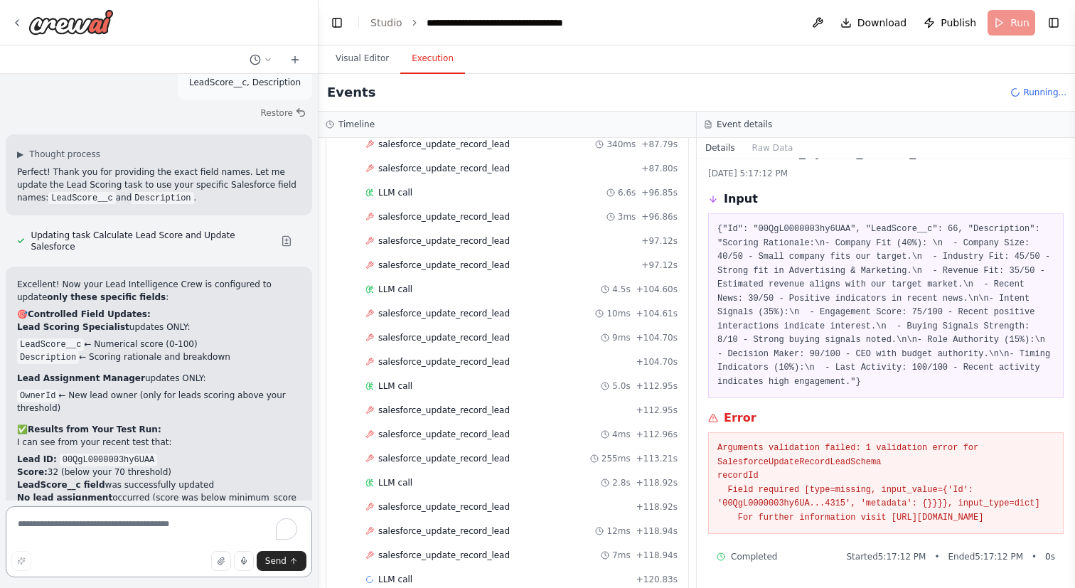
click at [182, 523] on textarea "To enrich screen reader interactions, please activate Accessibility in Grammarl…" at bounding box center [159, 541] width 306 height 71
click at [168, 515] on textarea "To enrich screen reader interactions, please activate Accessibility in Grammarl…" at bounding box center [159, 541] width 306 height 71
type textarea "**********"
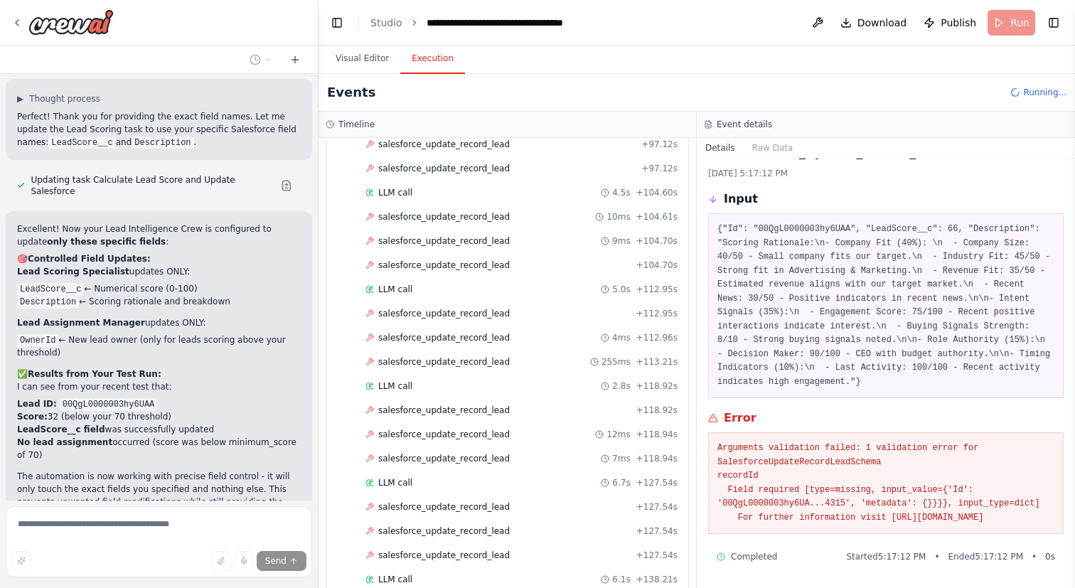
scroll to position [1717, 0]
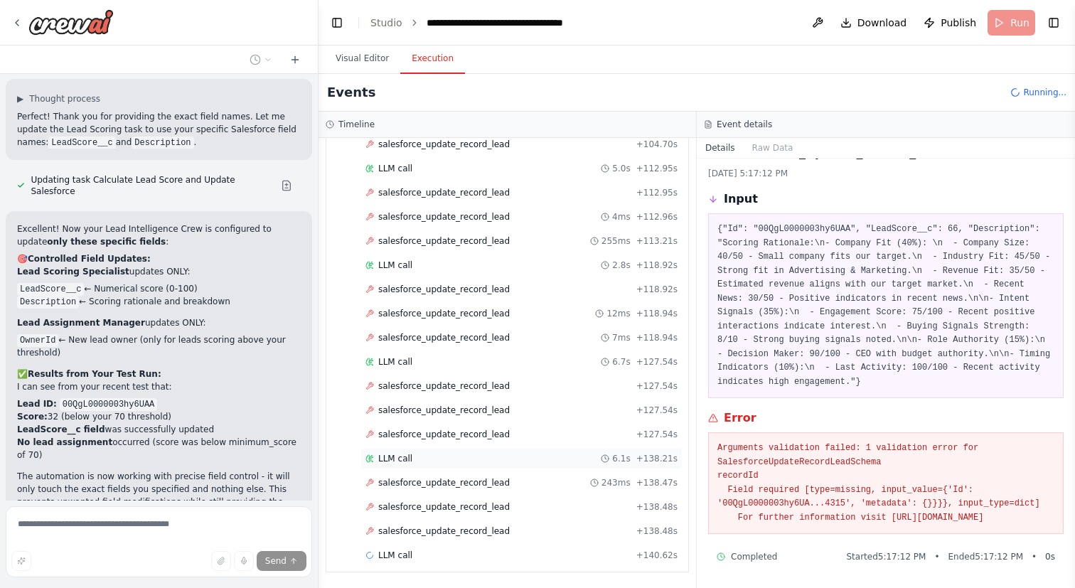
click at [424, 461] on div "LLM call 6.1s + 138.21s" at bounding box center [521, 458] width 312 height 11
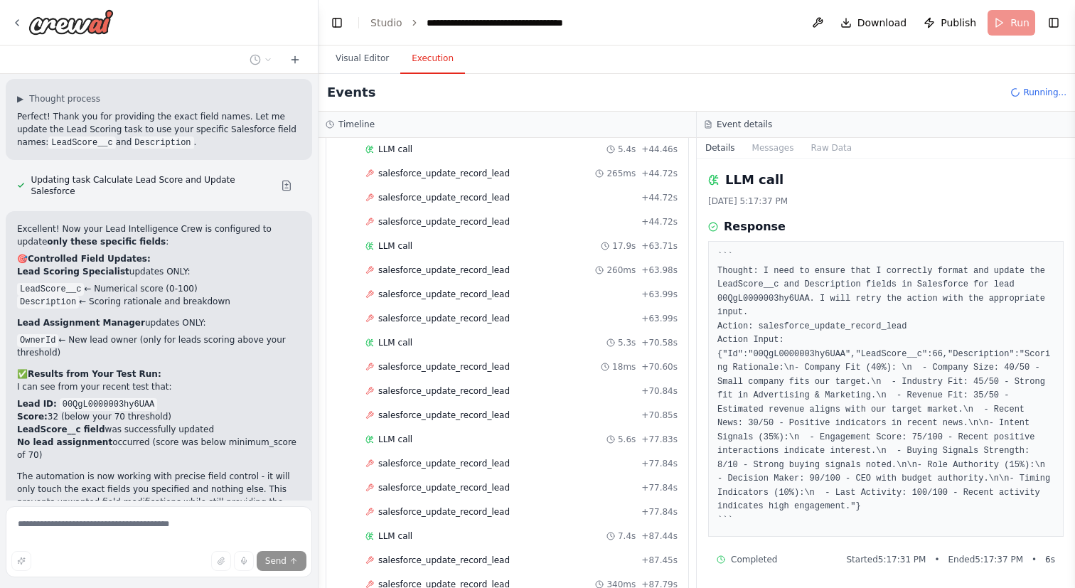
scroll to position [1789, 0]
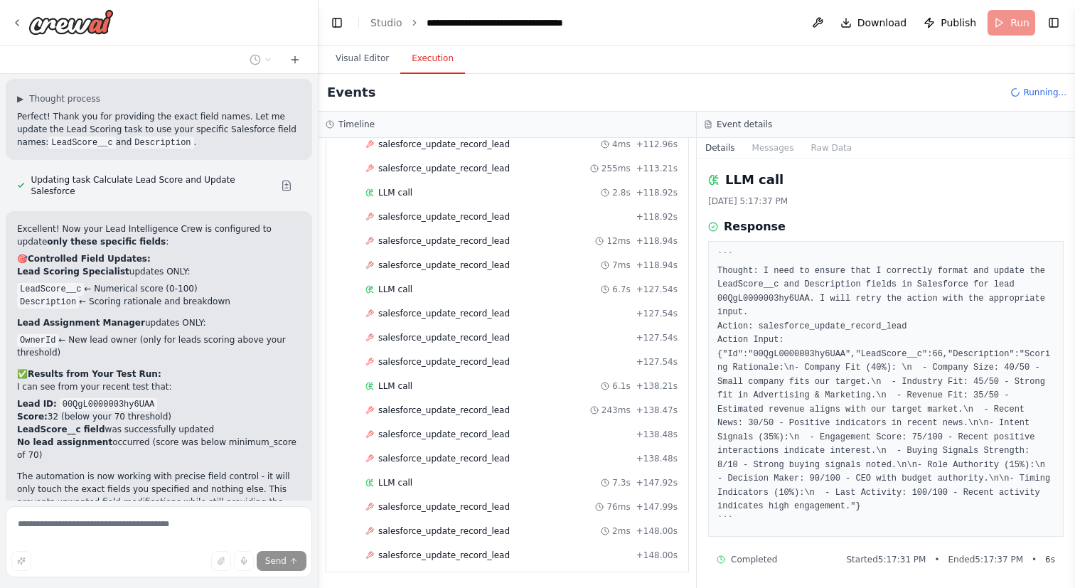
click at [765, 158] on div "Details Messages Raw Data" at bounding box center [886, 148] width 378 height 21
click at [764, 147] on button "Messages" at bounding box center [773, 148] width 59 height 20
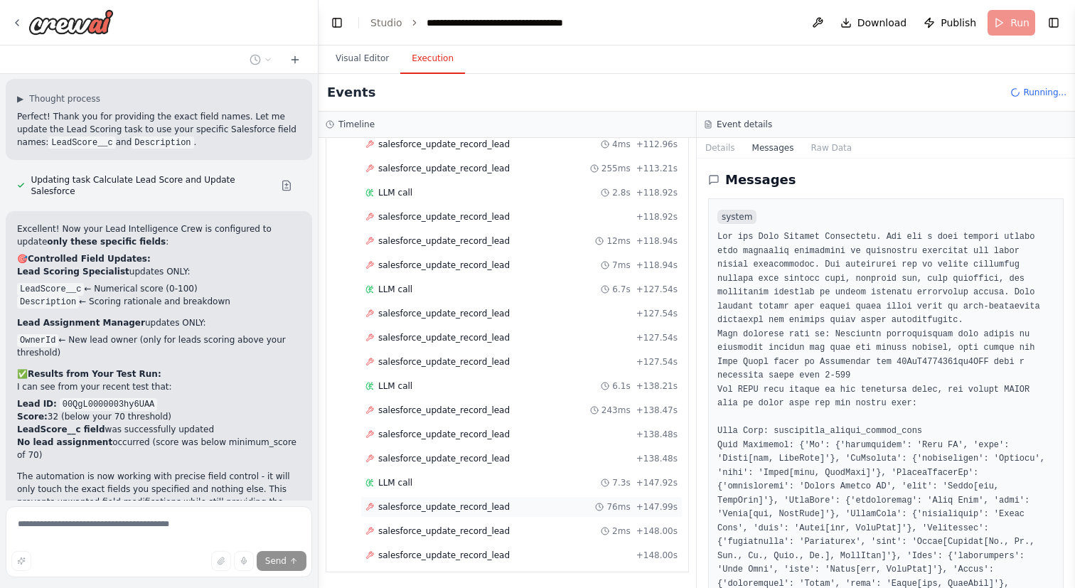
click at [592, 508] on div "salesforce_update_record_lead 76ms + 147.99s" at bounding box center [521, 506] width 312 height 11
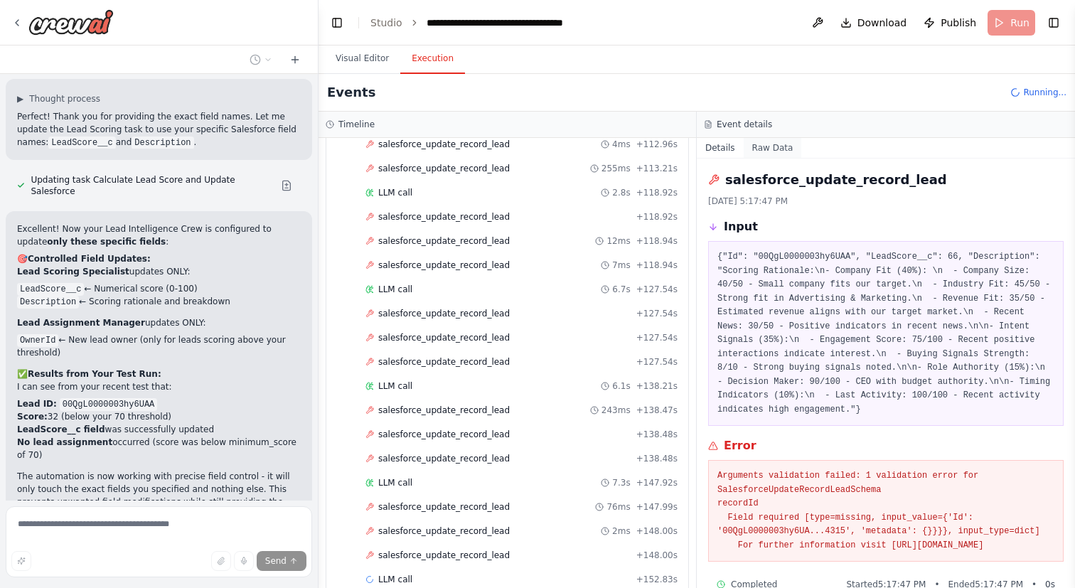
click at [783, 144] on button "Raw Data" at bounding box center [773, 148] width 58 height 20
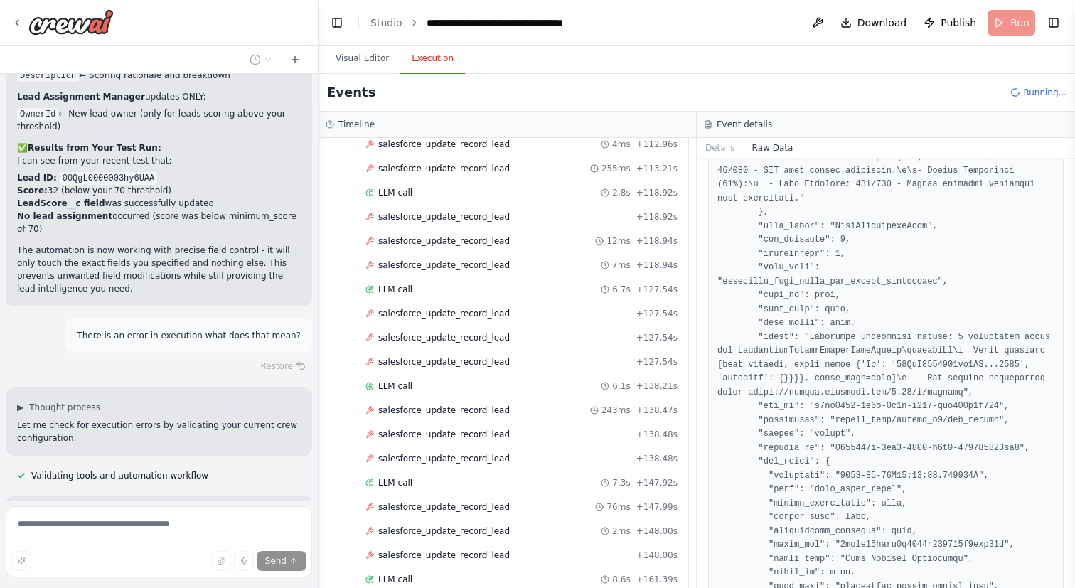
scroll to position [2916, 0]
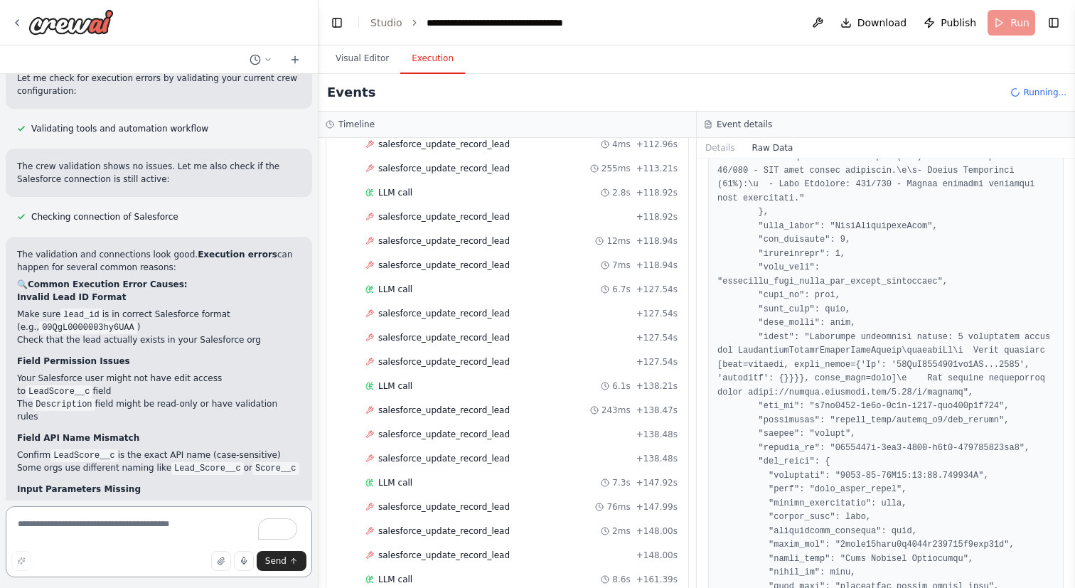
click at [25, 530] on textarea "To enrich screen reader interactions, please activate Accessibility in Grammarl…" at bounding box center [159, 541] width 306 height 71
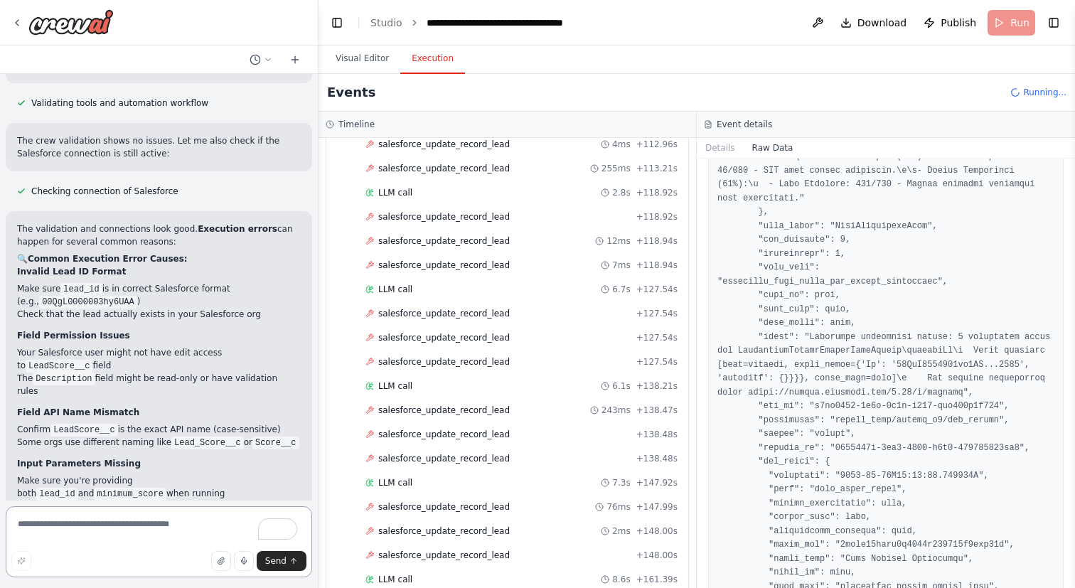
paste textarea "**********"
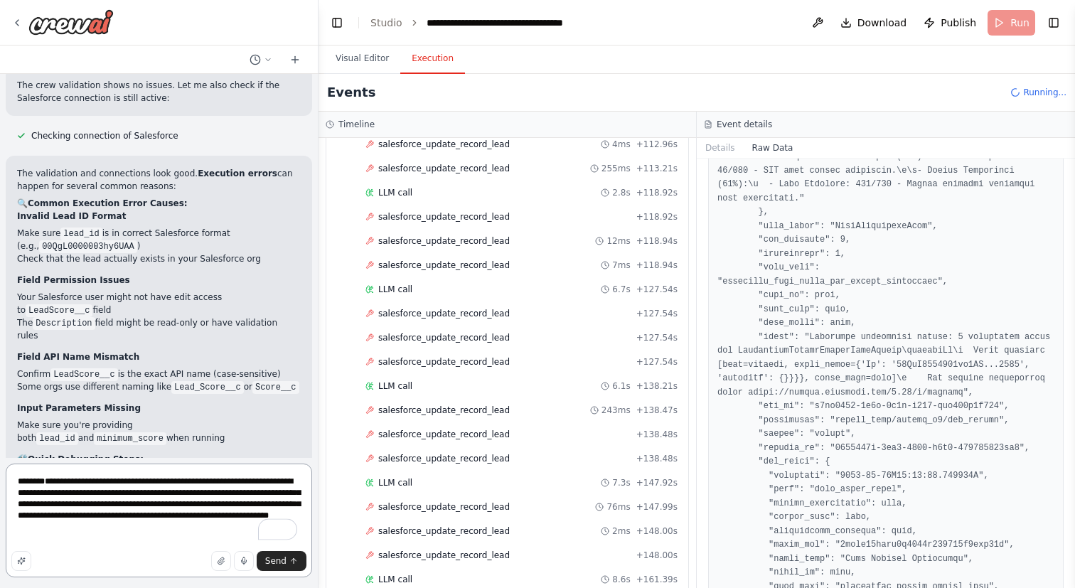
scroll to position [3317, 0]
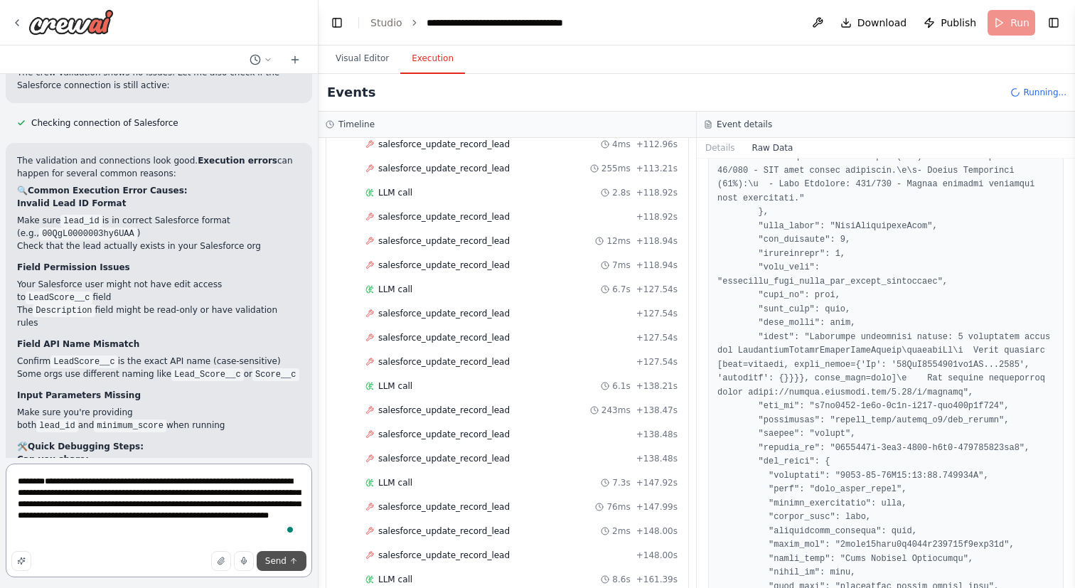
type textarea "**********"
click at [271, 560] on span "Send" at bounding box center [275, 560] width 21 height 11
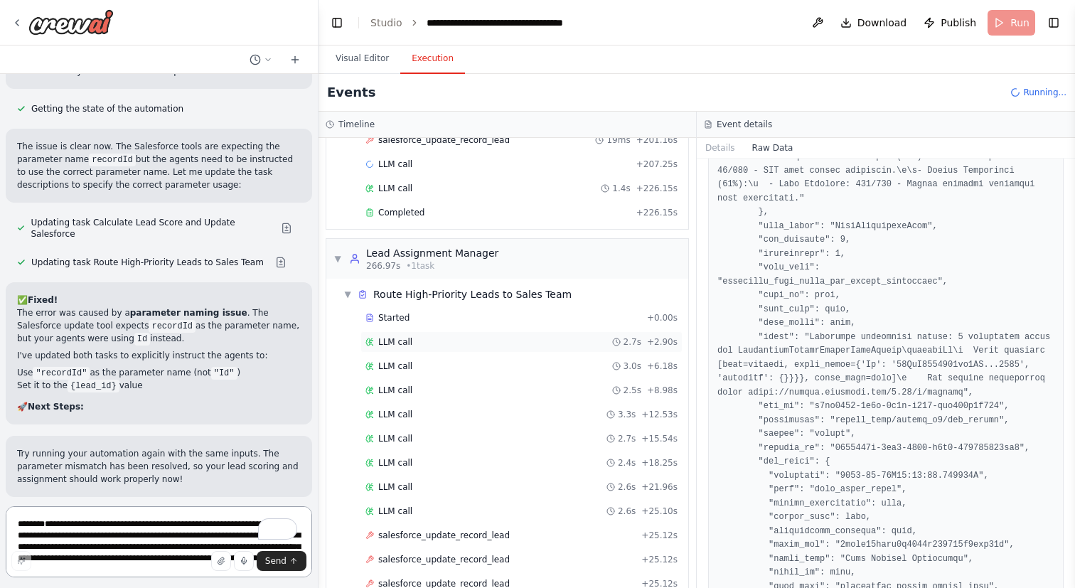
scroll to position [2568, 0]
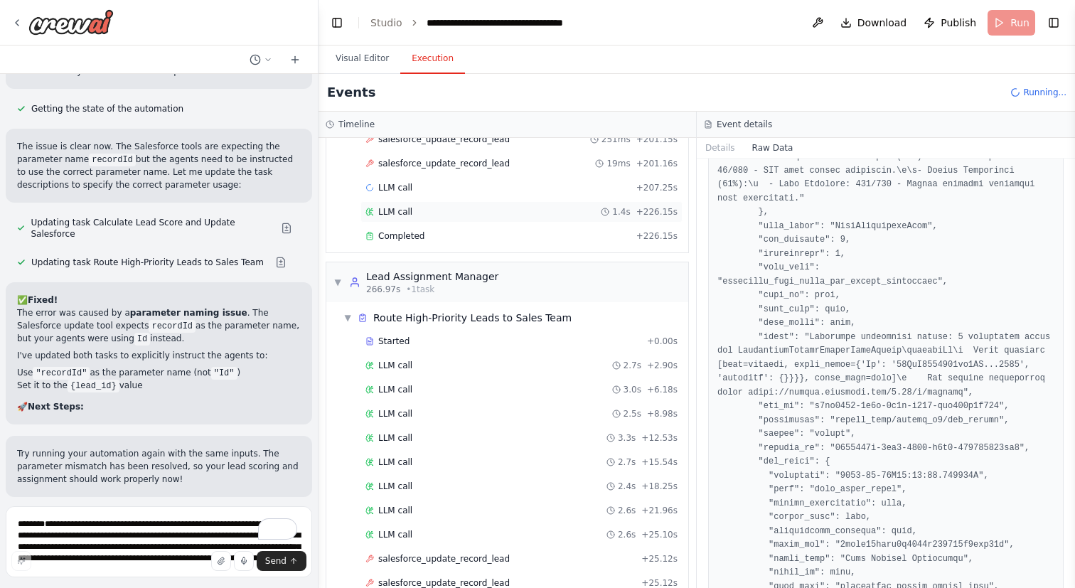
click at [439, 211] on div "LLM call 1.4s + 226.15s" at bounding box center [521, 211] width 312 height 11
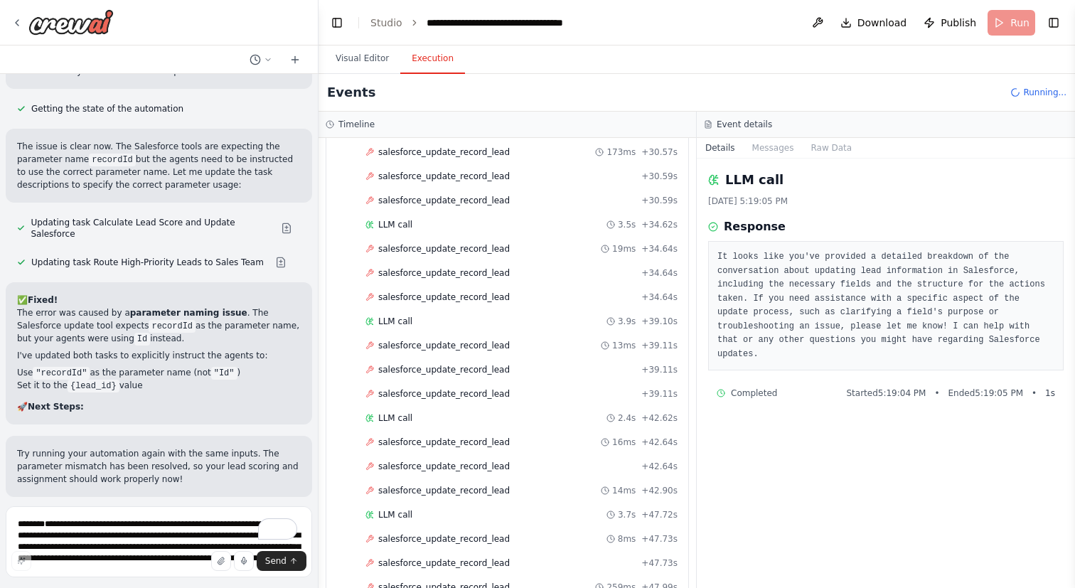
scroll to position [3200, 0]
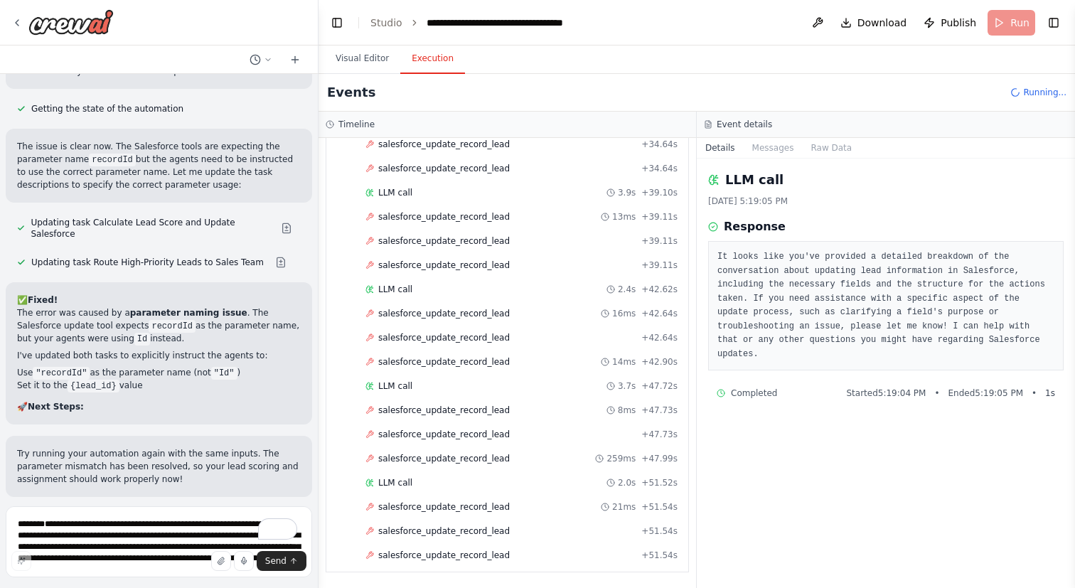
click at [216, 578] on button "Run Automation" at bounding box center [159, 589] width 284 height 23
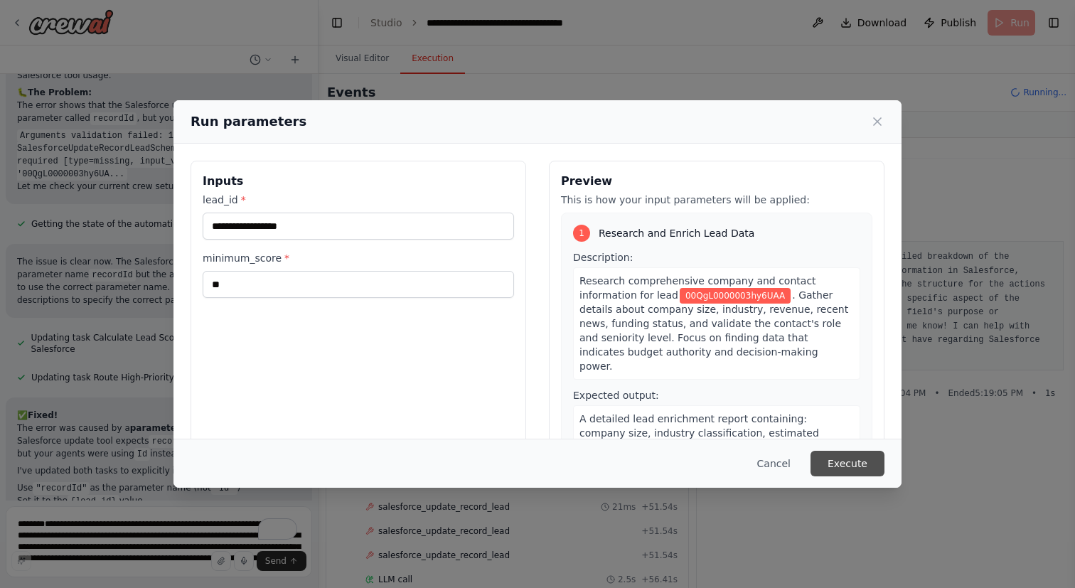
click at [847, 468] on button "Execute" at bounding box center [847, 464] width 74 height 26
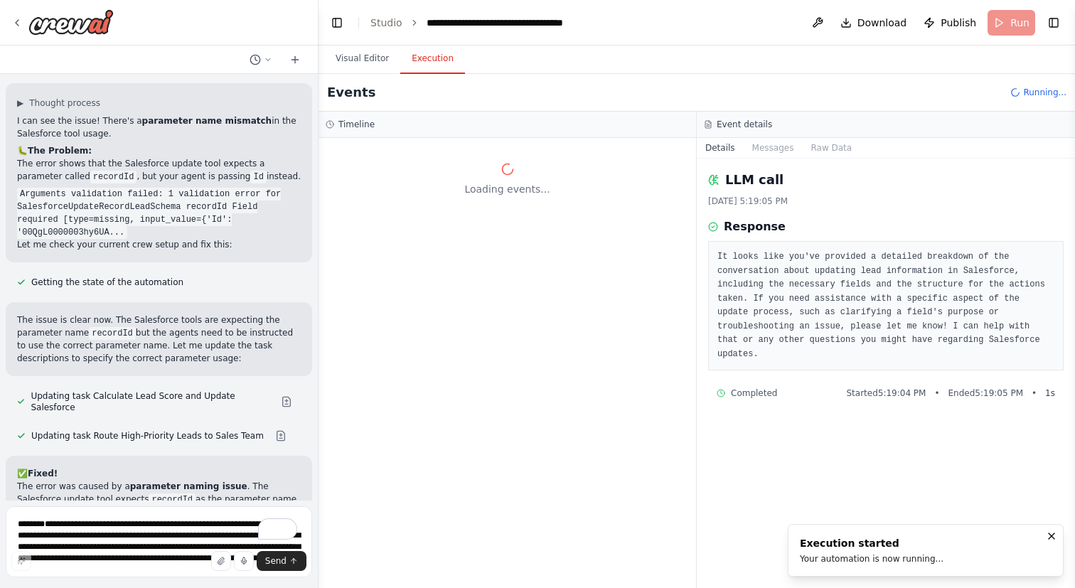
scroll to position [3935, 0]
click at [267, 432] on button at bounding box center [281, 437] width 28 height 11
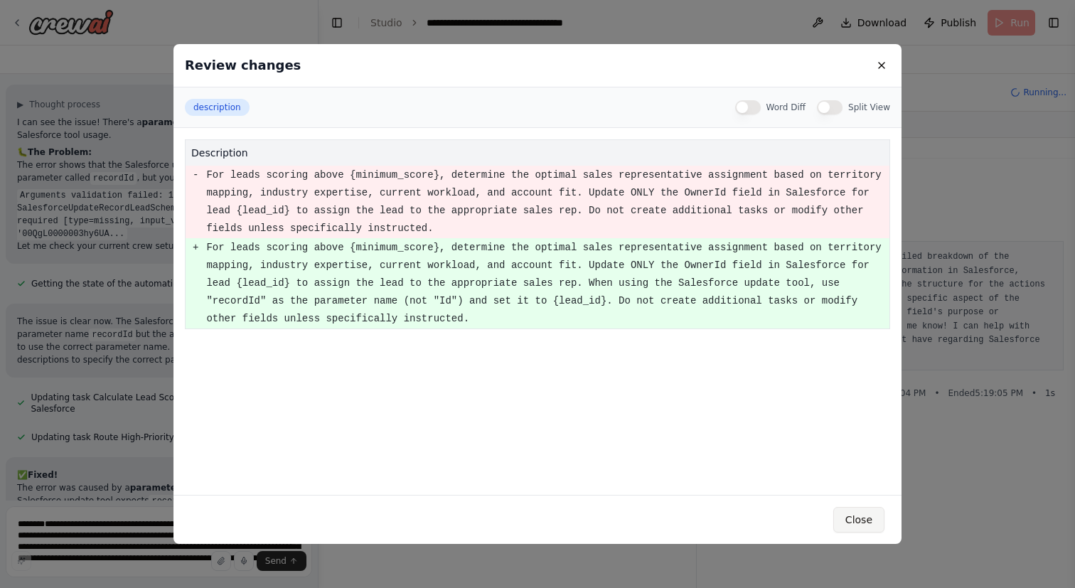
click at [877, 523] on button "Close" at bounding box center [858, 520] width 51 height 26
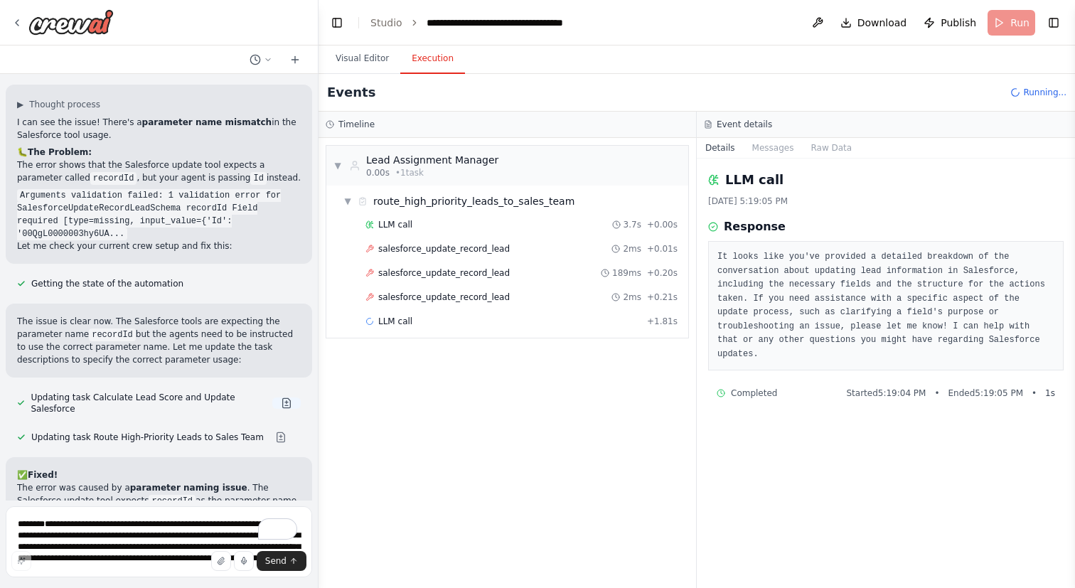
click at [285, 397] on button at bounding box center [286, 402] width 28 height 11
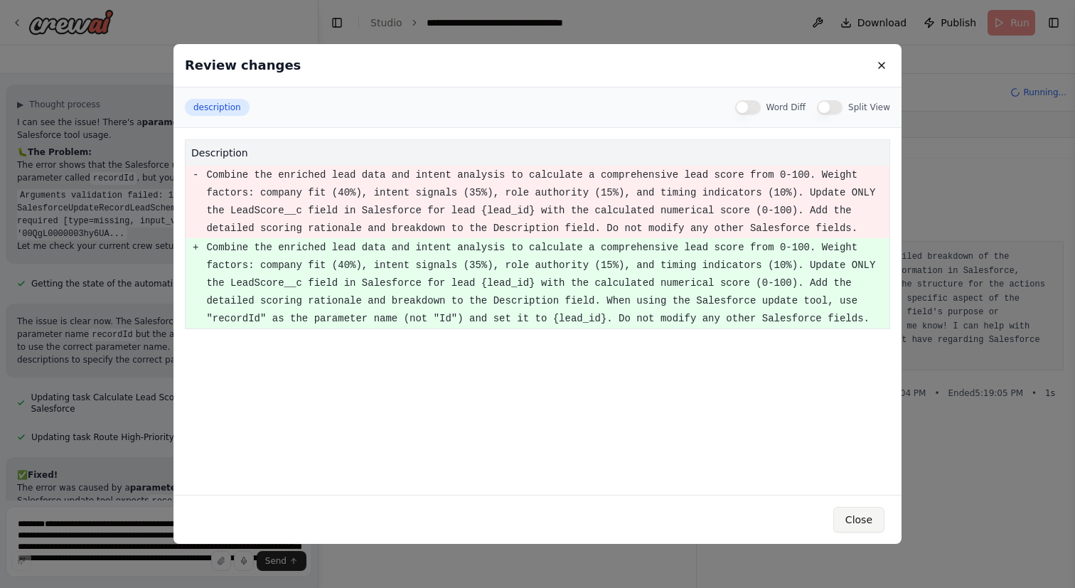
click at [872, 524] on button "Close" at bounding box center [858, 520] width 51 height 26
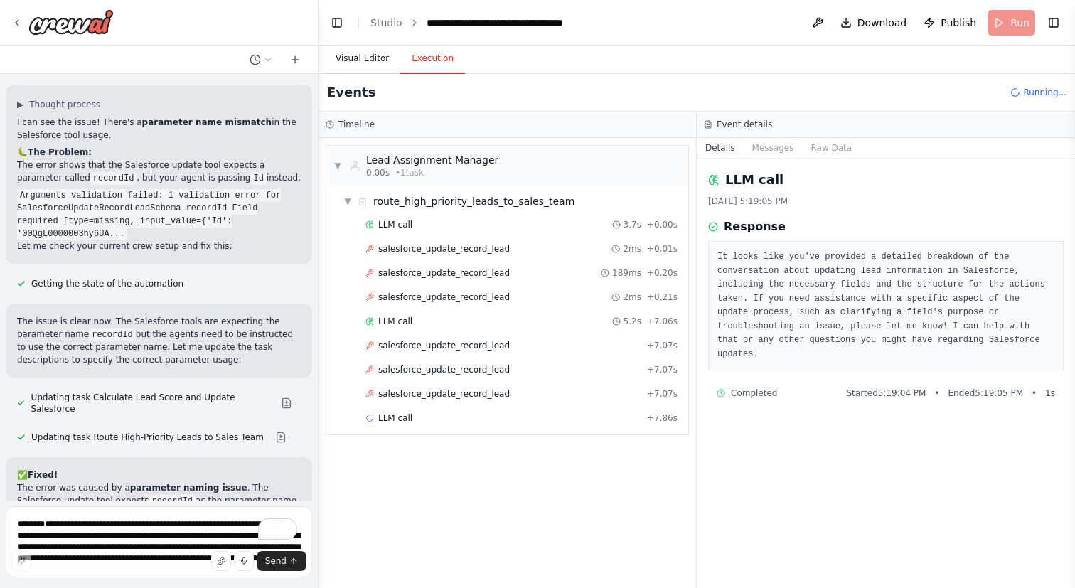
click at [368, 55] on button "Visual Editor" at bounding box center [362, 59] width 76 height 30
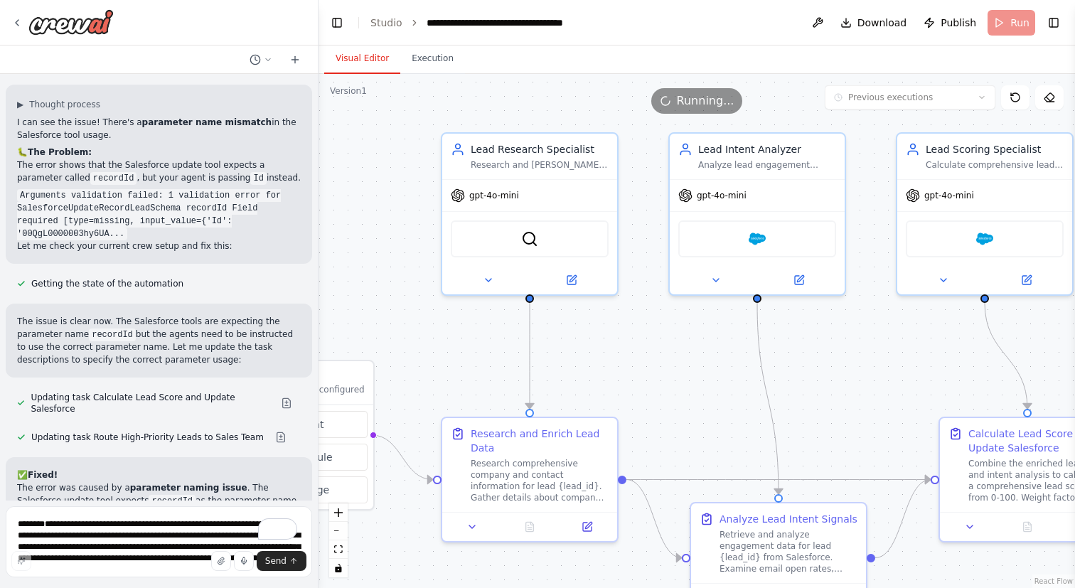
drag, startPoint x: 461, startPoint y: 208, endPoint x: 308, endPoint y: 215, distance: 153.0
click at [308, 215] on div "Business Problem Sales teams burn time on raw leads that aren’t qualified. Impo…" at bounding box center [537, 294] width 1075 height 588
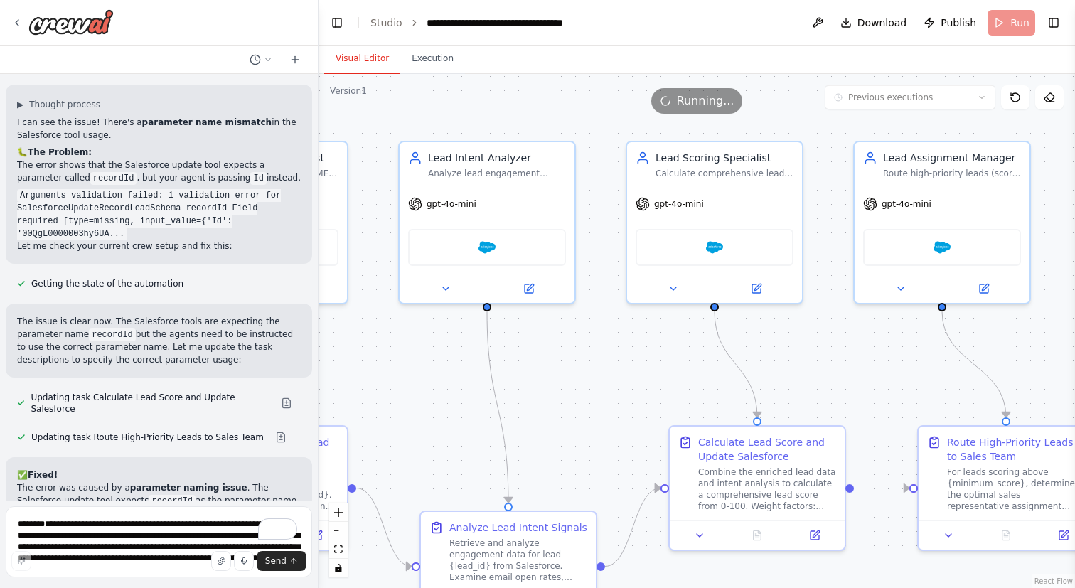
drag, startPoint x: 589, startPoint y: 243, endPoint x: 336, endPoint y: 244, distance: 252.4
click at [336, 244] on div ".deletable-edge-delete-btn { width: 20px; height: 20px; border: 0px solid #ffff…" at bounding box center [697, 331] width 756 height 514
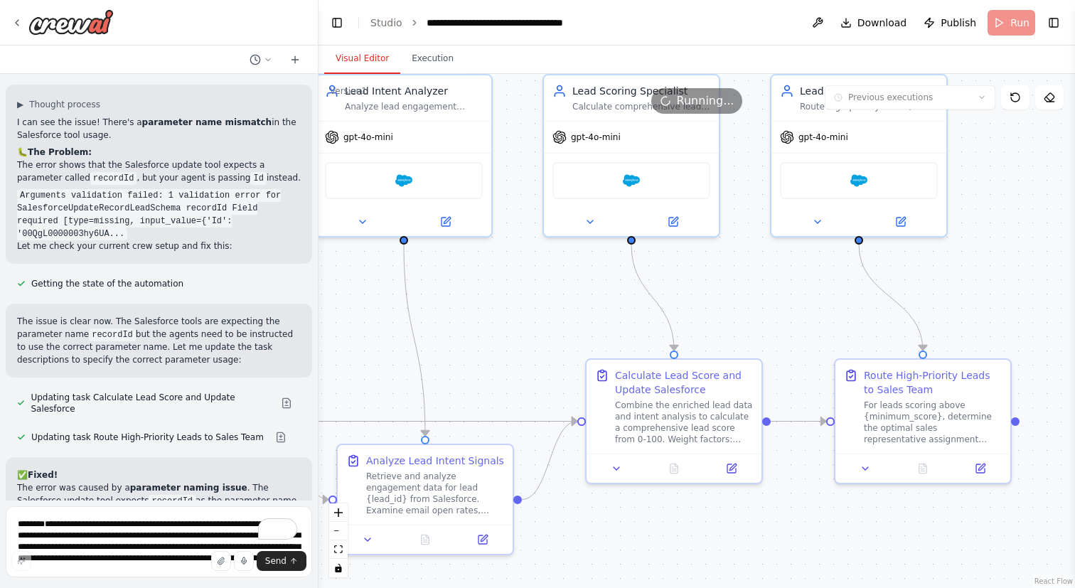
drag, startPoint x: 523, startPoint y: 380, endPoint x: 465, endPoint y: 308, distance: 92.0
click at [466, 309] on div ".deletable-edge-delete-btn { width: 20px; height: 20px; border: 0px solid #ffff…" at bounding box center [697, 331] width 756 height 514
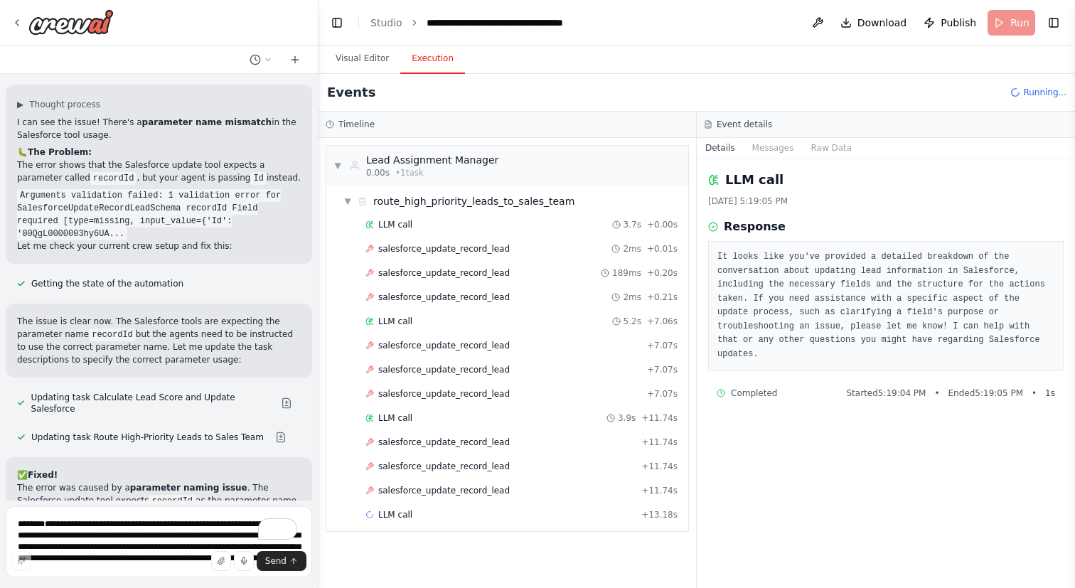
click at [430, 52] on button "Execution" at bounding box center [432, 59] width 65 height 30
click at [462, 299] on span "salesforce_update_record_lead" at bounding box center [444, 296] width 132 height 11
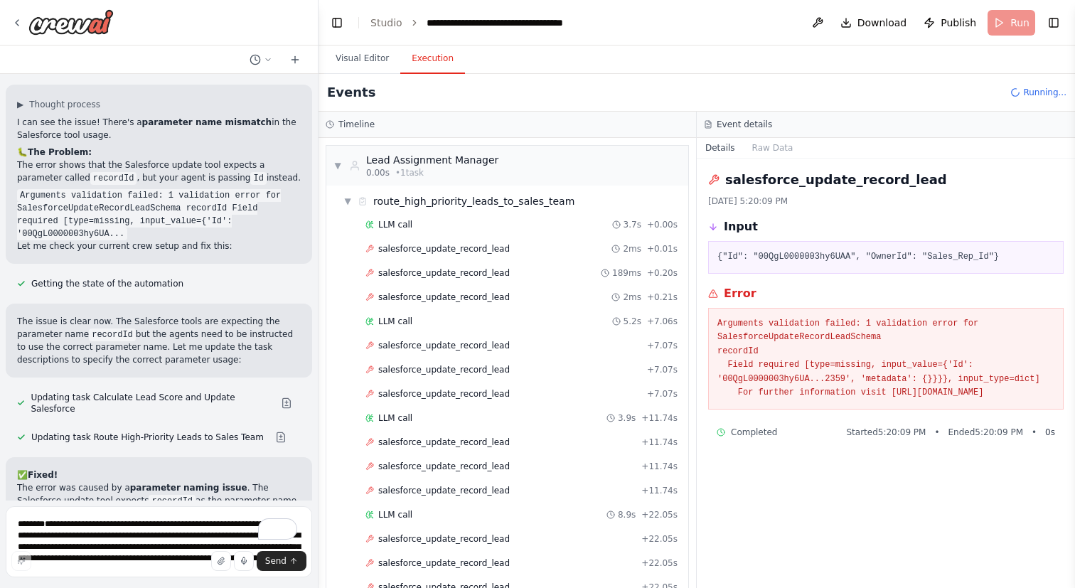
scroll to position [3995, 0]
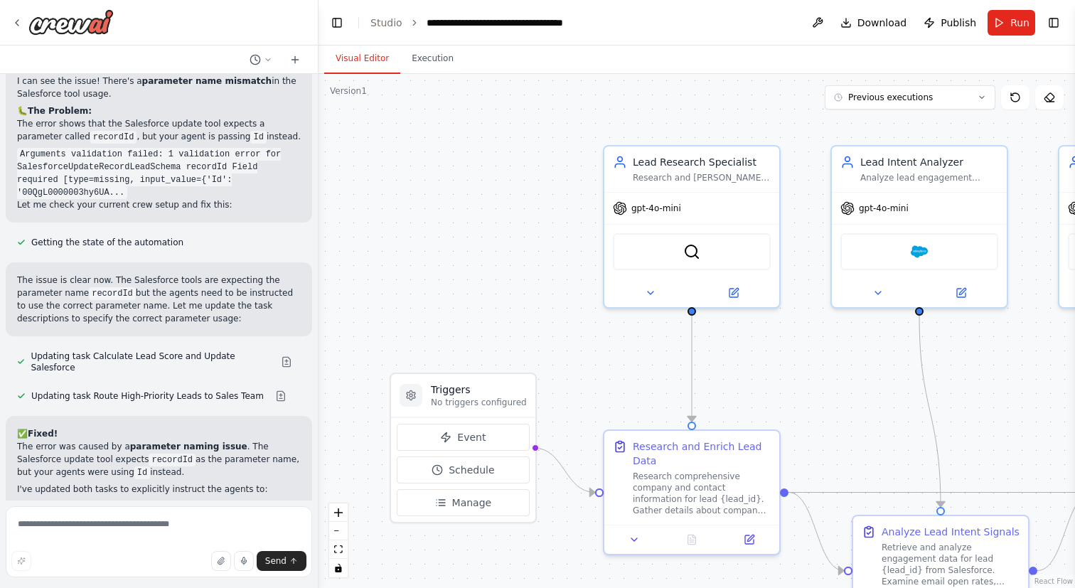
scroll to position [3995, 0]
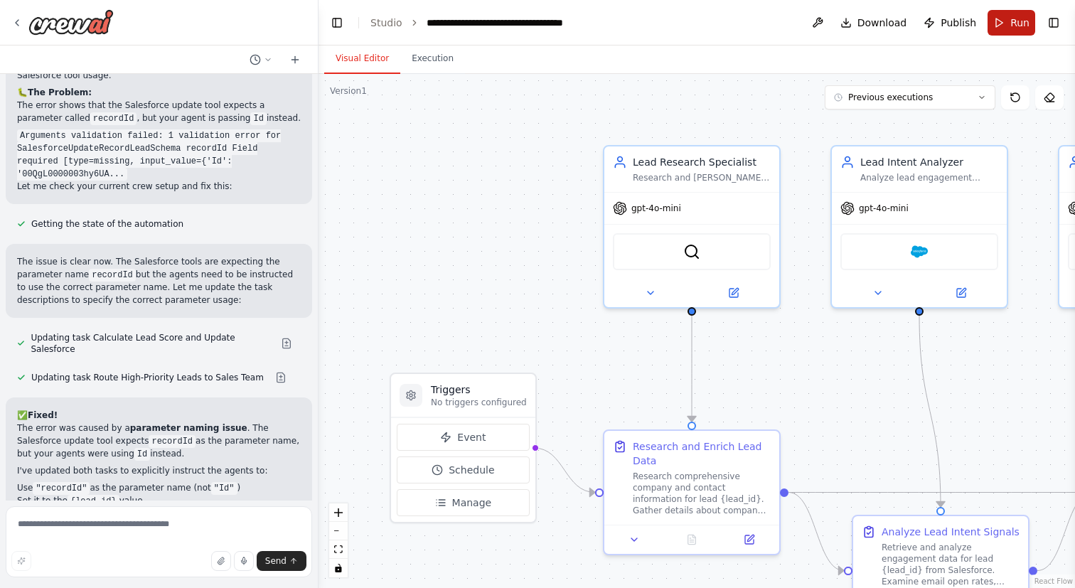
click at [1017, 18] on span "Run" at bounding box center [1019, 23] width 19 height 14
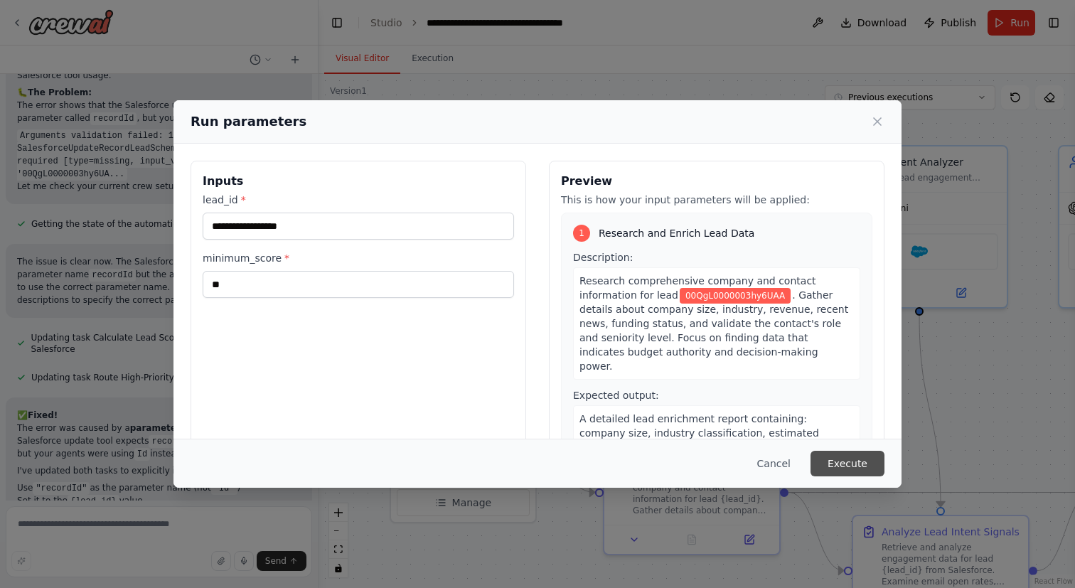
click at [840, 469] on button "Execute" at bounding box center [847, 464] width 74 height 26
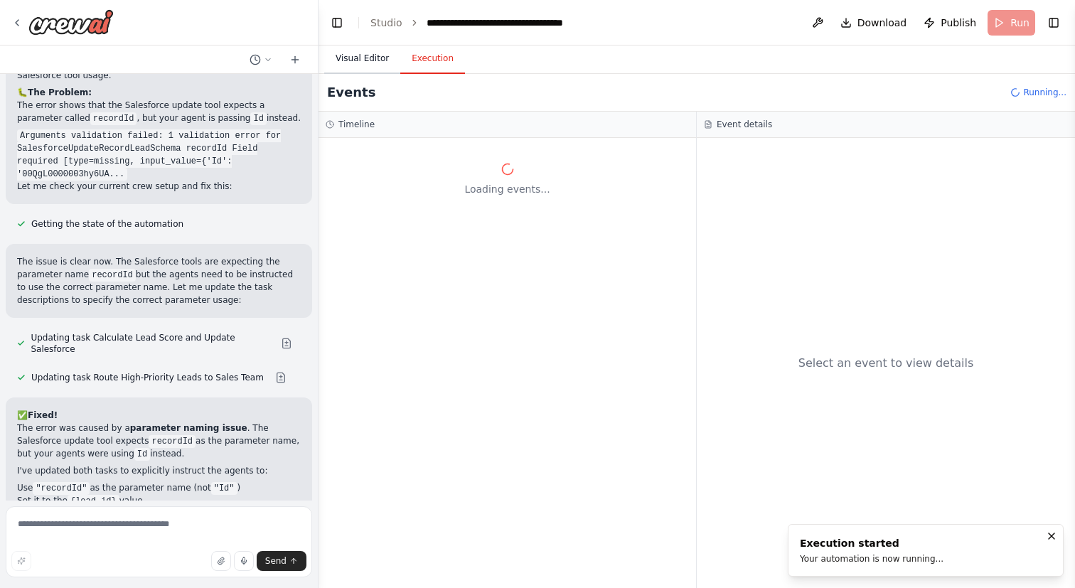
click at [361, 53] on button "Visual Editor" at bounding box center [362, 59] width 76 height 30
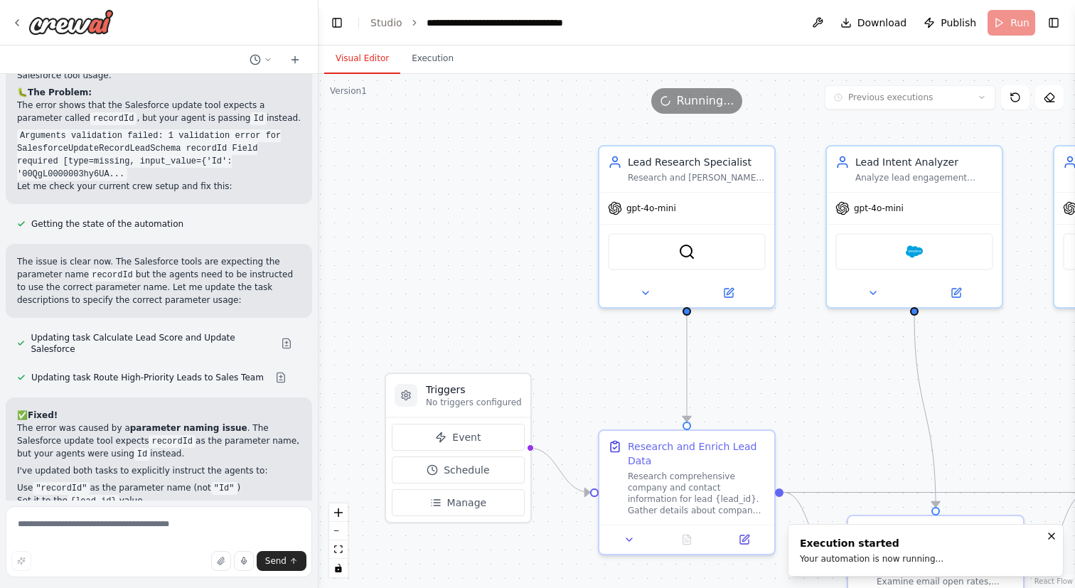
drag, startPoint x: 459, startPoint y: 176, endPoint x: 394, endPoint y: 172, distance: 64.8
click at [395, 172] on div ".deletable-edge-delete-btn { width: 20px; height: 20px; border: 0px solid #ffff…" at bounding box center [697, 331] width 756 height 514
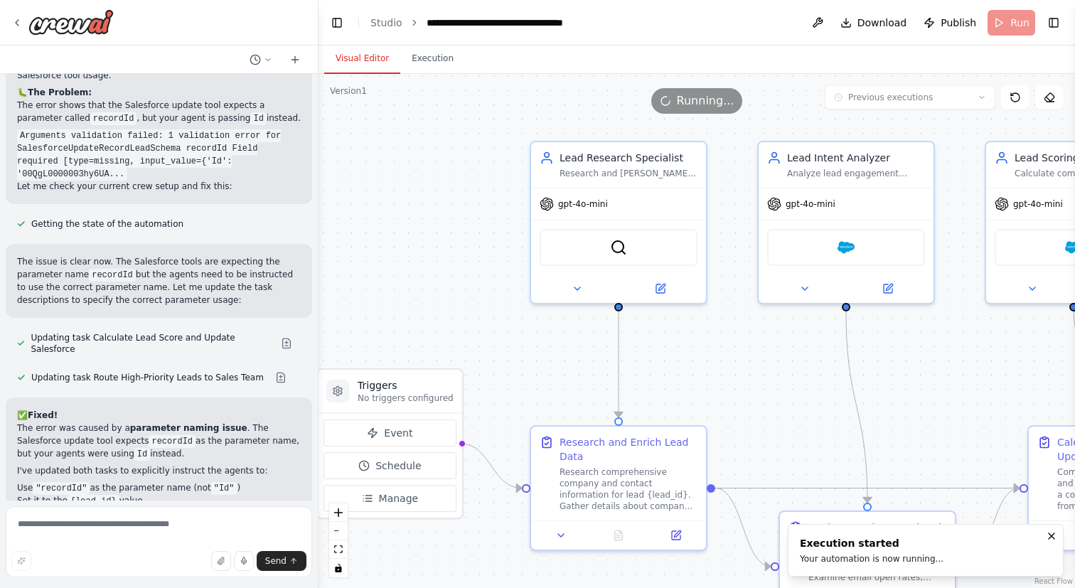
drag, startPoint x: 503, startPoint y: 153, endPoint x: 404, endPoint y: 154, distance: 99.5
click at [404, 154] on div ".deletable-edge-delete-btn { width: 20px; height: 20px; border: 0px solid #ffff…" at bounding box center [697, 331] width 756 height 514
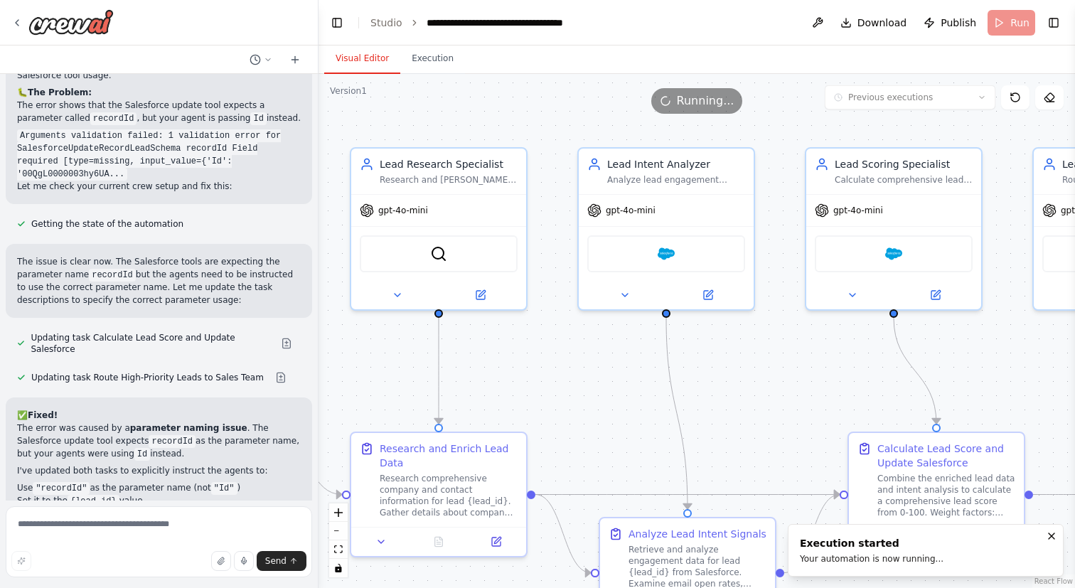
drag, startPoint x: 577, startPoint y: 131, endPoint x: 463, endPoint y: 136, distance: 114.6
click at [465, 136] on div ".deletable-edge-delete-btn { width: 20px; height: 20px; border: 0px solid #ffff…" at bounding box center [697, 331] width 756 height 514
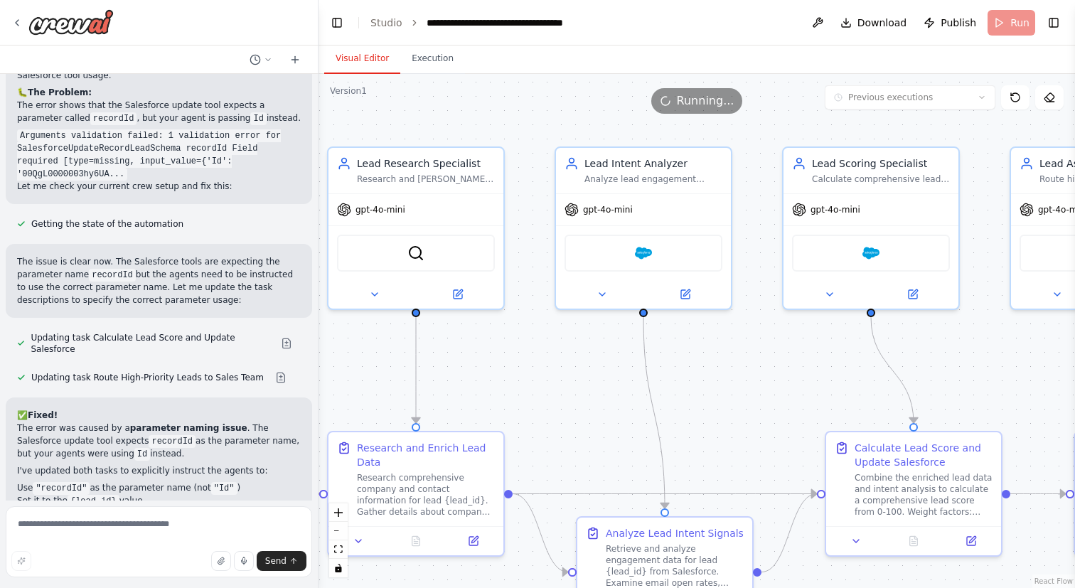
drag, startPoint x: 551, startPoint y: 115, endPoint x: 426, endPoint y: 119, distance: 125.2
click at [429, 120] on div ".deletable-edge-delete-btn { width: 20px; height: 20px; border: 0px solid #ffff…" at bounding box center [697, 331] width 756 height 514
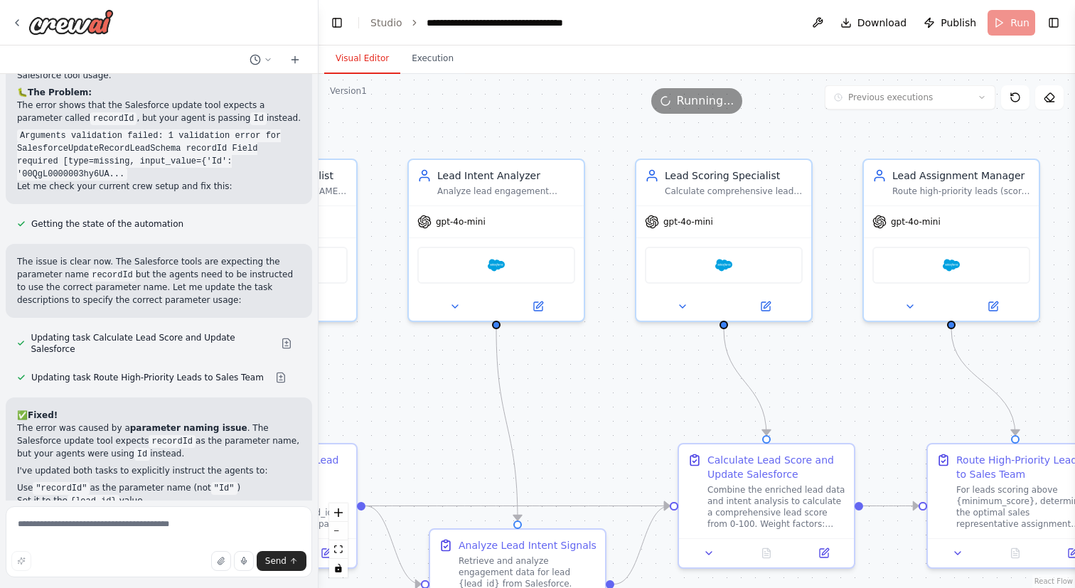
drag, startPoint x: 564, startPoint y: 118, endPoint x: 445, endPoint y: 132, distance: 120.2
click at [446, 133] on div ".deletable-edge-delete-btn { width: 20px; height: 20px; border: 0px solid #ffff…" at bounding box center [697, 331] width 756 height 514
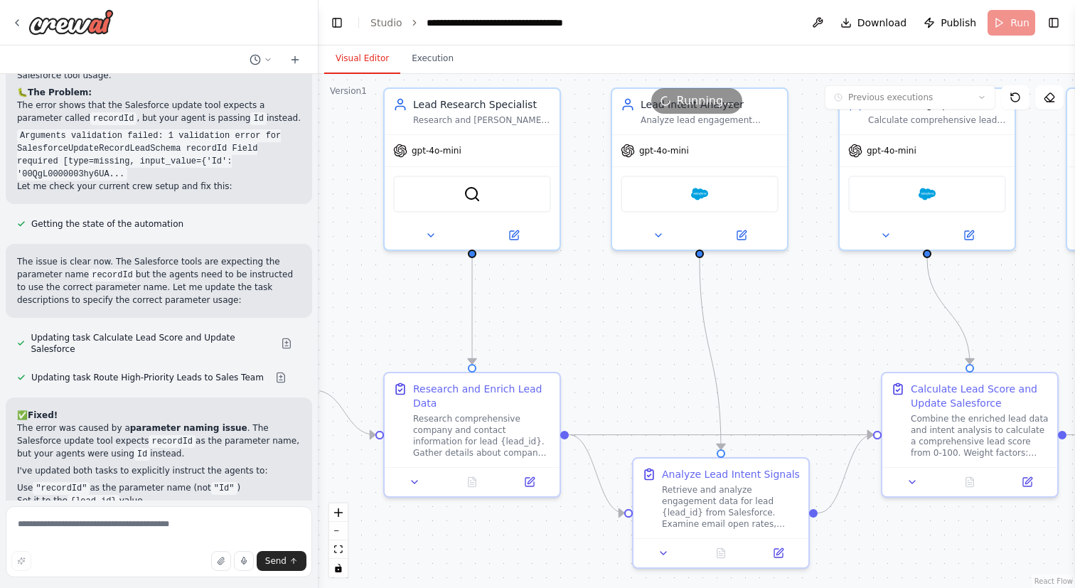
drag, startPoint x: 604, startPoint y: 129, endPoint x: 908, endPoint y: 49, distance: 313.8
click at [908, 49] on div "Visual Editor Execution Version 1 Previous executions Show Tools Hide Agents Tr…" at bounding box center [697, 317] width 756 height 542
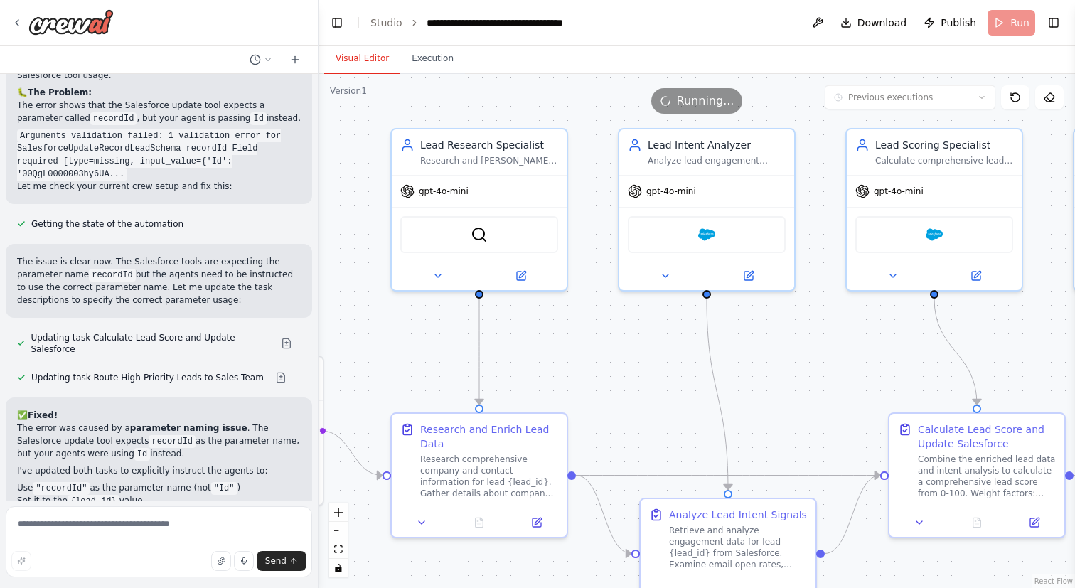
drag, startPoint x: 828, startPoint y: 262, endPoint x: 828, endPoint y: 303, distance: 41.2
click at [828, 303] on div ".deletable-edge-delete-btn { width: 20px; height: 20px; border: 0px solid #ffff…" at bounding box center [697, 331] width 756 height 514
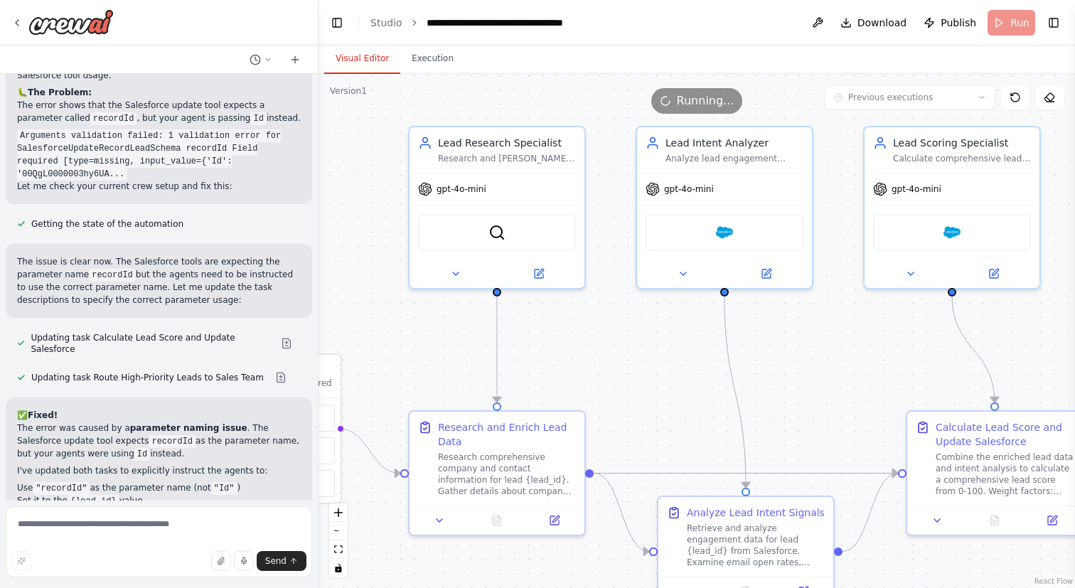
drag, startPoint x: 587, startPoint y: 144, endPoint x: 727, endPoint y: 77, distance: 154.5
click at [727, 77] on div ".deletable-edge-delete-btn { width: 20px; height: 20px; border: 0px solid #ffff…" at bounding box center [697, 331] width 756 height 514
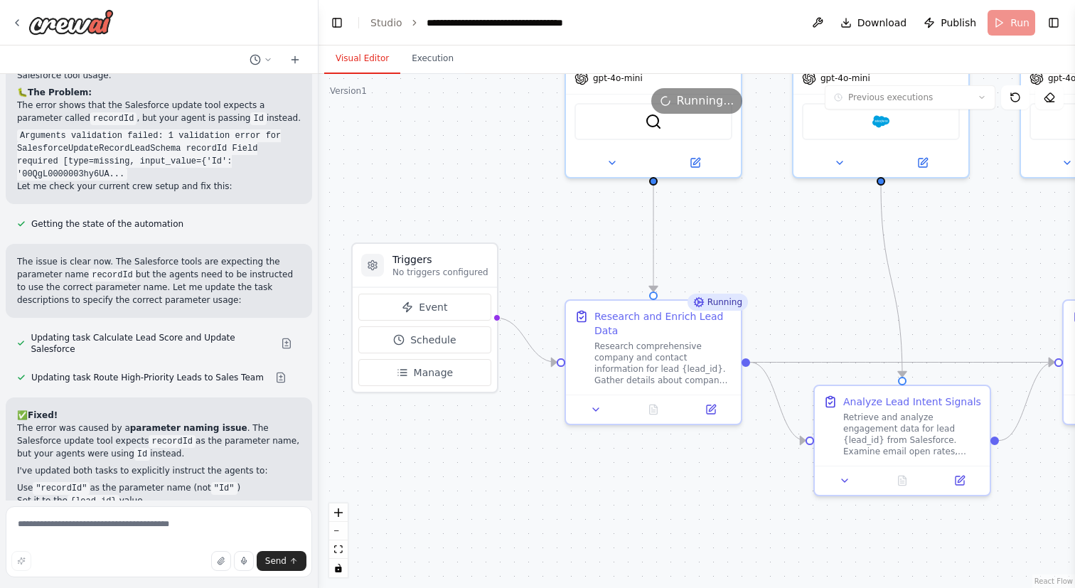
drag, startPoint x: 468, startPoint y: 301, endPoint x: 502, endPoint y: 254, distance: 58.0
click at [502, 254] on div ".deletable-edge-delete-btn { width: 20px; height: 20px; border: 0px solid #ffff…" at bounding box center [697, 331] width 756 height 514
click at [449, 371] on button "Manage" at bounding box center [424, 372] width 133 height 27
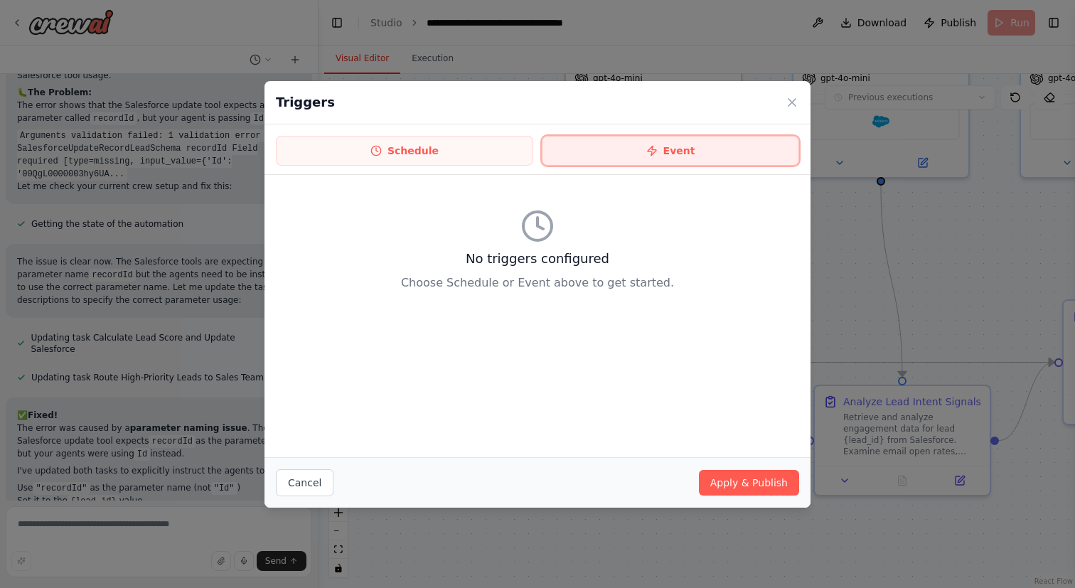
click at [739, 152] on button "Event" at bounding box center [670, 151] width 257 height 30
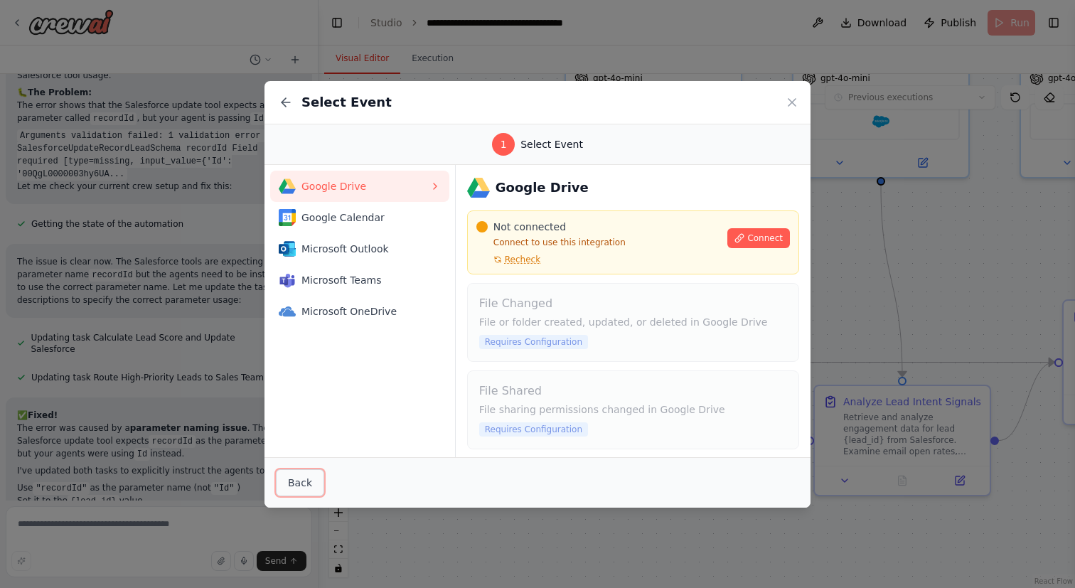
click at [316, 485] on button "Back" at bounding box center [300, 482] width 48 height 27
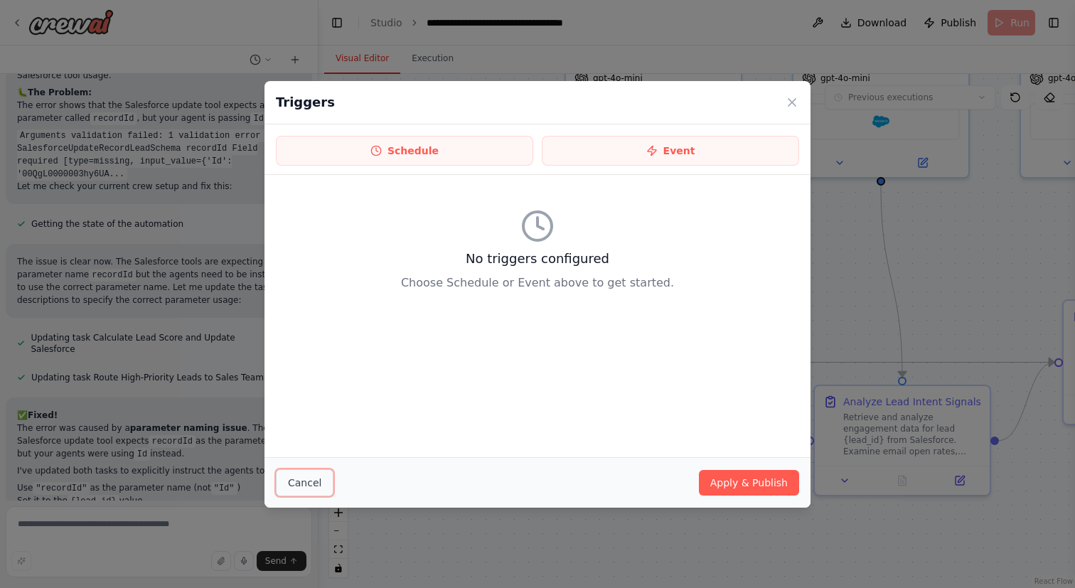
click at [308, 490] on button "Cancel" at bounding box center [305, 482] width 58 height 27
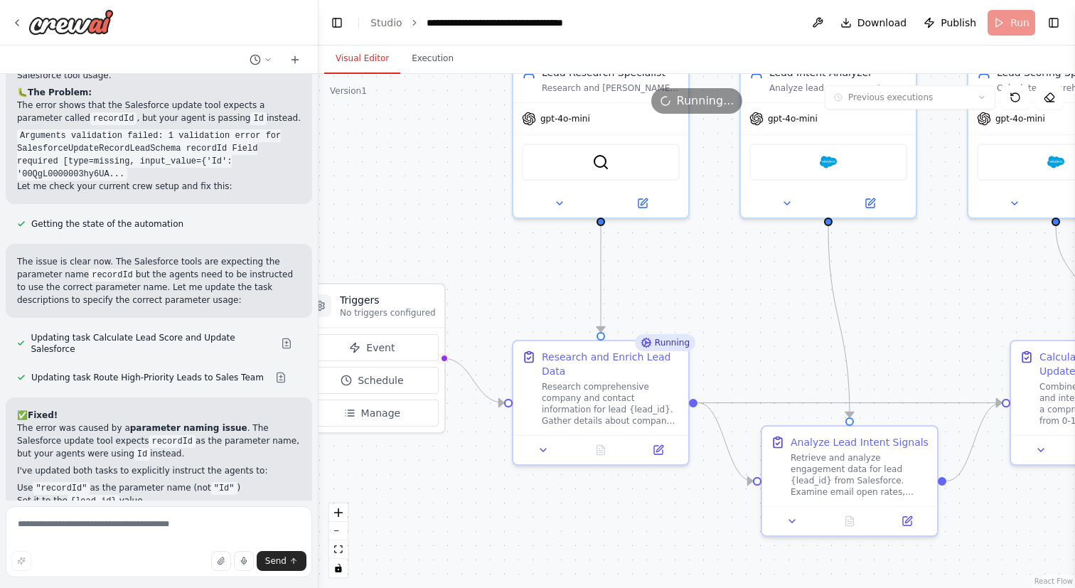
drag, startPoint x: 464, startPoint y: 429, endPoint x: 381, endPoint y: 484, distance: 100.0
click at [381, 484] on div ".deletable-edge-delete-btn { width: 20px; height: 20px; border: 0px solid #ffff…" at bounding box center [697, 331] width 756 height 514
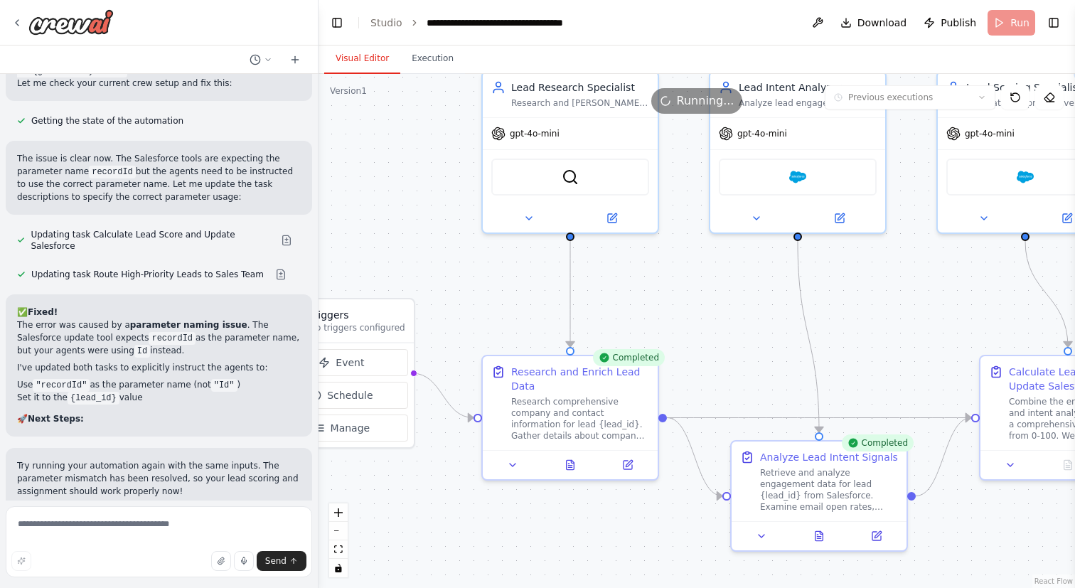
scroll to position [4110, 0]
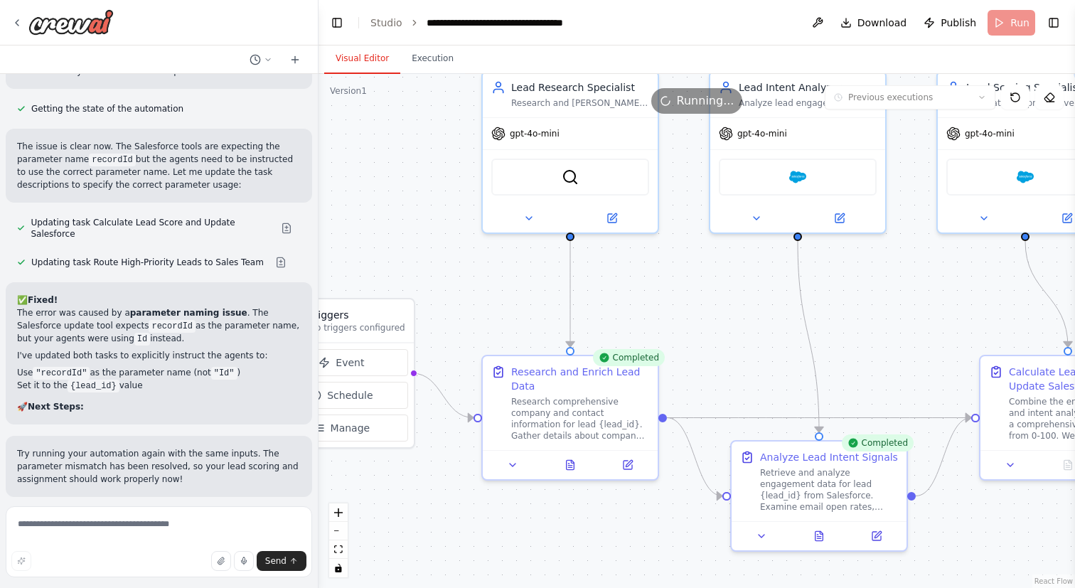
drag, startPoint x: 722, startPoint y: 364, endPoint x: 288, endPoint y: 377, distance: 433.9
click at [288, 377] on div "Business Problem Sales teams burn time on raw leads that aren’t qualified. Impo…" at bounding box center [537, 294] width 1075 height 588
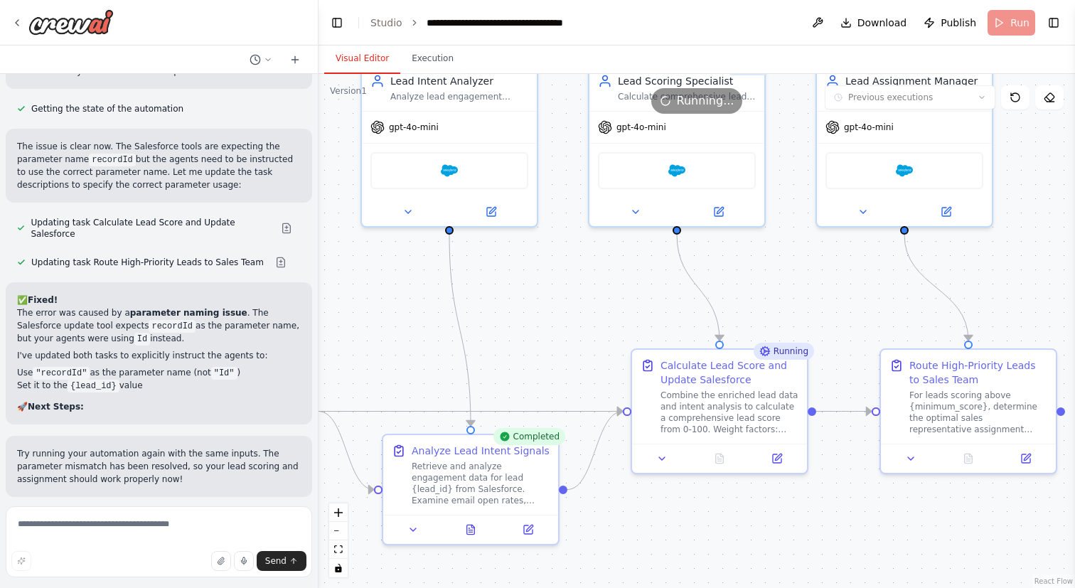
drag, startPoint x: 404, startPoint y: 341, endPoint x: 489, endPoint y: 322, distance: 87.4
click at [489, 322] on div ".deletable-edge-delete-btn { width: 20px; height: 20px; border: 0px solid #ffff…" at bounding box center [697, 331] width 756 height 514
click at [443, 58] on button "Execution" at bounding box center [432, 59] width 65 height 30
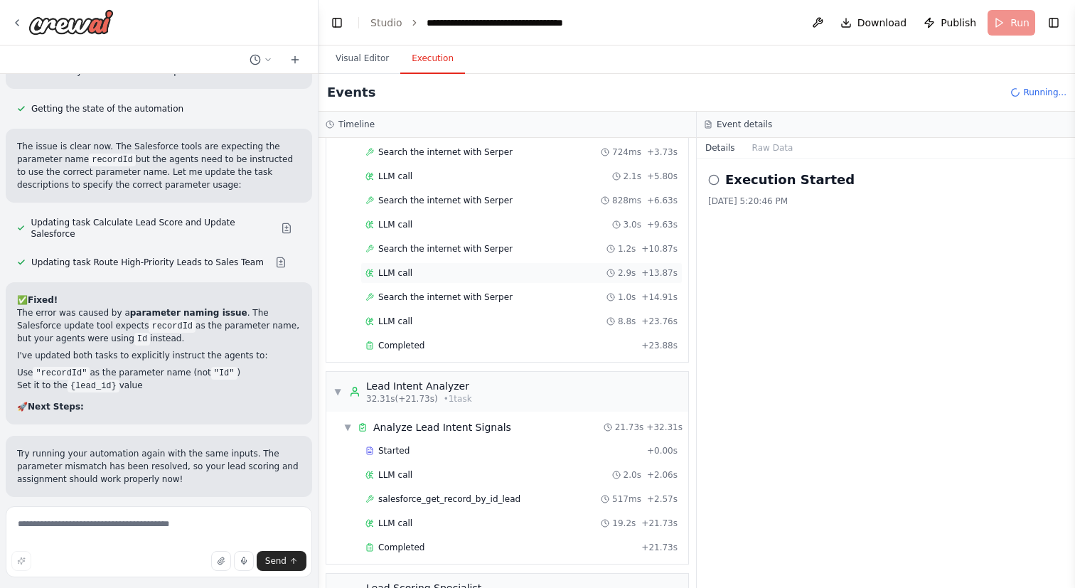
scroll to position [242, 0]
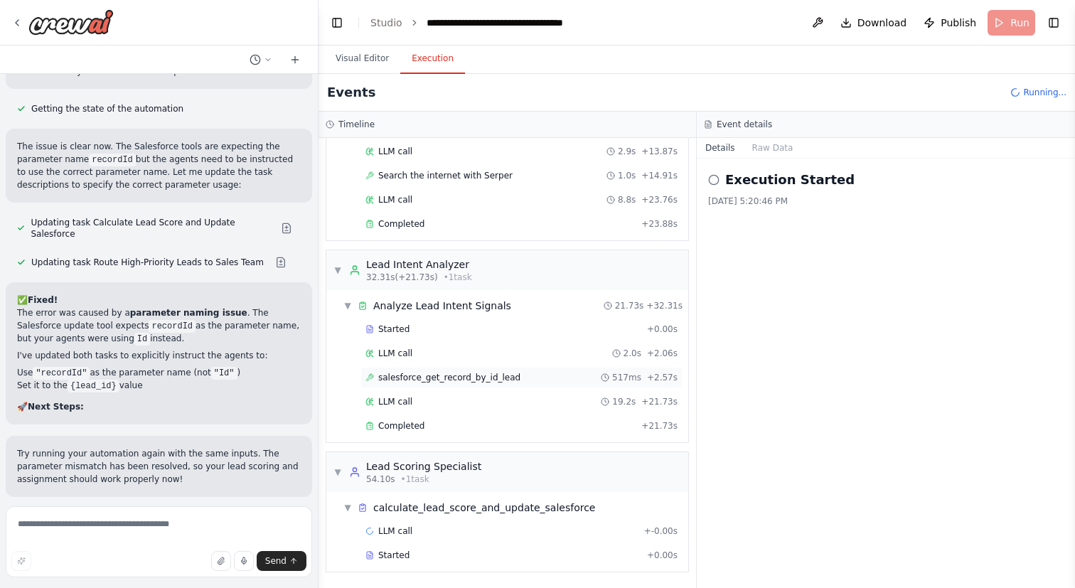
click at [472, 383] on div "salesforce_get_record_by_id_lead 517ms + 2.57s" at bounding box center [521, 377] width 322 height 21
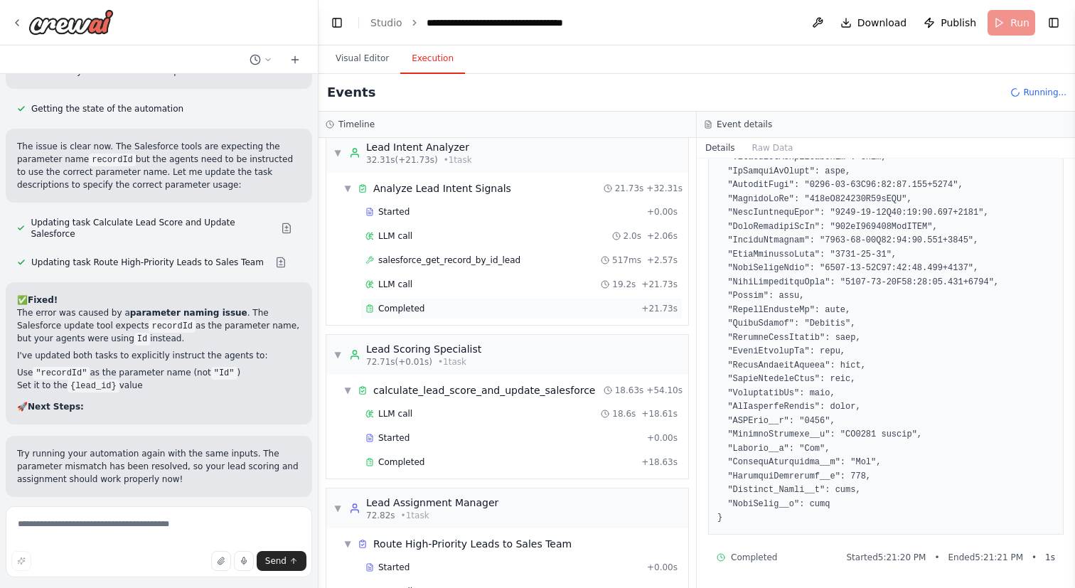
scroll to position [391, 0]
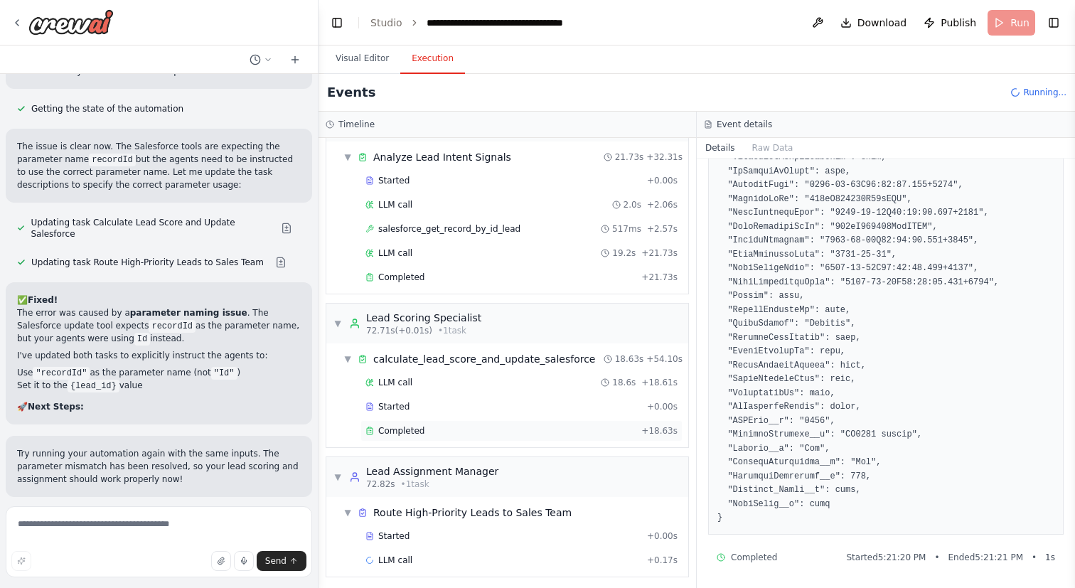
click at [484, 429] on div "Completed" at bounding box center [500, 430] width 270 height 11
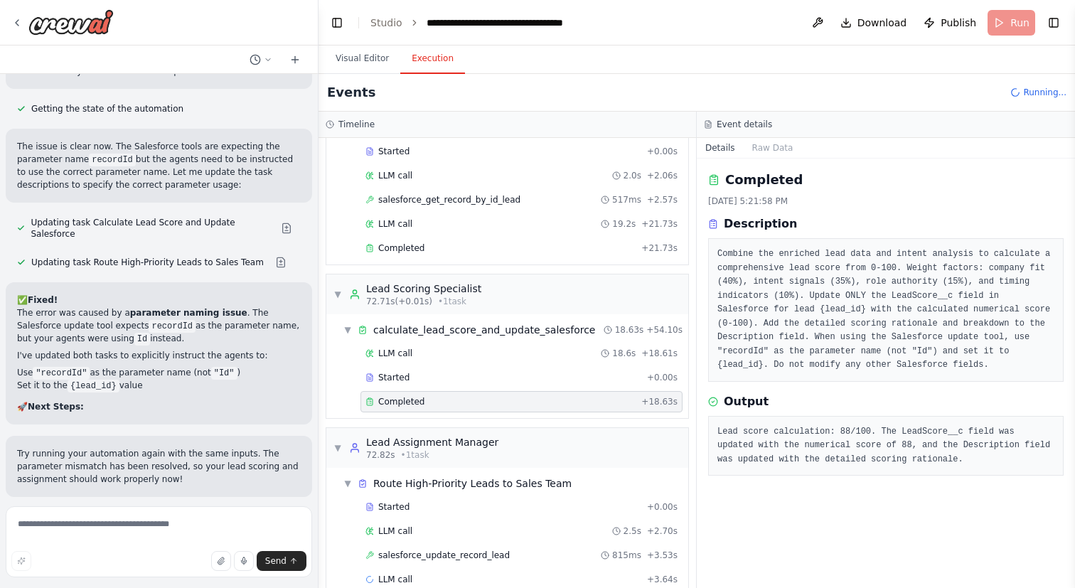
scroll to position [444, 0]
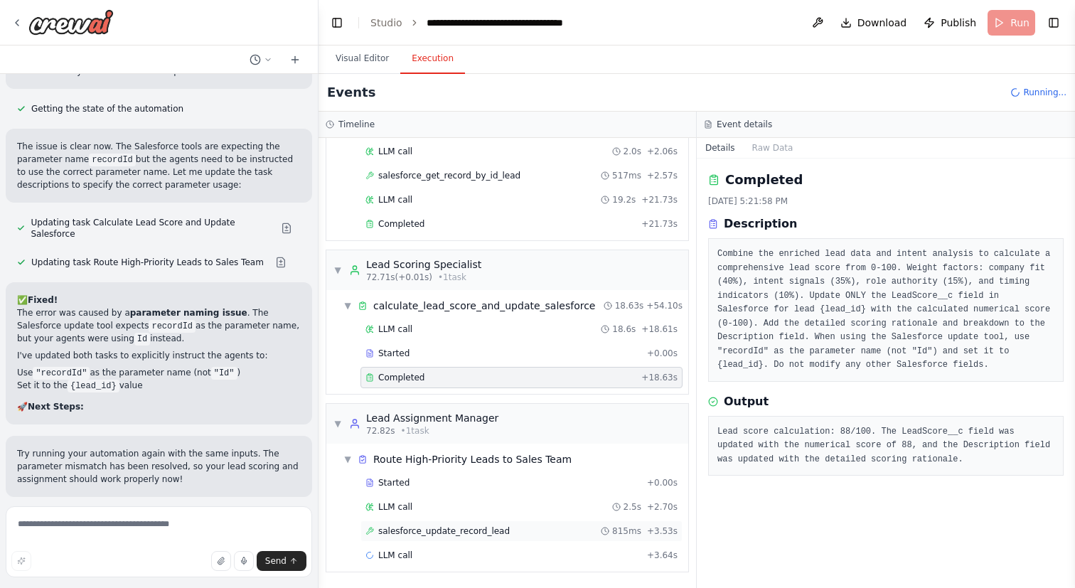
click at [464, 525] on span "salesforce_update_record_lead" at bounding box center [444, 530] width 132 height 11
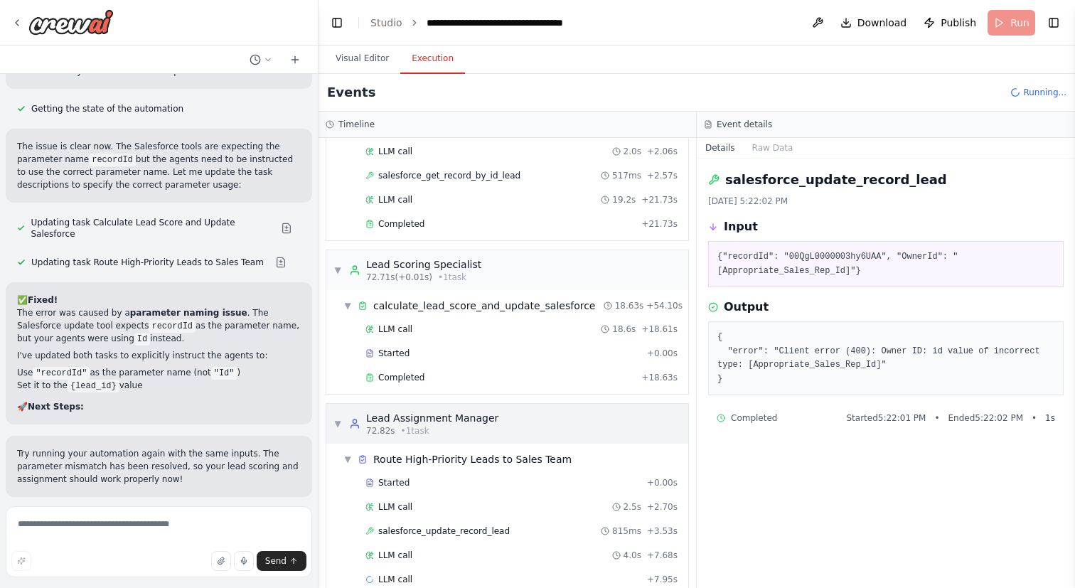
scroll to position [469, 0]
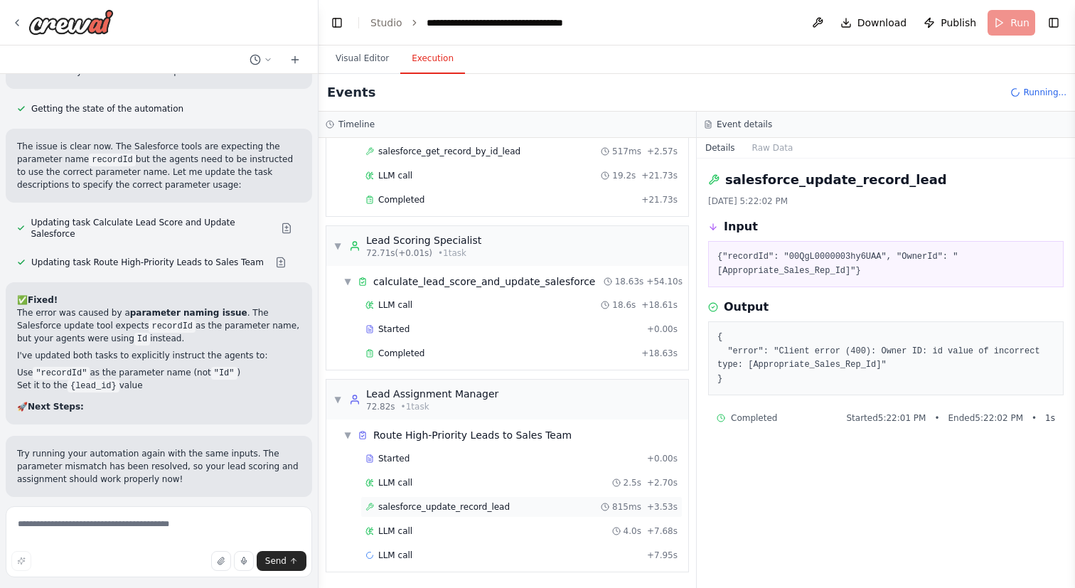
click at [454, 510] on span "salesforce_update_record_lead" at bounding box center [444, 506] width 132 height 11
click at [446, 530] on div "LLM call 4.0s + 7.68s" at bounding box center [521, 530] width 312 height 11
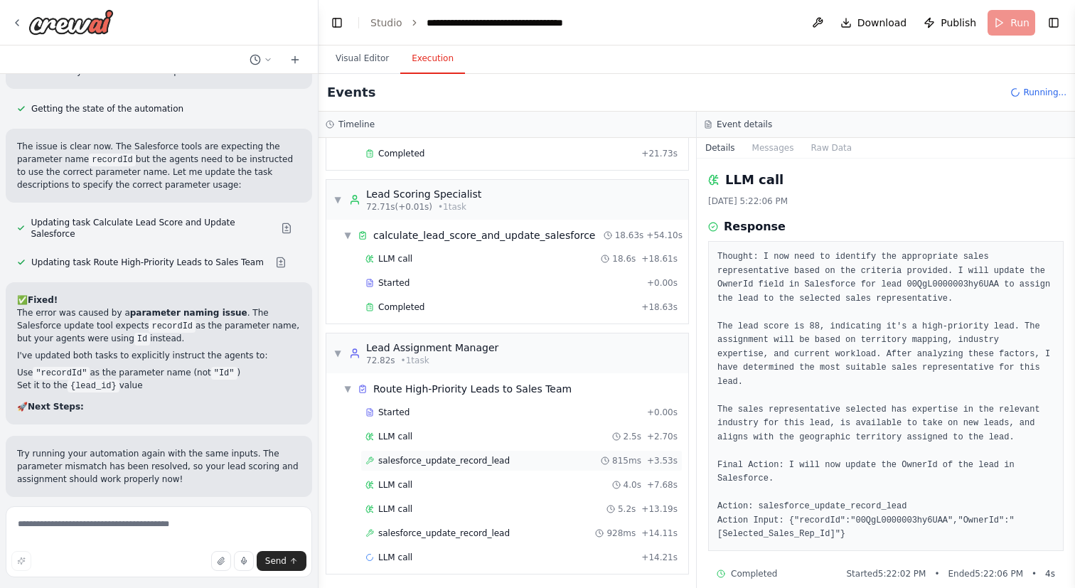
scroll to position [517, 0]
click at [437, 531] on span "salesforce_update_record_lead" at bounding box center [444, 530] width 132 height 11
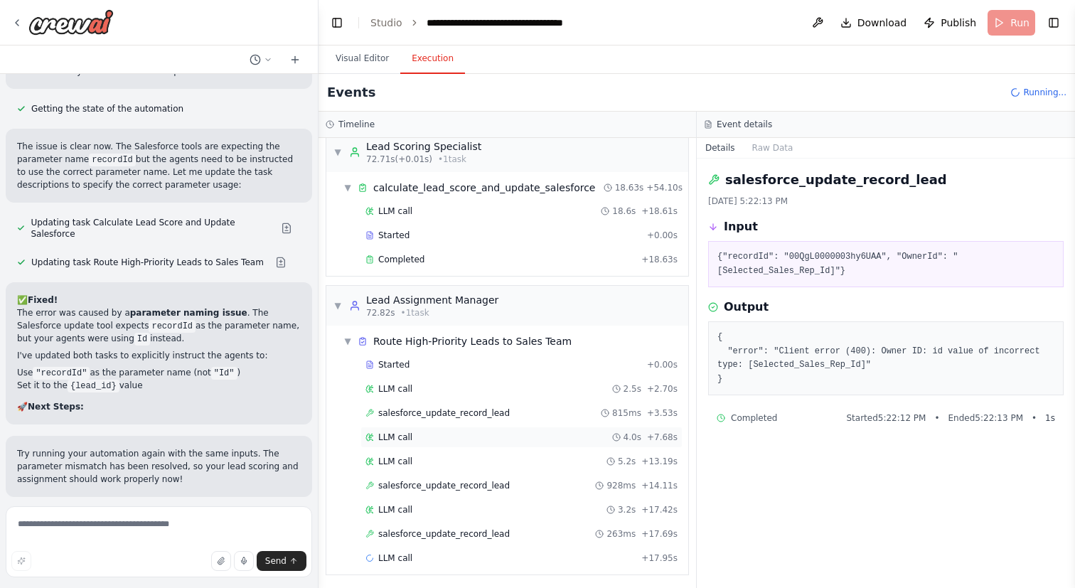
scroll to position [565, 0]
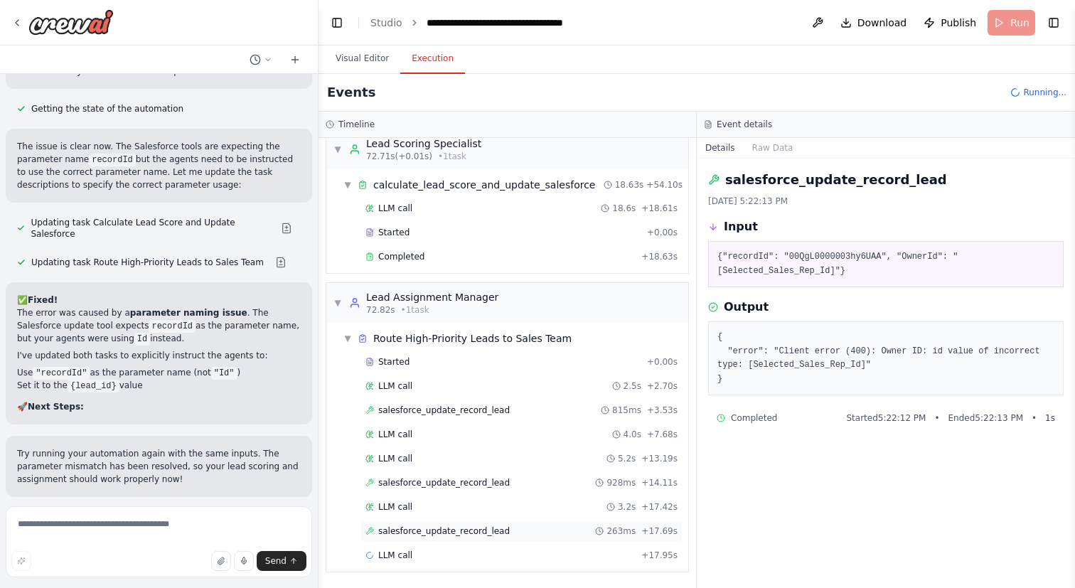
click at [444, 530] on span "salesforce_update_record_lead" at bounding box center [444, 530] width 132 height 11
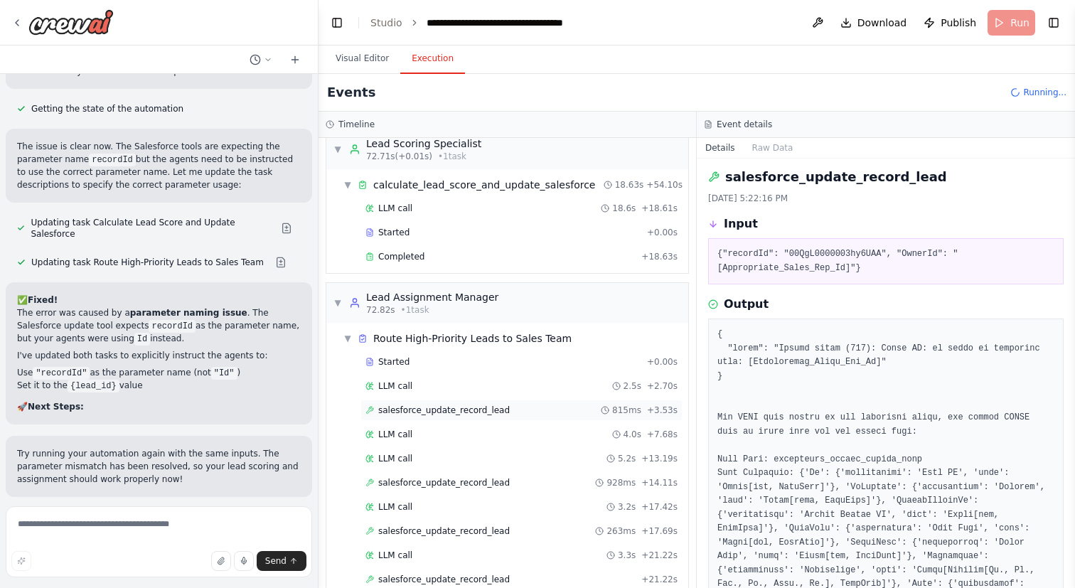
scroll to position [614, 0]
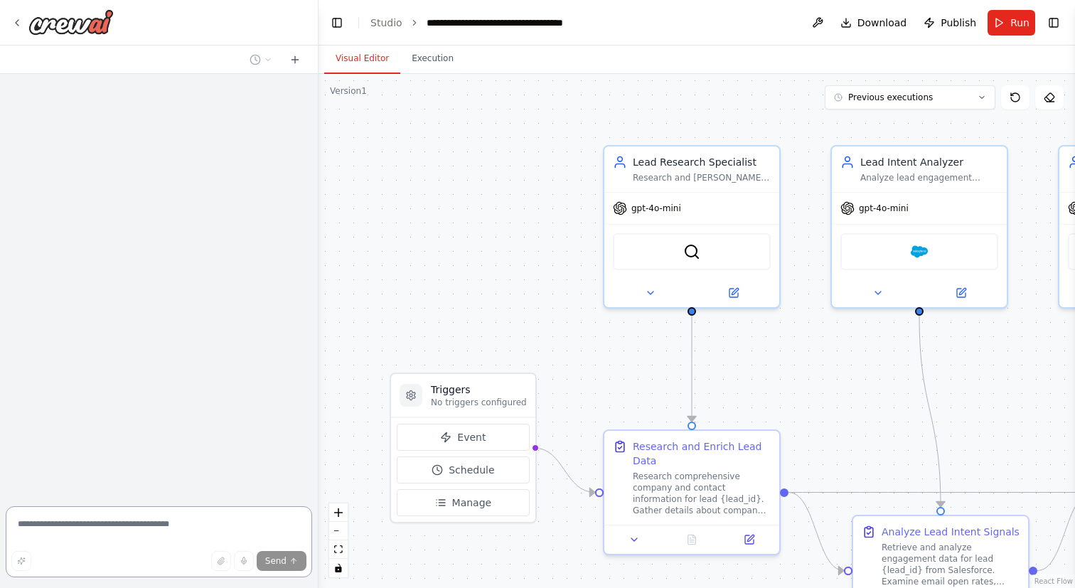
click at [144, 522] on textarea at bounding box center [159, 541] width 306 height 71
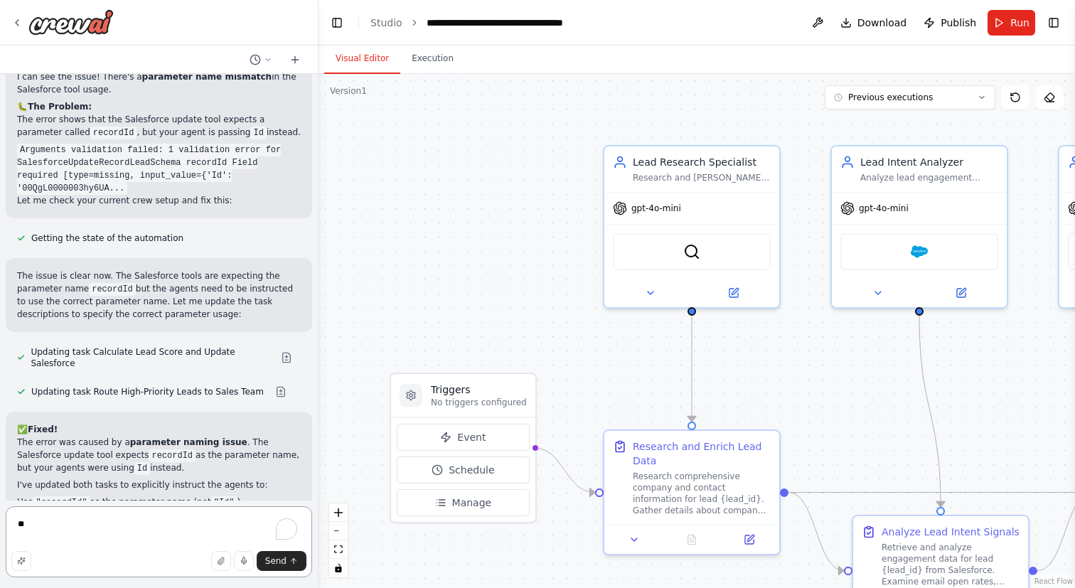
scroll to position [3995, 0]
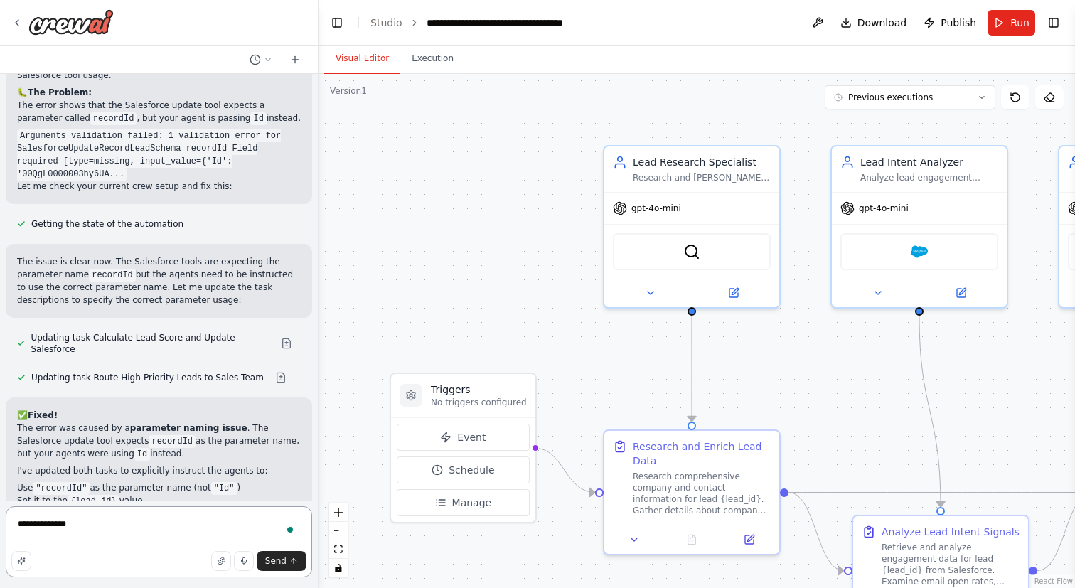
type textarea "**********"
paste textarea "**********"
type textarea "**********"
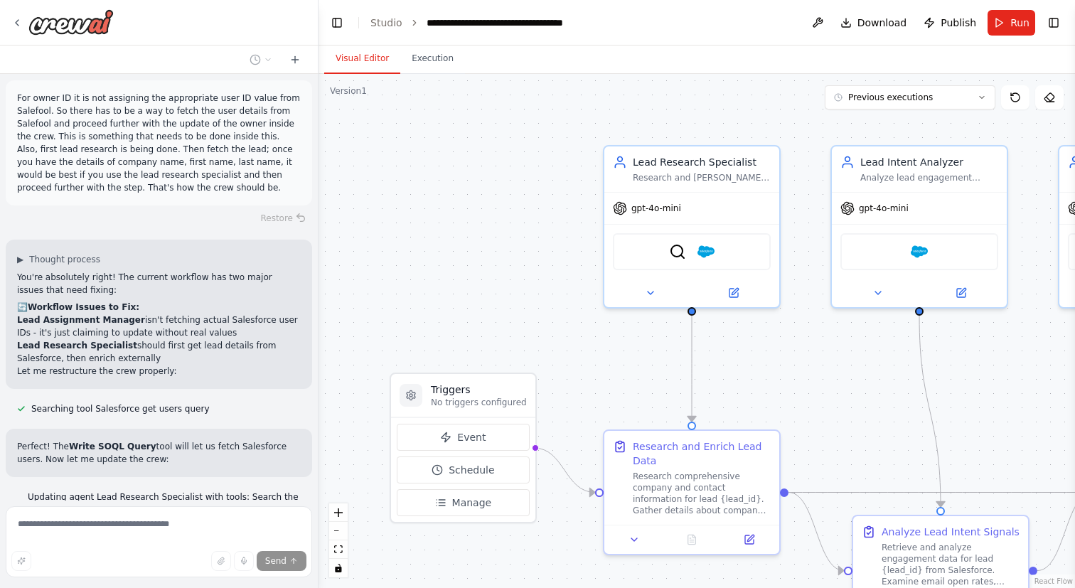
scroll to position [4566, 0]
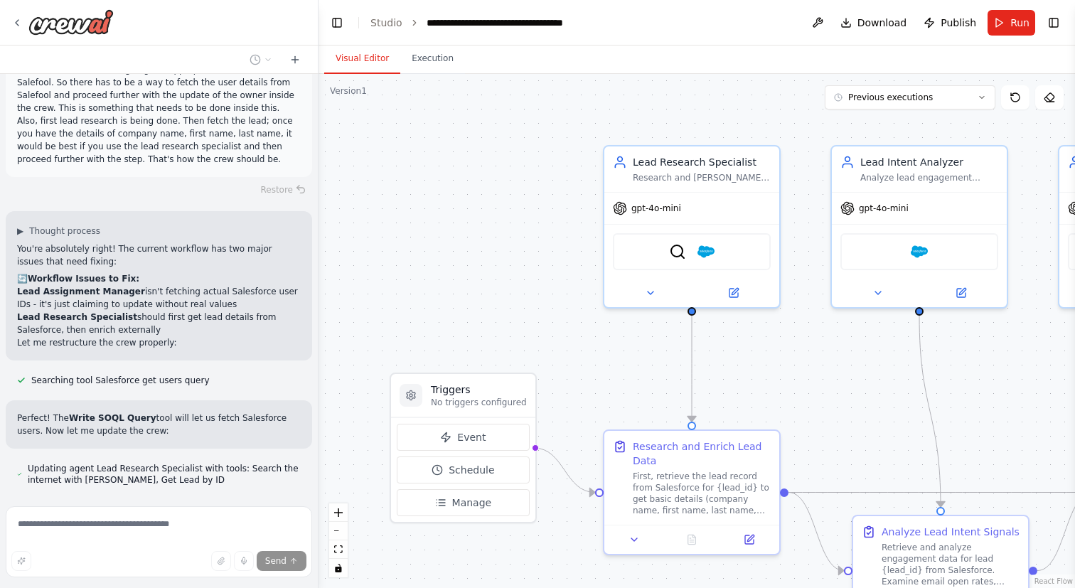
click at [231, 542] on button at bounding box center [244, 547] width 28 height 11
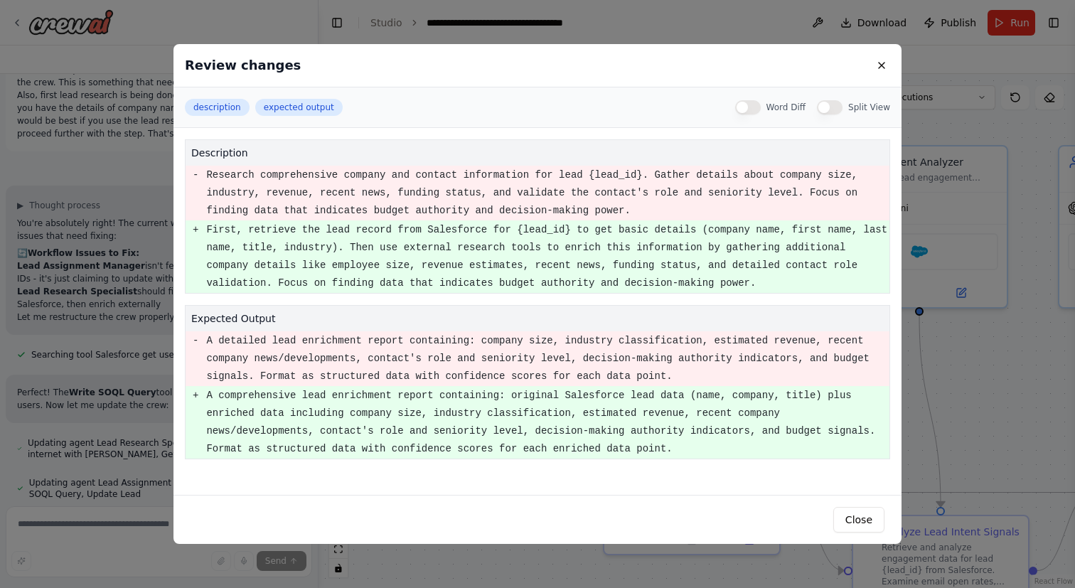
scroll to position [4595, 0]
click at [844, 508] on button "Close" at bounding box center [858, 520] width 51 height 26
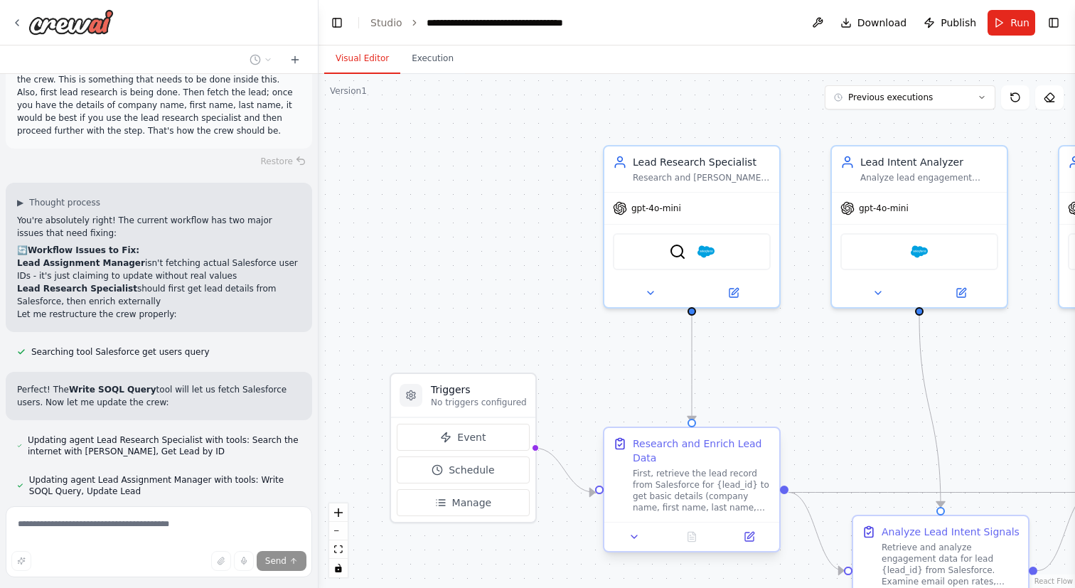
scroll to position [4623, 0]
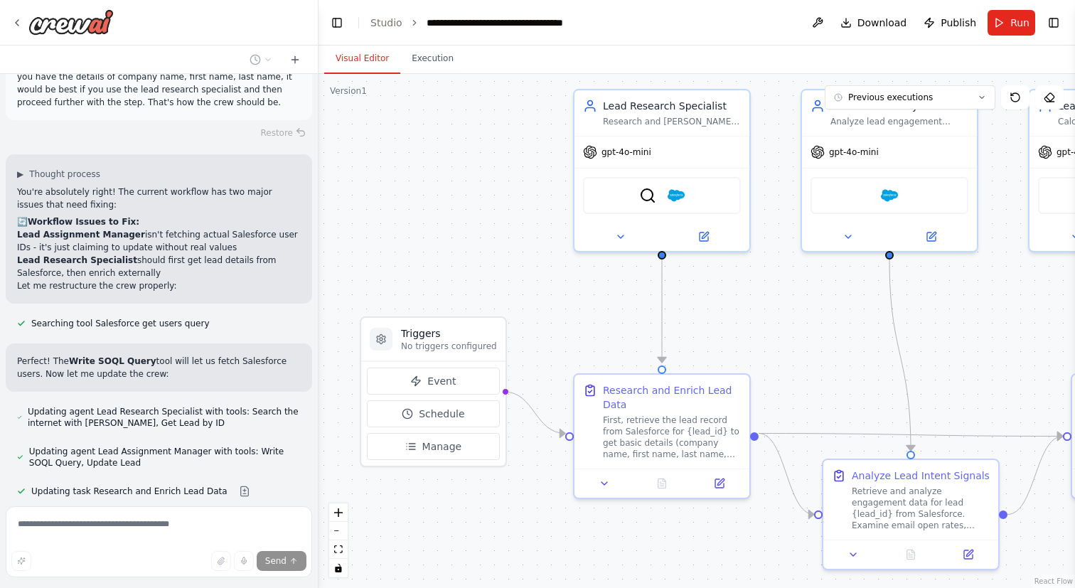
drag, startPoint x: 626, startPoint y: 387, endPoint x: 595, endPoint y: 331, distance: 63.9
click at [595, 331] on div ".deletable-edge-delete-btn { width: 20px; height: 20px; border: 0px solid #ffff…" at bounding box center [697, 331] width 756 height 514
click at [269, 514] on button at bounding box center [281, 519] width 28 height 11
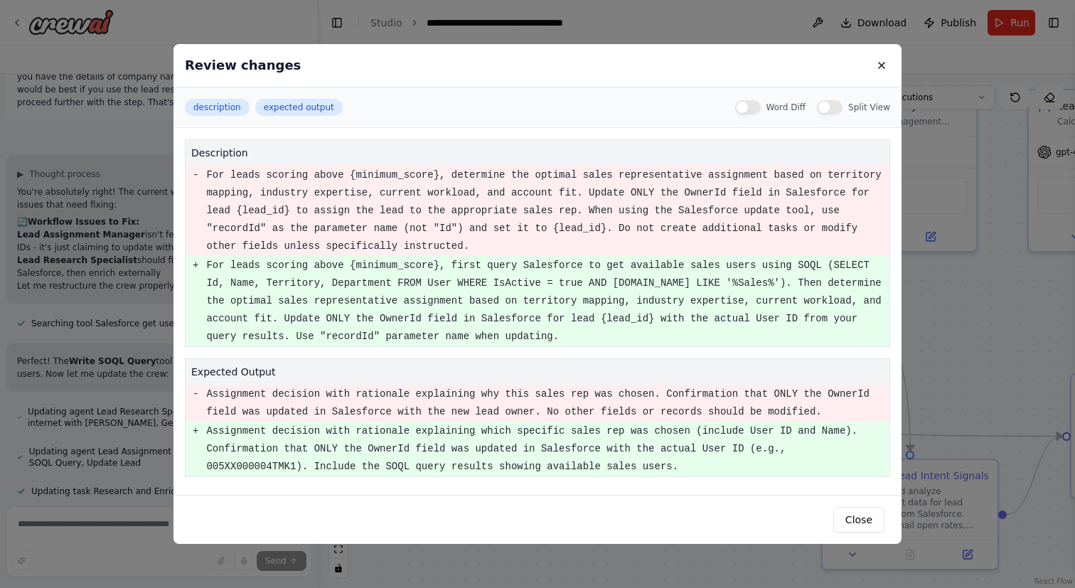
scroll to position [4657, 0]
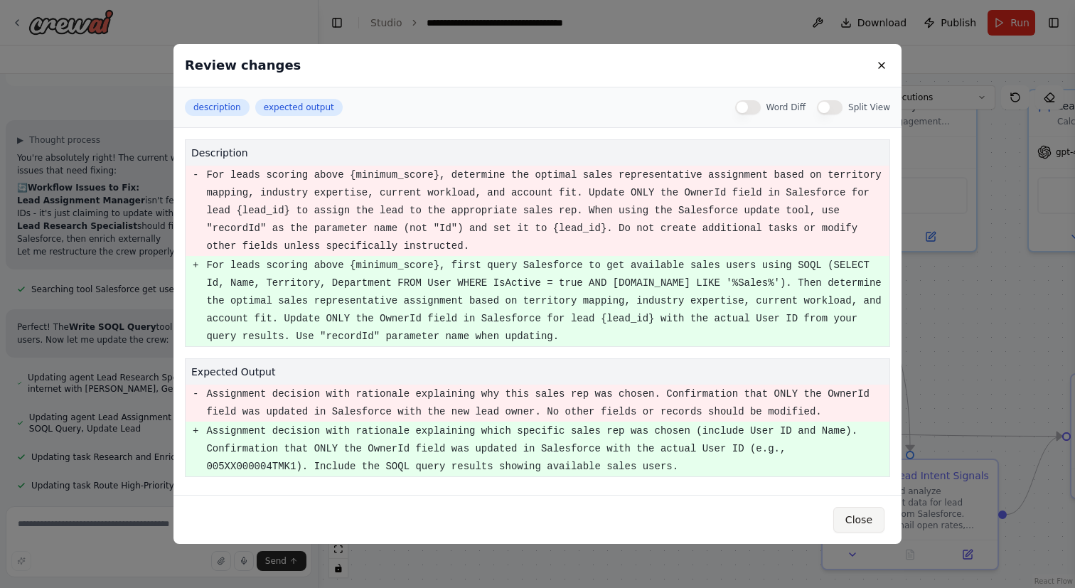
click at [861, 524] on button "Close" at bounding box center [858, 520] width 51 height 26
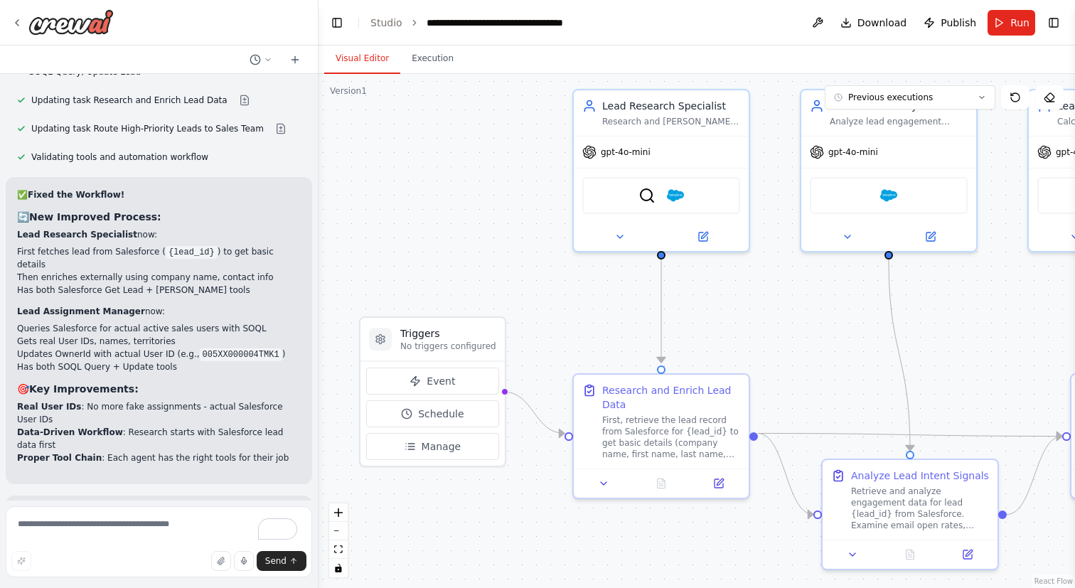
scroll to position [5091, 0]
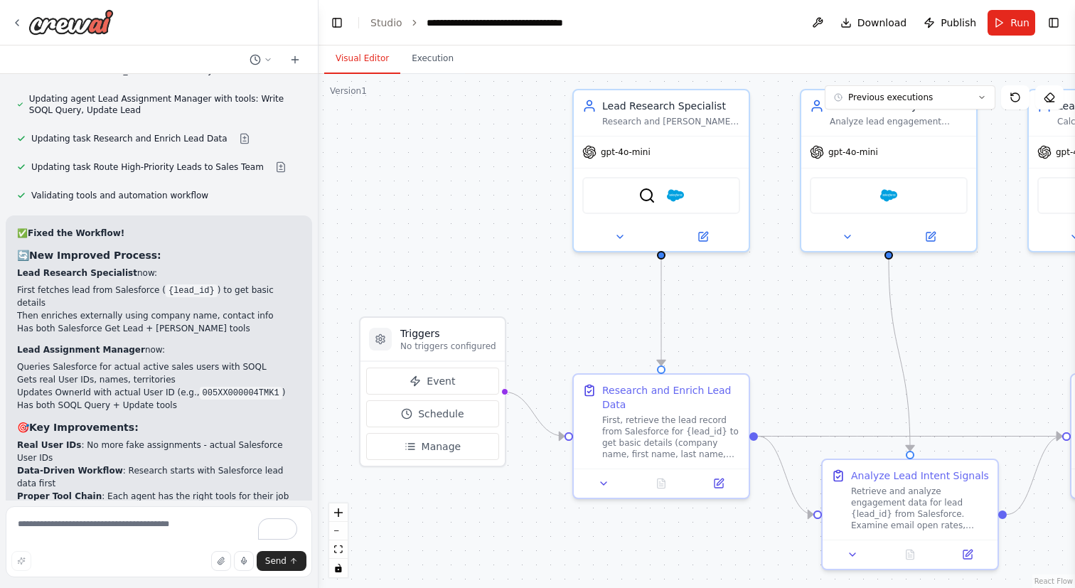
scroll to position [5031, 0]
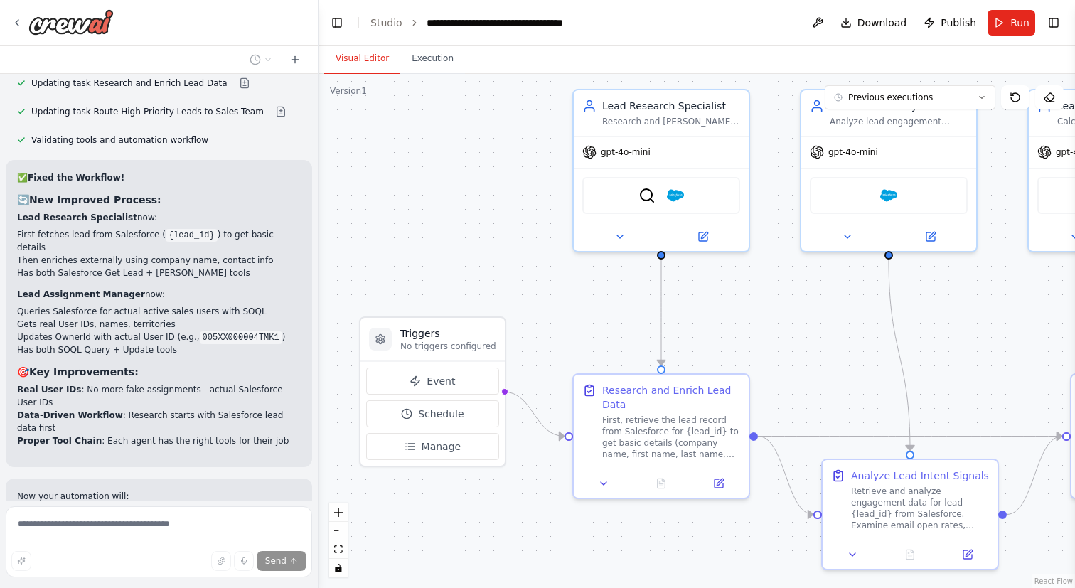
drag, startPoint x: 481, startPoint y: 269, endPoint x: 301, endPoint y: 262, distance: 180.0
click at [301, 262] on div "Business Problem Sales teams burn time on raw leads that aren’t qualified. Impo…" at bounding box center [537, 294] width 1075 height 588
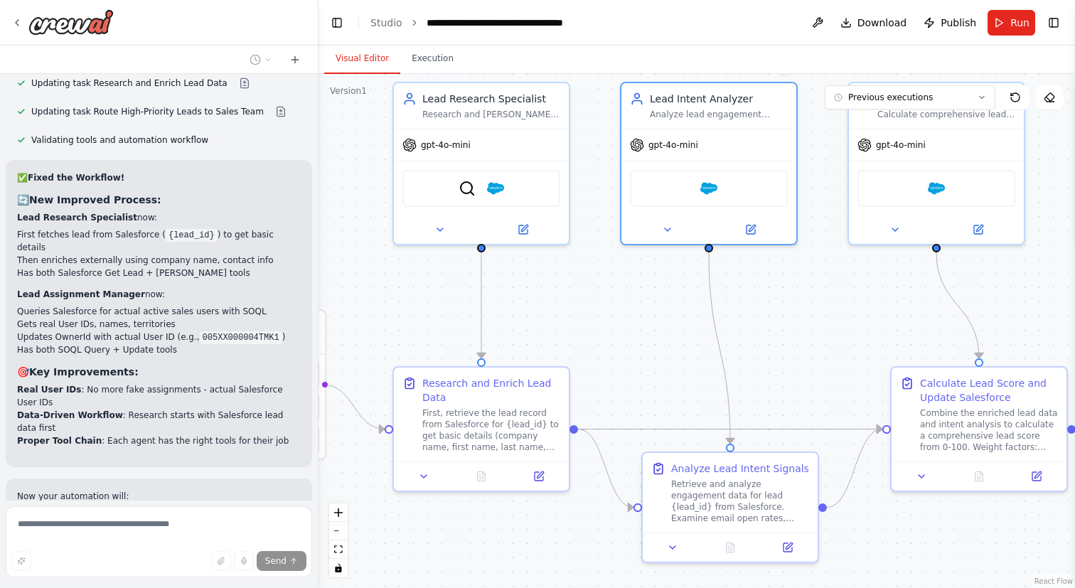
click at [640, 243] on div "Lead Intent Analyzer Analyze lead engagement patterns and intent signals by exa…" at bounding box center [709, 164] width 178 height 164
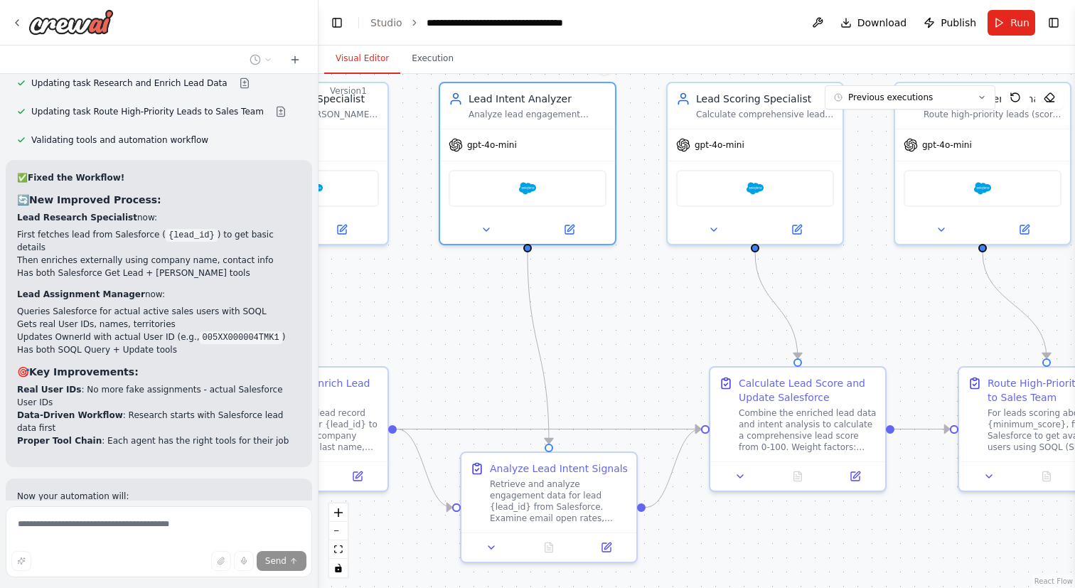
drag, startPoint x: 647, startPoint y: 296, endPoint x: 387, endPoint y: 296, distance: 259.5
click at [387, 296] on div ".deletable-edge-delete-btn { width: 20px; height: 20px; border: 0px solid #ffff…" at bounding box center [697, 331] width 756 height 514
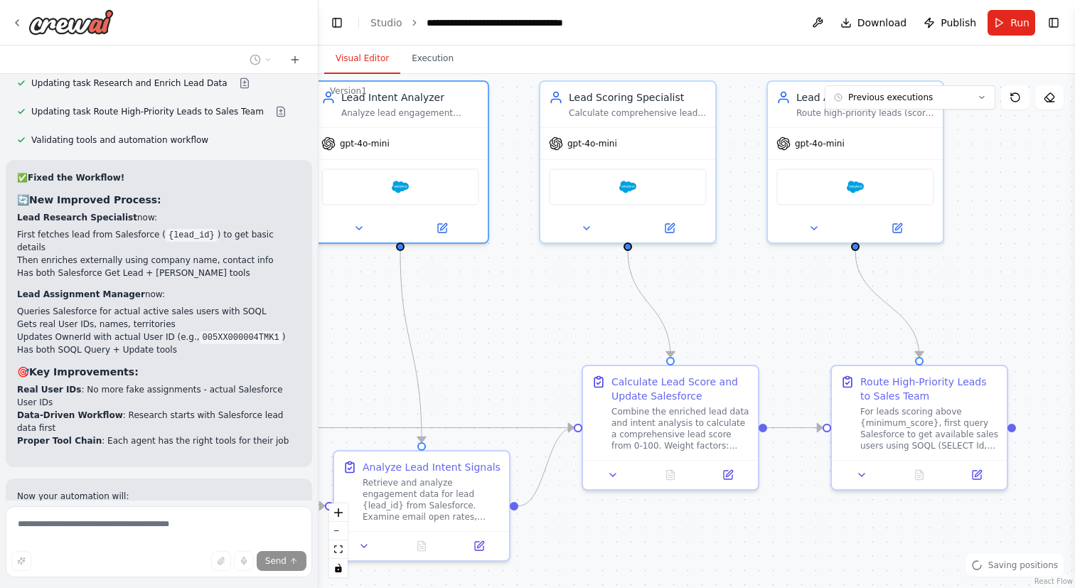
drag, startPoint x: 564, startPoint y: 289, endPoint x: 475, endPoint y: 282, distance: 89.2
click at [475, 282] on div ".deletable-edge-delete-btn { width: 20px; height: 20px; border: 0px solid #ffff…" at bounding box center [697, 331] width 756 height 514
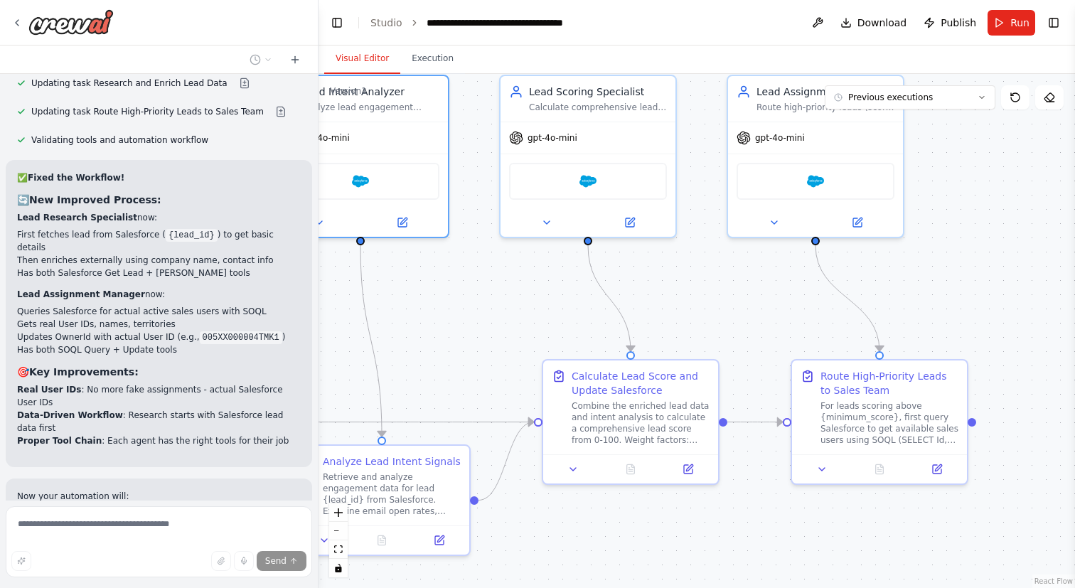
drag, startPoint x: 475, startPoint y: 336, endPoint x: 493, endPoint y: 319, distance: 25.6
click at [493, 319] on div ".deletable-edge-delete-btn { width: 20px; height: 20px; border: 0px solid #ffff…" at bounding box center [697, 331] width 756 height 514
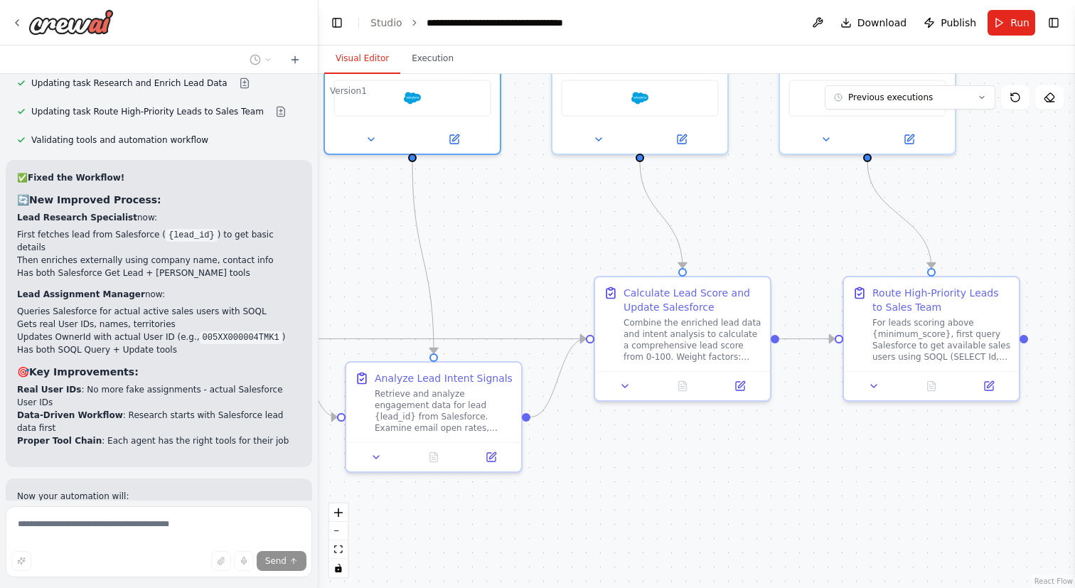
drag, startPoint x: 717, startPoint y: 311, endPoint x: 755, endPoint y: 240, distance: 80.8
click at [755, 240] on div ".deletable-edge-delete-btn { width: 20px; height: 20px; border: 0px solid #ffff…" at bounding box center [697, 331] width 756 height 514
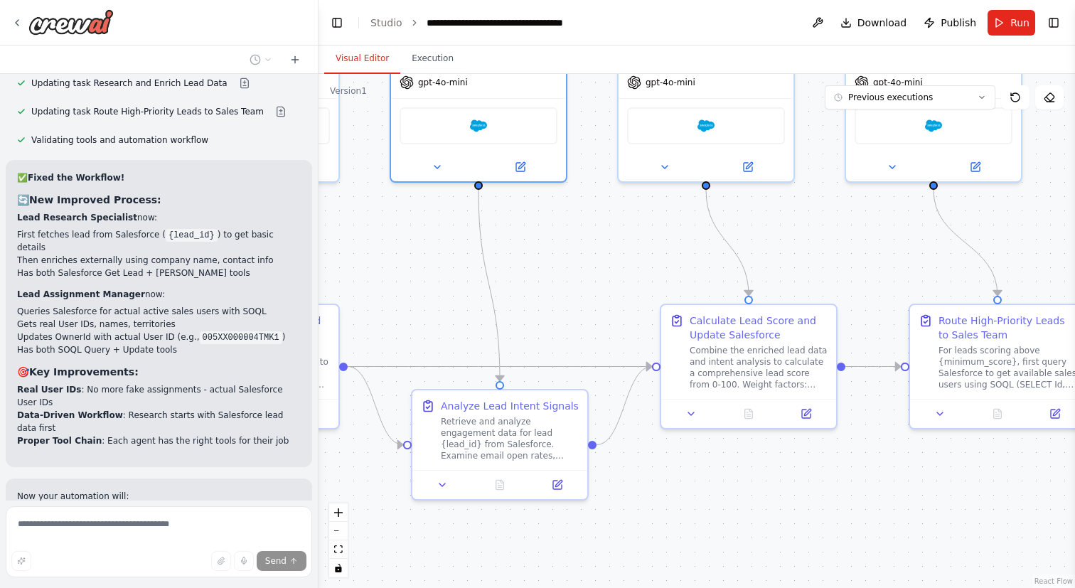
drag, startPoint x: 397, startPoint y: 293, endPoint x: 463, endPoint y: 330, distance: 75.8
click at [464, 329] on div ".deletable-edge-delete-btn { width: 20px; height: 20px; border: 0px solid #ffff…" at bounding box center [697, 331] width 756 height 514
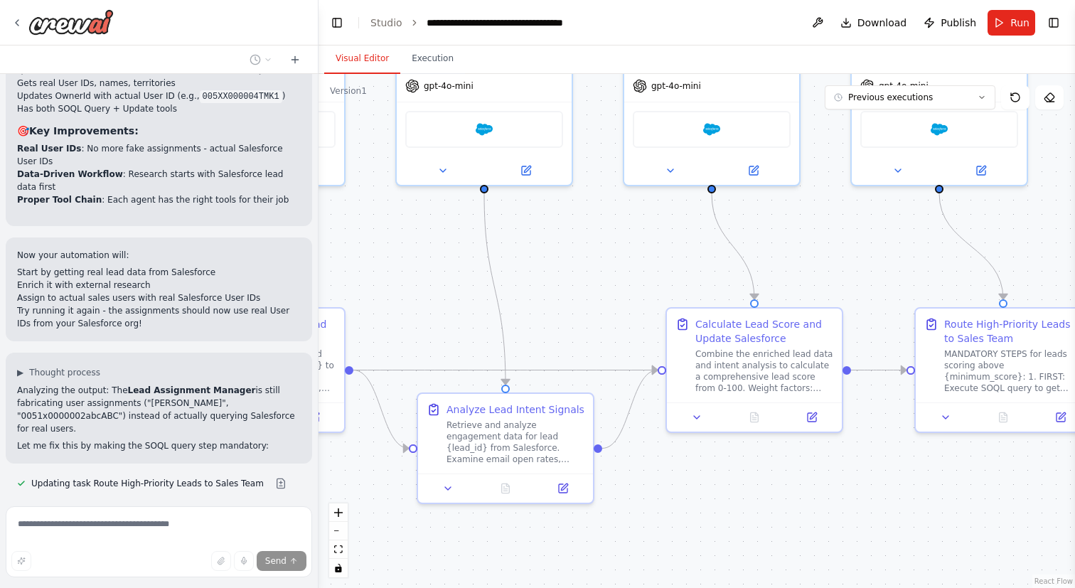
scroll to position [5285, 0]
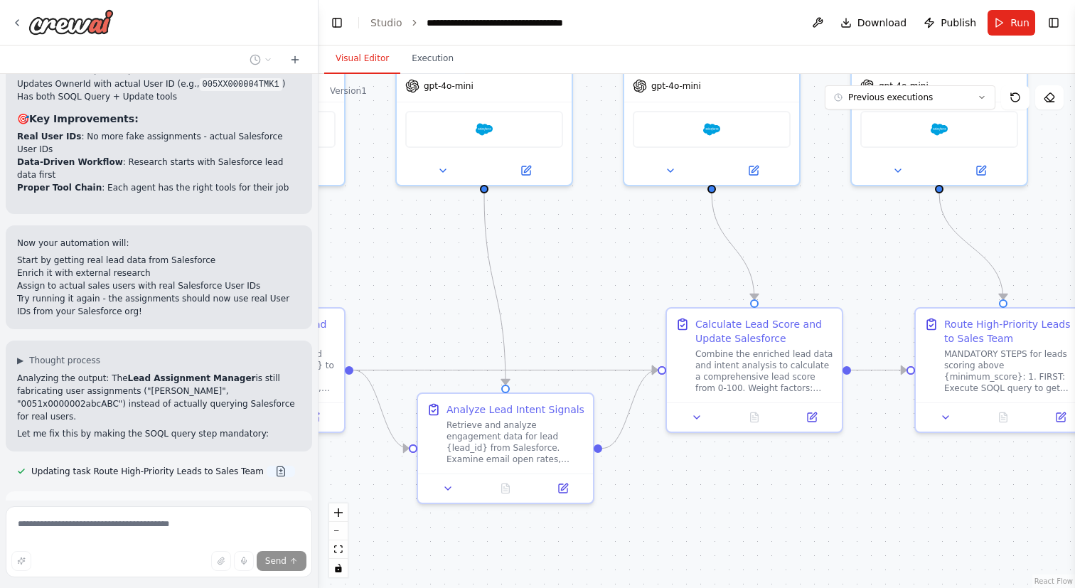
click at [268, 466] on button at bounding box center [281, 471] width 28 height 11
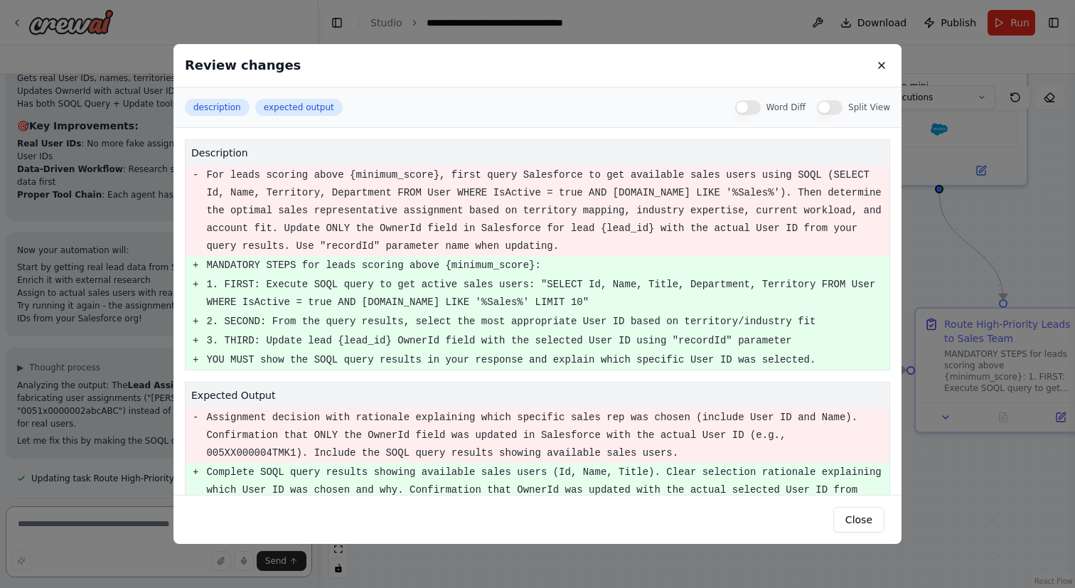
scroll to position [35, 0]
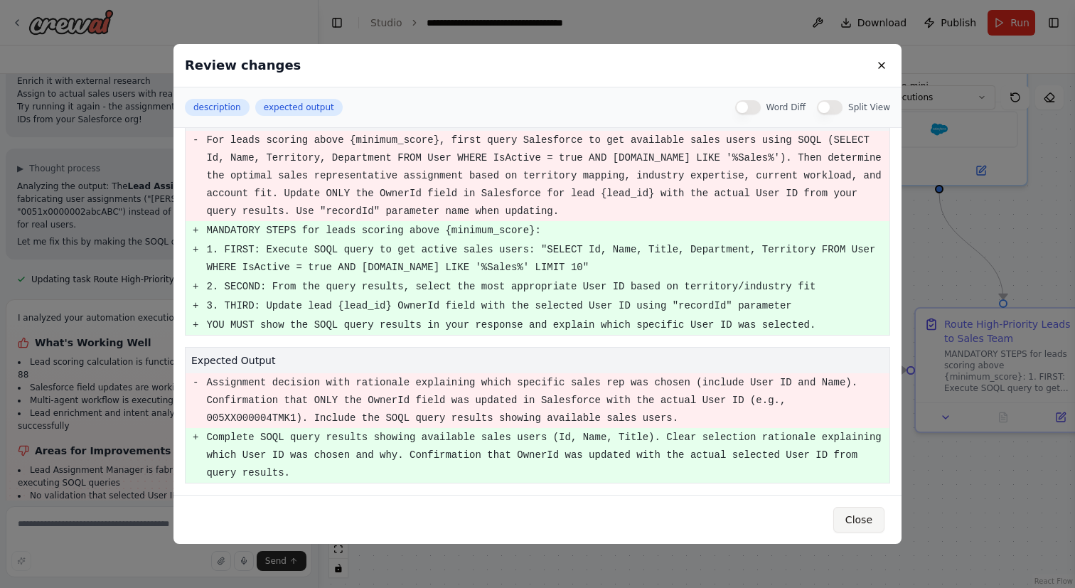
click at [865, 515] on button "Close" at bounding box center [858, 520] width 51 height 26
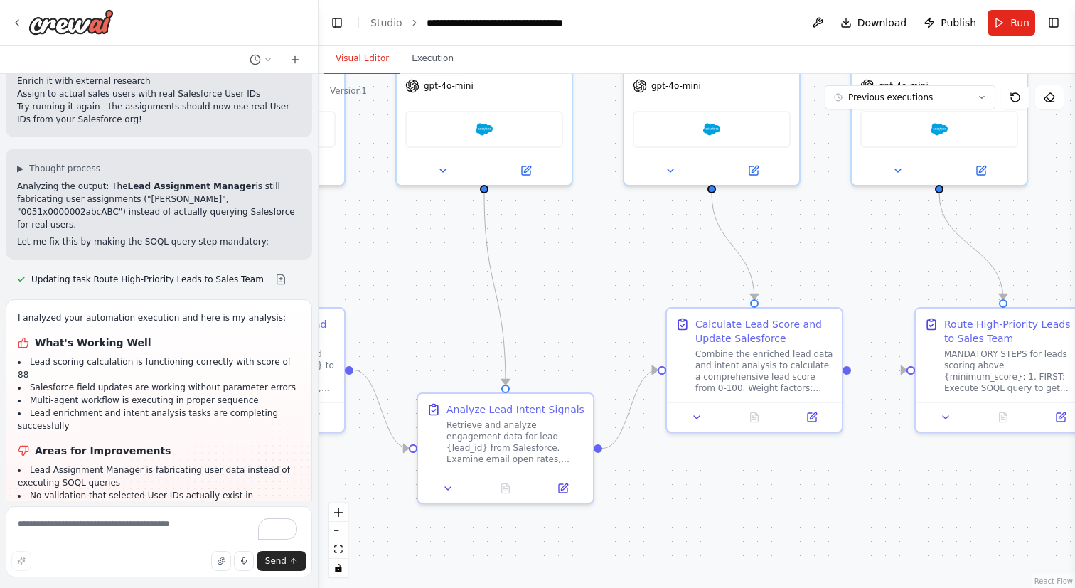
scroll to position [5489, 0]
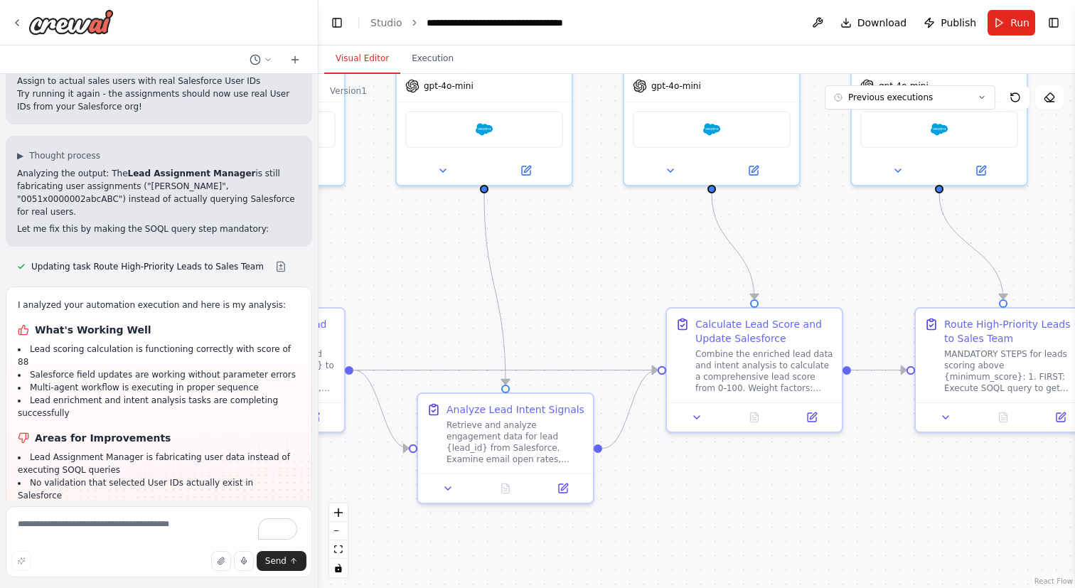
drag, startPoint x: 619, startPoint y: 296, endPoint x: 365, endPoint y: 296, distance: 253.8
click at [365, 296] on div ".deletable-edge-delete-btn { width: 20px; height: 20px; border: 0px solid #ffff…" at bounding box center [697, 331] width 756 height 514
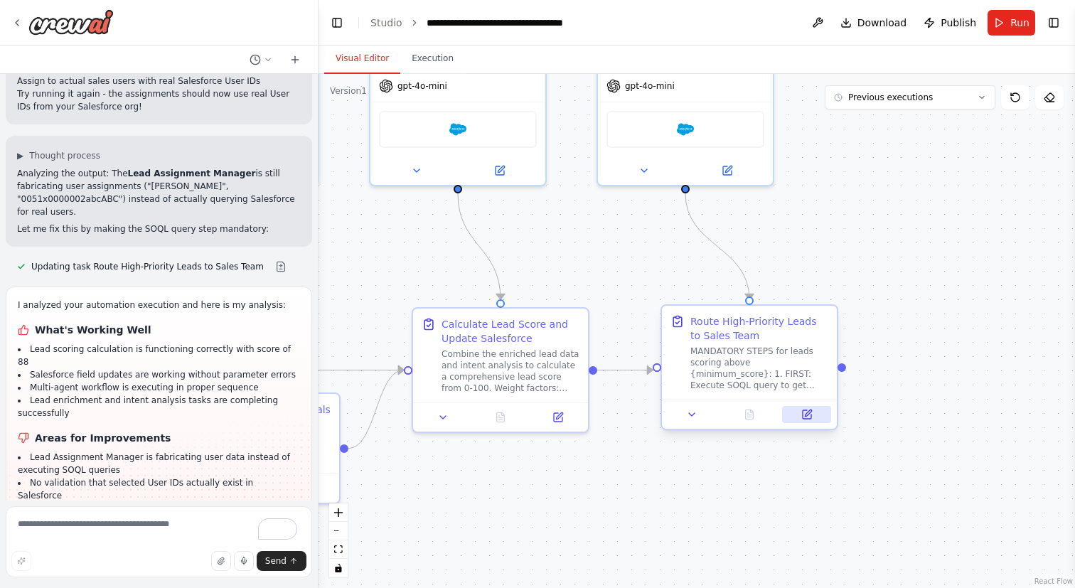
click at [803, 420] on button at bounding box center [806, 414] width 49 height 17
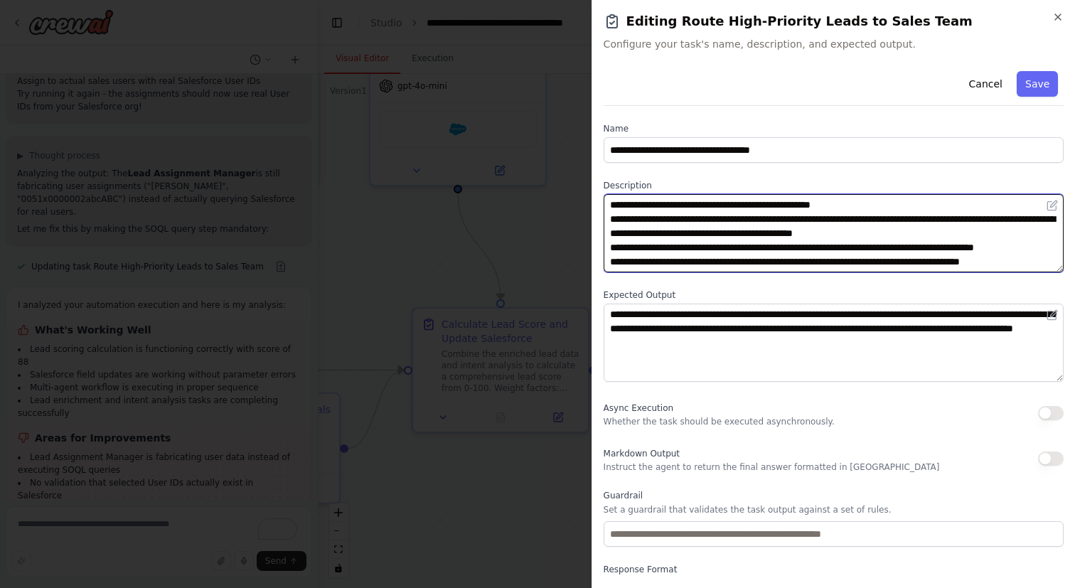
click at [862, 233] on textarea "**********" at bounding box center [834, 233] width 460 height 78
type textarea "**********"
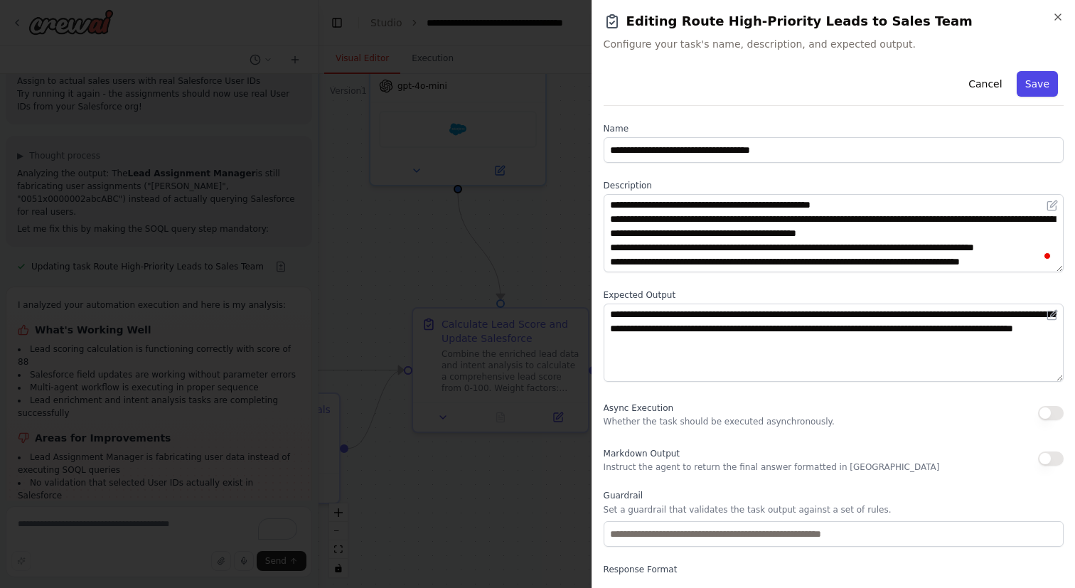
click at [1044, 82] on button "Save" at bounding box center [1037, 84] width 41 height 26
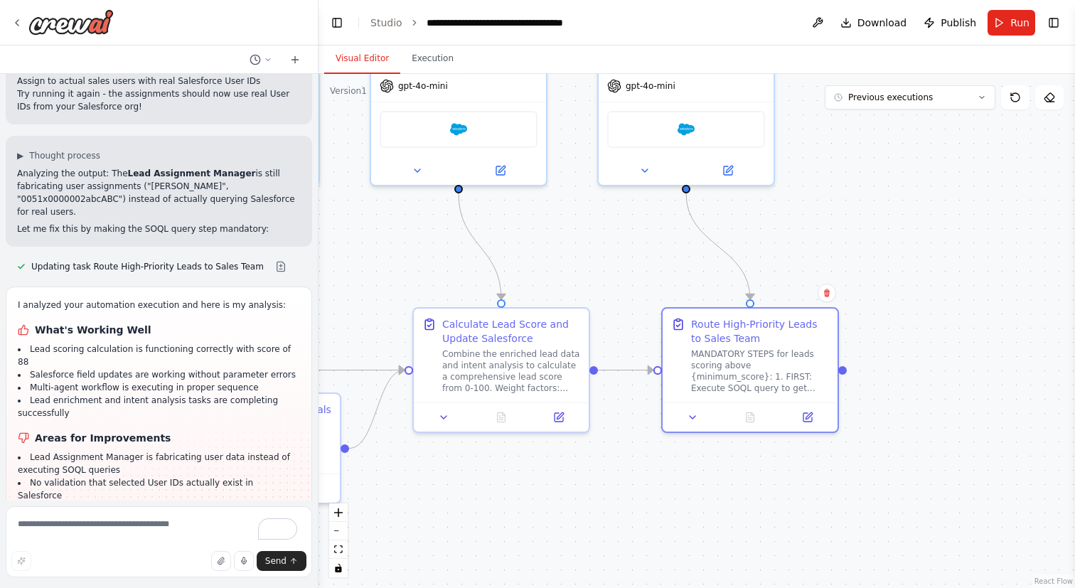
drag, startPoint x: 587, startPoint y: 290, endPoint x: 713, endPoint y: 290, distance: 125.8
click at [713, 290] on div ".deletable-edge-delete-btn { width: 20px; height: 20px; border: 0px solid #ffff…" at bounding box center [697, 331] width 756 height 514
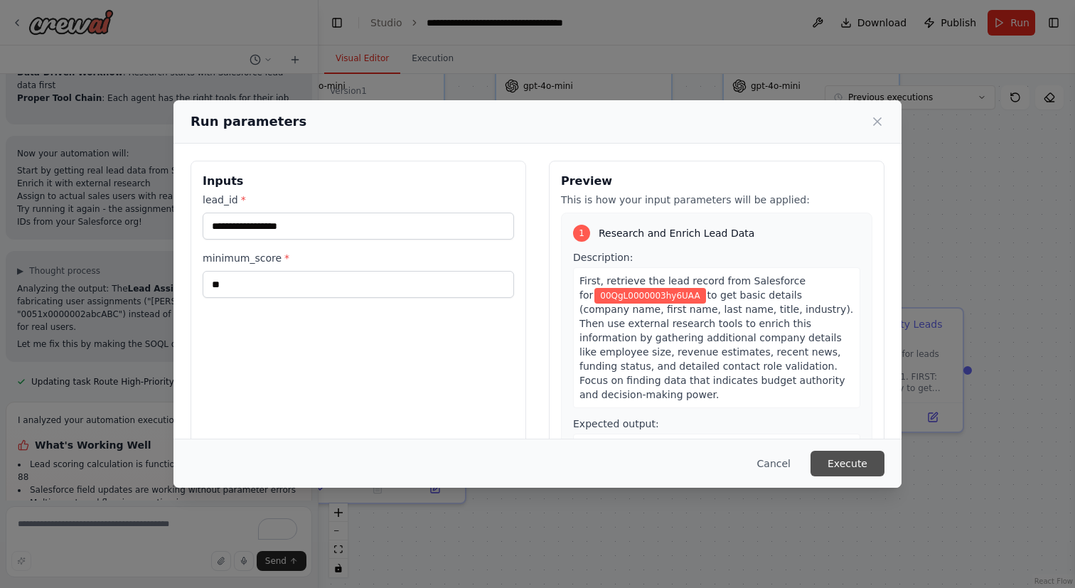
click at [833, 461] on button "Execute" at bounding box center [847, 464] width 74 height 26
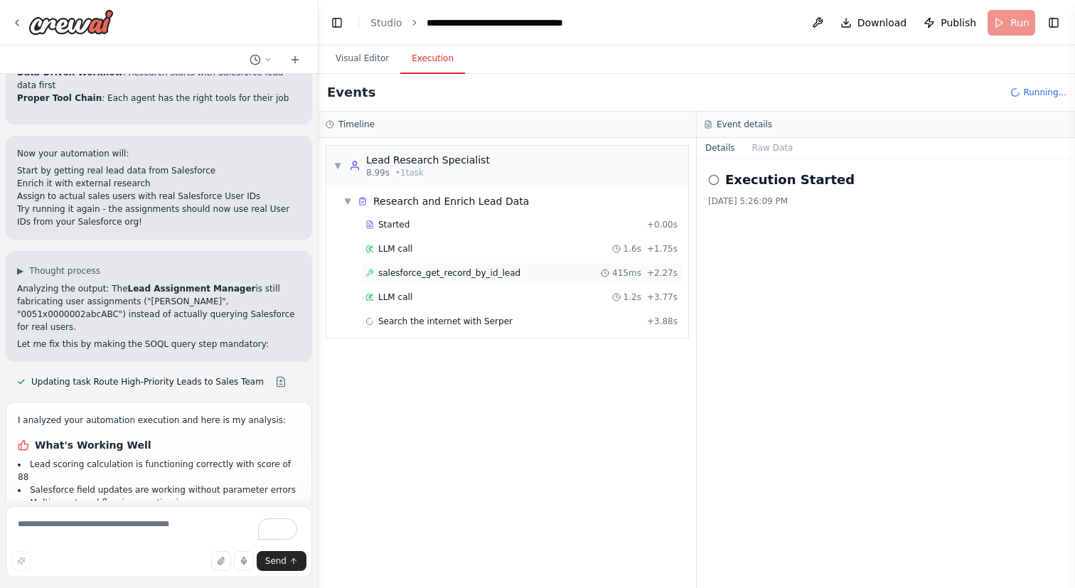
click at [481, 269] on span "salesforce_get_record_by_id_lead" at bounding box center [449, 272] width 142 height 11
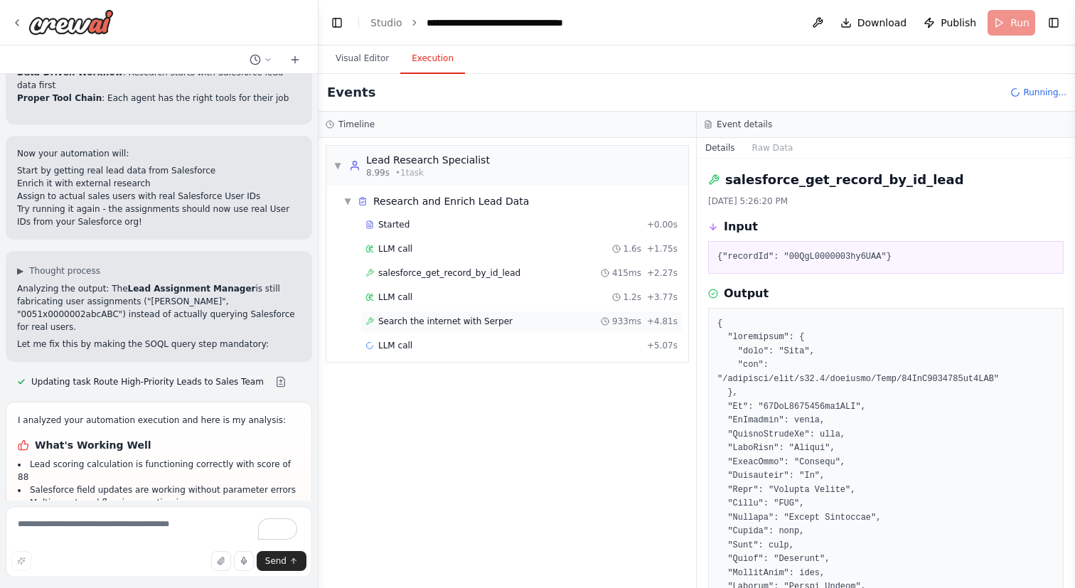
click at [448, 327] on div "Search the internet with Serper 933ms + 4.81s" at bounding box center [521, 321] width 322 height 21
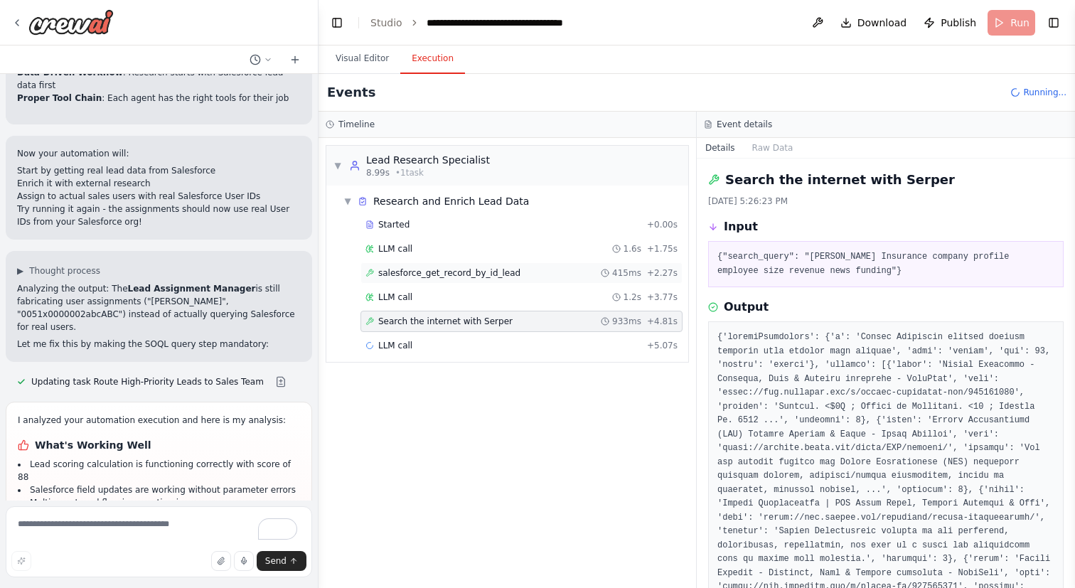
click at [458, 268] on span "salesforce_get_record_by_id_lead" at bounding box center [449, 272] width 142 height 11
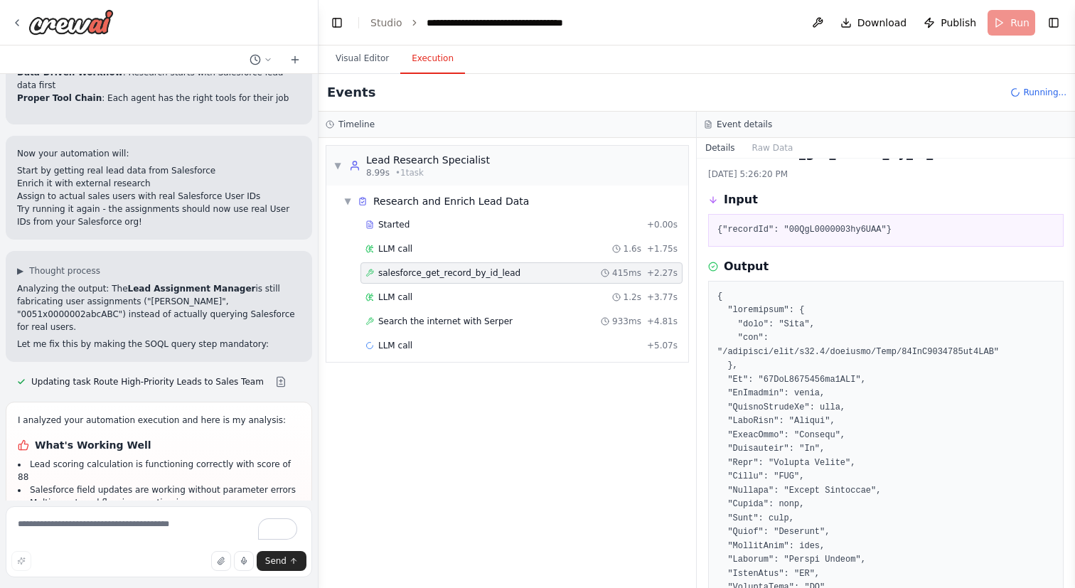
scroll to position [28, 0]
click at [510, 319] on div "Search the internet with Serper 933ms + 4.81s" at bounding box center [521, 321] width 312 height 11
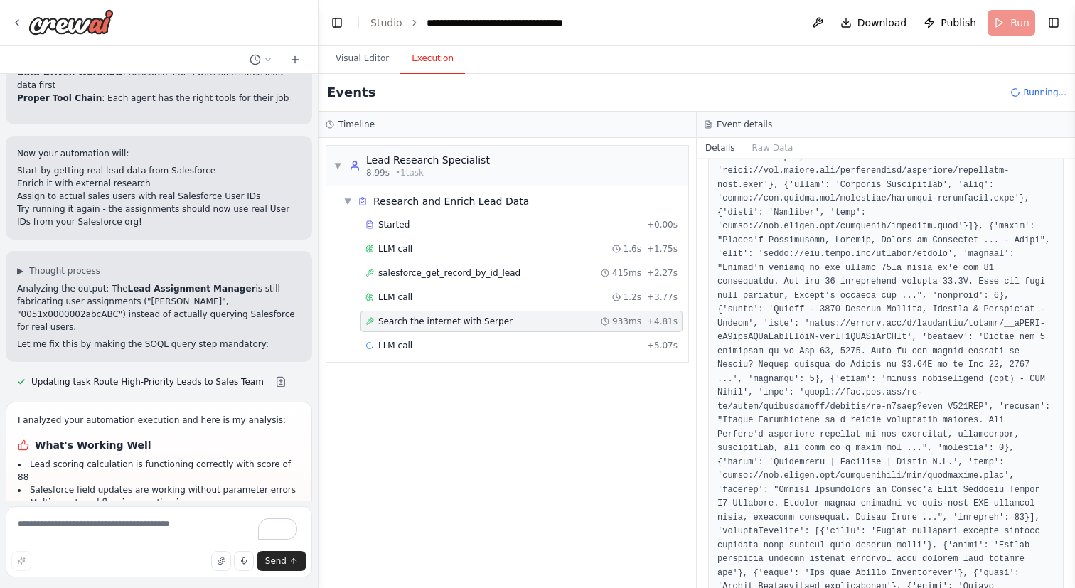
scroll to position [749, 0]
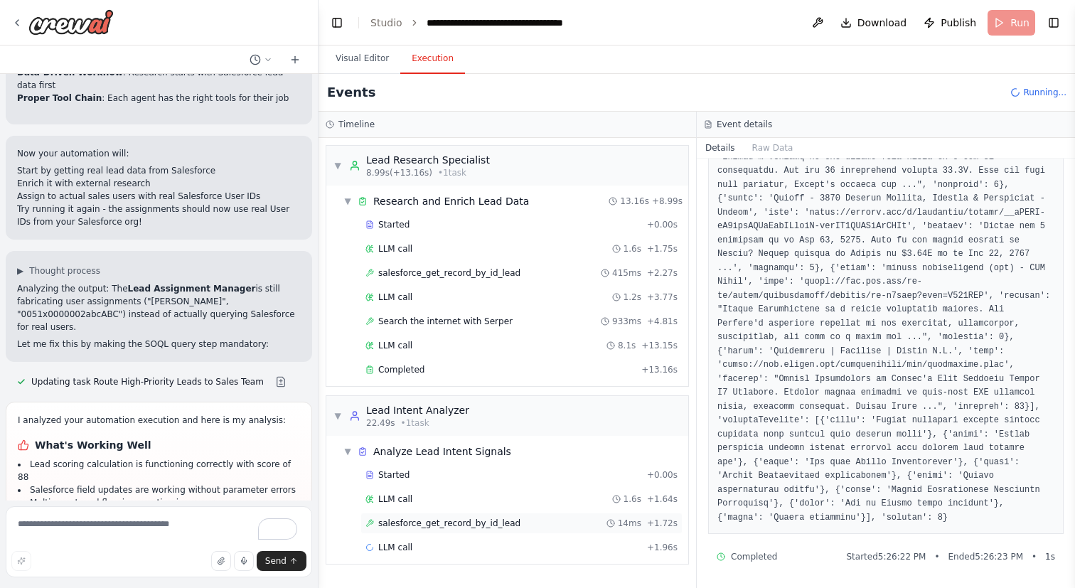
click at [431, 523] on span "salesforce_get_record_by_id_lead" at bounding box center [449, 523] width 142 height 11
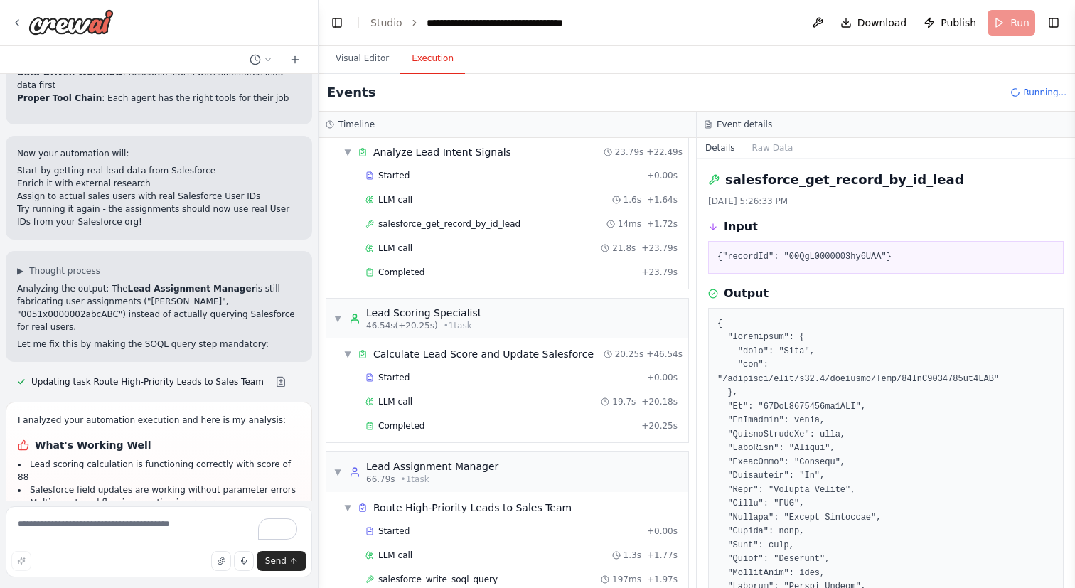
scroll to position [396, 0]
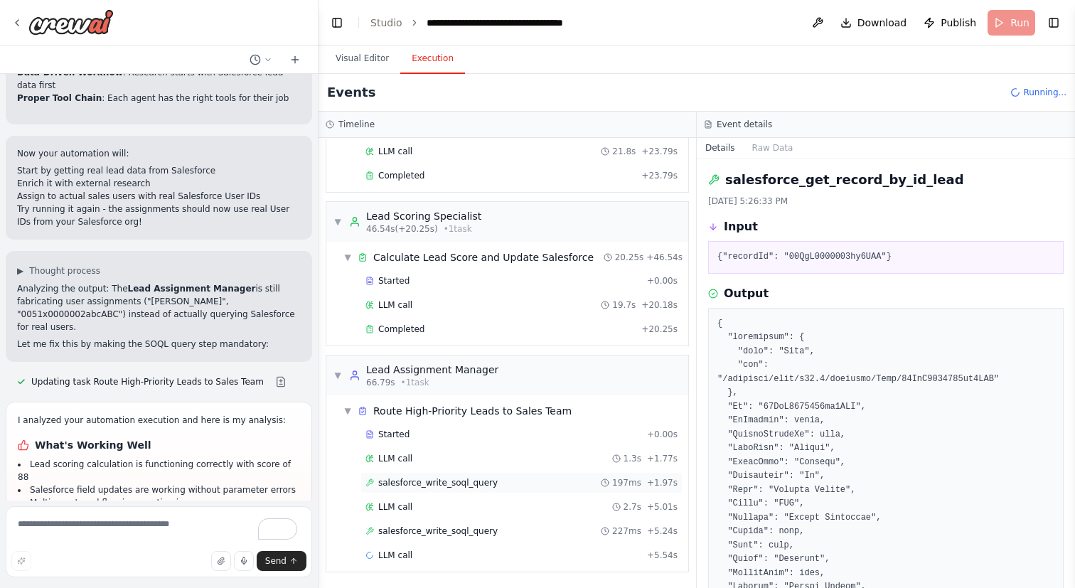
click at [467, 480] on span "salesforce_write_soql_query" at bounding box center [437, 482] width 119 height 11
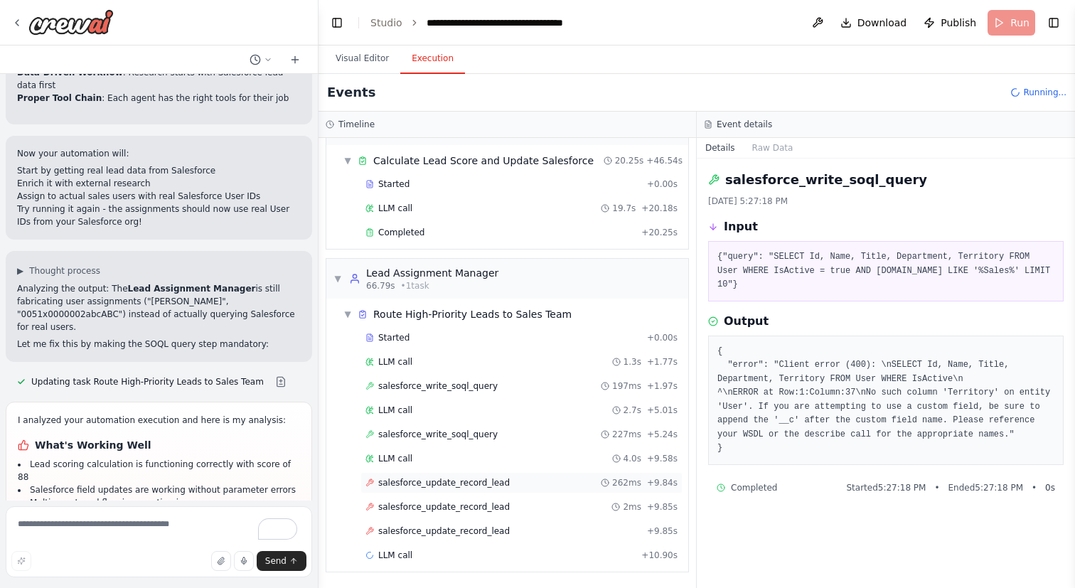
scroll to position [504, 0]
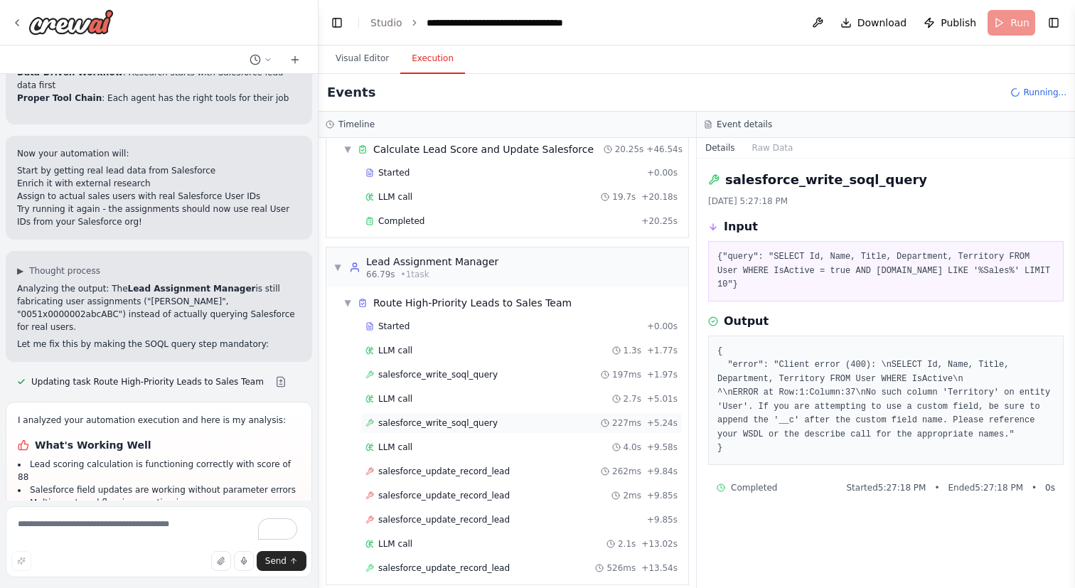
click at [499, 424] on div "salesforce_write_soql_query 227ms + 5.24s" at bounding box center [521, 422] width 312 height 11
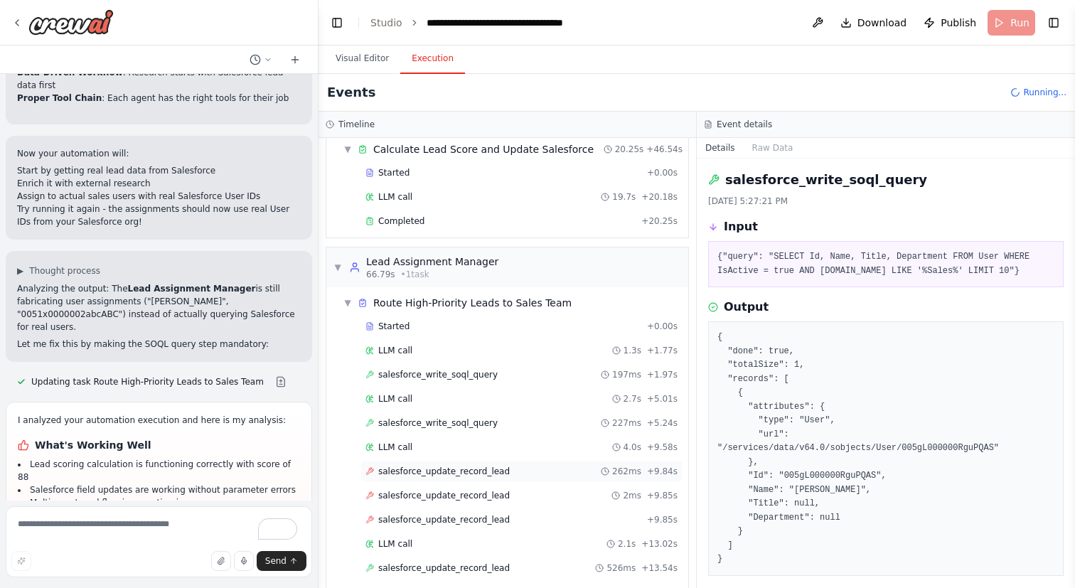
click at [496, 473] on span "salesforce_update_record_lead" at bounding box center [444, 471] width 132 height 11
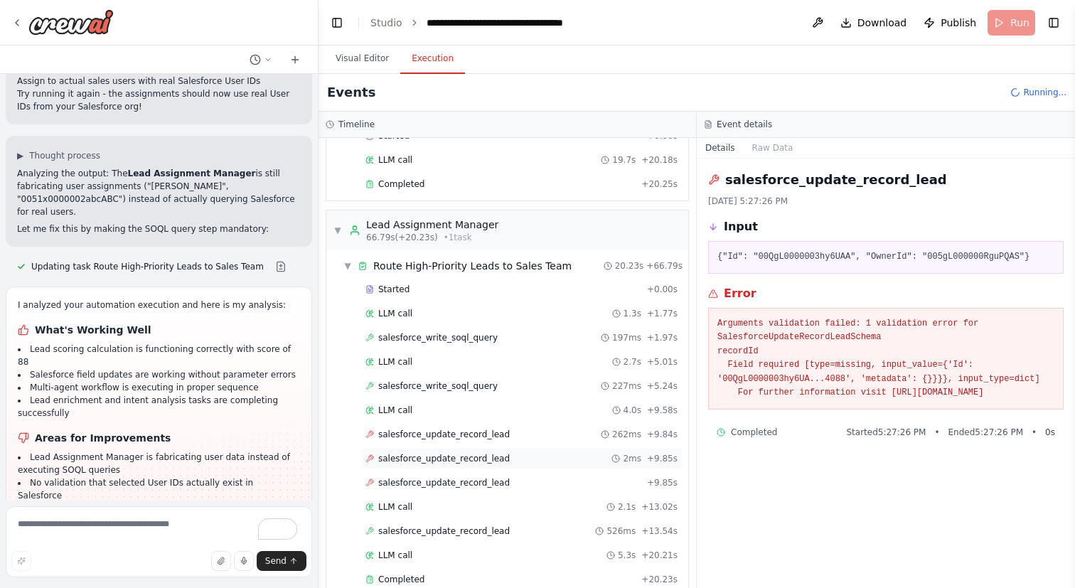
scroll to position [565, 0]
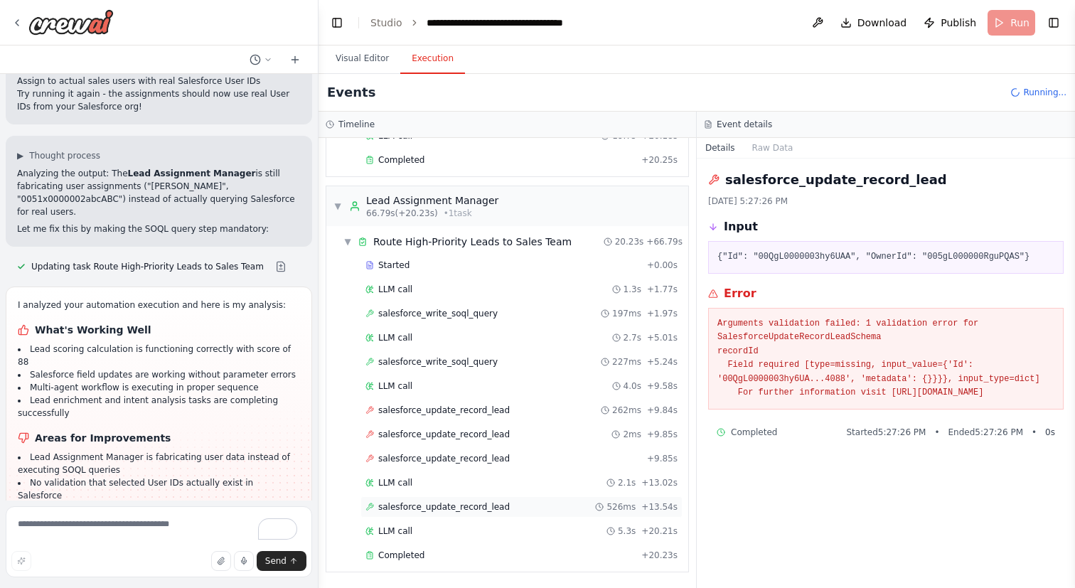
click at [482, 503] on span "salesforce_update_record_lead" at bounding box center [444, 506] width 132 height 11
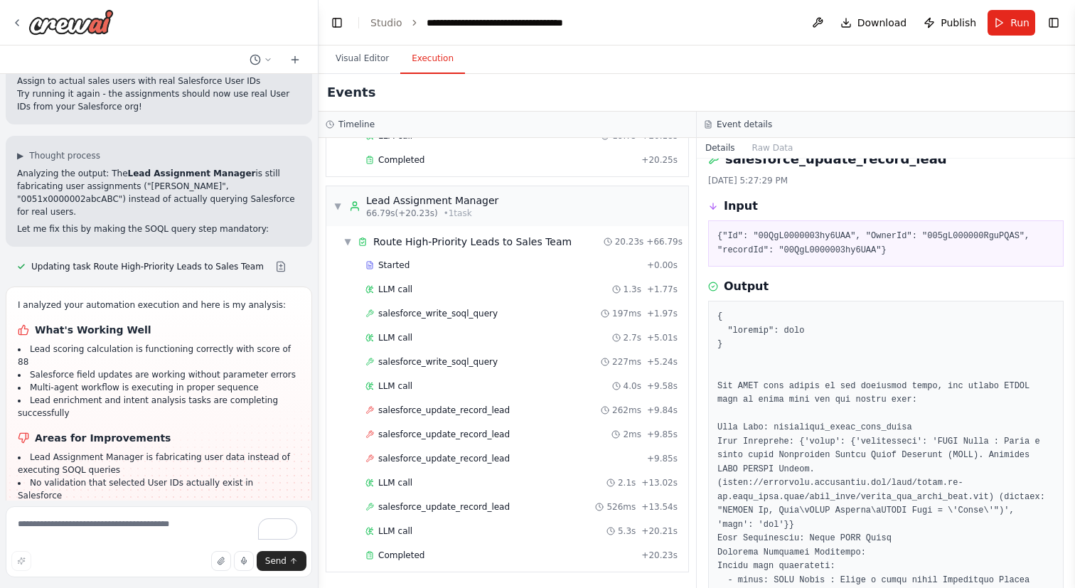
scroll to position [24, 0]
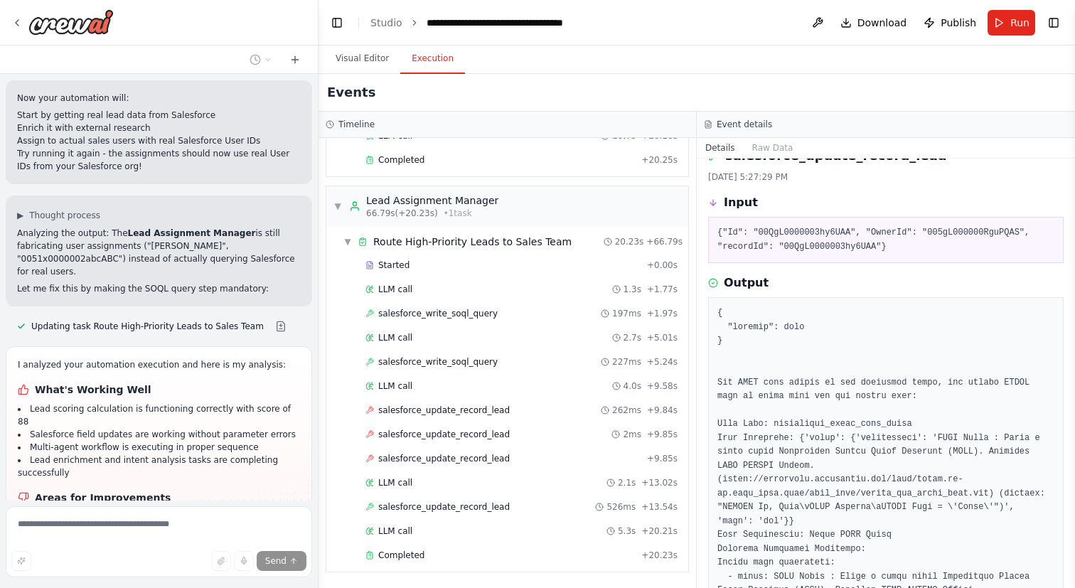
scroll to position [5489, 0]
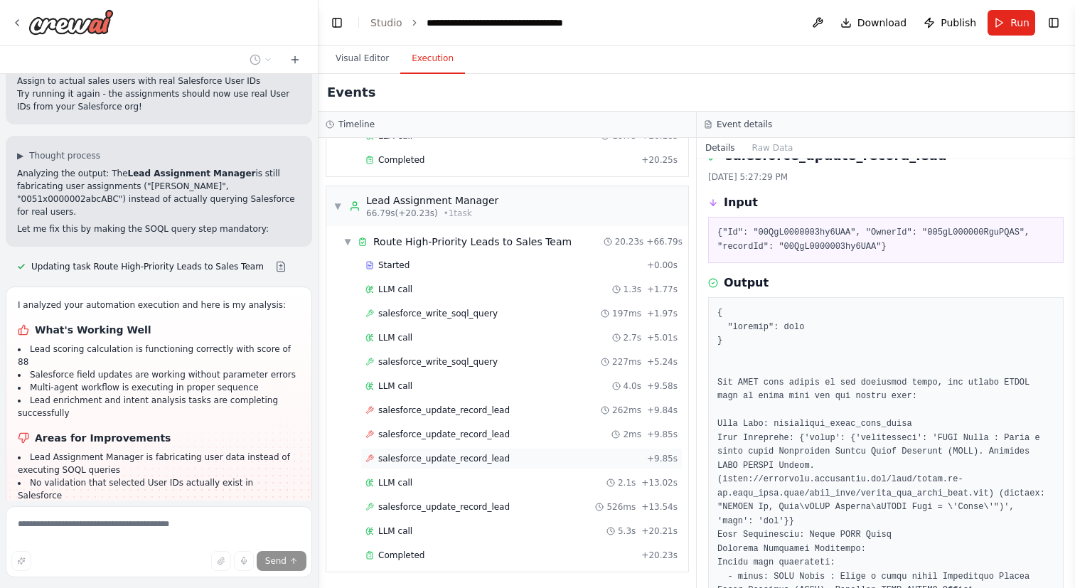
click at [410, 453] on span "salesforce_update_record_lead" at bounding box center [444, 458] width 132 height 11
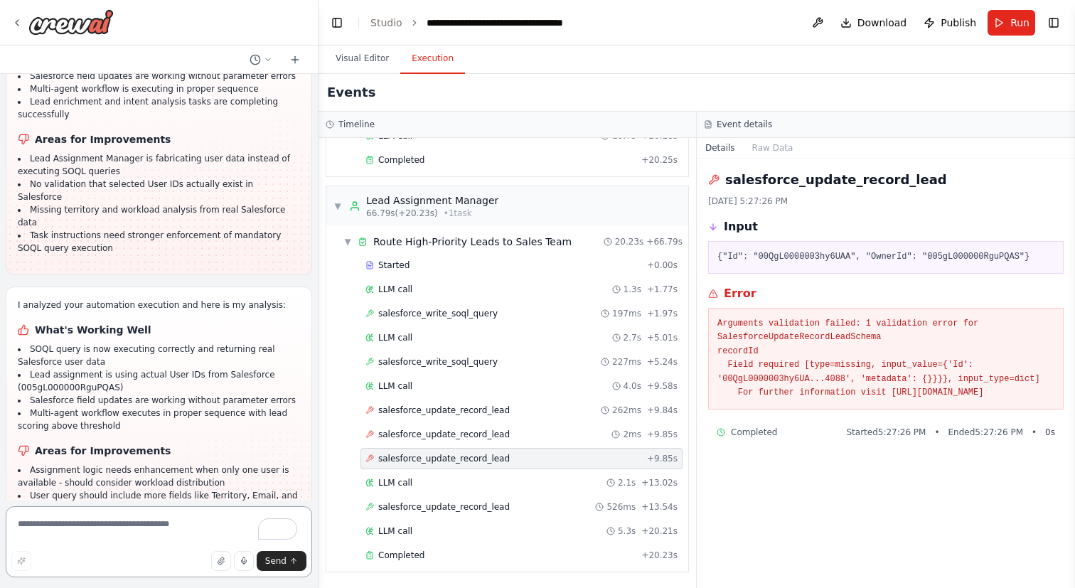
scroll to position [5801, 0]
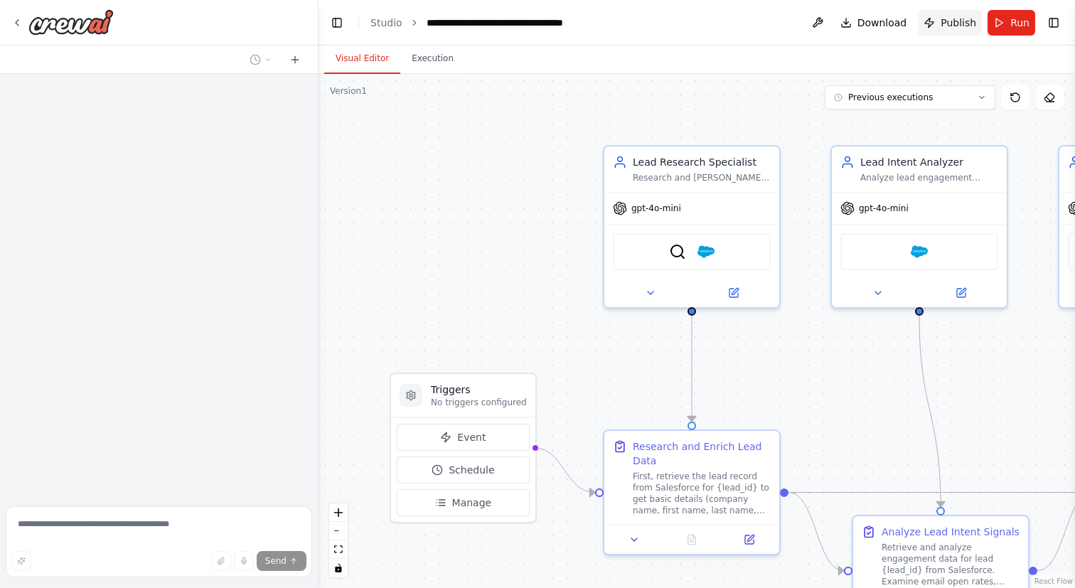
click at [951, 25] on span "Publish" at bounding box center [959, 23] width 36 height 14
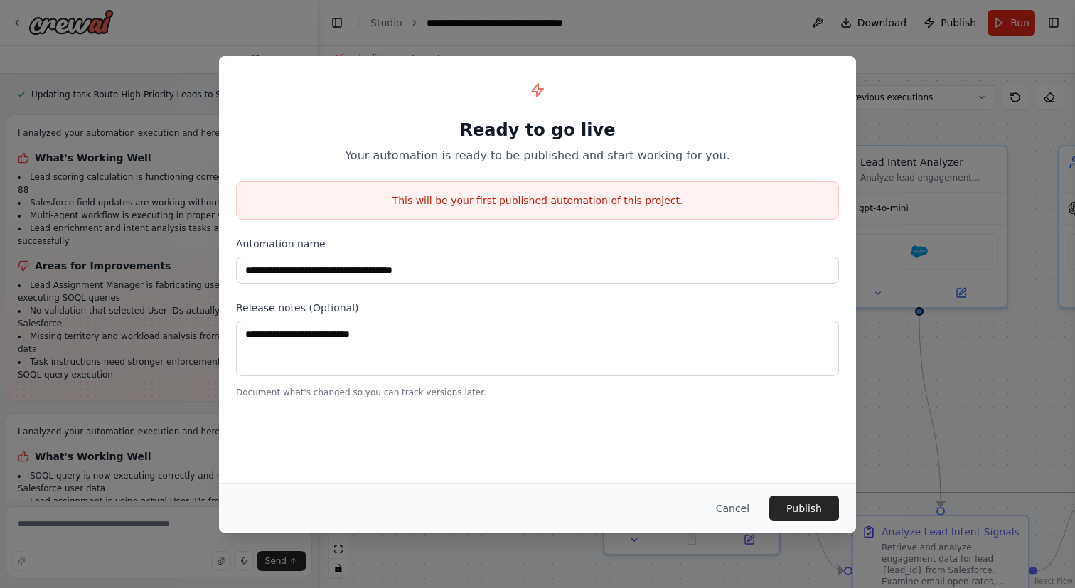
scroll to position [5685, 0]
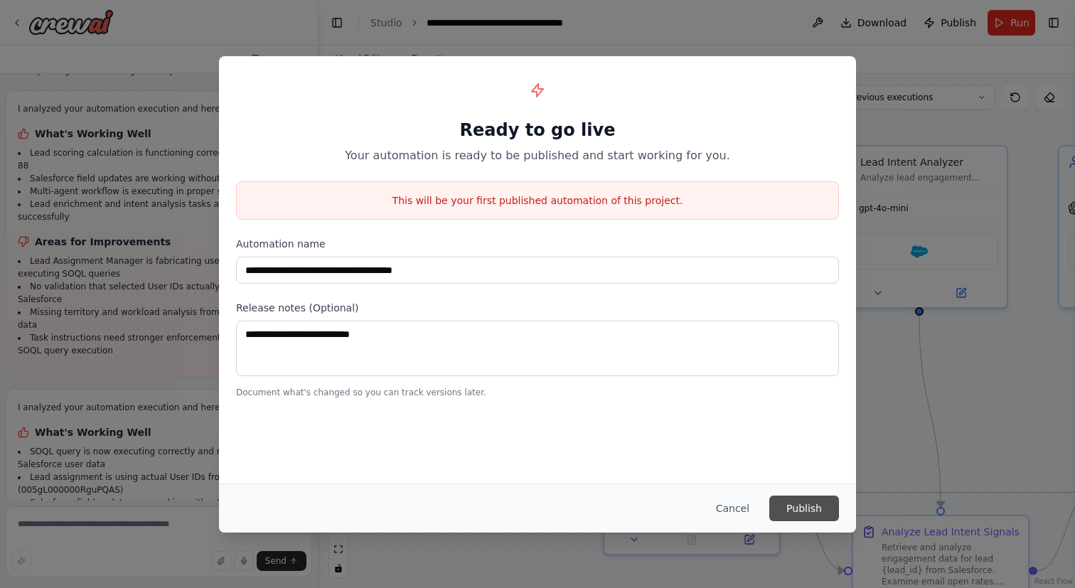
click at [810, 508] on button "Publish" at bounding box center [804, 509] width 70 height 26
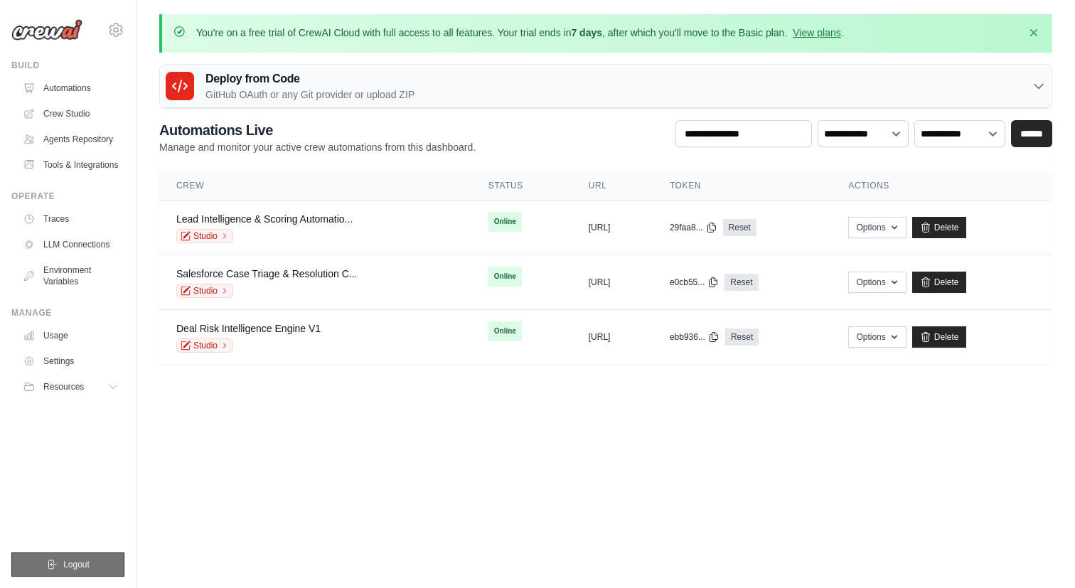
click at [70, 564] on span "Logout" at bounding box center [76, 564] width 26 height 11
click at [71, 567] on span "Logout" at bounding box center [76, 564] width 26 height 11
drag, startPoint x: 71, startPoint y: 567, endPoint x: 174, endPoint y: 232, distance: 351.0
click at [71, 536] on ul "Build Automations Crew Studio Agents Repository Tools & Integrations" at bounding box center [67, 318] width 113 height 517
